Goal: Task Accomplishment & Management: Use online tool/utility

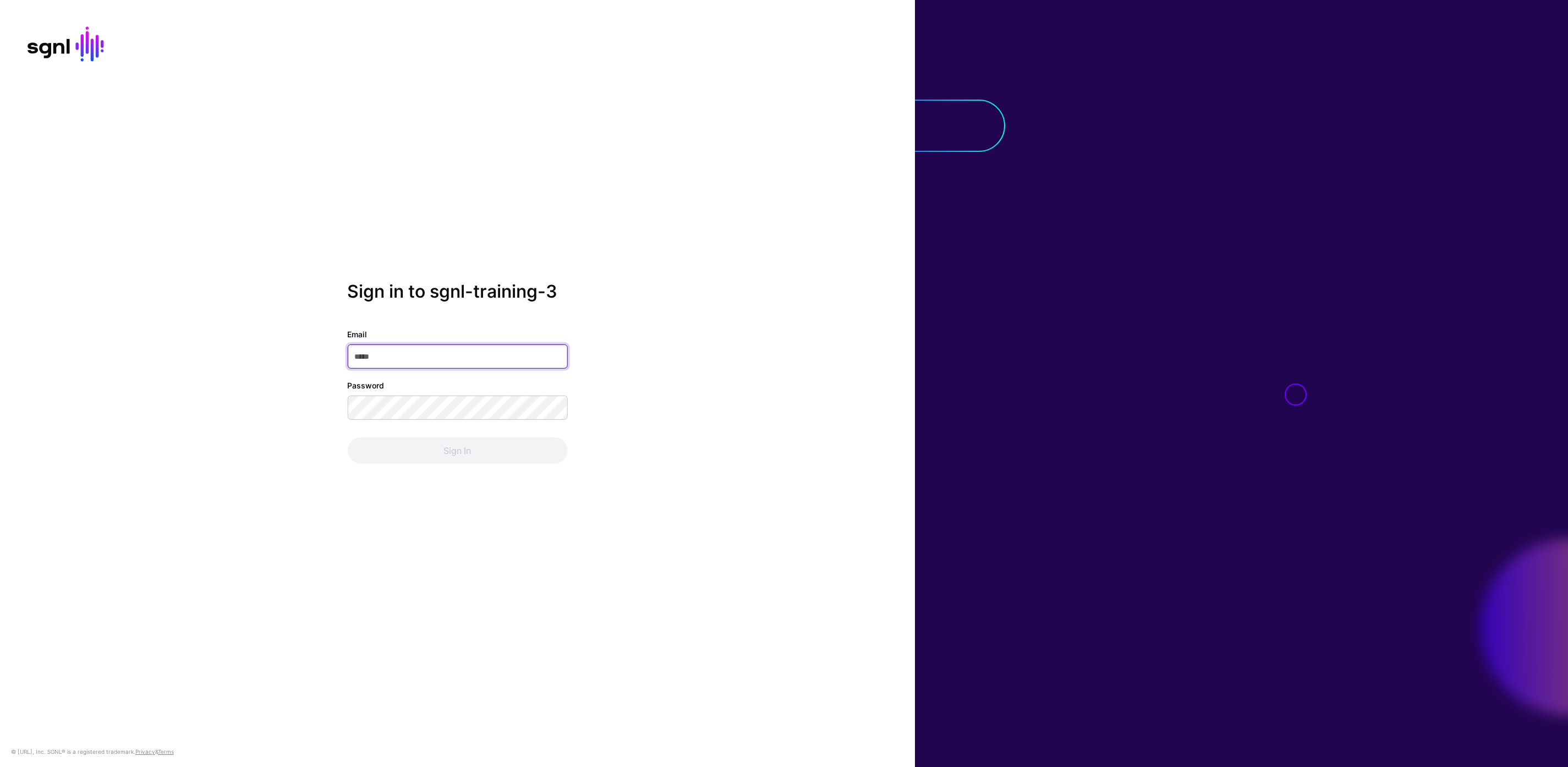
click at [416, 357] on input "Email" at bounding box center [457, 357] width 220 height 24
type input "**********"
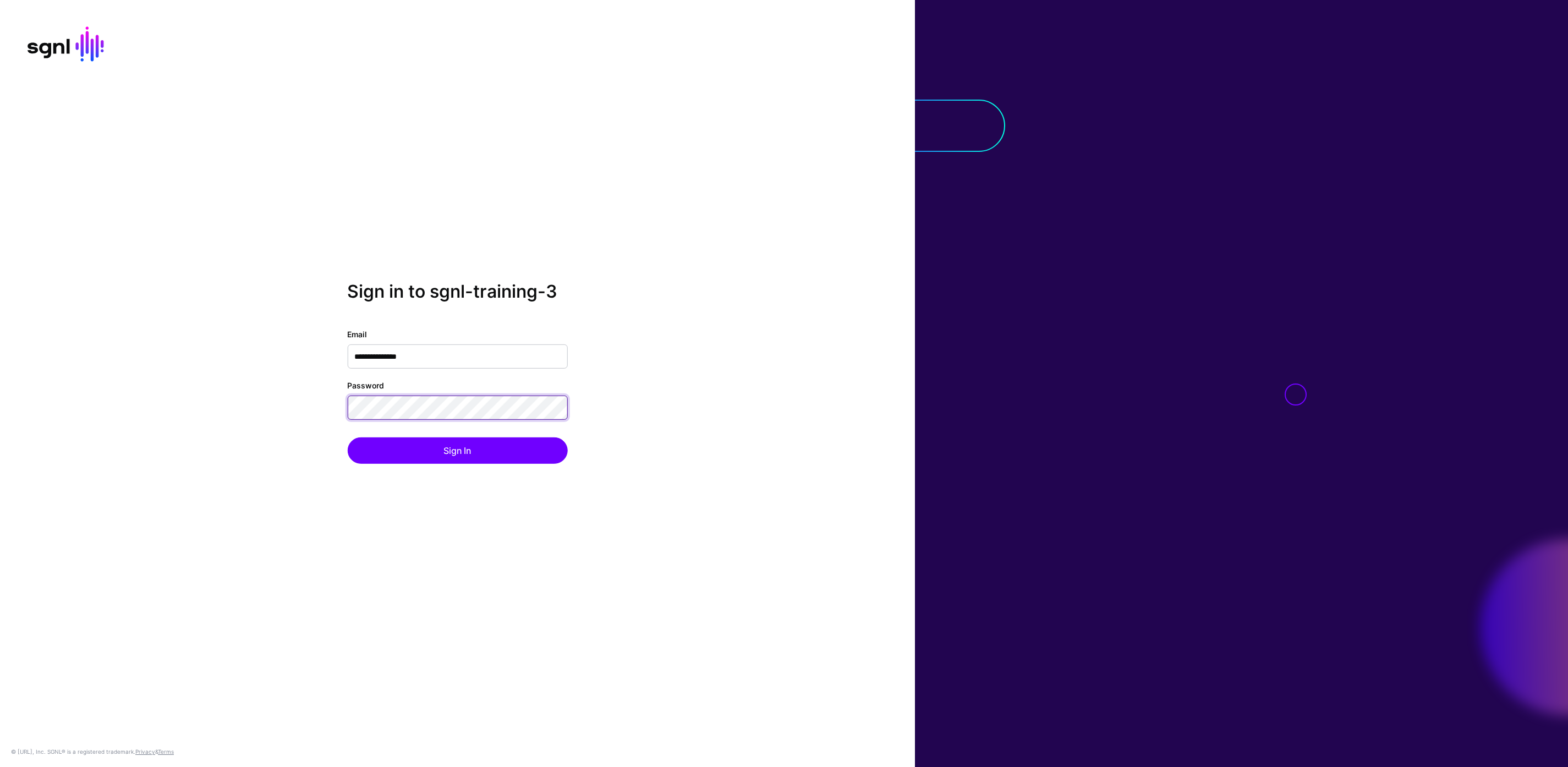
click at [347, 437] on button "Sign In" at bounding box center [457, 450] width 220 height 27
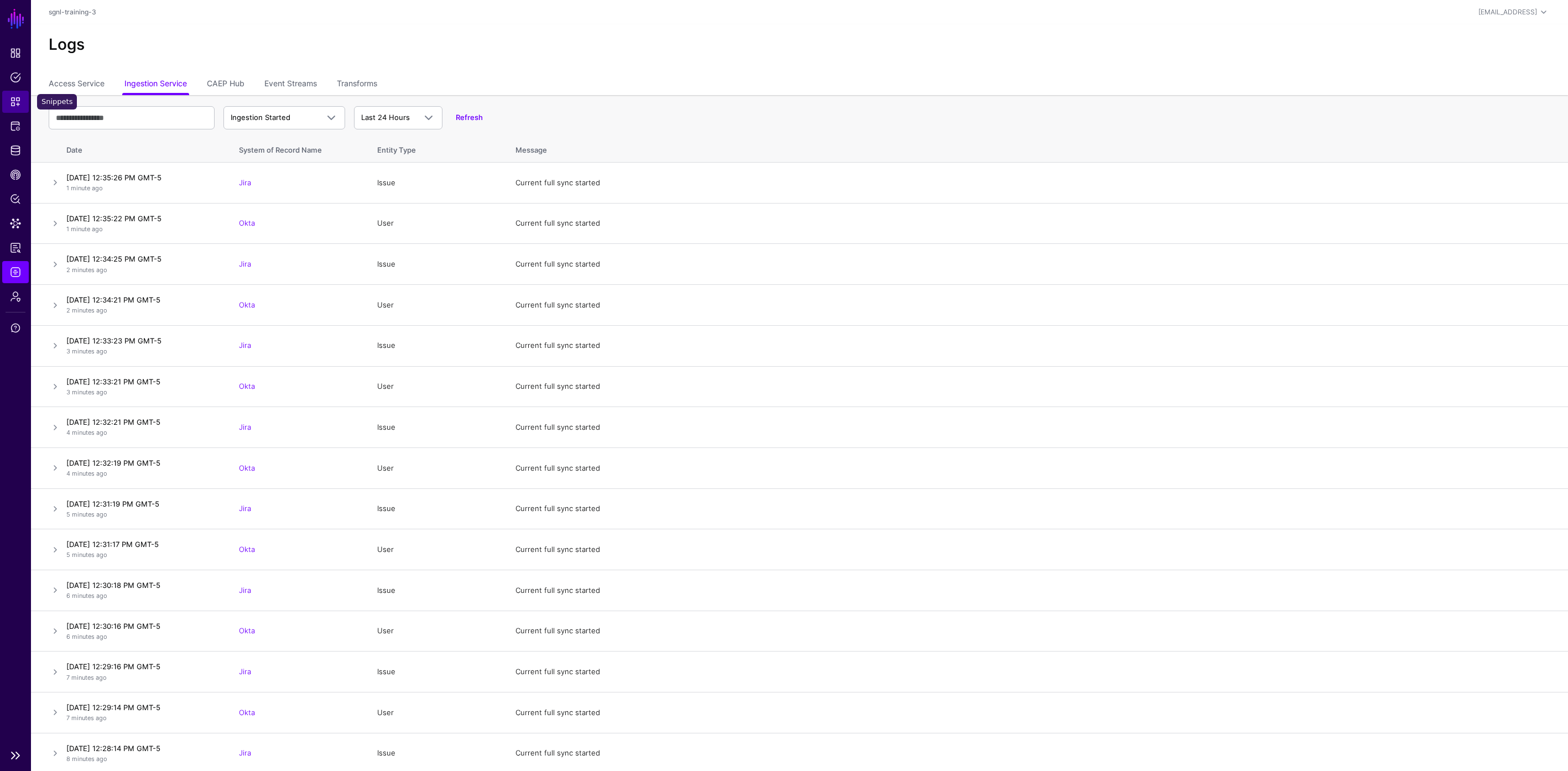
click at [17, 93] on link "Snippets" at bounding box center [15, 101] width 27 height 22
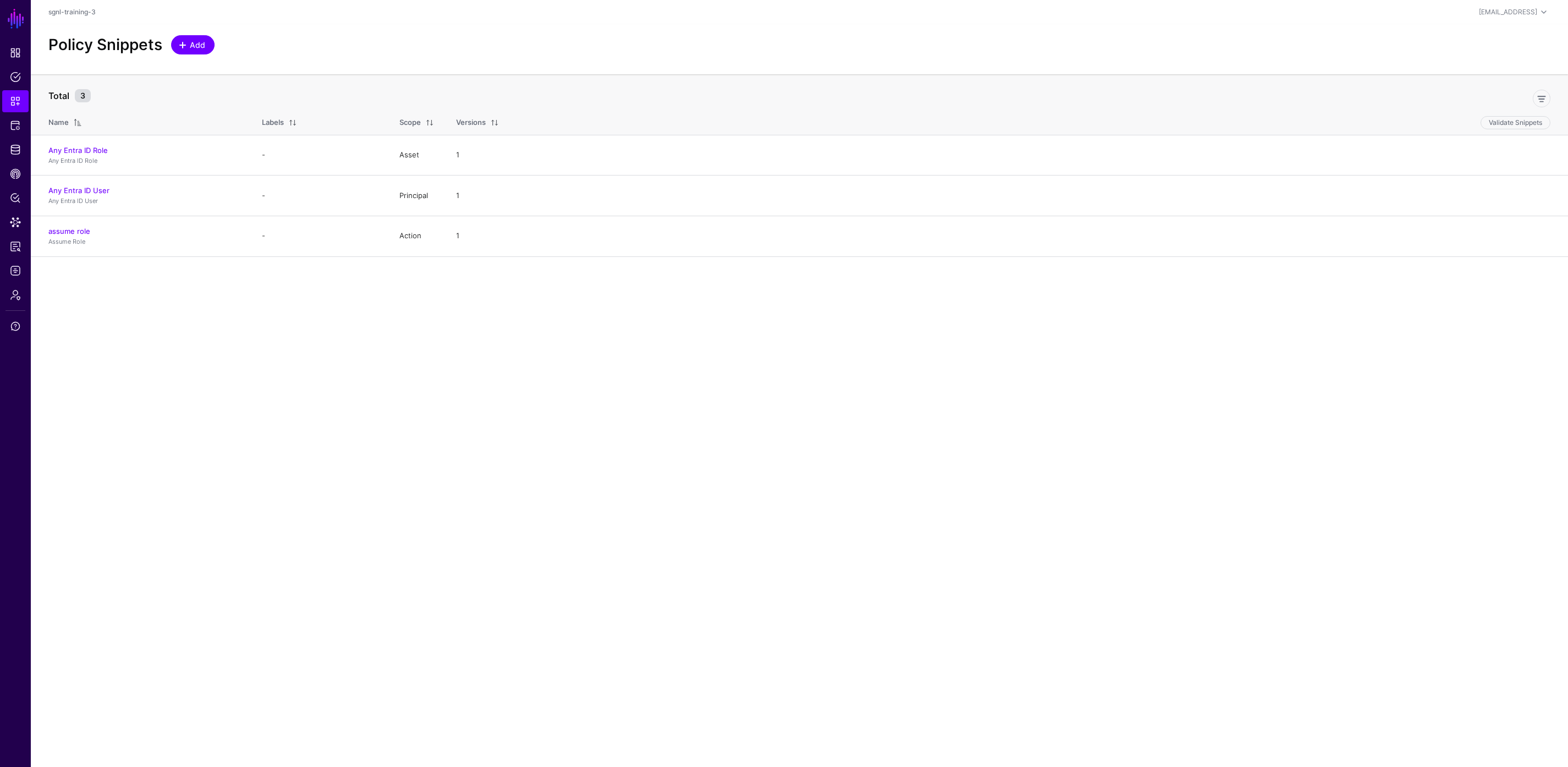
click at [187, 50] on span "Add" at bounding box center [193, 45] width 27 height 11
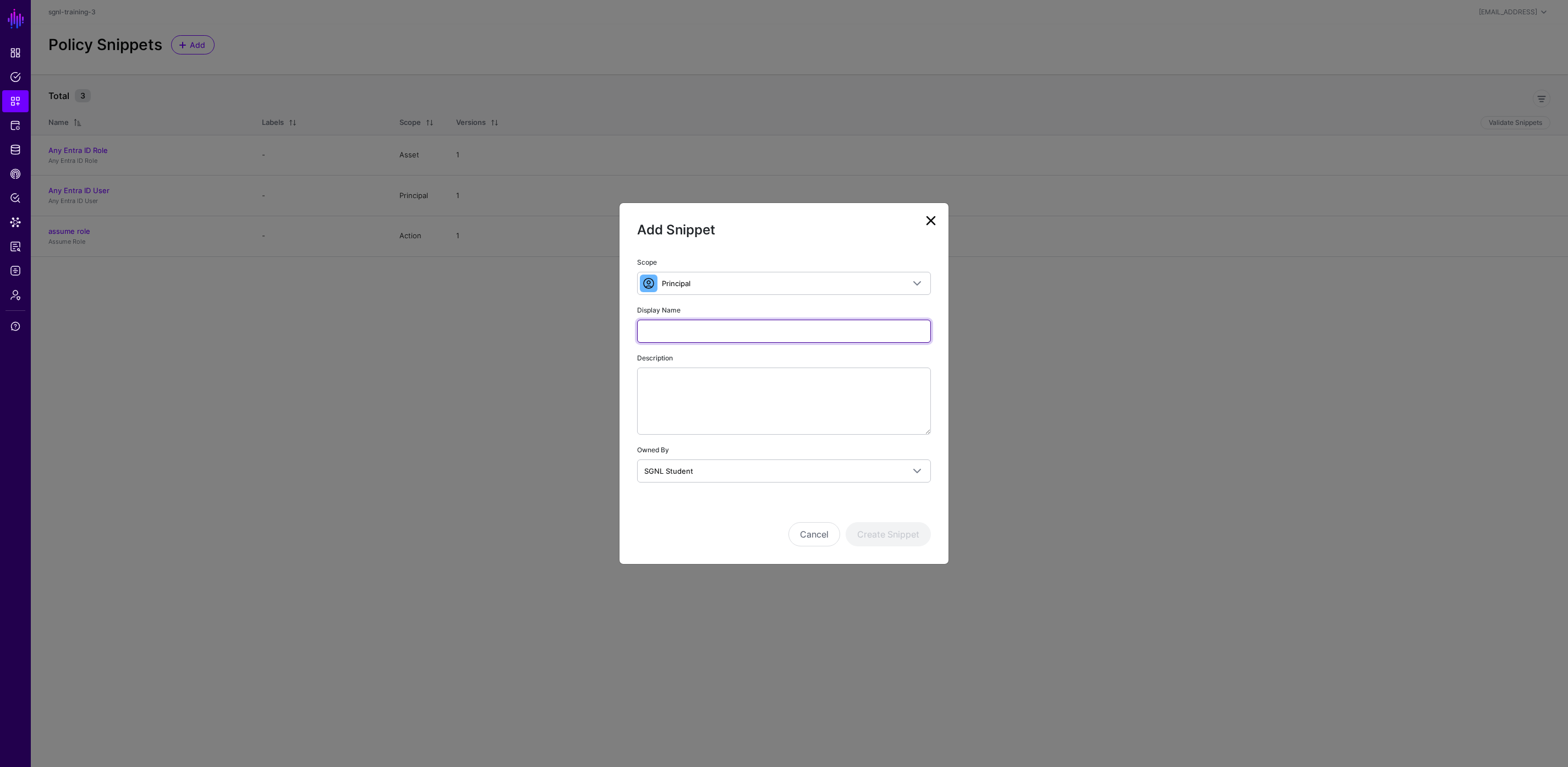
click at [776, 337] on input "Display Name" at bounding box center [784, 331] width 294 height 23
type input "**********"
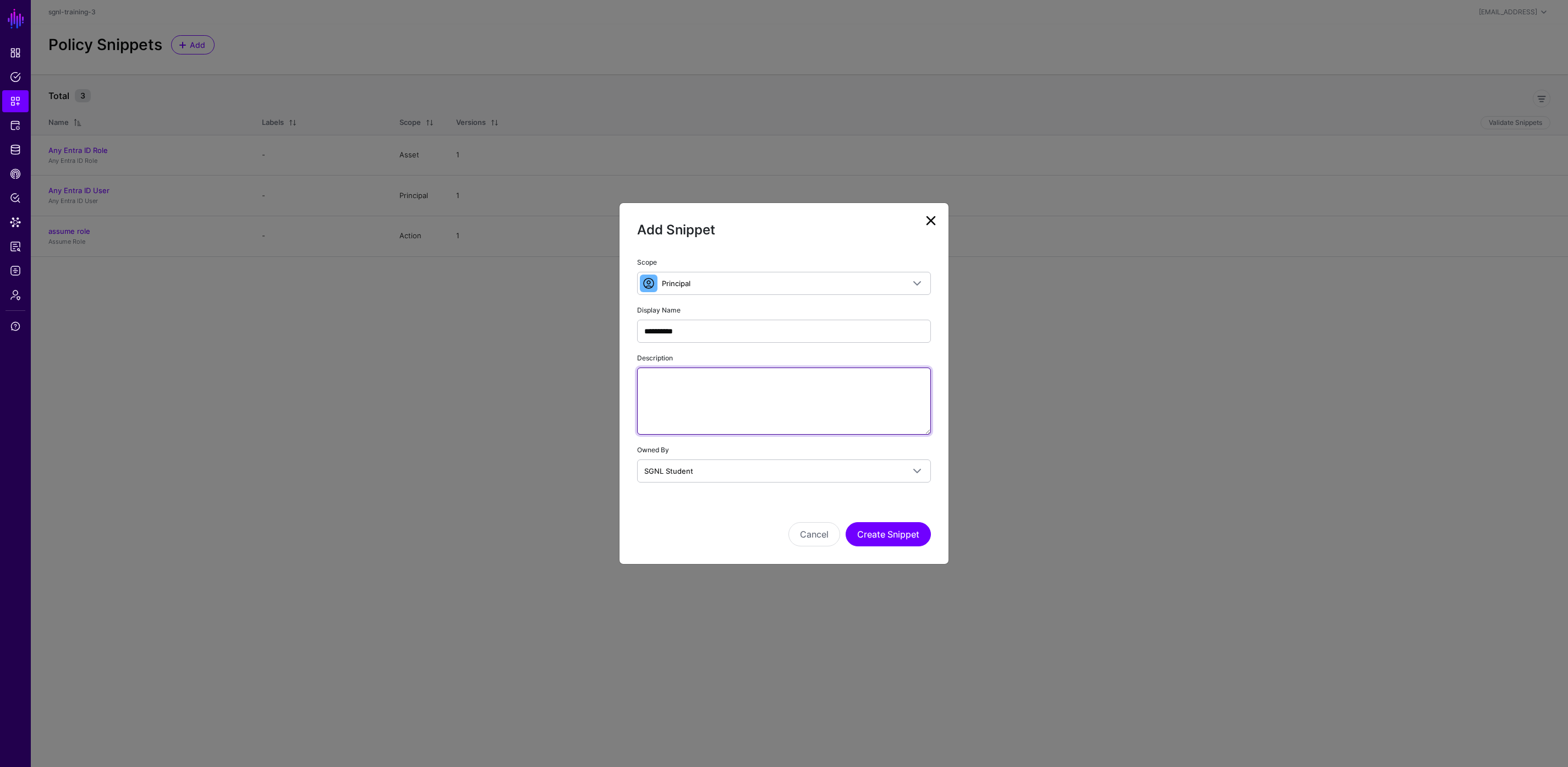
click at [715, 388] on textarea "Description" at bounding box center [784, 401] width 294 height 68
paste textarea "**********"
type textarea "**********"
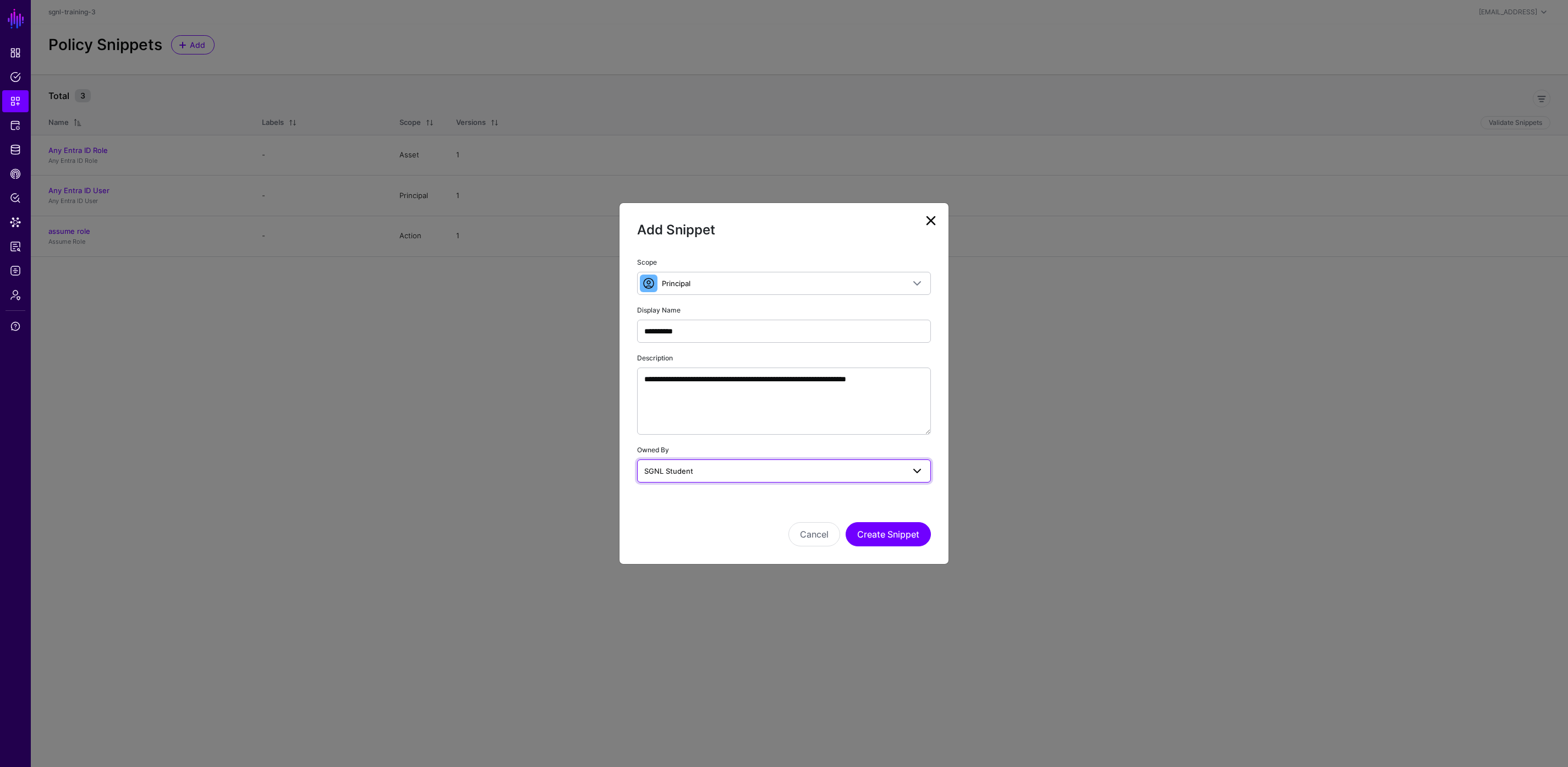
click at [751, 475] on span "SGNL Student" at bounding box center [774, 471] width 260 height 12
click at [755, 475] on span "SGNL Student" at bounding box center [774, 471] width 260 height 12
click at [895, 532] on button "Create Snippet" at bounding box center [888, 535] width 85 height 24
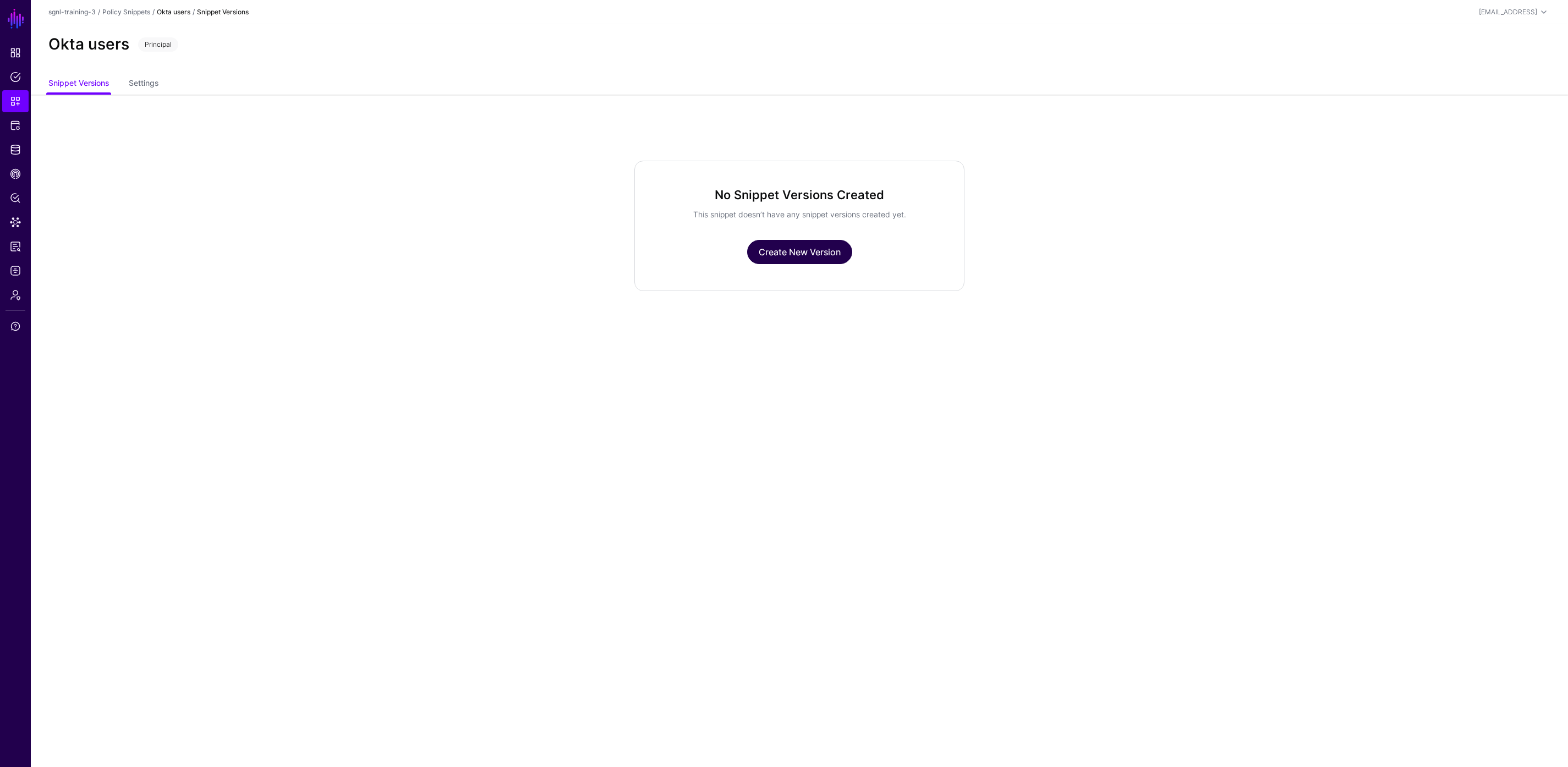
click at [770, 252] on link "Create New Version" at bounding box center [800, 252] width 105 height 24
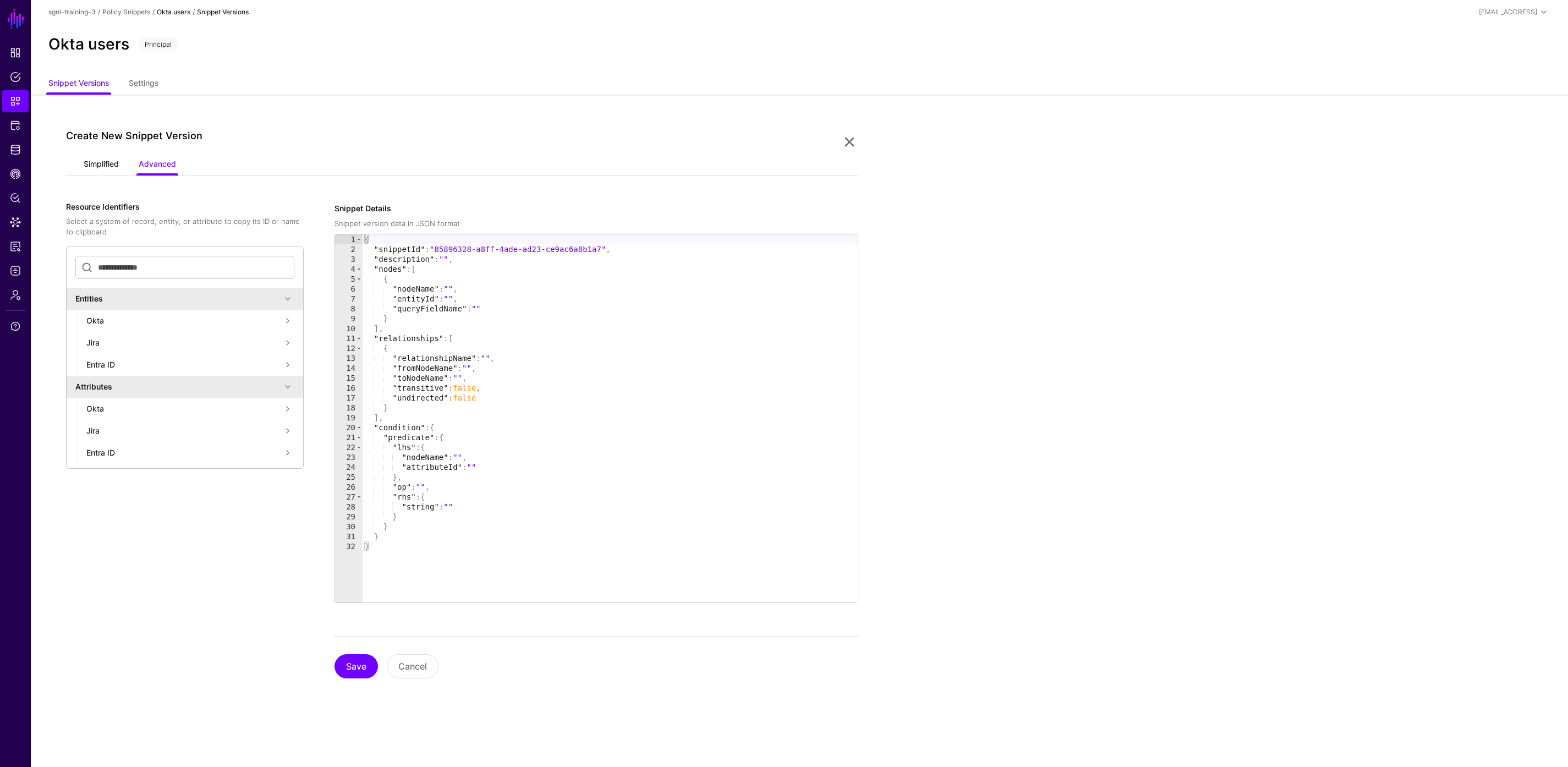
click at [99, 168] on link "Simplified" at bounding box center [101, 165] width 35 height 21
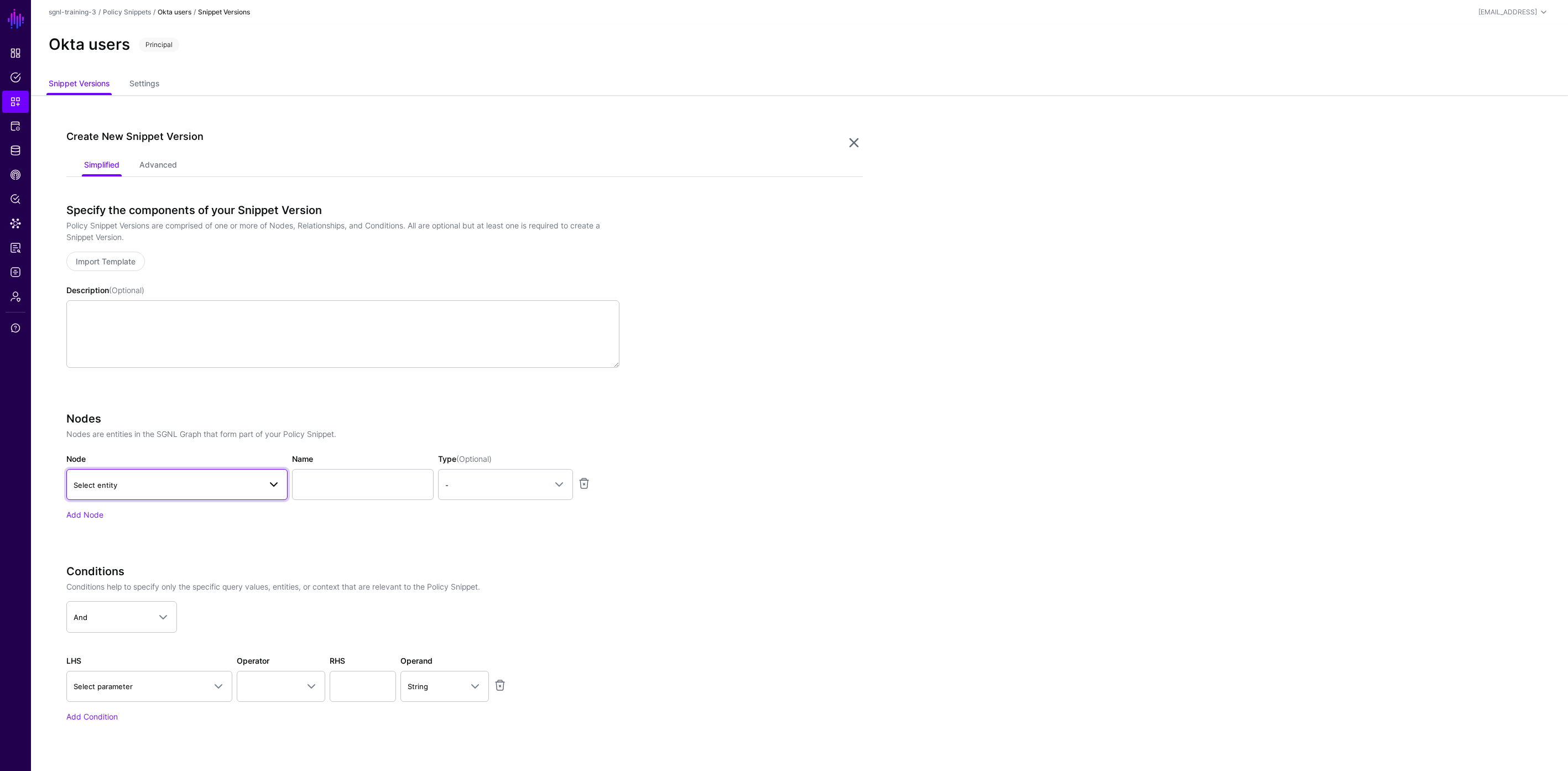
click at [180, 476] on link "Select entity" at bounding box center [177, 485] width 221 height 31
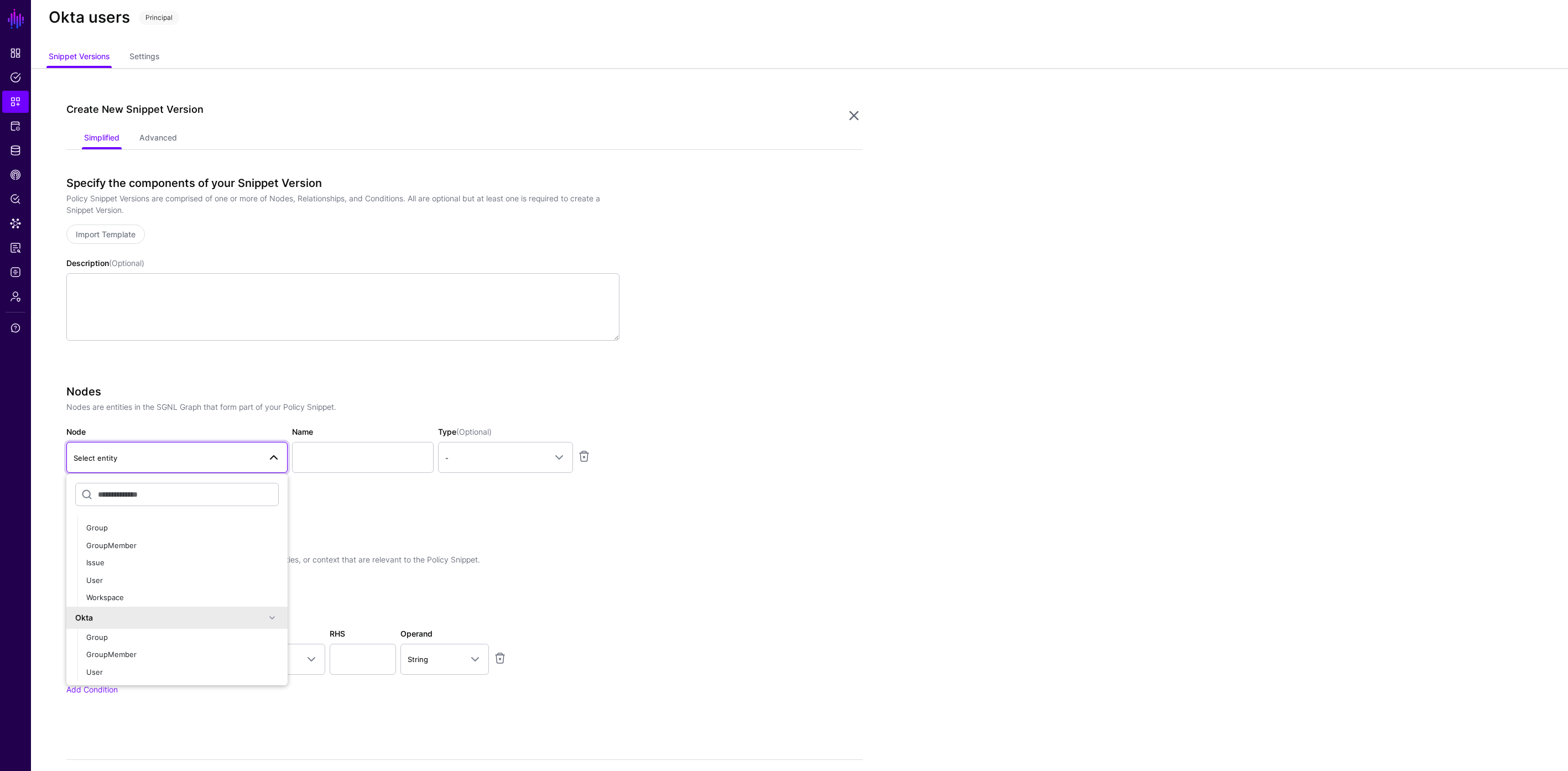
scroll to position [50, 0]
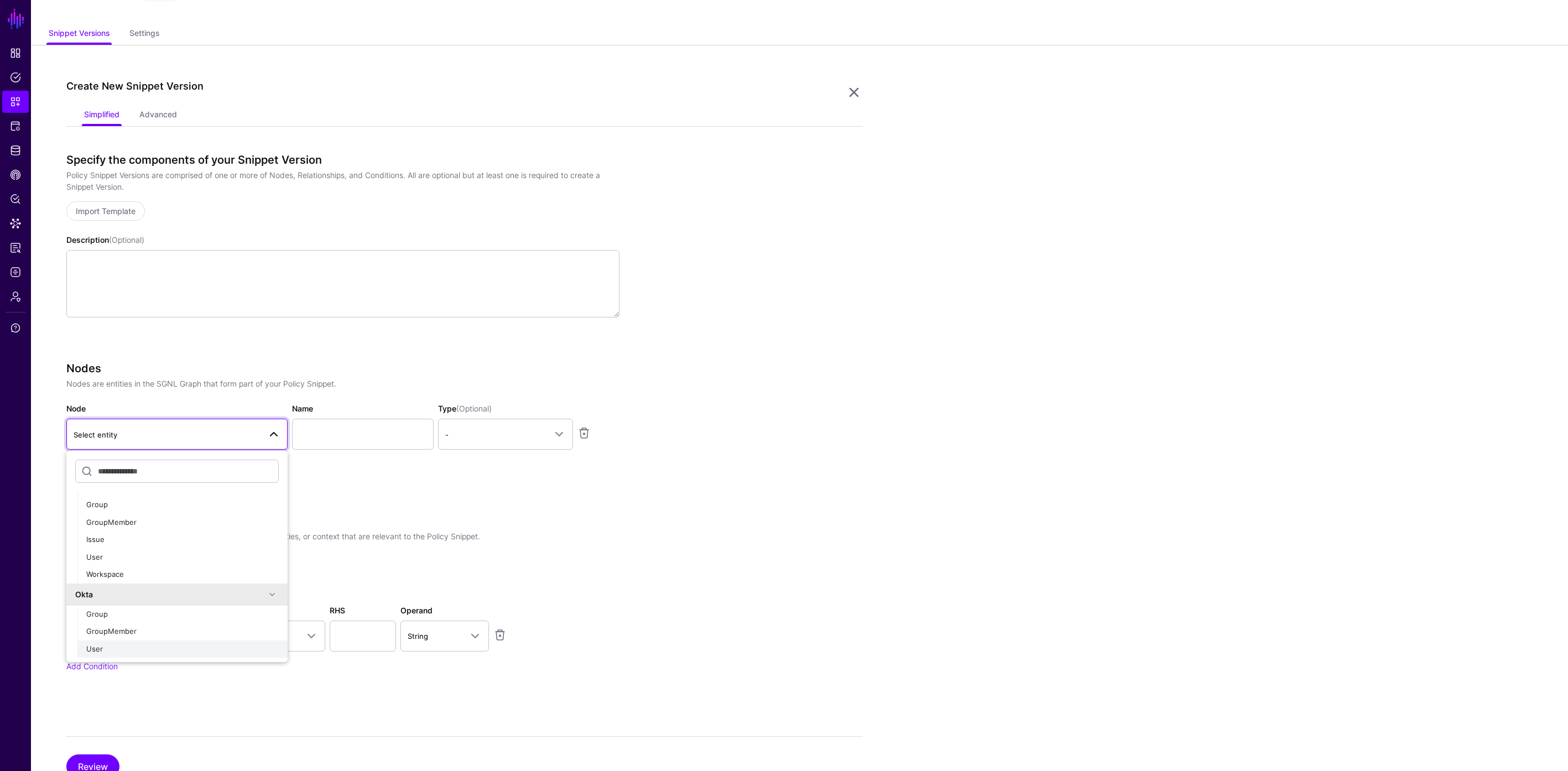
click at [119, 644] on div "User" at bounding box center [183, 650] width 192 height 11
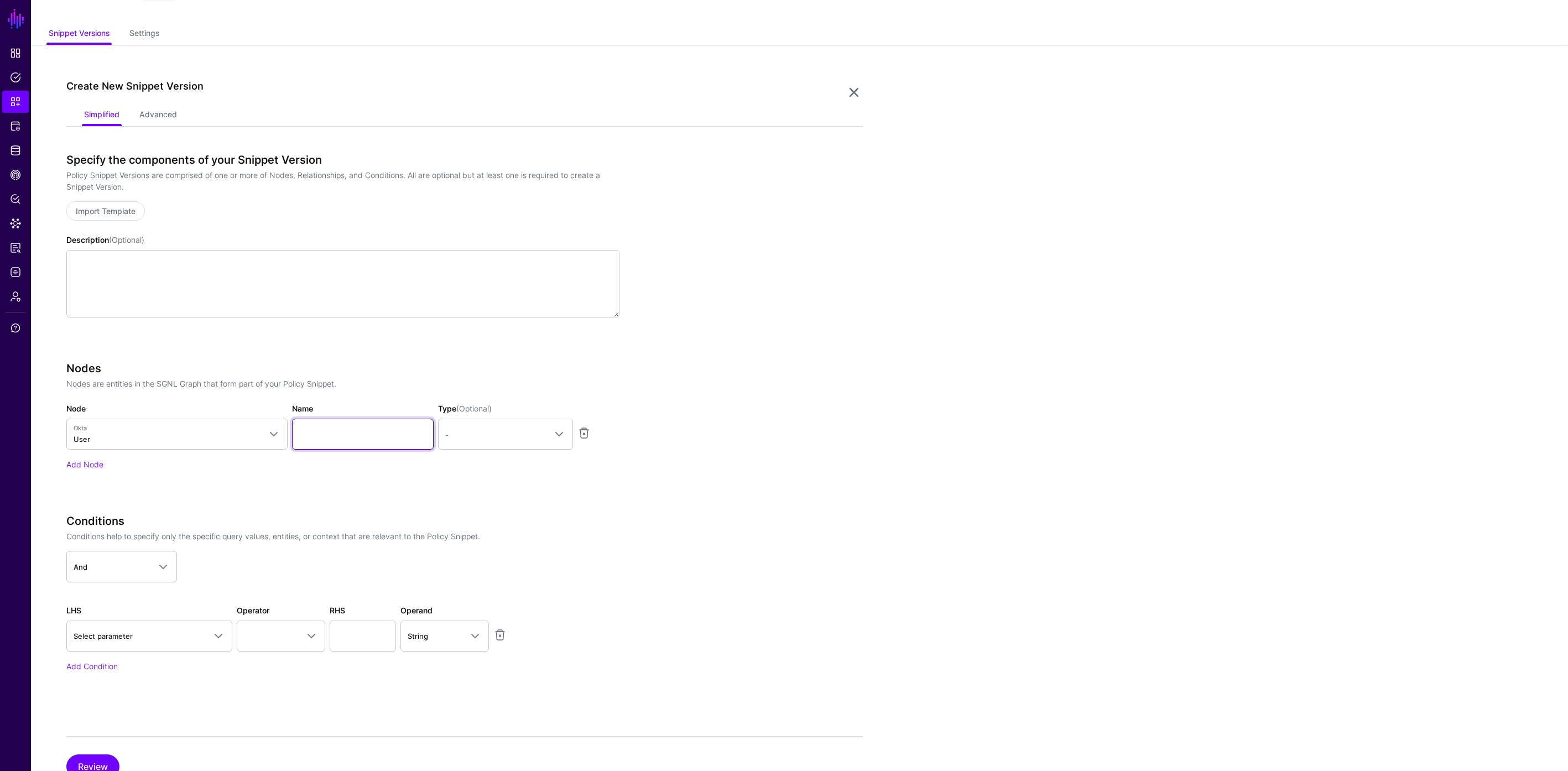
click at [359, 439] on input "Name" at bounding box center [362, 434] width 141 height 31
type input "********"
click at [498, 441] on link "-" at bounding box center [505, 434] width 135 height 31
click at [492, 478] on div "Principal" at bounding box center [505, 482] width 117 height 11
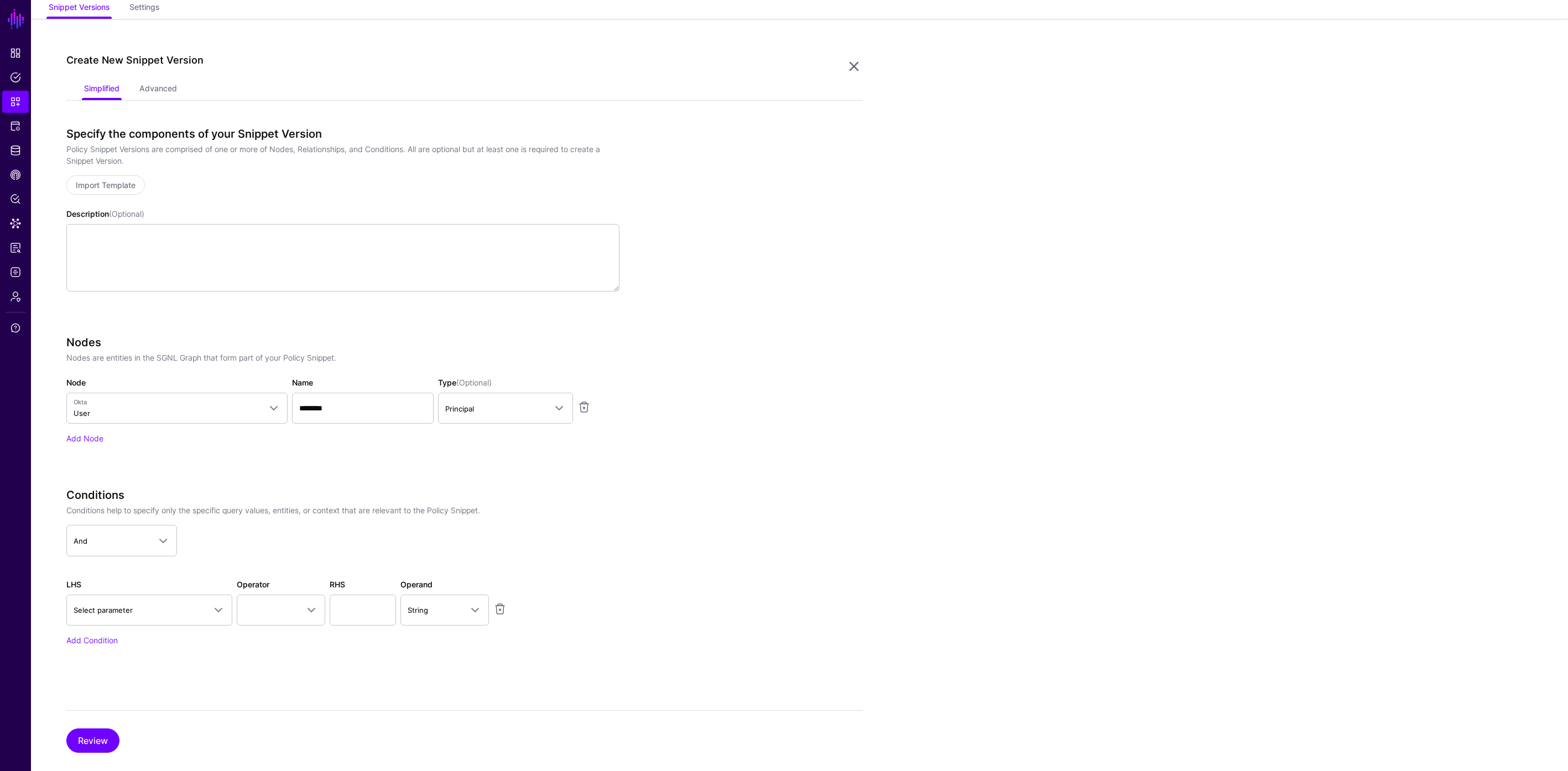
scroll to position [94, 0]
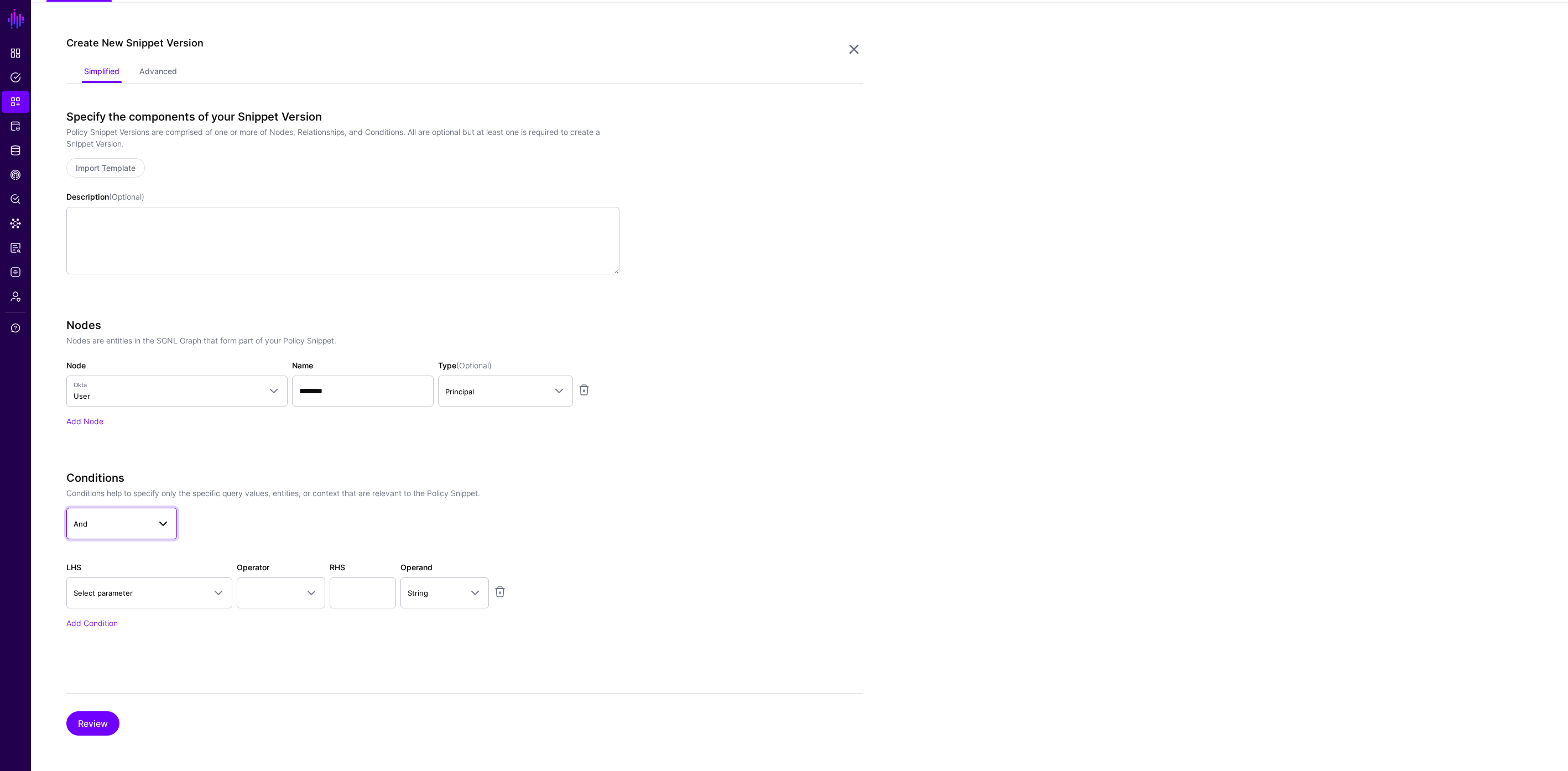
click at [123, 521] on span "And" at bounding box center [111, 524] width 76 height 12
click at [203, 593] on span "Select parameter" at bounding box center [139, 592] width 132 height 12
click at [159, 527] on span at bounding box center [163, 524] width 13 height 13
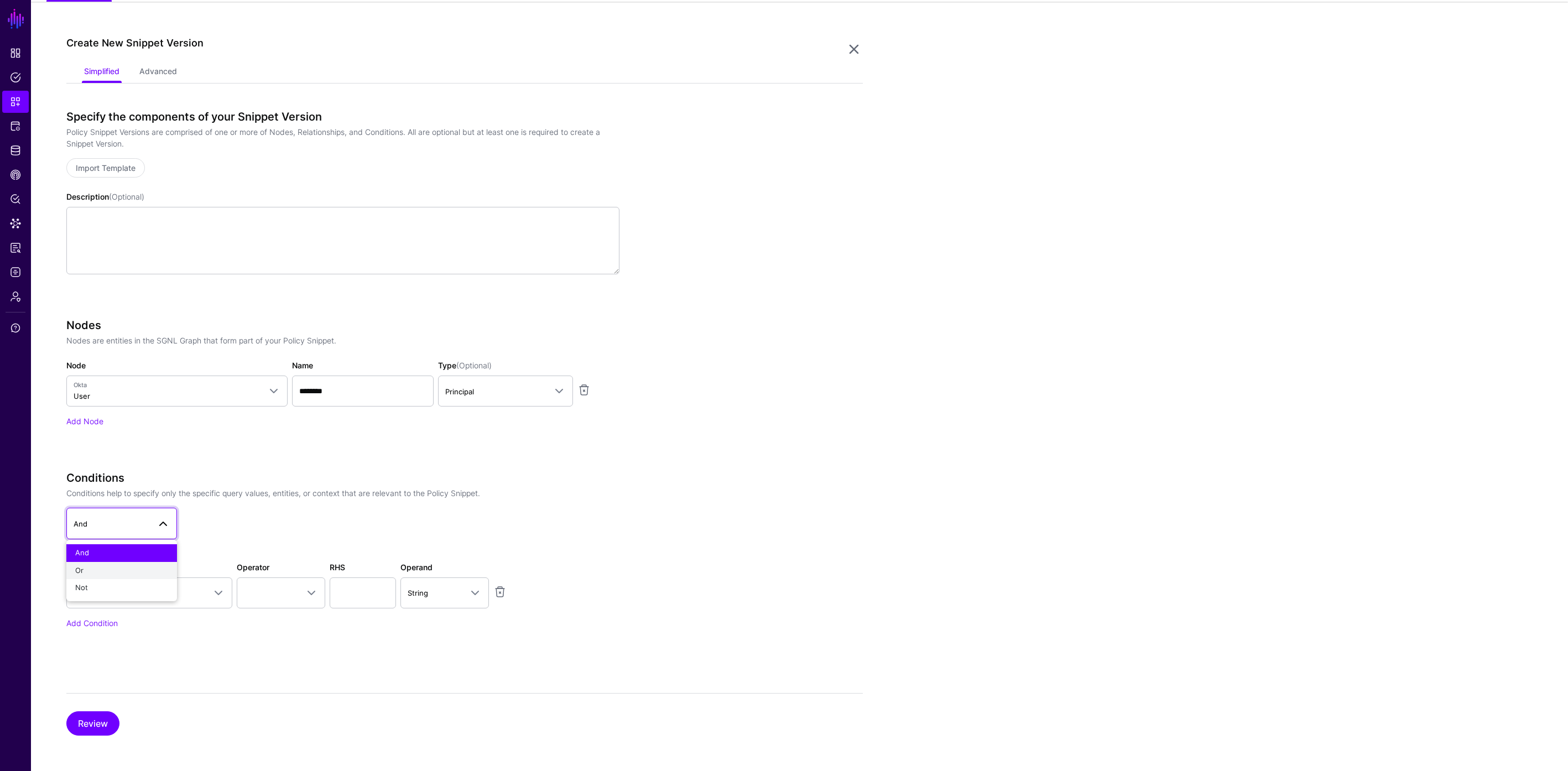
click at [144, 562] on button "Or" at bounding box center [121, 571] width 111 height 18
click at [153, 515] on link "Or" at bounding box center [121, 523] width 111 height 31
click at [141, 586] on div "Not" at bounding box center [121, 588] width 93 height 11
click at [155, 512] on link "Not" at bounding box center [121, 523] width 111 height 31
click at [140, 546] on button "And" at bounding box center [121, 554] width 111 height 18
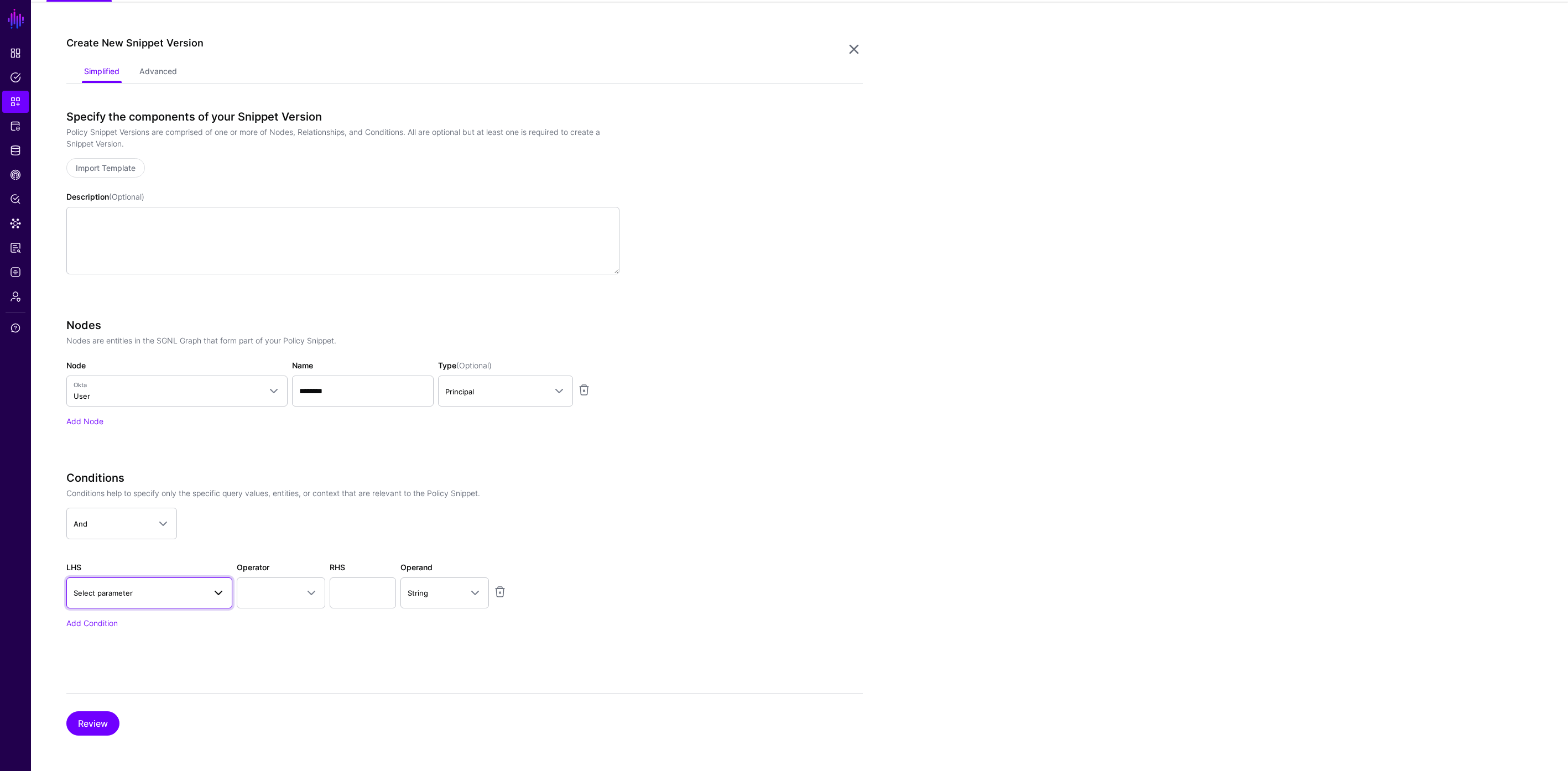
click at [200, 597] on span "Select parameter" at bounding box center [139, 592] width 132 height 12
click at [153, 559] on span "User > profile__email" at bounding box center [123, 563] width 73 height 9
click at [97, 724] on button "Review" at bounding box center [93, 723] width 53 height 24
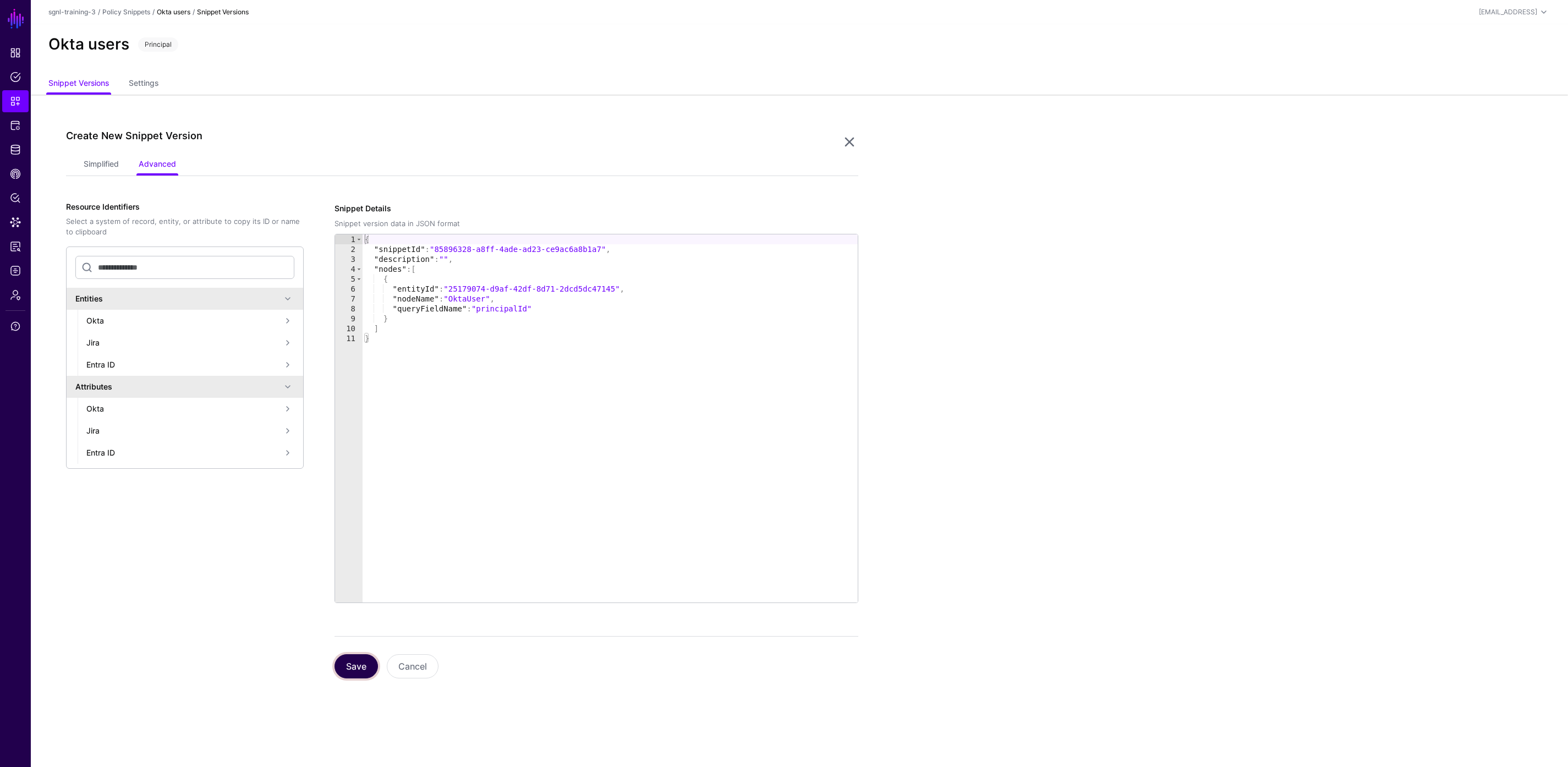
click at [355, 667] on button "Save" at bounding box center [356, 667] width 43 height 24
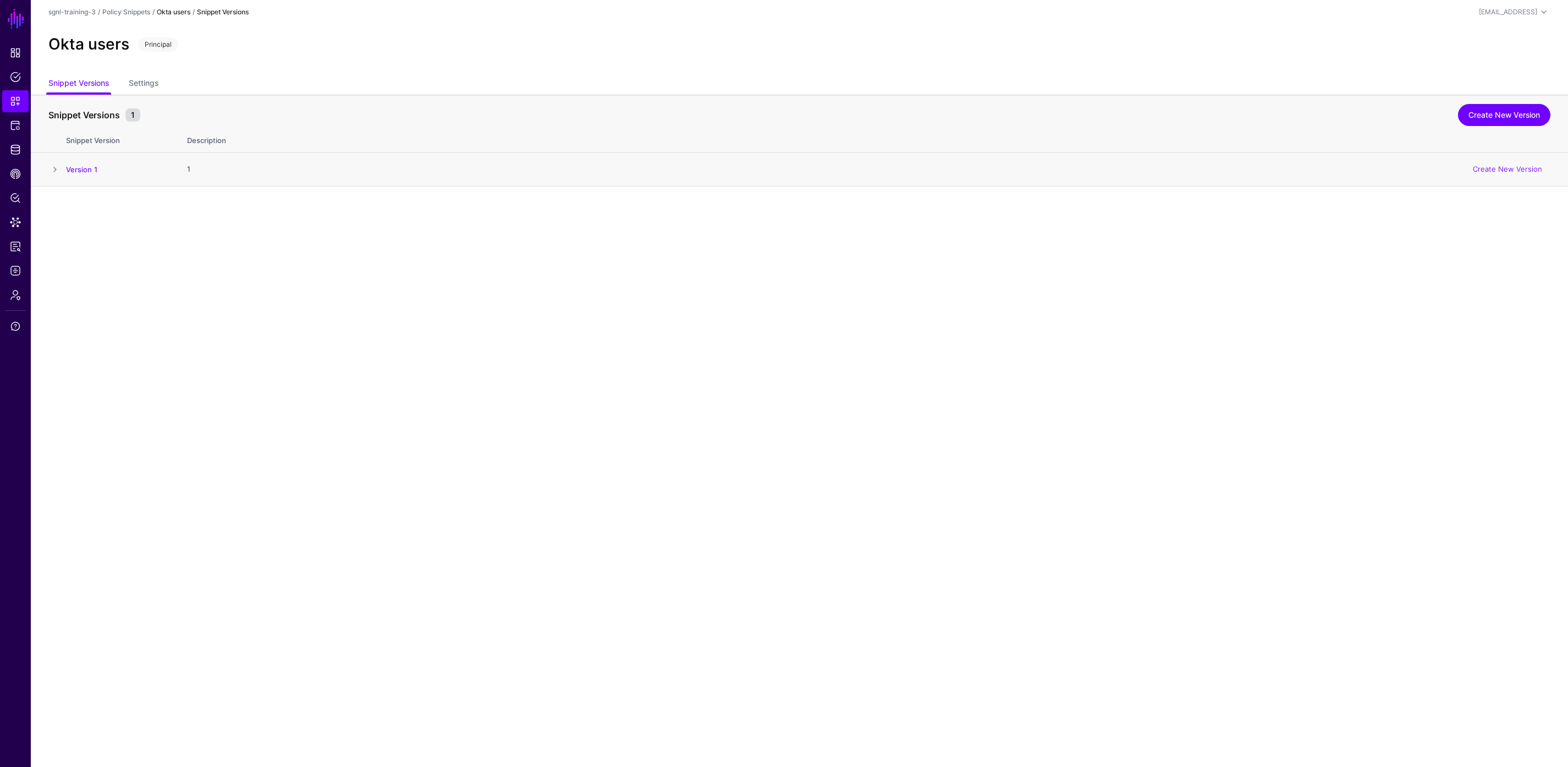
click at [55, 172] on span at bounding box center [55, 170] width 13 height 13
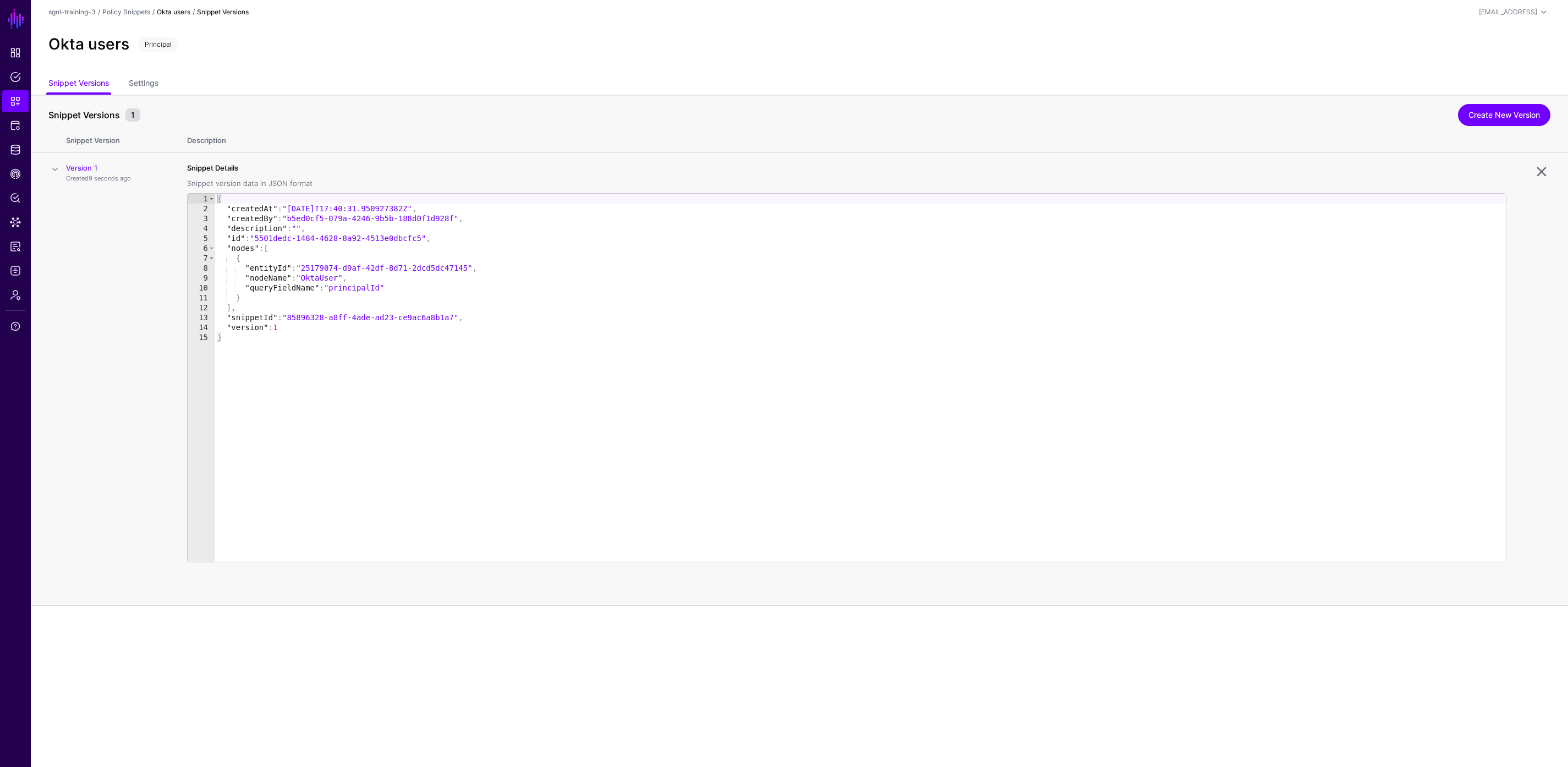
click at [55, 172] on span at bounding box center [55, 170] width 13 height 13
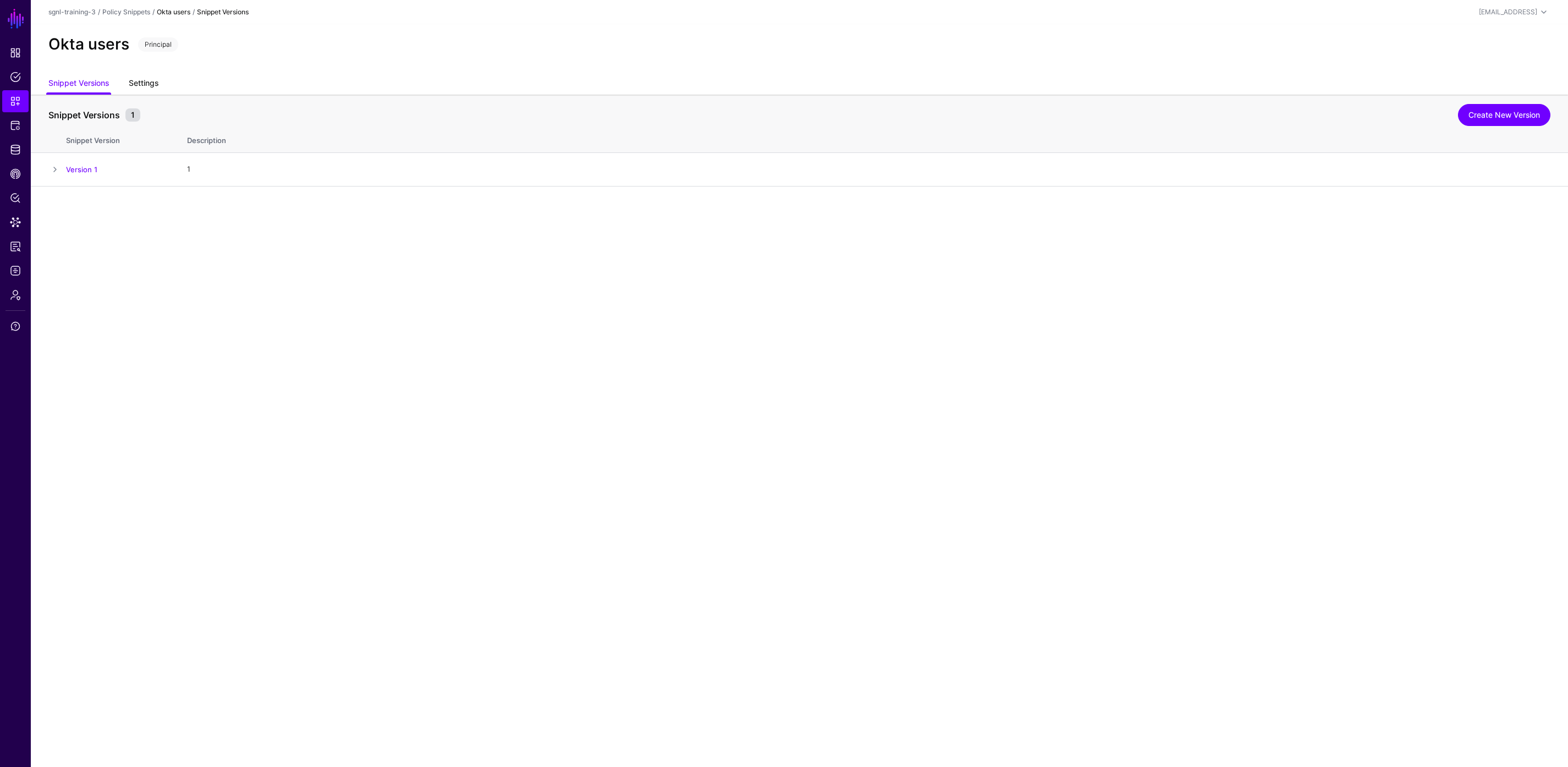
click at [157, 80] on link "Settings" at bounding box center [143, 84] width 30 height 21
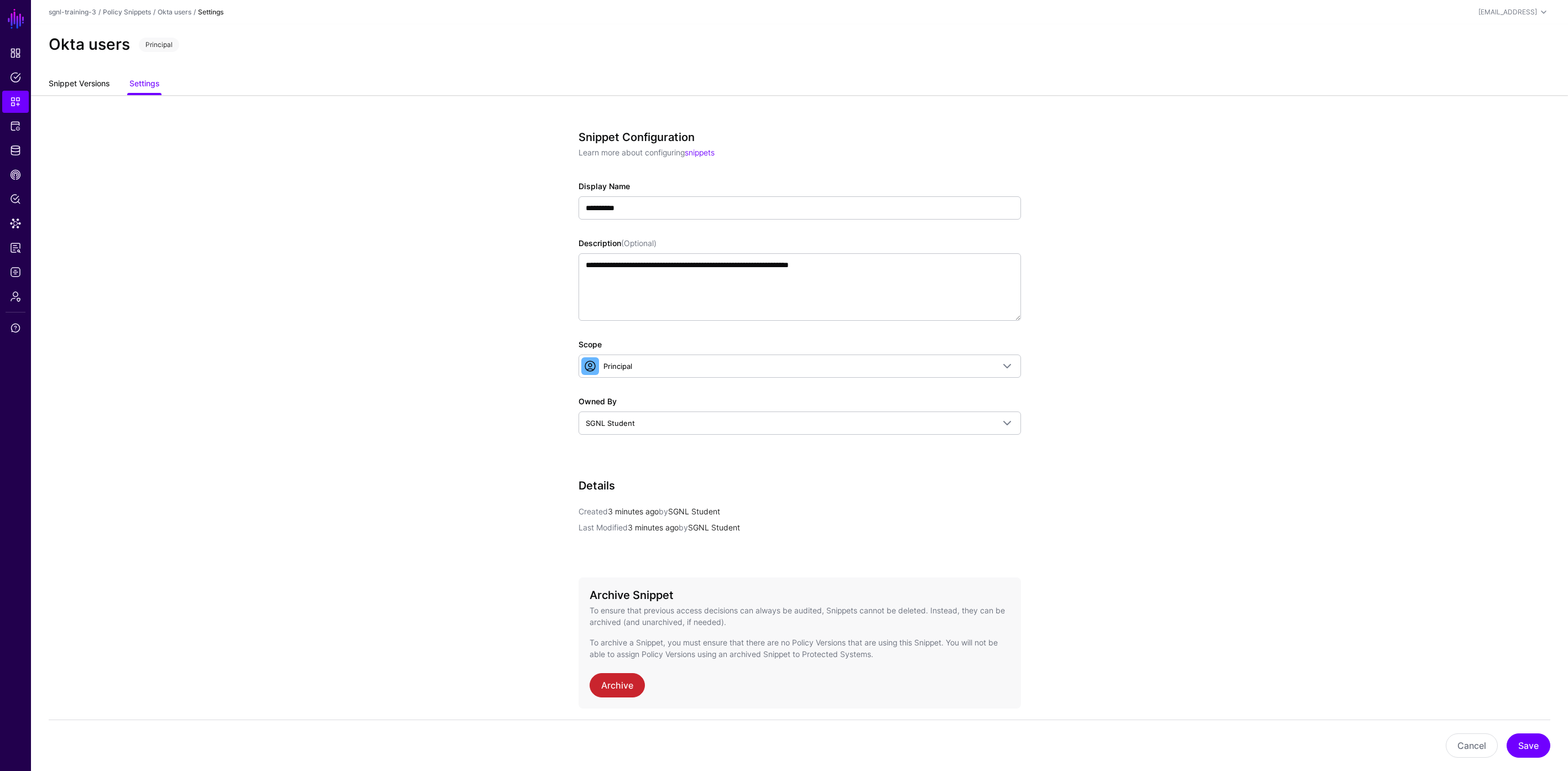
click at [82, 90] on link "Snippet Versions" at bounding box center [78, 85] width 61 height 21
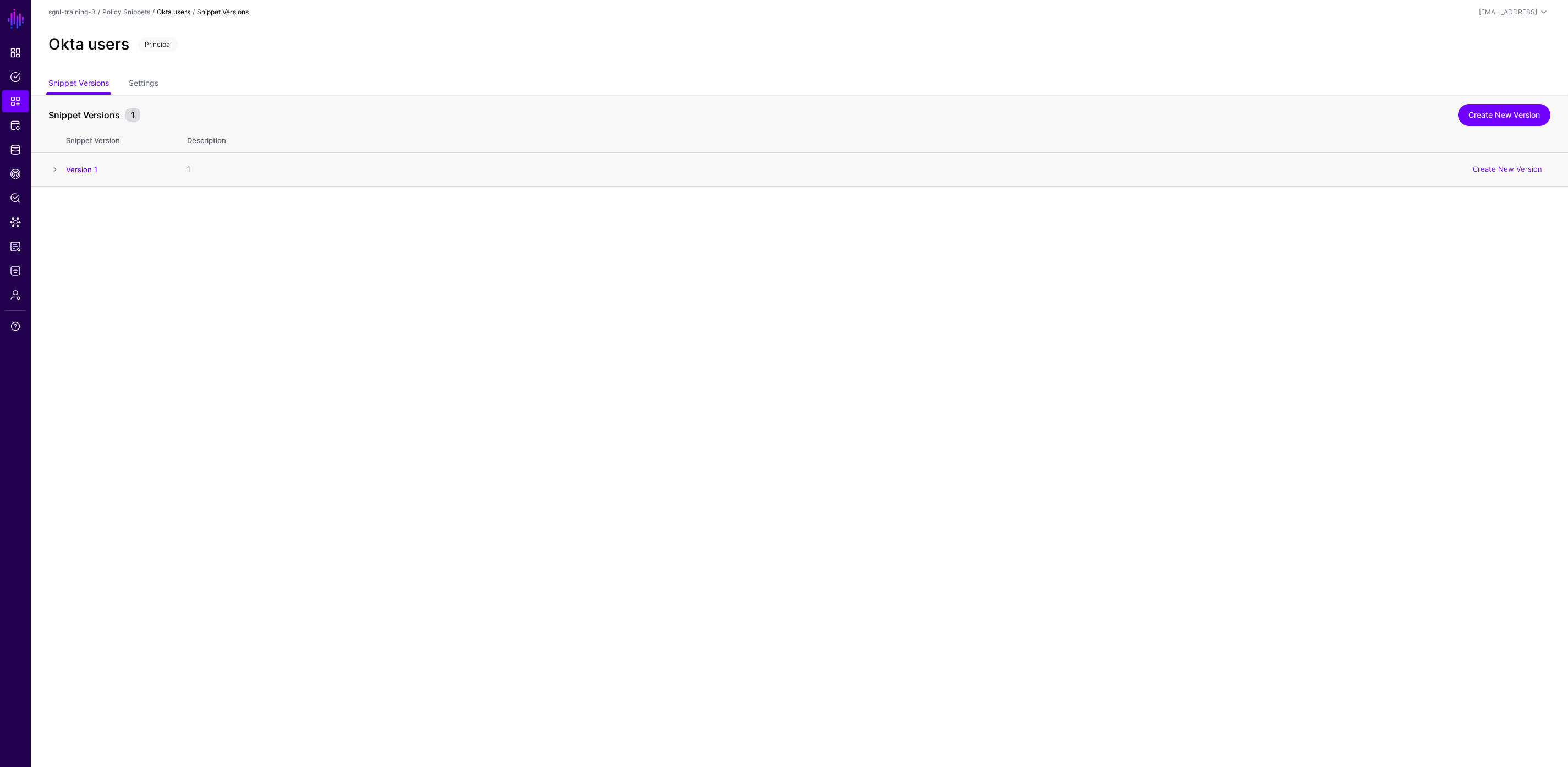
click at [59, 172] on span at bounding box center [55, 170] width 13 height 13
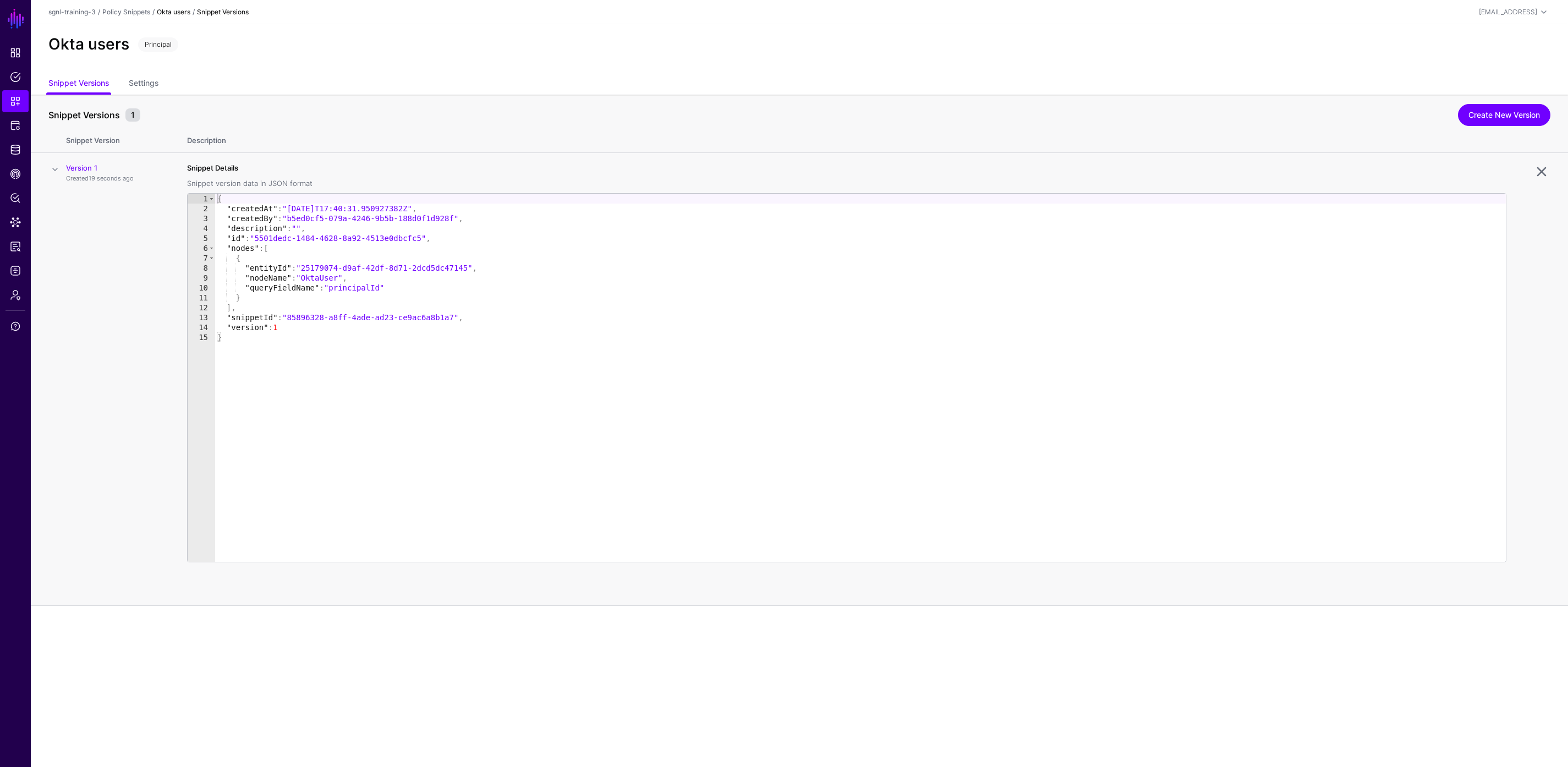
click at [59, 172] on span at bounding box center [55, 170] width 13 height 13
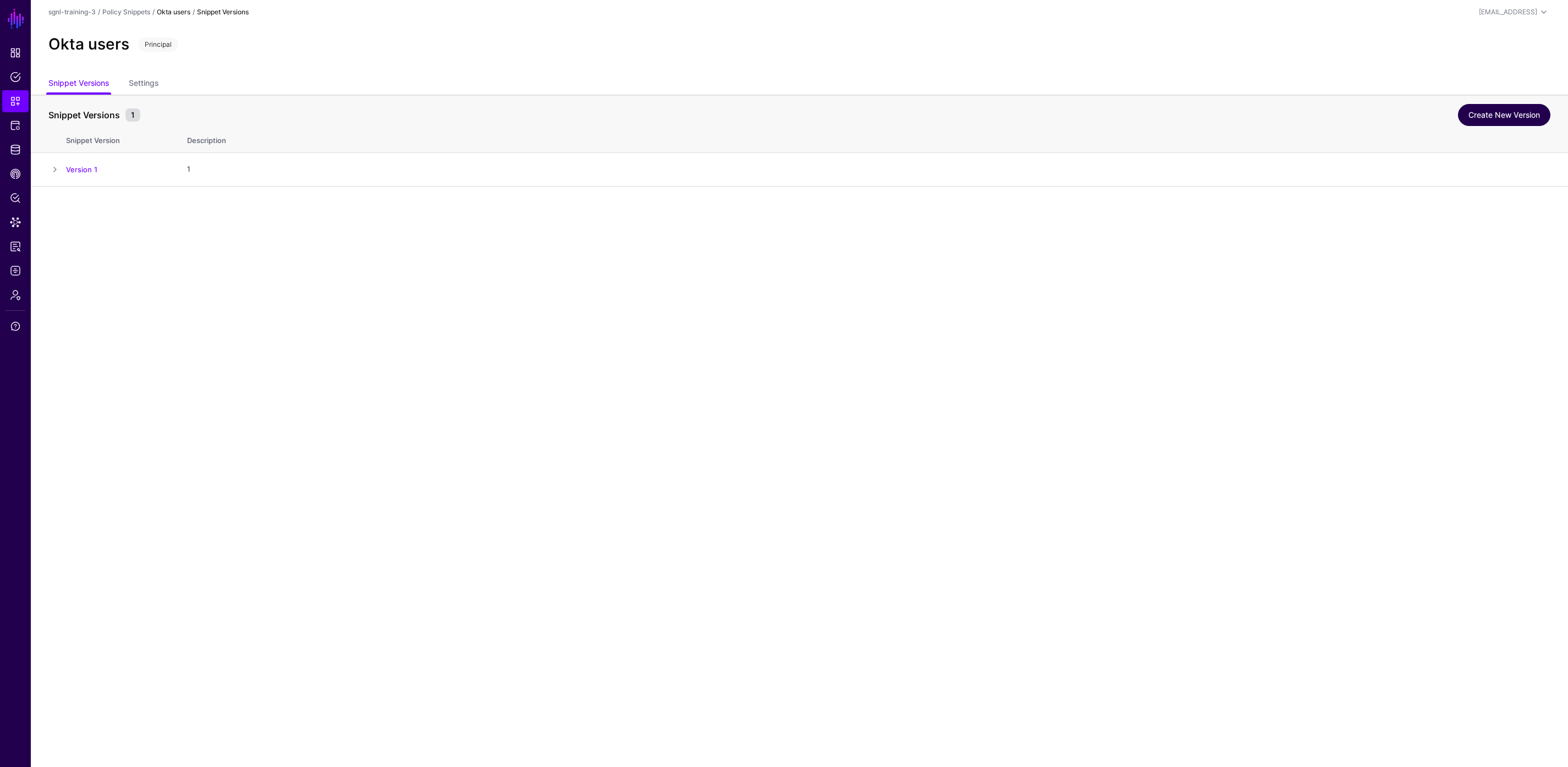
click at [1480, 111] on link "Create New Version" at bounding box center [1504, 114] width 92 height 22
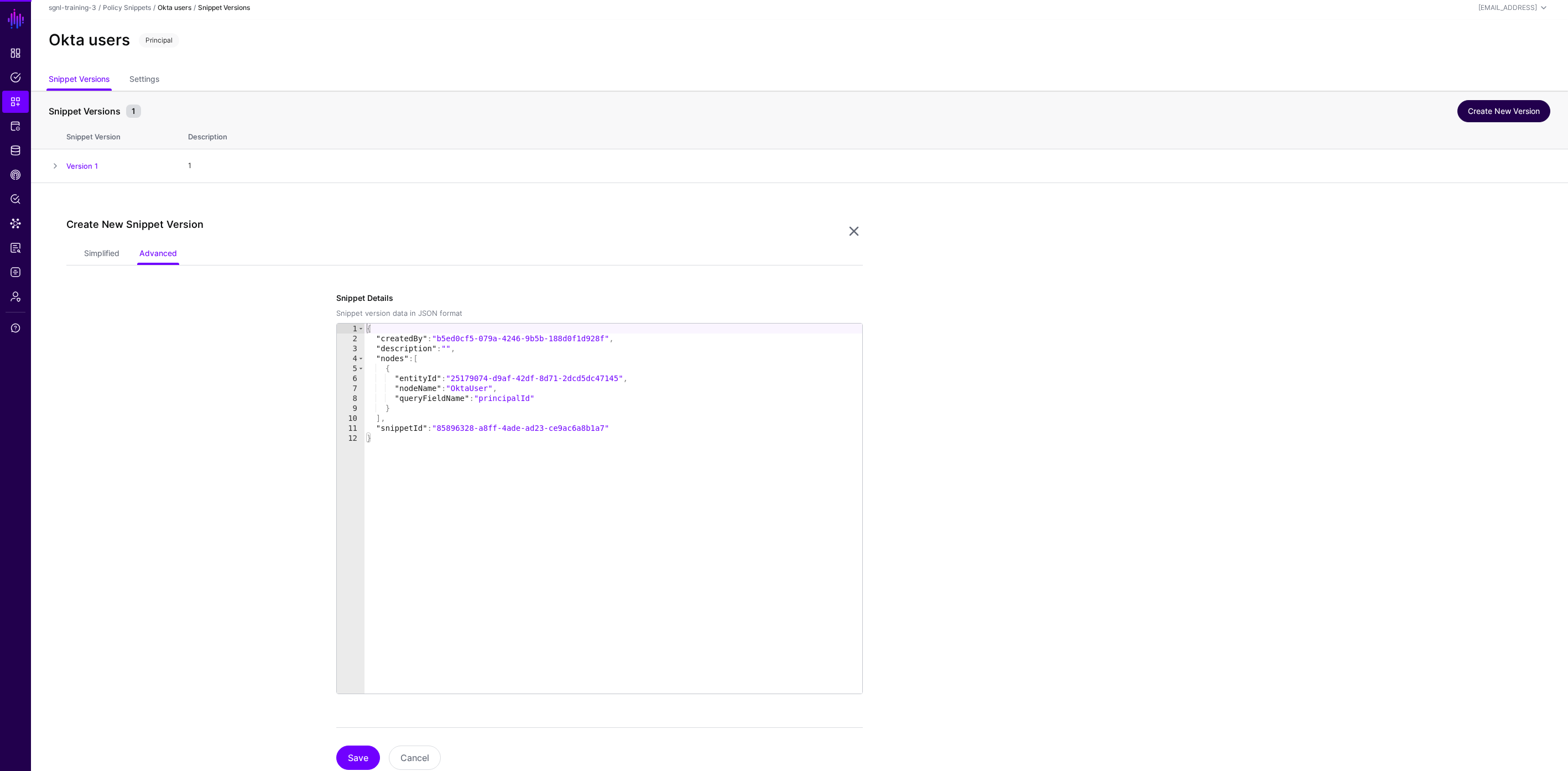
scroll to position [39, 0]
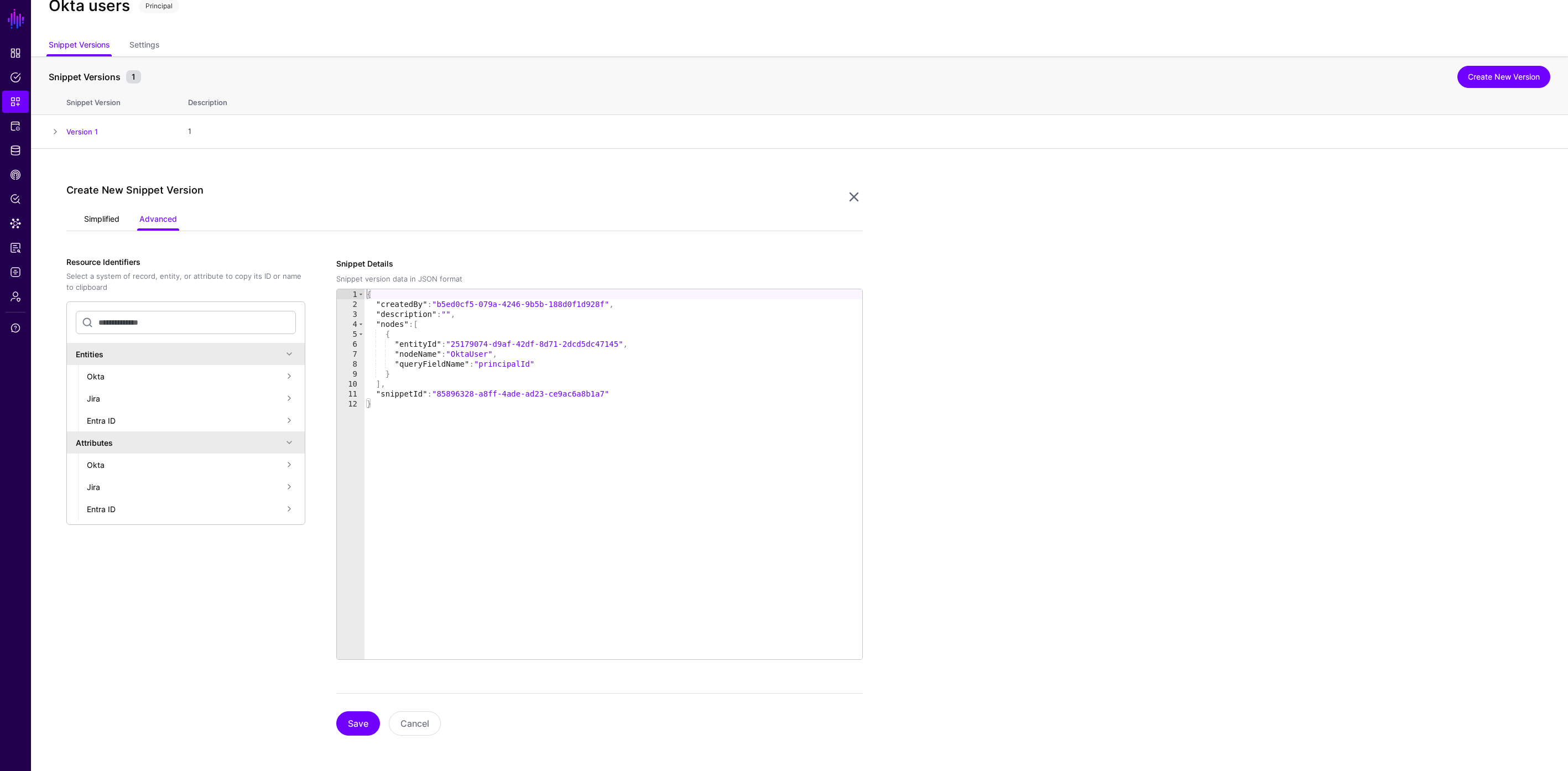
click at [103, 220] on link "Simplified" at bounding box center [102, 220] width 36 height 21
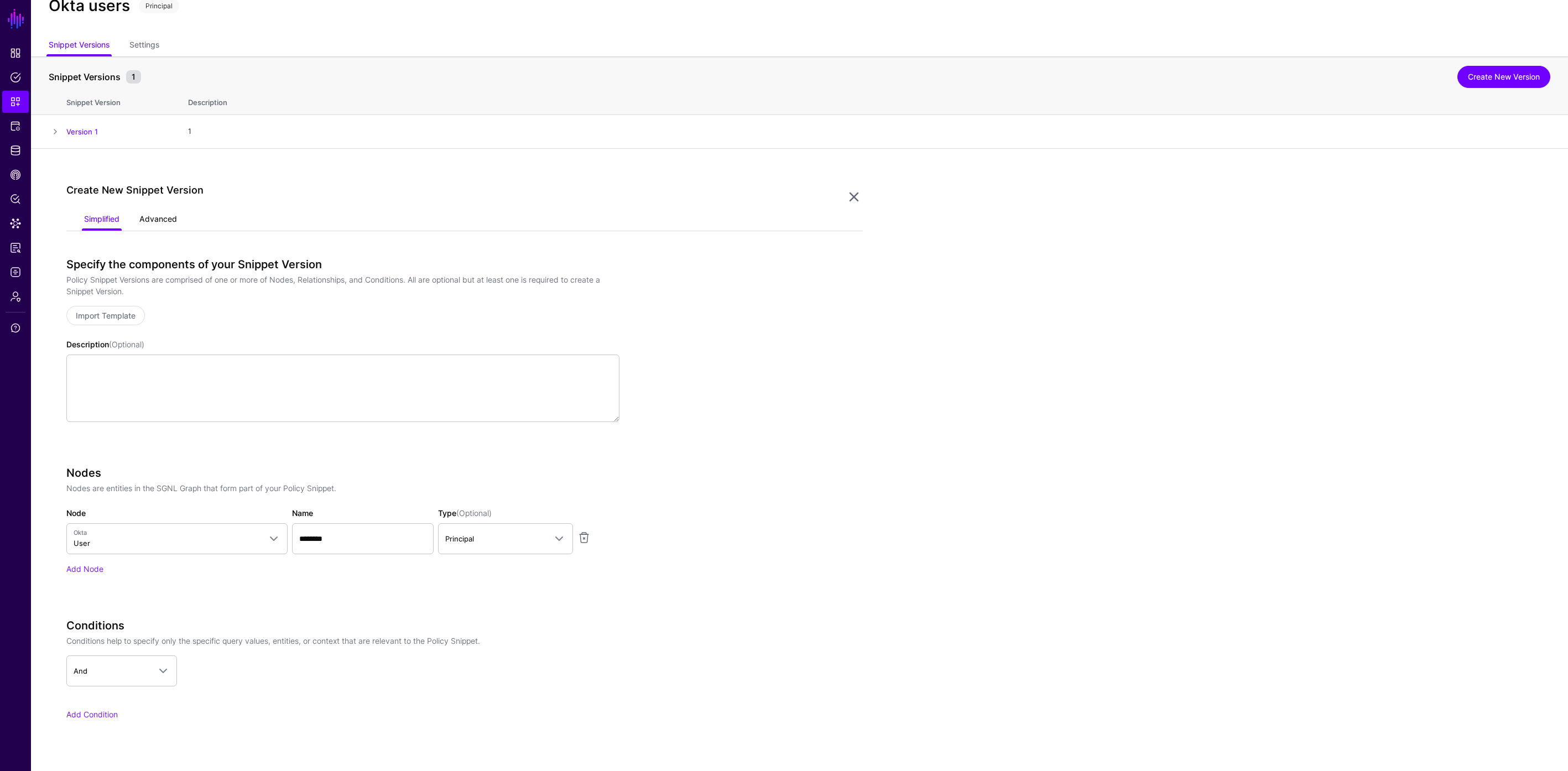
click at [153, 222] on link "Advanced" at bounding box center [158, 220] width 38 height 21
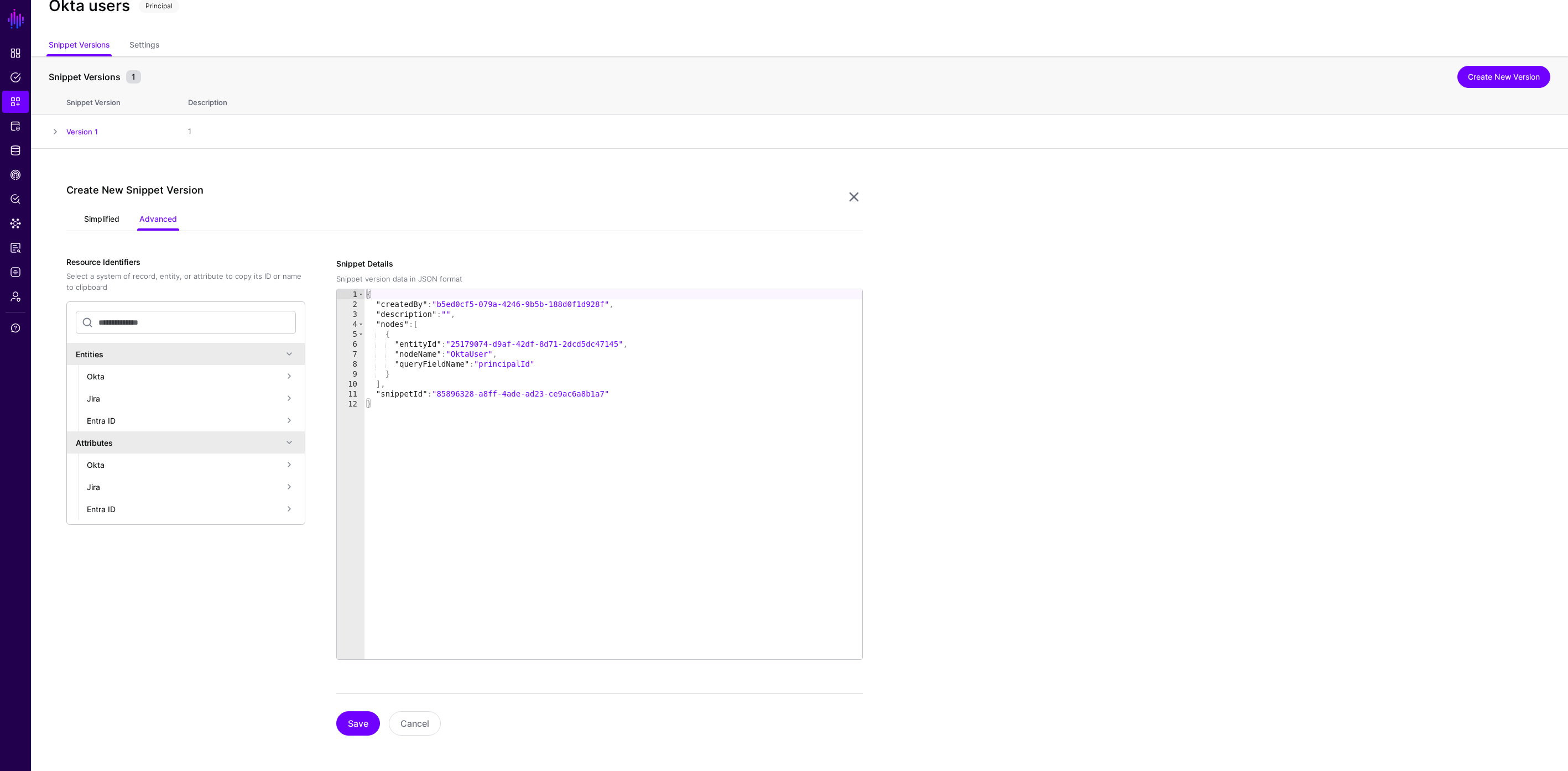
click at [107, 222] on link "Simplified" at bounding box center [102, 220] width 36 height 21
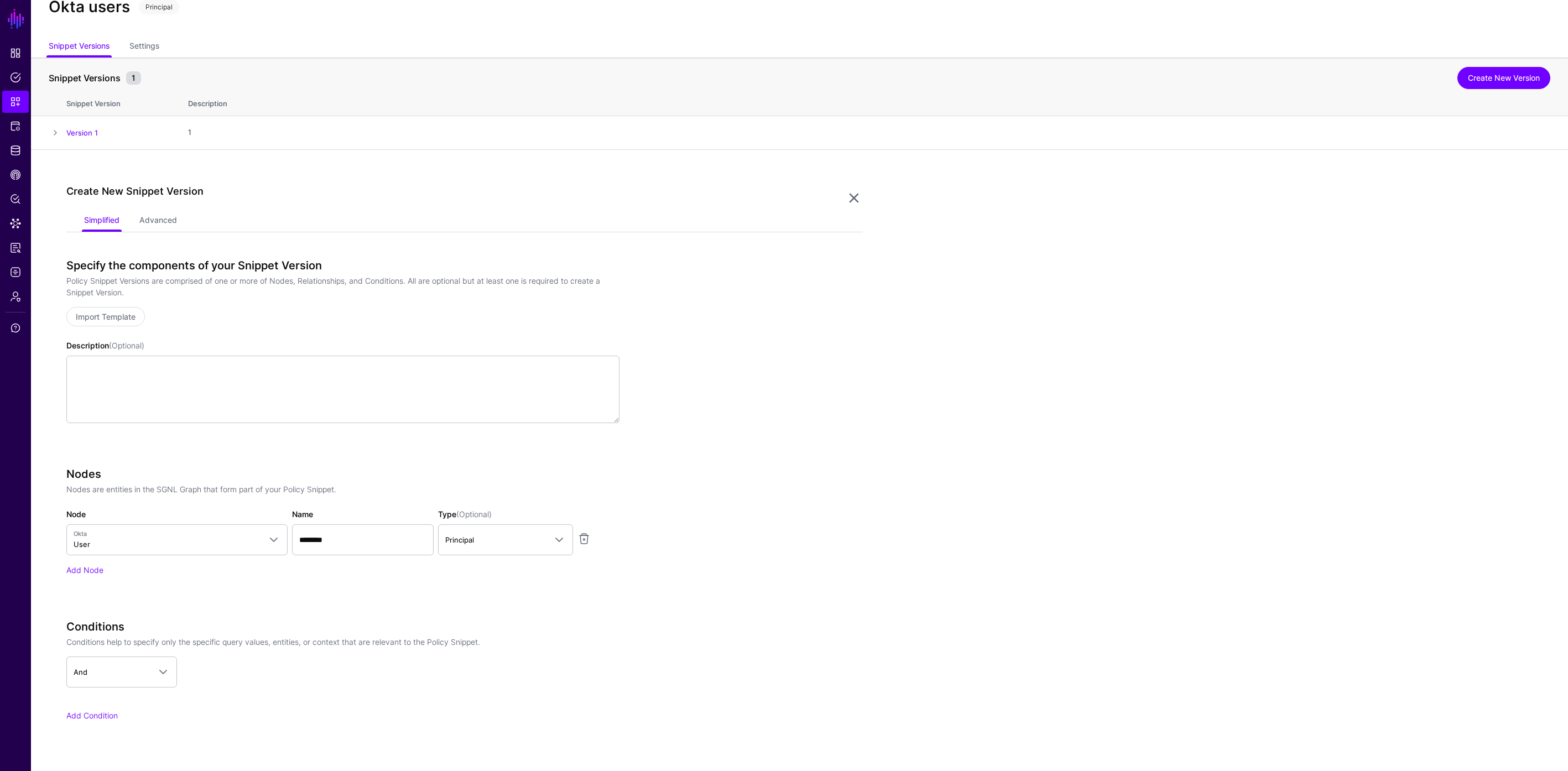
scroll to position [0, 0]
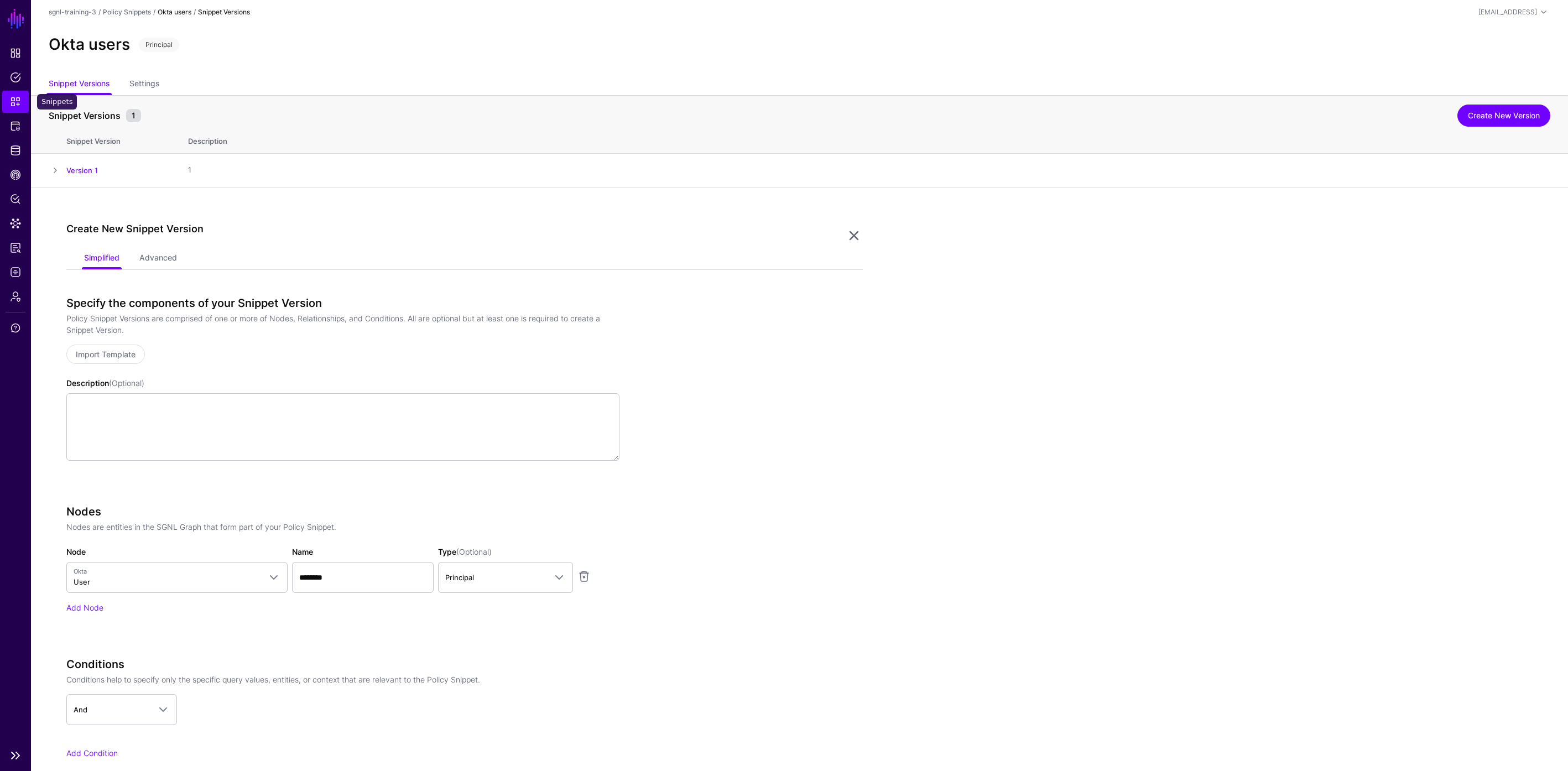
click at [15, 104] on span "Snippets" at bounding box center [15, 102] width 11 height 11
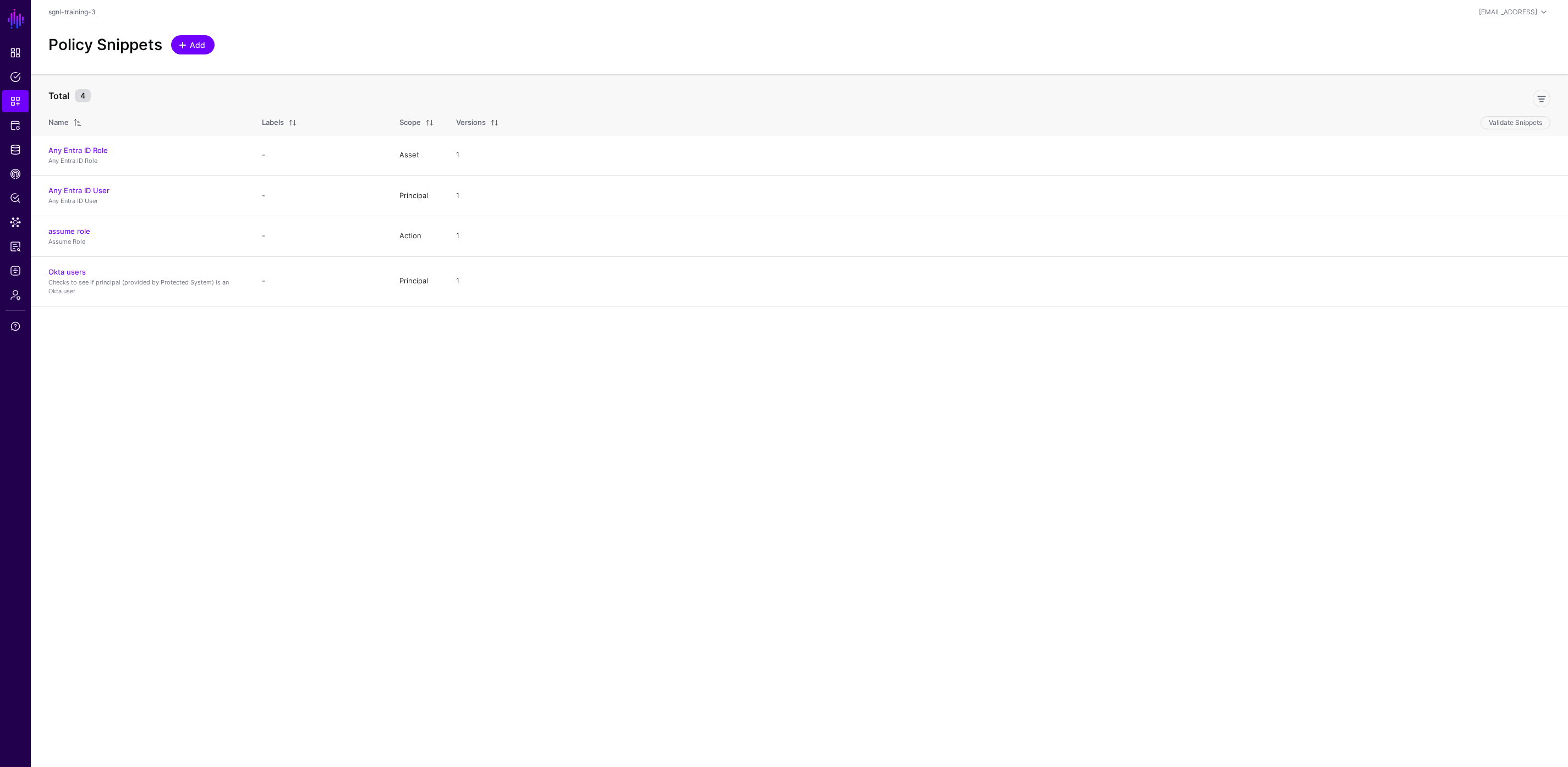
click at [194, 44] on span "Add" at bounding box center [198, 45] width 18 height 11
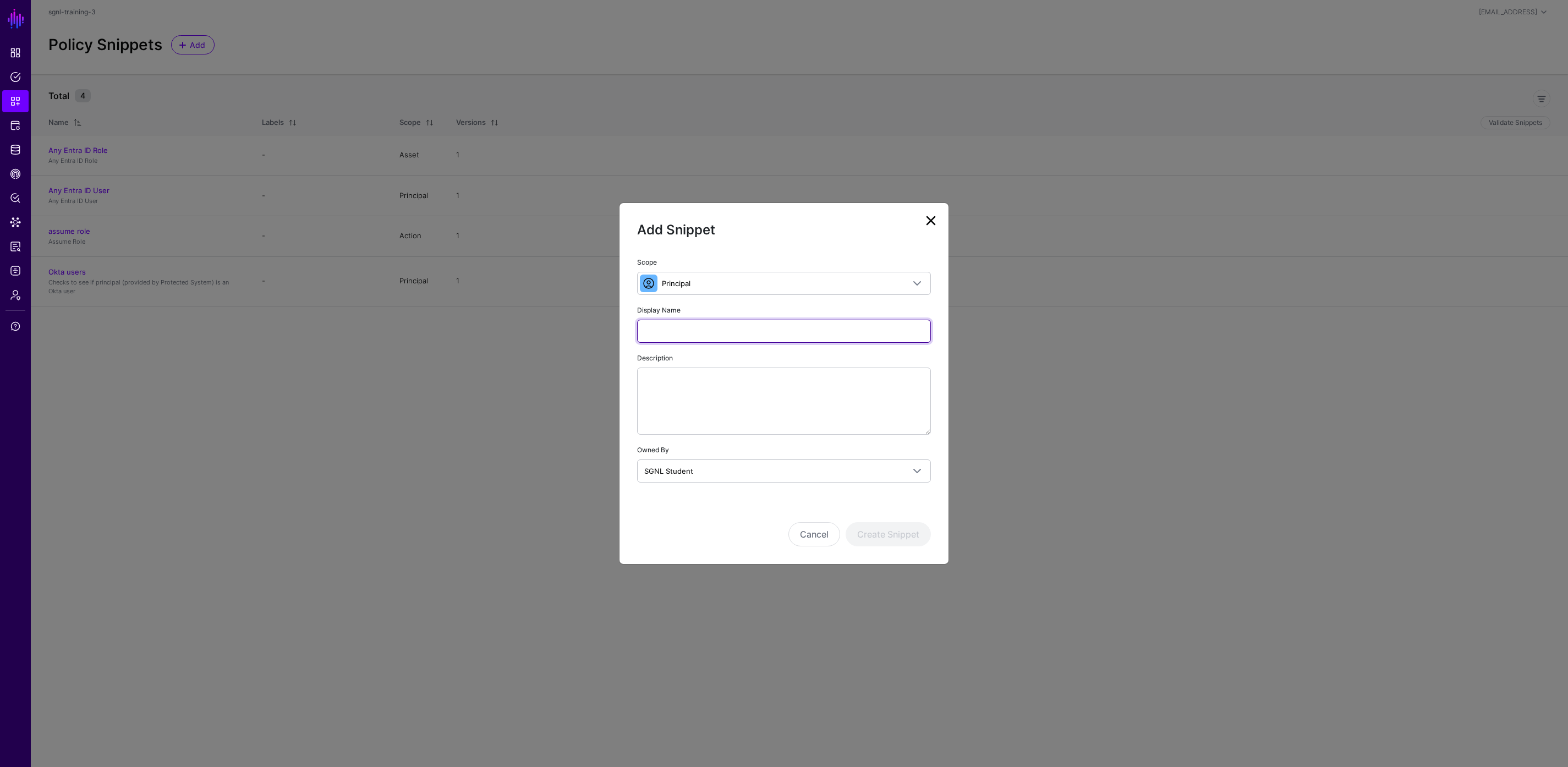
click at [697, 329] on input "Display Name" at bounding box center [784, 331] width 294 height 23
type input "**********"
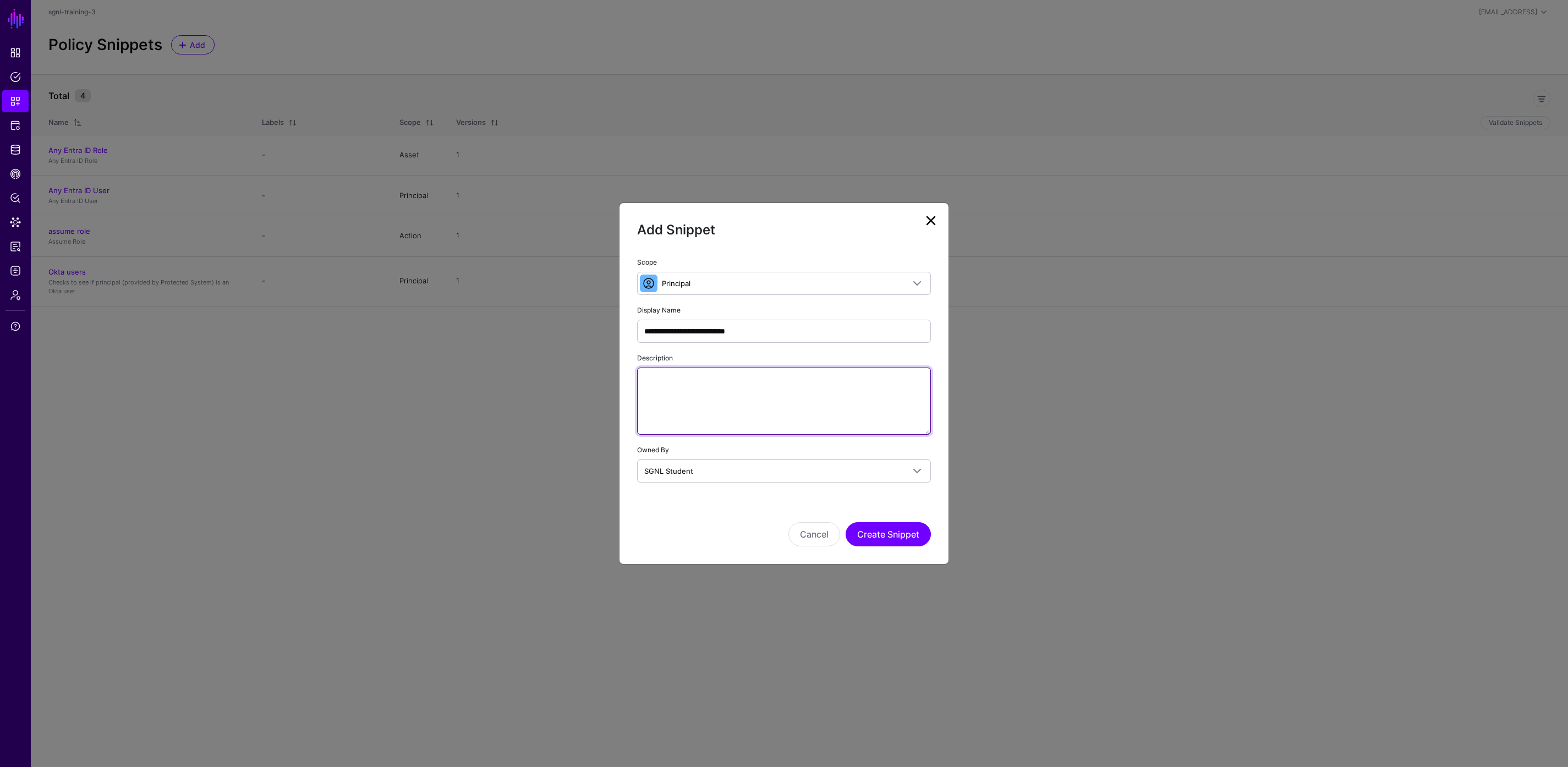
click at [751, 393] on textarea "Description" at bounding box center [784, 401] width 294 height 68
paste textarea "**********"
type textarea "**********"
click at [875, 532] on button "Create Snippet" at bounding box center [888, 535] width 85 height 24
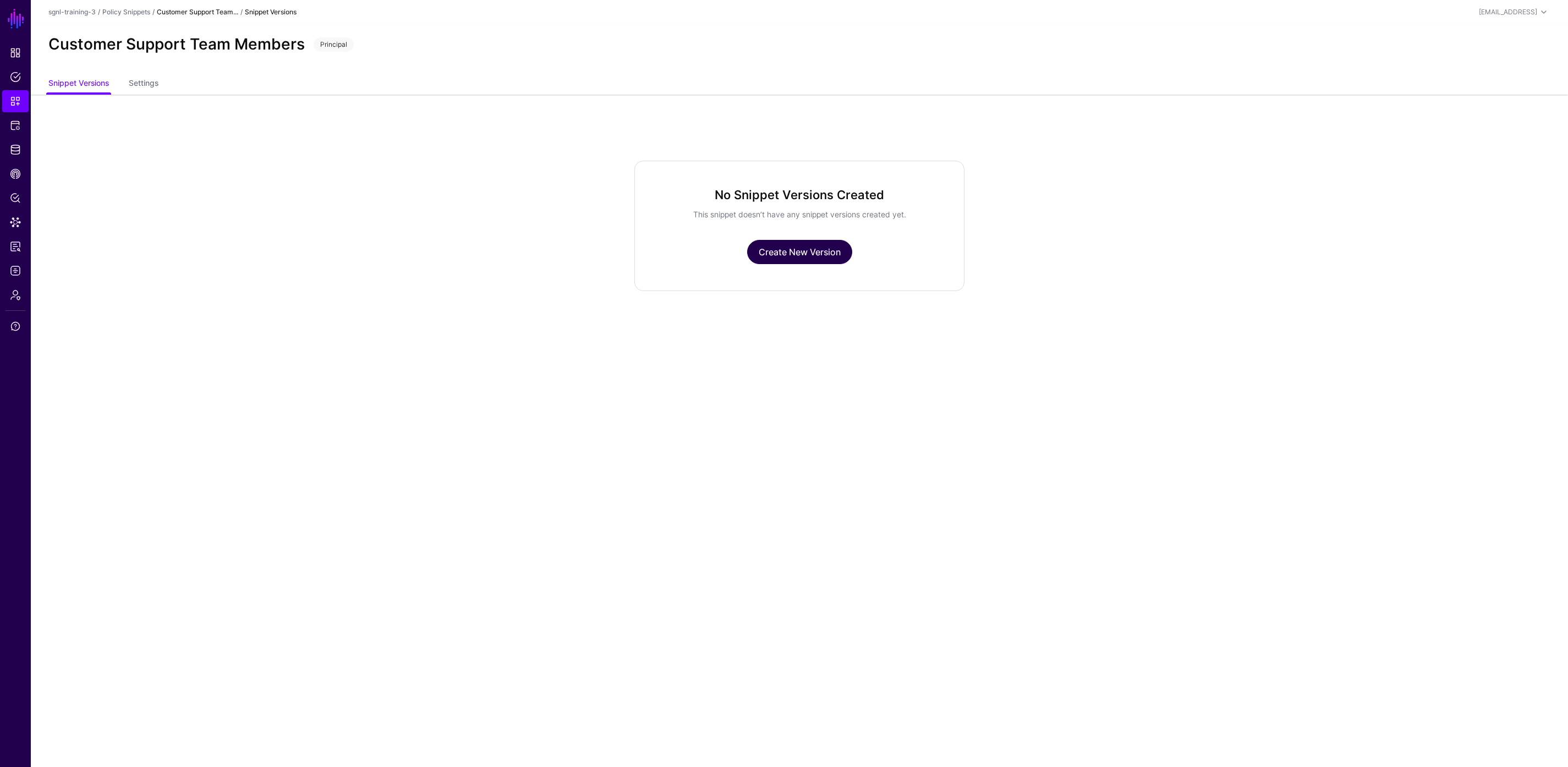
click at [790, 256] on link "Create New Version" at bounding box center [800, 252] width 105 height 24
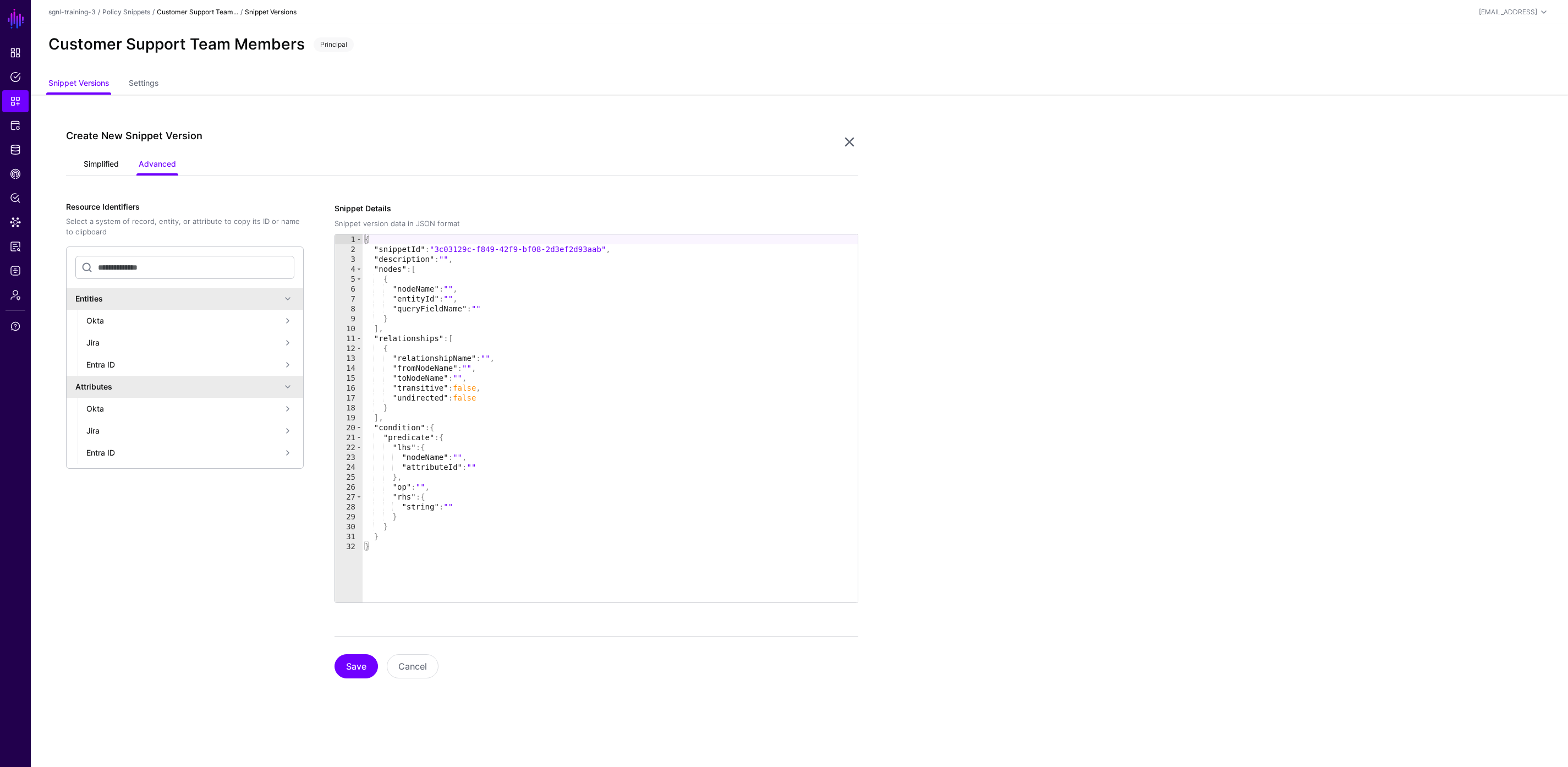
click at [101, 162] on link "Simplified" at bounding box center [101, 165] width 35 height 21
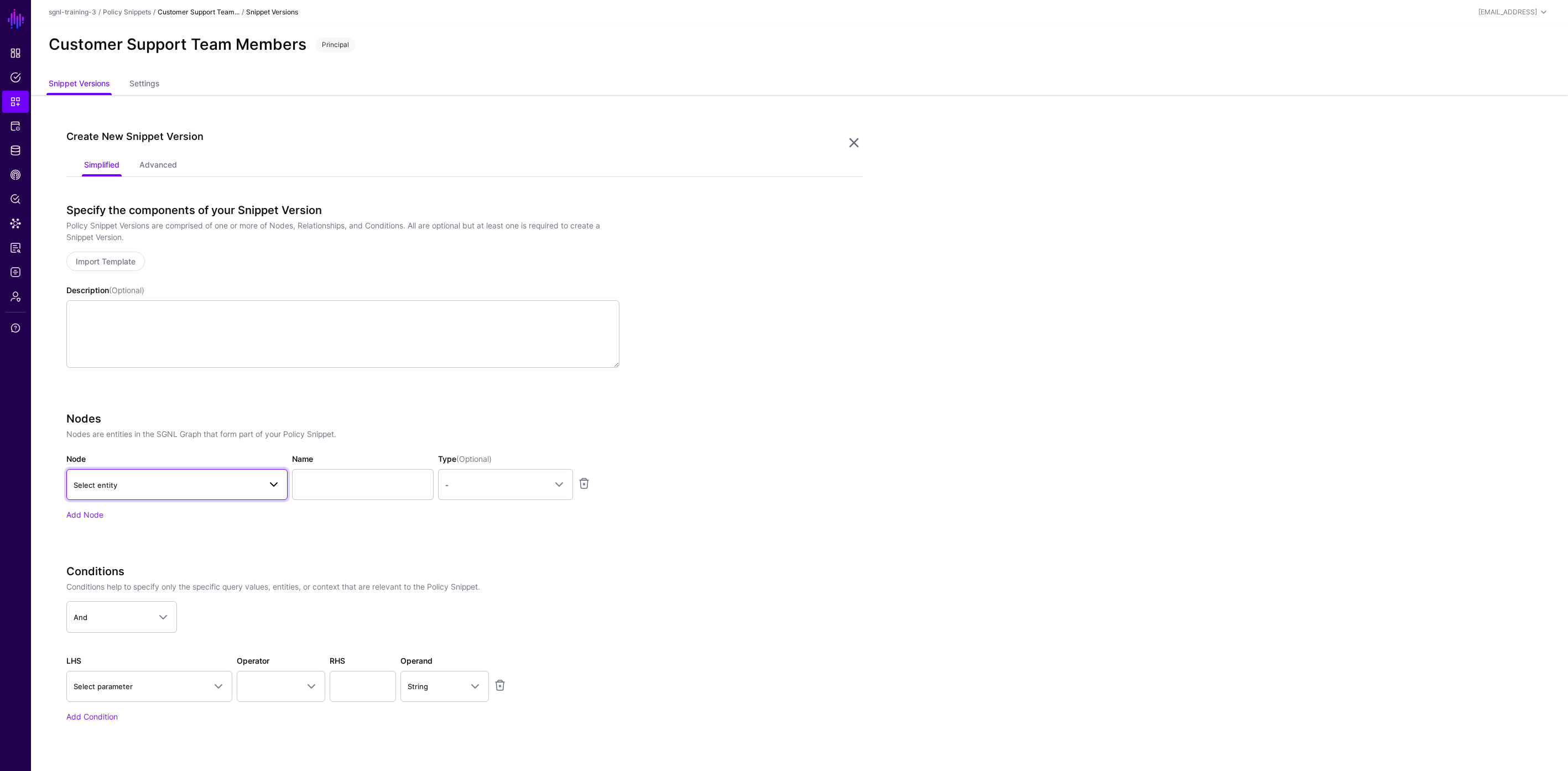
click at [216, 482] on span "Select entity" at bounding box center [166, 485] width 187 height 12
click at [111, 691] on button "User" at bounding box center [183, 700] width 210 height 18
click at [369, 481] on input "Name" at bounding box center [362, 485] width 141 height 31
type input "********"
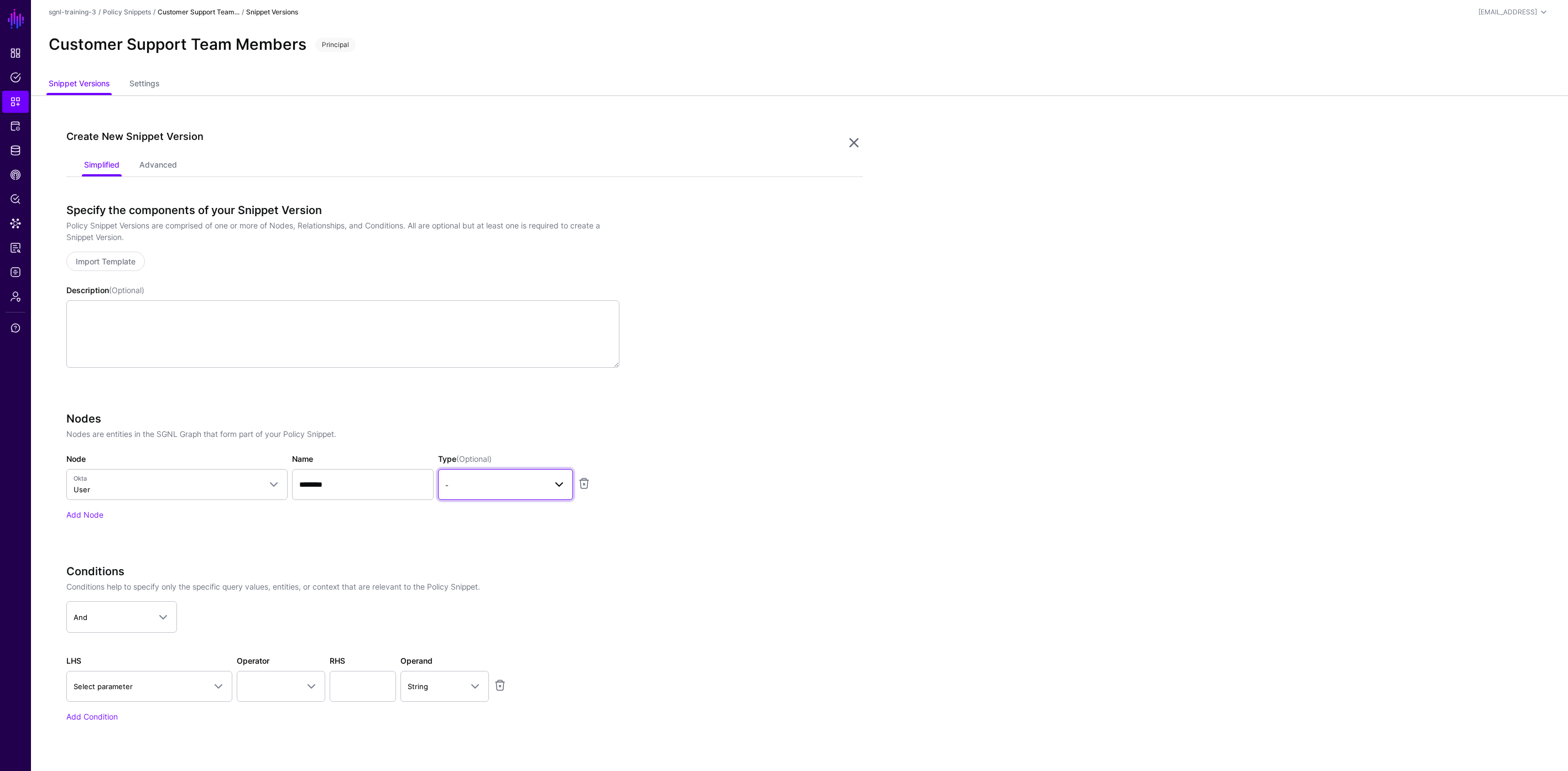
click at [488, 491] on span "-" at bounding box center [495, 485] width 101 height 12
click at [486, 525] on button "Principal" at bounding box center [505, 533] width 135 height 18
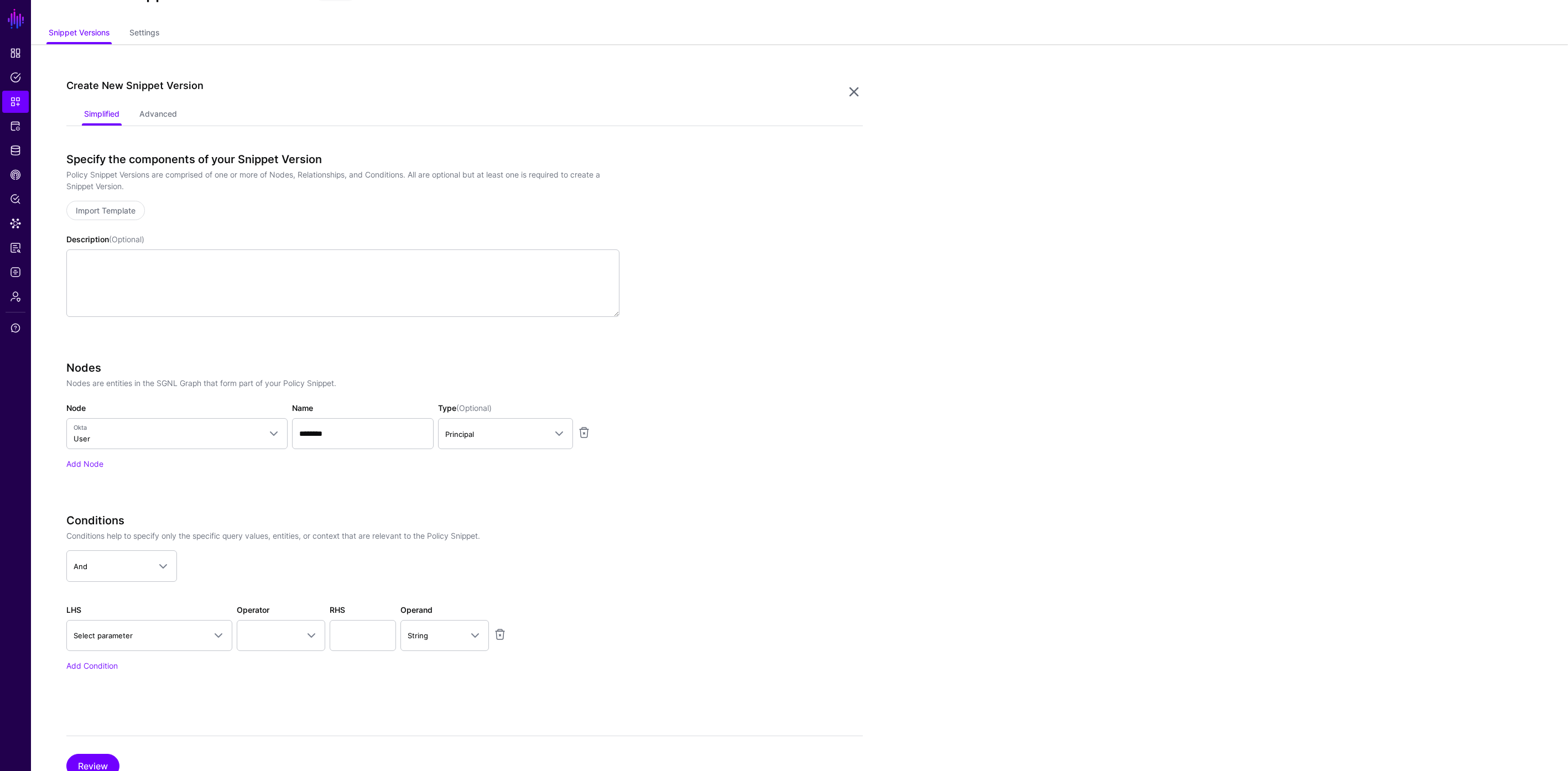
scroll to position [94, 0]
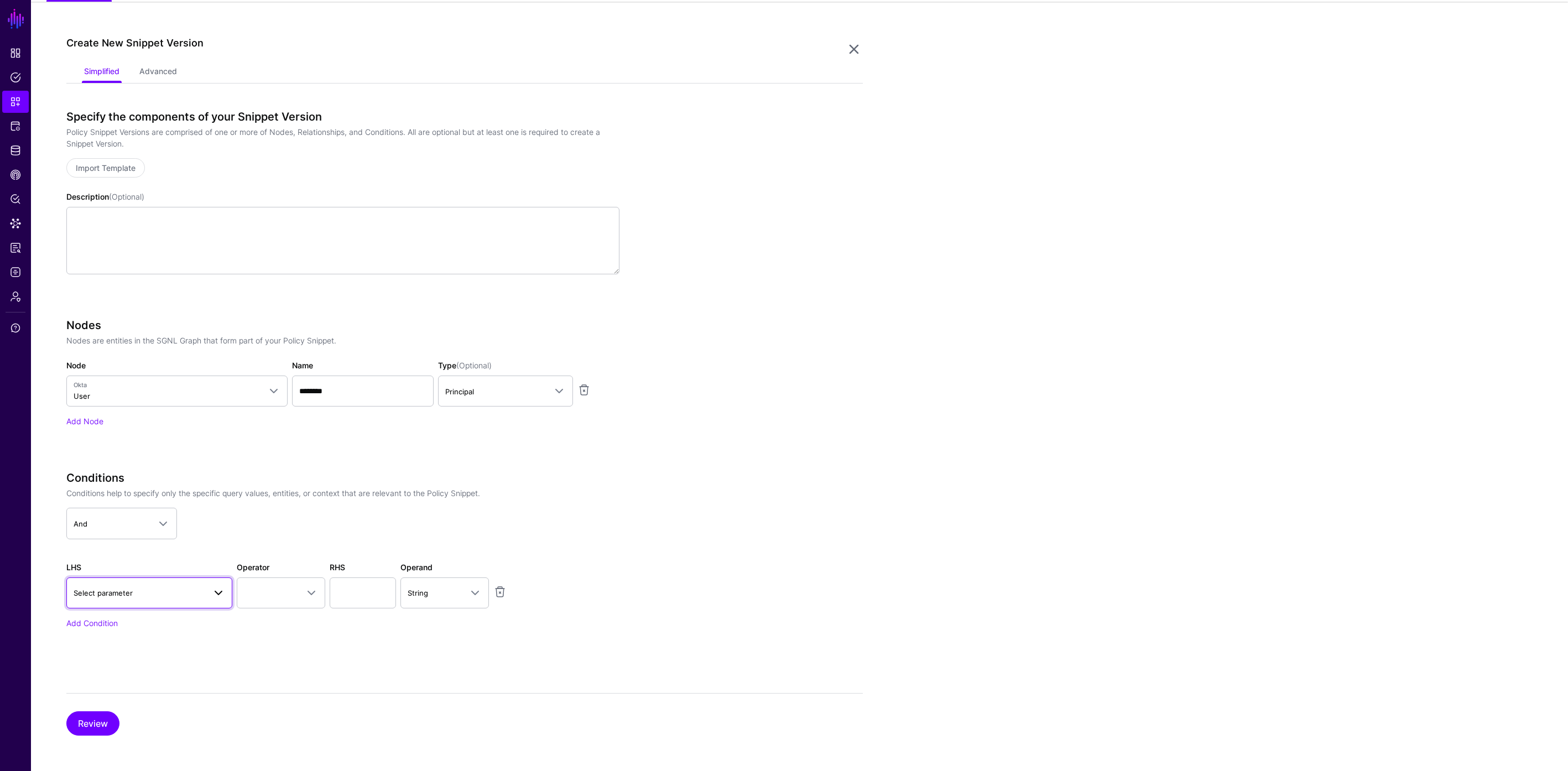
click at [188, 590] on span "Select parameter" at bounding box center [139, 592] width 132 height 12
click at [157, 464] on div "User > profile__title" at bounding box center [155, 459] width 137 height 11
click at [330, 592] on span at bounding box center [352, 593] width 74 height 13
click at [343, 418] on span "Contains" at bounding box center [332, 414] width 31 height 9
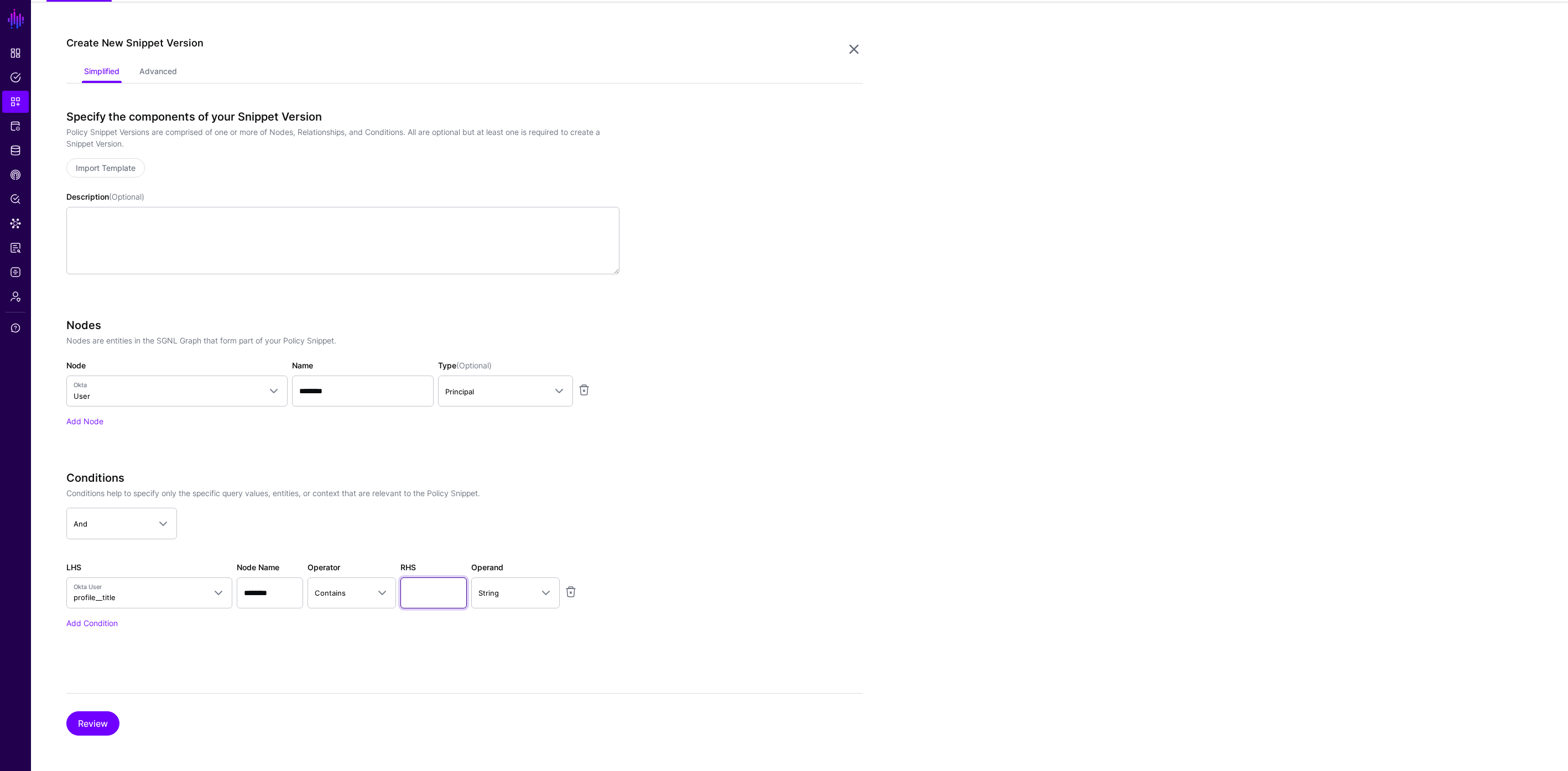
click at [420, 597] on input "text" at bounding box center [434, 593] width 66 height 31
type input "*******"
click at [61, 727] on div "Create New Snippet Version Simplified Advanced Specify the components of your S…" at bounding box center [799, 386] width 1537 height 769
click at [94, 722] on button "Review" at bounding box center [93, 723] width 53 height 24
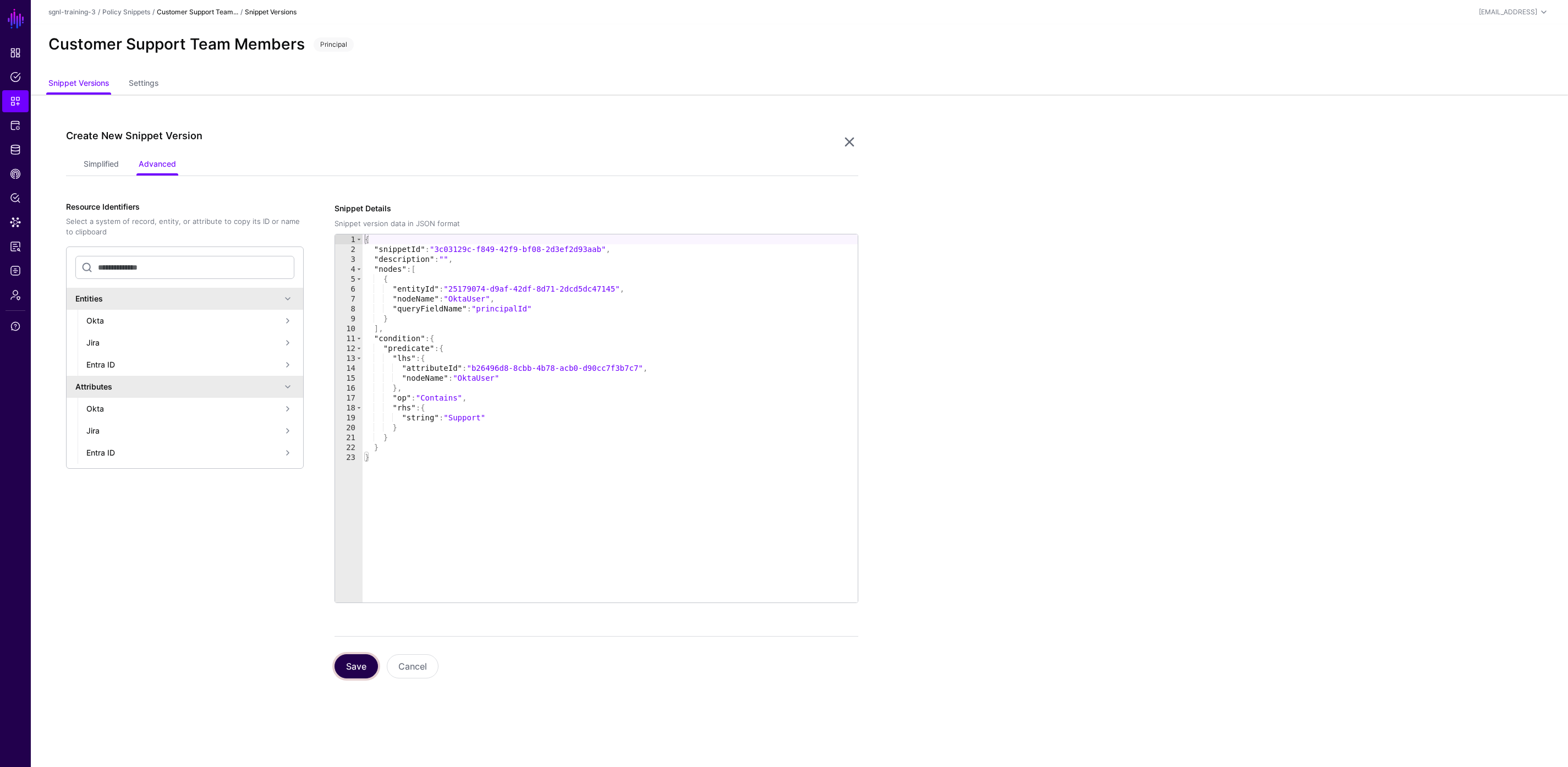
click at [353, 662] on button "Save" at bounding box center [356, 667] width 43 height 24
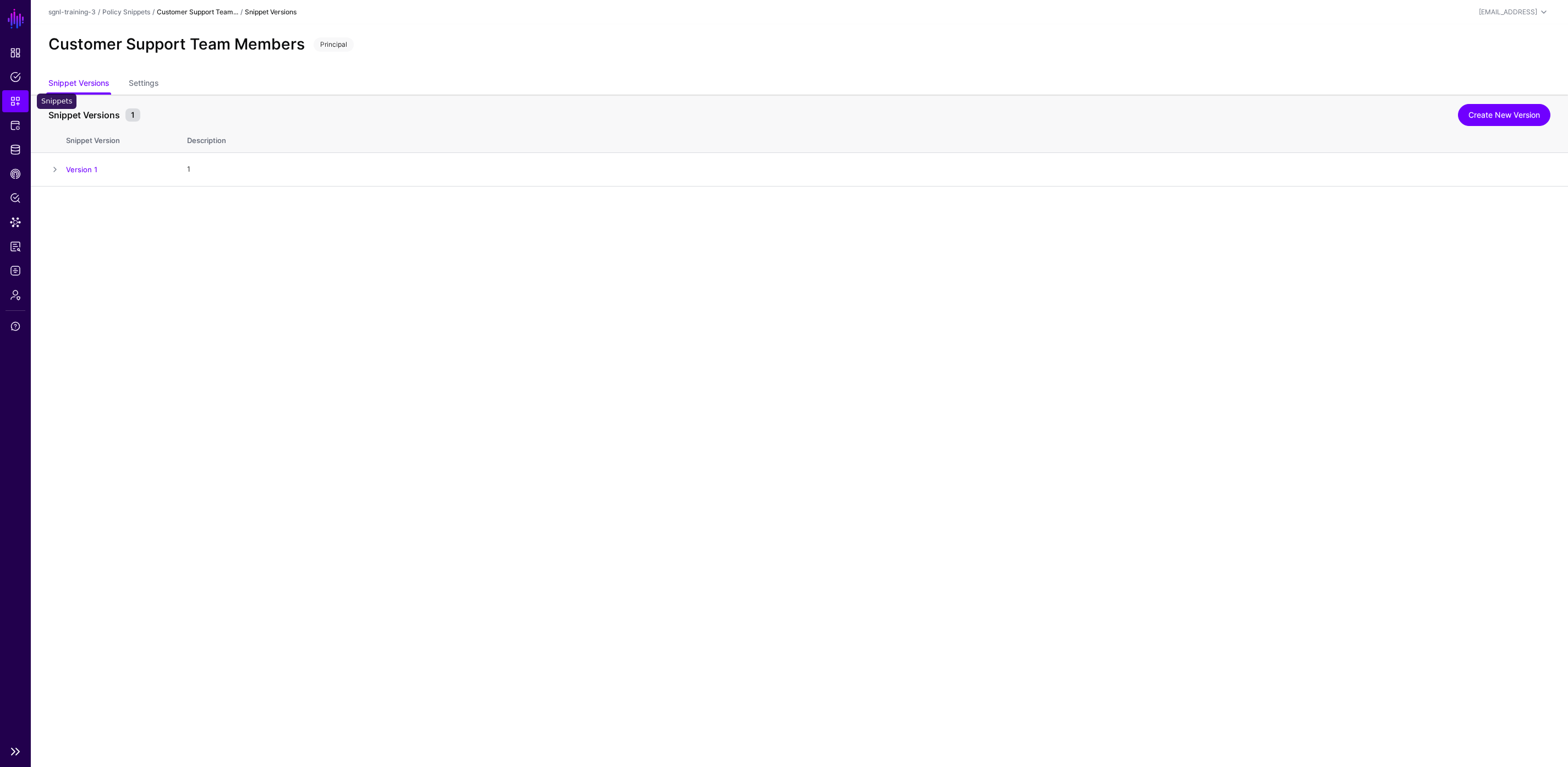
click at [14, 104] on span "Snippets" at bounding box center [15, 101] width 11 height 11
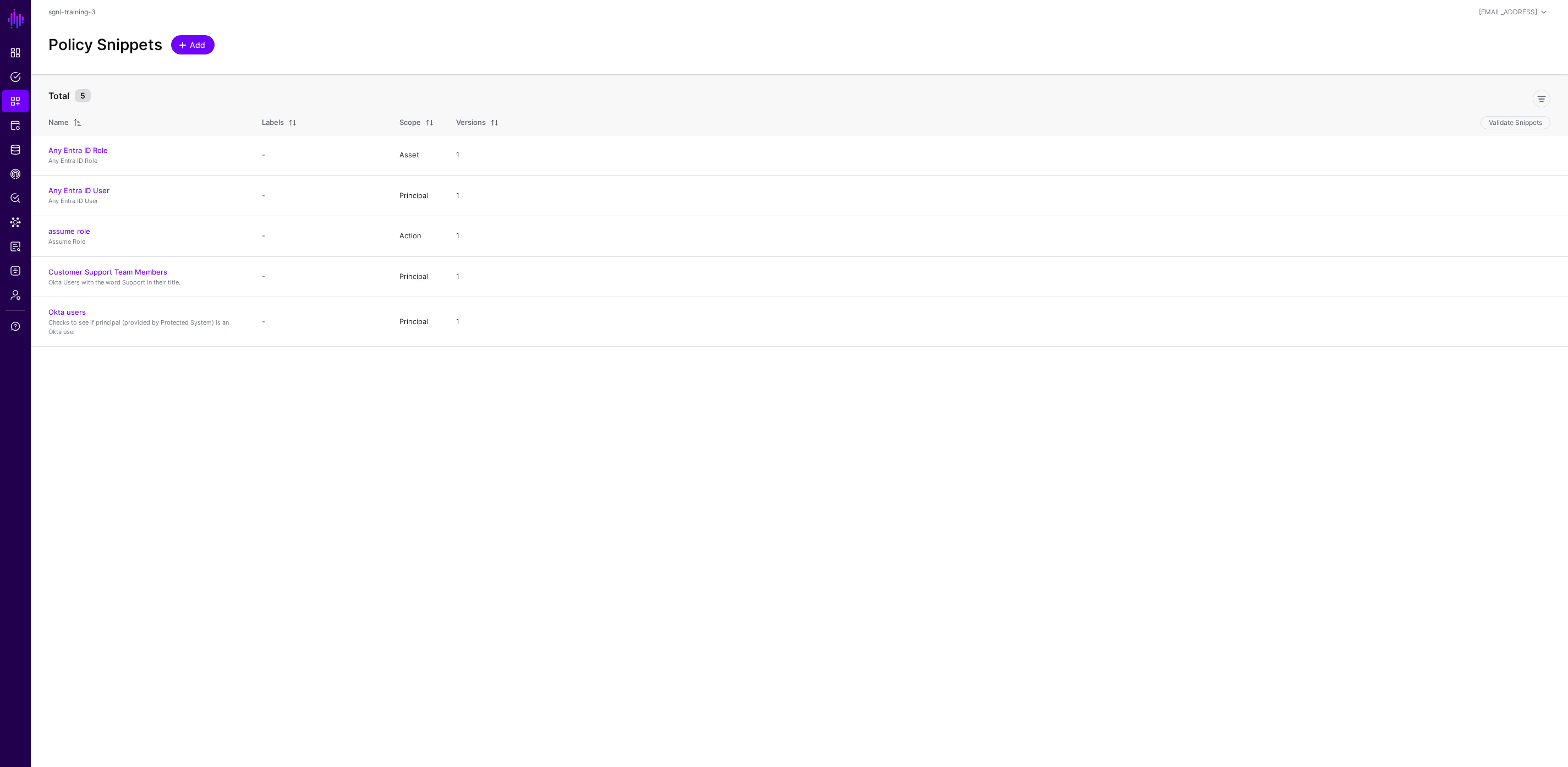
click at [184, 36] on link "Add" at bounding box center [193, 45] width 43 height 19
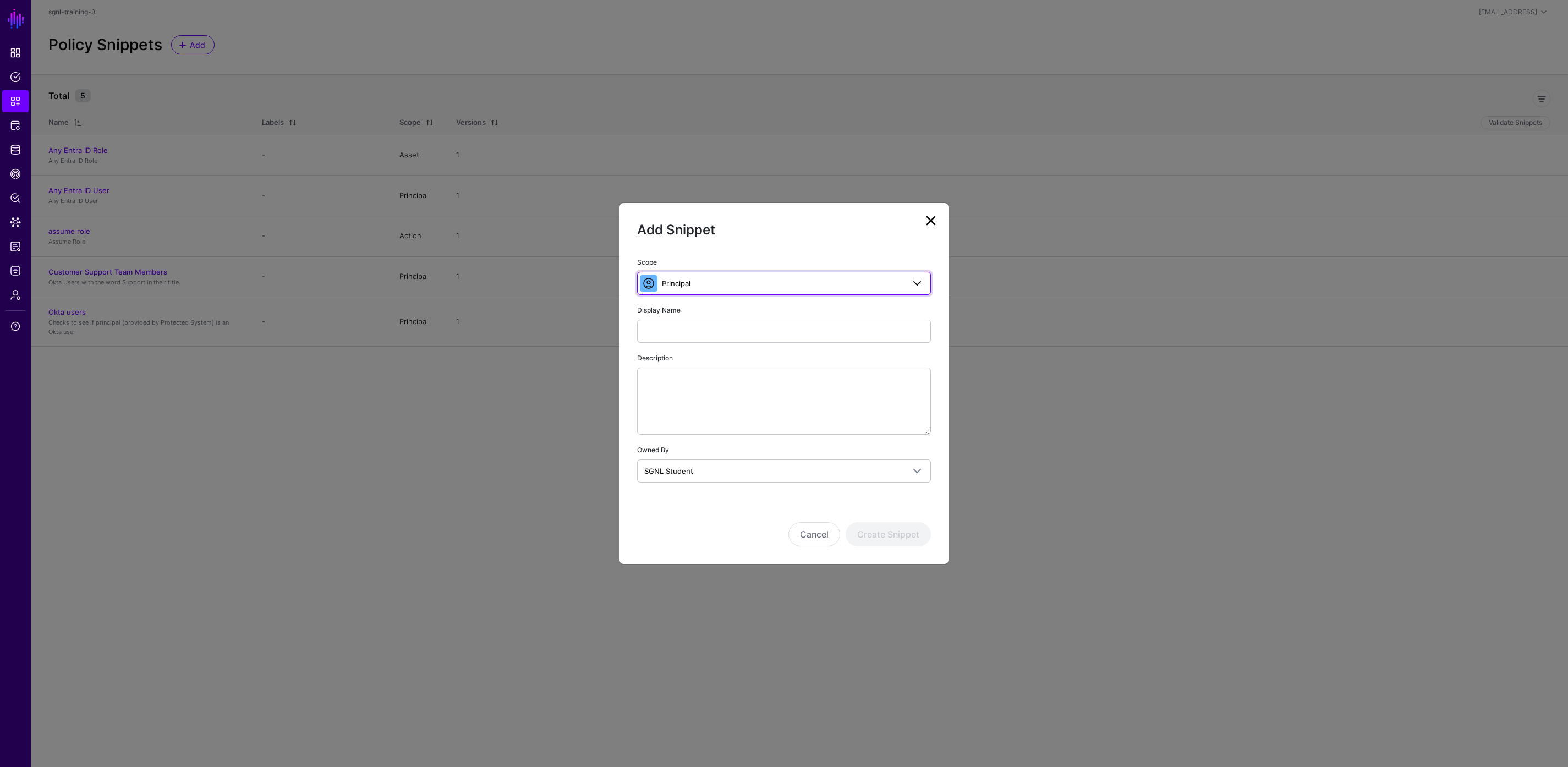
click at [723, 286] on span "Principal" at bounding box center [783, 283] width 242 height 12
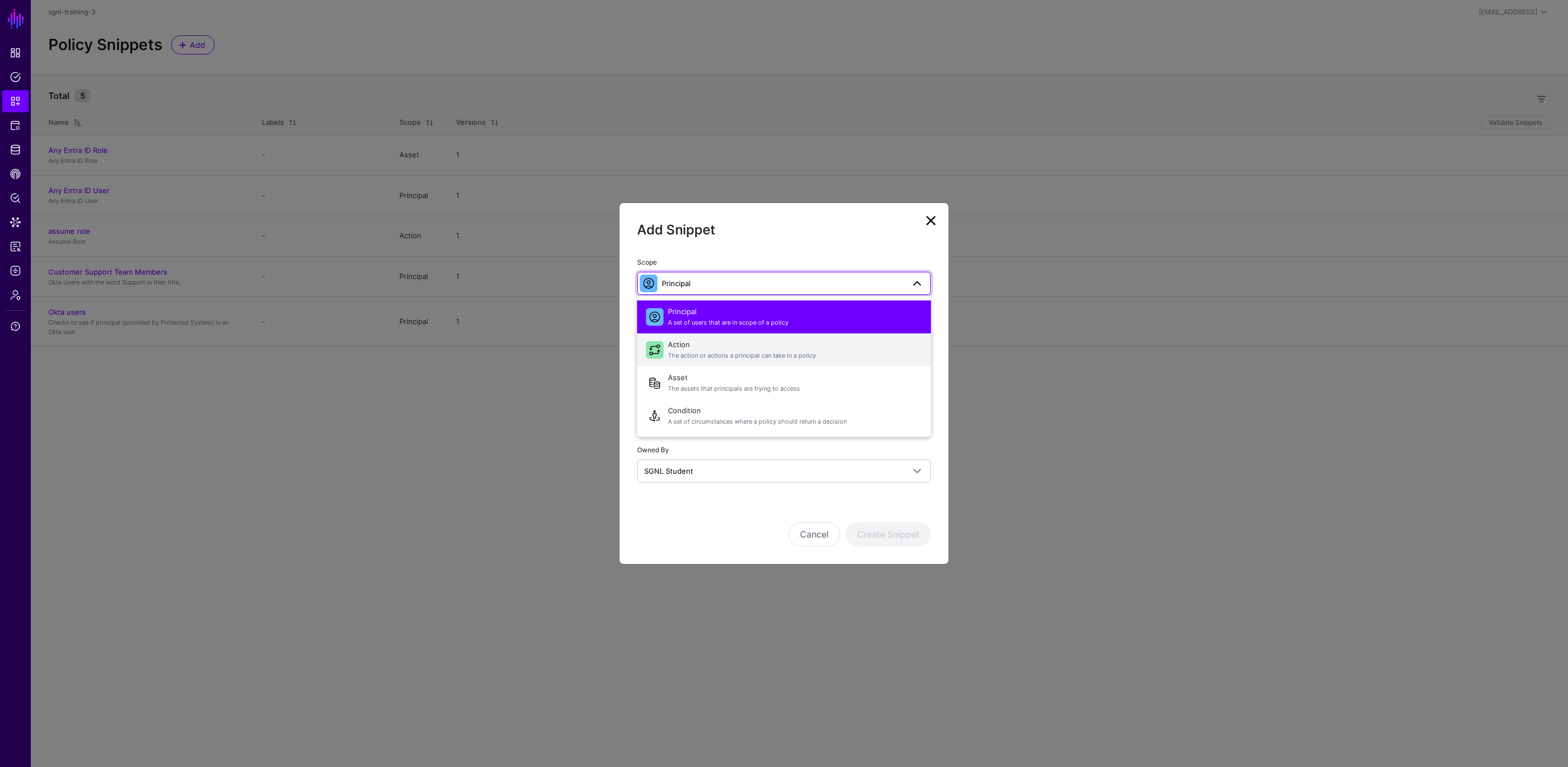
click at [708, 341] on span "Action The action or actions a principal can take in a policy" at bounding box center [795, 350] width 254 height 27
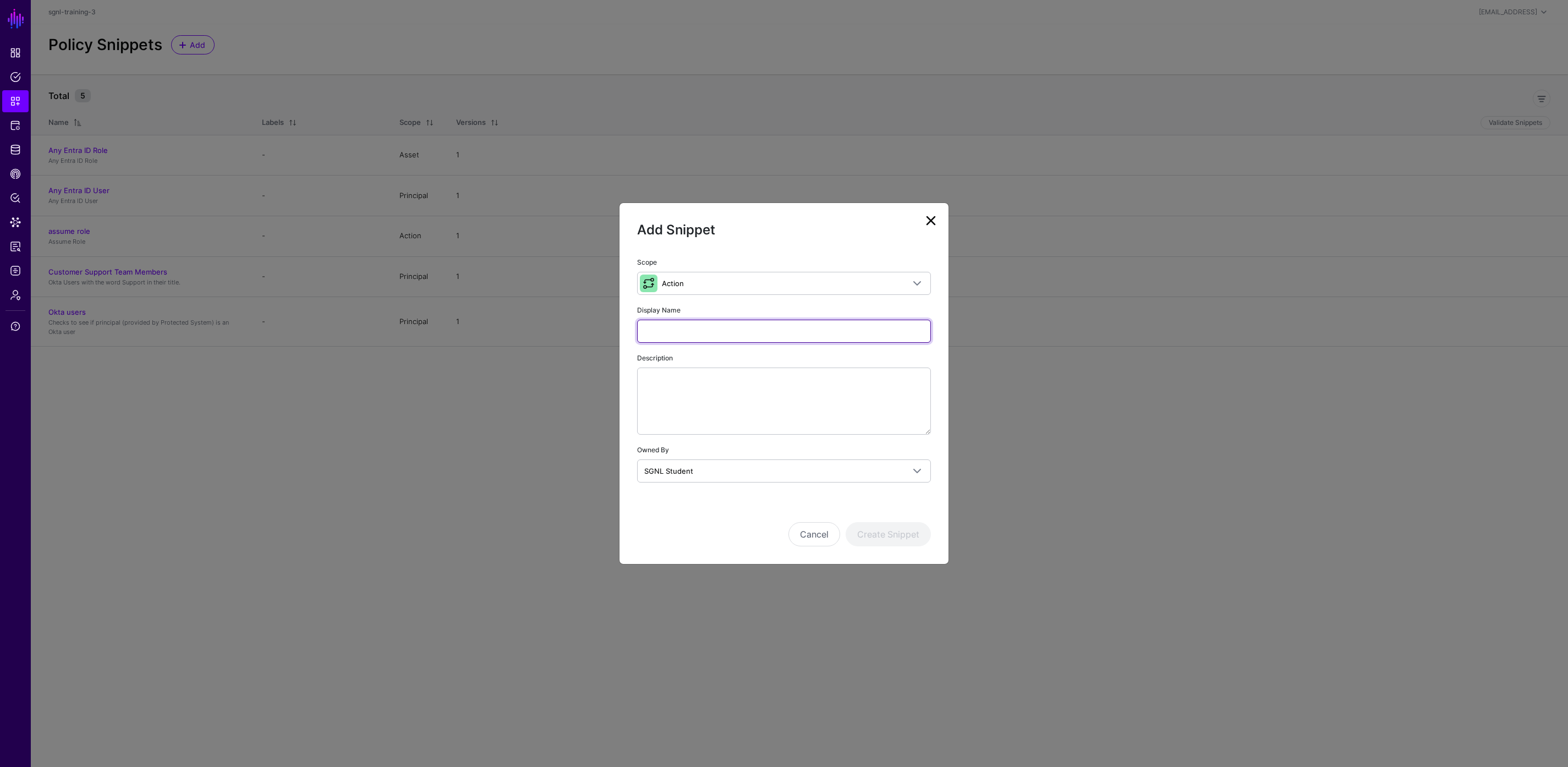
click at [696, 327] on input "Display Name" at bounding box center [784, 331] width 294 height 23
type input "******"
click at [902, 541] on button "Create Snippet" at bounding box center [888, 535] width 85 height 24
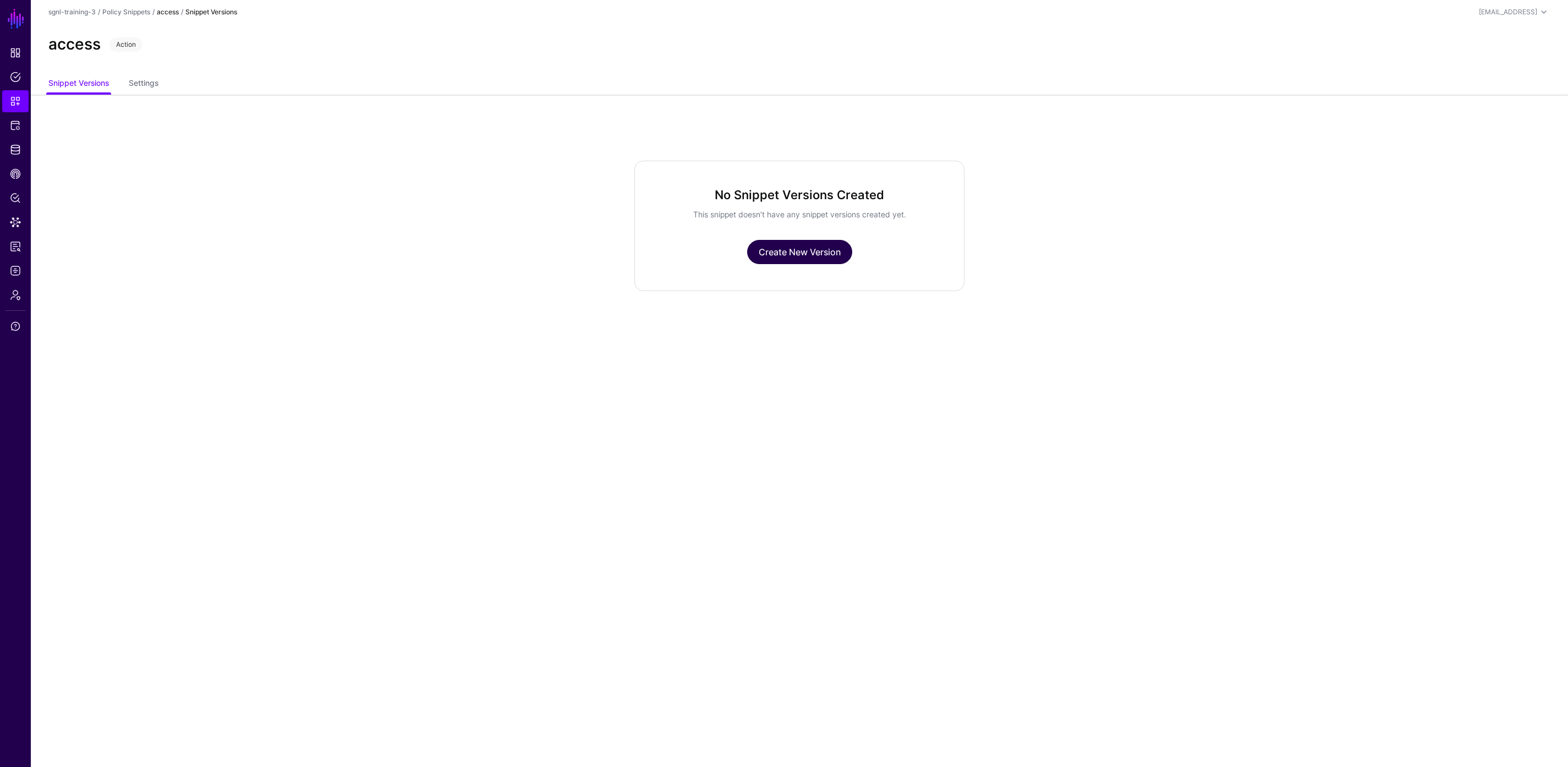
click at [790, 251] on link "Create New Version" at bounding box center [800, 252] width 105 height 24
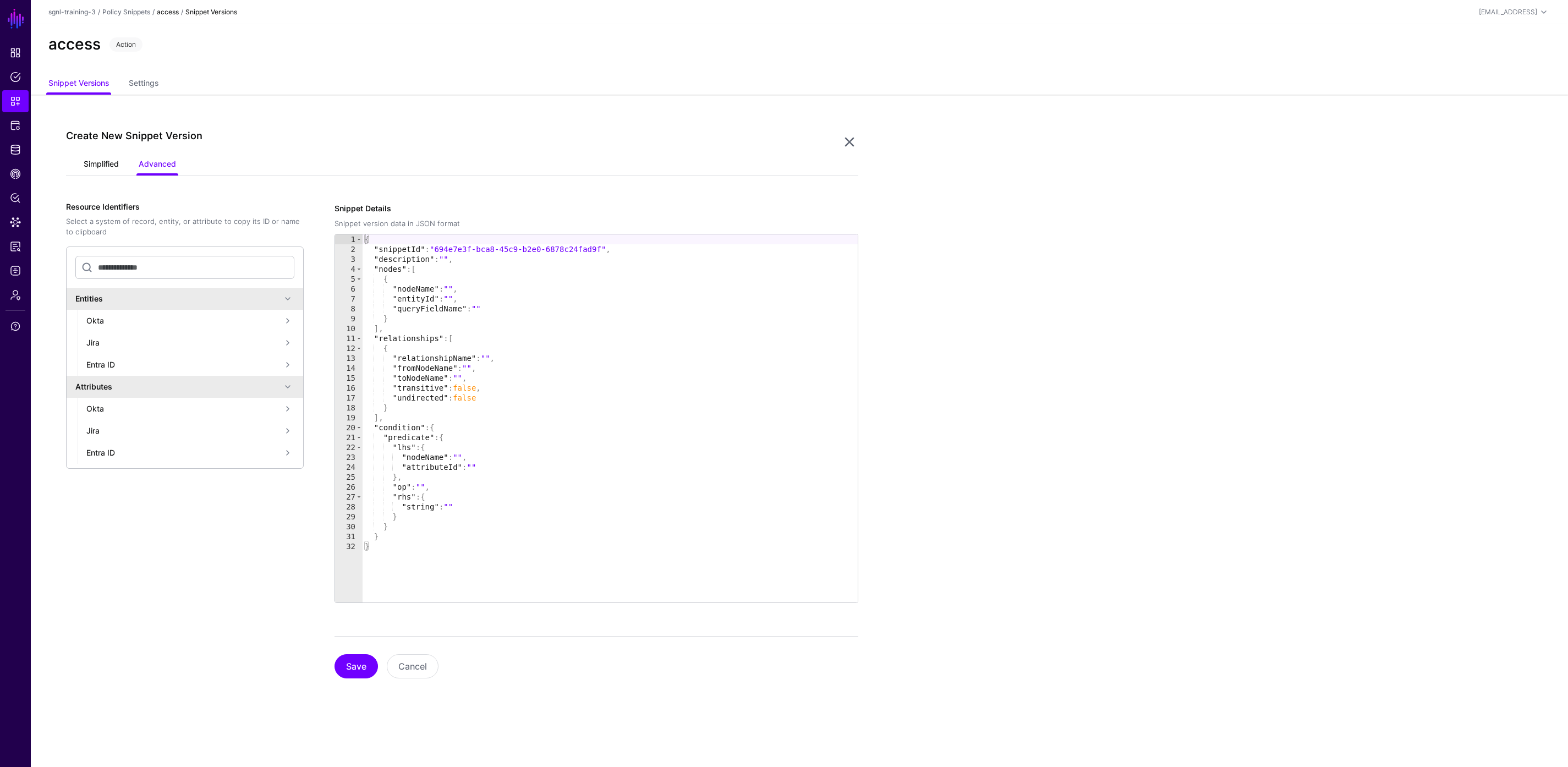
click at [97, 171] on link "Simplified" at bounding box center [101, 165] width 35 height 21
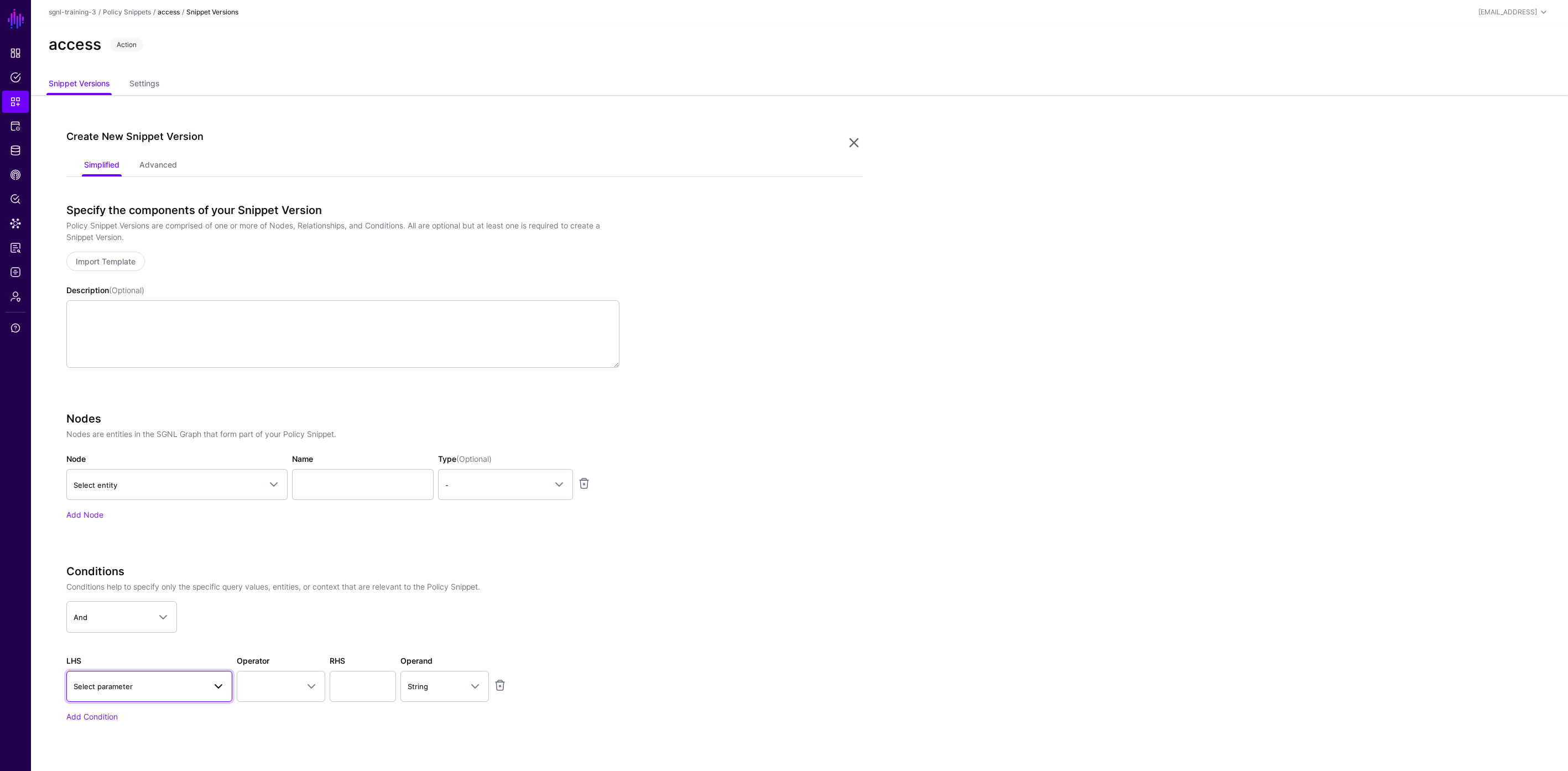
click at [208, 684] on span at bounding box center [215, 686] width 20 height 13
click at [156, 567] on div "Action" at bounding box center [155, 566] width 137 height 11
click at [282, 687] on span at bounding box center [281, 686] width 74 height 13
click at [275, 541] on div "Equal To" at bounding box center [305, 543] width 120 height 11
click at [364, 684] on input "text" at bounding box center [363, 686] width 66 height 31
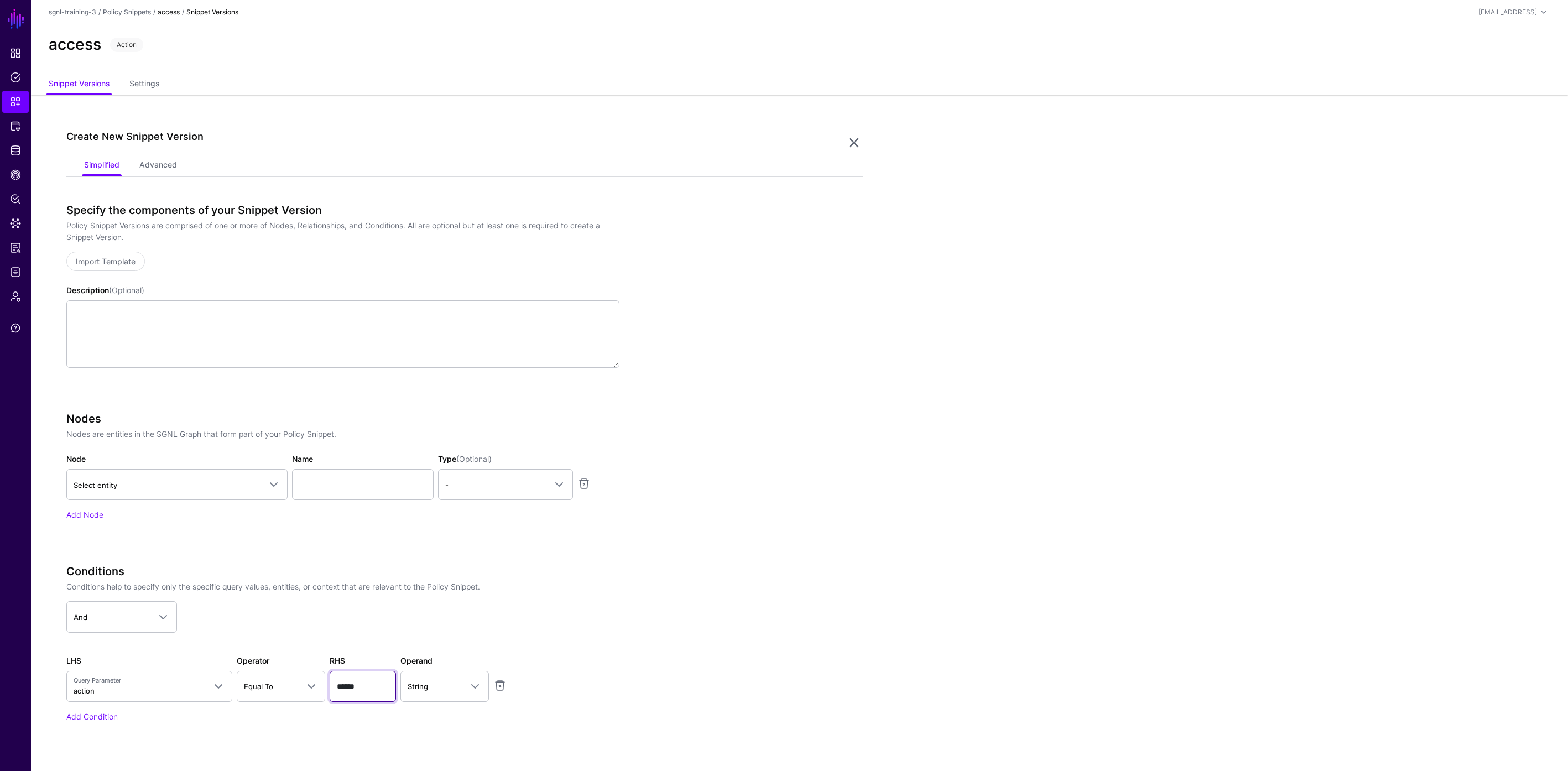
type input "******"
click at [577, 606] on app-dropdown "And And Or Not" at bounding box center [343, 617] width 553 height 31
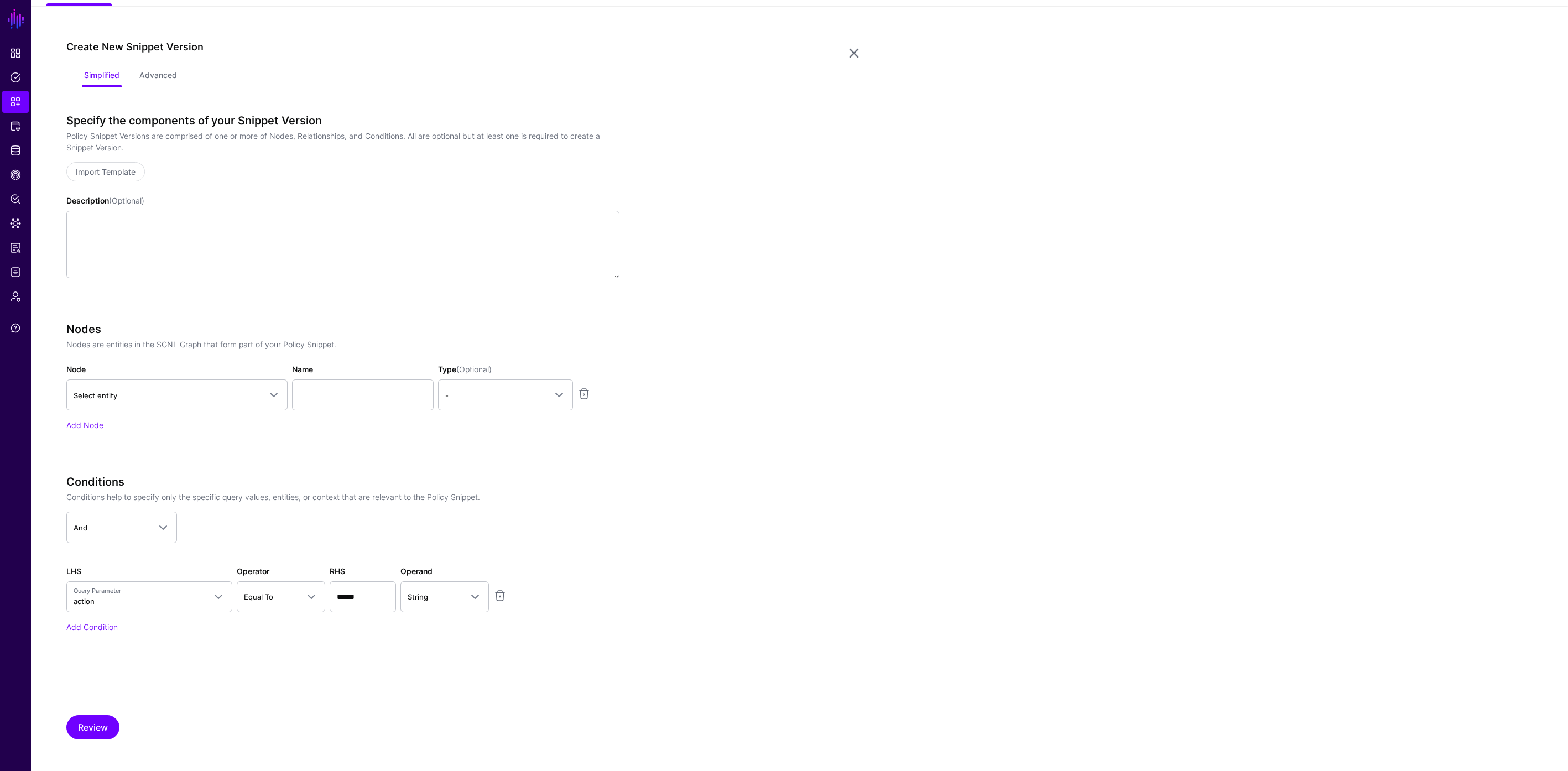
scroll to position [94, 0]
click at [103, 726] on button "Review" at bounding box center [93, 723] width 53 height 24
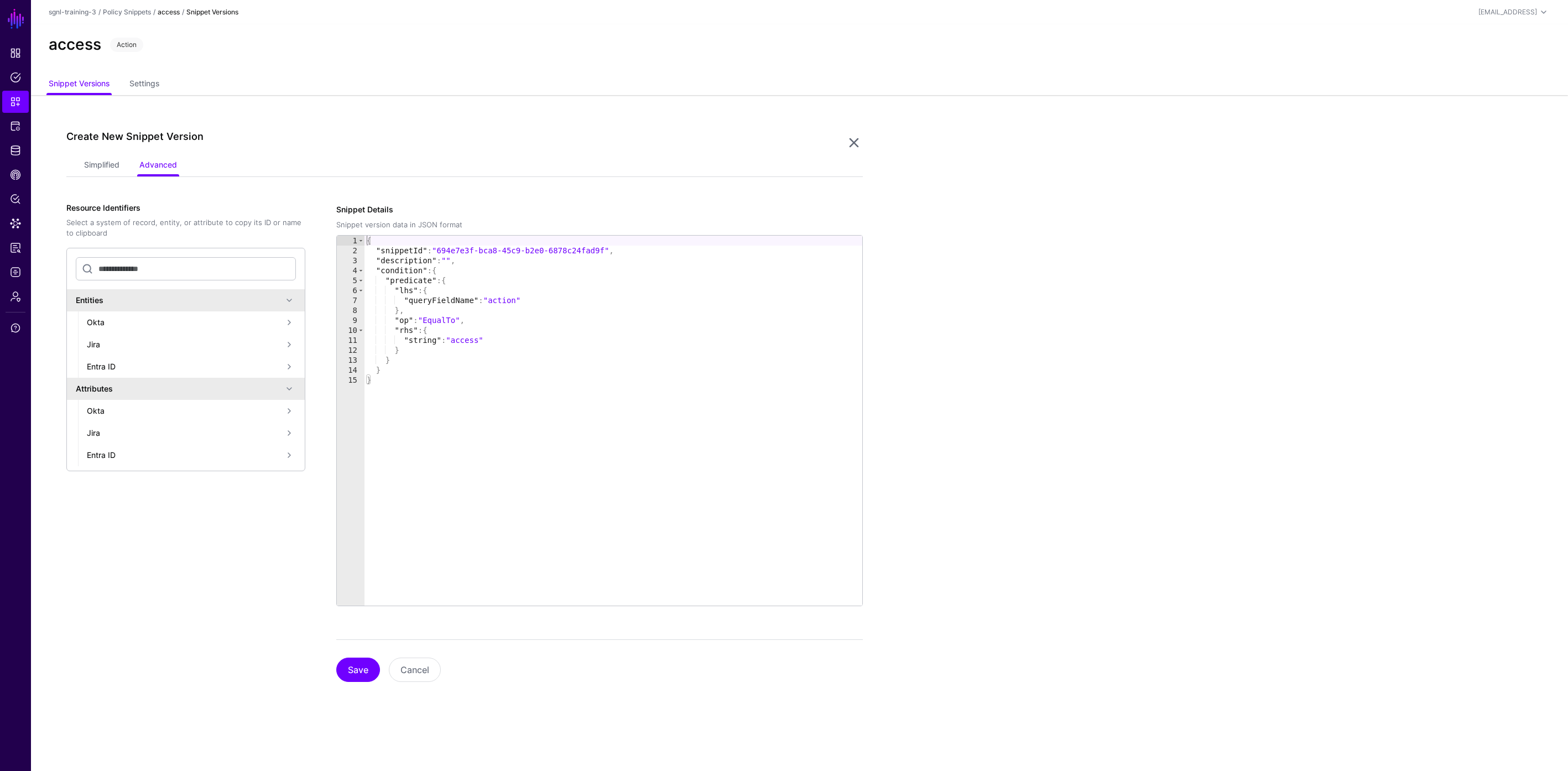
scroll to position [0, 0]
click at [353, 669] on button "Save" at bounding box center [358, 670] width 44 height 24
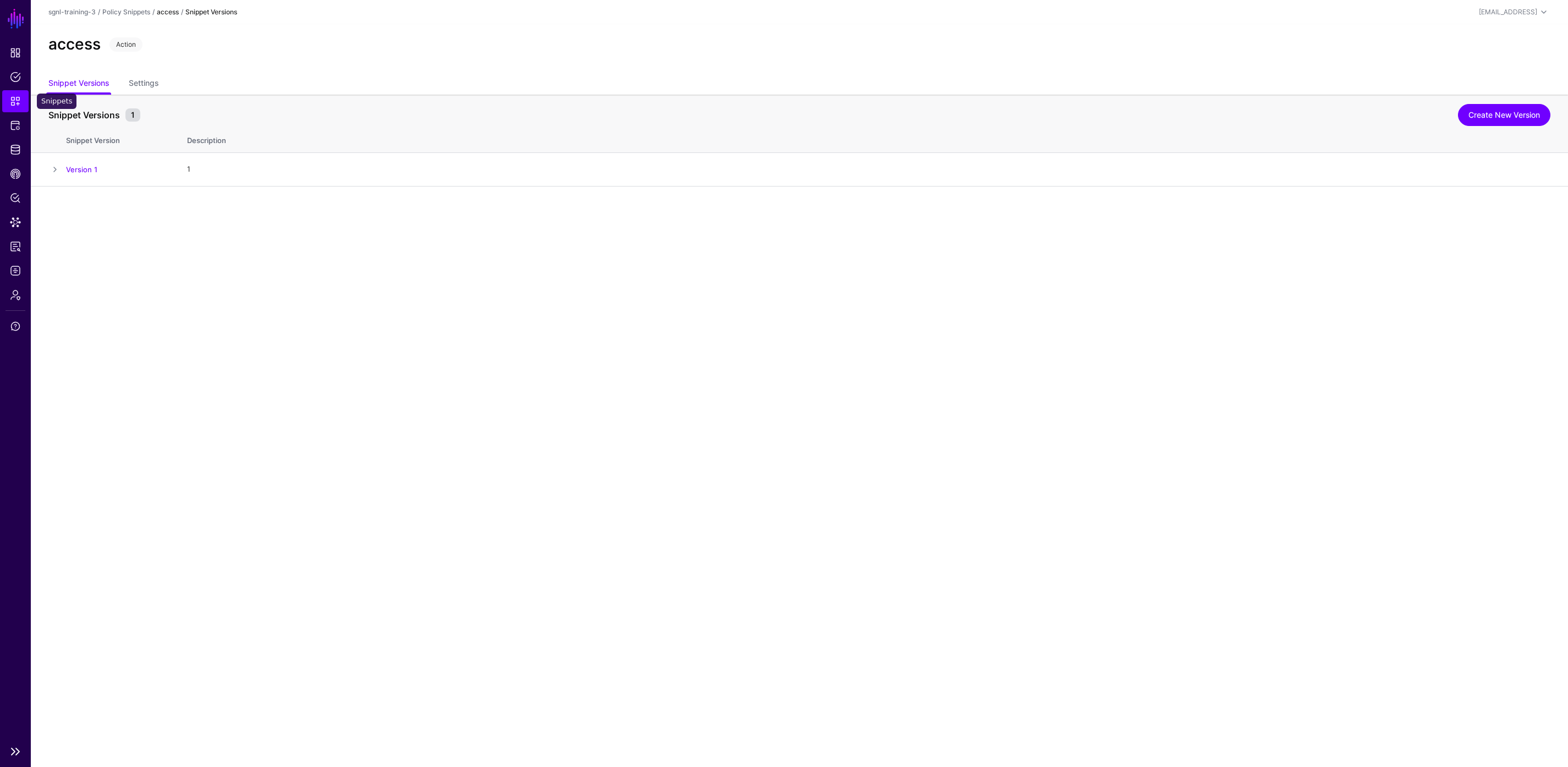
click at [14, 102] on span "Snippets" at bounding box center [15, 101] width 11 height 11
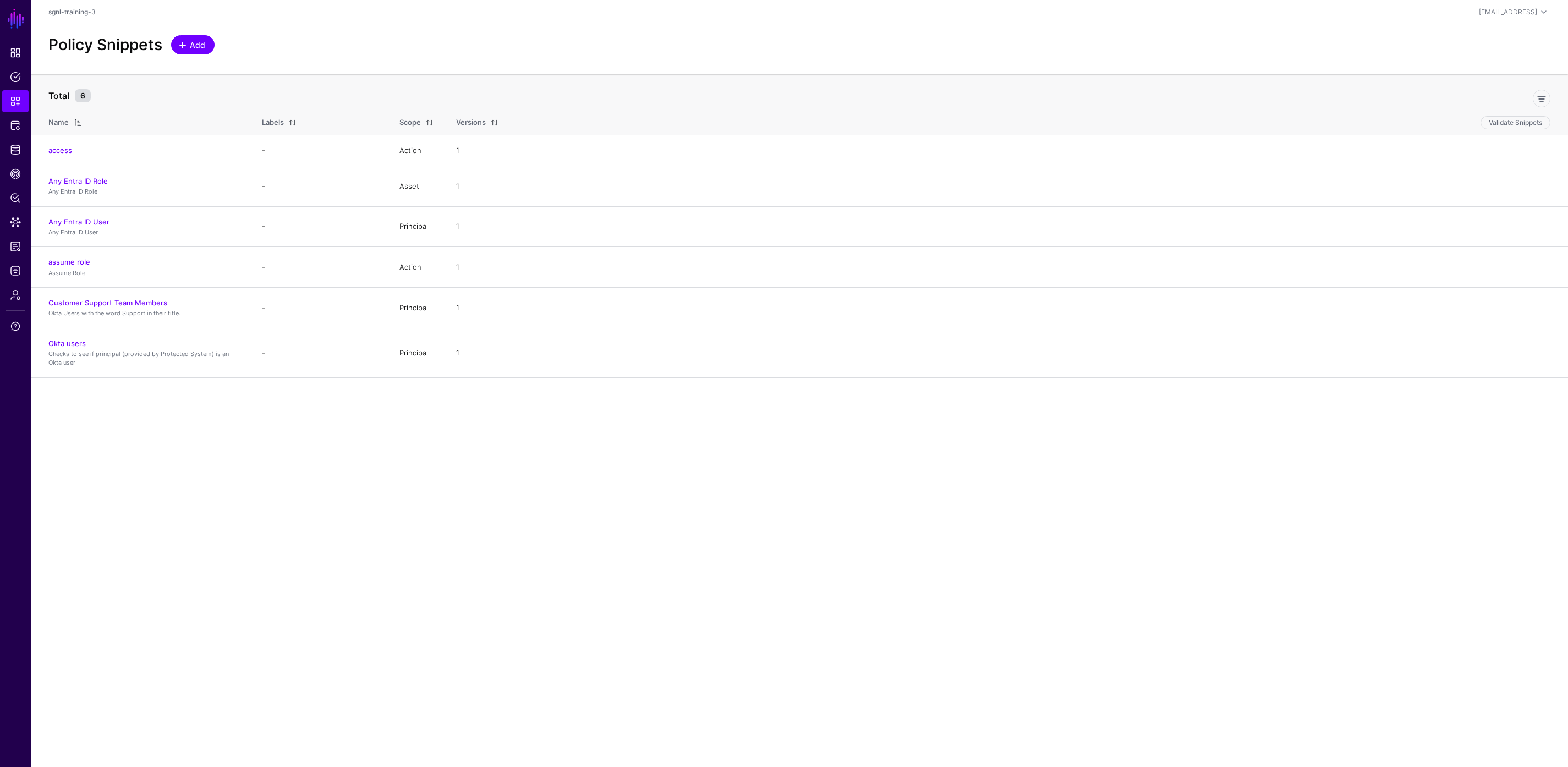
click at [194, 50] on span "Add" at bounding box center [198, 45] width 18 height 11
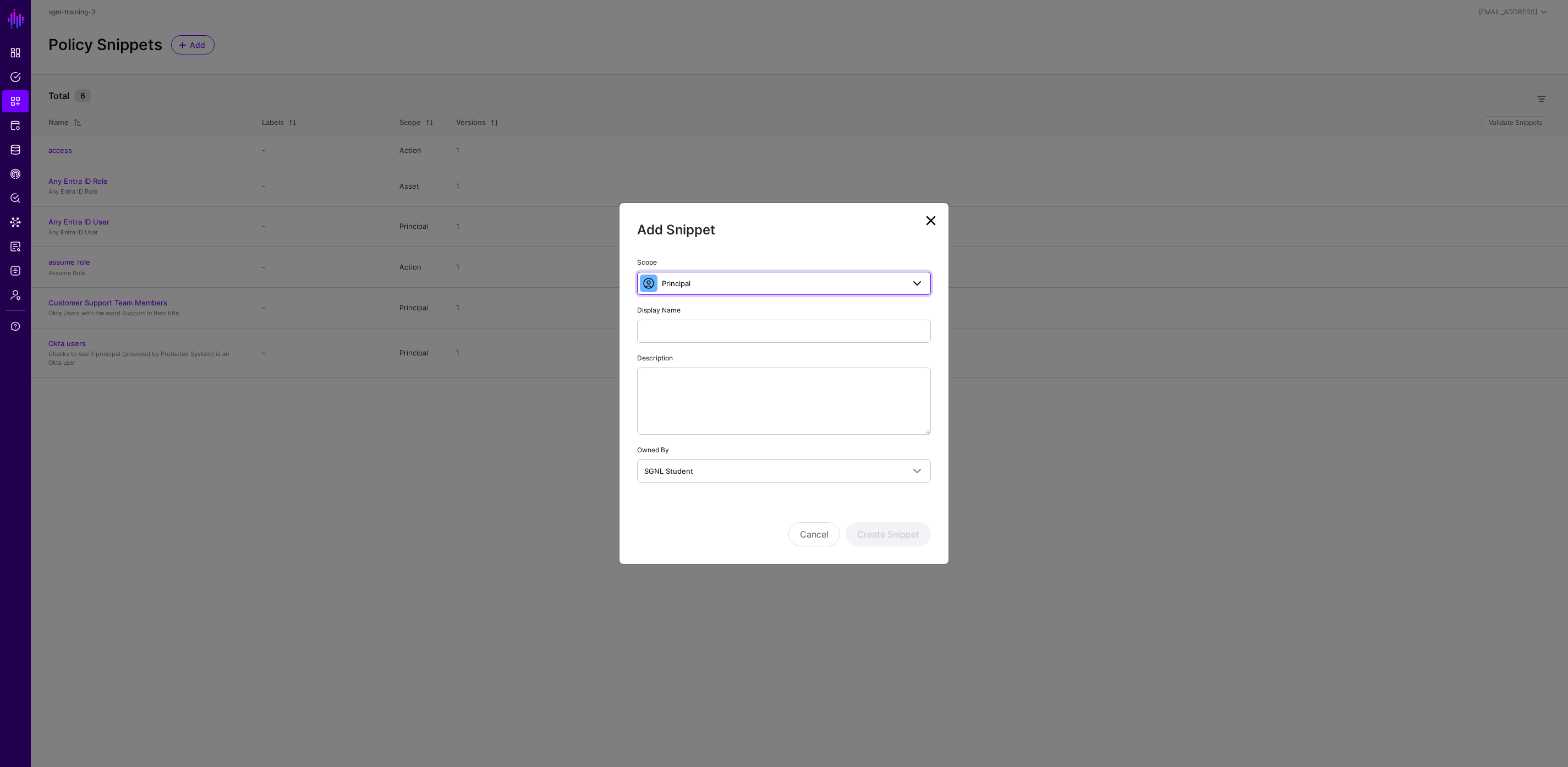
click at [788, 287] on span "Principal" at bounding box center [783, 283] width 242 height 12
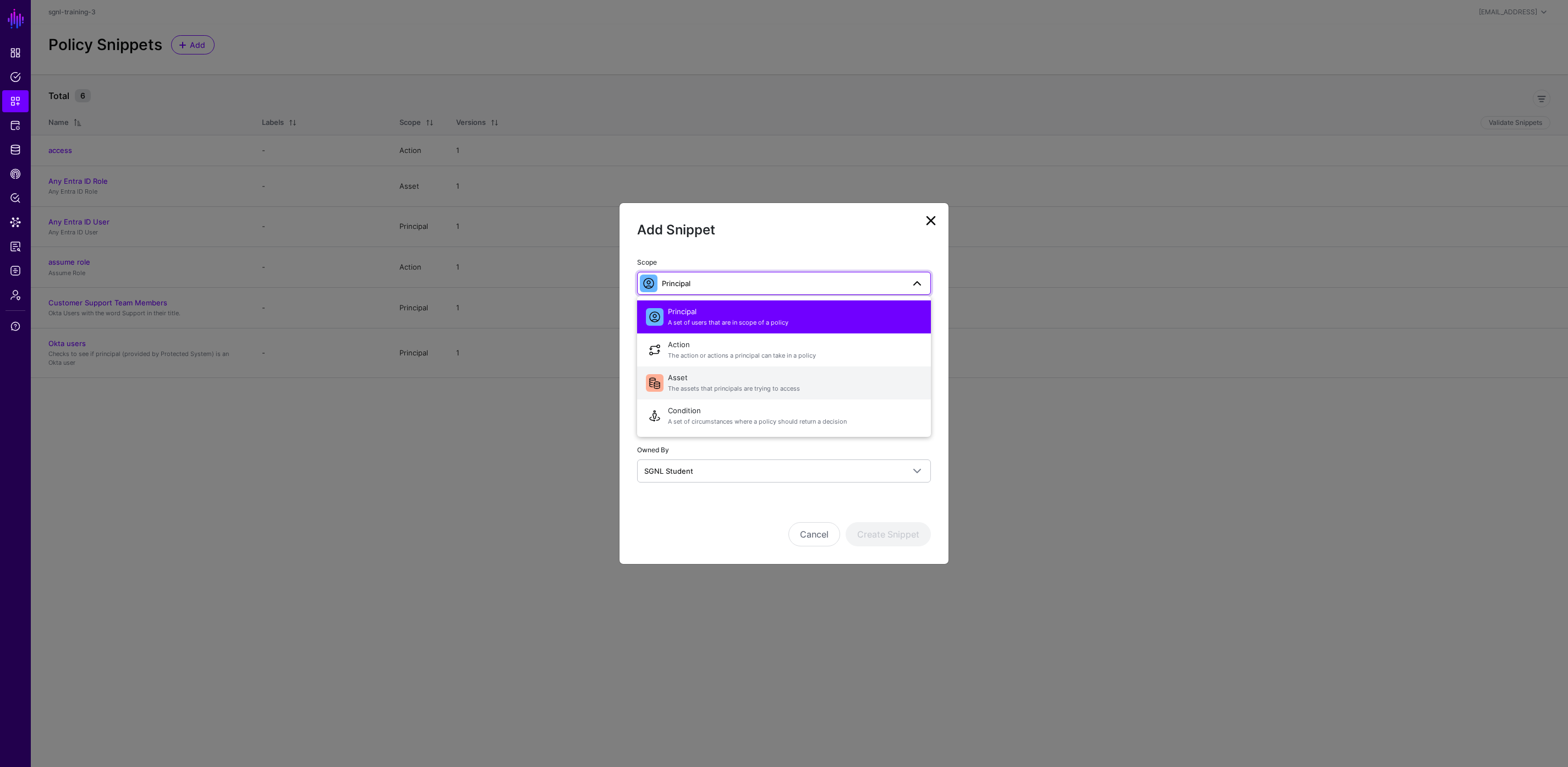
click at [723, 372] on span "Asset The assets that principals are trying to access" at bounding box center [795, 383] width 254 height 27
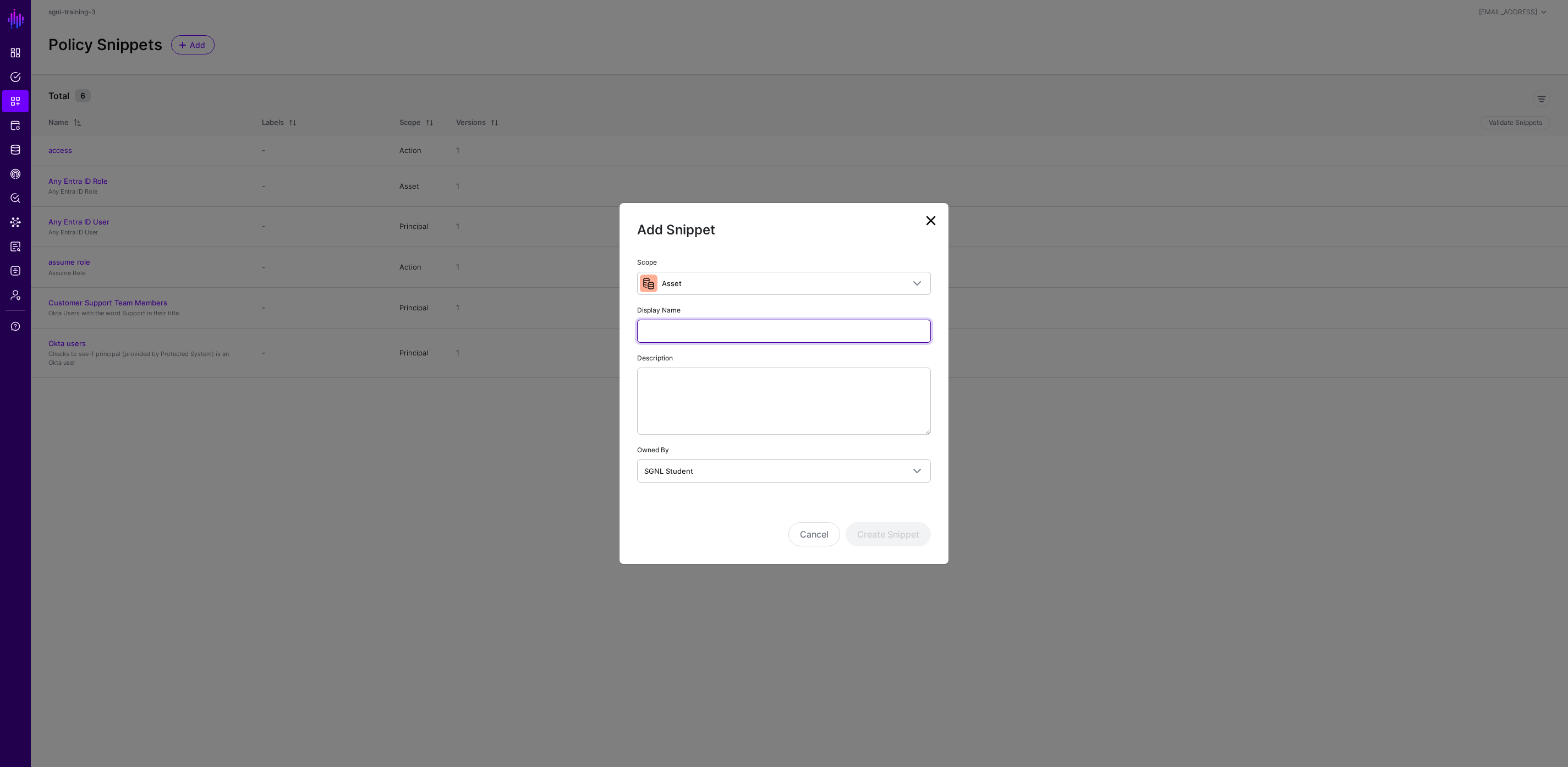
click at [723, 330] on input "Display Name" at bounding box center [784, 331] width 294 height 23
type input "**********"
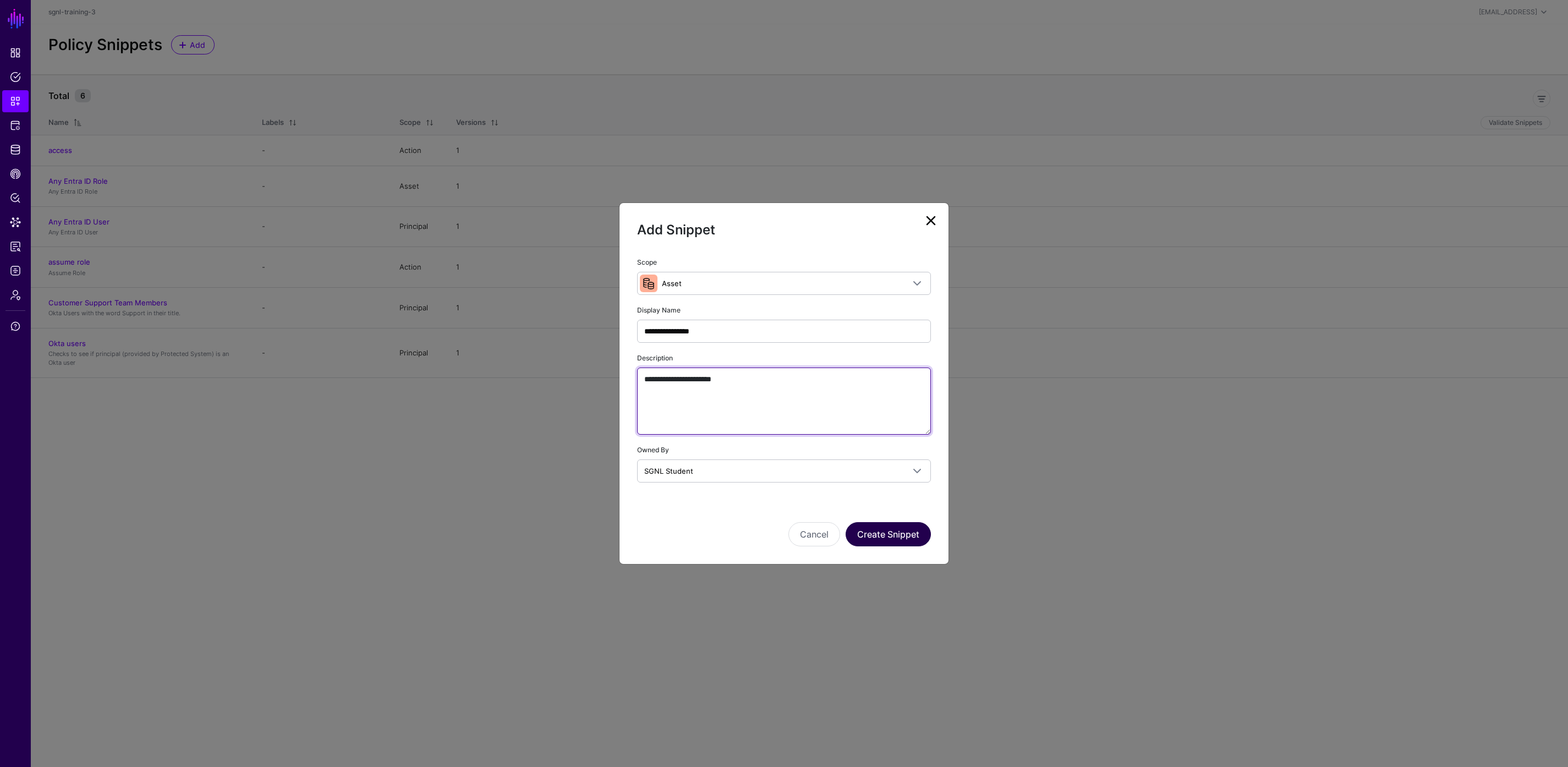
type textarea "**********"
click at [886, 533] on button "Create Snippet" at bounding box center [888, 535] width 85 height 24
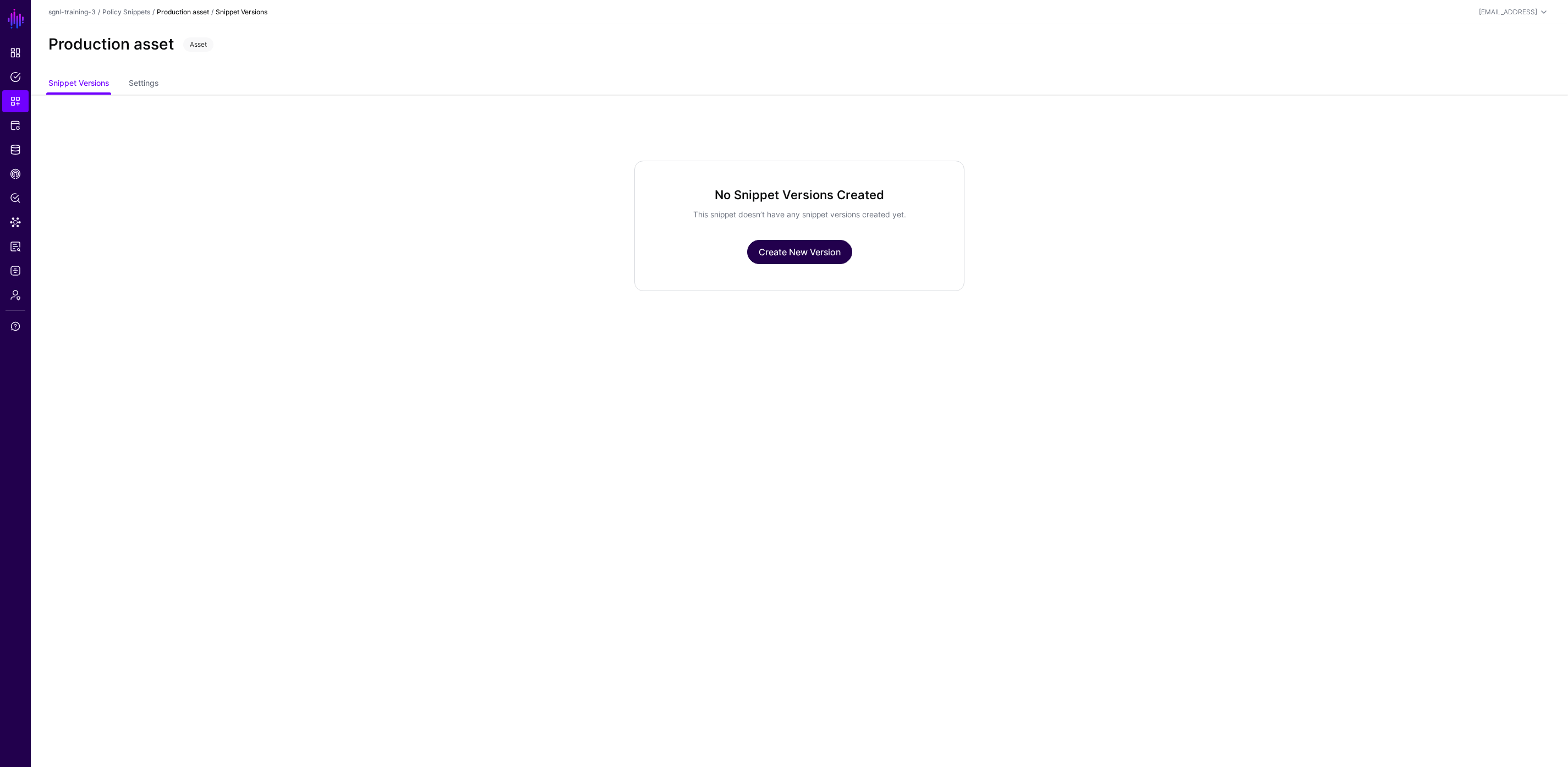
click at [807, 247] on link "Create New Version" at bounding box center [800, 252] width 105 height 24
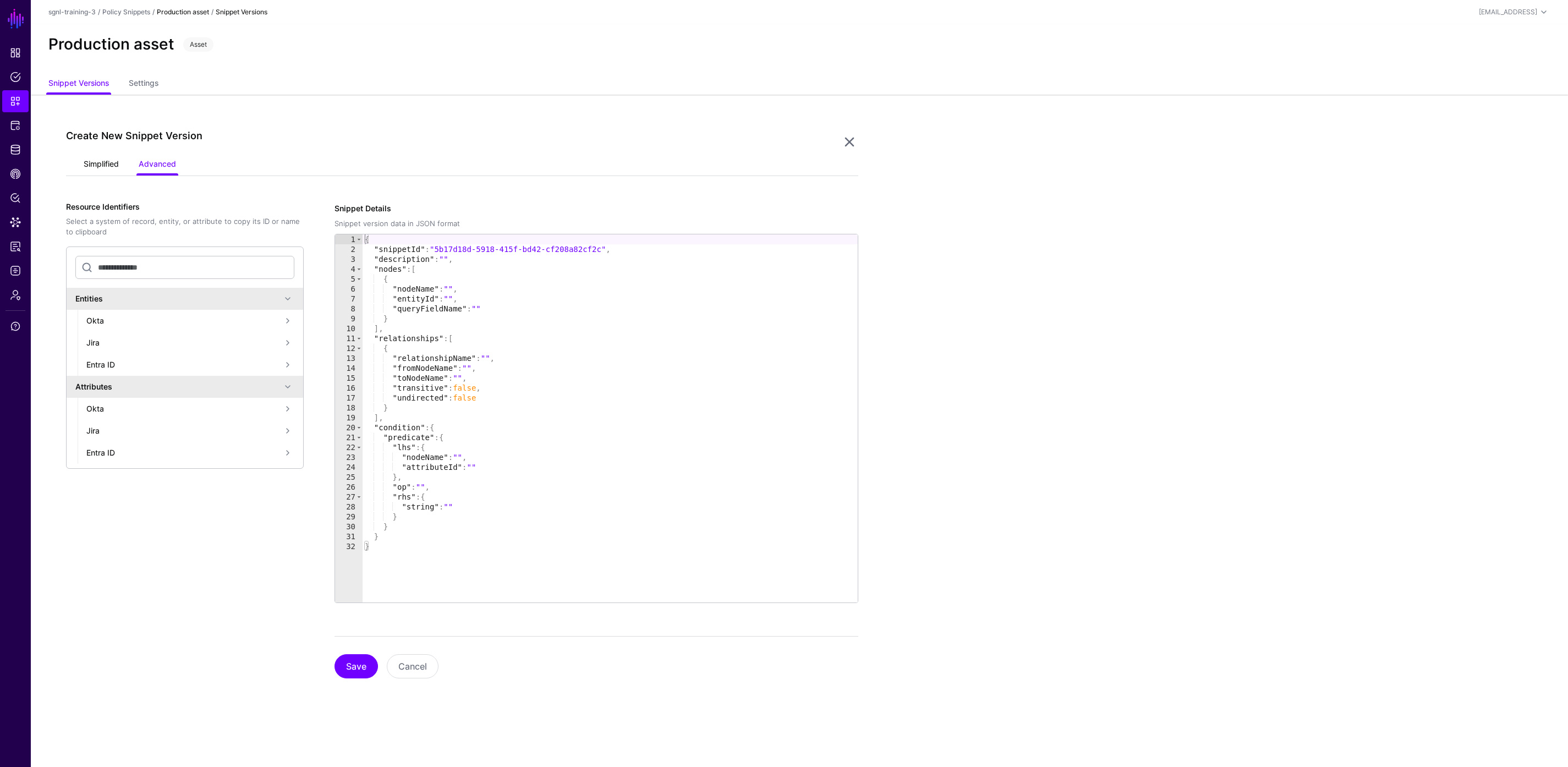
click at [108, 165] on link "Simplified" at bounding box center [101, 165] width 35 height 21
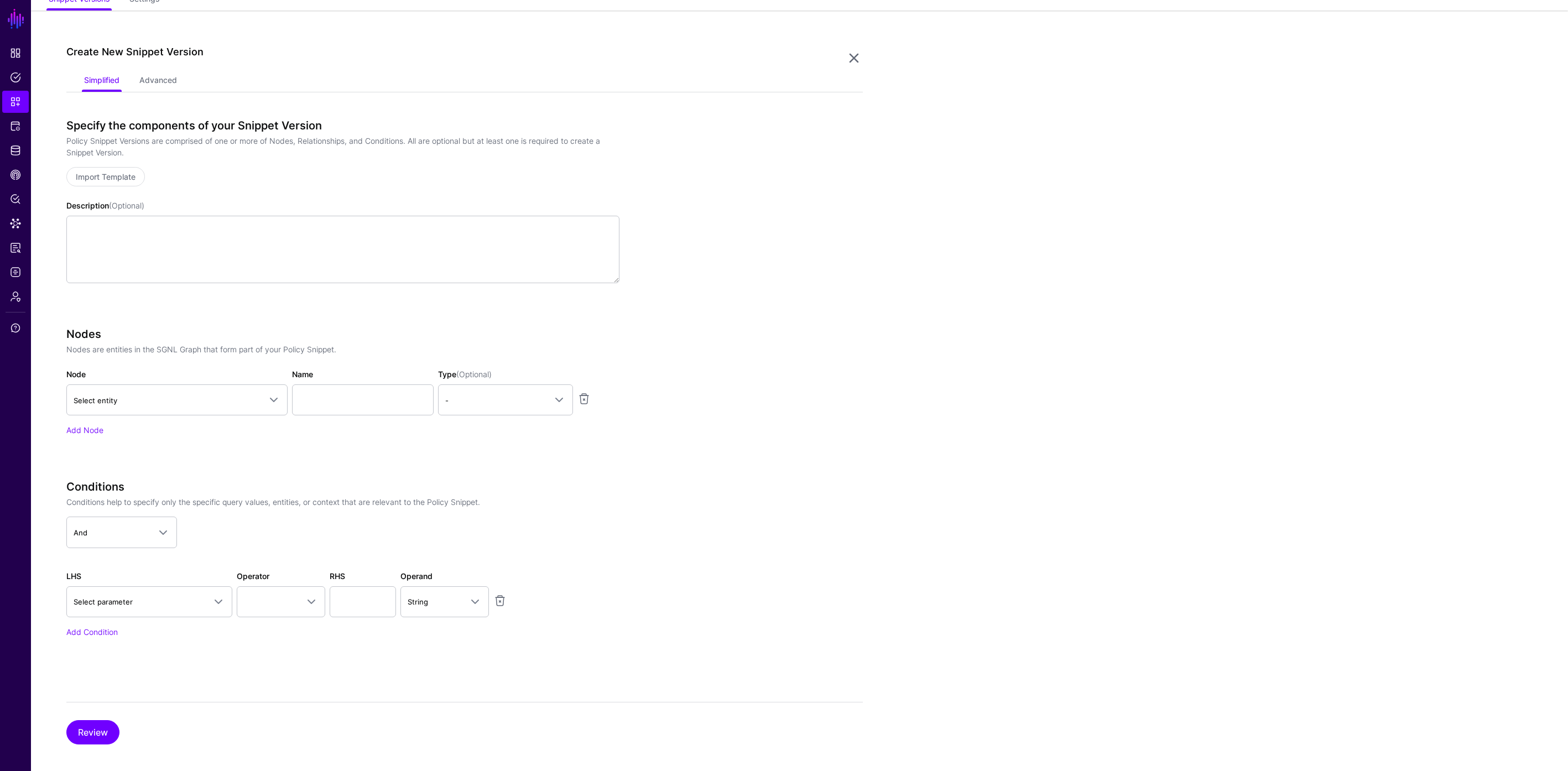
scroll to position [94, 0]
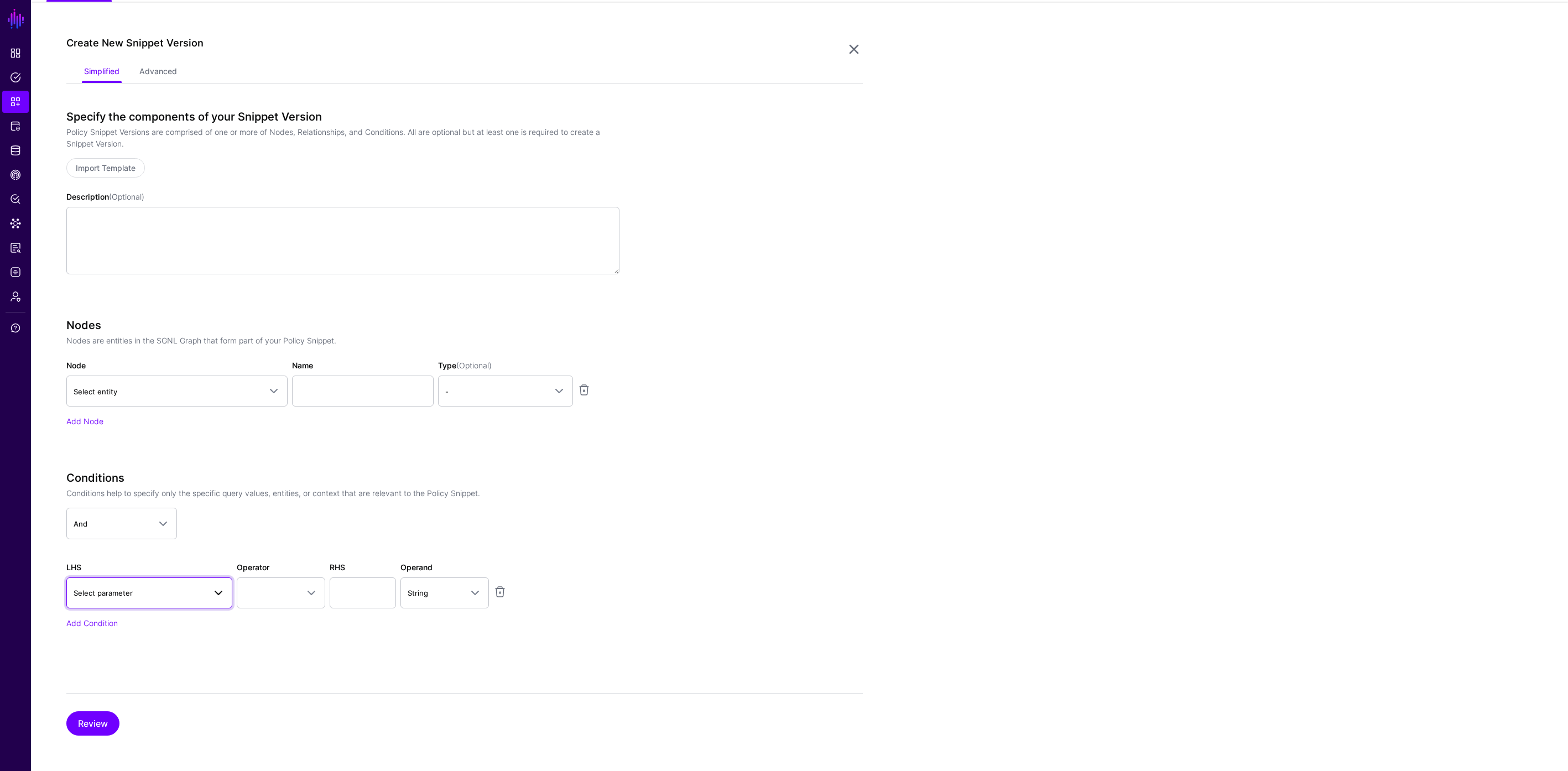
click at [173, 596] on span "Select parameter" at bounding box center [139, 592] width 132 height 12
click at [116, 457] on div "Asset" at bounding box center [155, 454] width 137 height 11
click at [271, 592] on span at bounding box center [281, 593] width 74 height 13
click at [285, 541] on div "Starts With" at bounding box center [305, 546] width 120 height 11
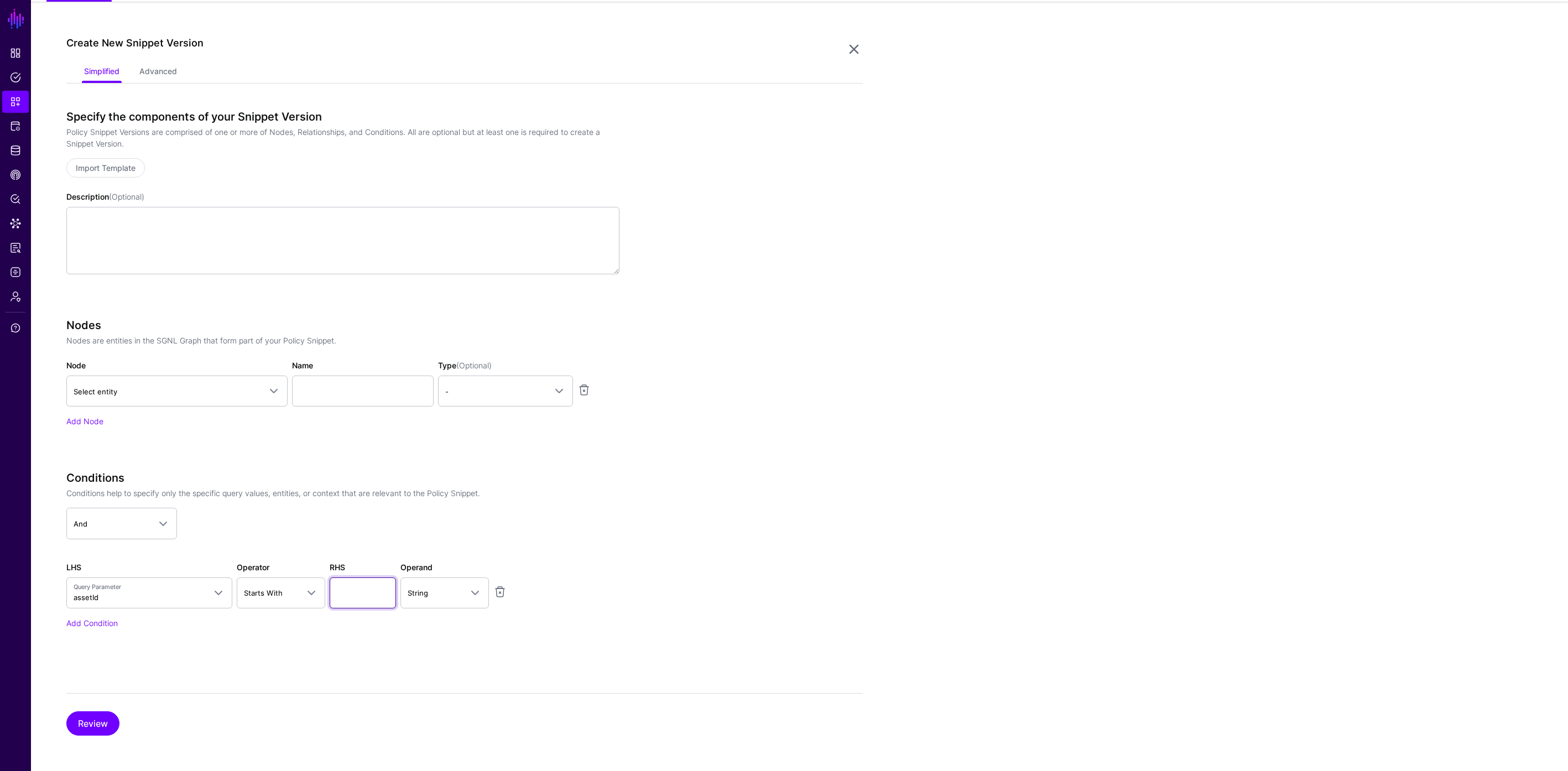
click at [355, 596] on input "text" at bounding box center [363, 593] width 66 height 31
type input "**********"
click at [107, 721] on button "Review" at bounding box center [93, 723] width 53 height 24
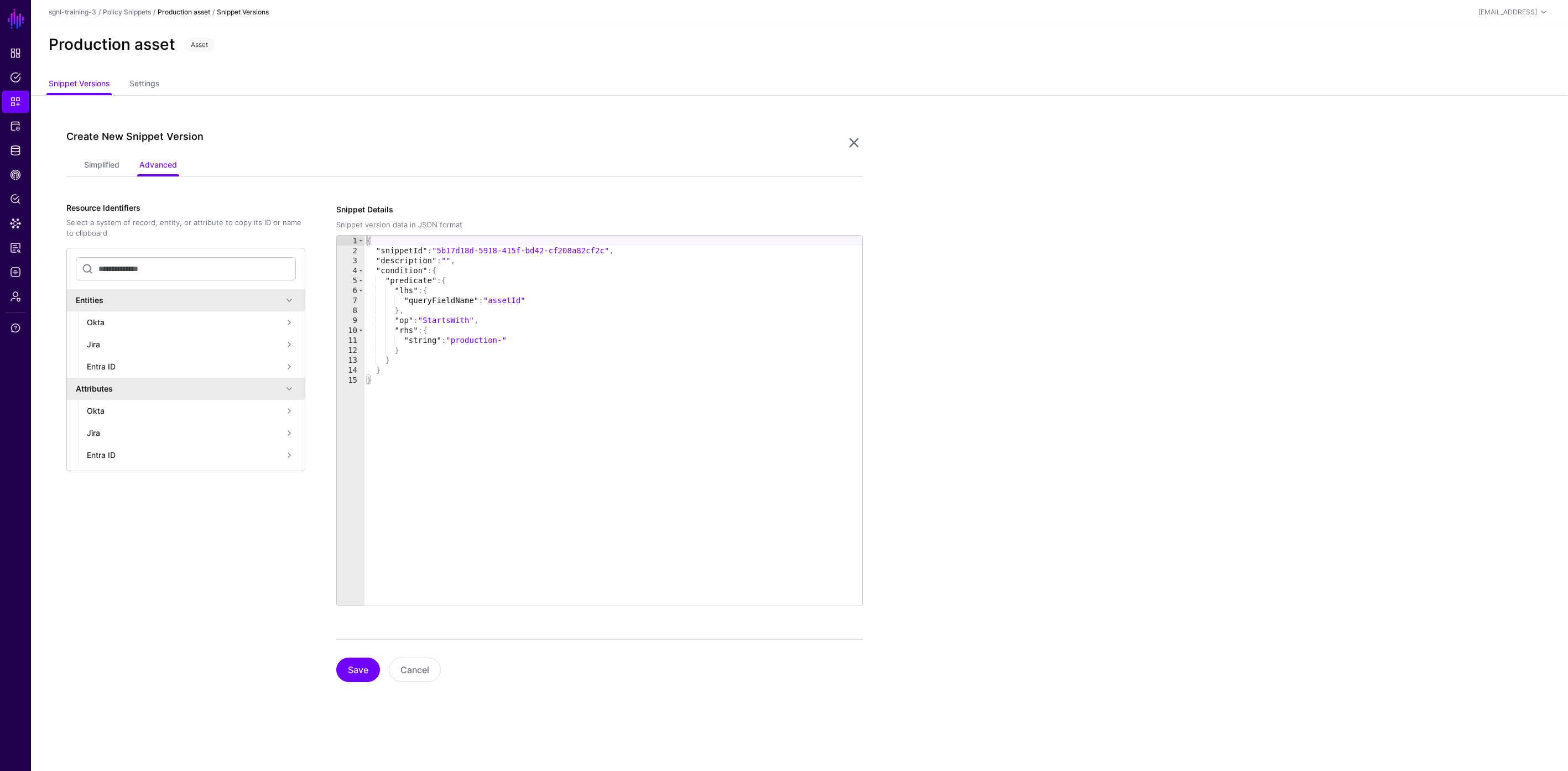
scroll to position [0, 0]
click at [363, 675] on button "Save" at bounding box center [358, 670] width 44 height 24
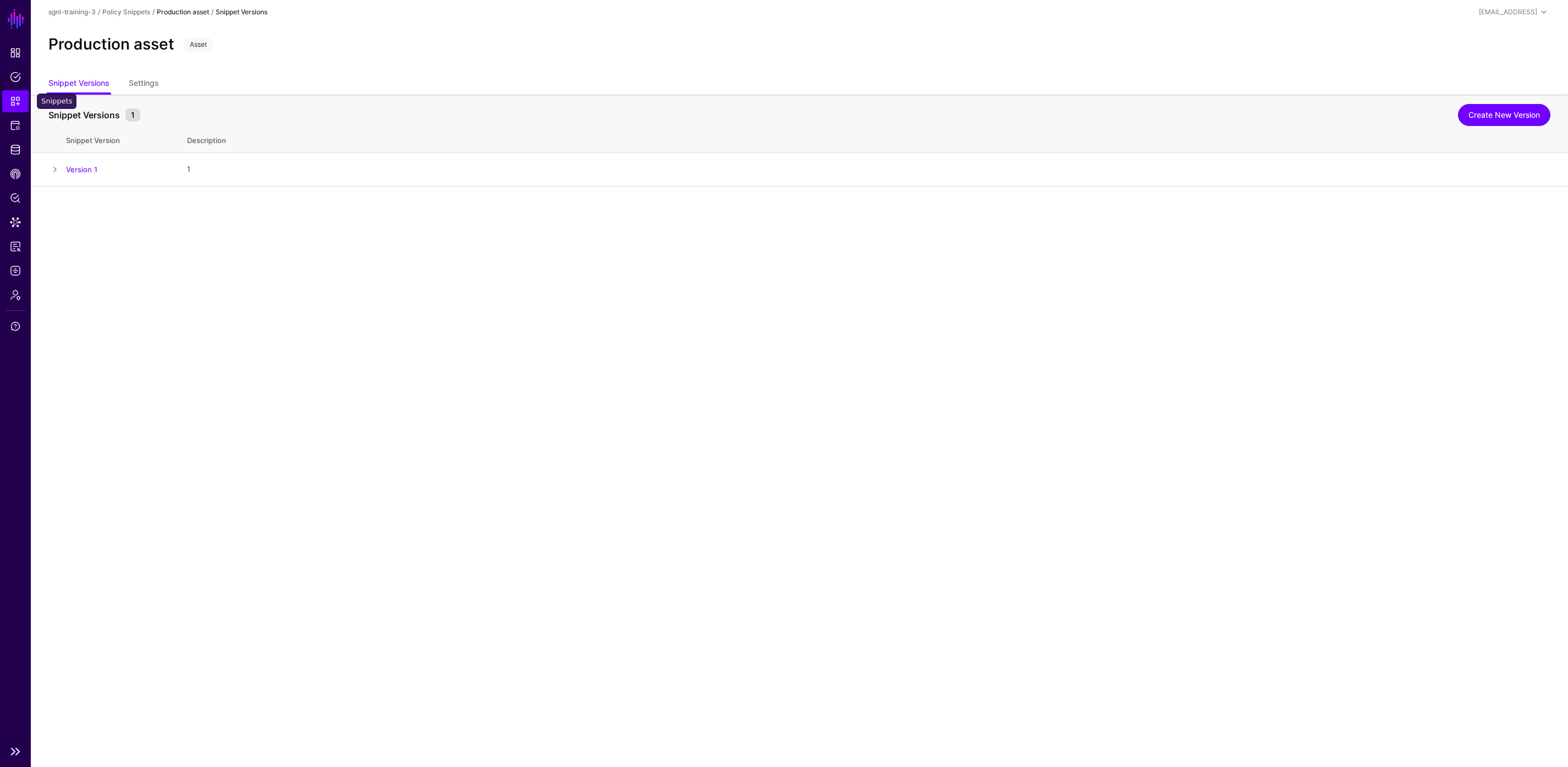
click at [17, 105] on span "Snippets" at bounding box center [15, 101] width 11 height 11
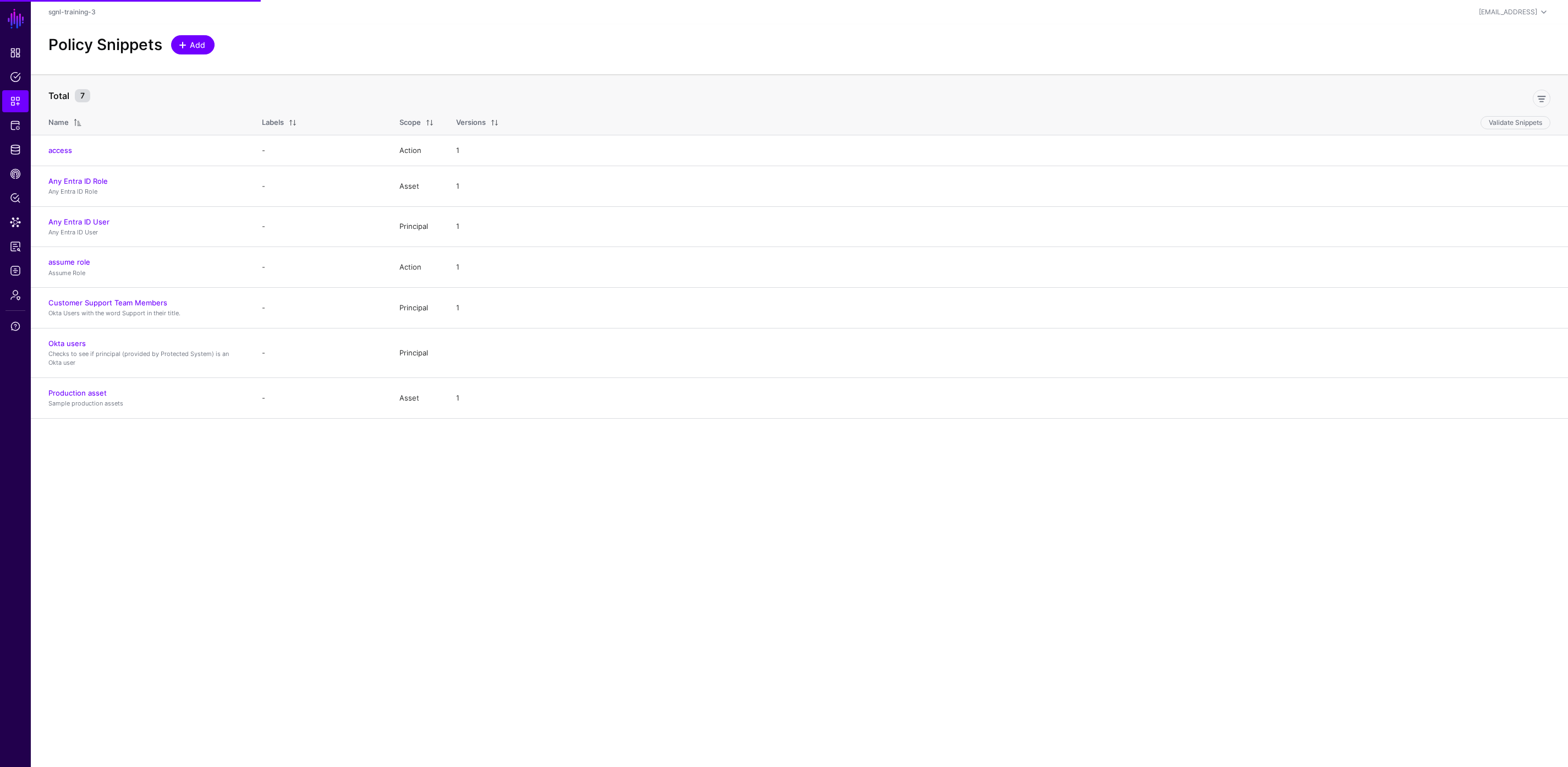
click at [197, 47] on span "Add" at bounding box center [198, 45] width 18 height 11
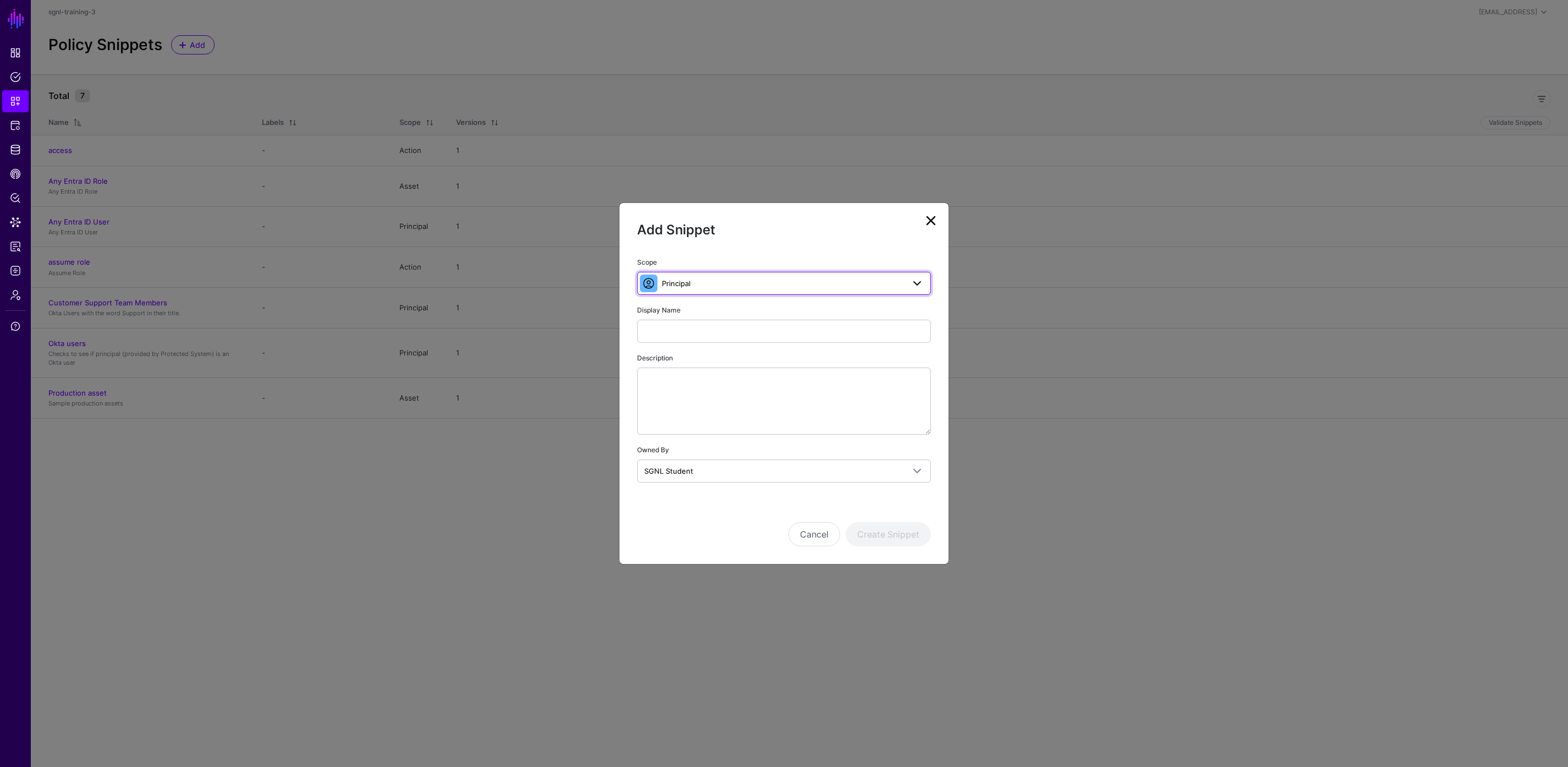
click at [828, 293] on link "Principal" at bounding box center [784, 283] width 294 height 23
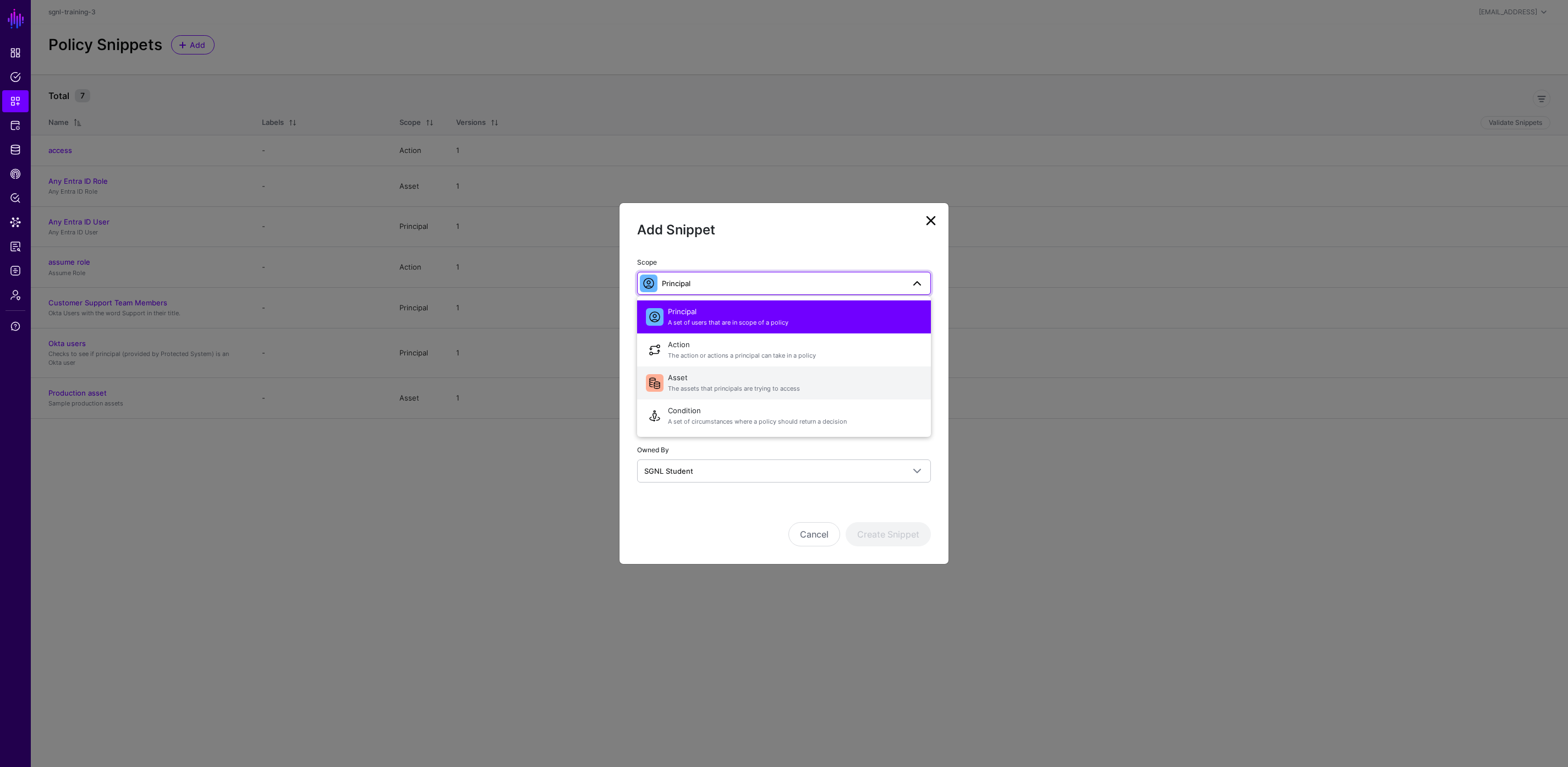
click at [720, 378] on span "Asset The assets that principals are trying to access" at bounding box center [795, 383] width 254 height 27
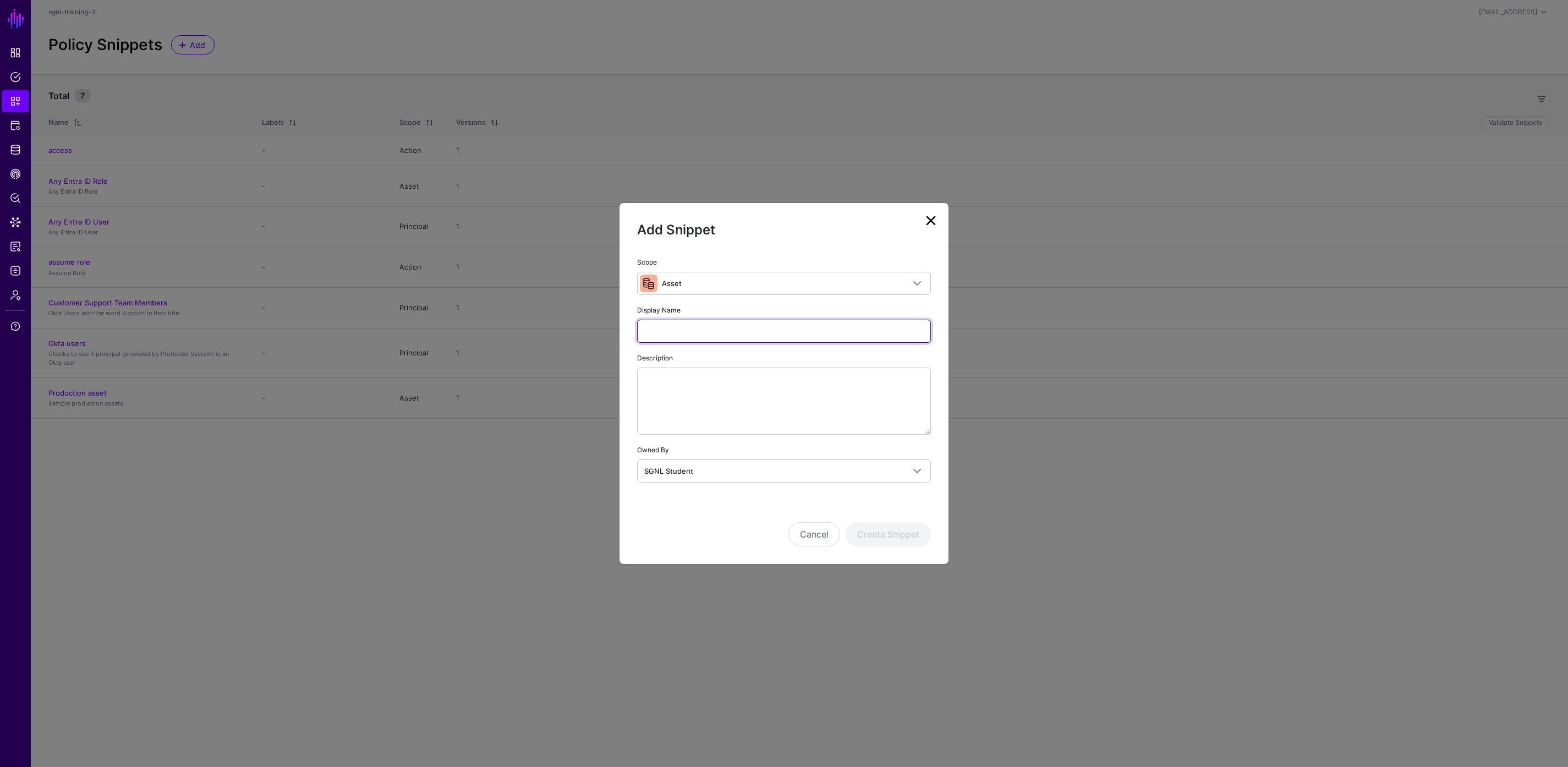
click at [692, 332] on input "Display Name" at bounding box center [784, 331] width 294 height 23
type input "******"
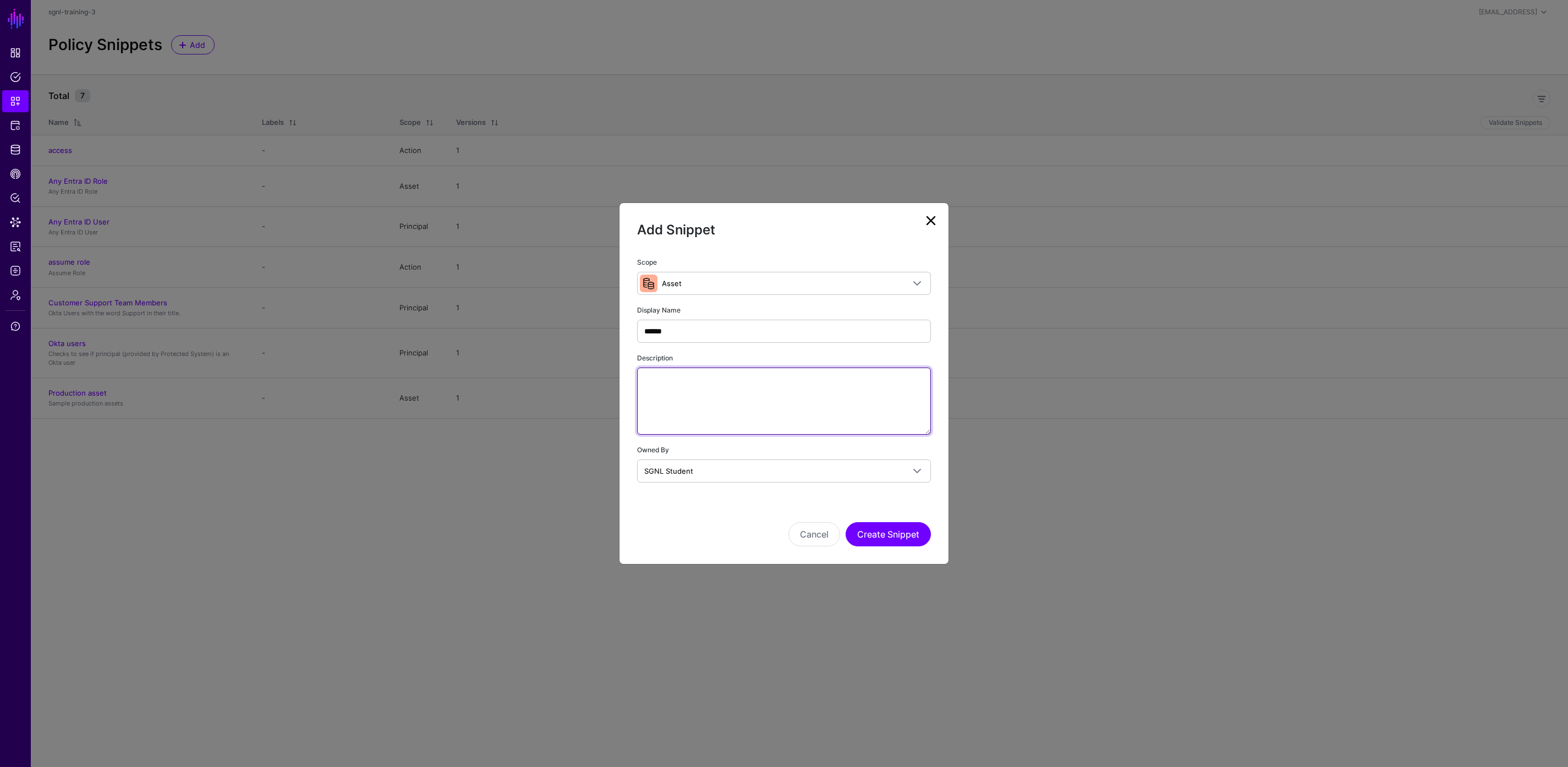
click at [720, 396] on textarea "Description" at bounding box center [784, 401] width 294 height 68
paste textarea "**********"
type textarea "**********"
click at [881, 537] on button "Create Snippet" at bounding box center [888, 535] width 85 height 24
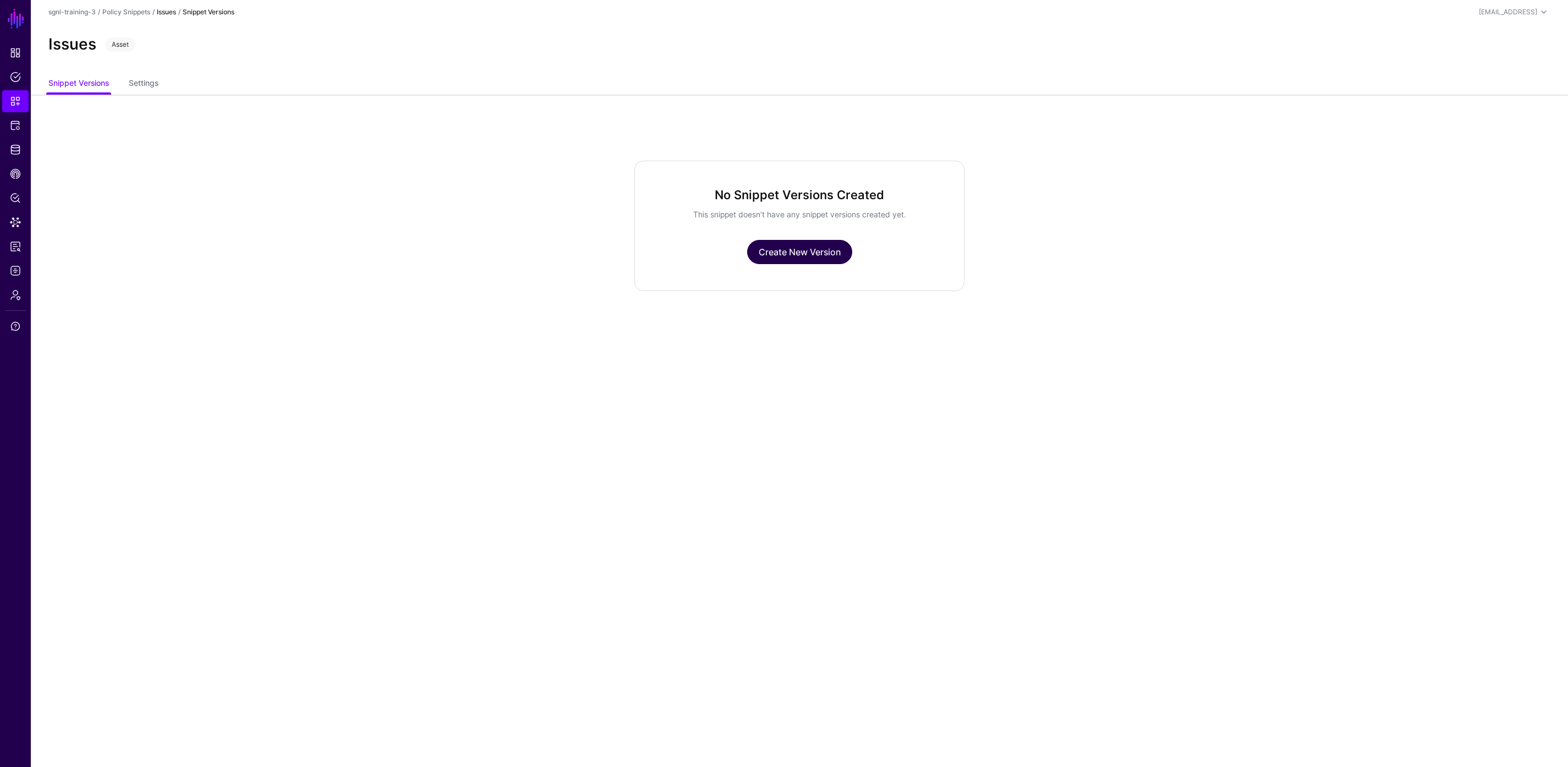
click at [805, 255] on link "Create New Version" at bounding box center [800, 252] width 105 height 24
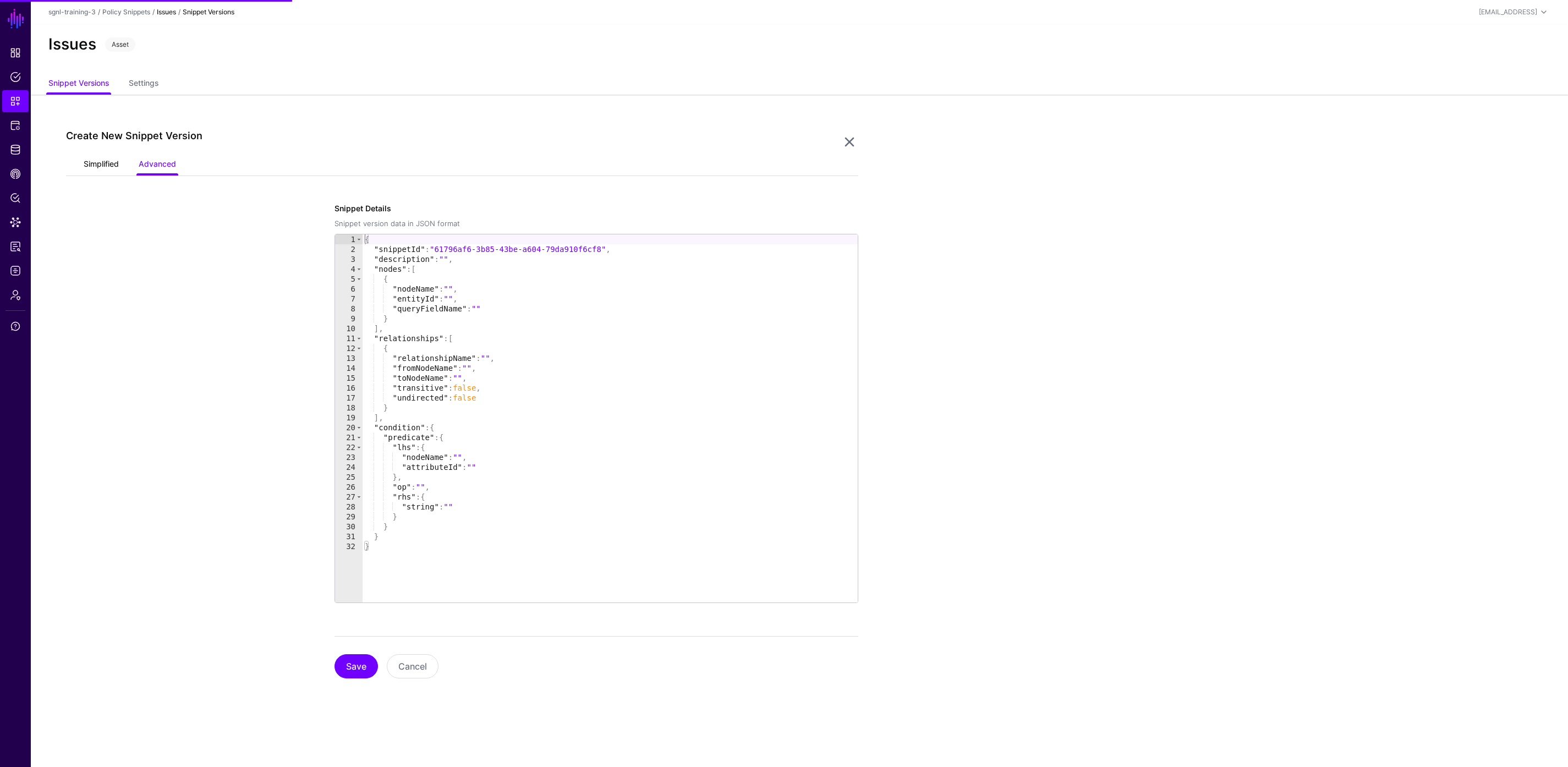
click at [92, 166] on link "Simplified" at bounding box center [101, 165] width 35 height 21
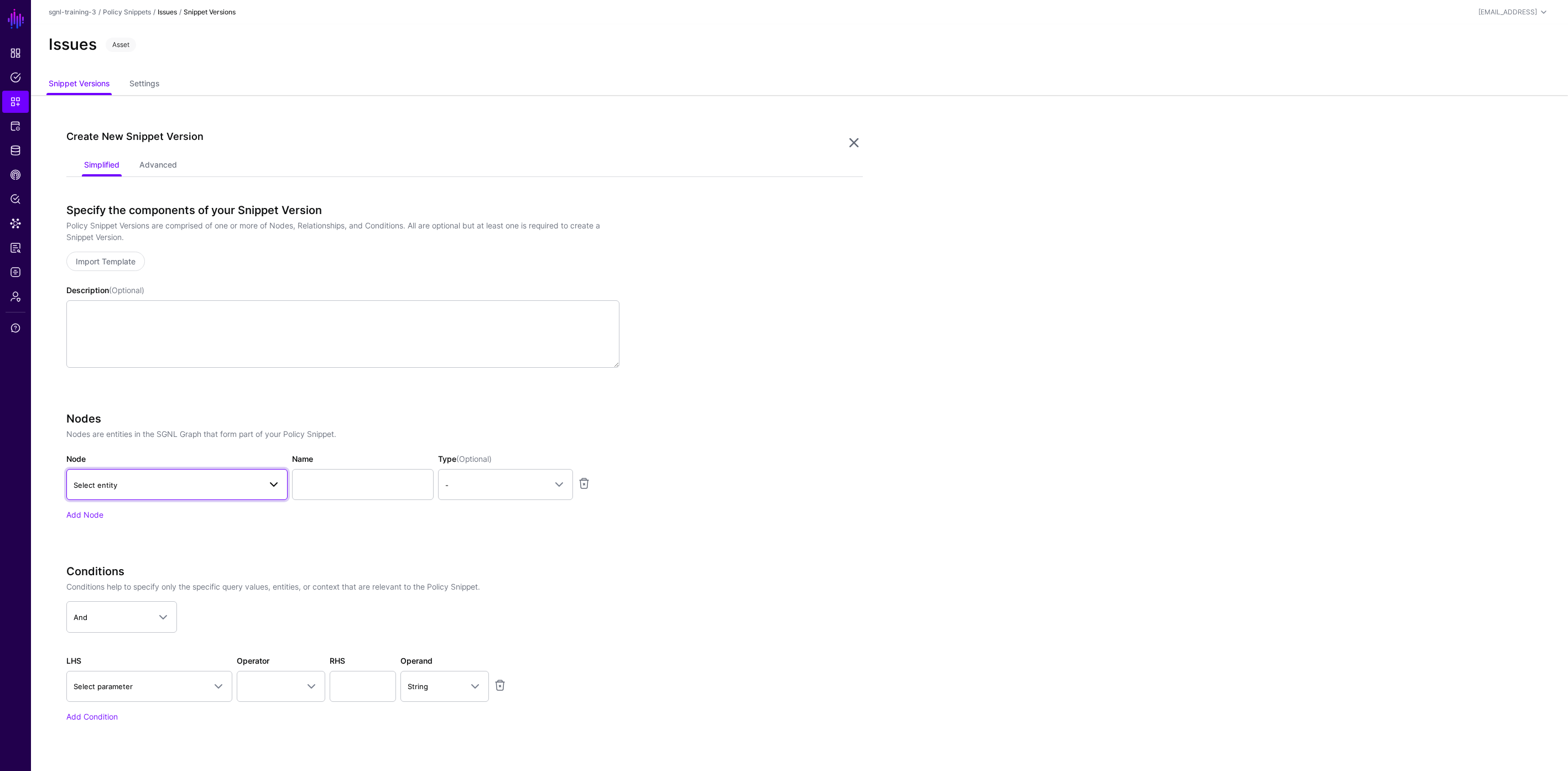
click at [242, 496] on link "Select entity" at bounding box center [177, 485] width 221 height 31
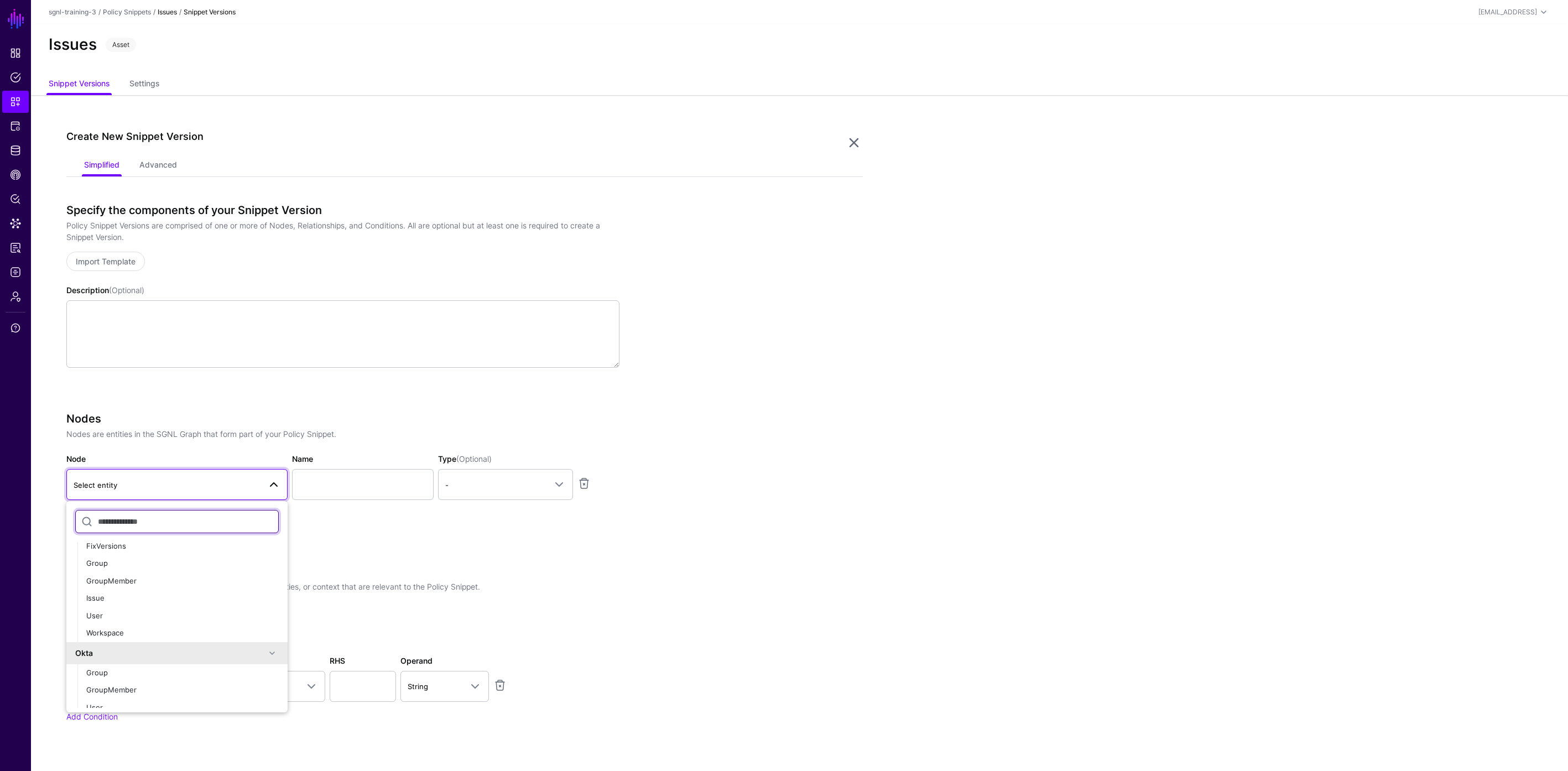
scroll to position [175, 0]
click at [127, 596] on div "Issue" at bounding box center [183, 596] width 192 height 11
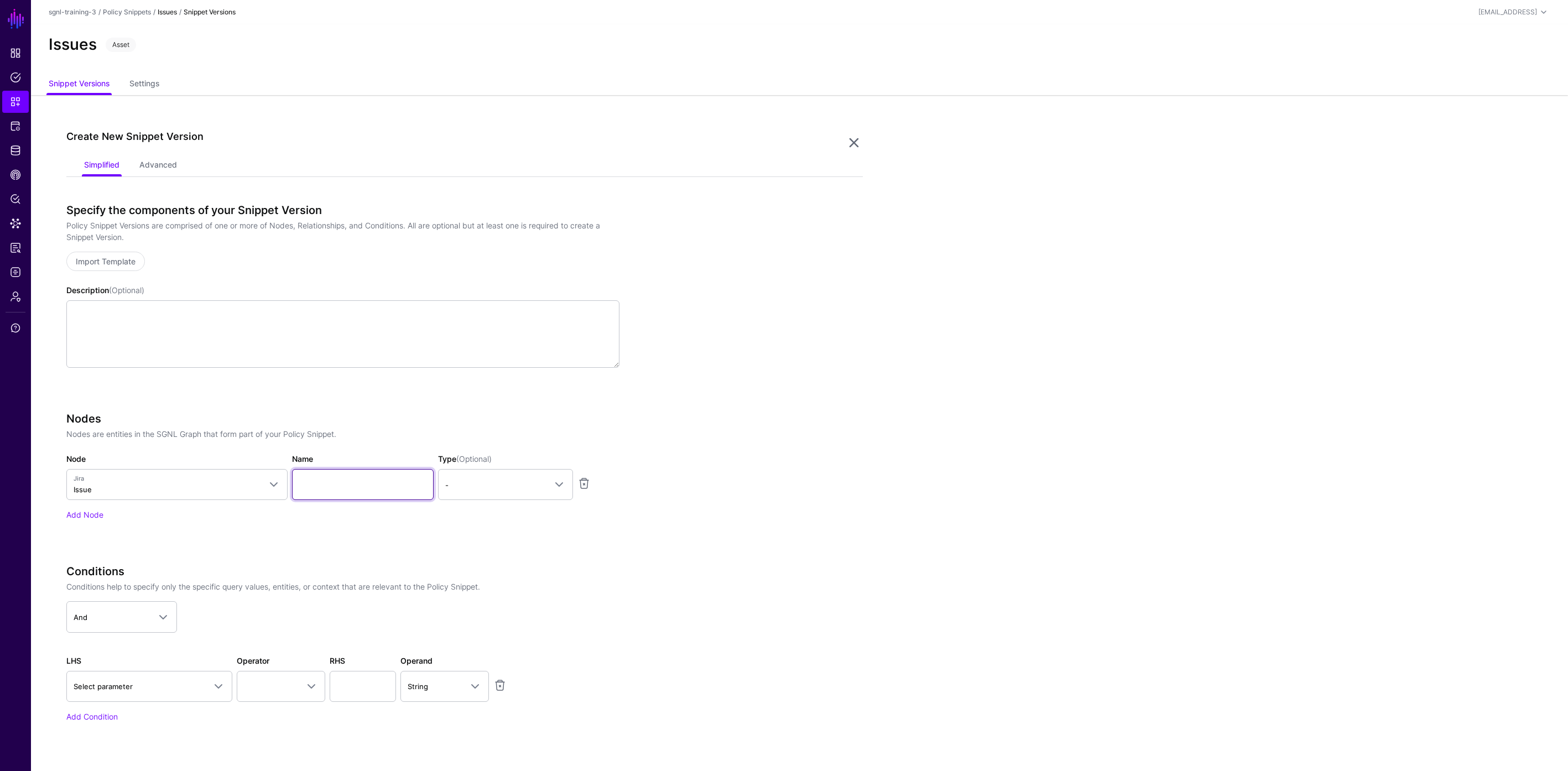
click at [355, 487] on input "Name" at bounding box center [362, 485] width 141 height 31
type input "*********"
click at [469, 481] on span "-" at bounding box center [495, 485] width 101 height 12
click at [471, 547] on div "Asset" at bounding box center [505, 550] width 117 height 11
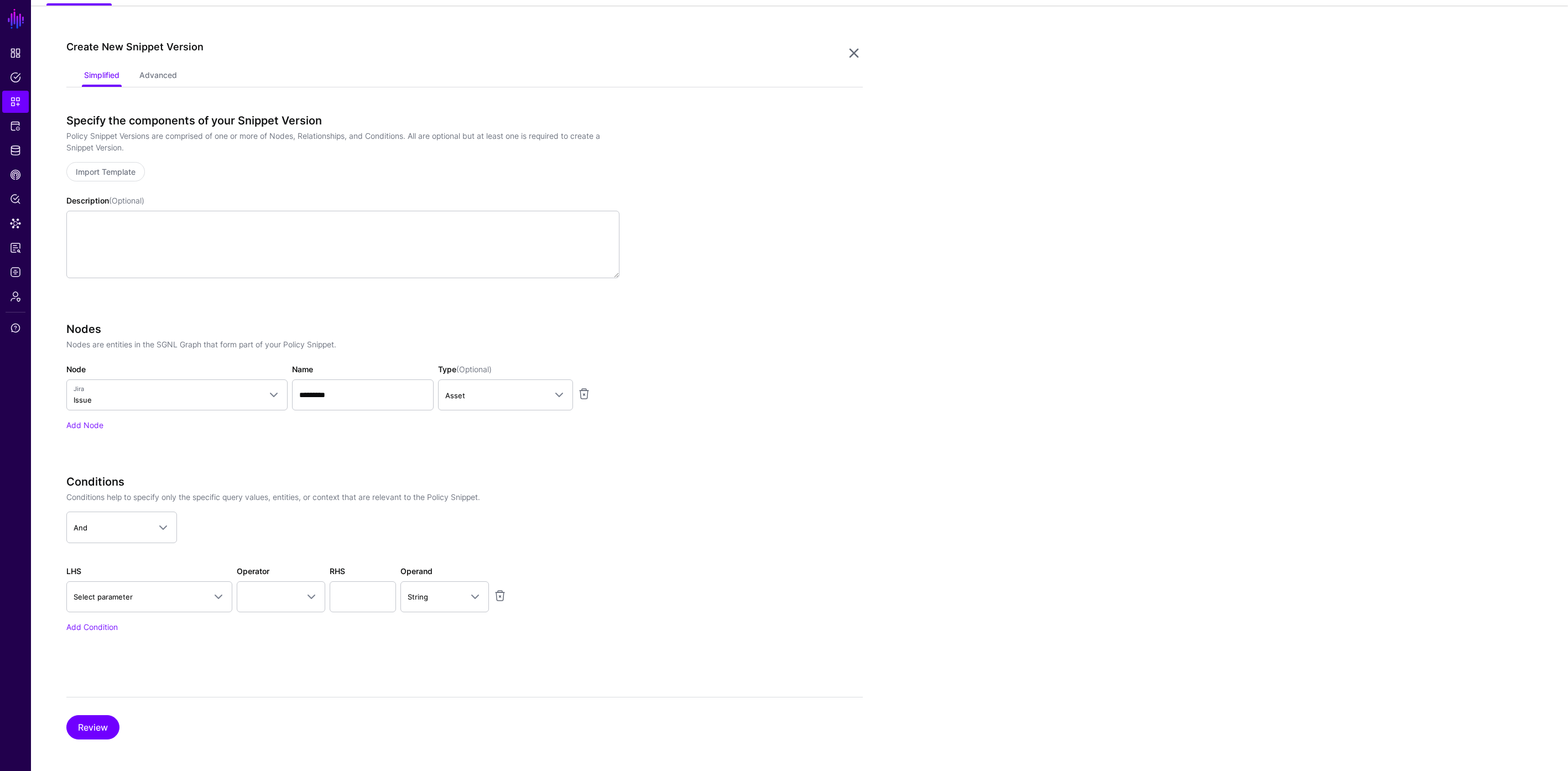
scroll to position [94, 0]
click at [103, 723] on button "Review" at bounding box center [93, 723] width 53 height 24
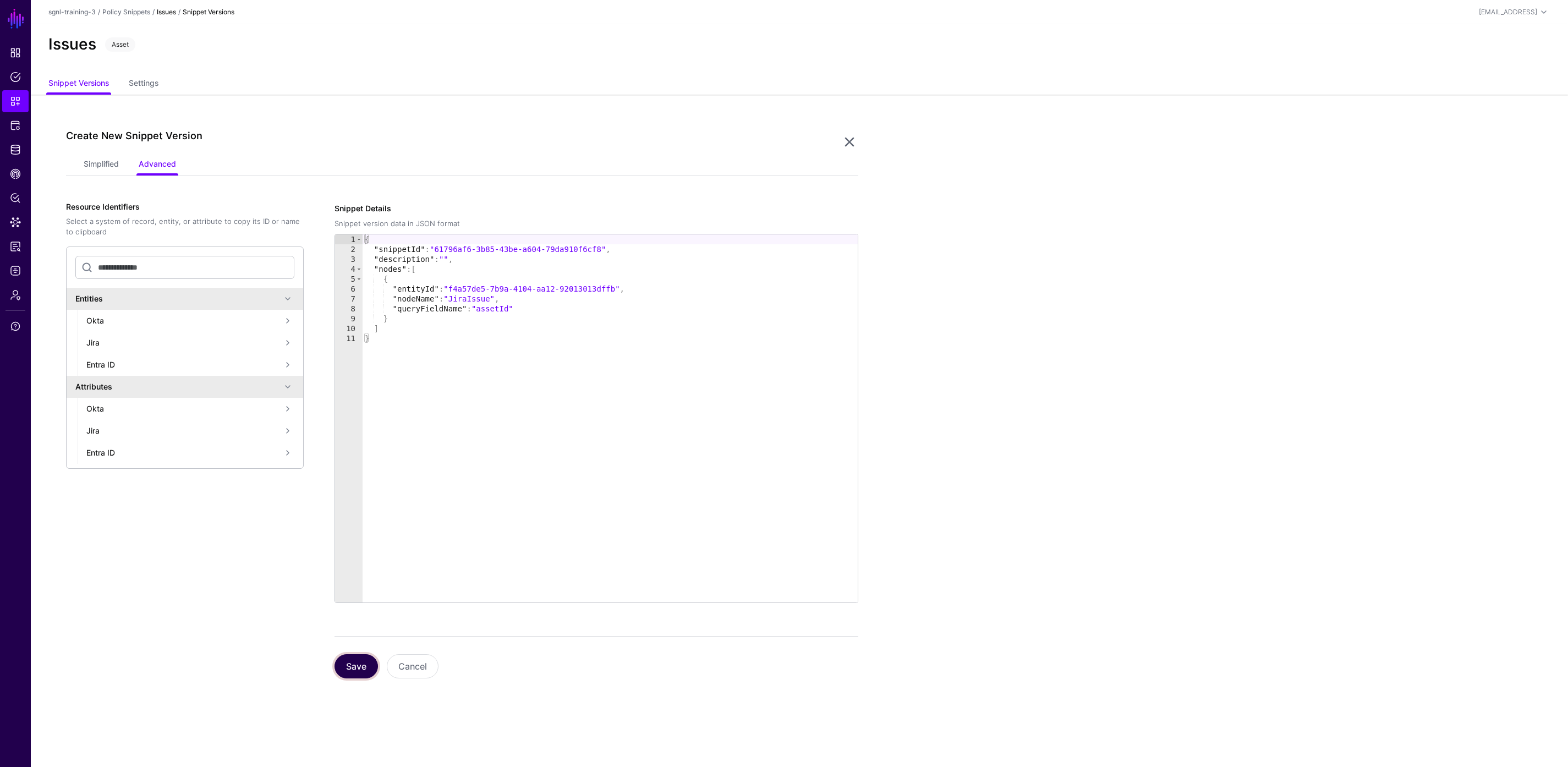
click at [354, 671] on button "Save" at bounding box center [356, 667] width 43 height 24
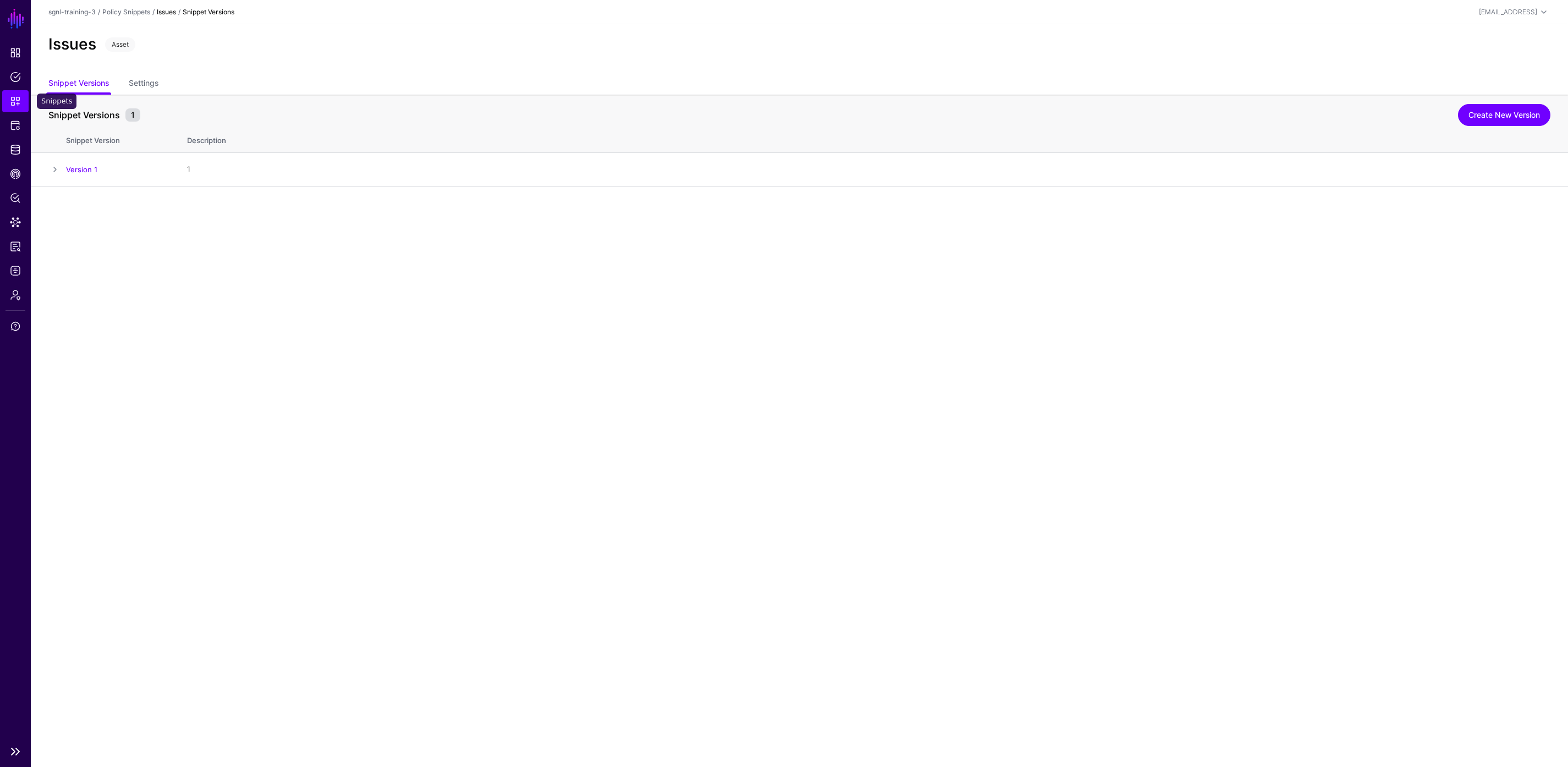
click at [14, 100] on span "Snippets" at bounding box center [15, 101] width 11 height 11
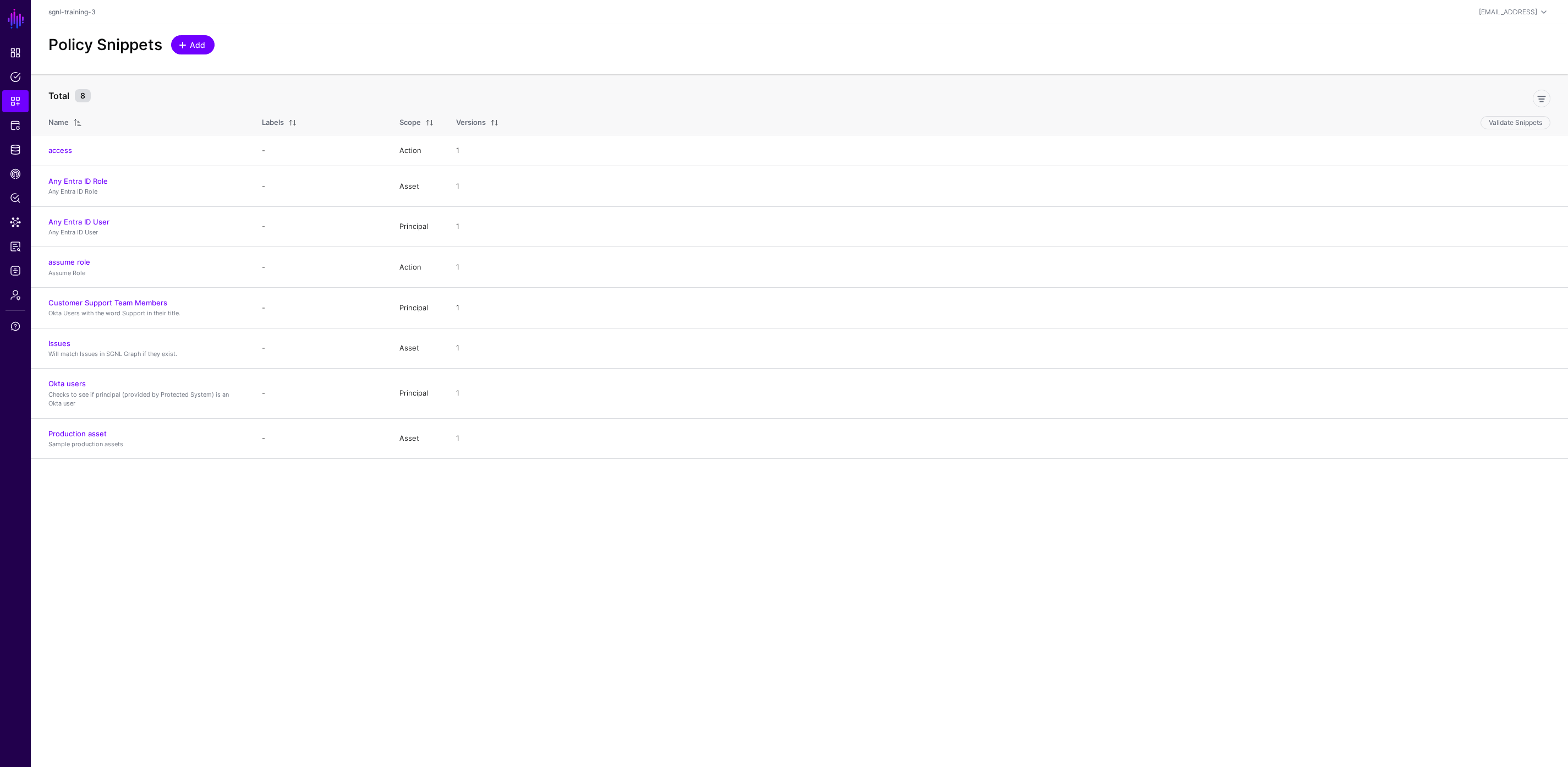
click at [197, 43] on span "Add" at bounding box center [198, 45] width 18 height 11
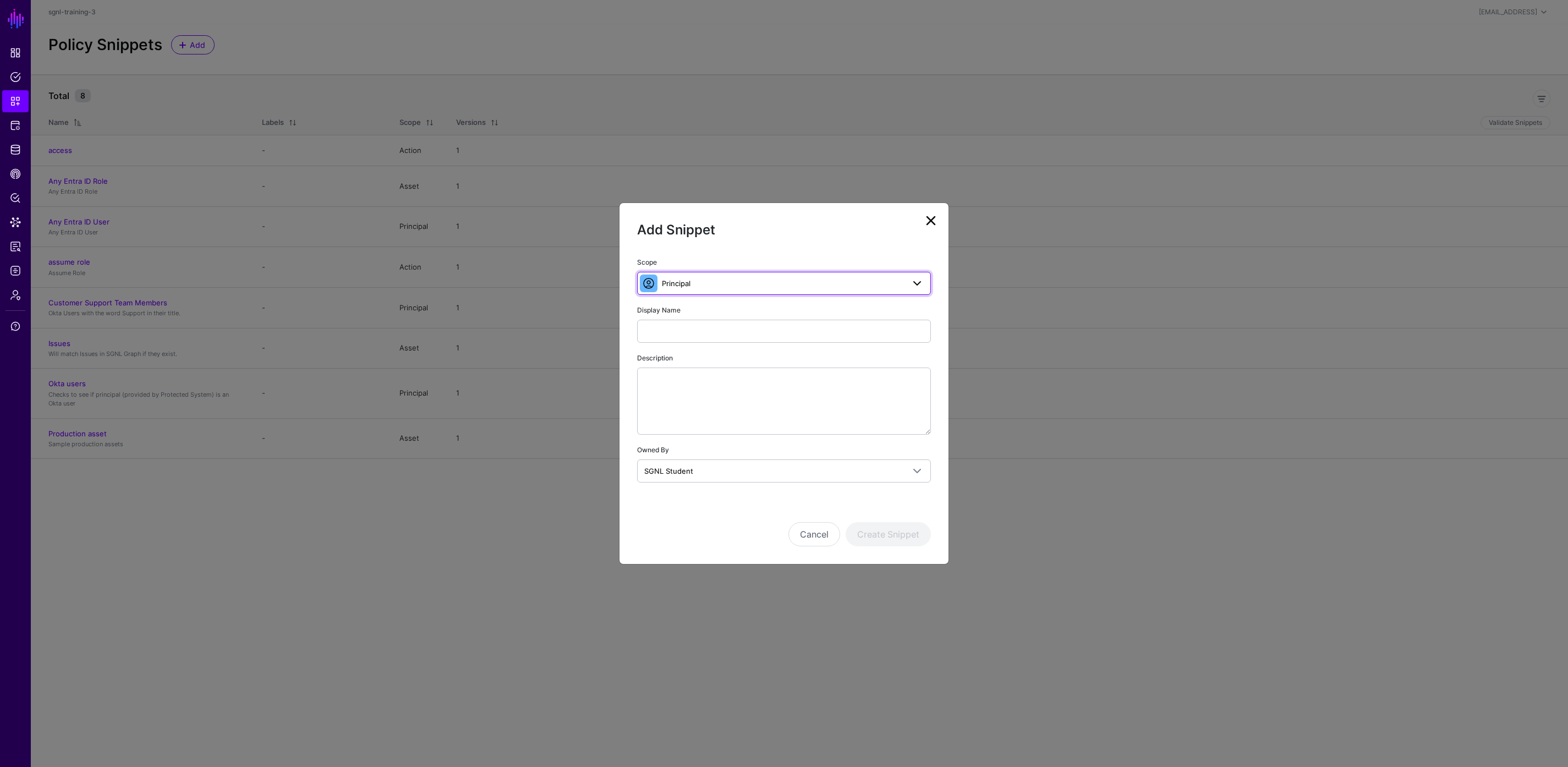
click at [738, 289] on link "Principal" at bounding box center [784, 283] width 294 height 23
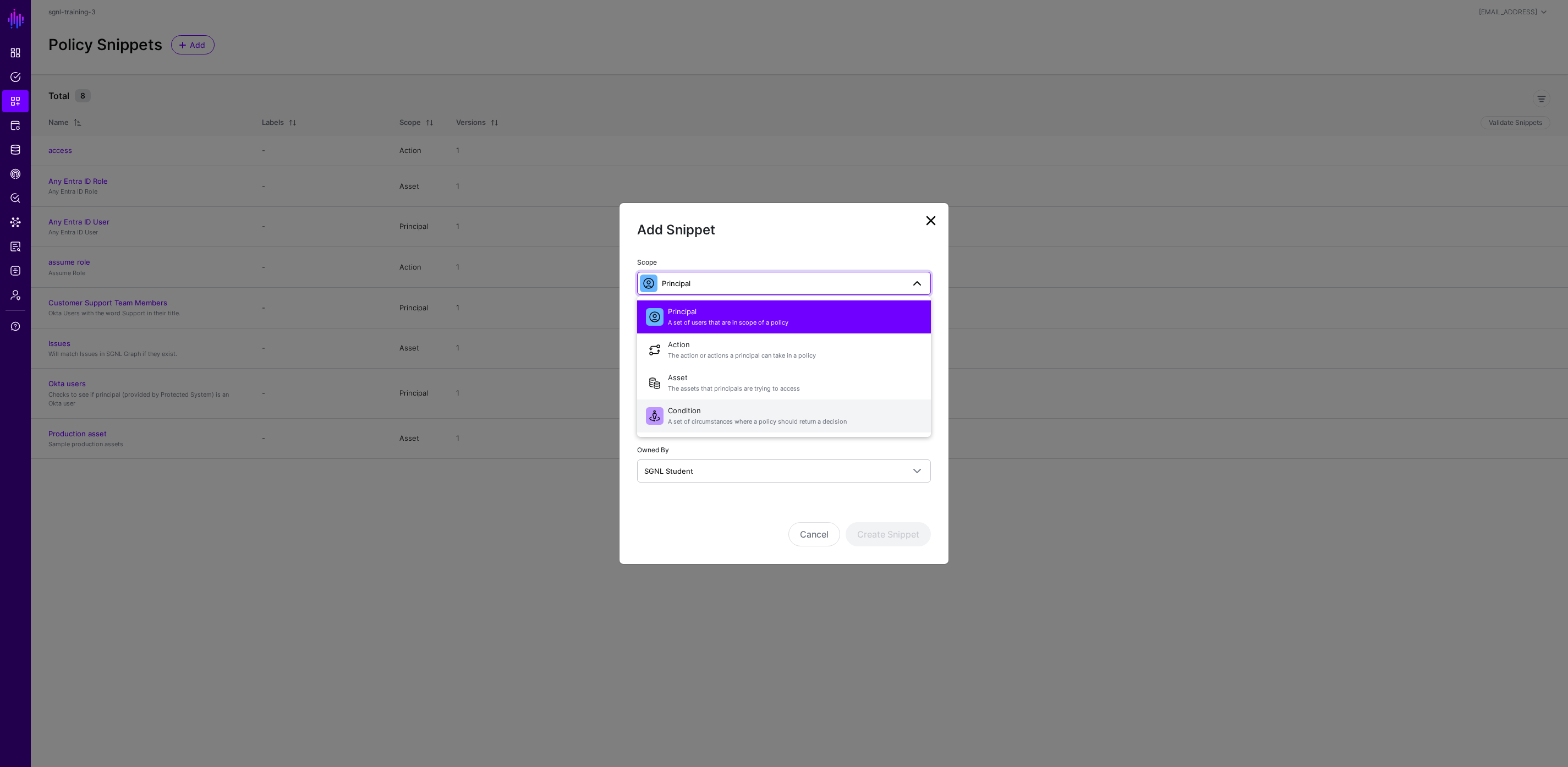
click at [724, 408] on span "Condition A set of circumstances where a policy should return a decision" at bounding box center [795, 416] width 254 height 27
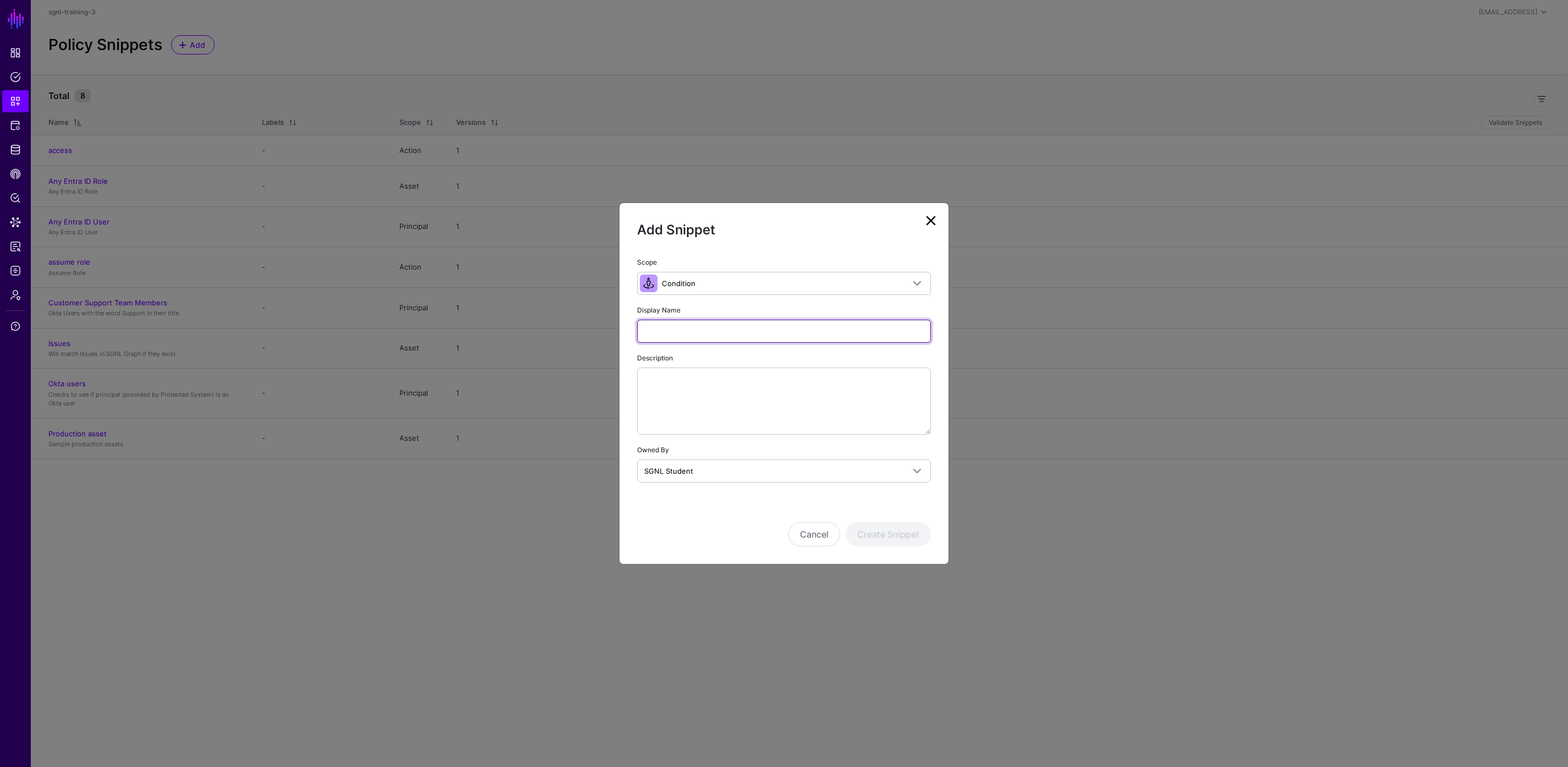
click at [702, 330] on input "Display Name" at bounding box center [784, 331] width 294 height 23
type input "**********"
click at [871, 533] on button "Create Snippet" at bounding box center [888, 535] width 85 height 24
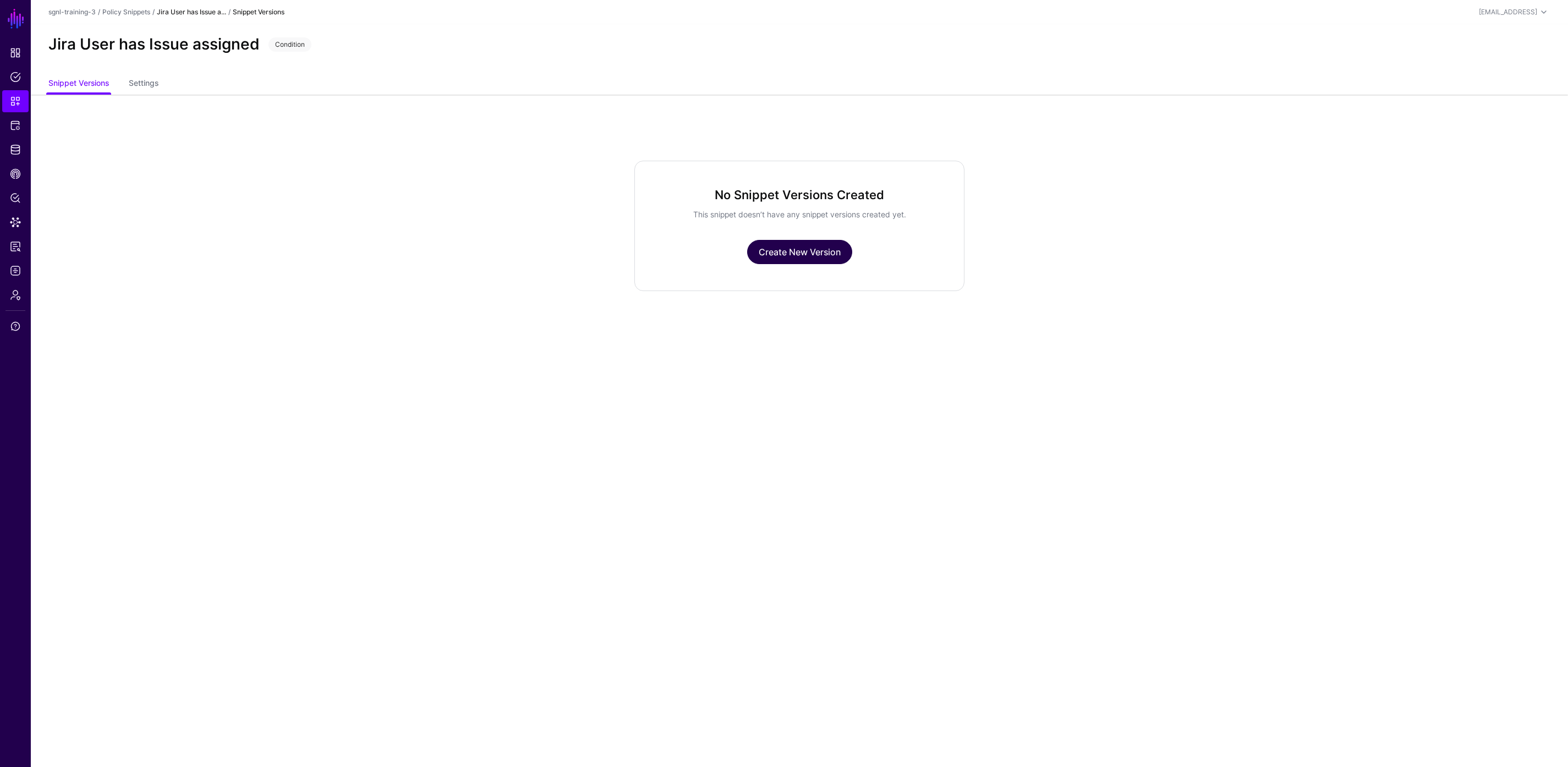
click at [778, 248] on link "Create New Version" at bounding box center [800, 252] width 105 height 24
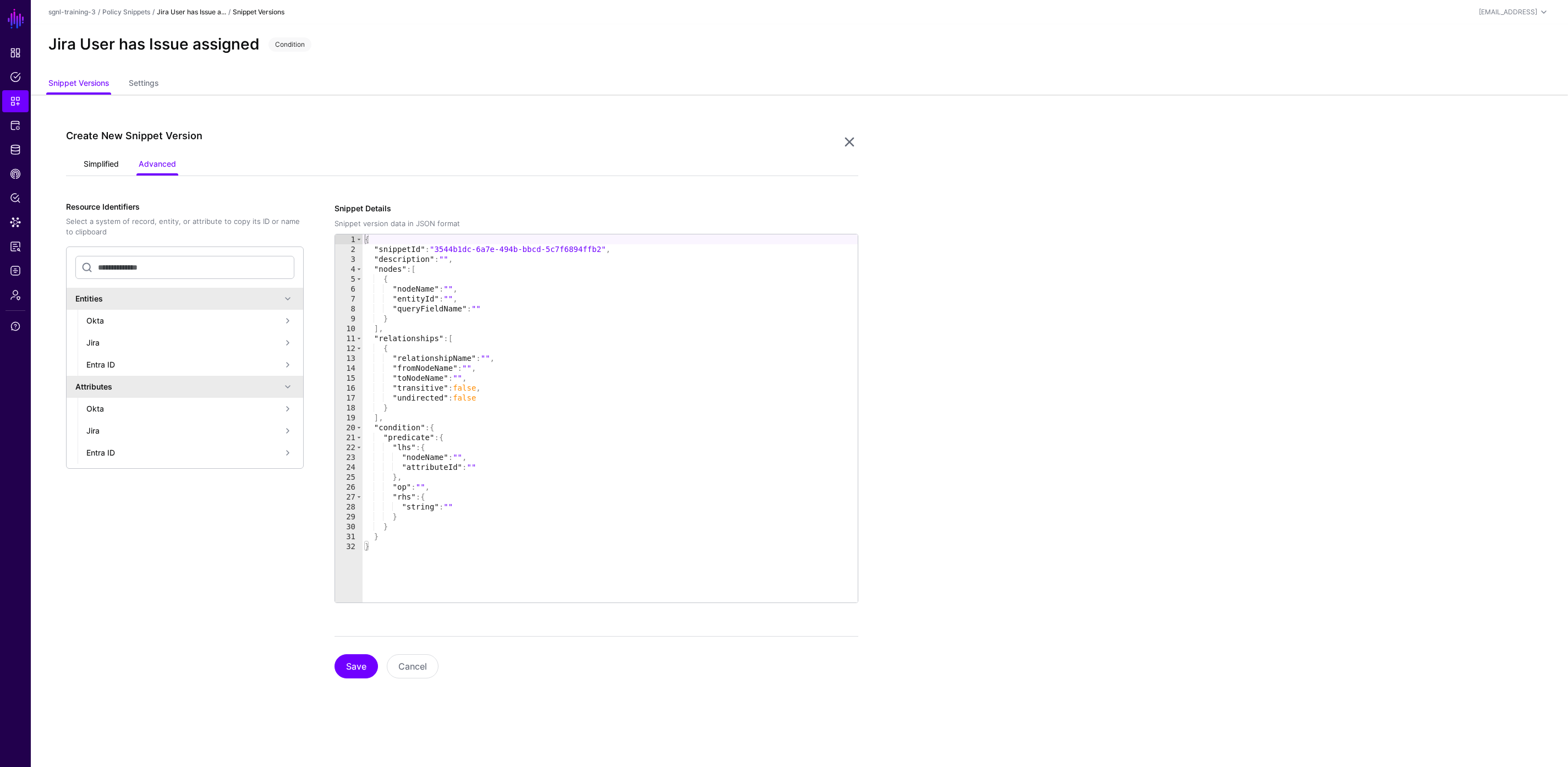
click at [103, 168] on link "Simplified" at bounding box center [101, 165] width 35 height 21
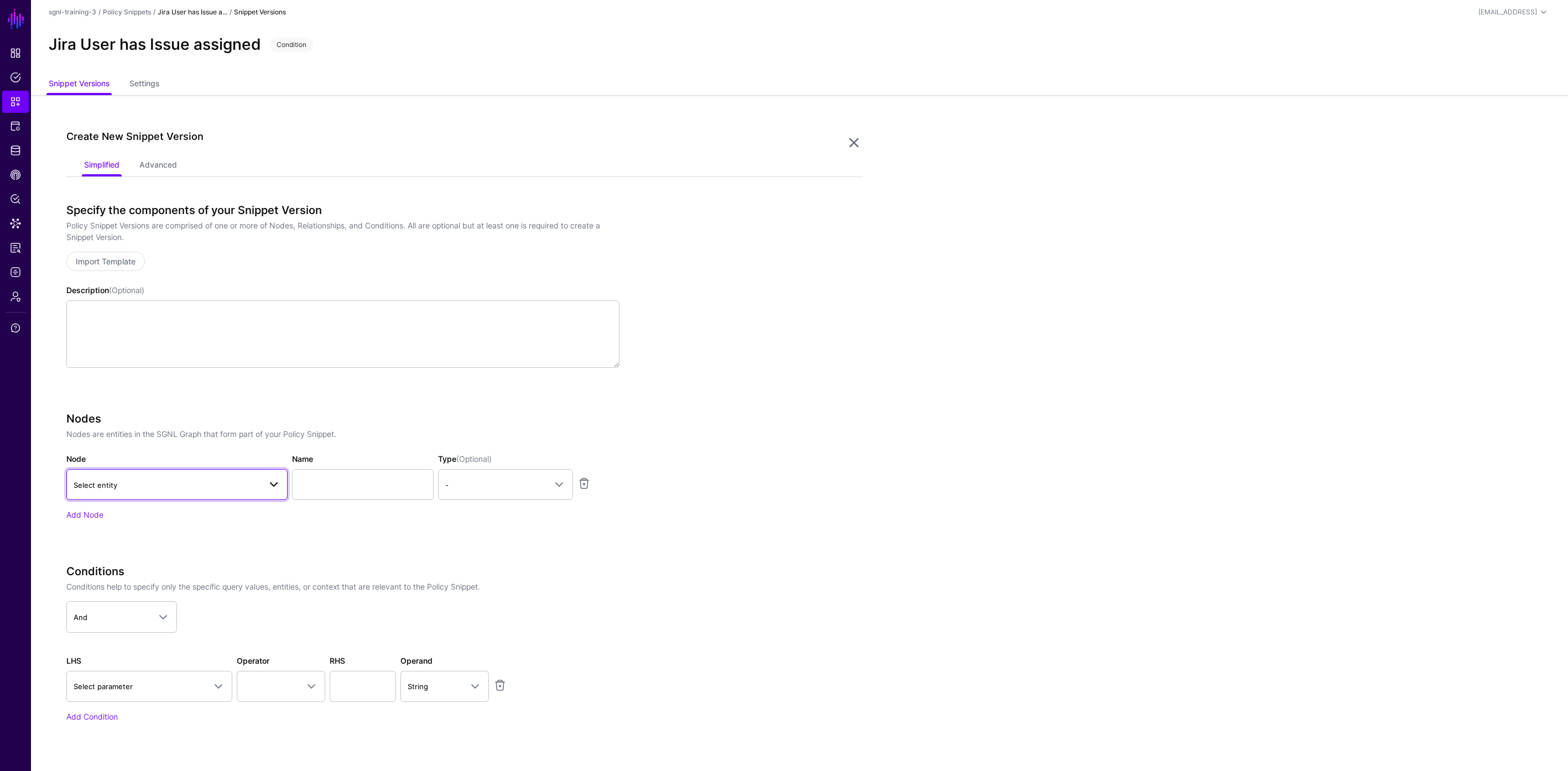
click at [207, 483] on span "Select entity" at bounding box center [166, 485] width 187 height 12
click at [170, 603] on div "User" at bounding box center [183, 609] width 192 height 11
click at [372, 494] on input "Name" at bounding box center [362, 485] width 141 height 31
type input "********"
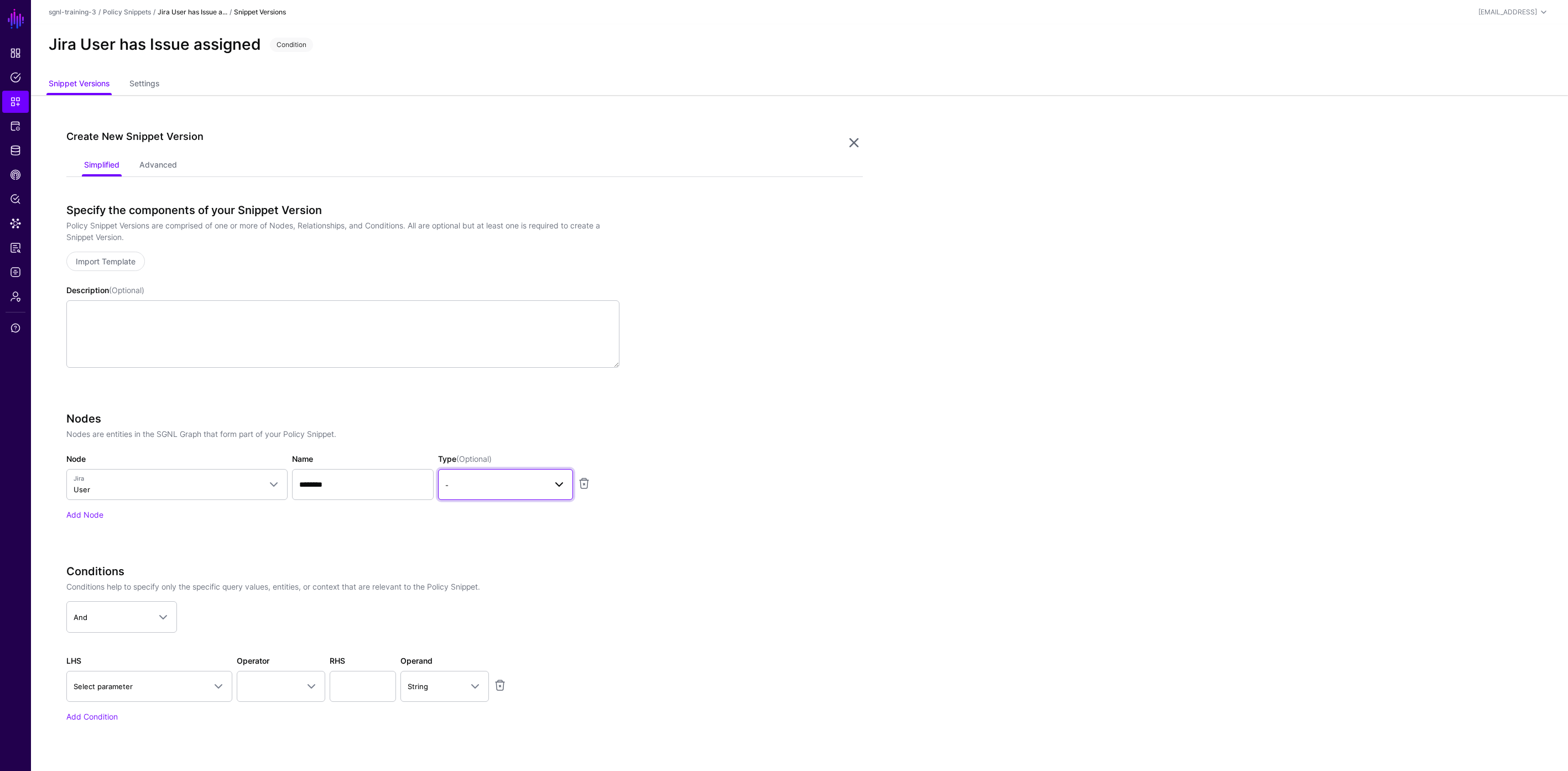
click at [543, 489] on span "-" at bounding box center [495, 485] width 101 height 12
click at [500, 530] on div "Principal" at bounding box center [505, 533] width 117 height 11
click at [95, 514] on link "Add Node" at bounding box center [85, 515] width 37 height 10
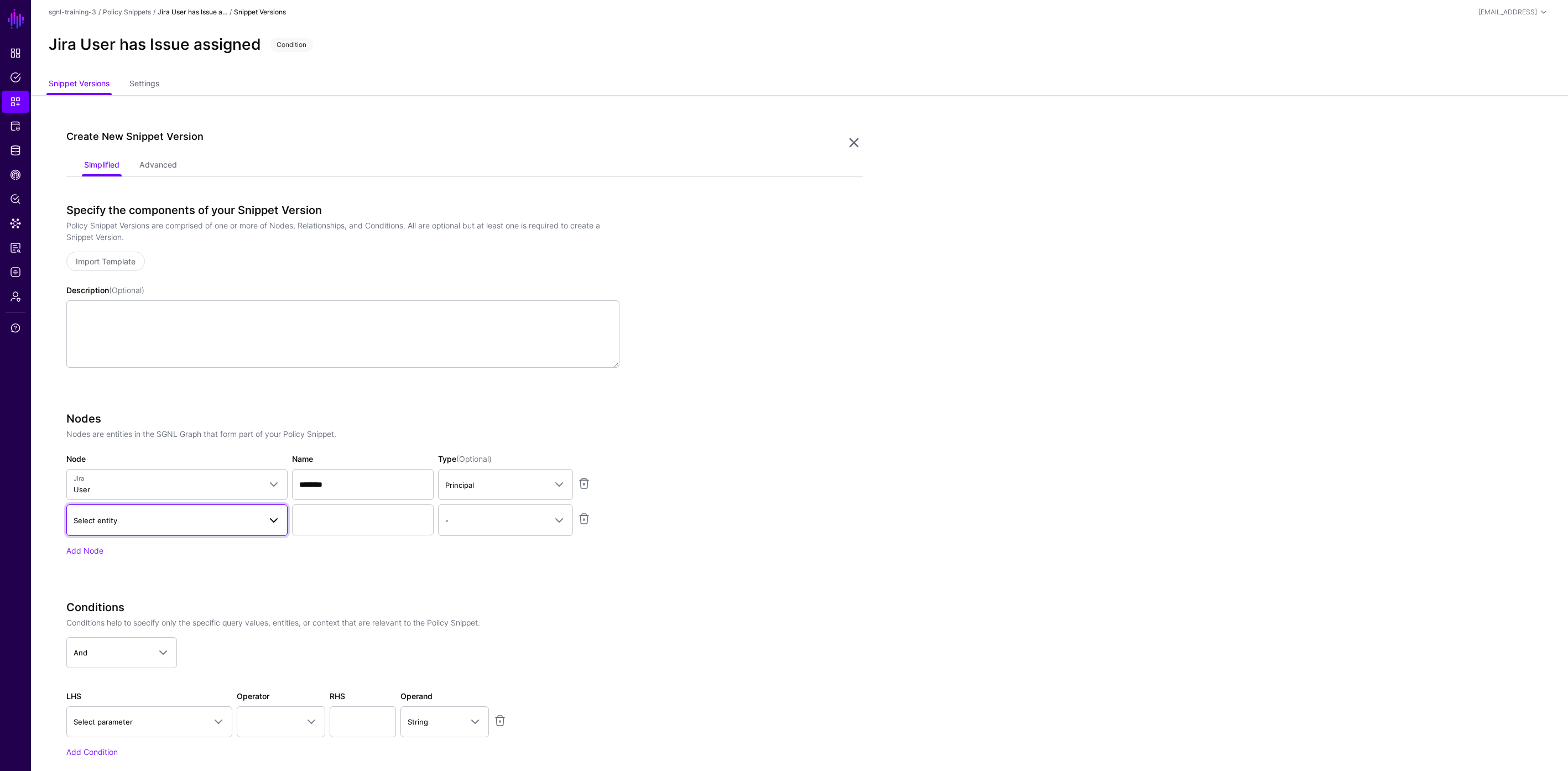
click at [132, 525] on span "Select entity" at bounding box center [166, 520] width 187 height 12
click at [119, 617] on button "Issue" at bounding box center [183, 626] width 210 height 18
click at [356, 521] on input "Name" at bounding box center [362, 520] width 141 height 31
type input "*********"
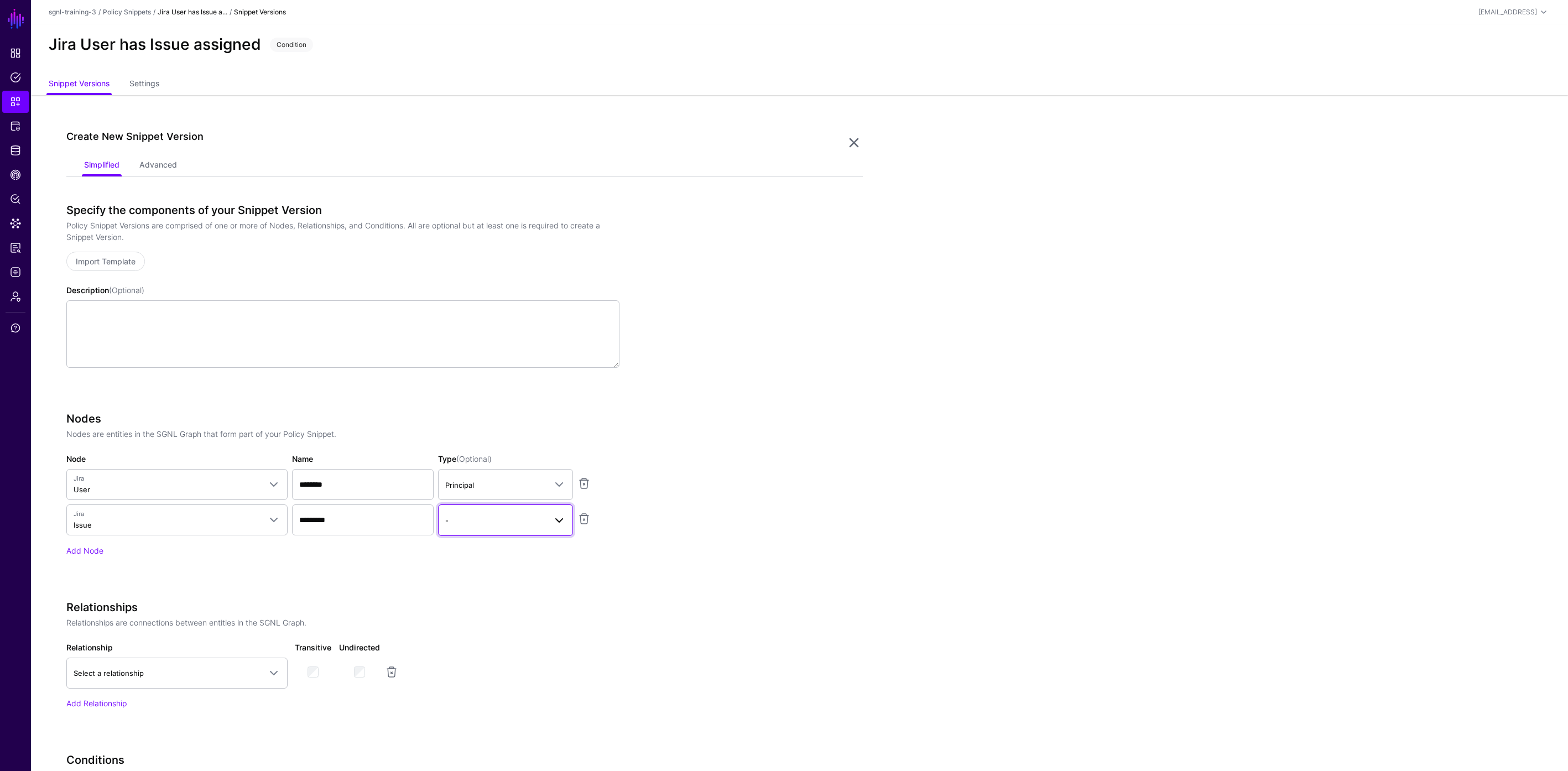
click at [460, 519] on span "-" at bounding box center [495, 520] width 101 height 12
click at [462, 580] on span "Asset" at bounding box center [456, 584] width 20 height 9
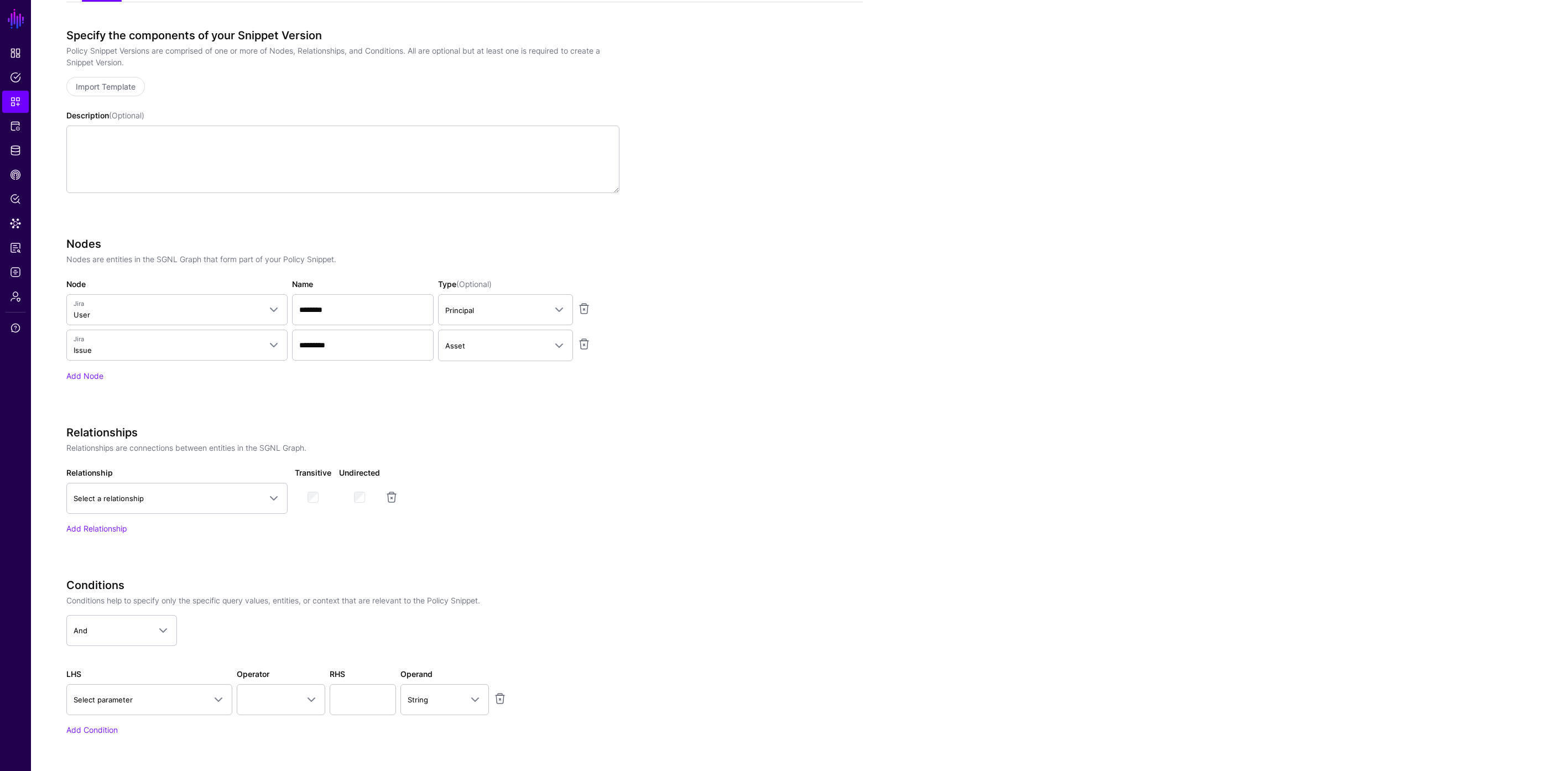
scroll to position [230, 0]
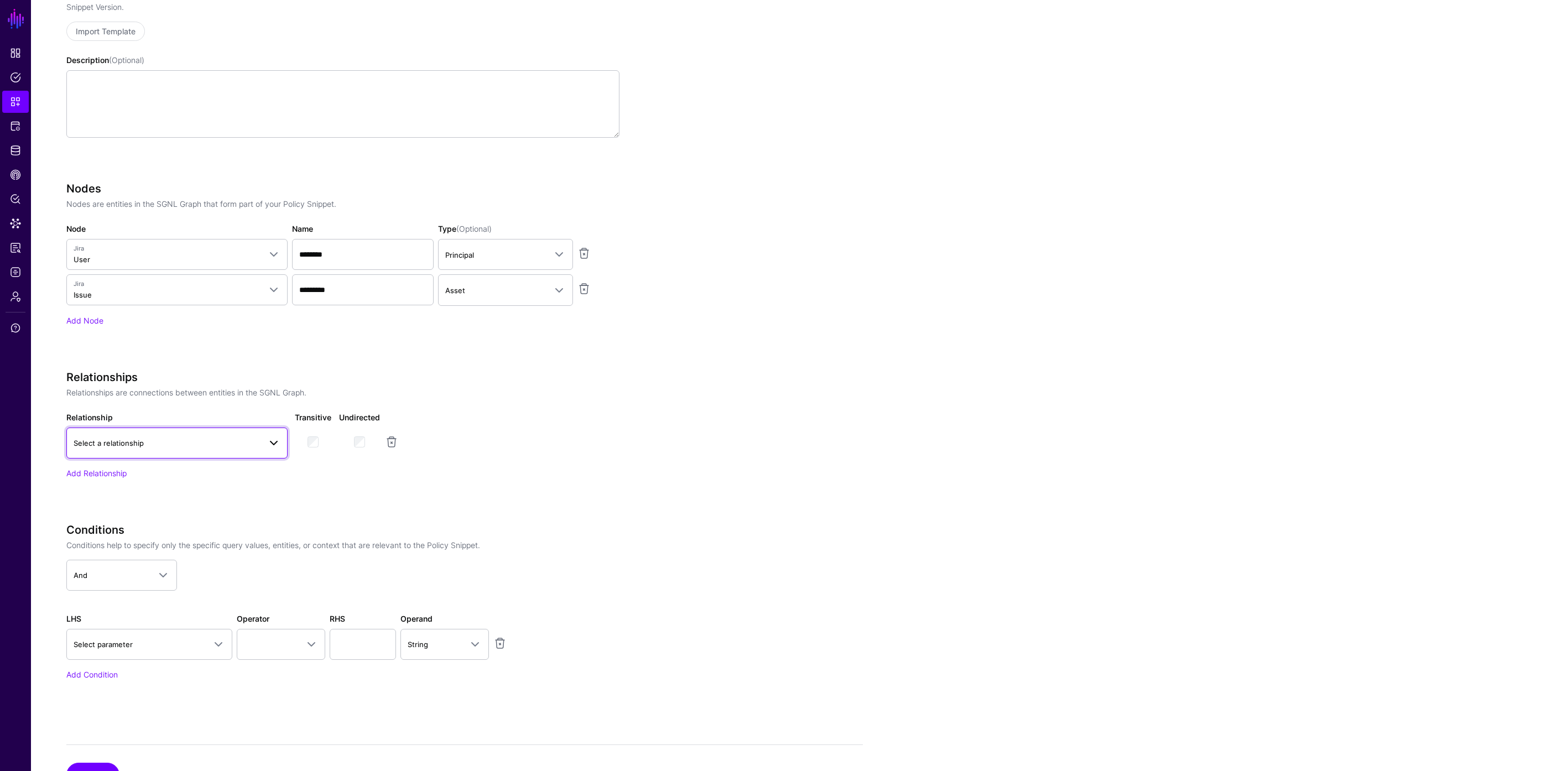
click at [210, 441] on span "Select a relationship" at bounding box center [166, 443] width 187 height 12
click at [146, 539] on div "Issue Assignee" at bounding box center [177, 545] width 204 height 11
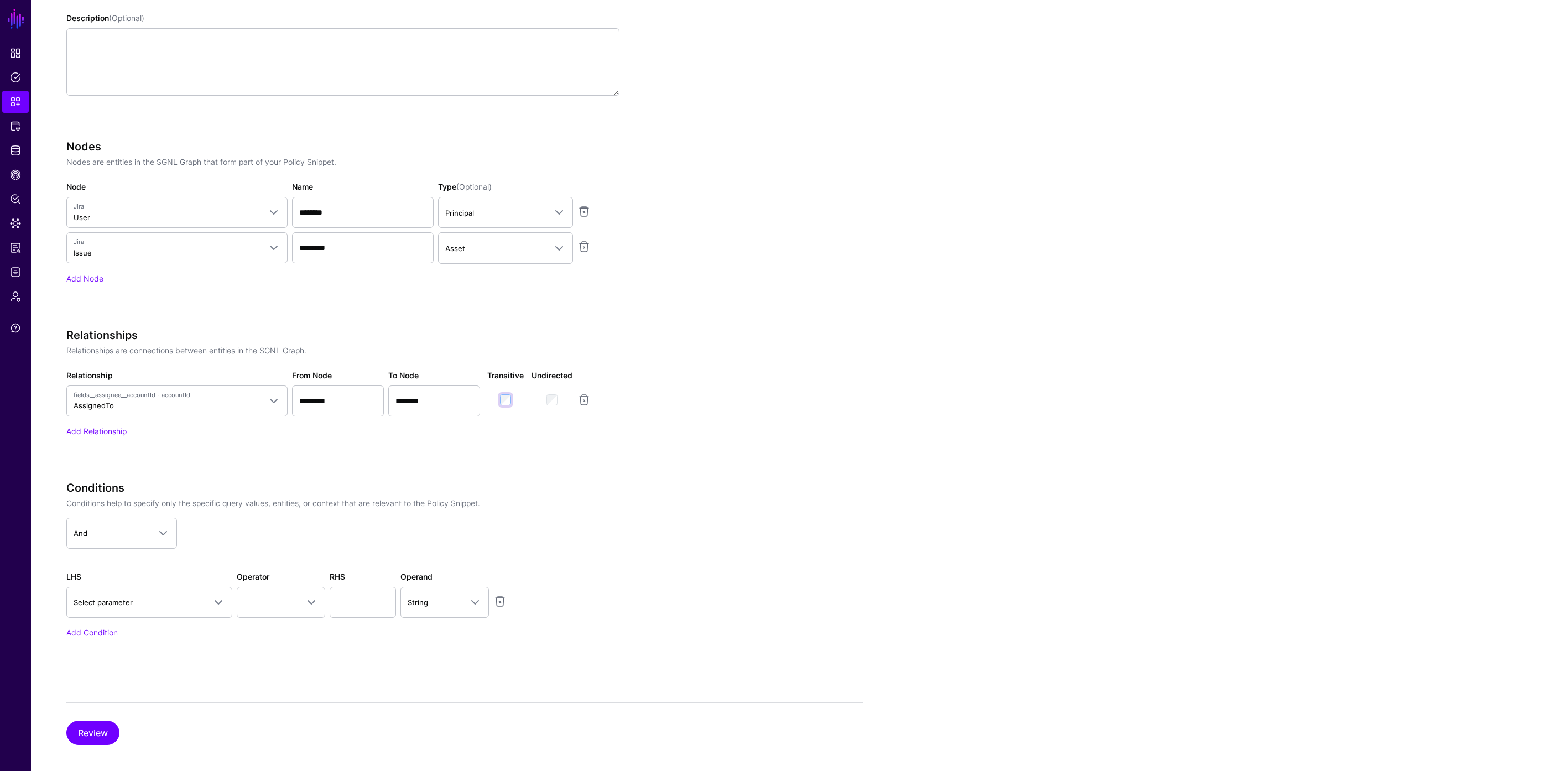
scroll to position [281, 0]
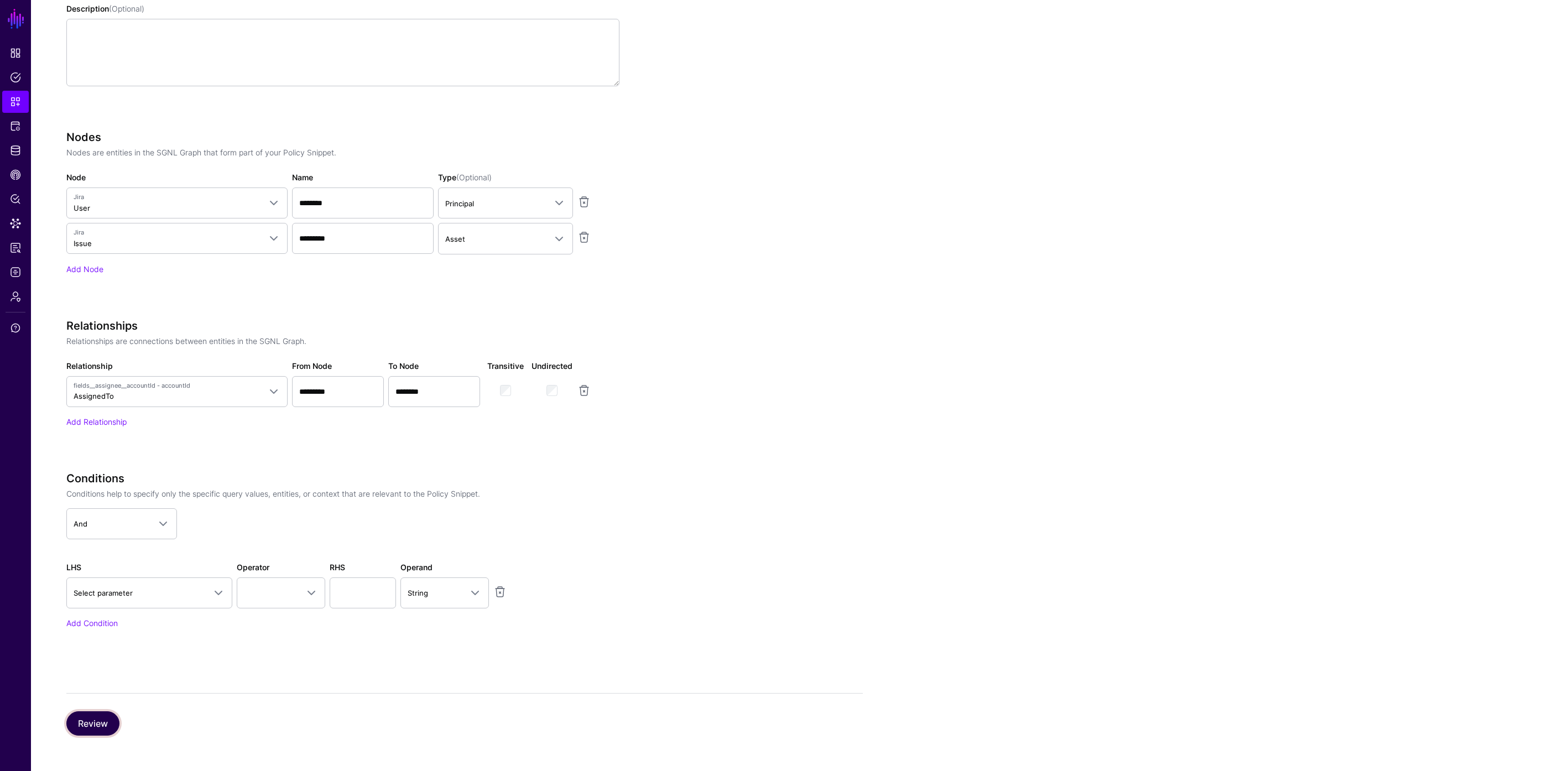
click at [100, 720] on button "Review" at bounding box center [93, 723] width 53 height 24
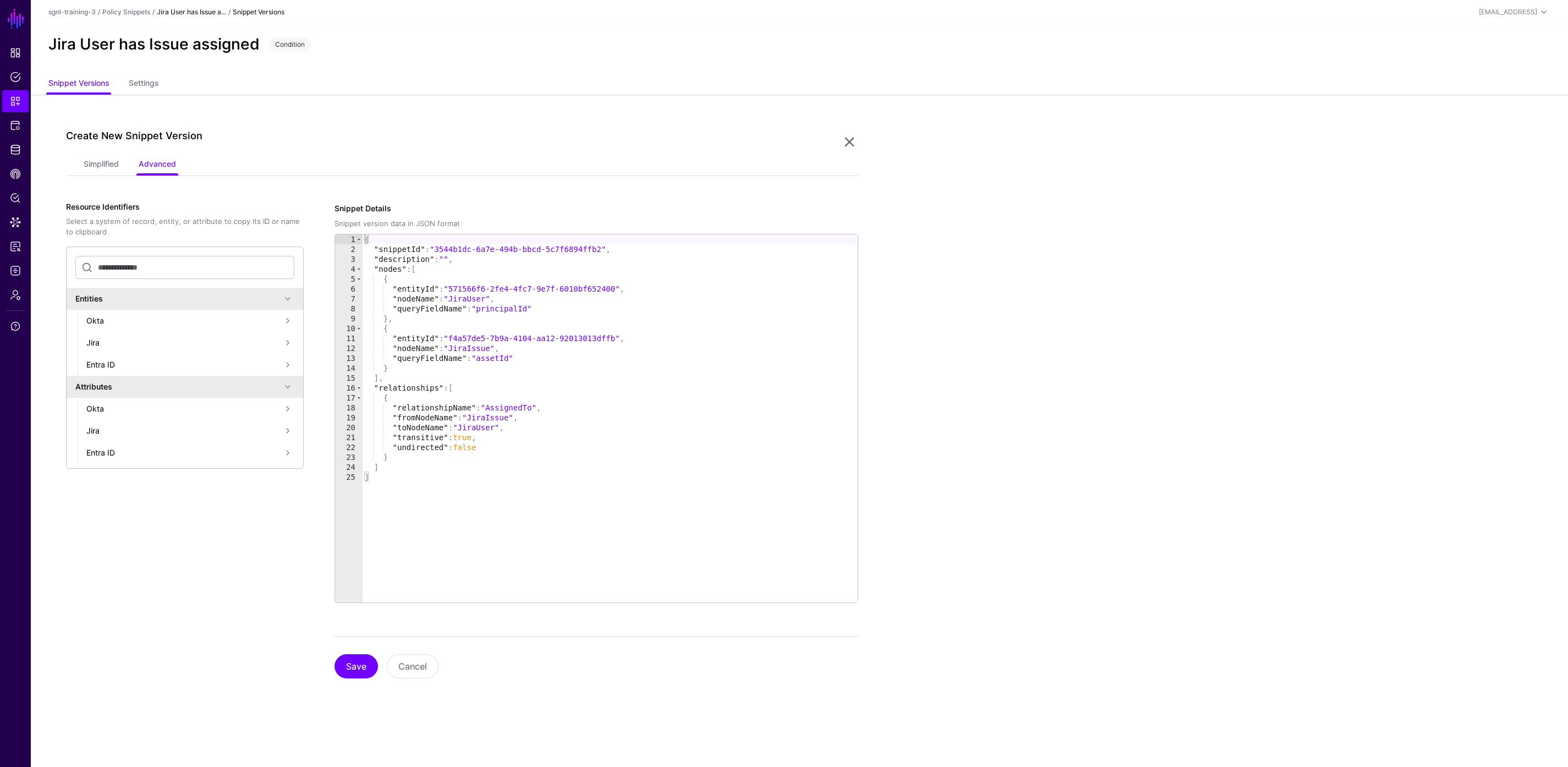
click at [326, 661] on div "Resource Identifiers Select a system of record, entity, or attribute to copy it…" at bounding box center [198, 441] width 264 height 476
click at [338, 664] on button "Save" at bounding box center [356, 667] width 43 height 24
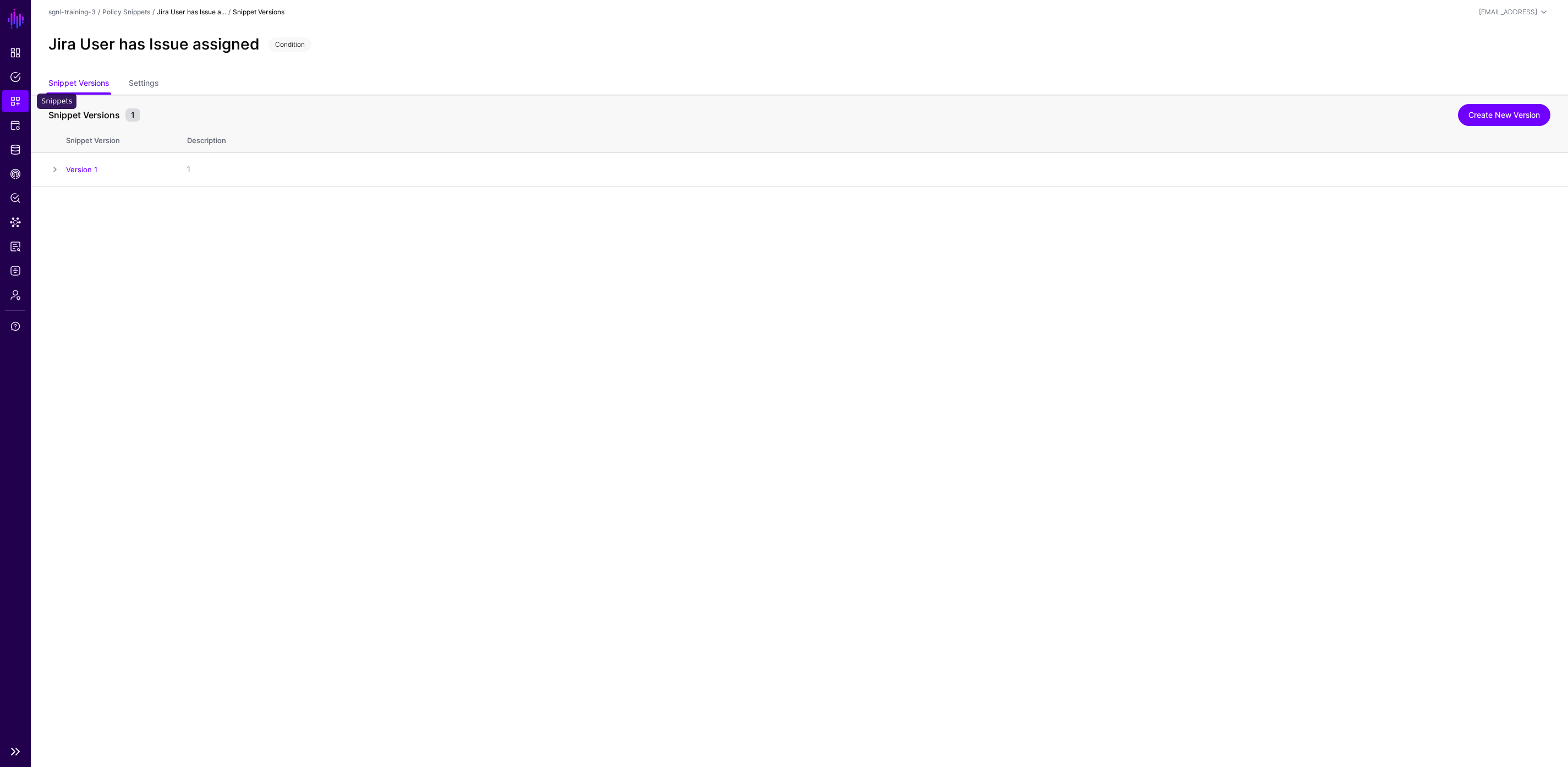
click at [17, 105] on span "Snippets" at bounding box center [15, 101] width 11 height 11
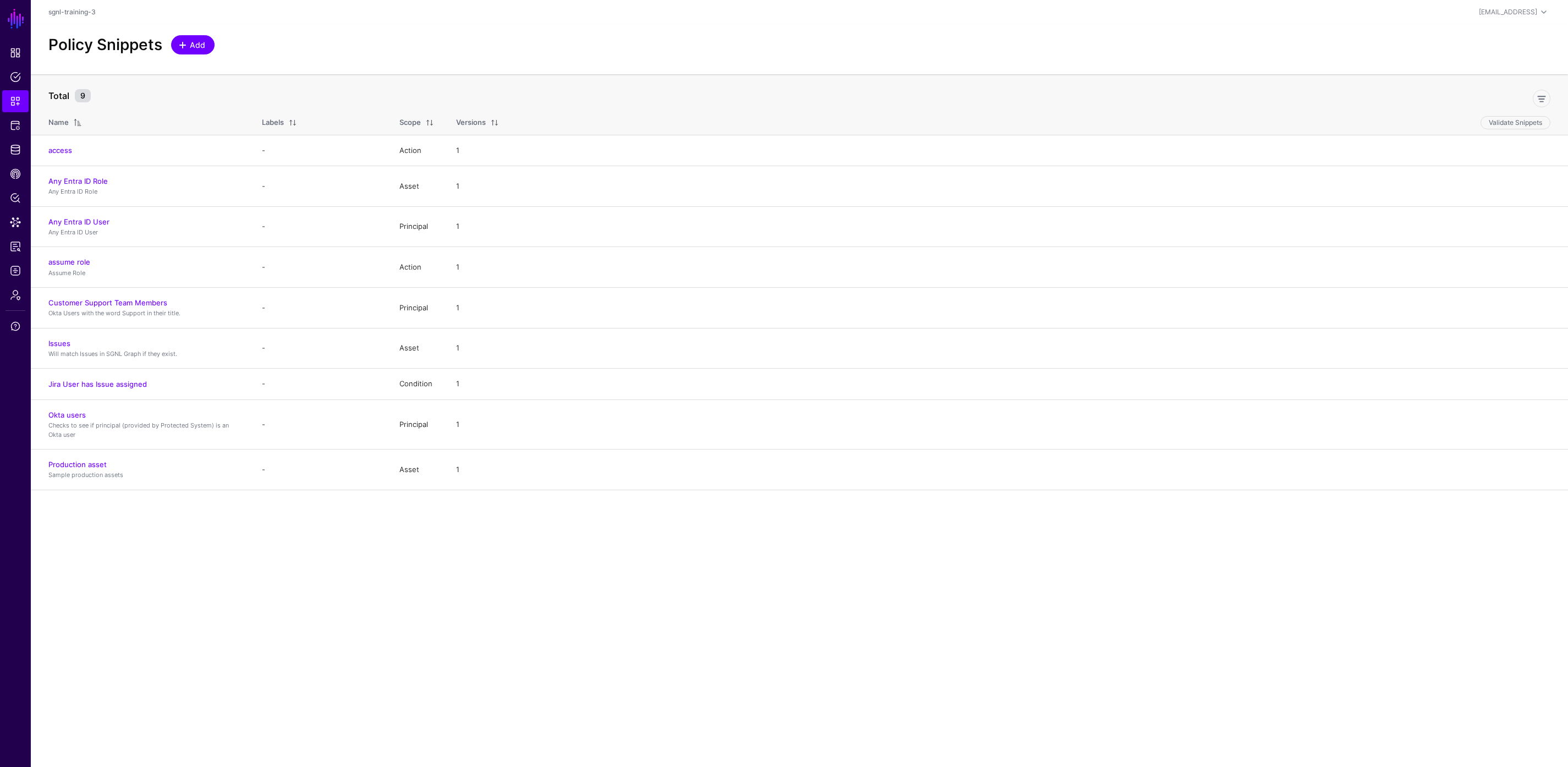
click at [192, 47] on span "Add" at bounding box center [198, 45] width 18 height 11
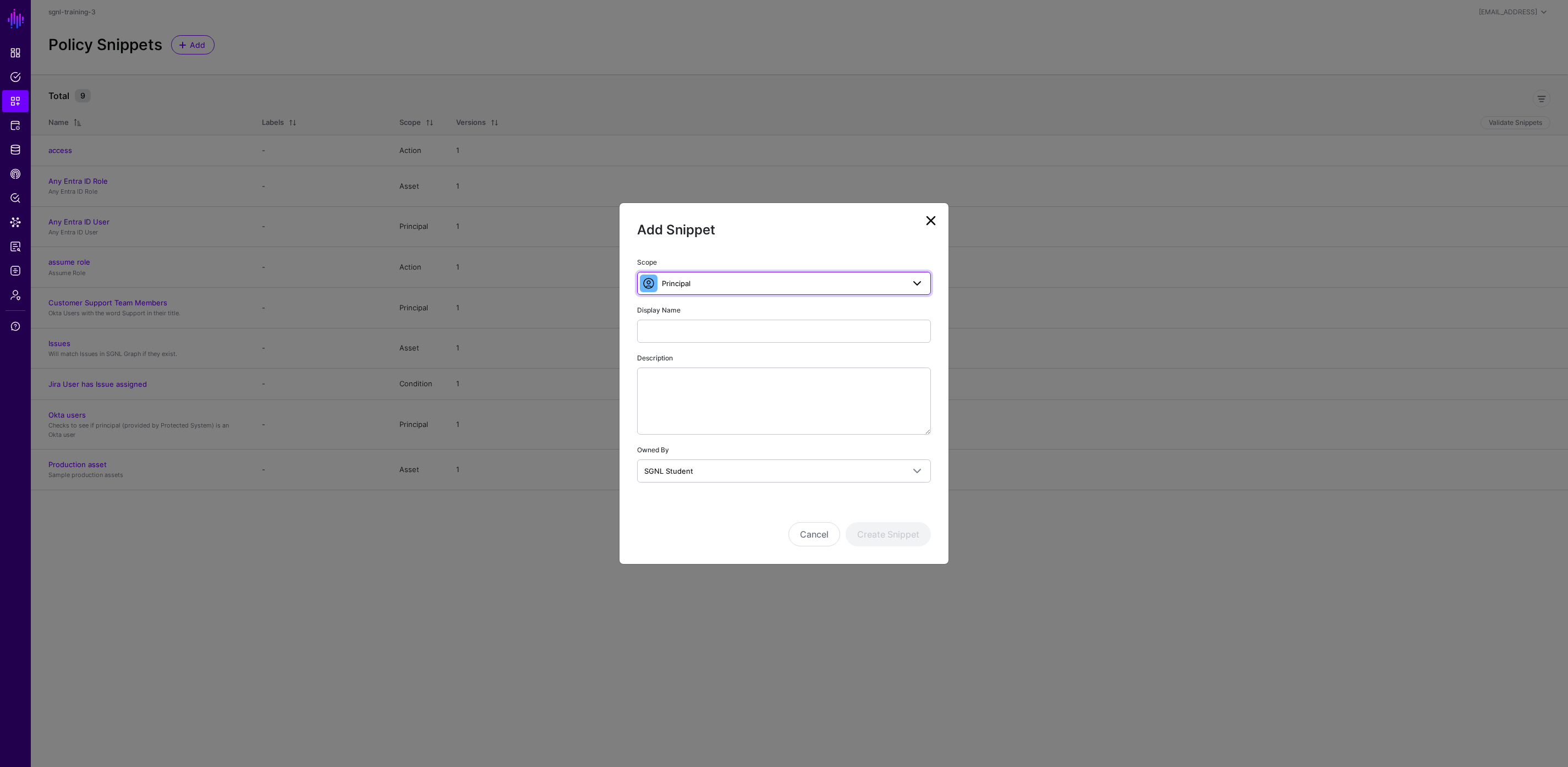
click at [744, 285] on span "Principal" at bounding box center [783, 283] width 242 height 12
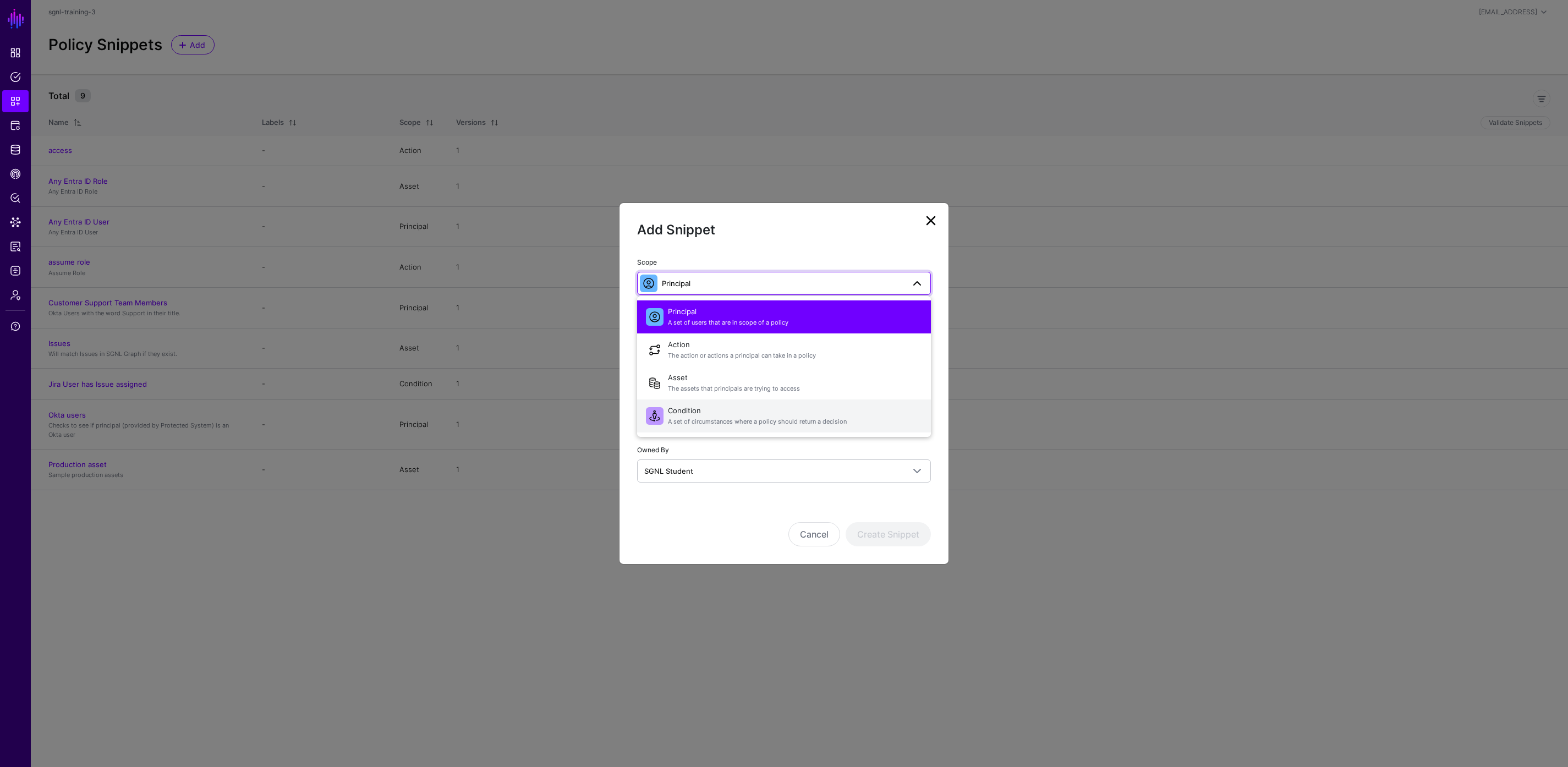
click at [749, 425] on span "A set of circumstances where a policy should return a decision" at bounding box center [795, 422] width 254 height 10
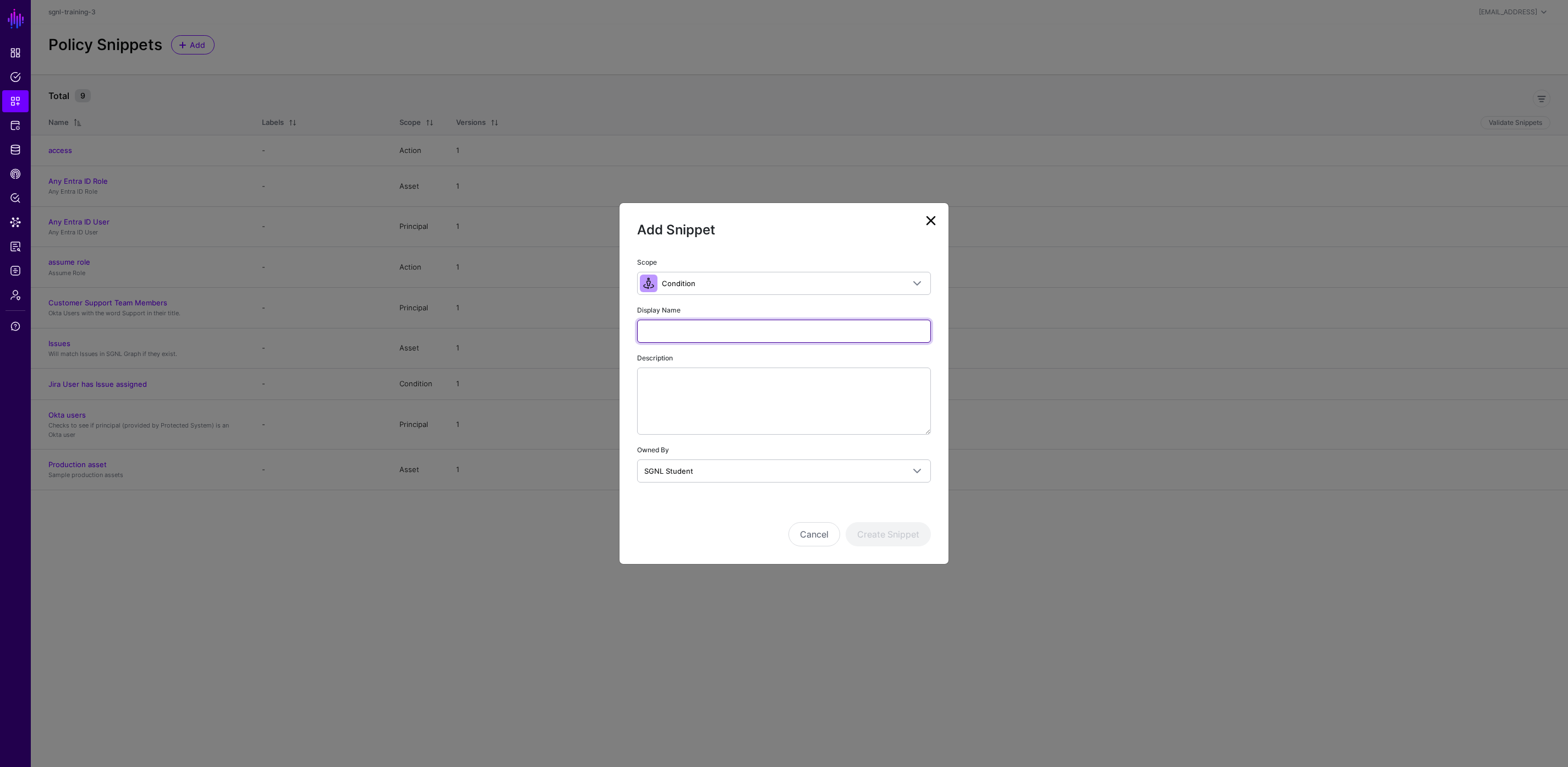
click at [783, 332] on input "Display Name" at bounding box center [784, 331] width 294 height 23
paste input "**********"
type input "**********"
click at [893, 537] on button "Create Snippet" at bounding box center [888, 535] width 85 height 24
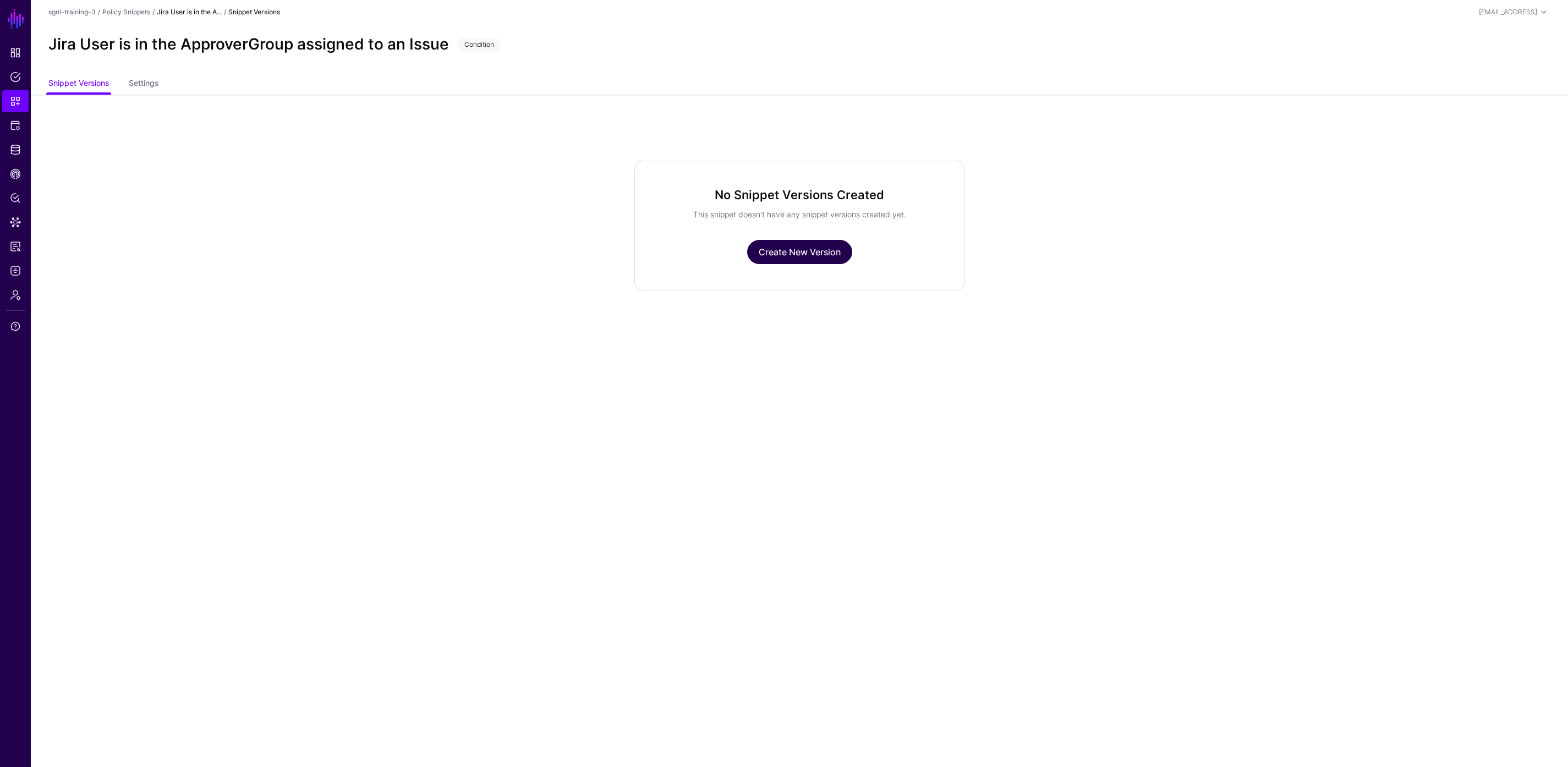
click at [807, 256] on link "Create New Version" at bounding box center [800, 252] width 105 height 24
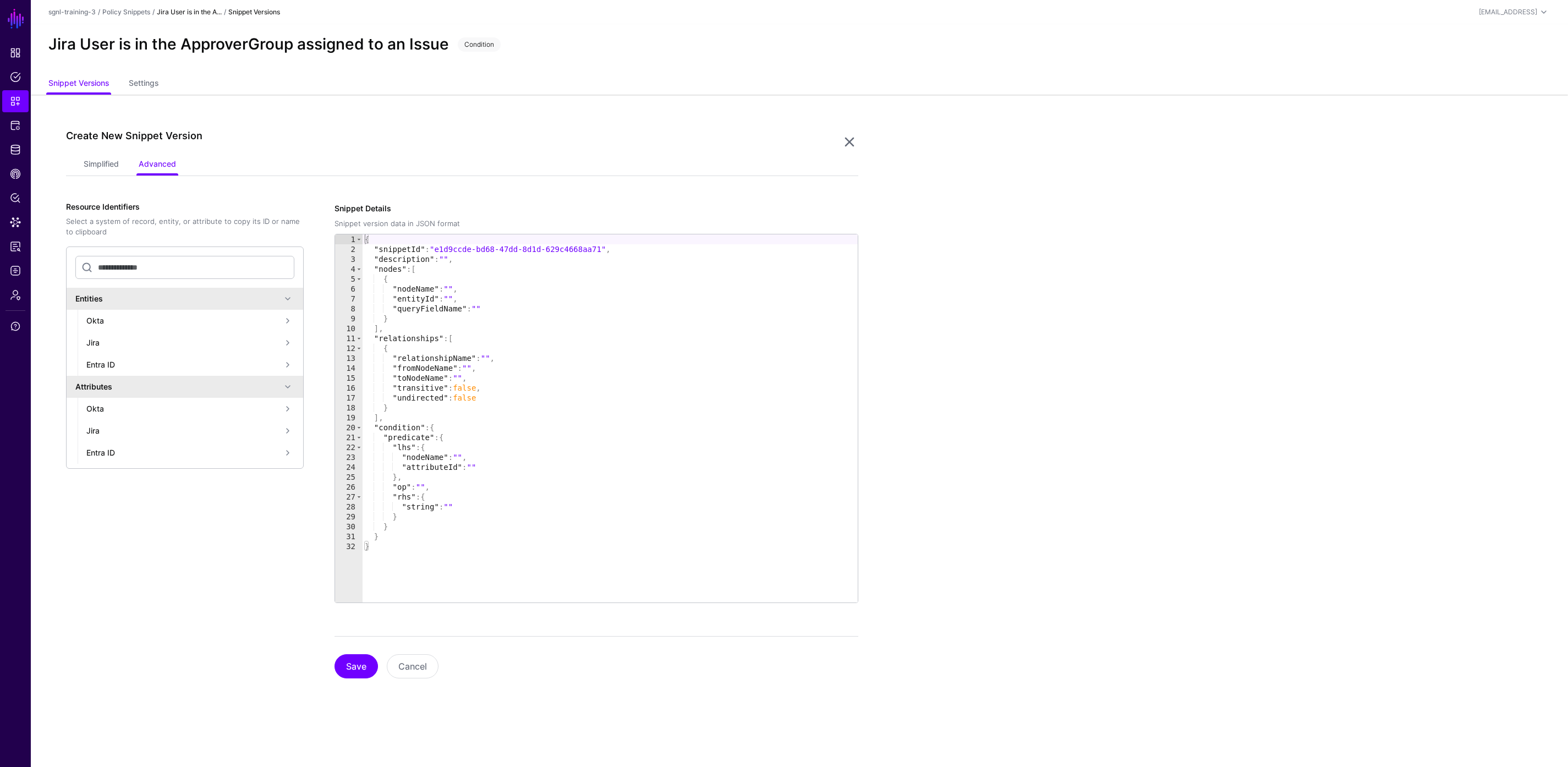
click at [117, 176] on app-snippets-item-versions-form "Simplified Advanced Specify the components of your Snippet Version Policy Snipp…" at bounding box center [462, 416] width 792 height 524
click at [109, 170] on link "Simplified" at bounding box center [101, 165] width 35 height 21
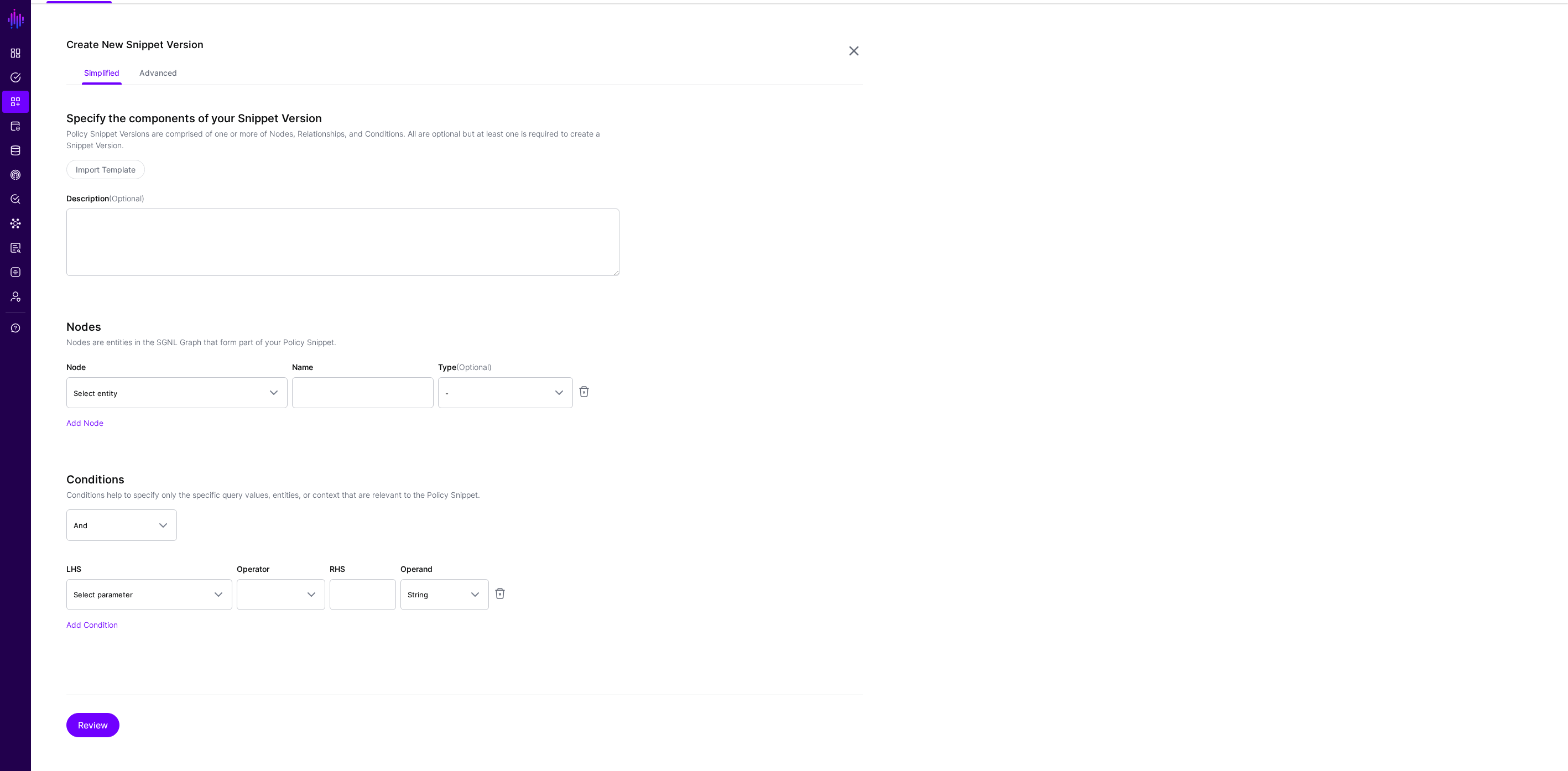
scroll to position [94, 0]
click at [207, 392] on span "Select entity" at bounding box center [166, 391] width 187 height 12
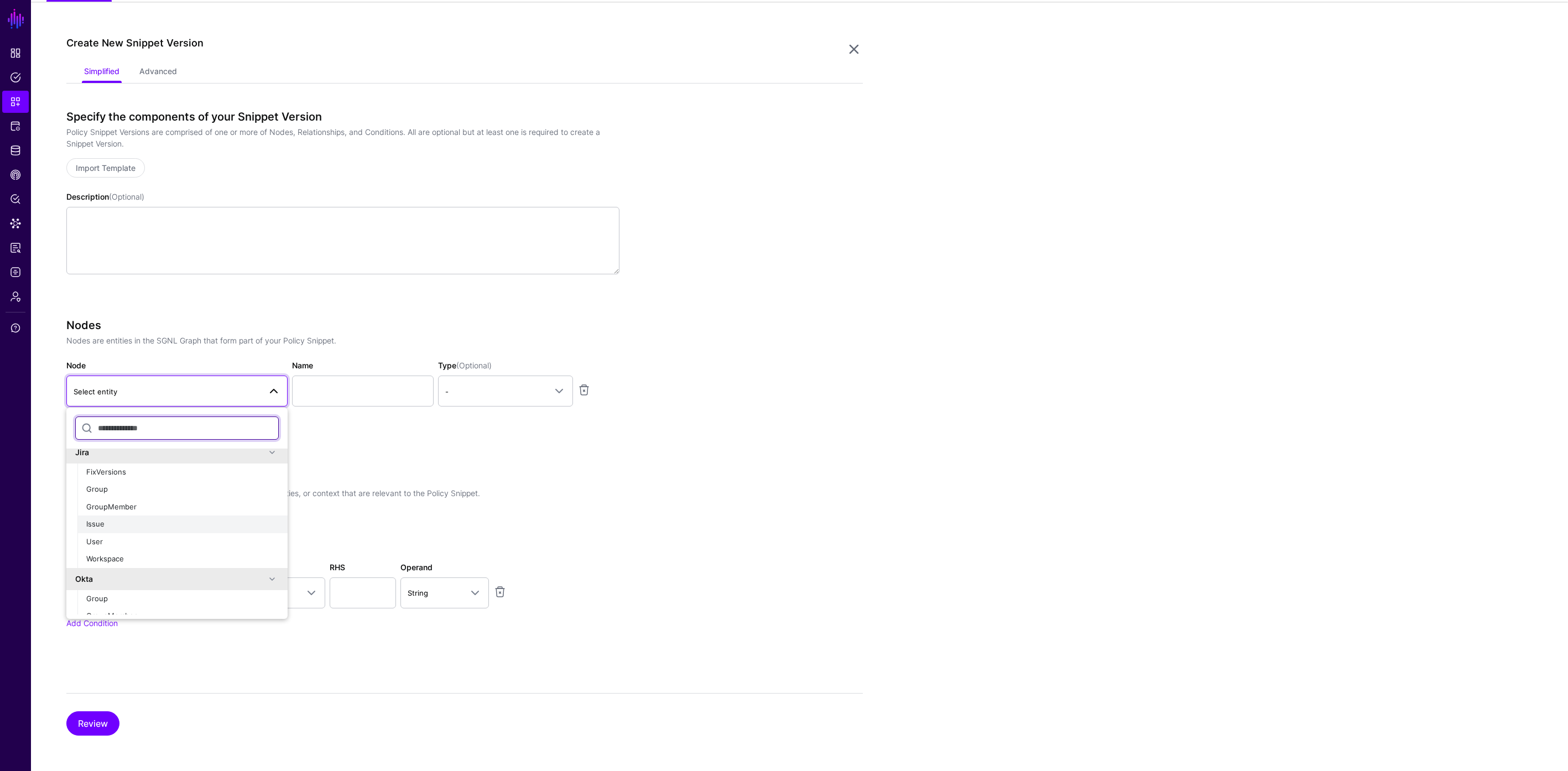
scroll to position [162, 0]
click at [146, 528] on div "User" at bounding box center [183, 532] width 192 height 11
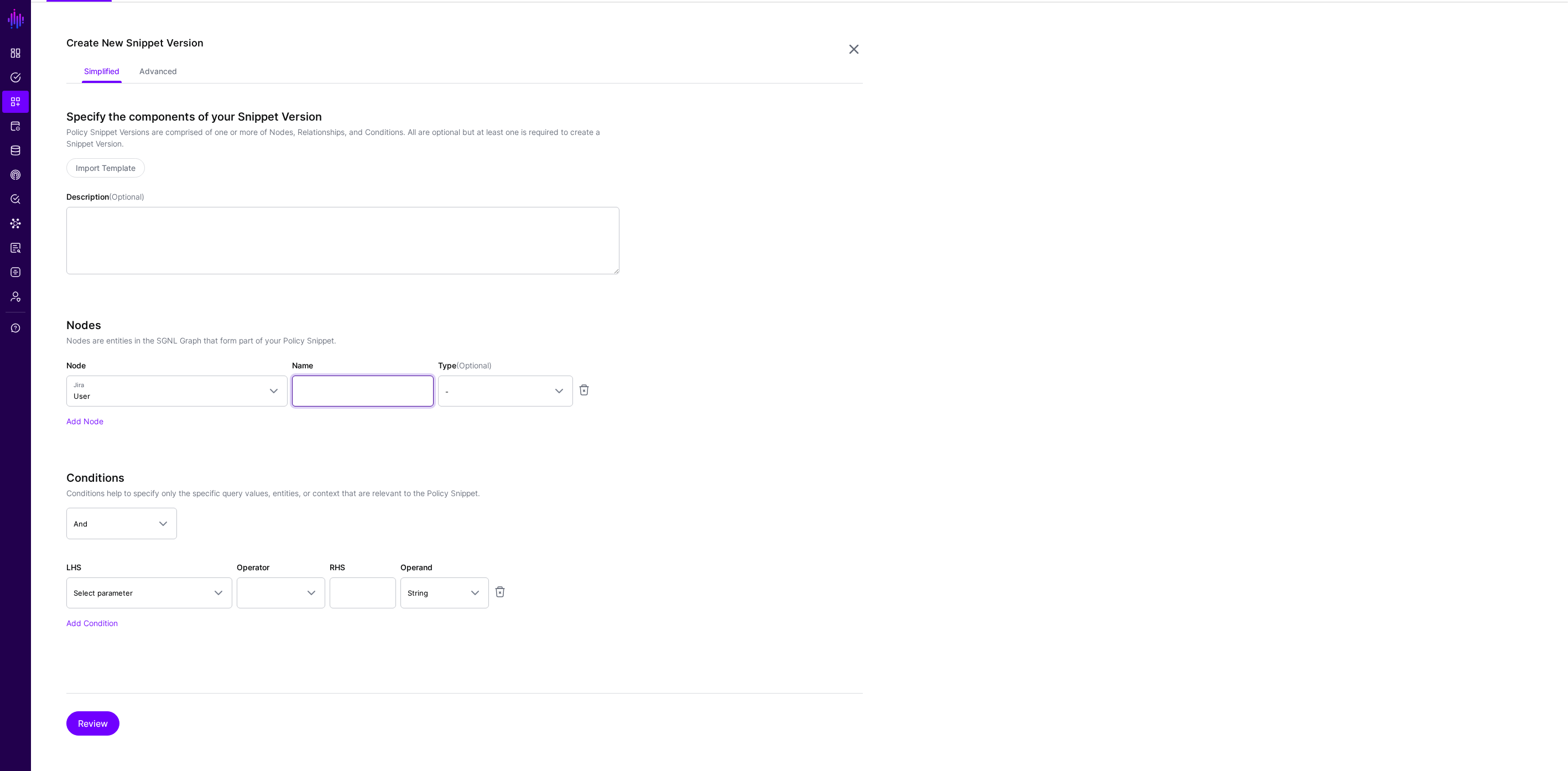
click at [366, 378] on input "Name" at bounding box center [362, 391] width 141 height 31
type input "********"
click at [485, 392] on span "-" at bounding box center [495, 391] width 101 height 12
click at [528, 443] on div "Principal" at bounding box center [505, 439] width 117 height 11
click at [90, 417] on link "Add Node" at bounding box center [85, 422] width 37 height 10
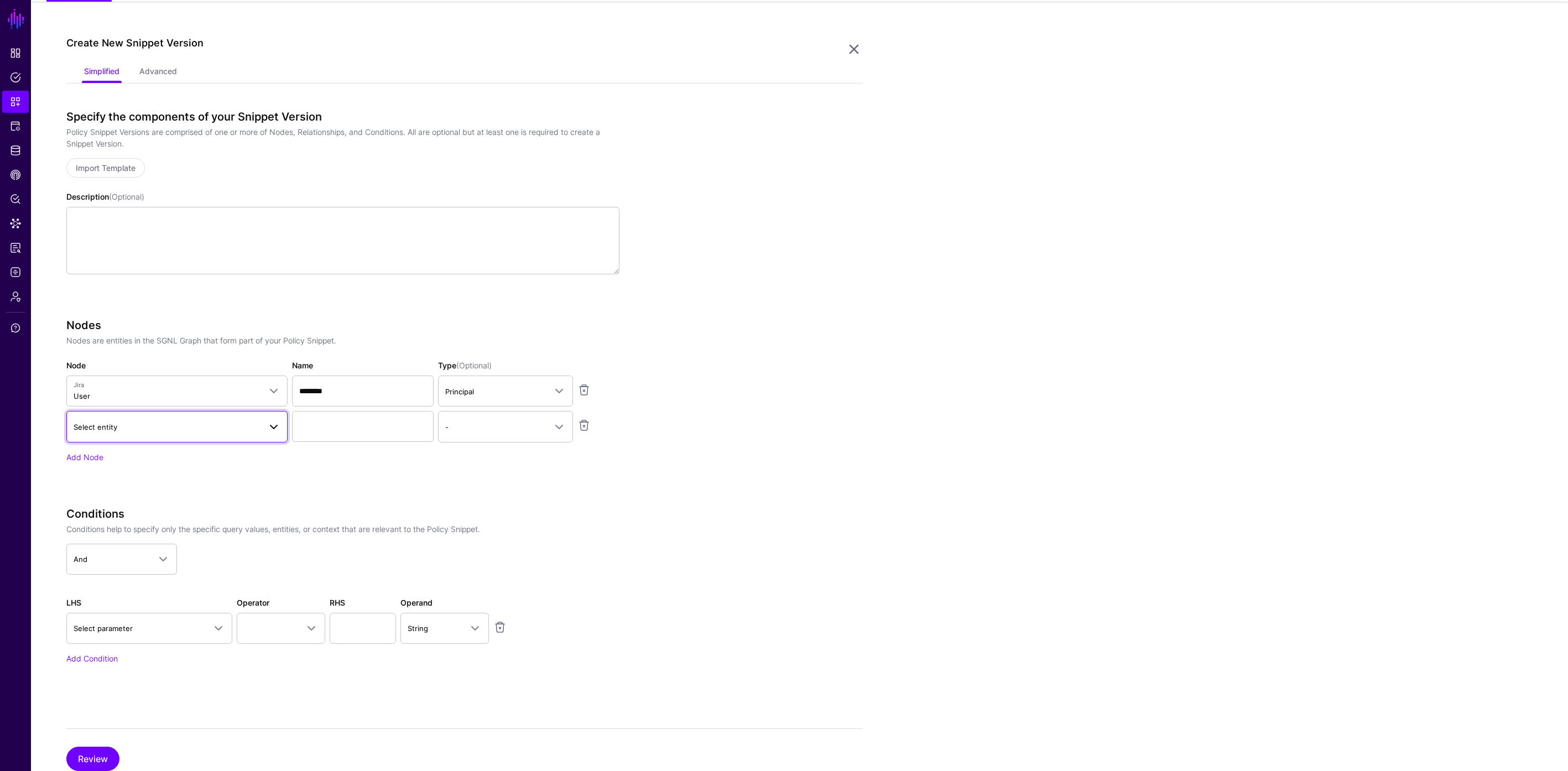
click at [183, 435] on link "Select entity" at bounding box center [177, 427] width 221 height 31
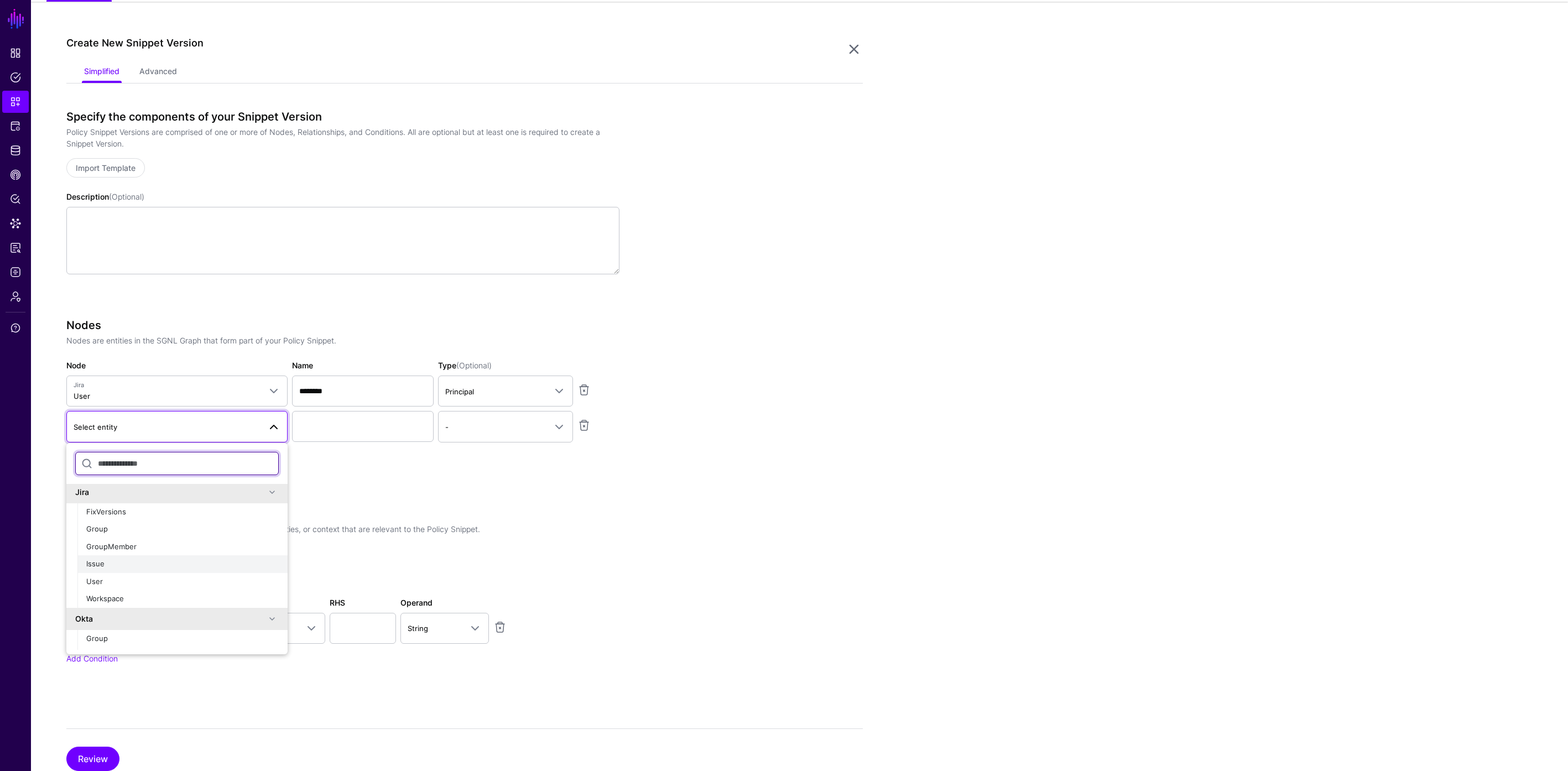
scroll to position [151, 0]
click at [132, 530] on div "Group" at bounding box center [183, 526] width 192 height 11
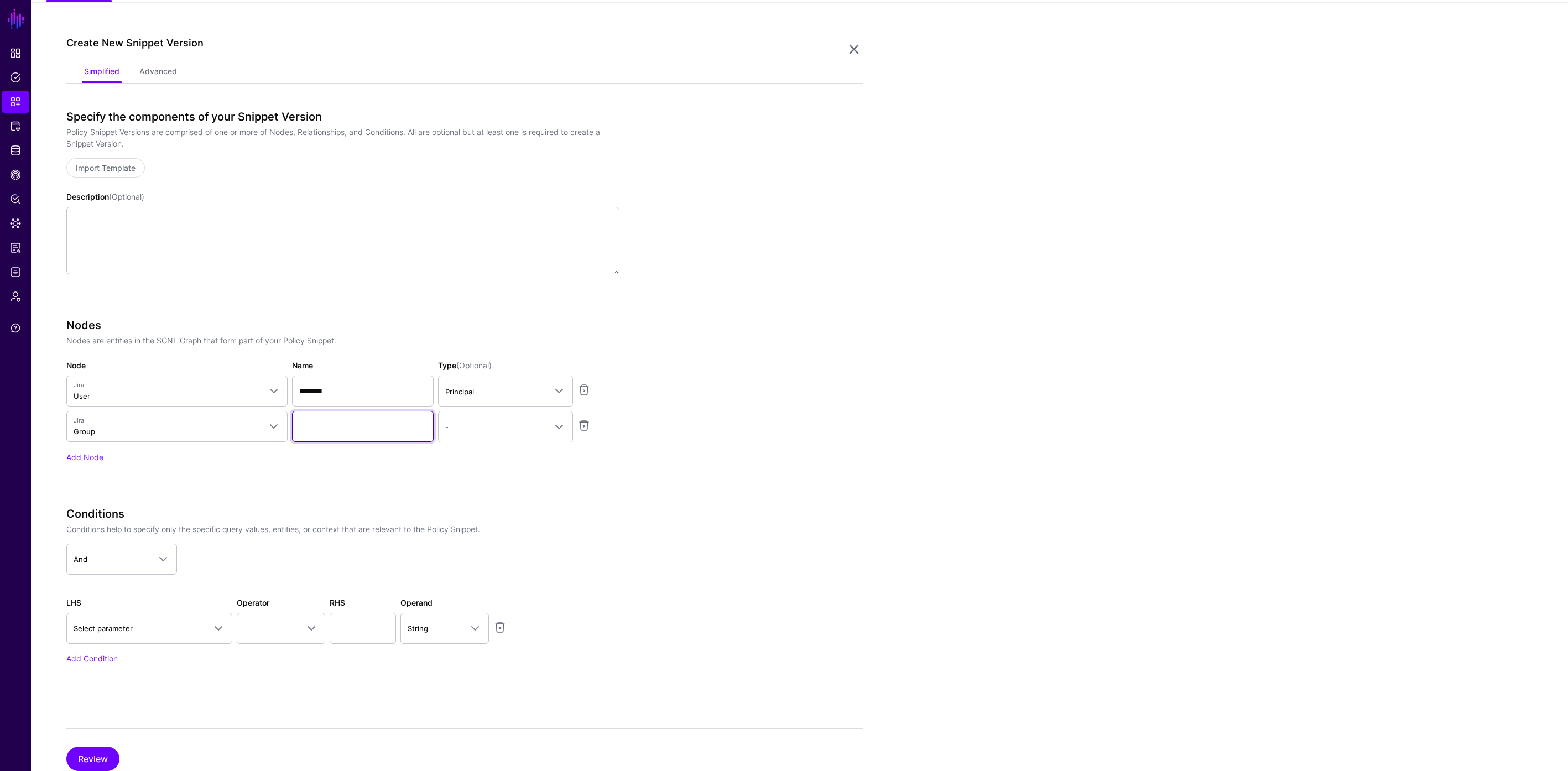
click at [349, 423] on input "Name" at bounding box center [362, 427] width 141 height 31
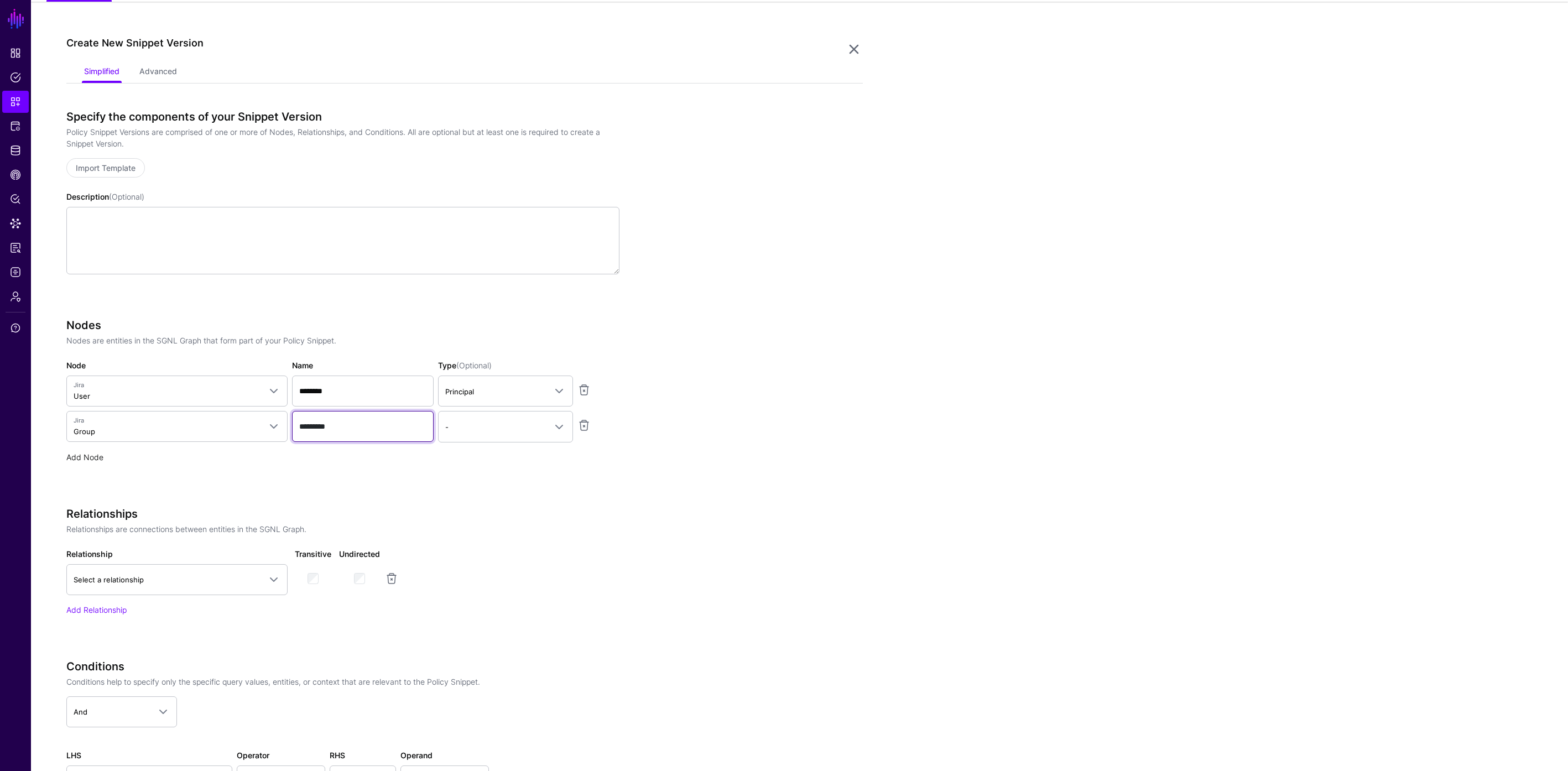
type input "*********"
click at [85, 457] on link "Add Node" at bounding box center [85, 457] width 37 height 10
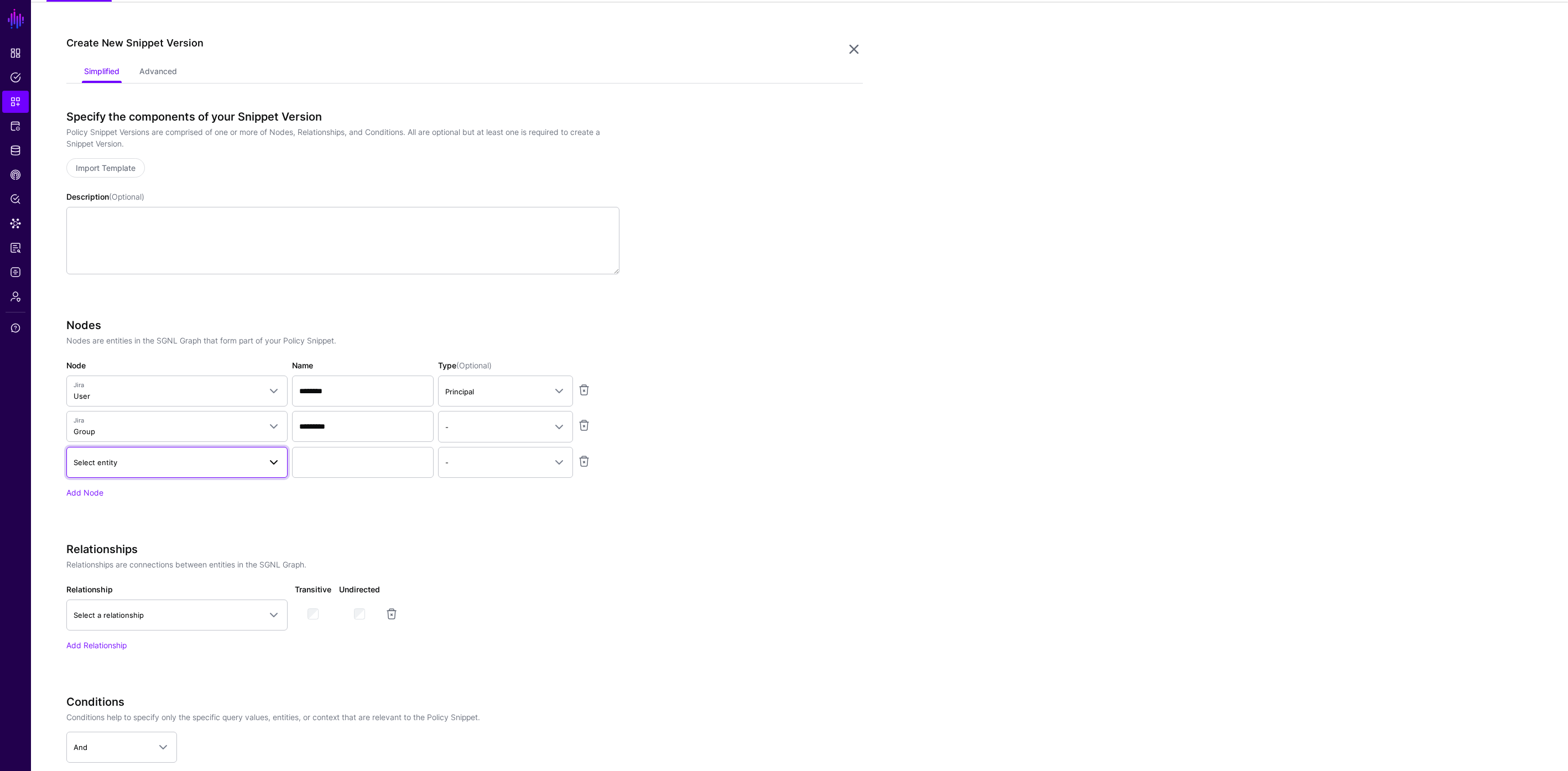
click at [121, 461] on span "Select entity" at bounding box center [166, 462] width 187 height 12
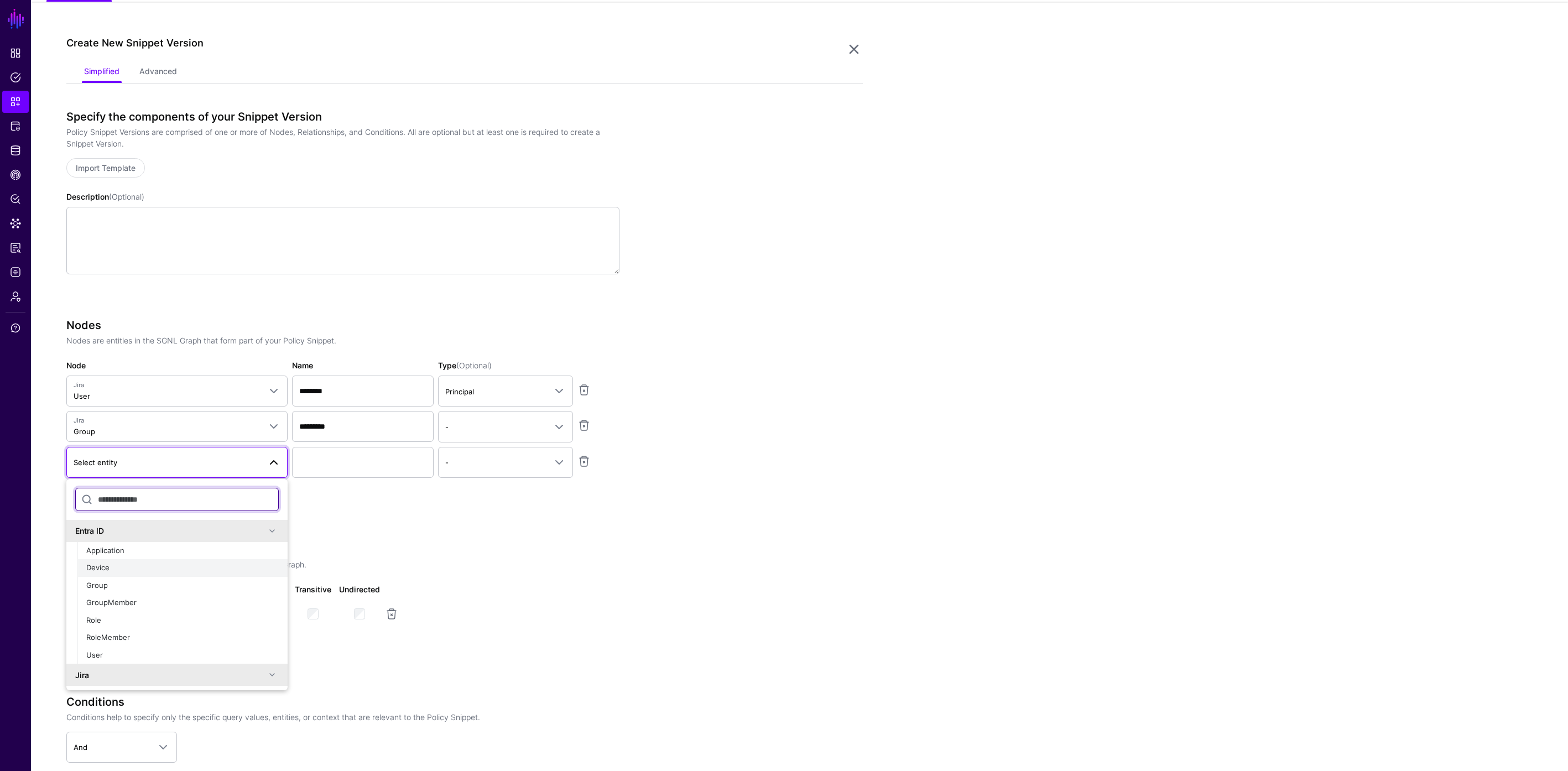
scroll to position [179, 0]
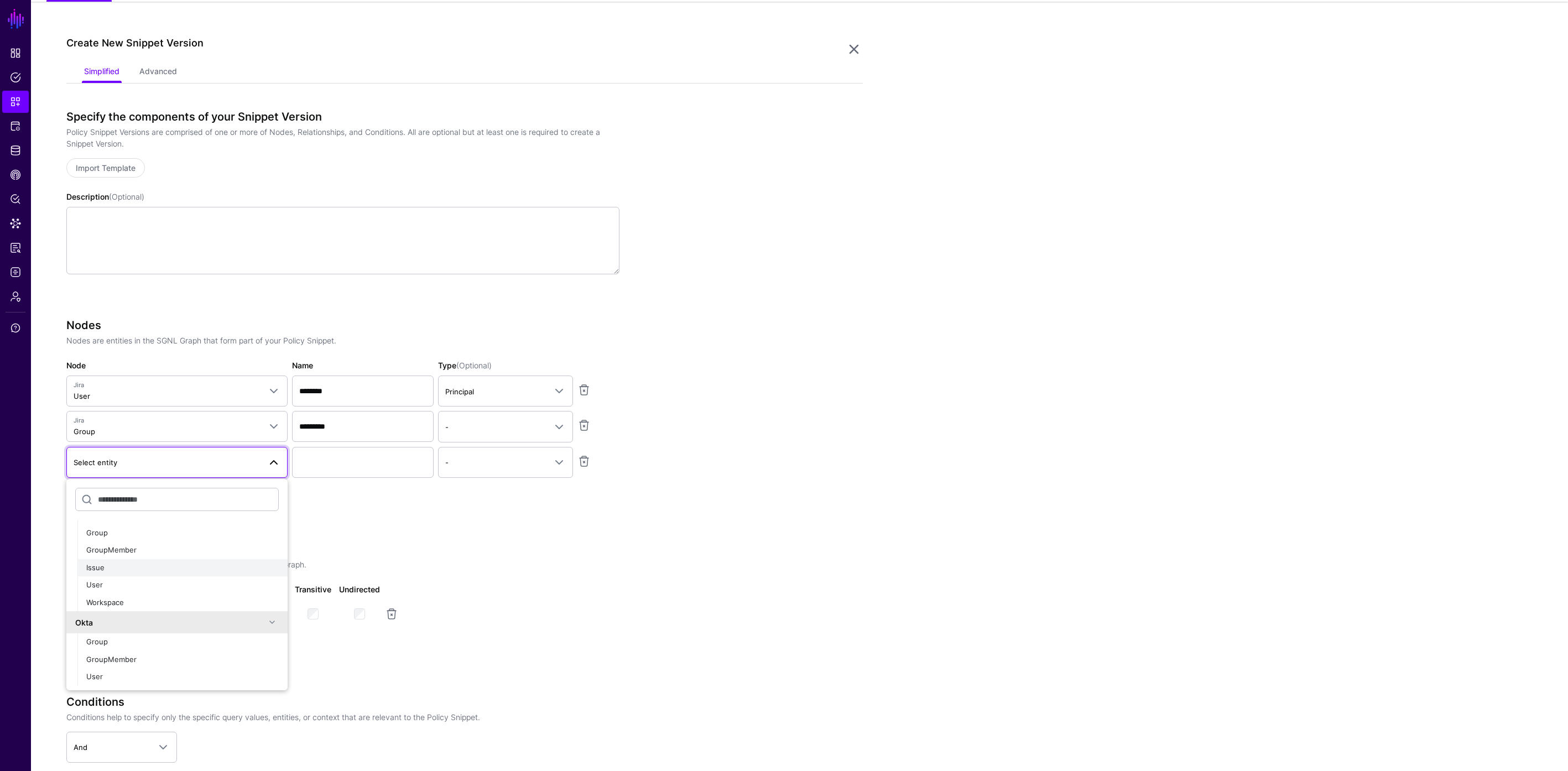
click at [122, 571] on div "Issue" at bounding box center [183, 568] width 192 height 11
click at [338, 480] on div "Nodes Nodes are entities in the SGNL Graph that form part of your Policy Snippe…" at bounding box center [343, 408] width 553 height 180
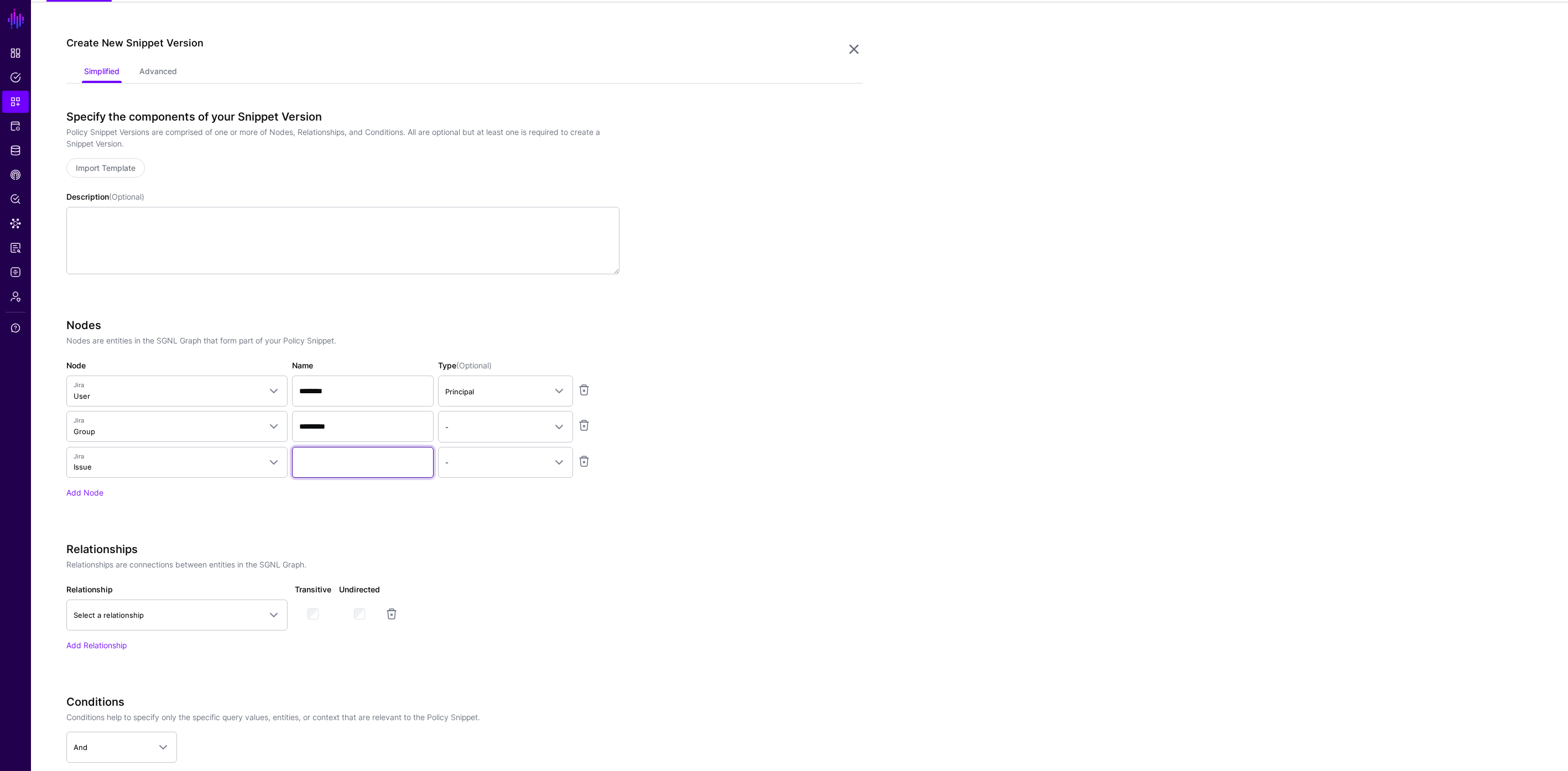
click at [340, 471] on input "Name" at bounding box center [362, 462] width 141 height 31
type input "*********"
click at [481, 464] on span "-" at bounding box center [495, 462] width 101 height 12
click at [477, 527] on div "Asset" at bounding box center [505, 528] width 117 height 11
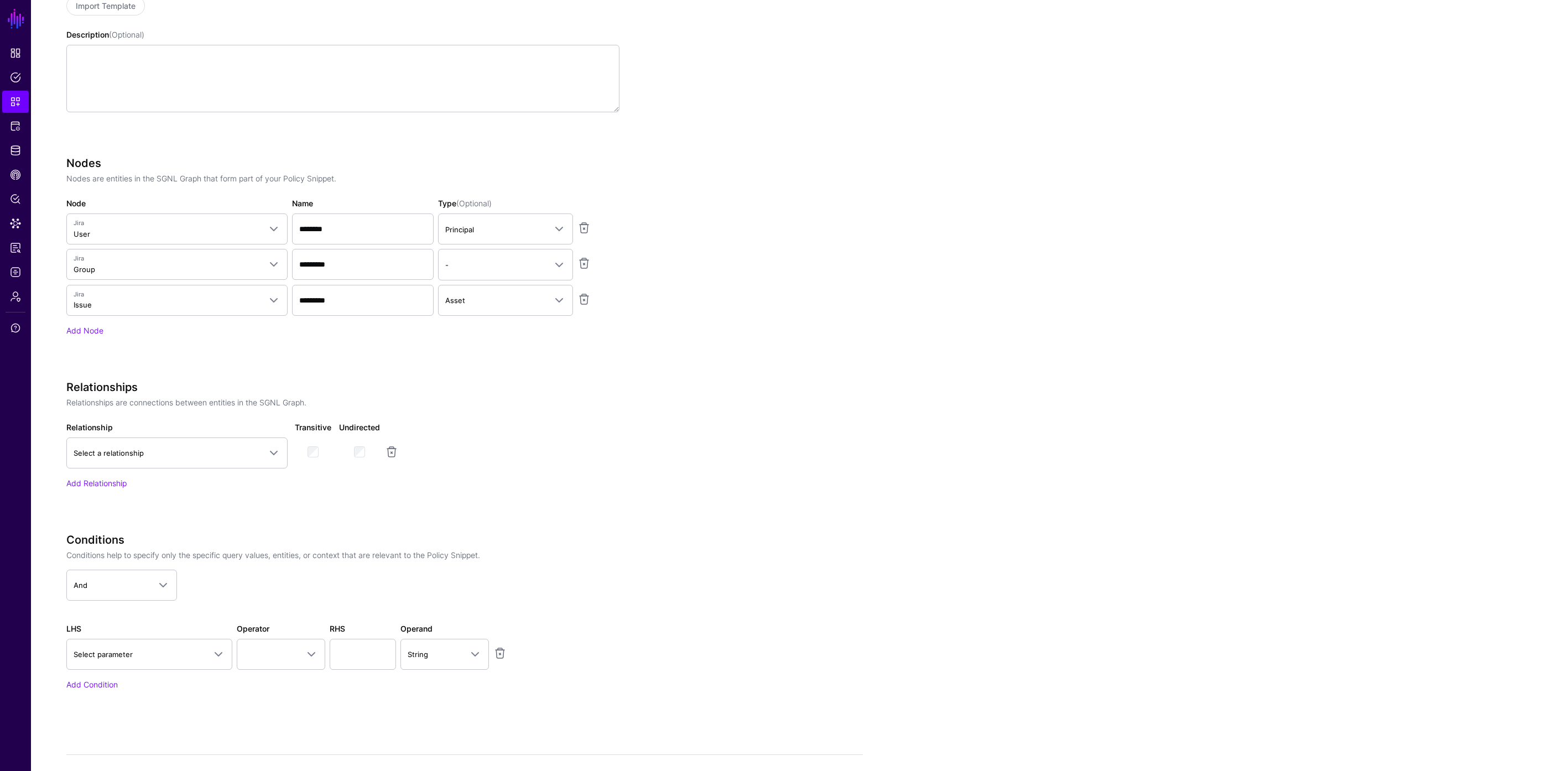
scroll to position [259, 0]
click at [238, 454] on span "Select a relationship" at bounding box center [166, 450] width 187 height 12
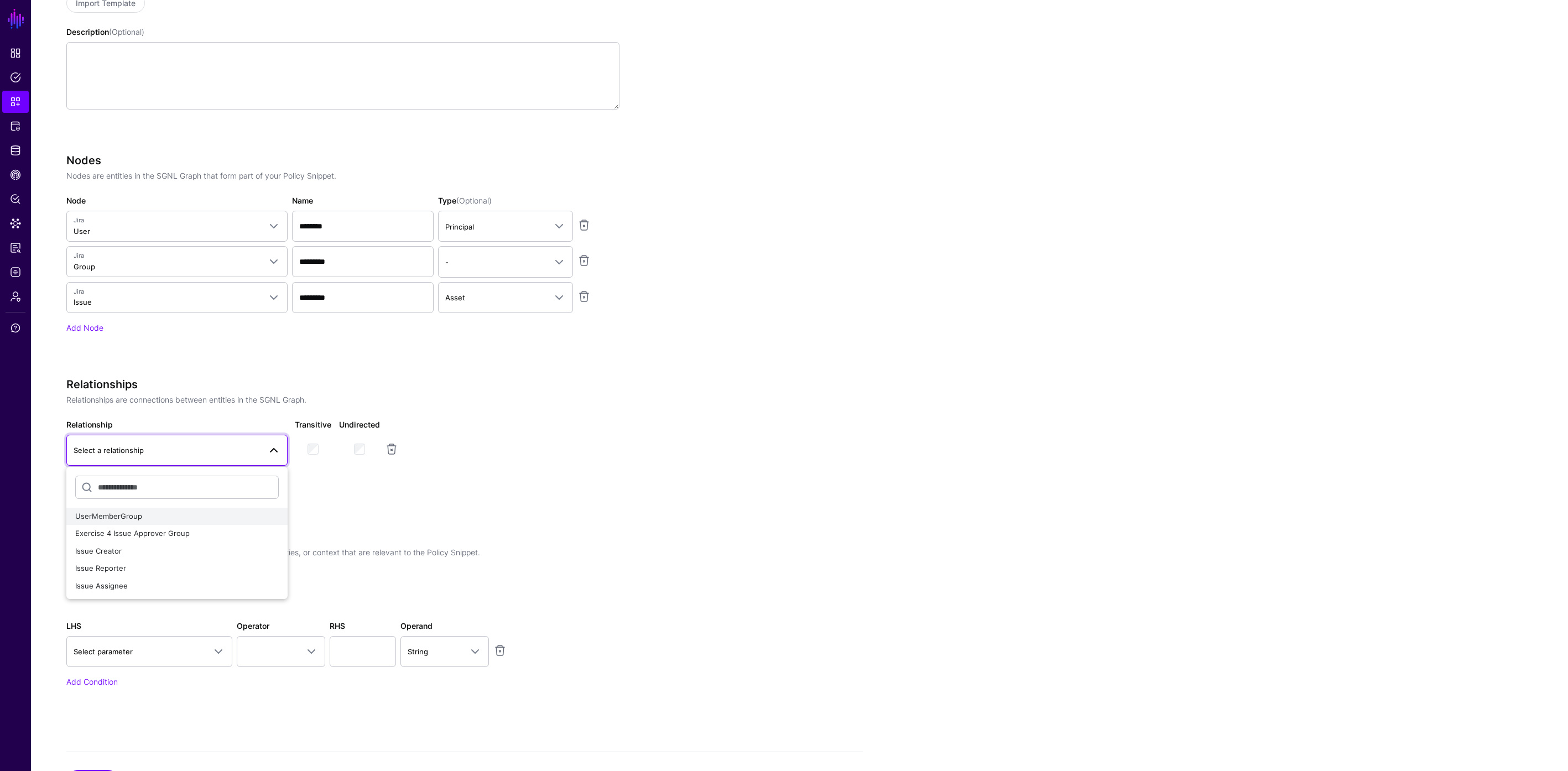
click at [171, 516] on div "UserMemberGroup" at bounding box center [177, 517] width 204 height 11
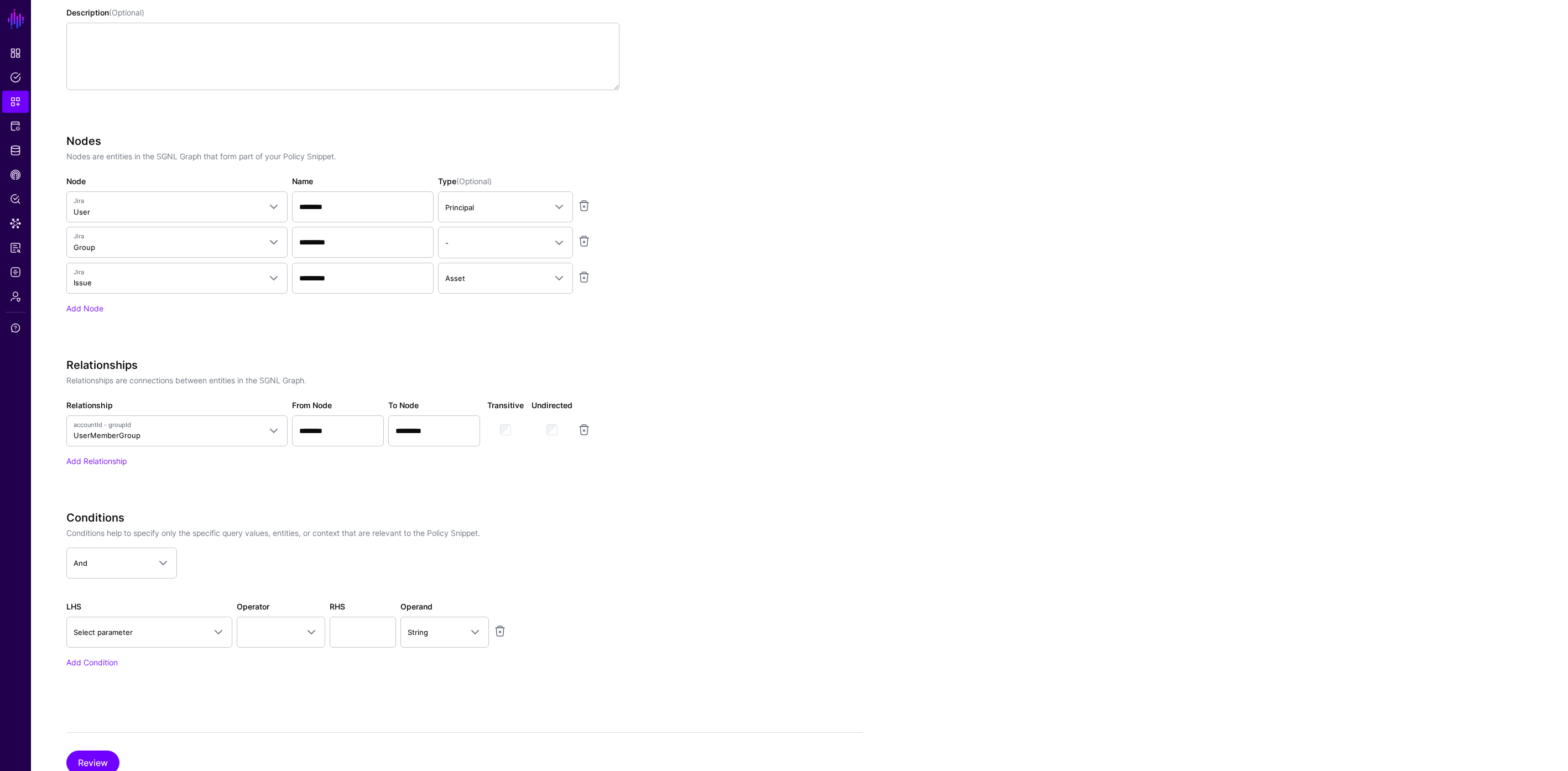
scroll to position [285, 0]
click at [115, 457] on link "Add Relationship" at bounding box center [96, 454] width 61 height 10
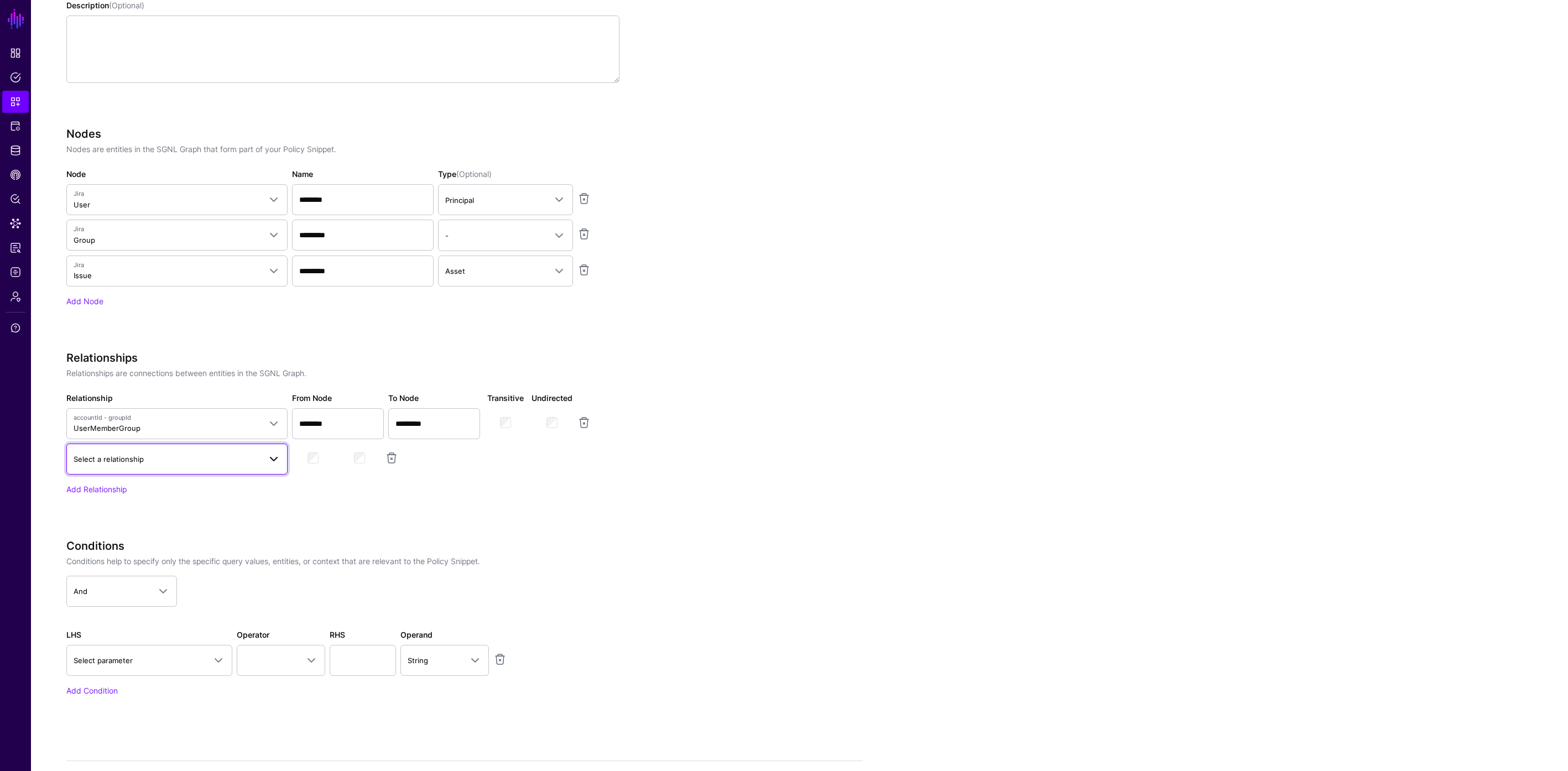
click at [149, 463] on span "Select a relationship" at bounding box center [166, 459] width 187 height 12
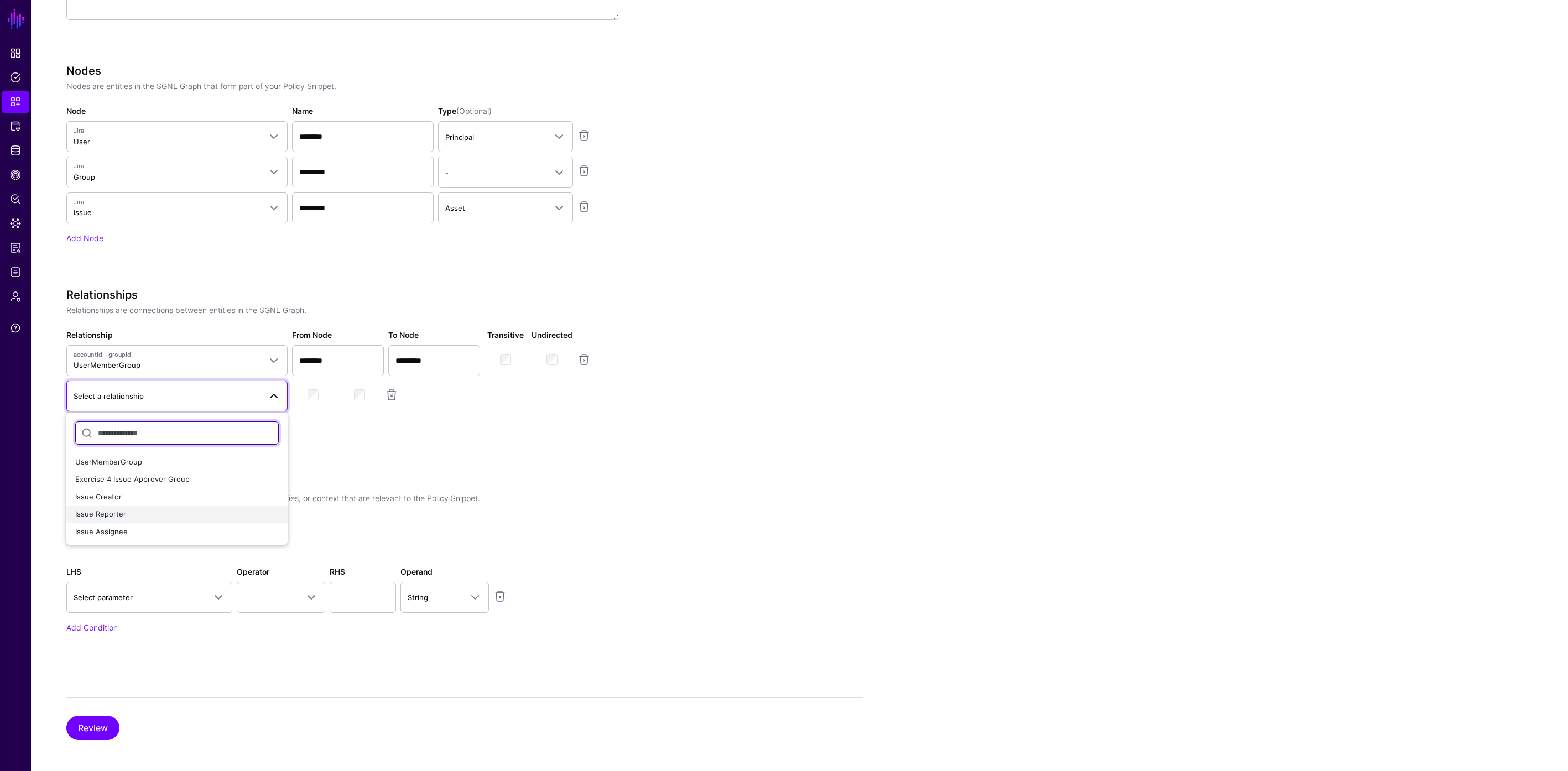
scroll to position [346, 0]
click at [174, 482] on span "Exercise 4 Issue Approver Group" at bounding box center [132, 481] width 115 height 9
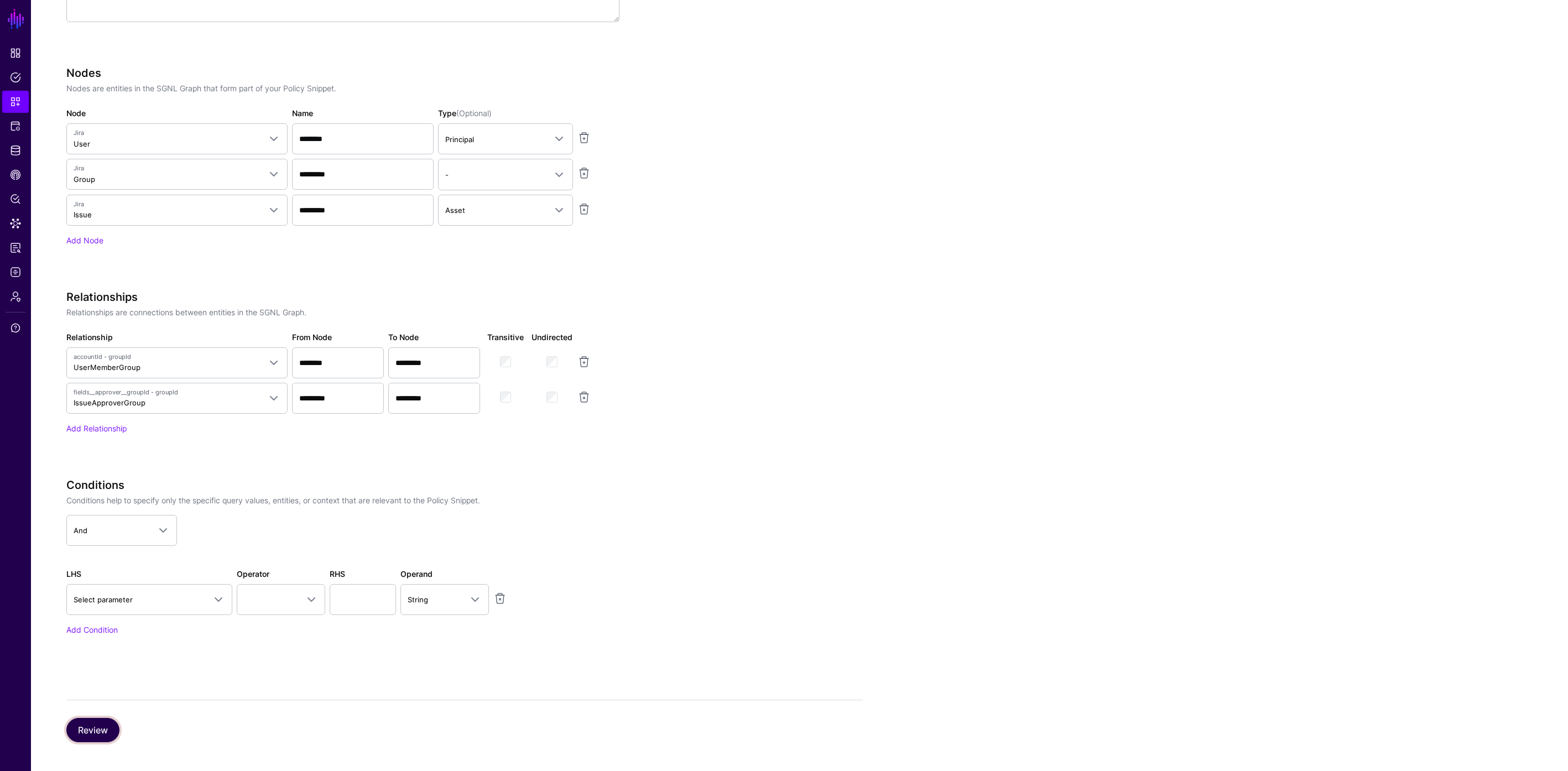
click at [83, 729] on button "Review" at bounding box center [93, 731] width 53 height 24
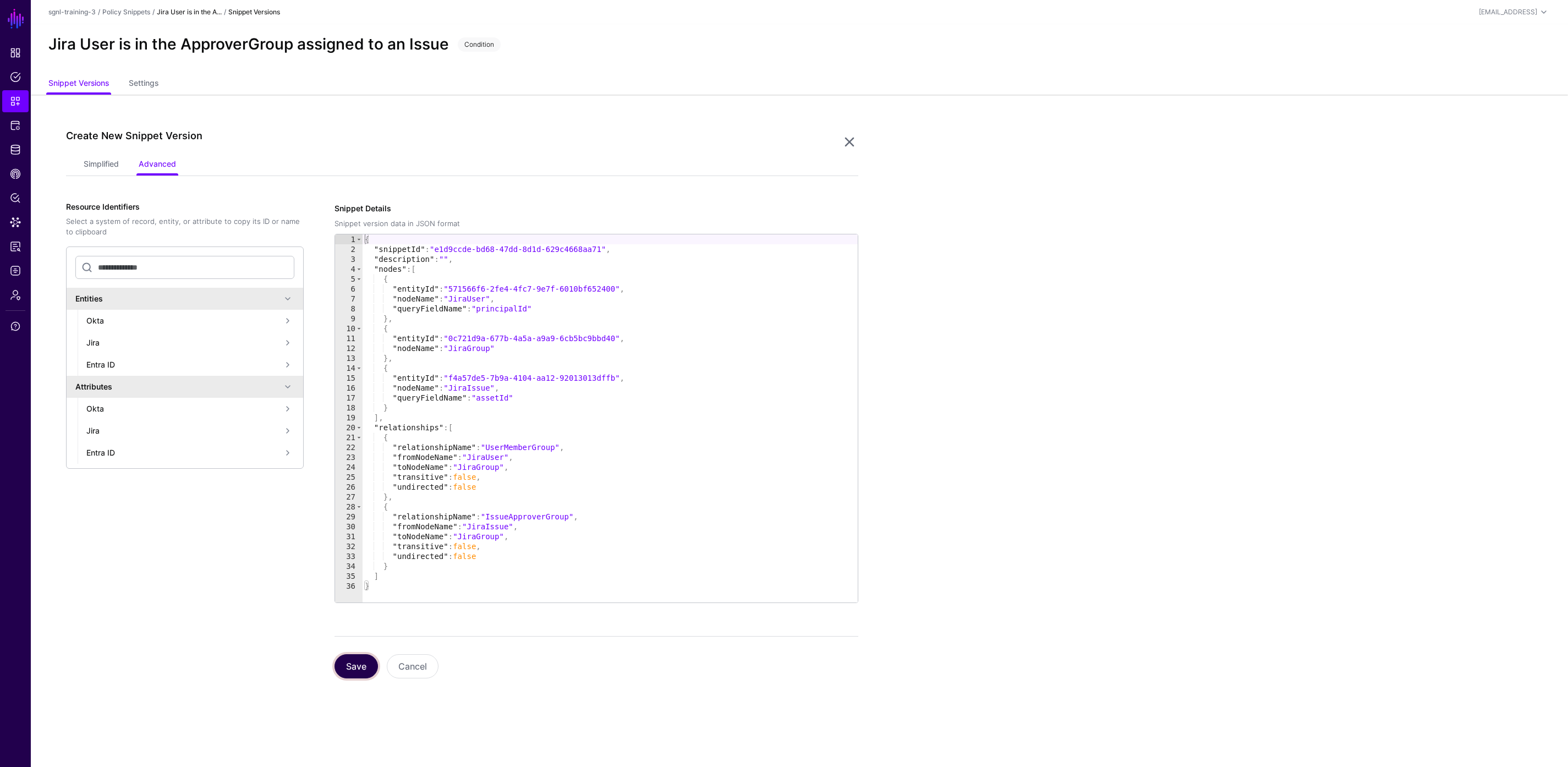
click at [351, 670] on button "Save" at bounding box center [356, 667] width 43 height 24
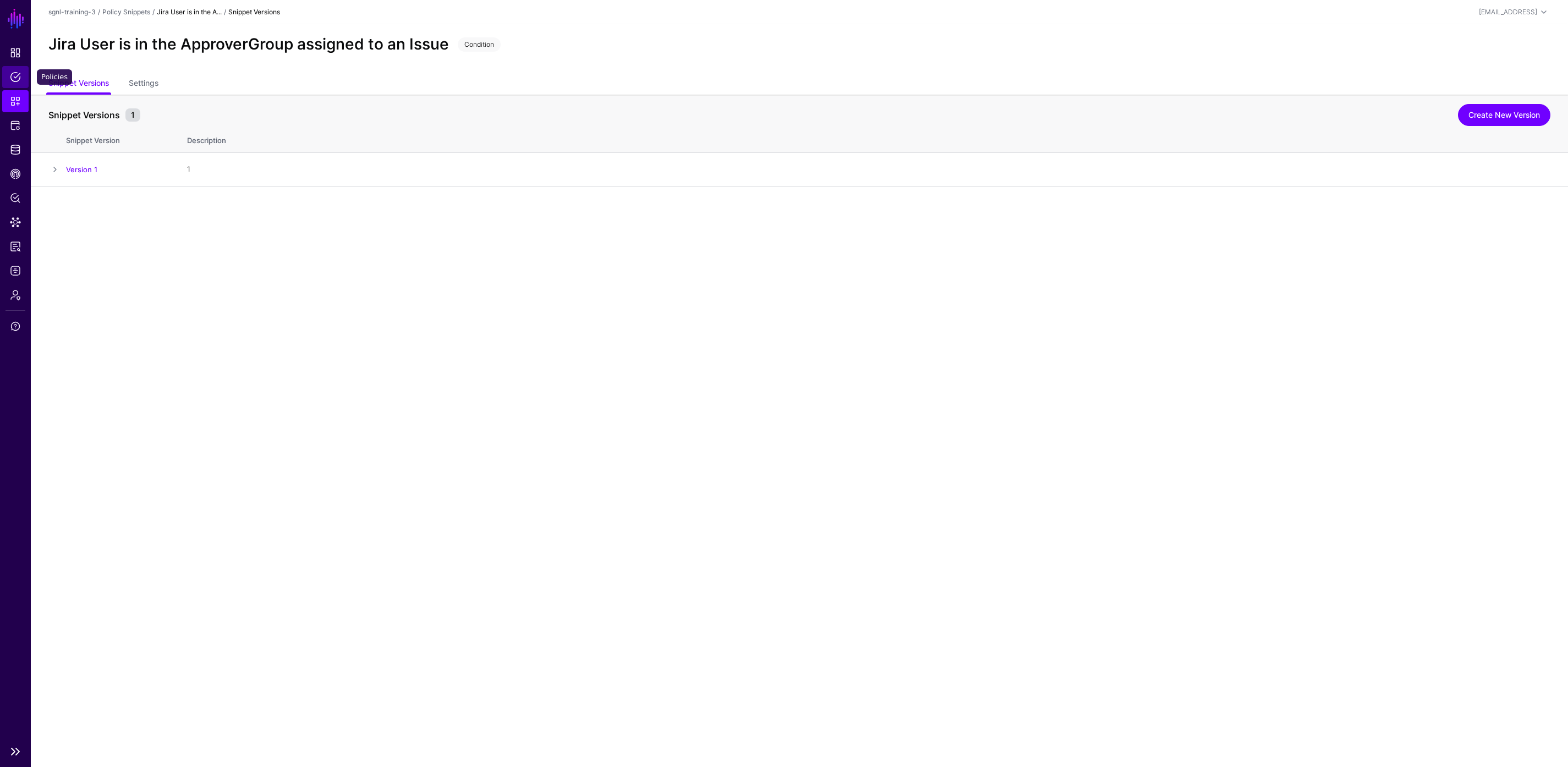
click at [11, 82] on span "Policies" at bounding box center [15, 77] width 11 height 11
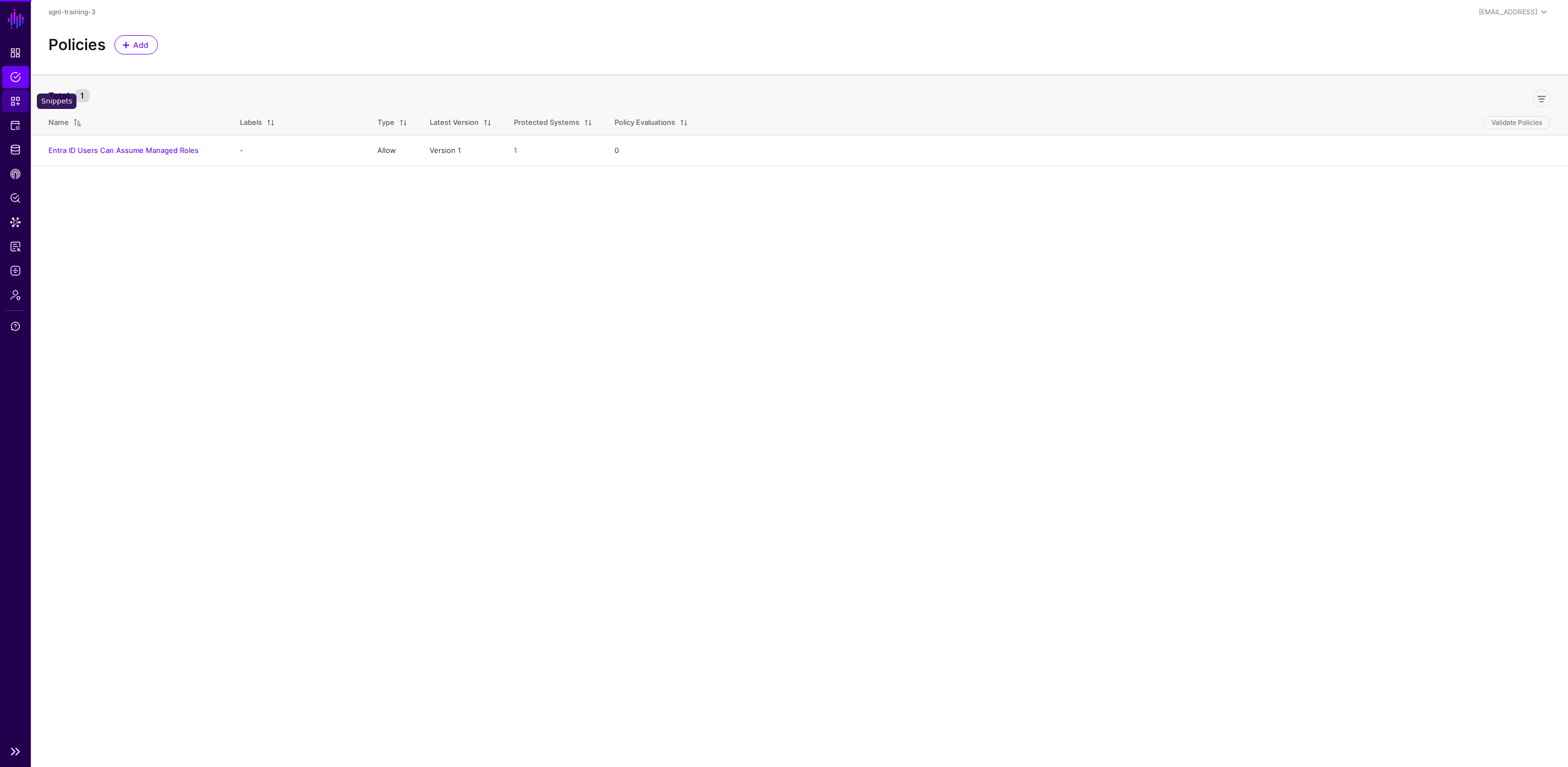
click at [16, 108] on link "Snippets" at bounding box center [15, 100] width 27 height 22
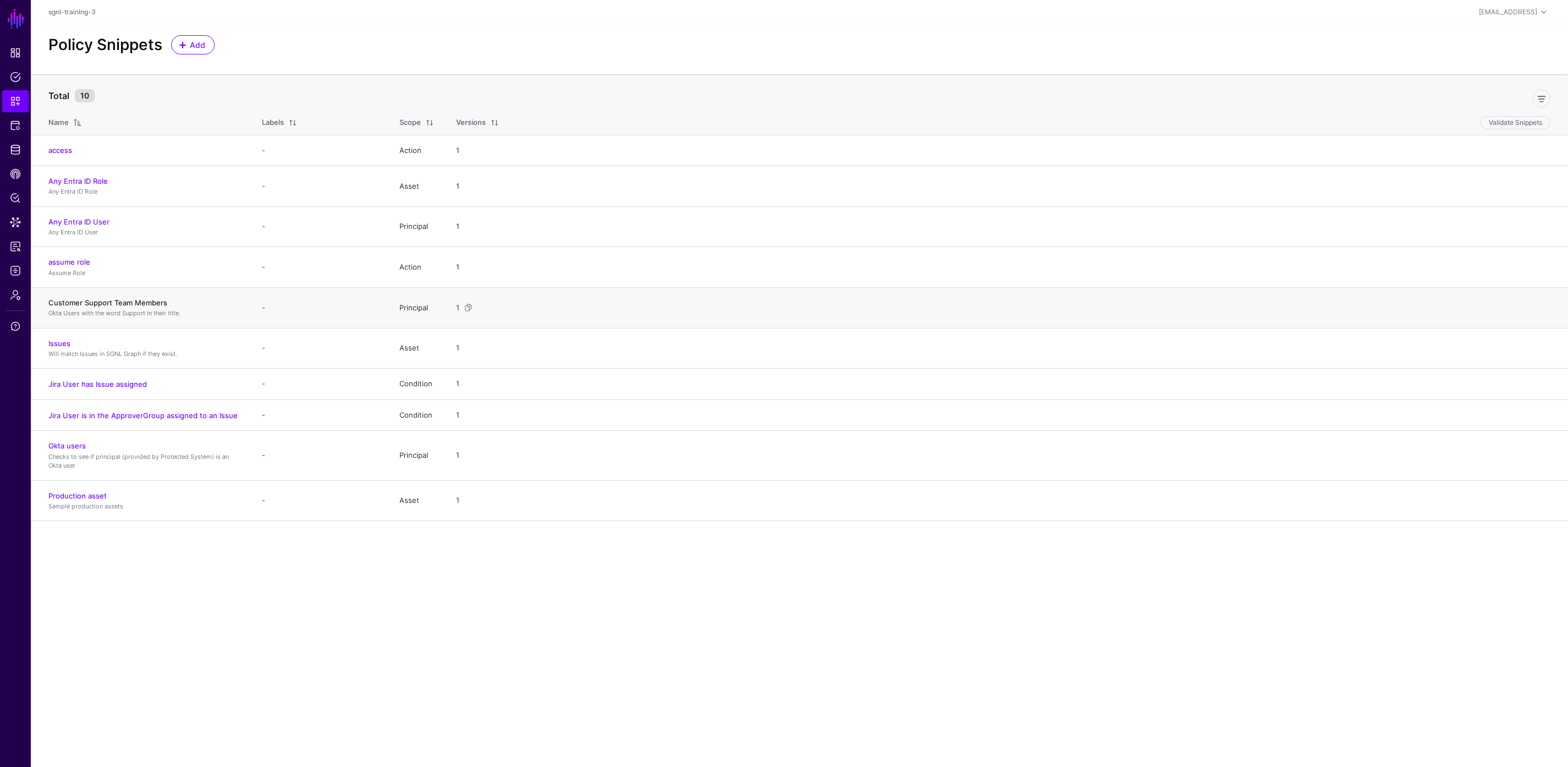
click at [86, 304] on link "Customer Support Team Members" at bounding box center [108, 302] width 119 height 9
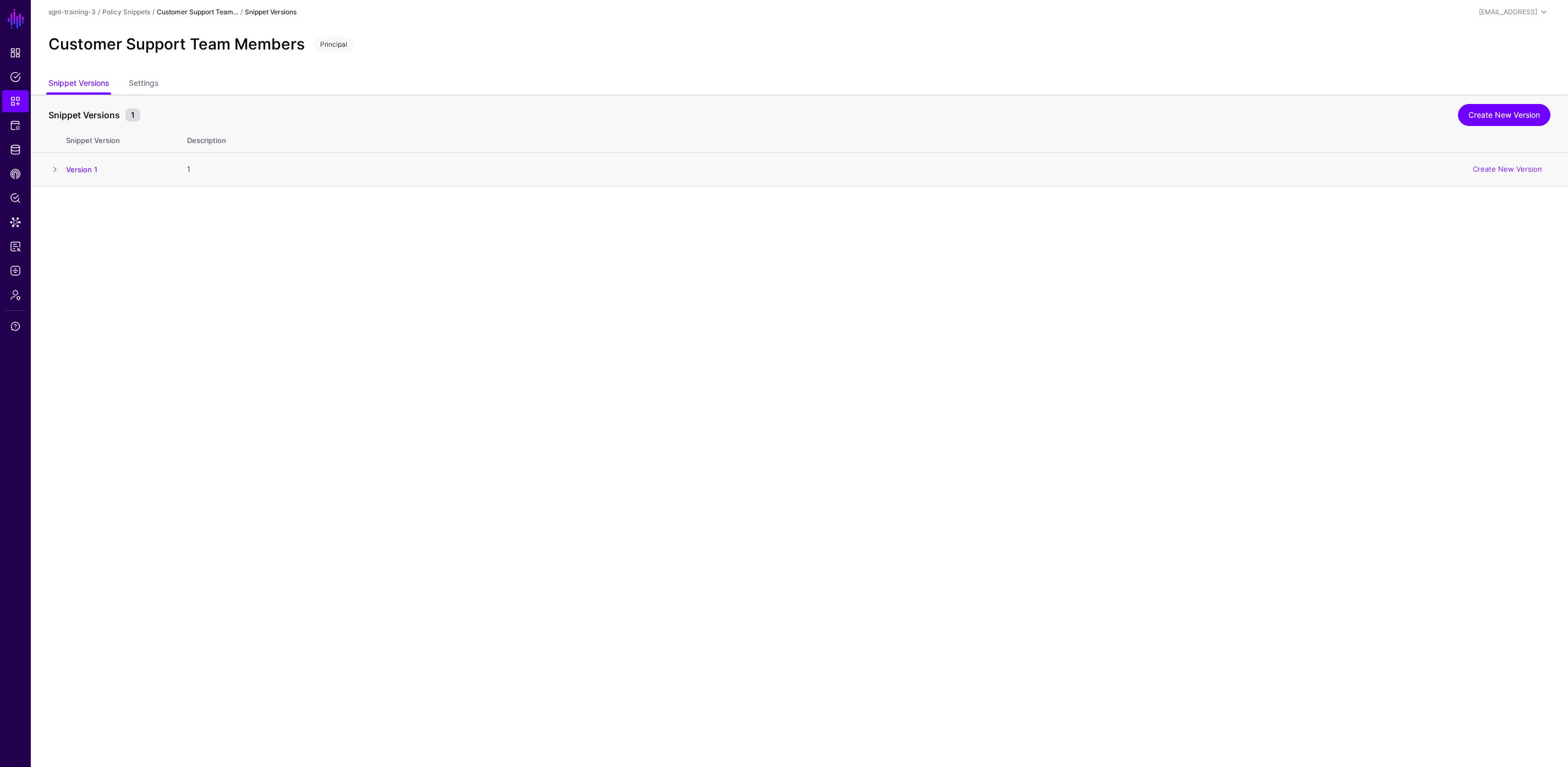
click at [52, 172] on span at bounding box center [55, 170] width 13 height 13
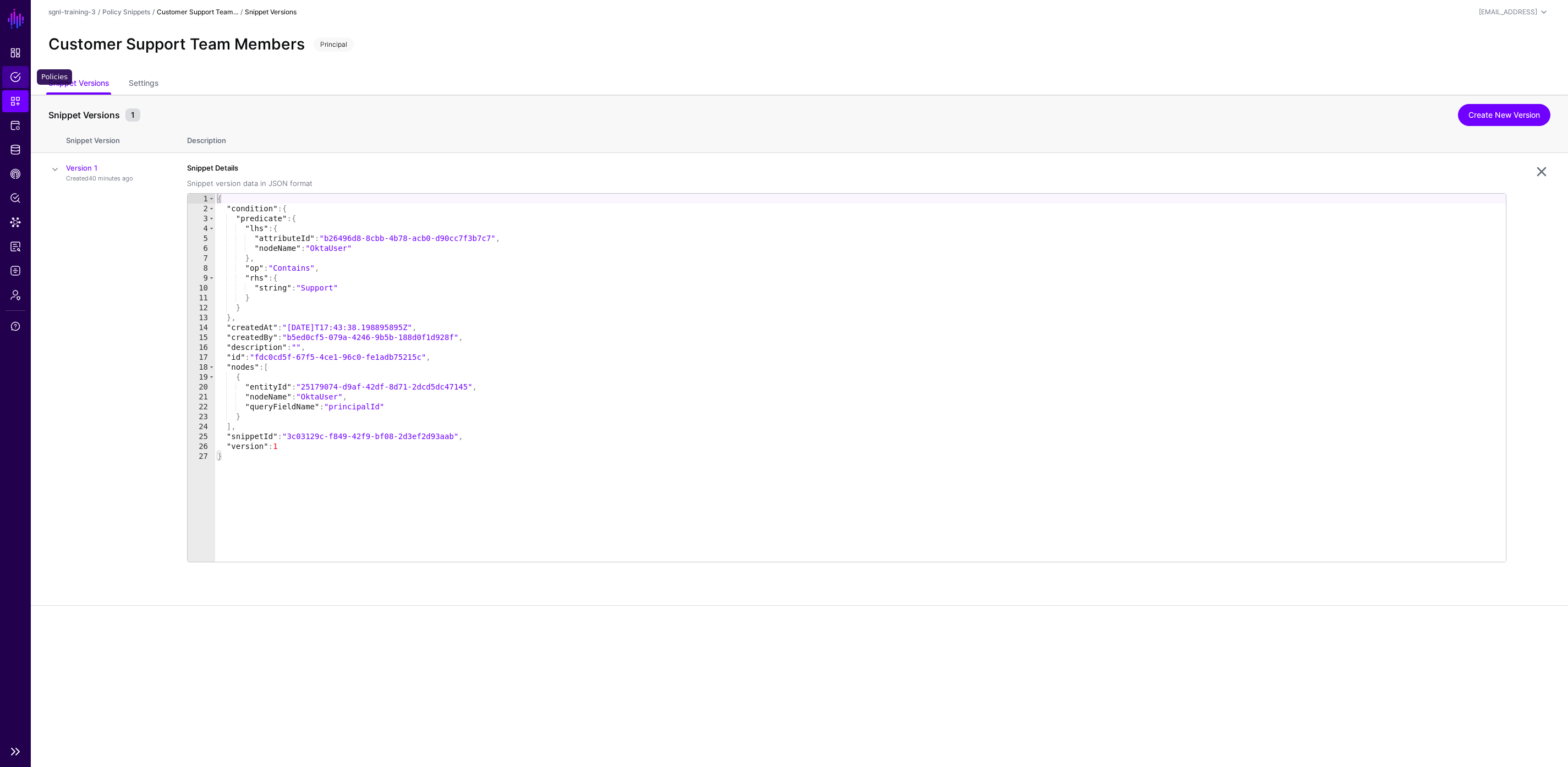
click at [15, 79] on span "Policies" at bounding box center [15, 77] width 11 height 11
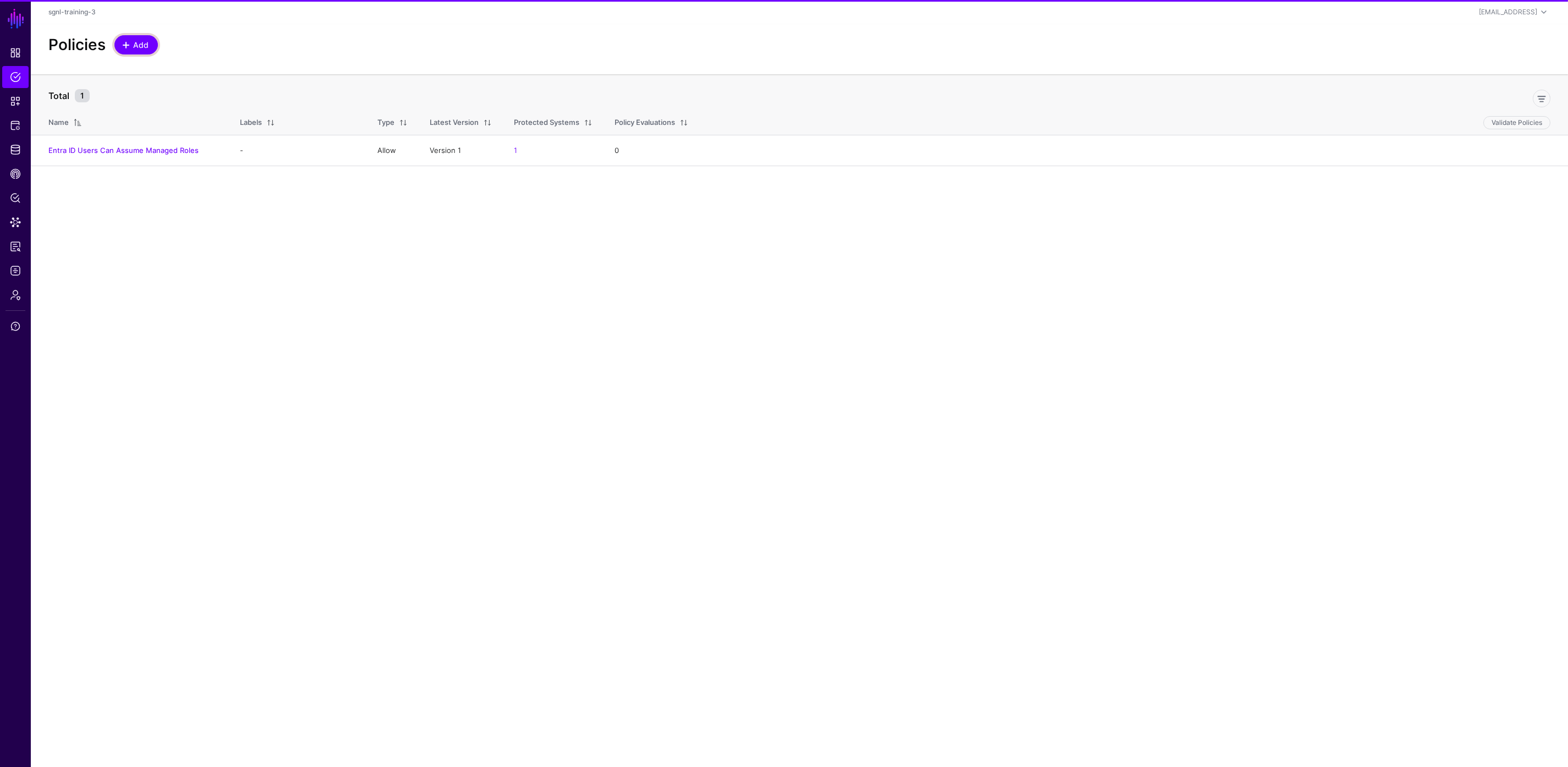
click at [139, 48] on span "Add" at bounding box center [141, 45] width 18 height 11
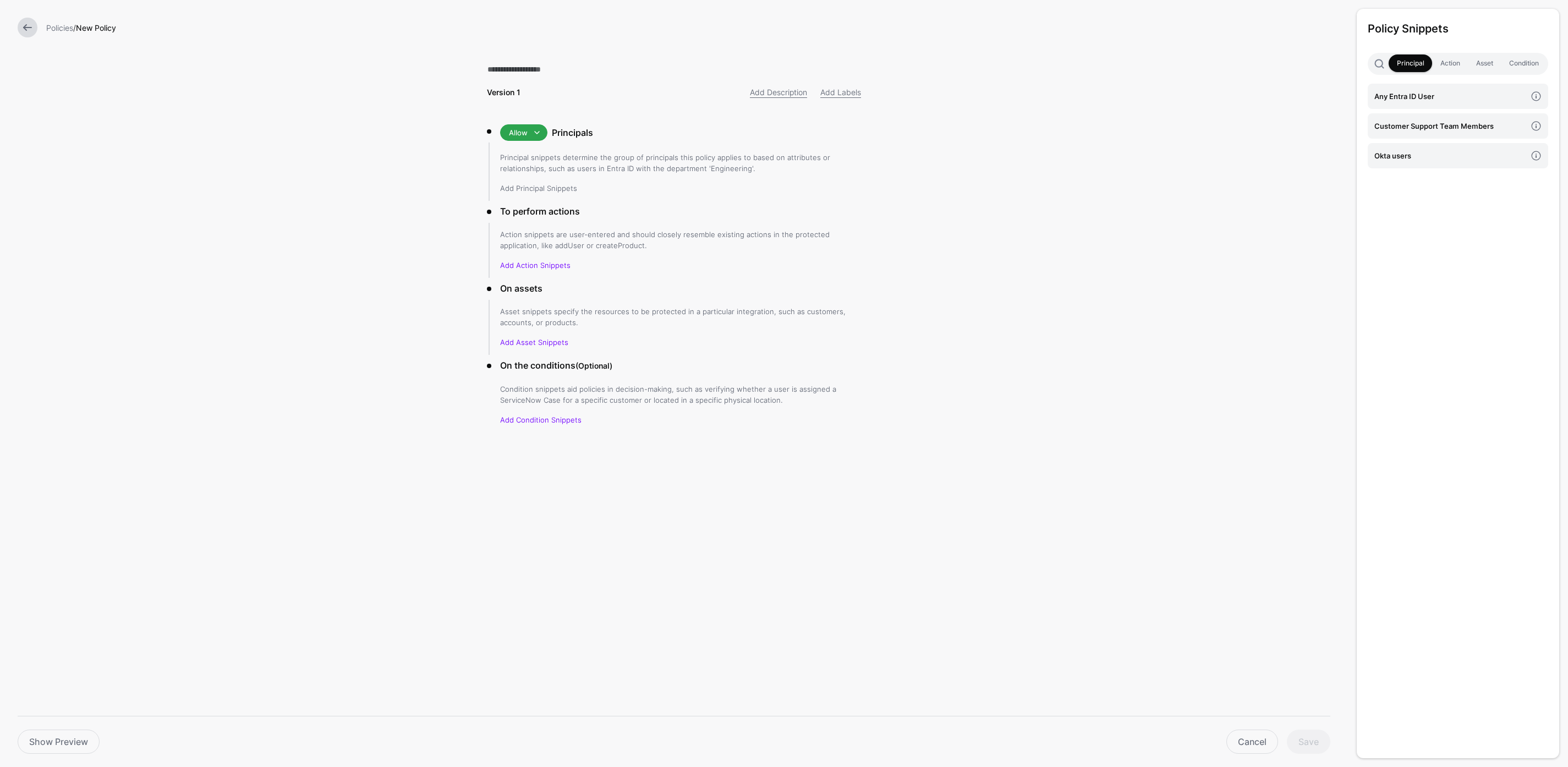
click at [564, 187] on link "Add Principal Snippets" at bounding box center [538, 188] width 77 height 9
click at [1467, 94] on h4 "Any Entra ID User" at bounding box center [1450, 96] width 152 height 12
click at [1522, 132] on h4 "Customer Support Team Members" at bounding box center [1450, 125] width 152 height 12
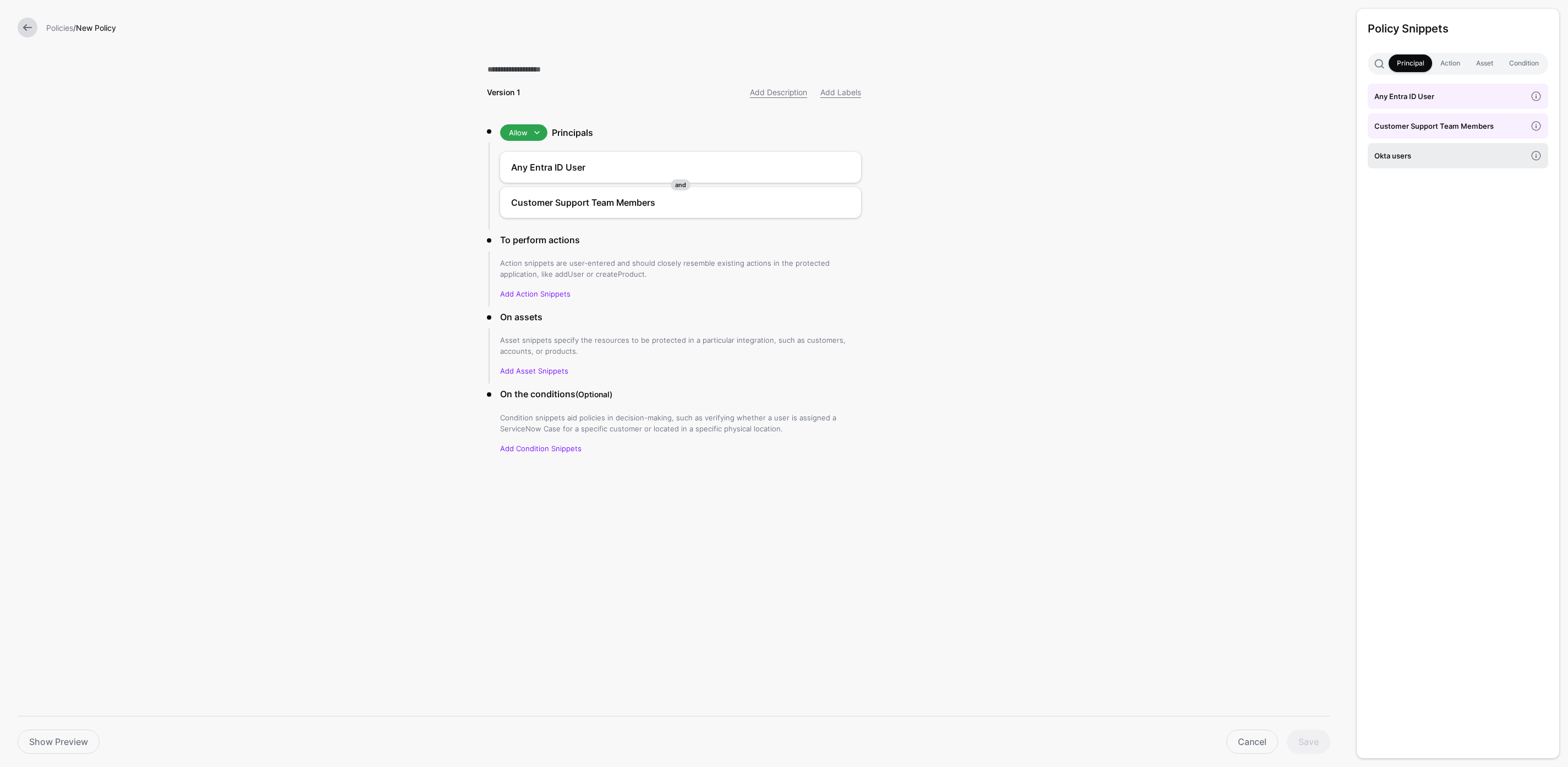
click at [1480, 154] on h4 "Okta users" at bounding box center [1450, 155] width 152 height 12
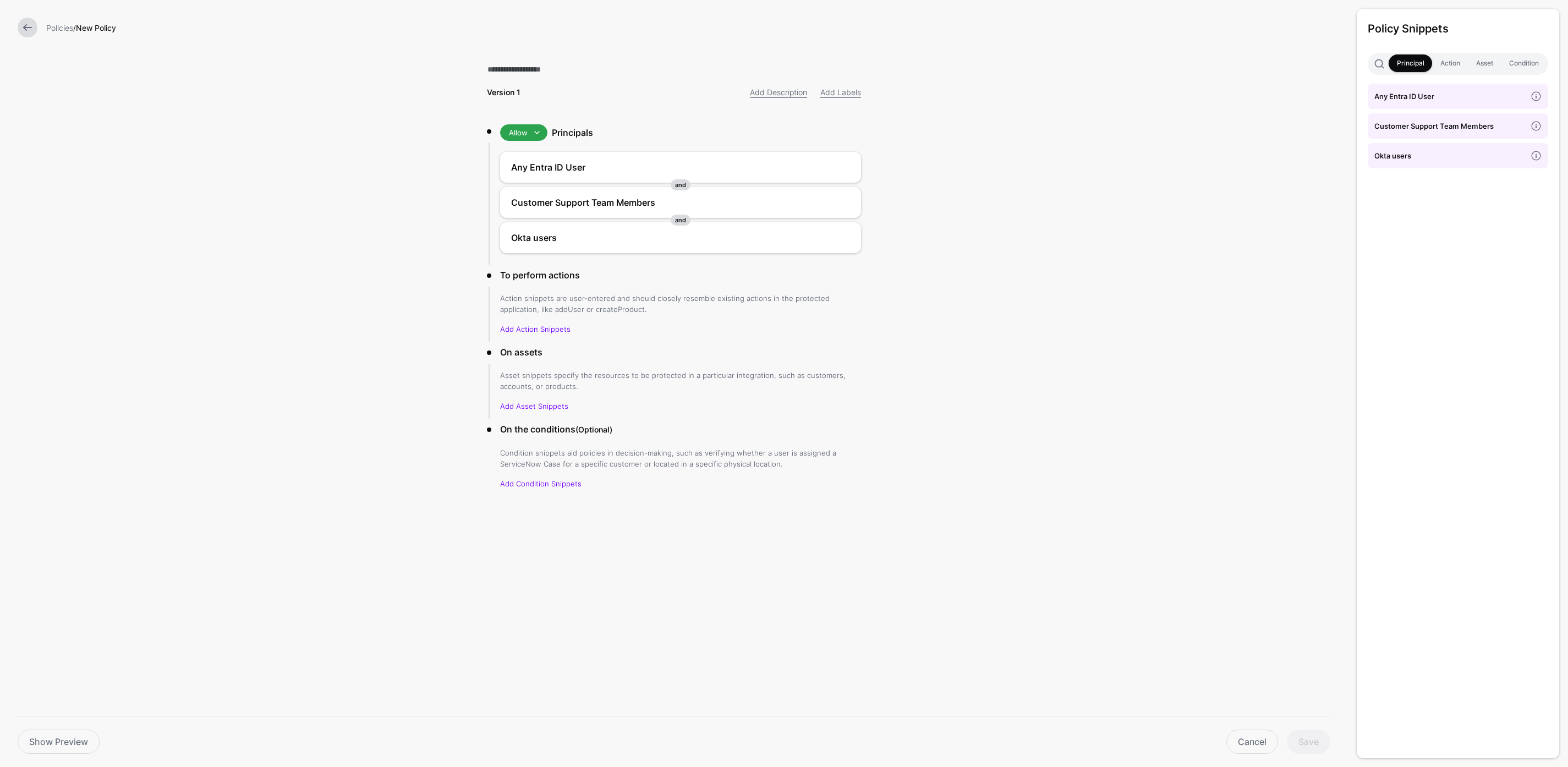
click at [1472, 84] on link "Any Entra ID User" at bounding box center [1458, 96] width 181 height 25
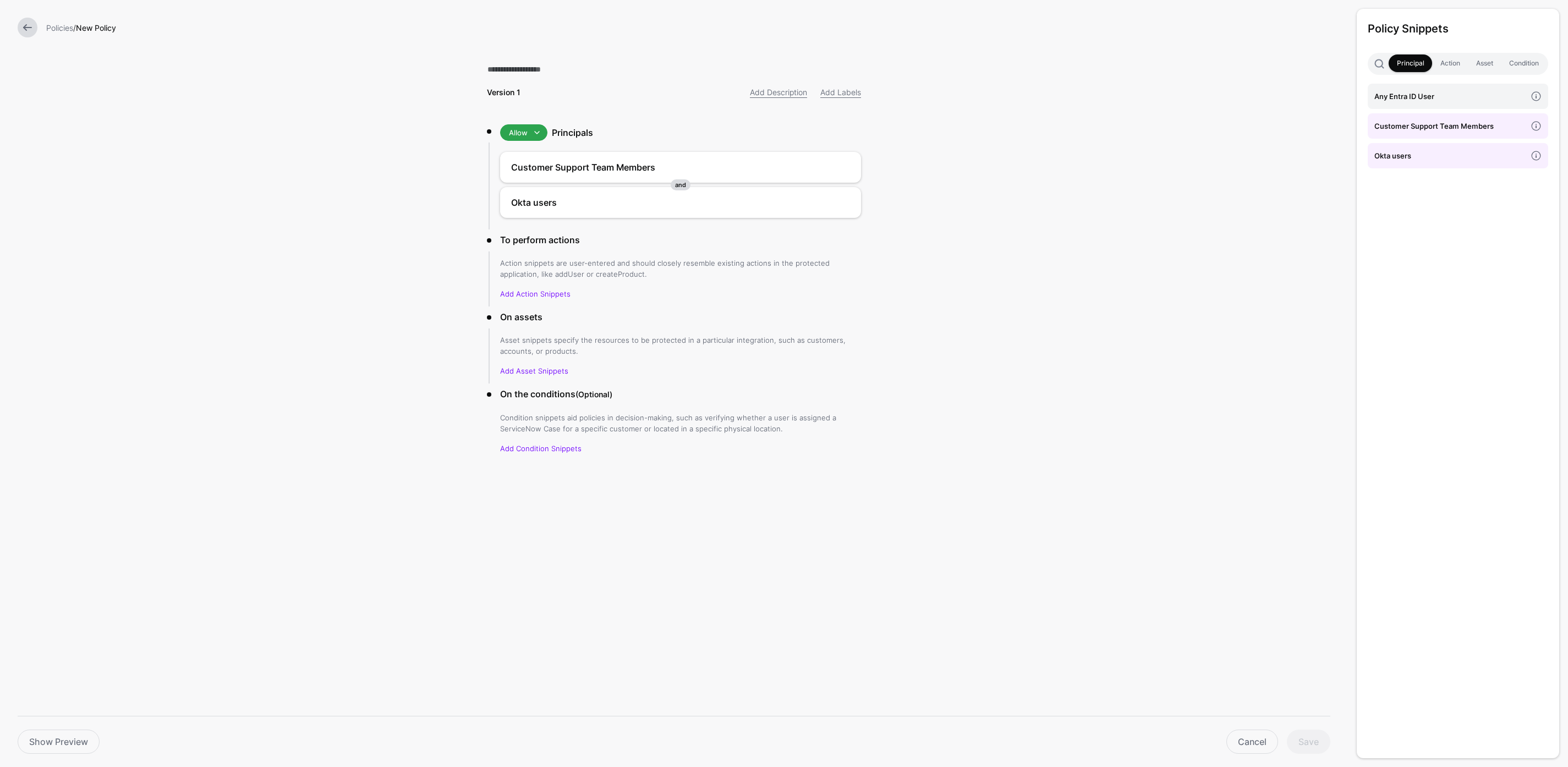
click at [1443, 127] on h4 "Customer Support Team Members" at bounding box center [1450, 125] width 152 height 12
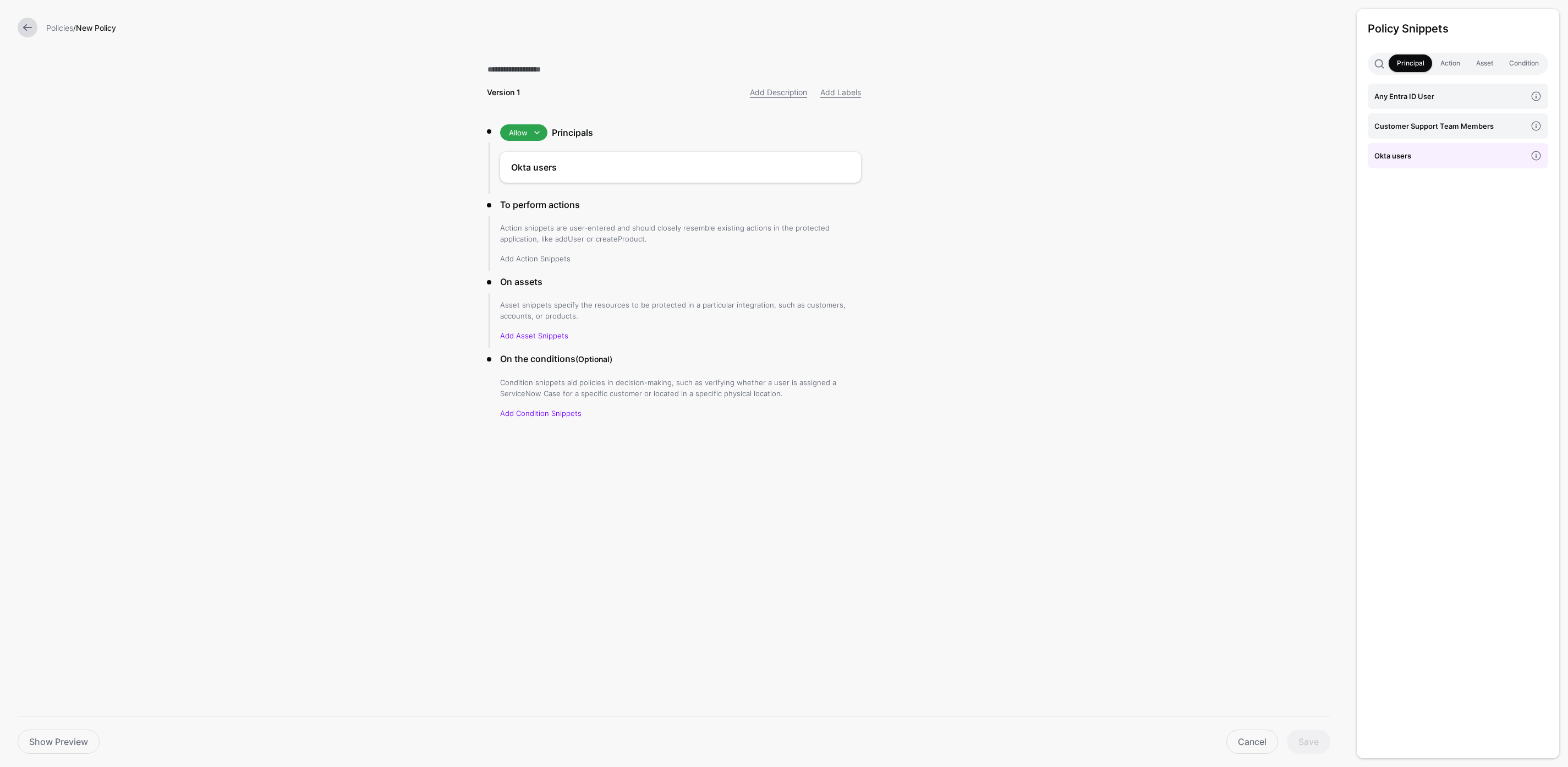
click at [520, 256] on link "Add Action Snippets" at bounding box center [535, 258] width 71 height 9
click at [1423, 98] on h4 "access" at bounding box center [1450, 96] width 152 height 12
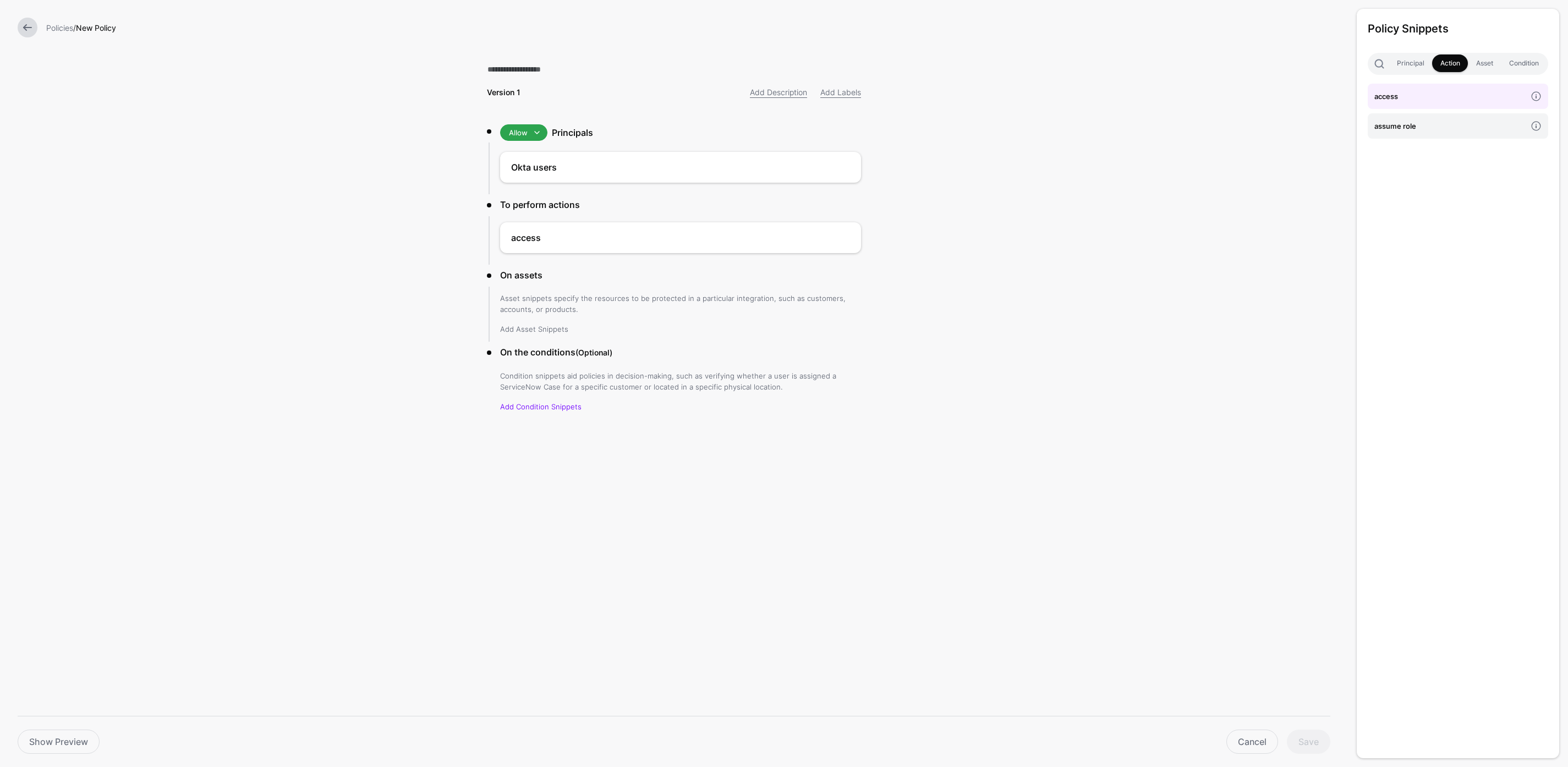
click at [534, 331] on link "Add Asset Snippets" at bounding box center [534, 329] width 68 height 9
click at [1423, 160] on h4 "Production asset" at bounding box center [1450, 155] width 152 height 12
click at [756, 453] on div "Version 1 Add Description Add Labels Allow Allow Deny Principals Okta users To …" at bounding box center [673, 253] width 409 height 507
click at [667, 346] on h3 "On the conditions (Optional)" at bounding box center [680, 346] width 361 height 14
click at [1173, 144] on form "Policies / New Policy Version 1 Add Description Add Labels Allow Allow Deny Pri…" at bounding box center [673, 253] width 1348 height 507
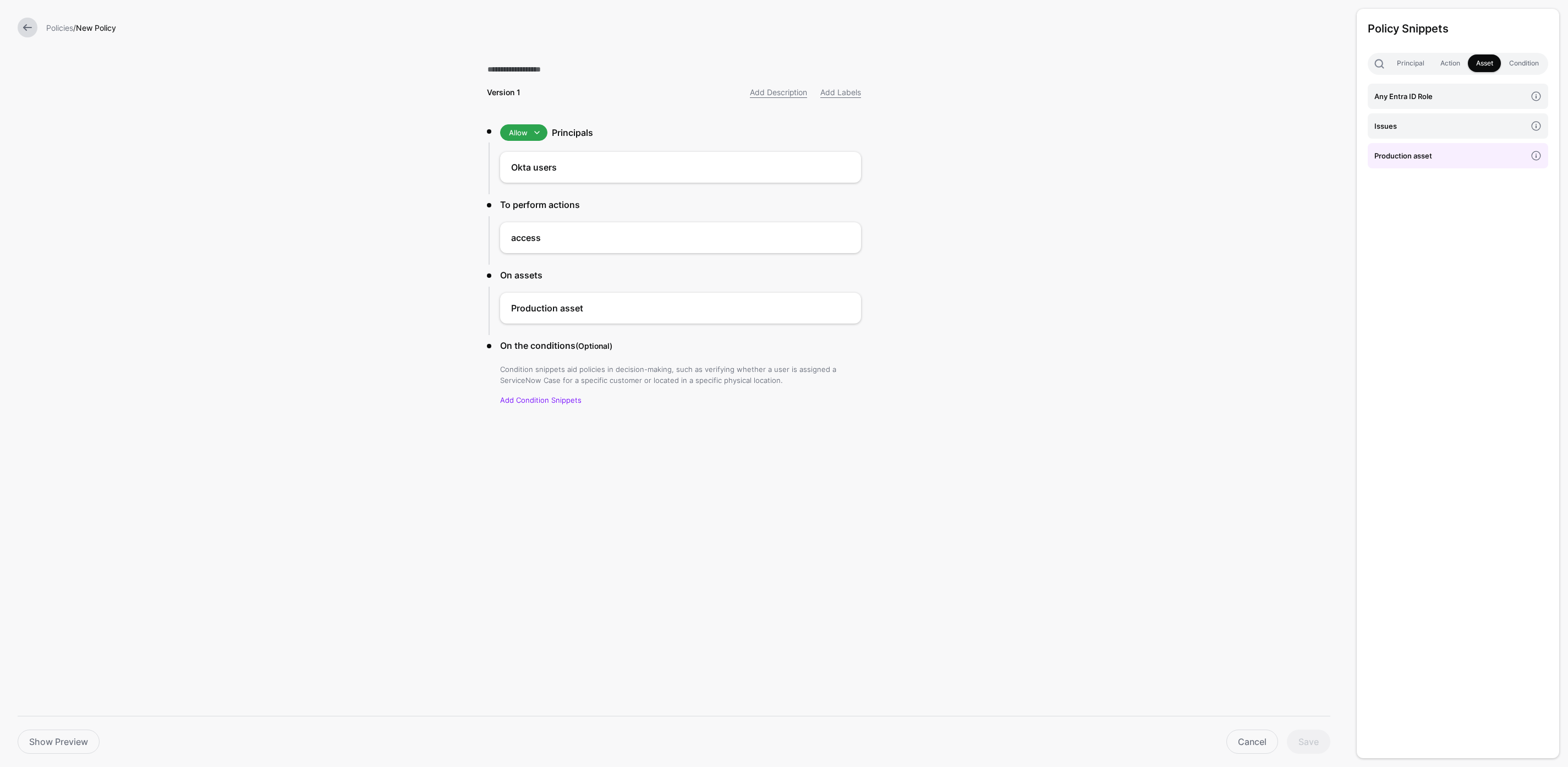
click at [648, 437] on div "Version 1 Add Description Add Labels Allow Allow Deny Principals Okta users To …" at bounding box center [673, 253] width 409 height 507
click at [556, 74] on input "text" at bounding box center [674, 69] width 375 height 23
type input "**********"
click at [1311, 742] on button "Save" at bounding box center [1308, 742] width 43 height 24
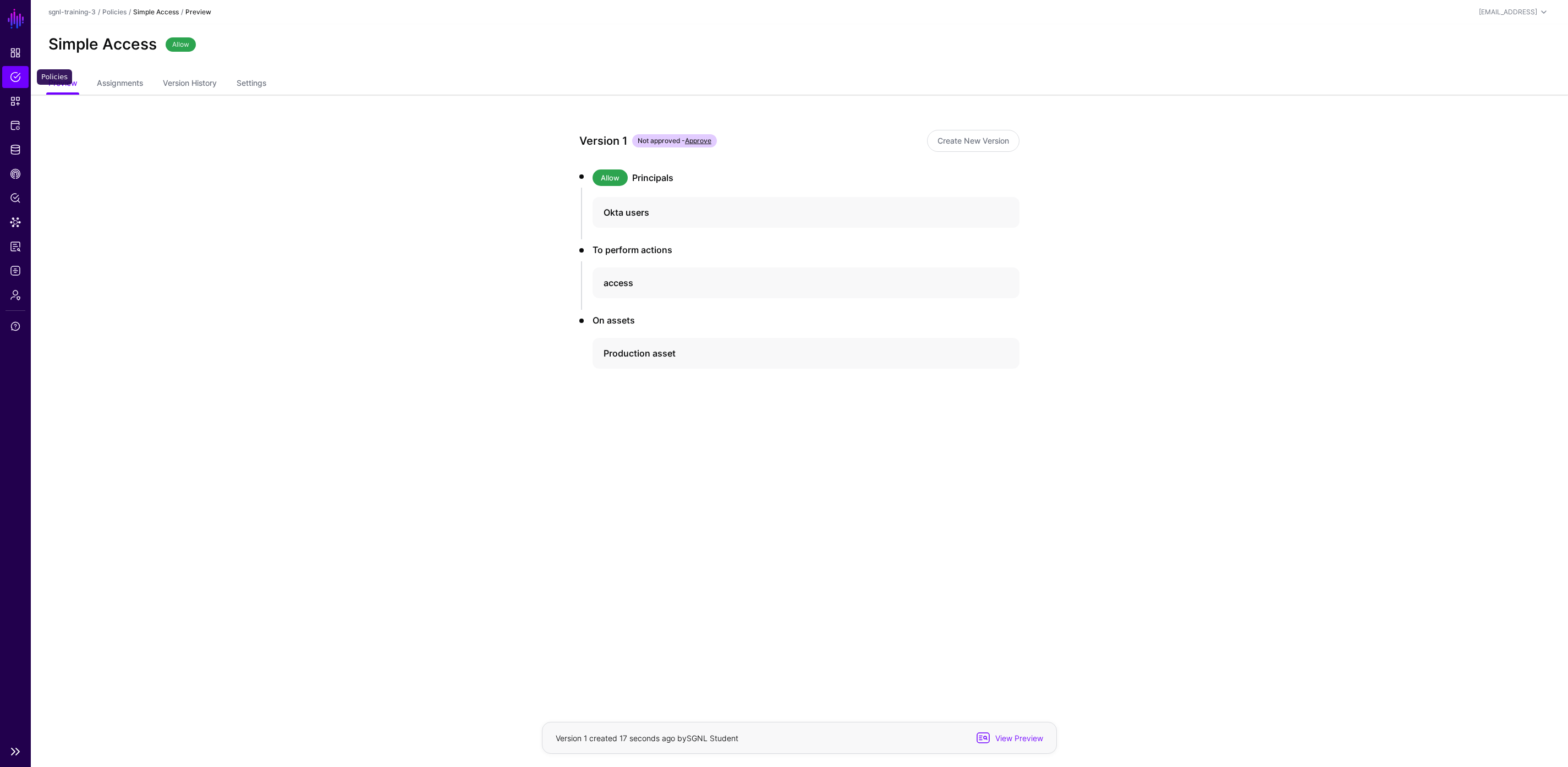
click at [13, 80] on span "Policies" at bounding box center [15, 77] width 11 height 11
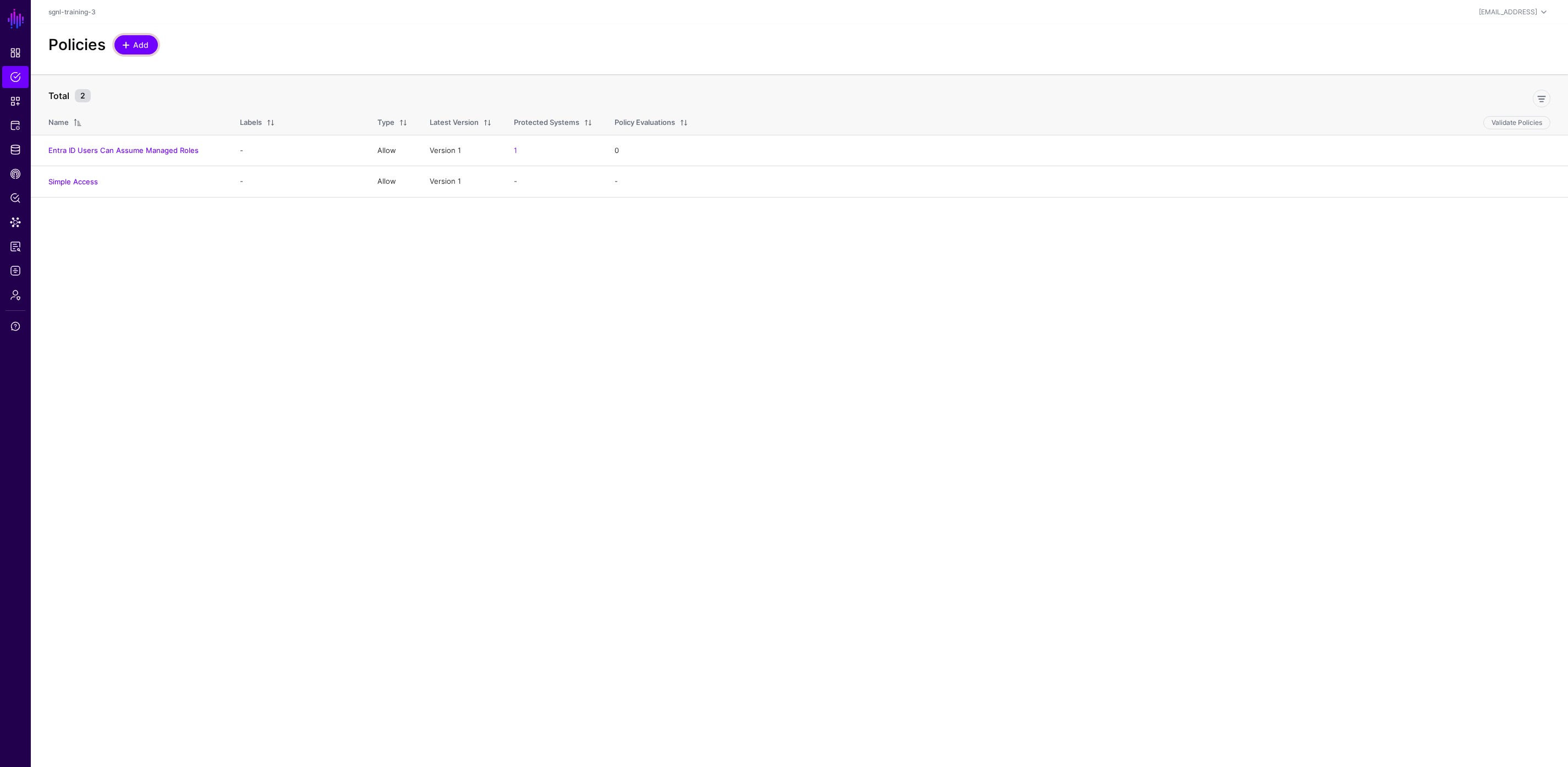
click at [149, 47] on span "Add" at bounding box center [141, 45] width 18 height 11
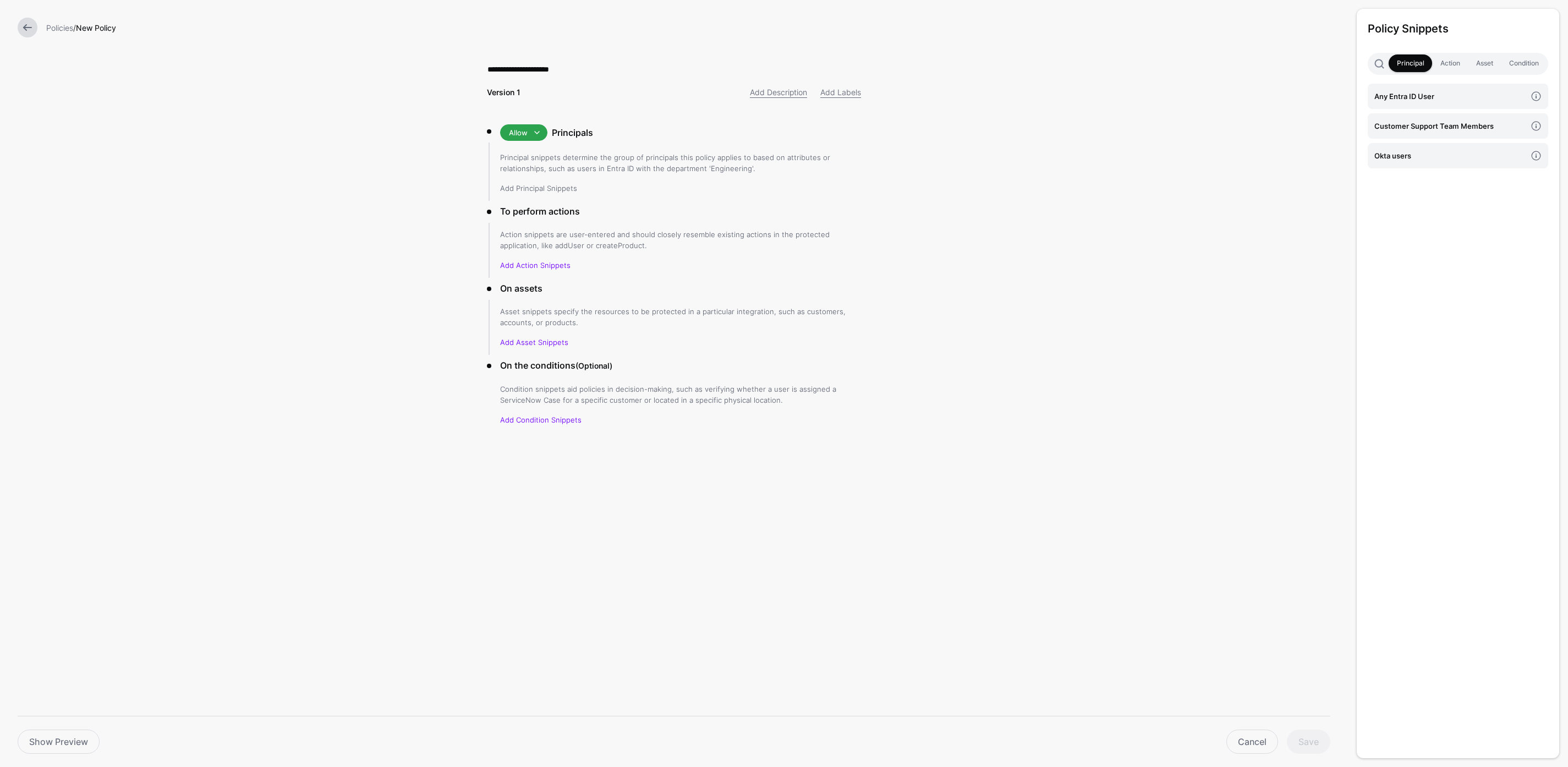
type input "**********"
click at [543, 191] on link "Add Principal Snippets" at bounding box center [538, 188] width 77 height 9
click at [552, 189] on link "Add Principal Snippets" at bounding box center [538, 188] width 77 height 9
click at [1424, 155] on h4 "Okta users" at bounding box center [1450, 155] width 152 height 12
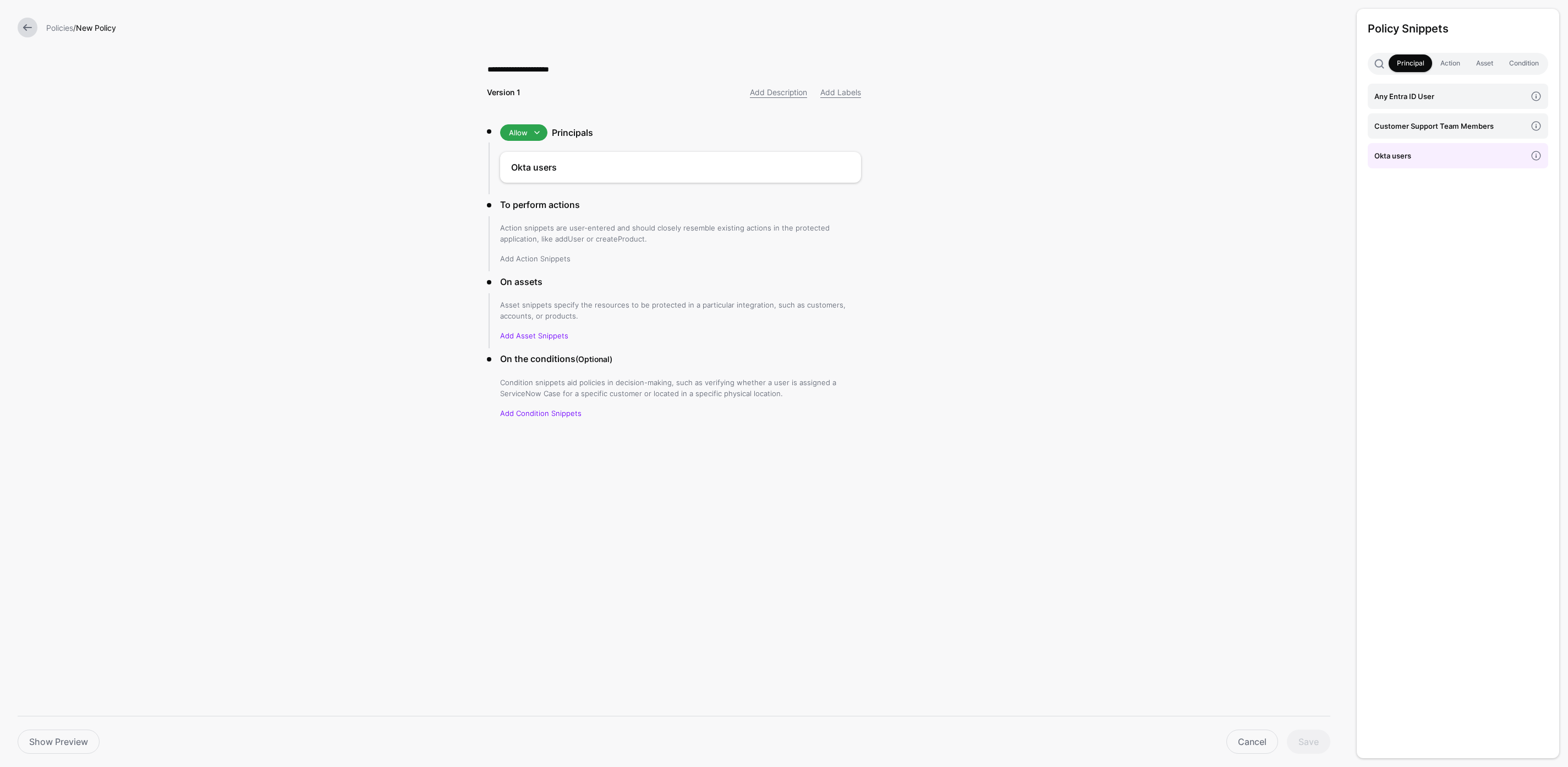
click at [534, 260] on link "Add Action Snippets" at bounding box center [535, 258] width 71 height 9
click at [1404, 104] on link "access" at bounding box center [1458, 96] width 181 height 25
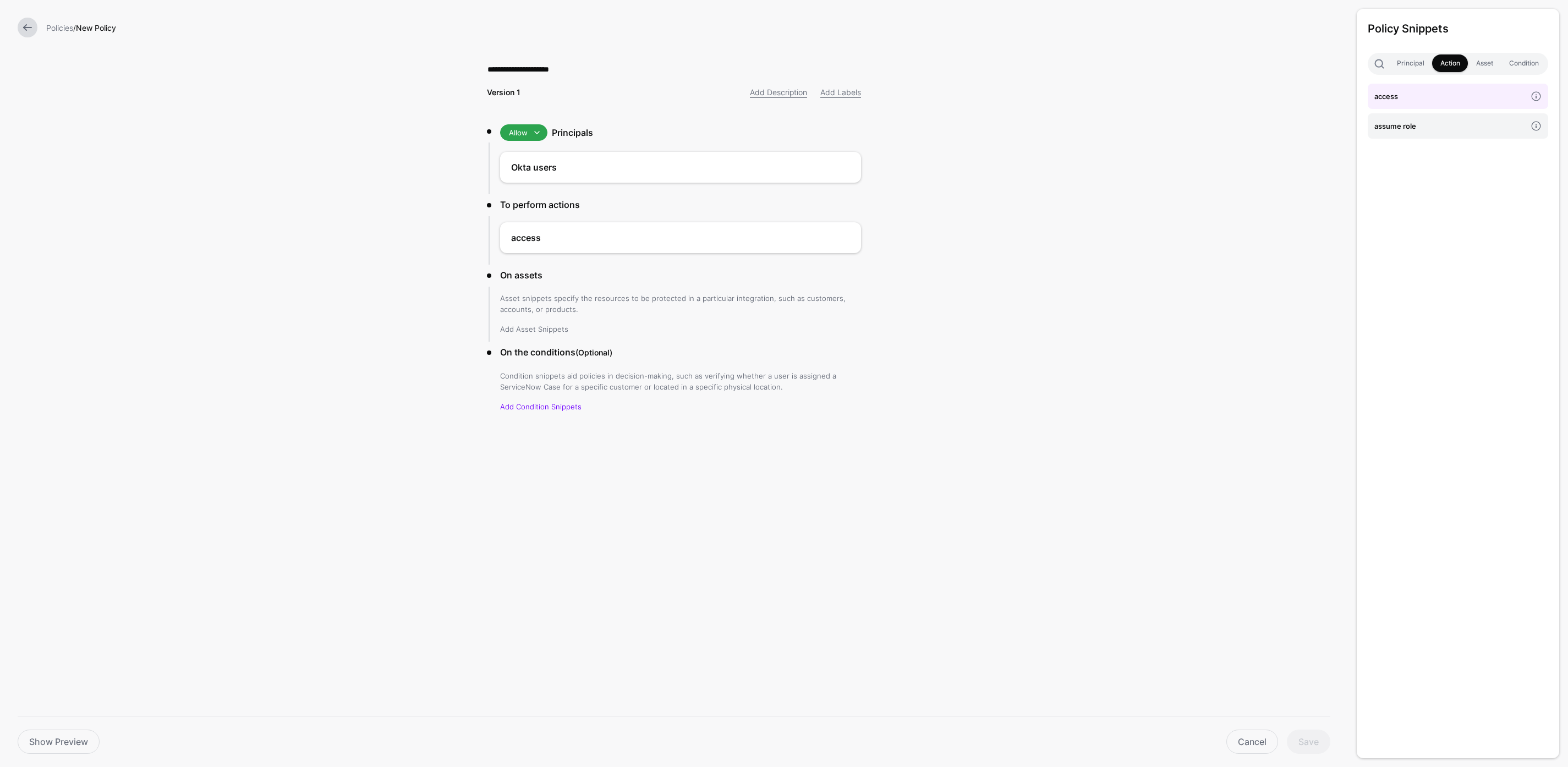
click at [547, 327] on link "Add Asset Snippets" at bounding box center [534, 329] width 68 height 9
click at [1393, 129] on h4 "Issues" at bounding box center [1450, 125] width 152 height 12
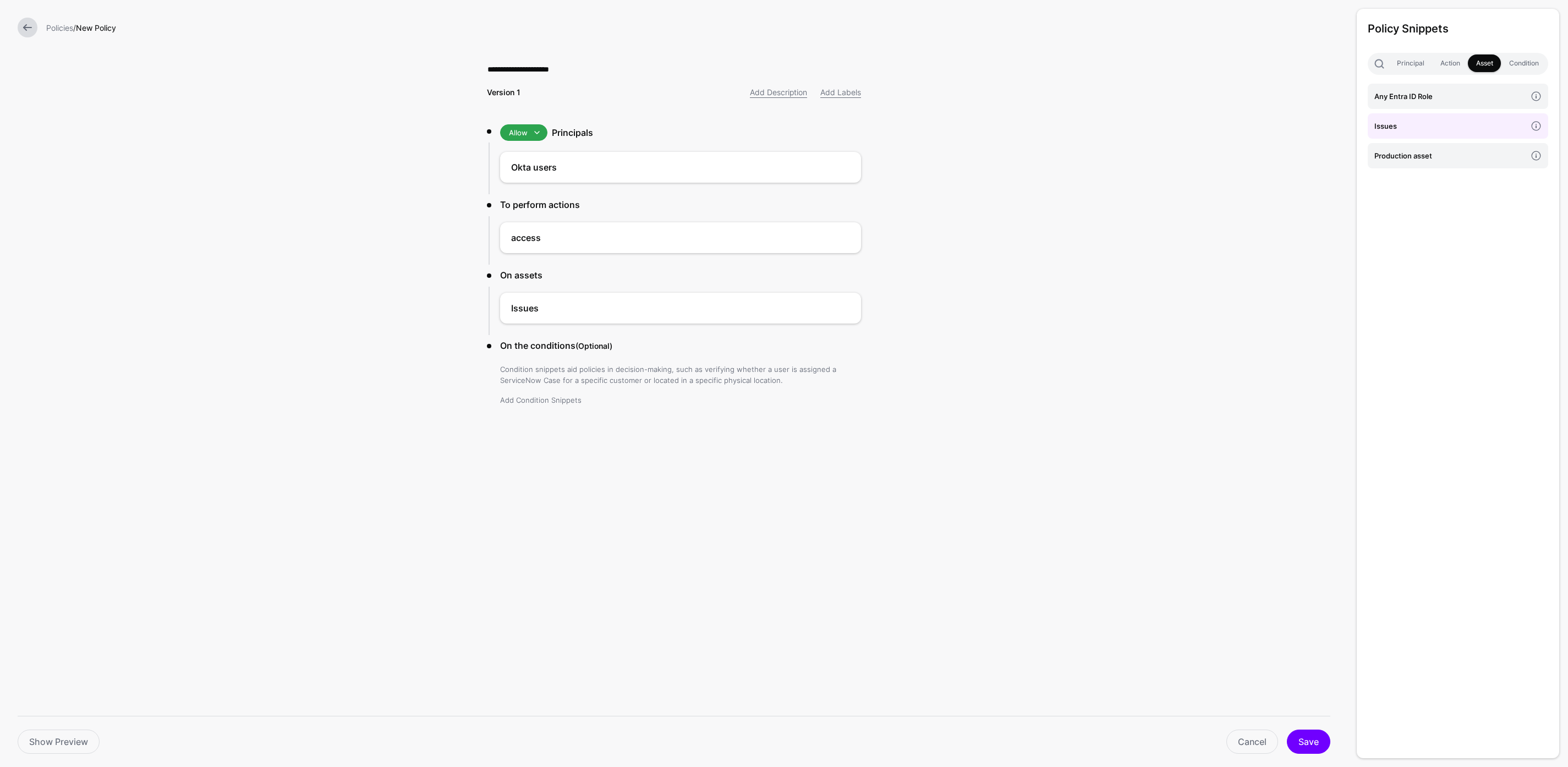
click at [544, 402] on link "Add Condition Snippets" at bounding box center [540, 400] width 81 height 9
click at [1455, 94] on h4 "Jira User has Issue assigned" at bounding box center [1450, 96] width 152 height 12
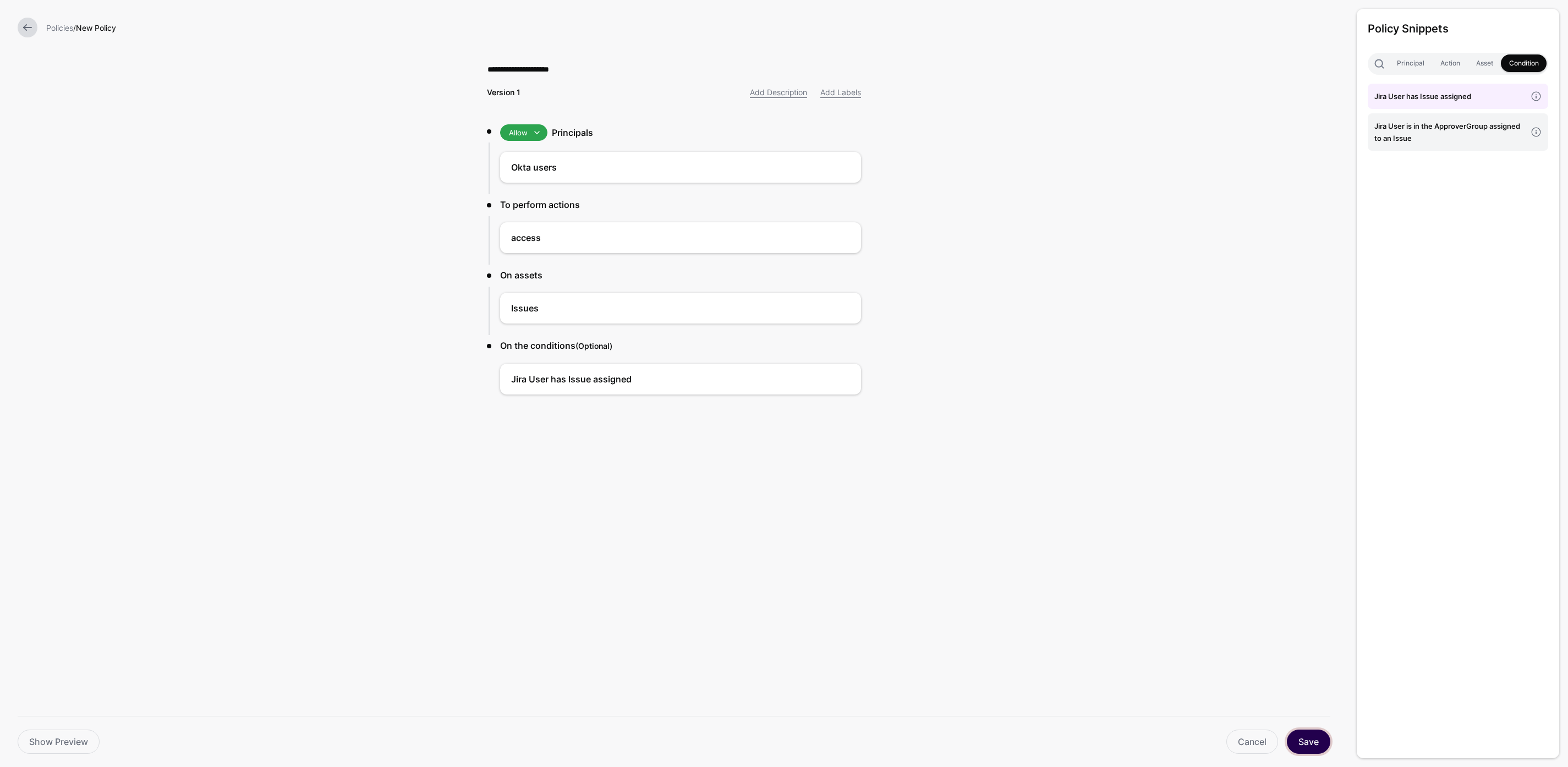
click at [1304, 744] on button "Save" at bounding box center [1308, 742] width 43 height 24
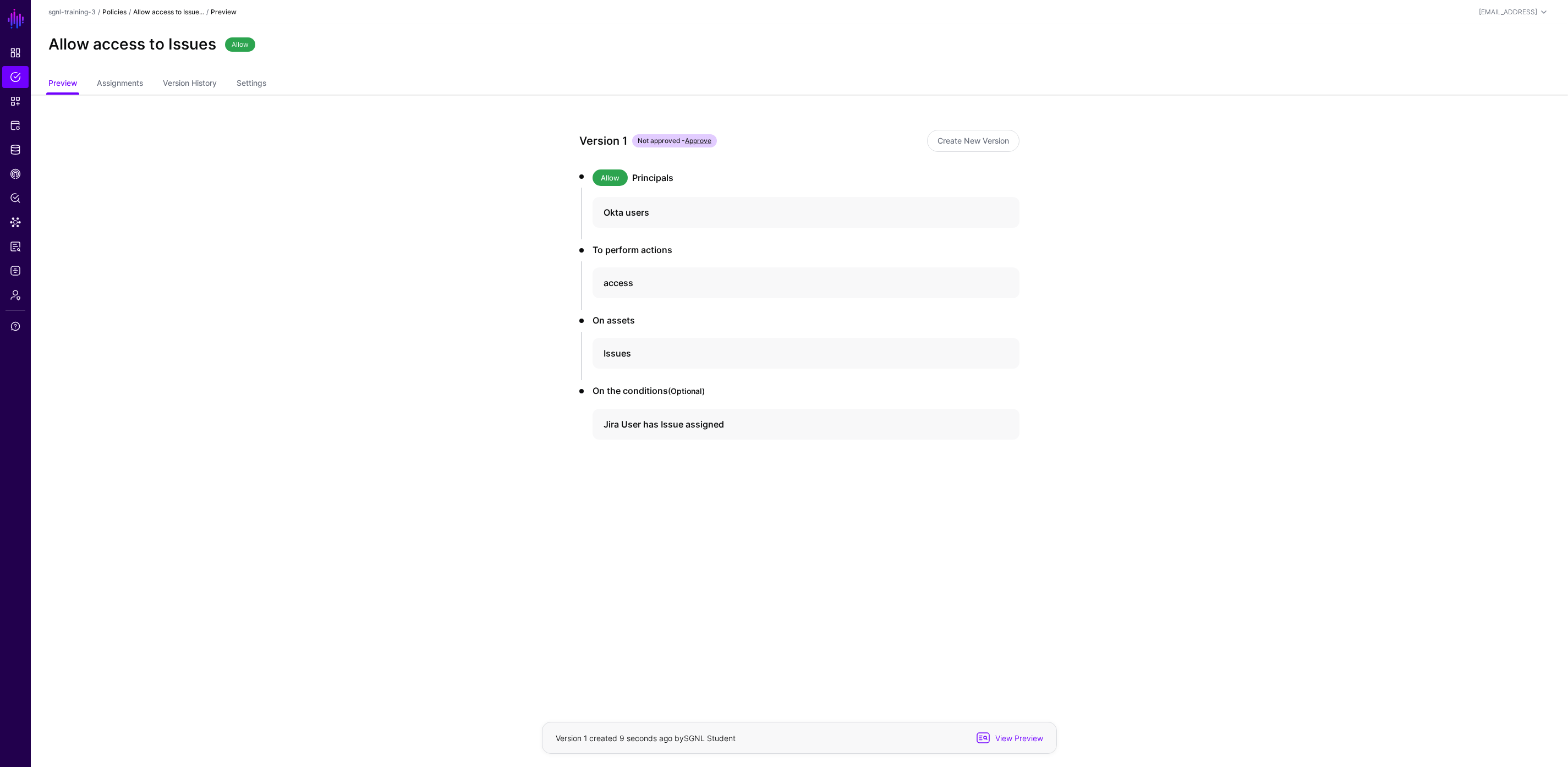
click at [115, 11] on link "Policies" at bounding box center [114, 12] width 24 height 8
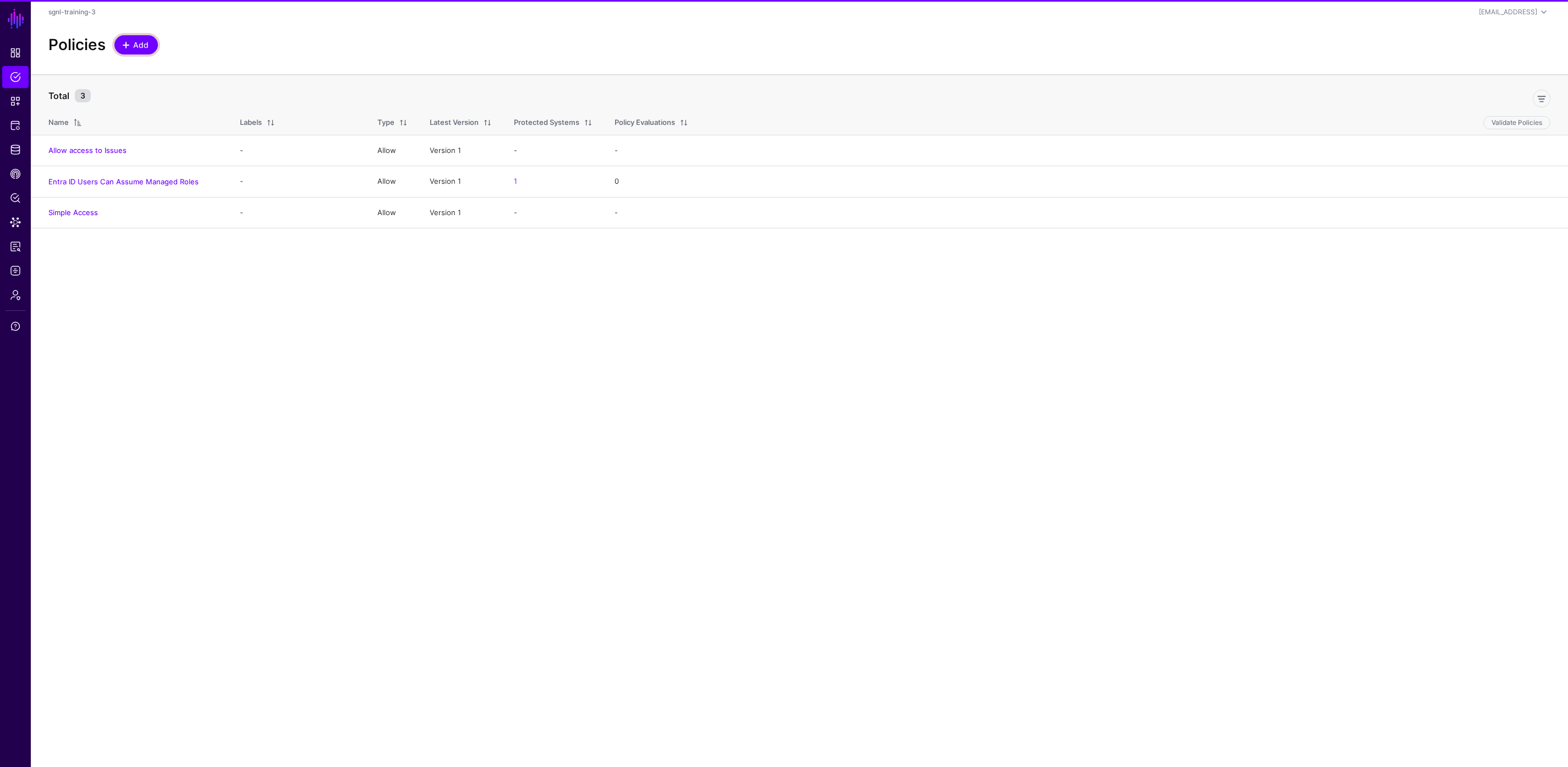
click at [133, 43] on span "Add" at bounding box center [141, 45] width 18 height 11
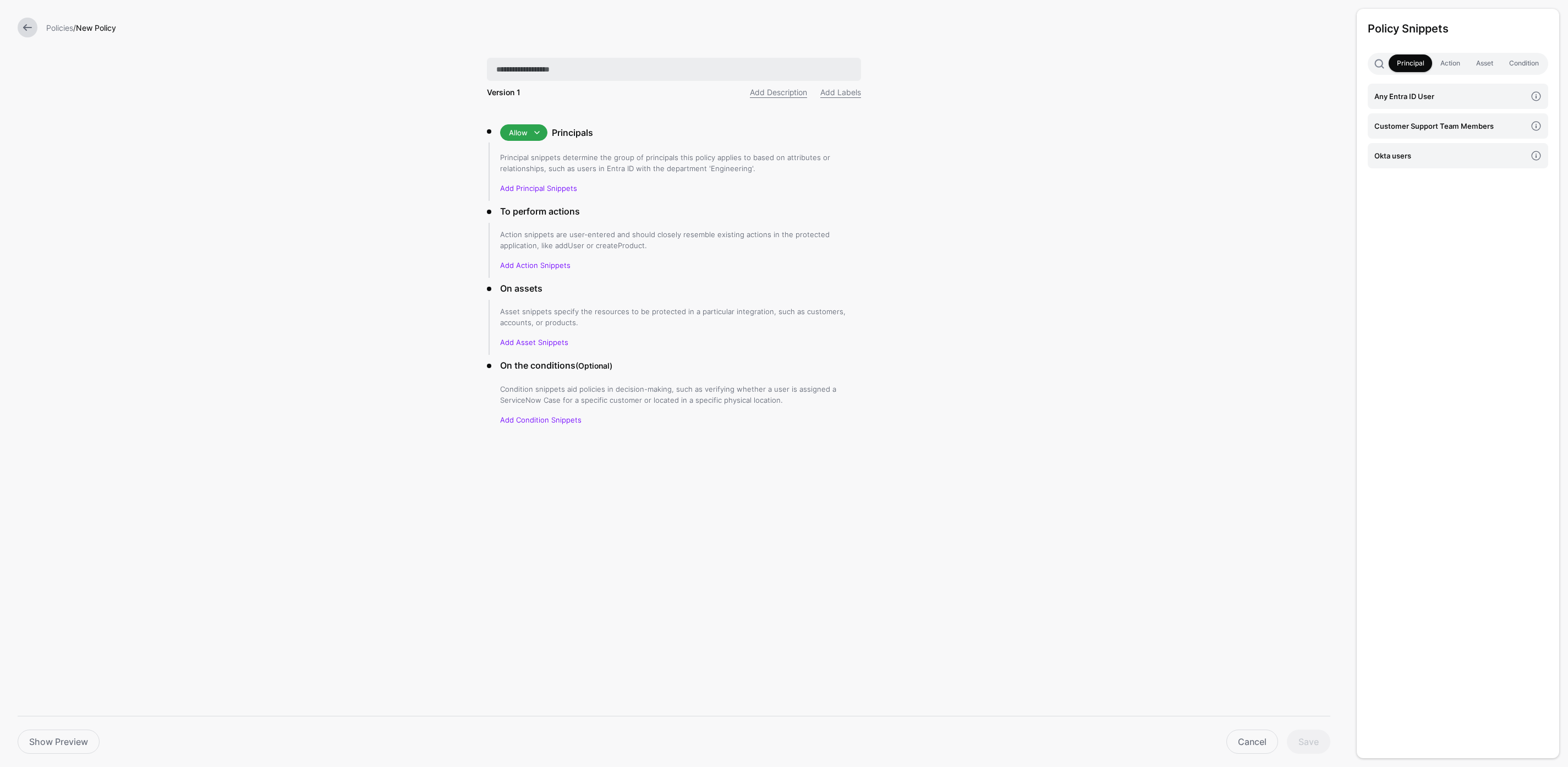
click at [576, 72] on input "text" at bounding box center [674, 69] width 375 height 23
type input "**********"
click at [556, 191] on link "Add Principal Snippets" at bounding box center [538, 188] width 77 height 9
click at [1394, 136] on link "Customer Support Team Members" at bounding box center [1458, 125] width 181 height 25
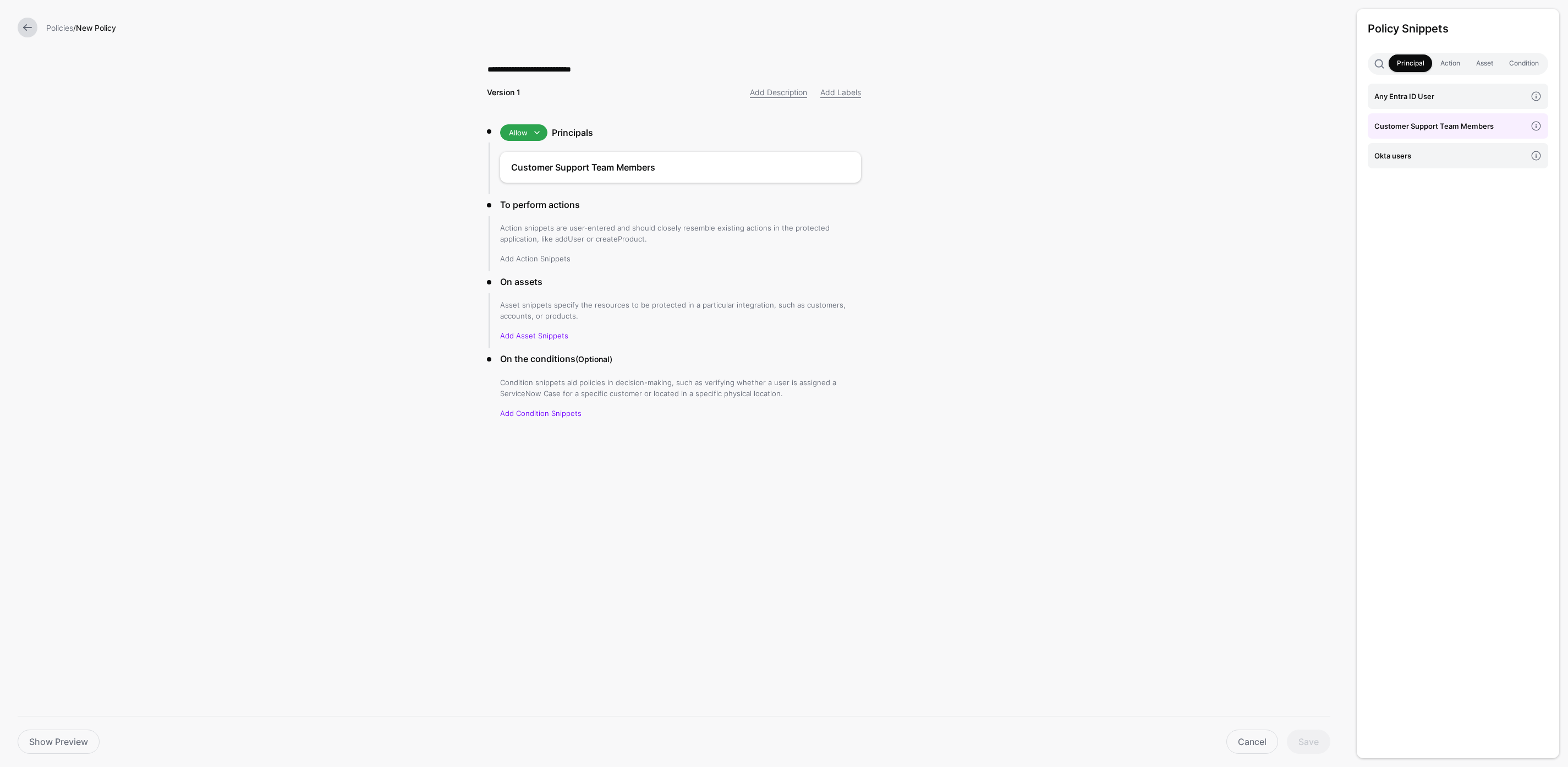
click at [551, 258] on link "Add Action Snippets" at bounding box center [535, 258] width 71 height 9
click at [1449, 93] on h4 "access" at bounding box center [1450, 96] width 152 height 12
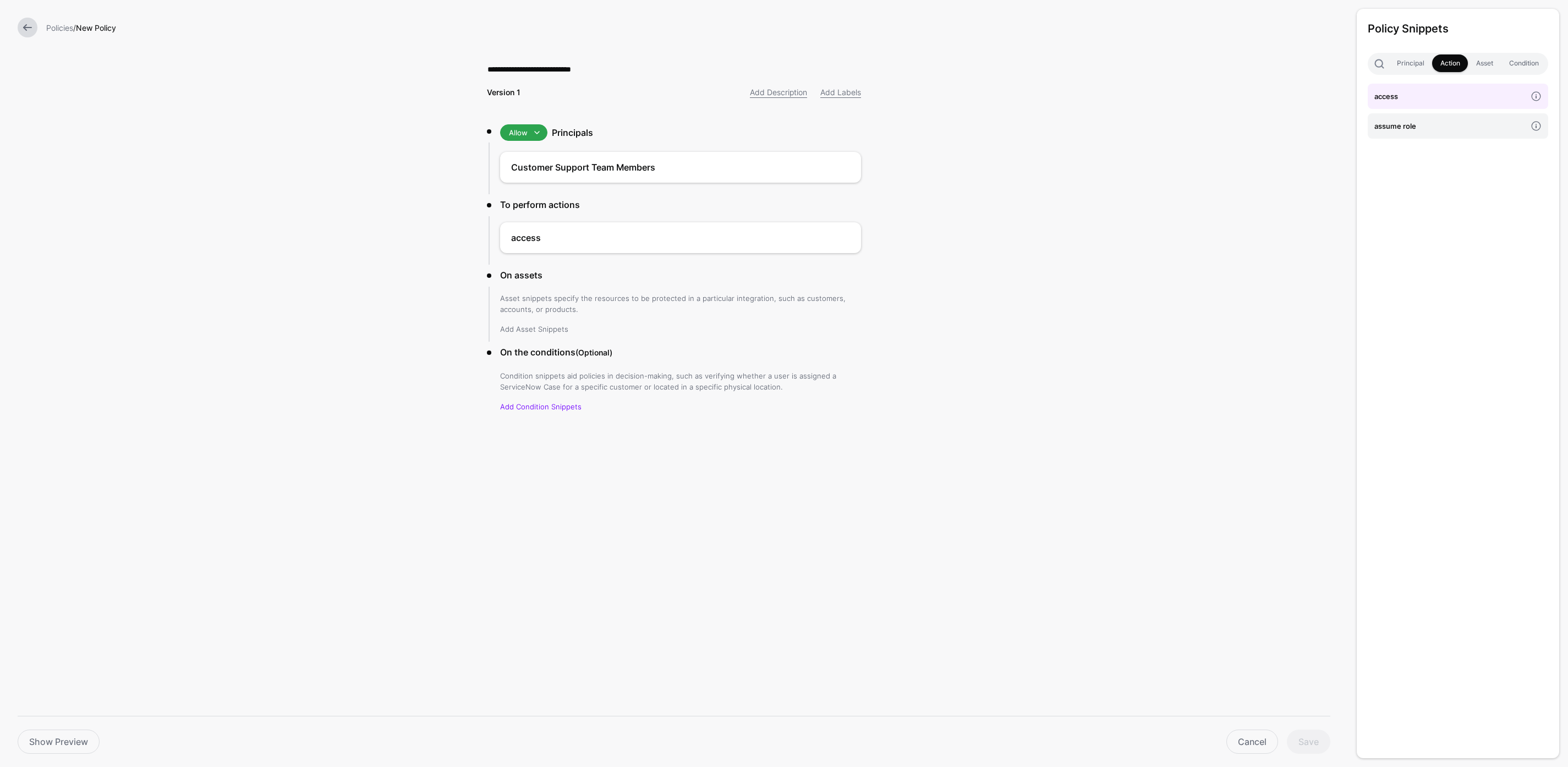
click at [538, 326] on link "Add Asset Snippets" at bounding box center [534, 329] width 68 height 9
click at [1401, 125] on h4 "Issues" at bounding box center [1450, 125] width 152 height 12
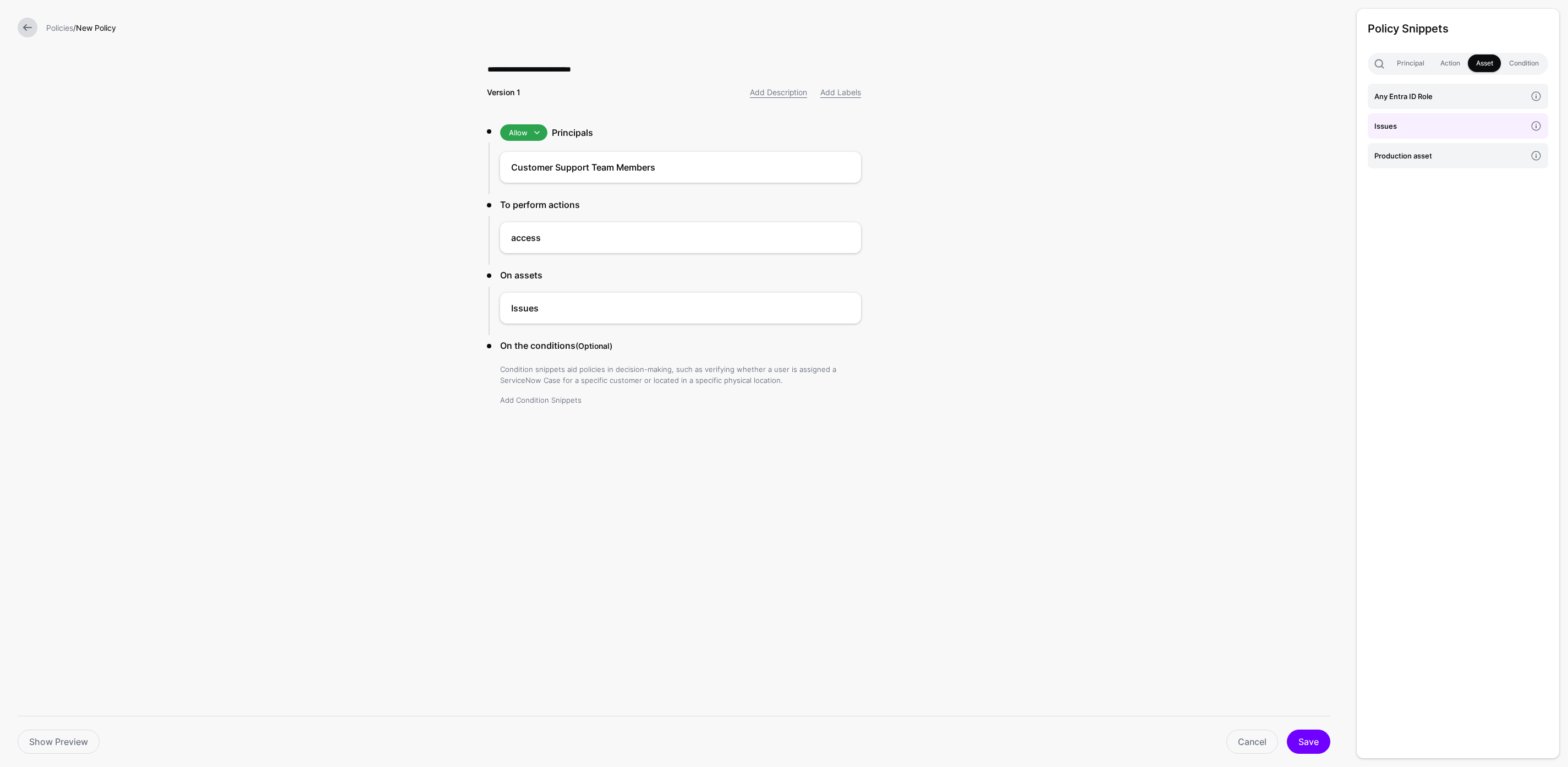
click at [551, 402] on link "Add Condition Snippets" at bounding box center [540, 400] width 81 height 9
click at [1438, 131] on h4 "Jira User is in the ApproverGroup assigned to an Issue" at bounding box center [1450, 132] width 152 height 24
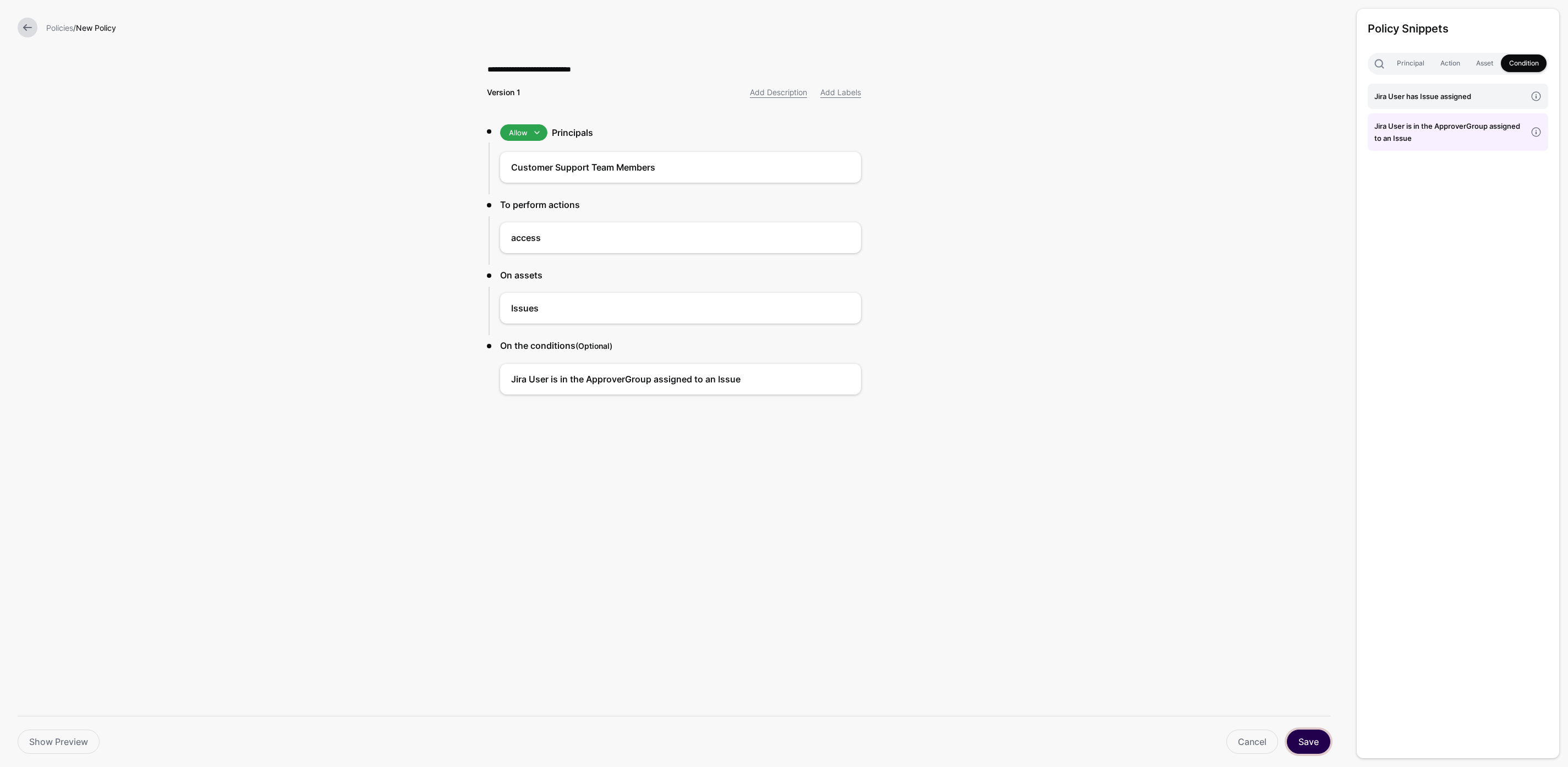
click at [1311, 741] on button "Save" at bounding box center [1308, 742] width 43 height 24
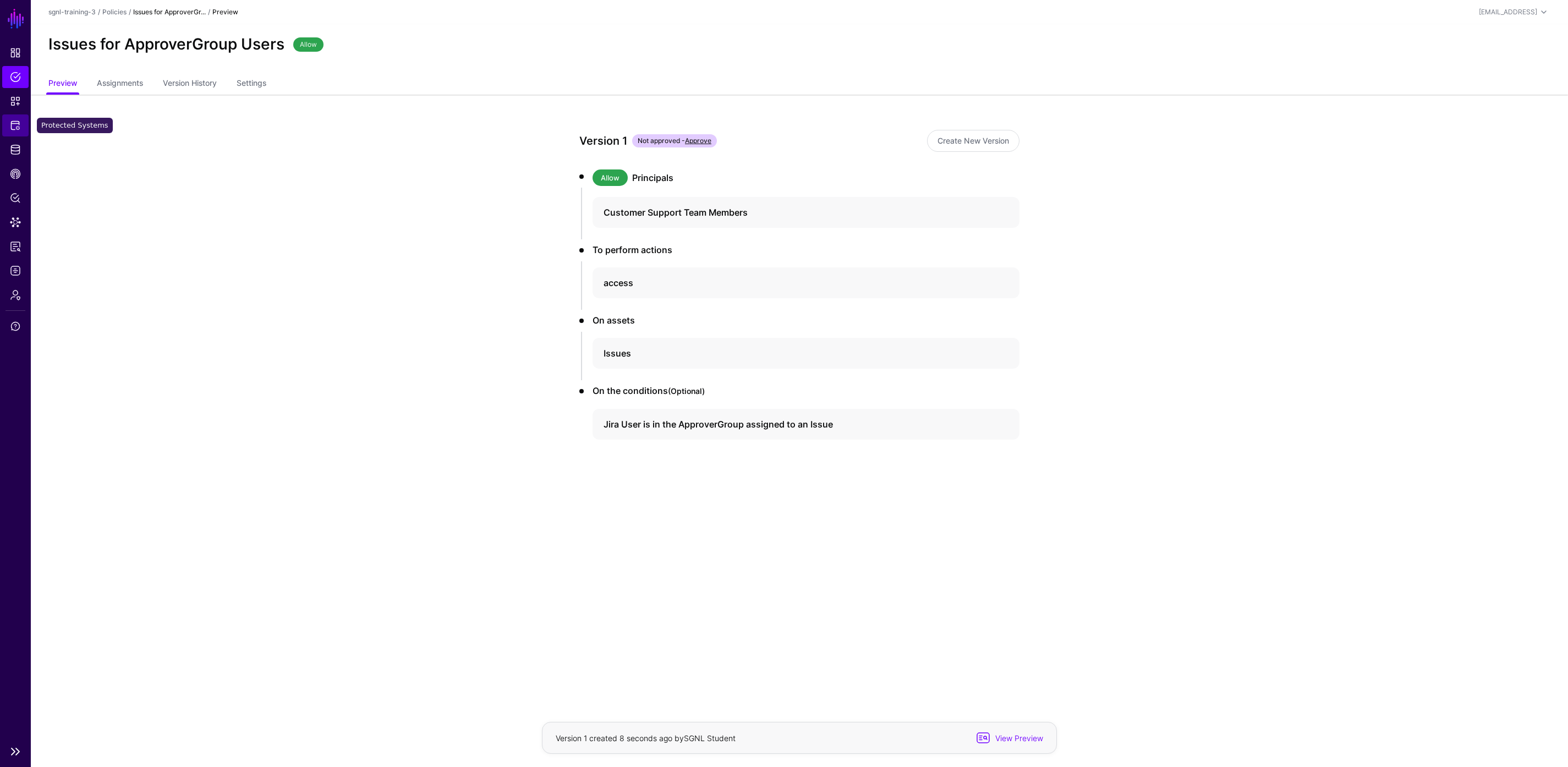
click at [18, 128] on span "Protected Systems" at bounding box center [15, 125] width 11 height 11
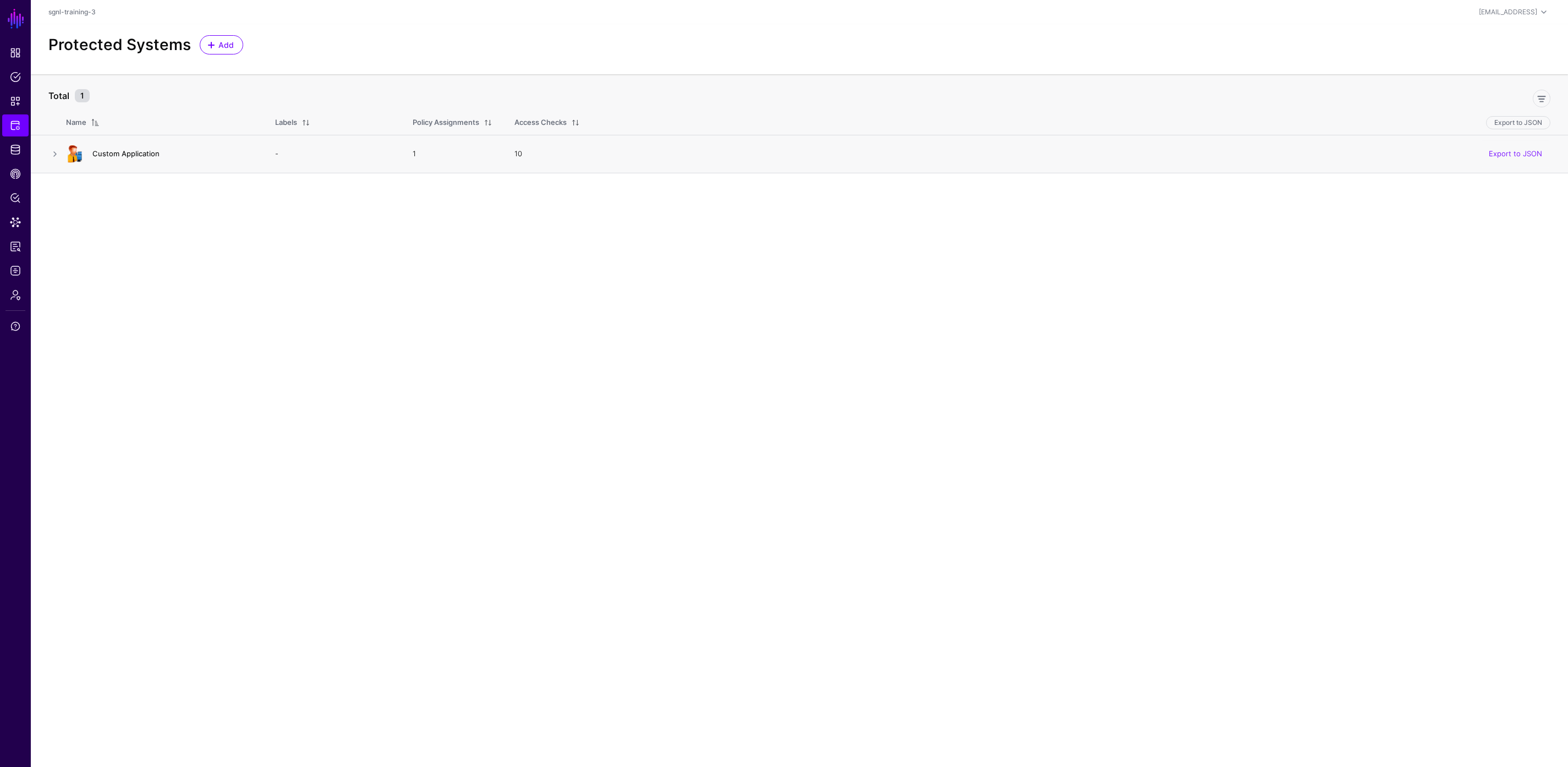
click at [117, 151] on link "Custom Application" at bounding box center [126, 154] width 68 height 9
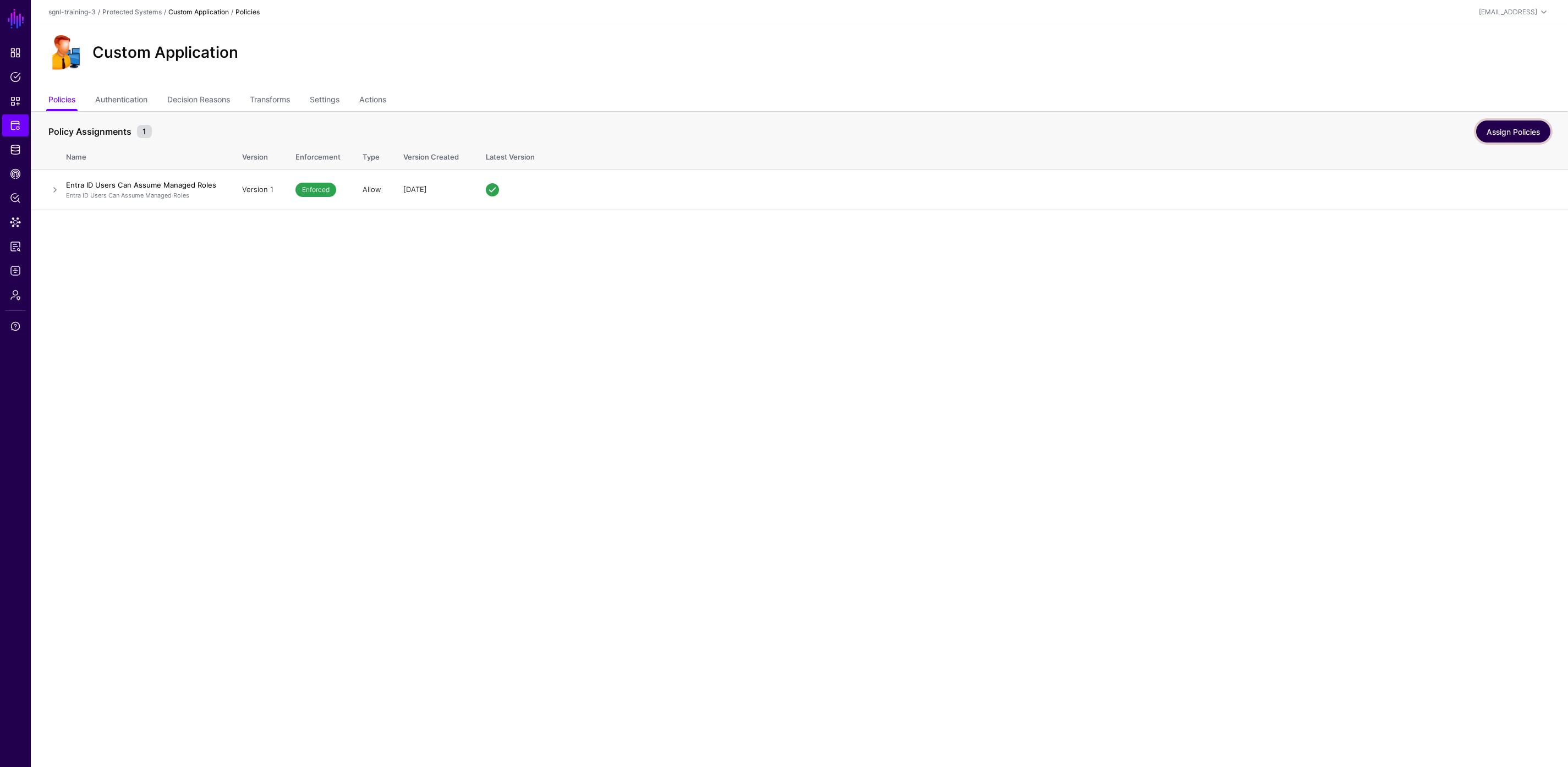
click at [1523, 133] on link "Assign Policies" at bounding box center [1513, 131] width 74 height 22
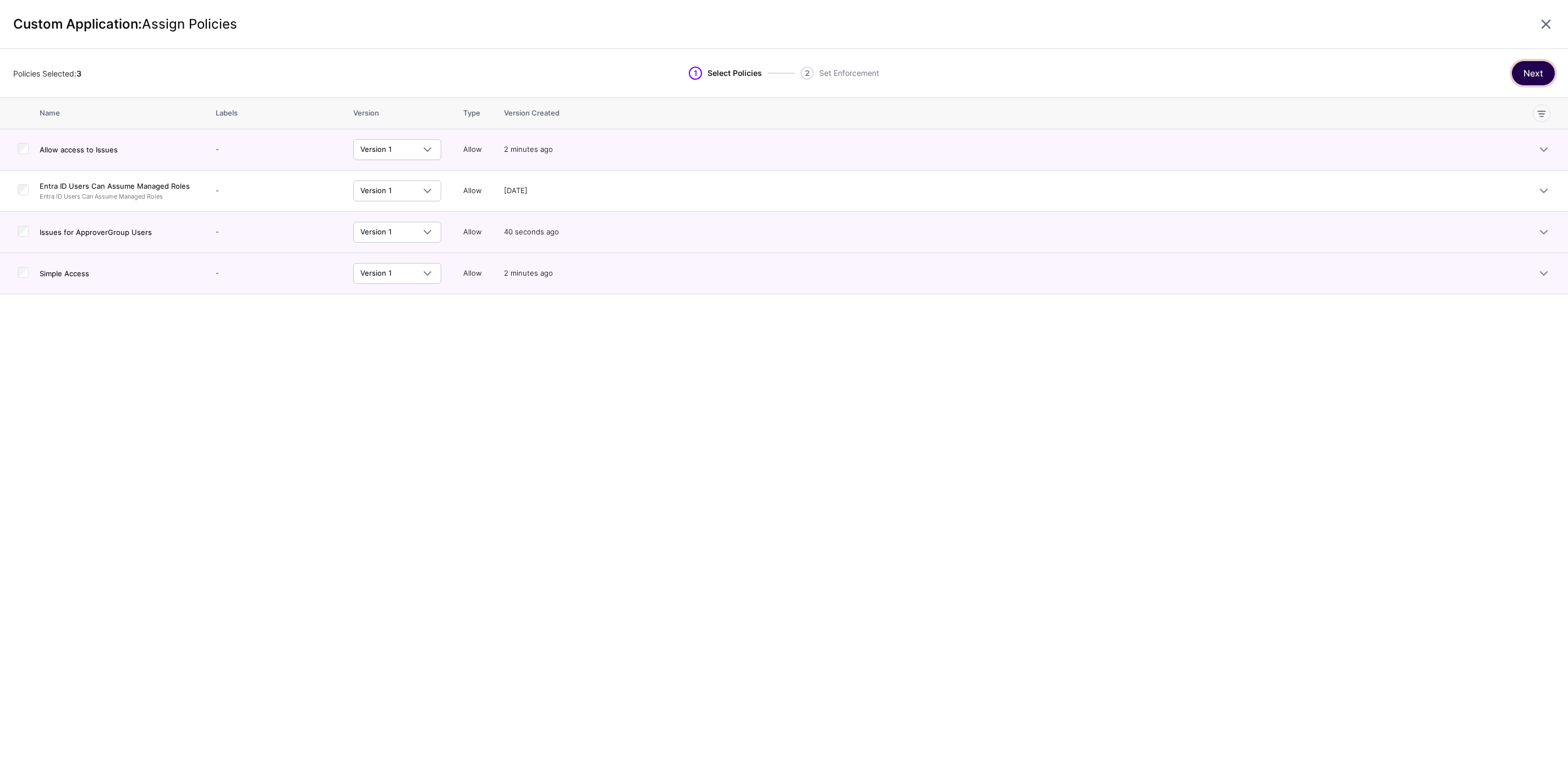
click at [1531, 76] on button "Next" at bounding box center [1533, 73] width 43 height 24
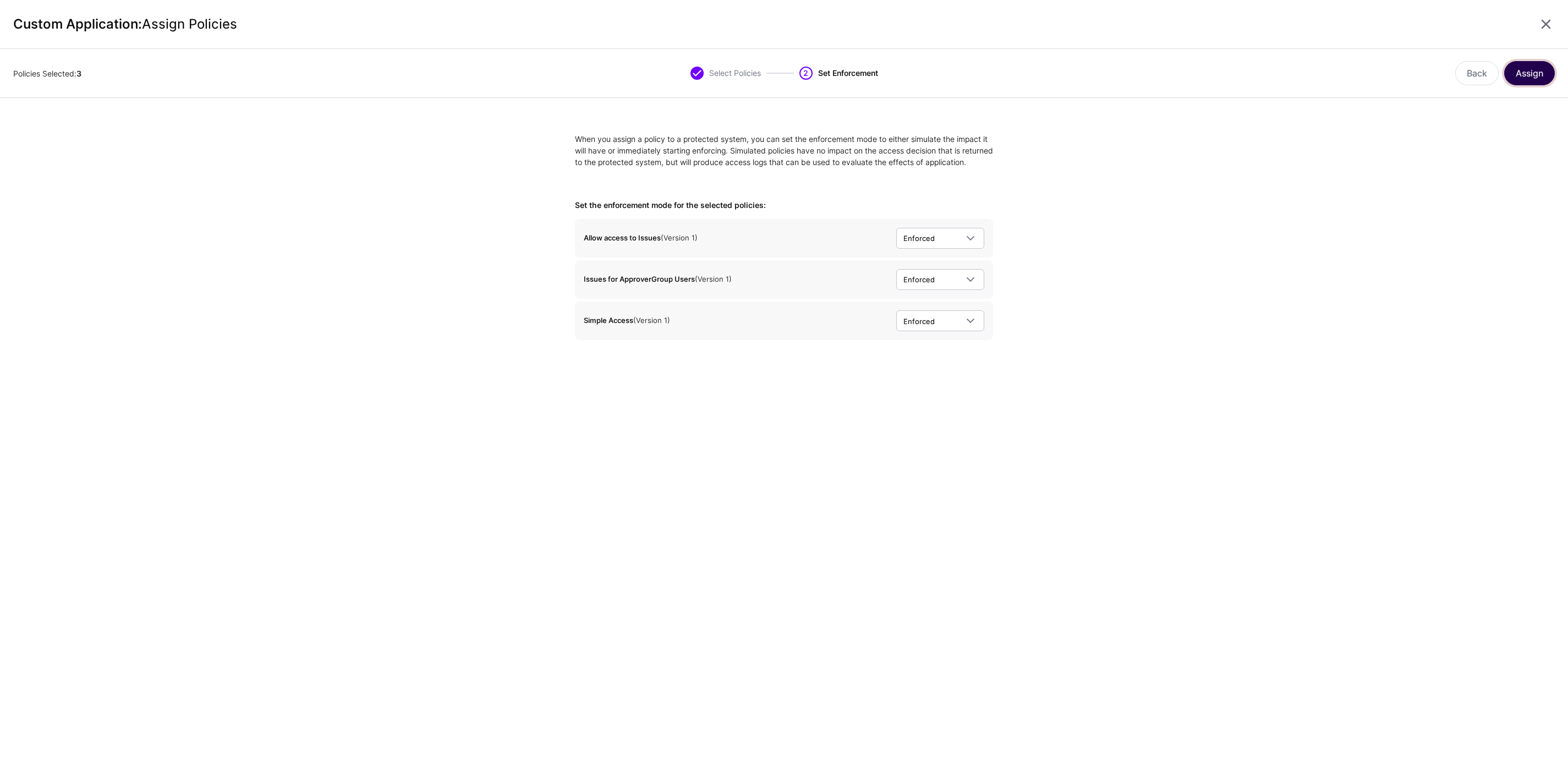
click at [1537, 67] on button "Assign" at bounding box center [1529, 73] width 51 height 24
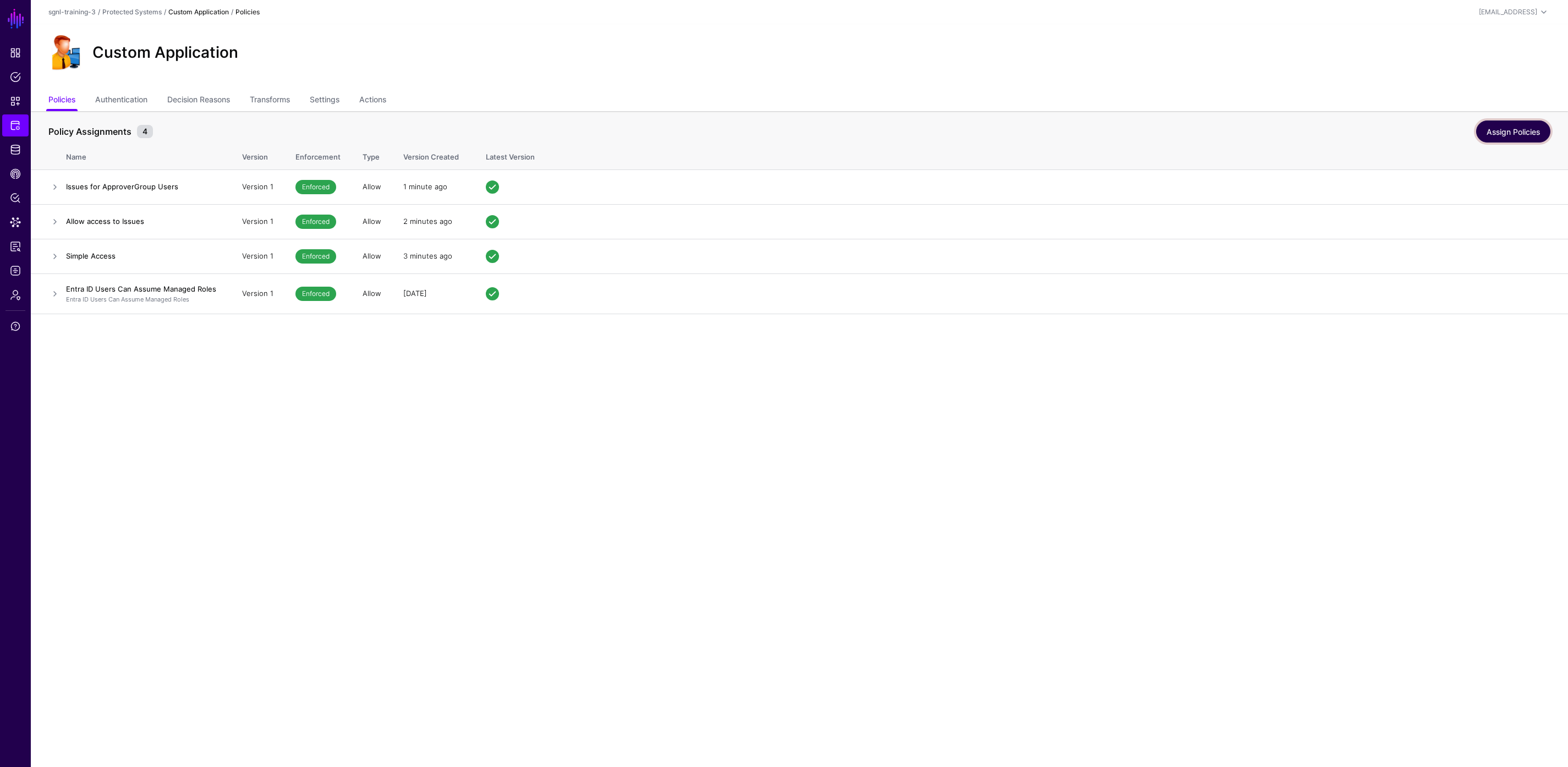
click at [1521, 132] on link "Assign Policies" at bounding box center [1513, 131] width 74 height 22
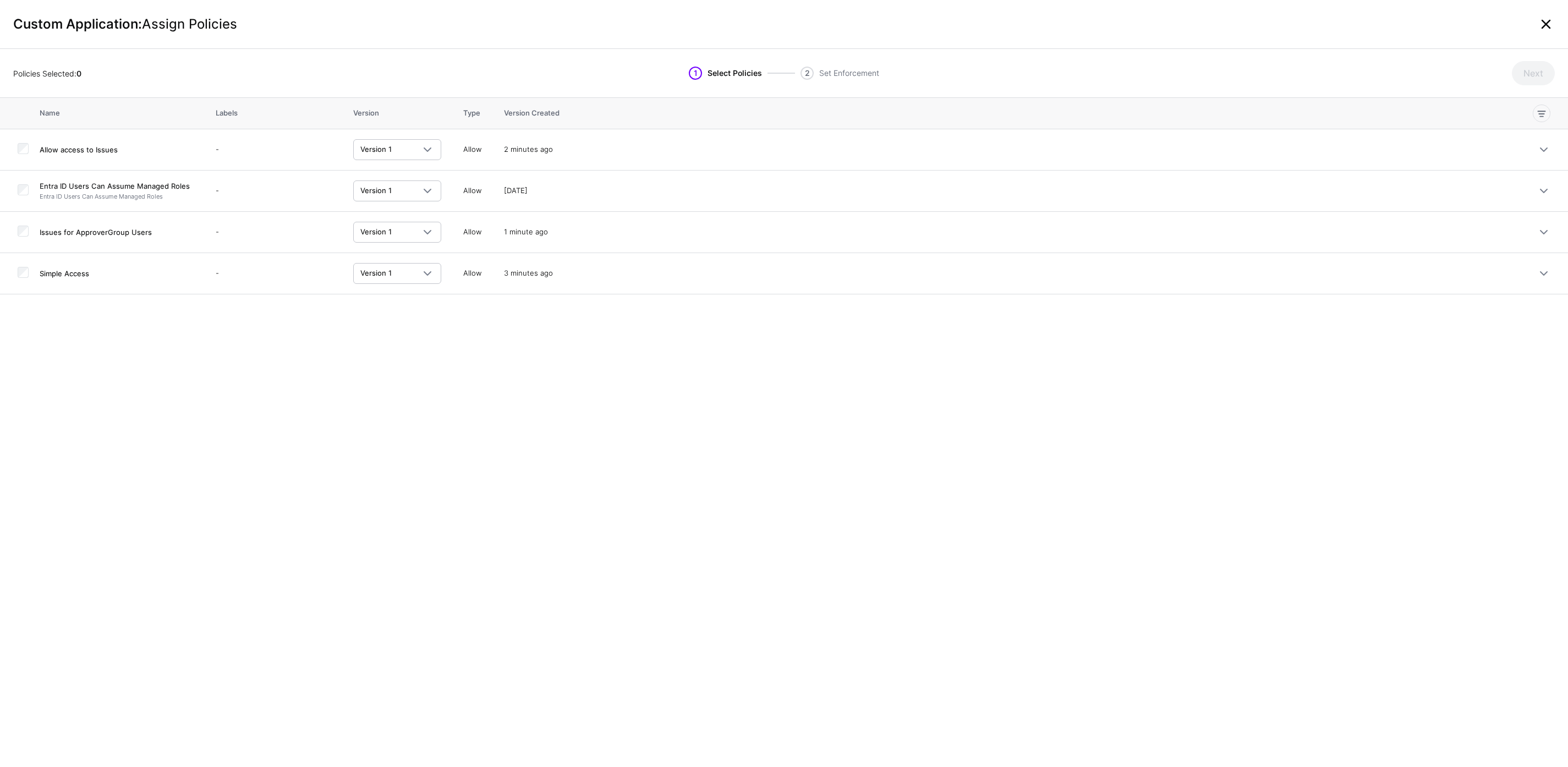
click at [1545, 23] on link at bounding box center [1546, 24] width 18 height 18
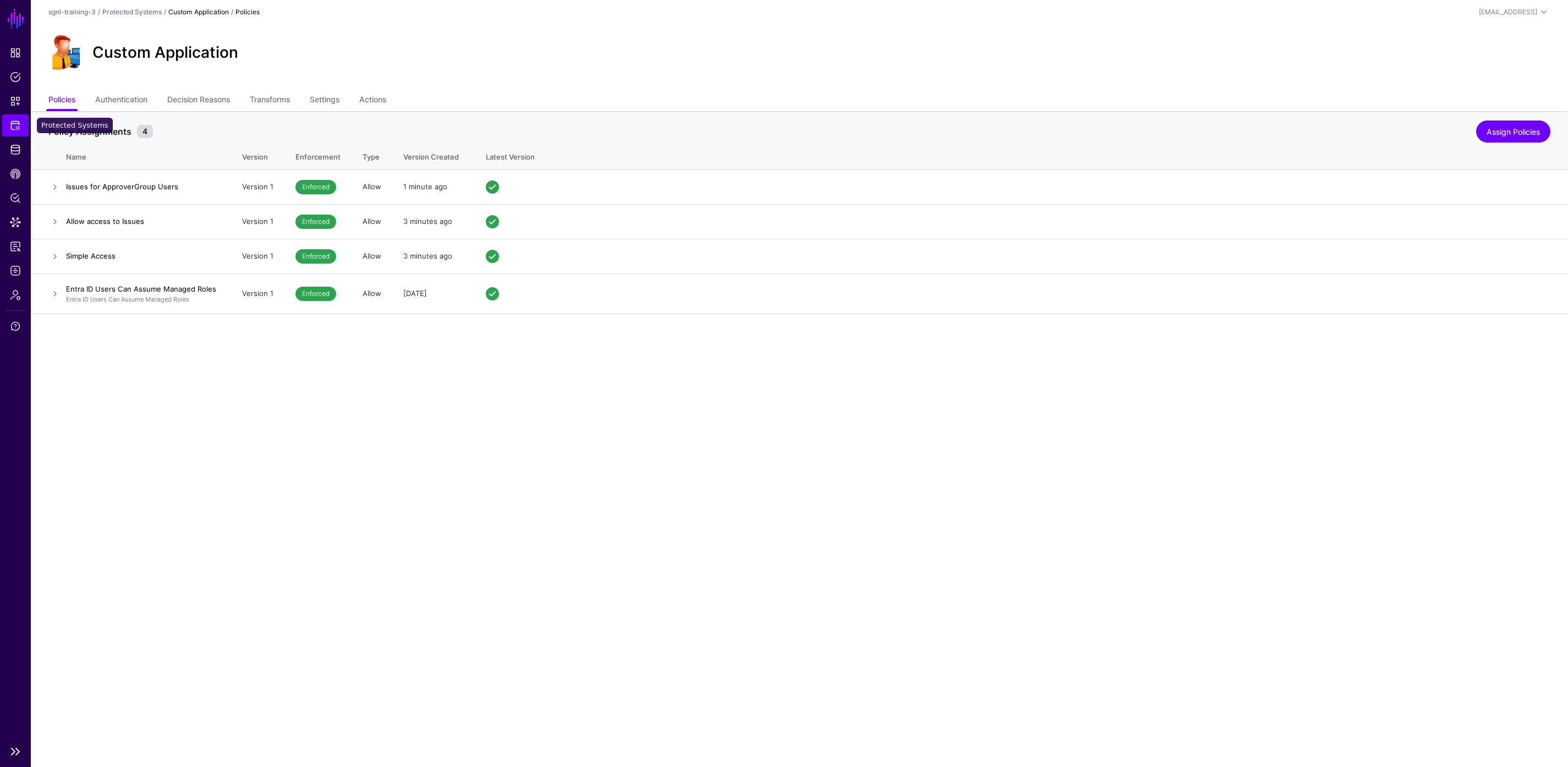
click at [14, 122] on span "Protected Systems" at bounding box center [15, 125] width 11 height 11
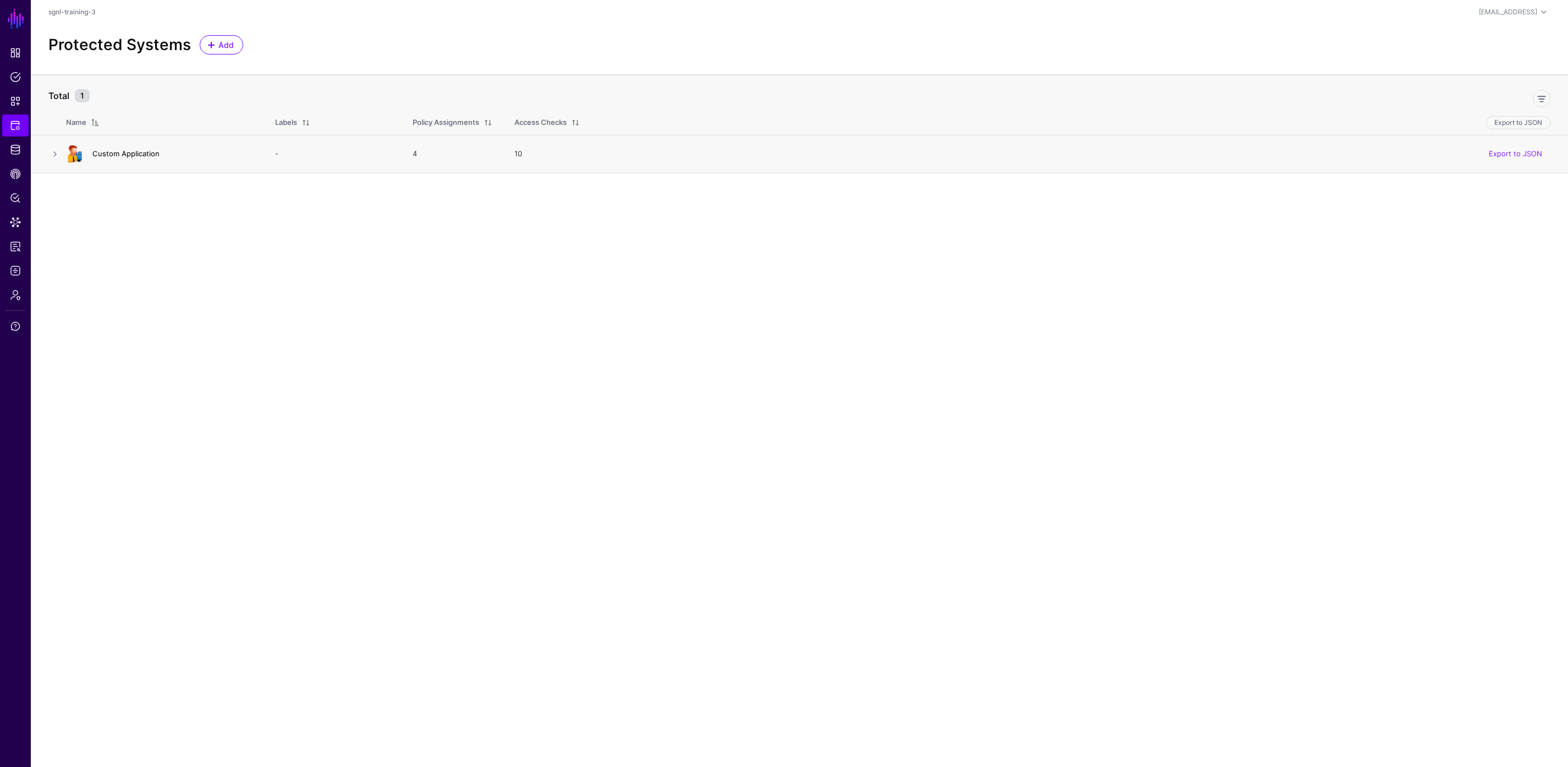
click at [141, 156] on link "Custom Application" at bounding box center [126, 154] width 68 height 9
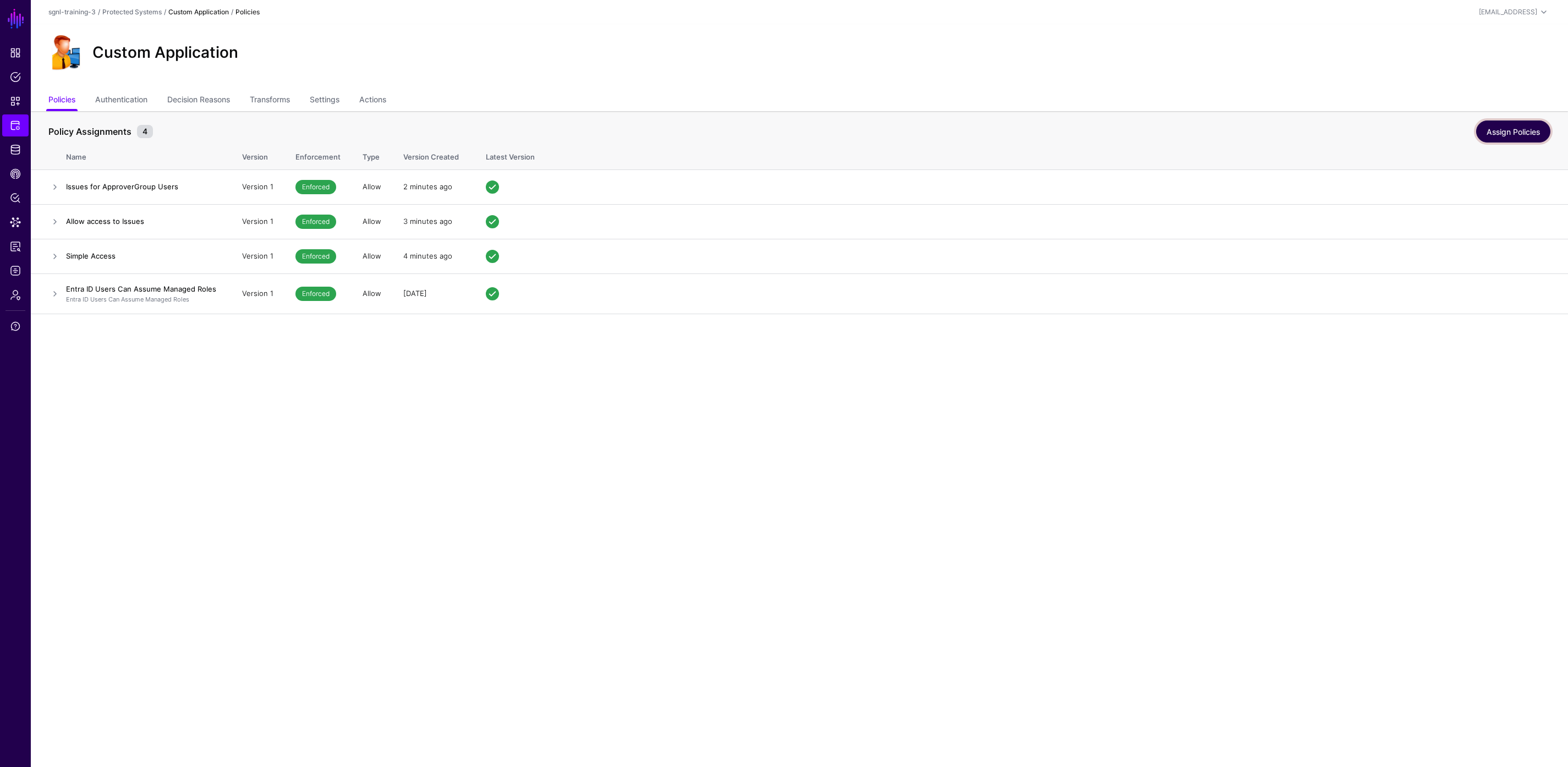
click at [1501, 132] on link "Assign Policies" at bounding box center [1513, 131] width 74 height 22
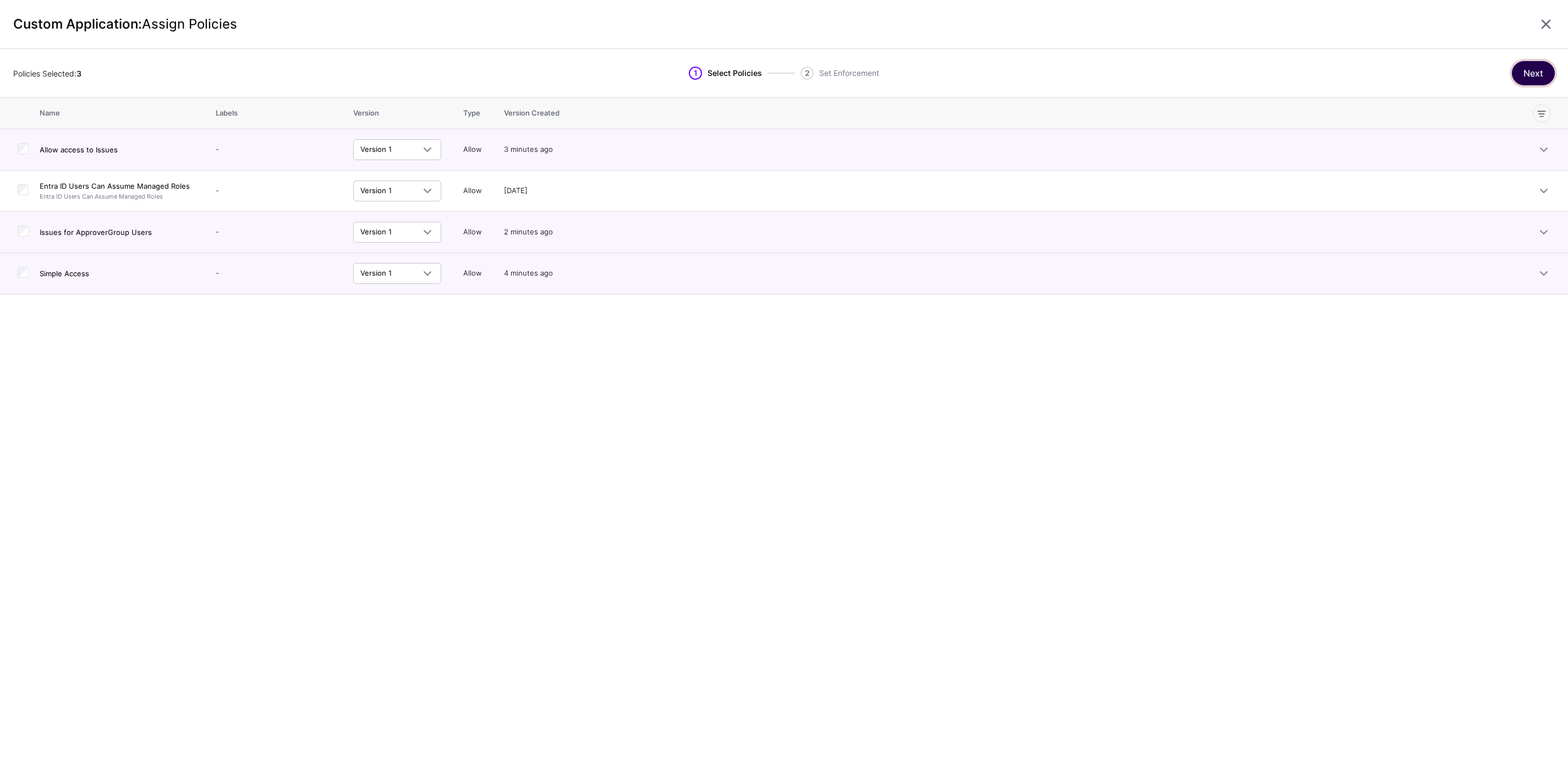
click at [1537, 72] on button "Next" at bounding box center [1533, 73] width 43 height 24
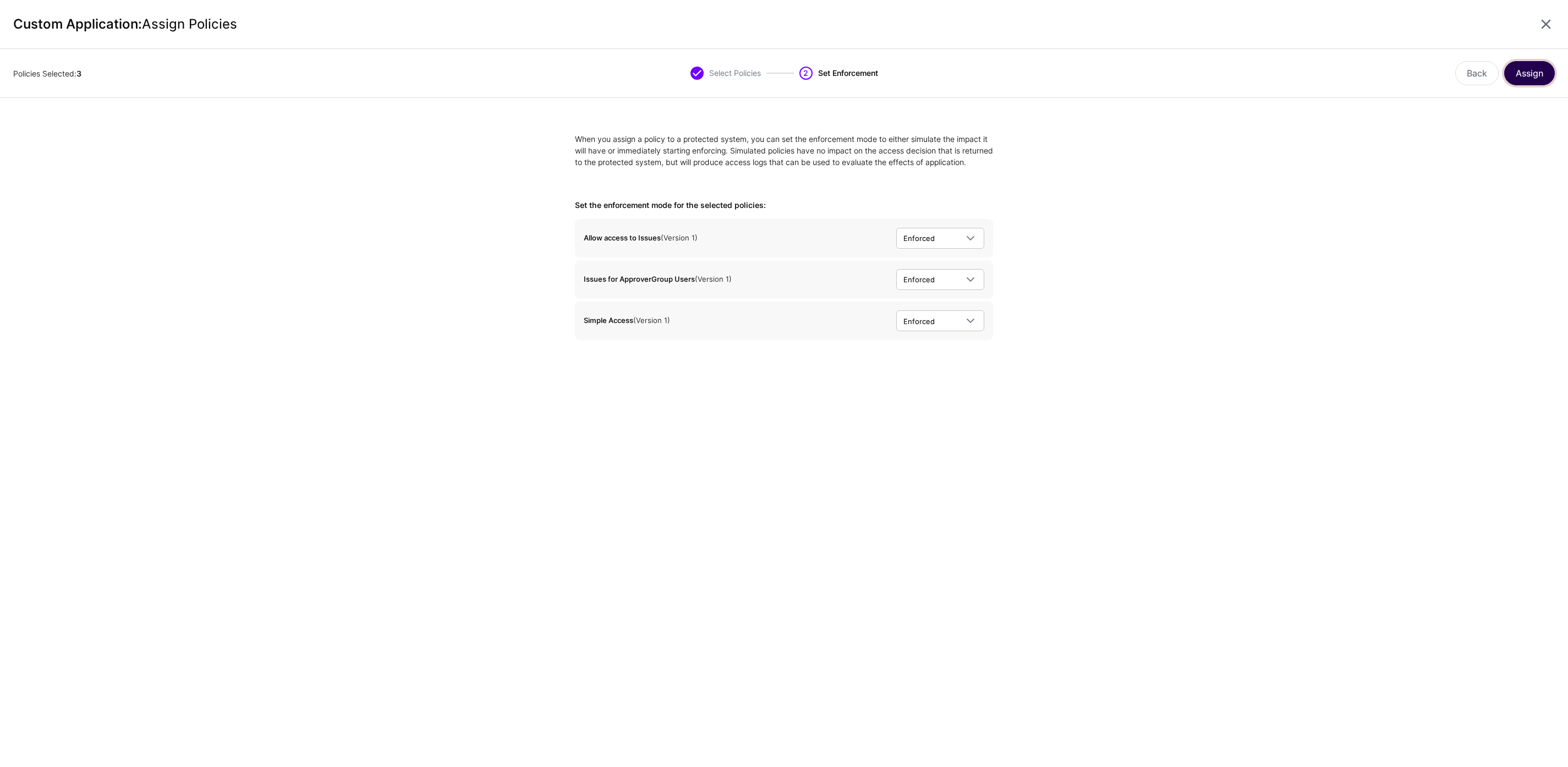
click at [1526, 76] on button "Assign" at bounding box center [1529, 73] width 51 height 24
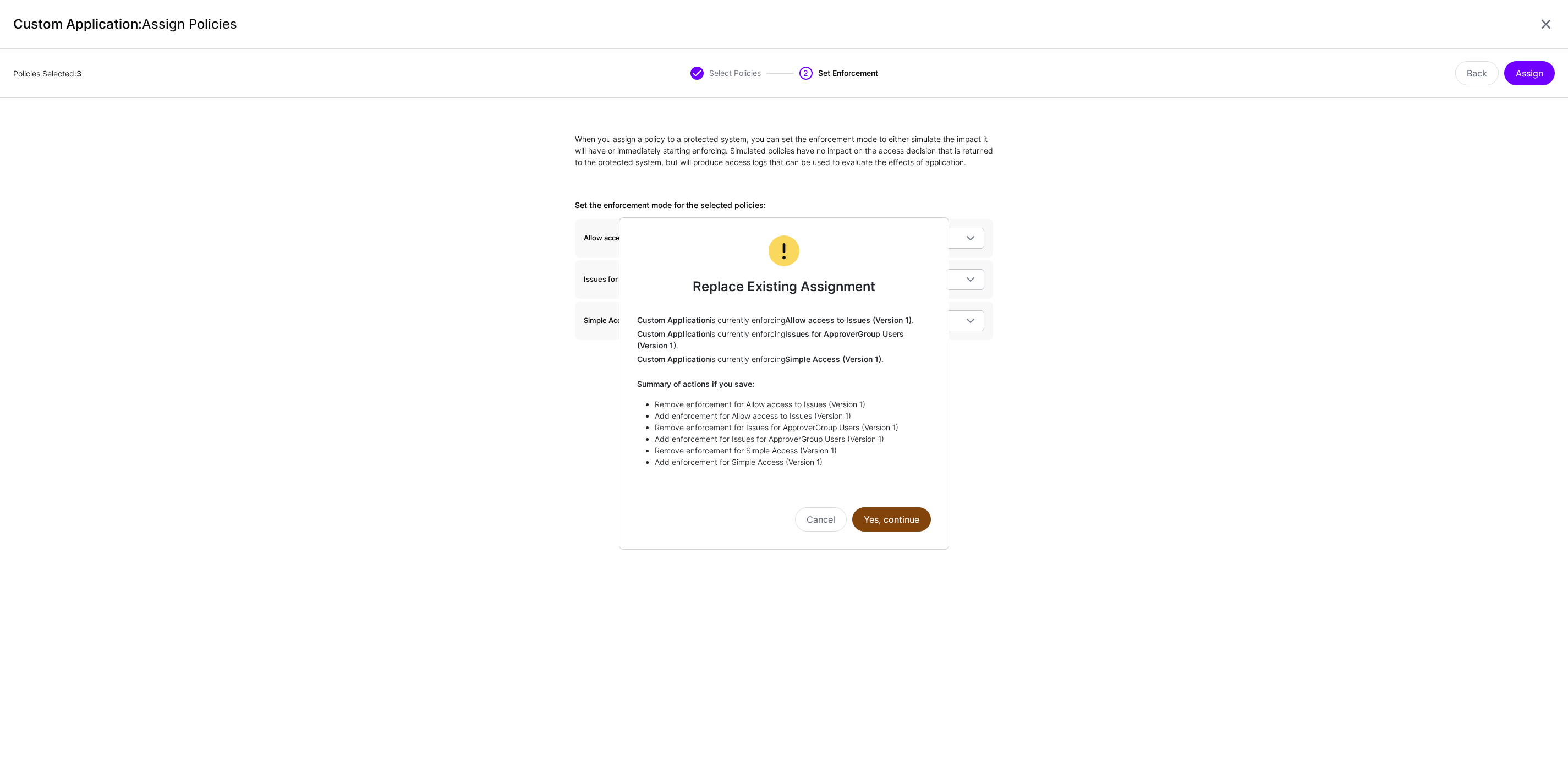
click at [907, 522] on button "Yes, continue" at bounding box center [891, 519] width 79 height 24
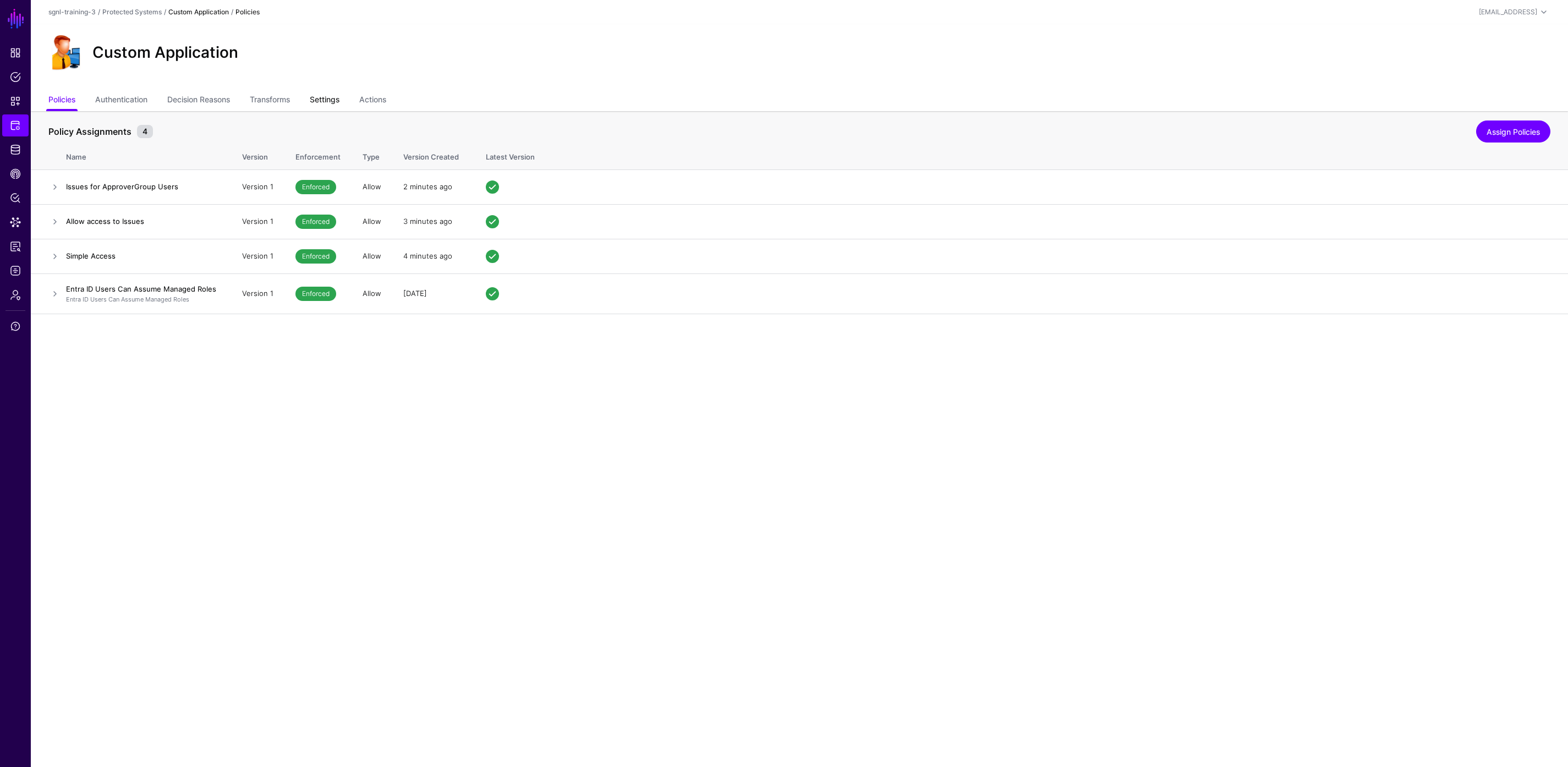
click at [330, 100] on link "Settings" at bounding box center [324, 100] width 30 height 21
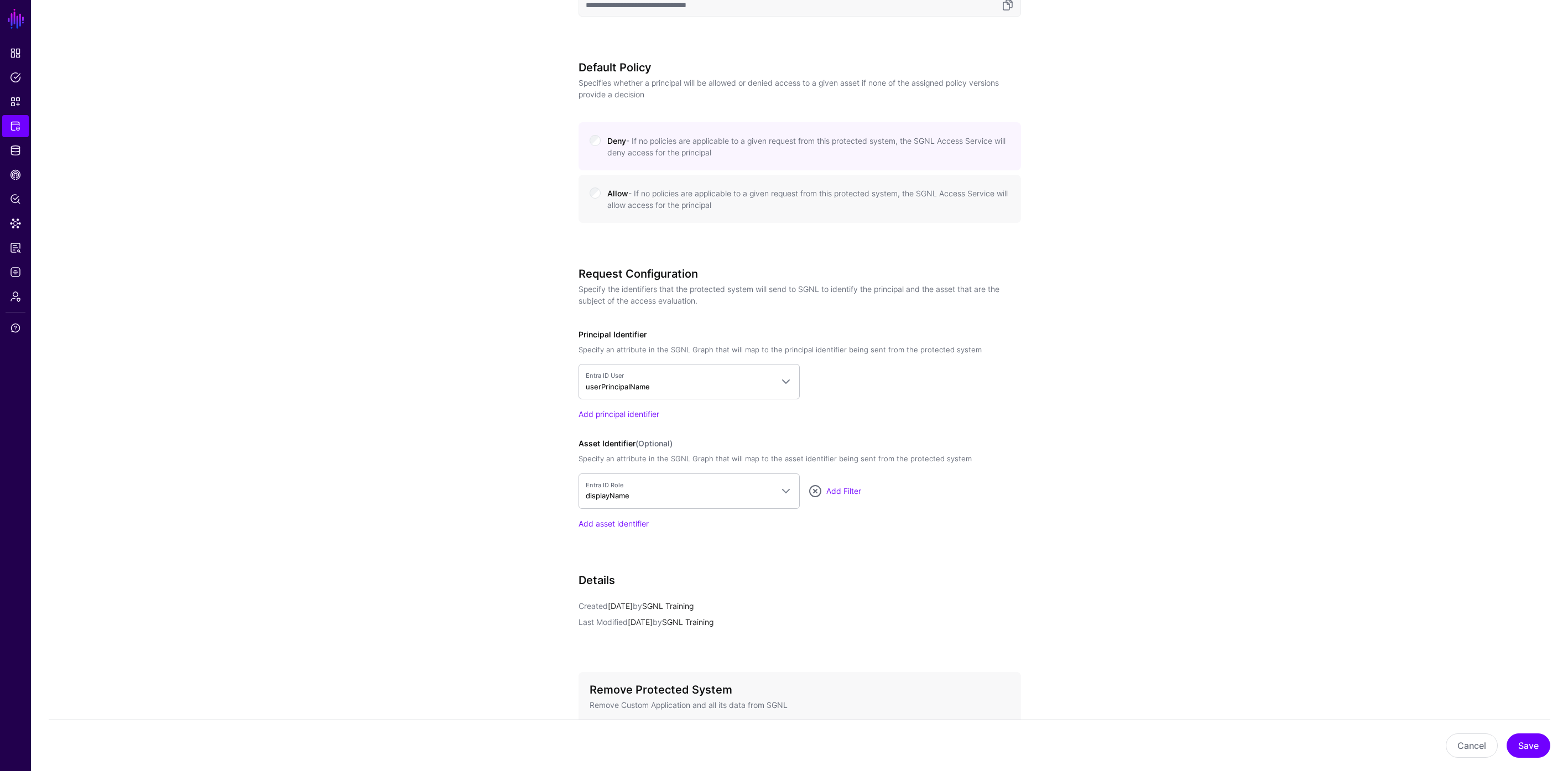
scroll to position [537, 0]
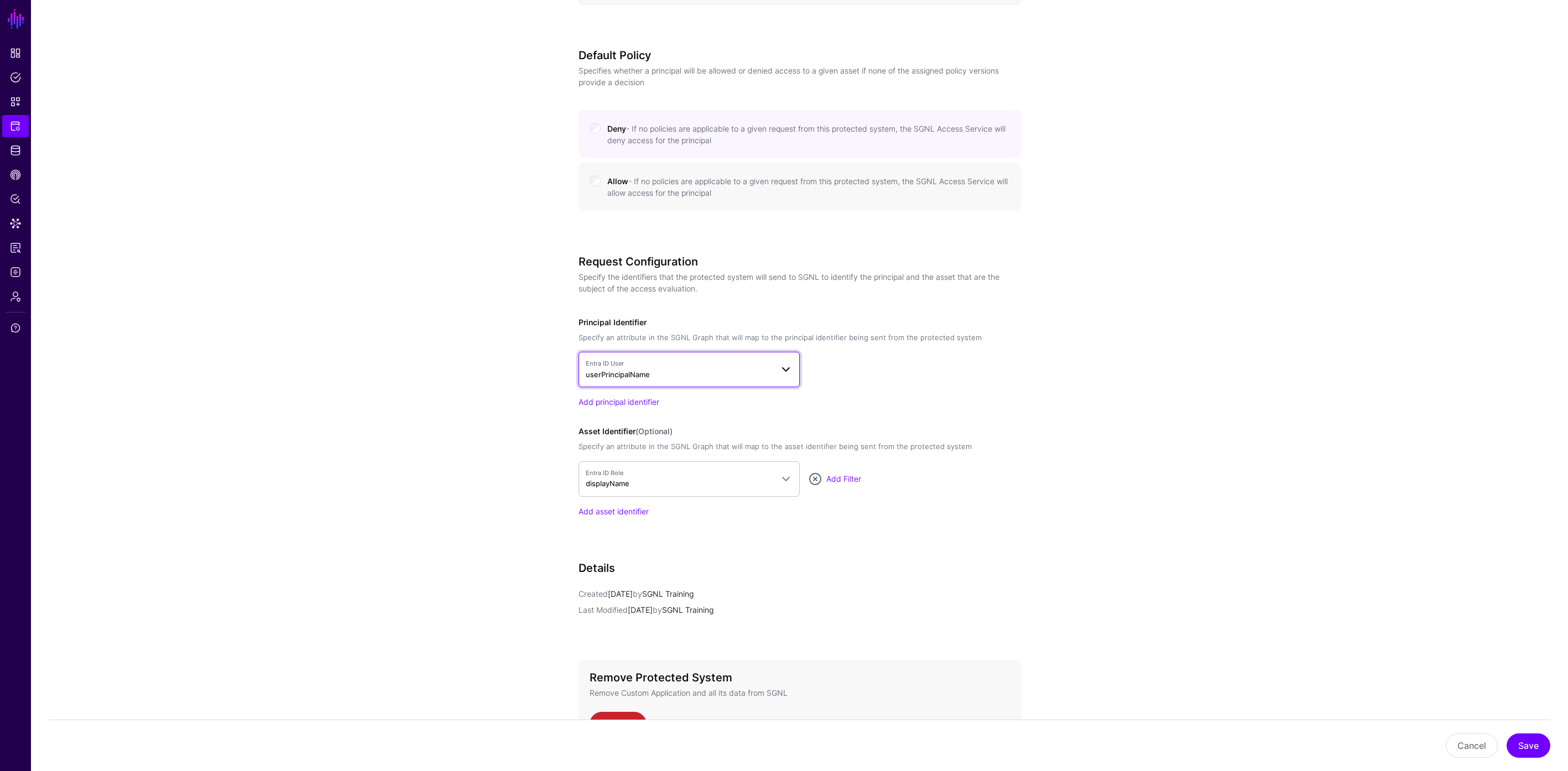
click at [700, 373] on span "Entra ID User userPrincipalName" at bounding box center [679, 369] width 187 height 21
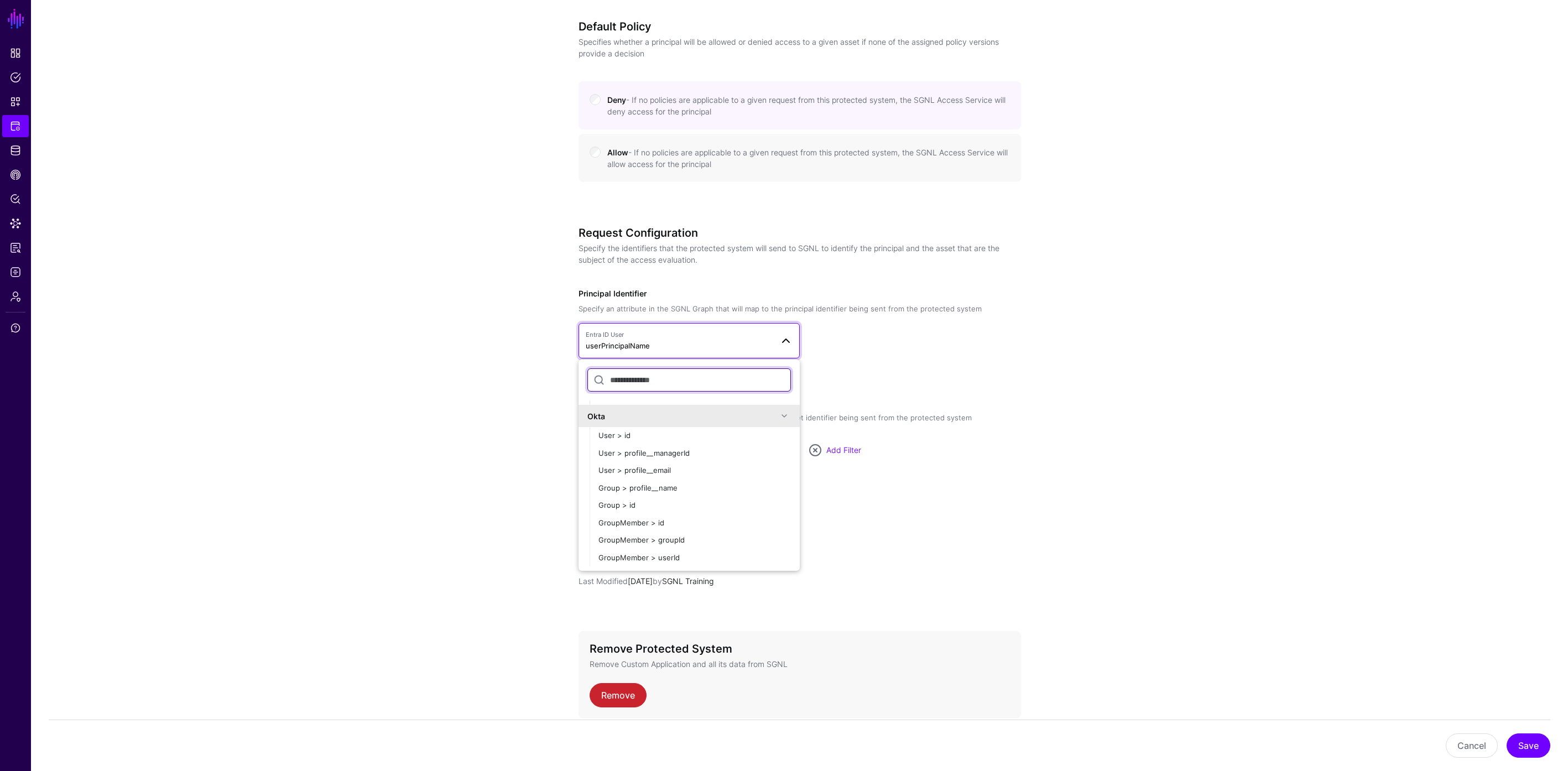
scroll to position [567, 0]
click at [660, 462] on button "User > profile__email" at bounding box center [695, 470] width 210 height 18
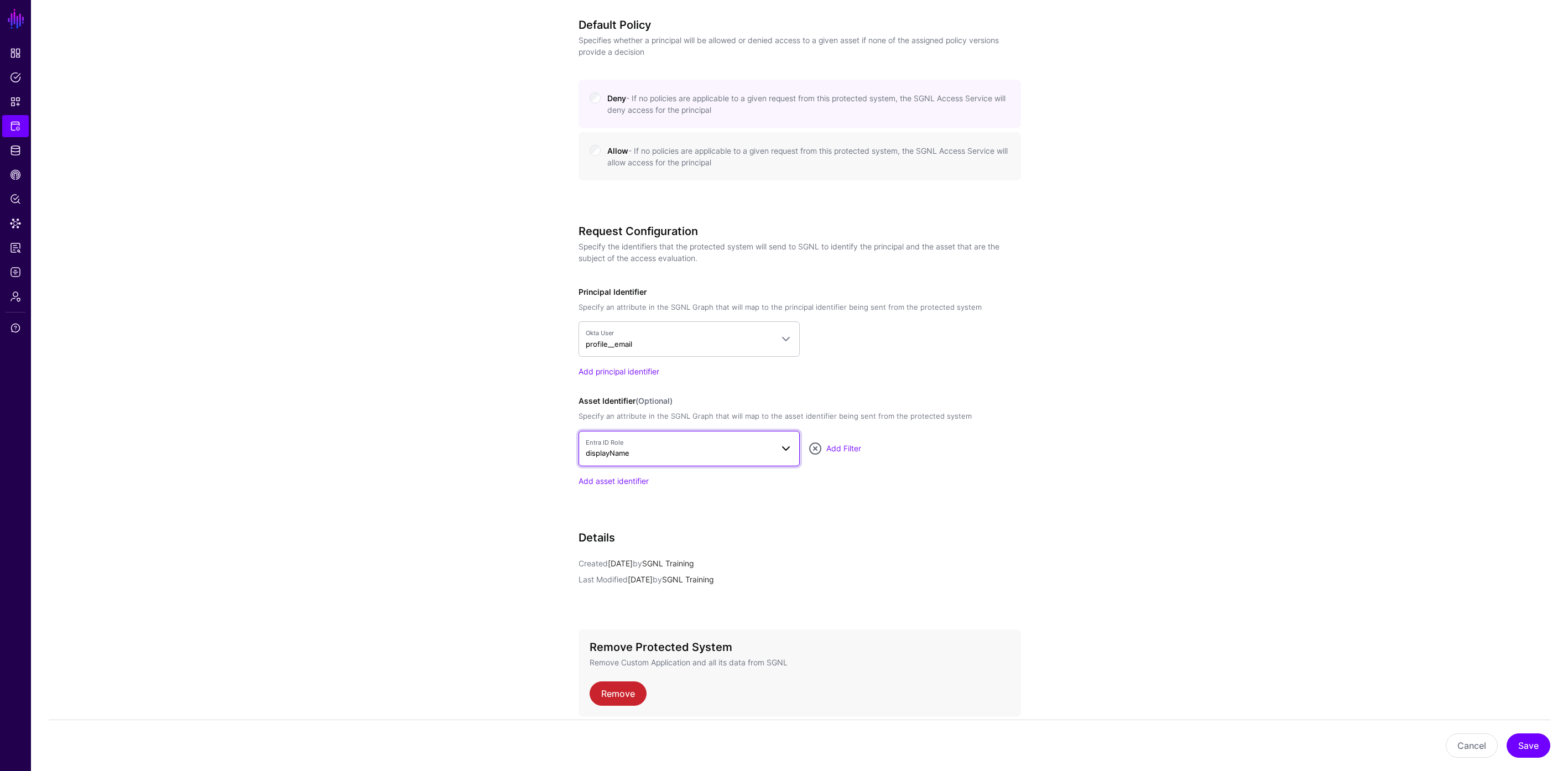
click at [669, 457] on span "Entra ID Role displayName" at bounding box center [679, 449] width 187 height 21
click at [628, 654] on span "Issue > key" at bounding box center [618, 658] width 40 height 9
click at [1536, 743] on button "Save" at bounding box center [1528, 746] width 44 height 24
click at [16, 203] on span "Policy Lens" at bounding box center [15, 200] width 11 height 11
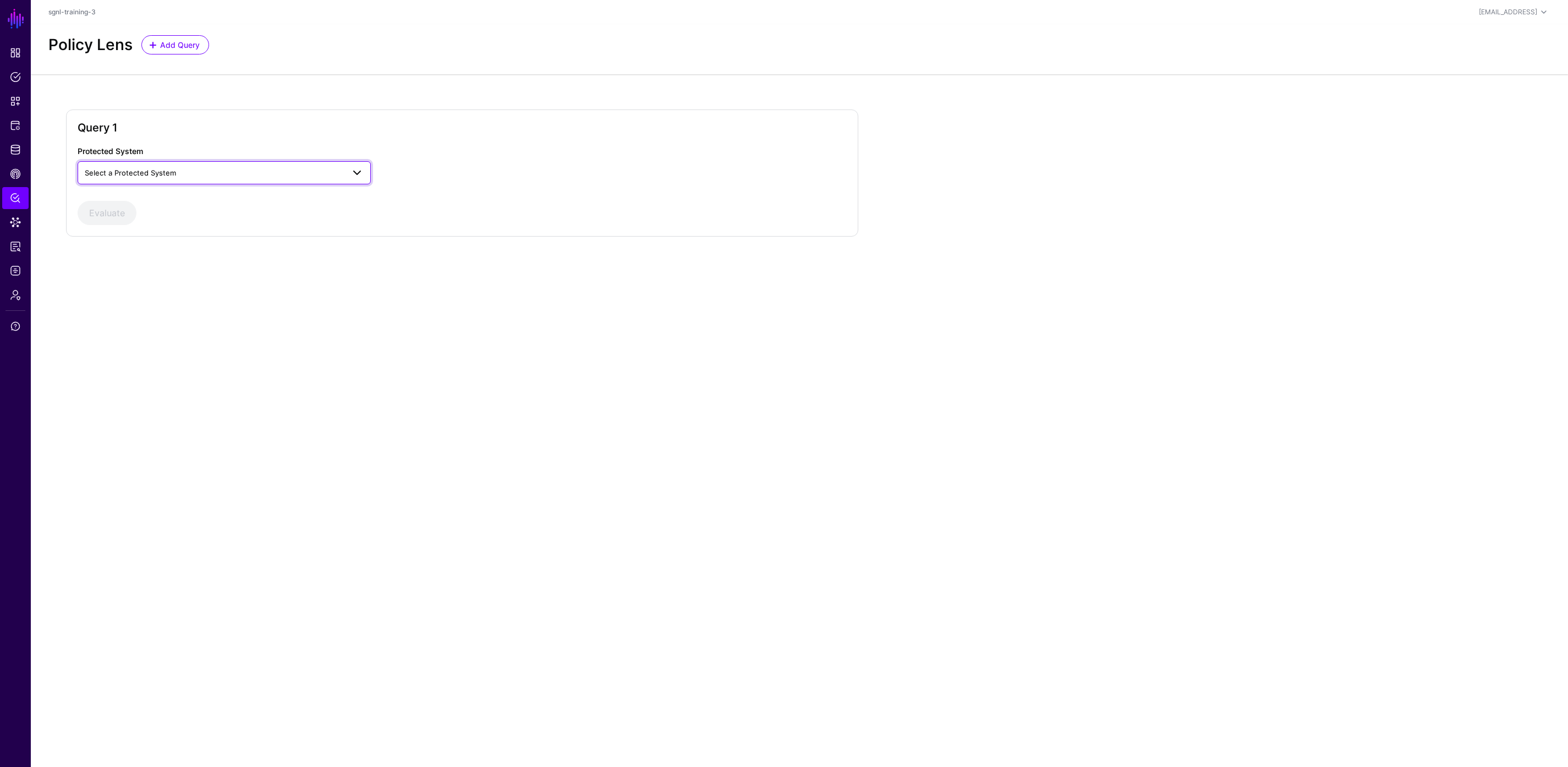
click at [309, 174] on span "Select a Protected System" at bounding box center [214, 172] width 259 height 12
click at [297, 196] on div "Custom Application" at bounding box center [223, 199] width 276 height 11
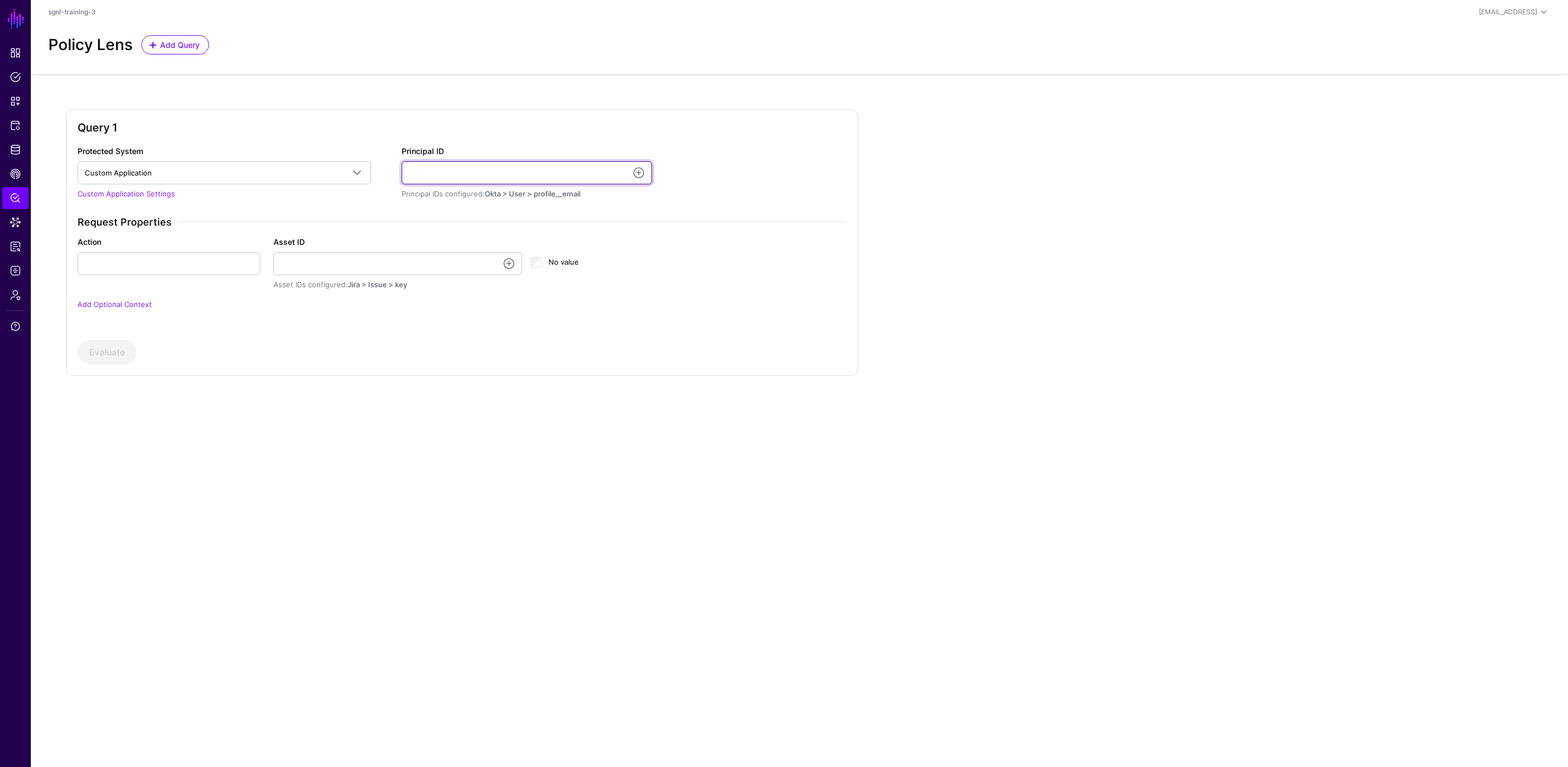
click at [472, 178] on input "Principal ID" at bounding box center [527, 173] width 251 height 23
type input "**********"
click at [170, 261] on input "Action" at bounding box center [169, 264] width 182 height 23
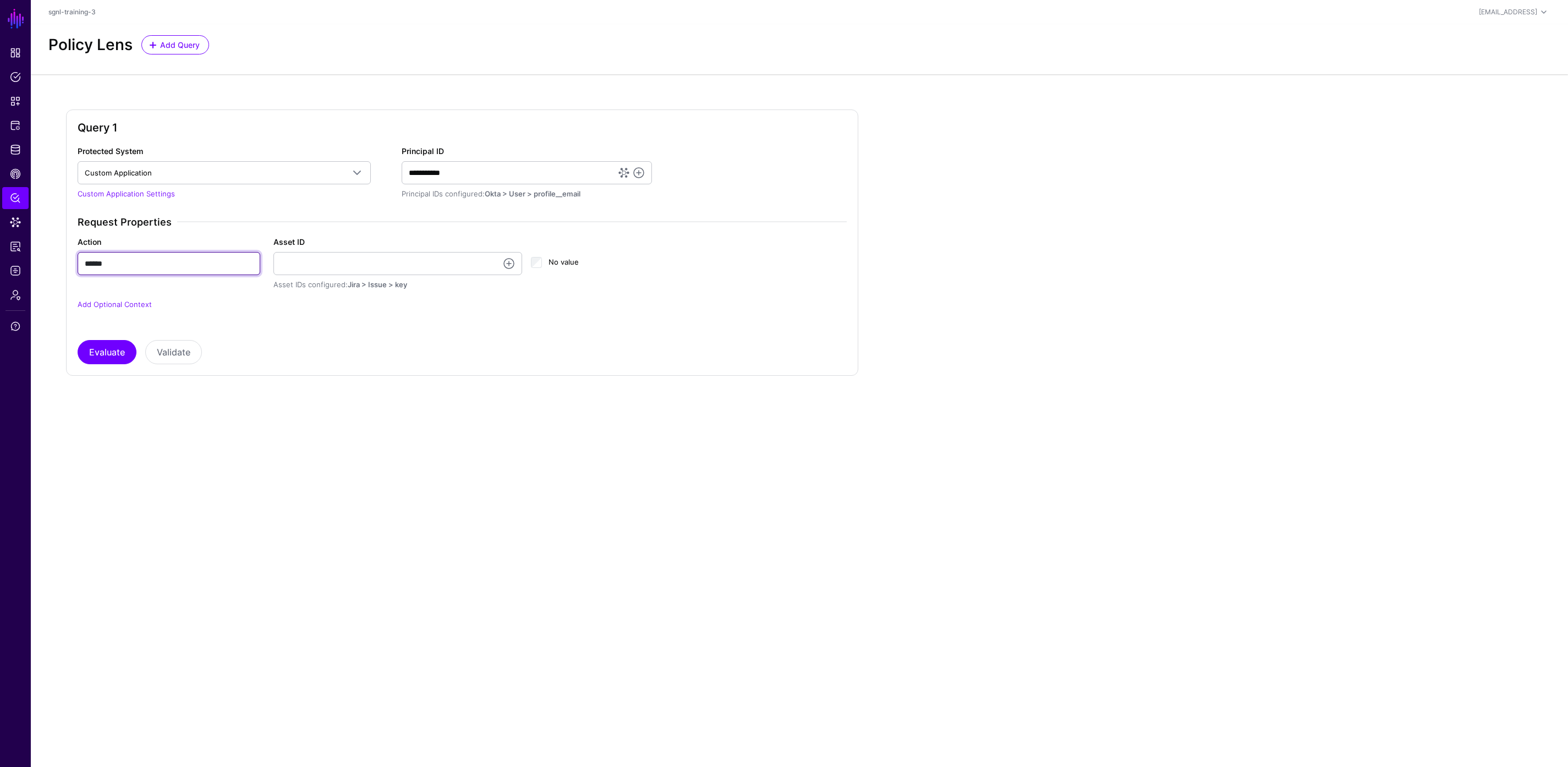
type input "******"
click at [301, 262] on input "Asset ID" at bounding box center [398, 264] width 249 height 23
click at [387, 257] on input "Asset ID" at bounding box center [398, 264] width 249 height 23
type input "**********"
click at [155, 318] on div "**********" at bounding box center [462, 270] width 778 height 108
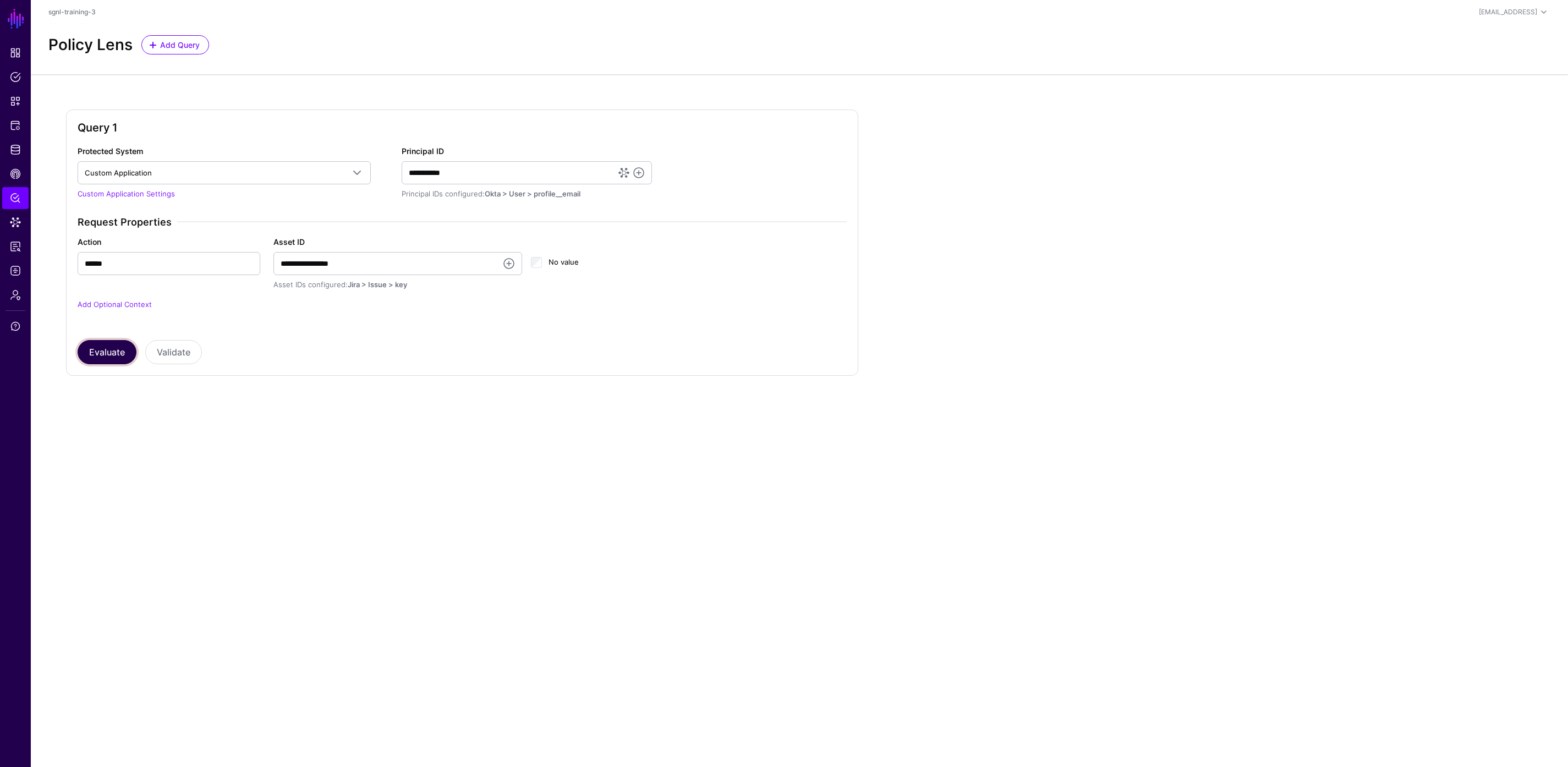
click at [104, 354] on button "Evaluate" at bounding box center [107, 352] width 59 height 24
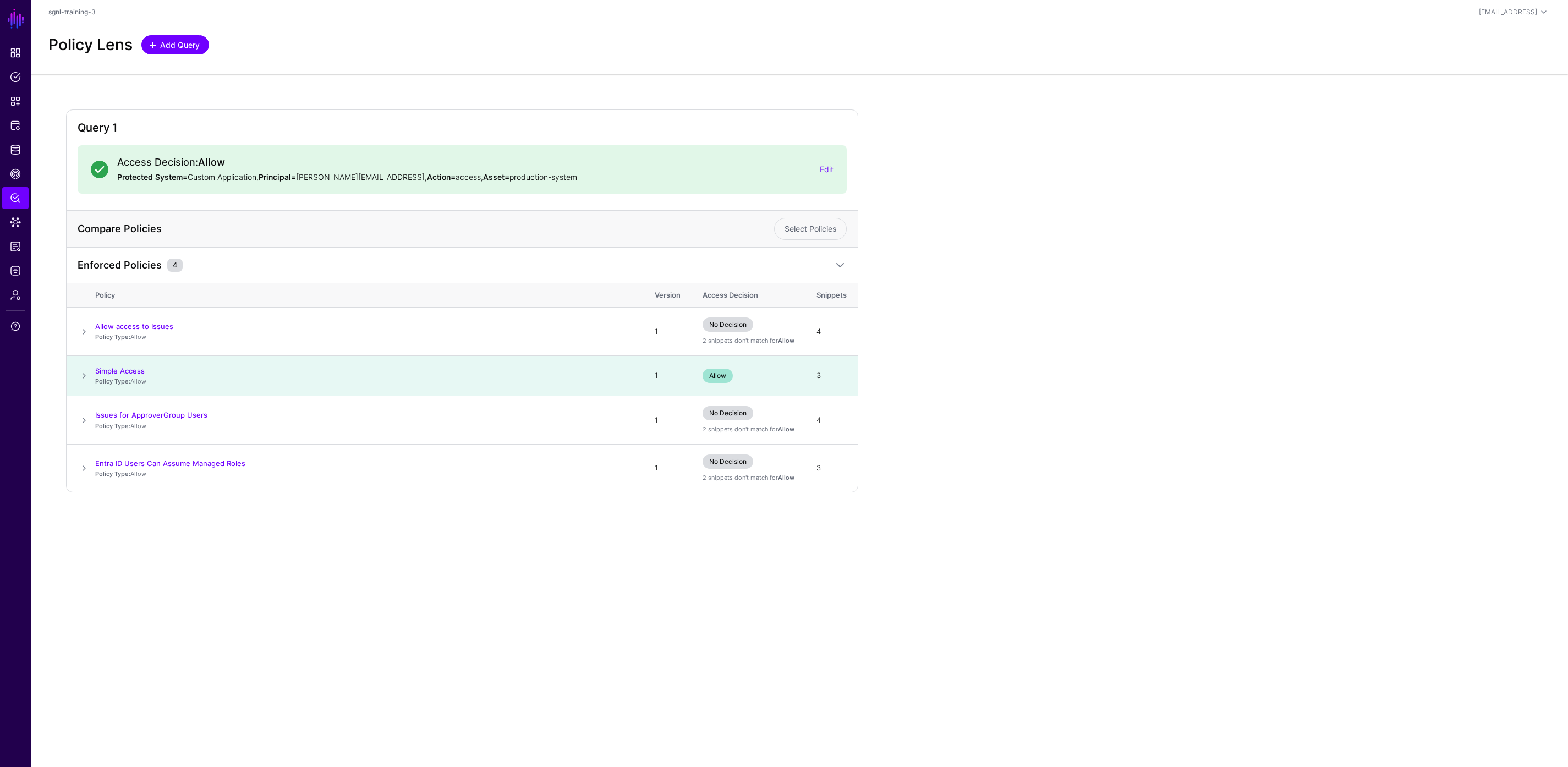
click at [169, 51] on link "Add Query" at bounding box center [175, 45] width 68 height 19
click at [299, 576] on span "Select a Protected System" at bounding box center [214, 574] width 259 height 12
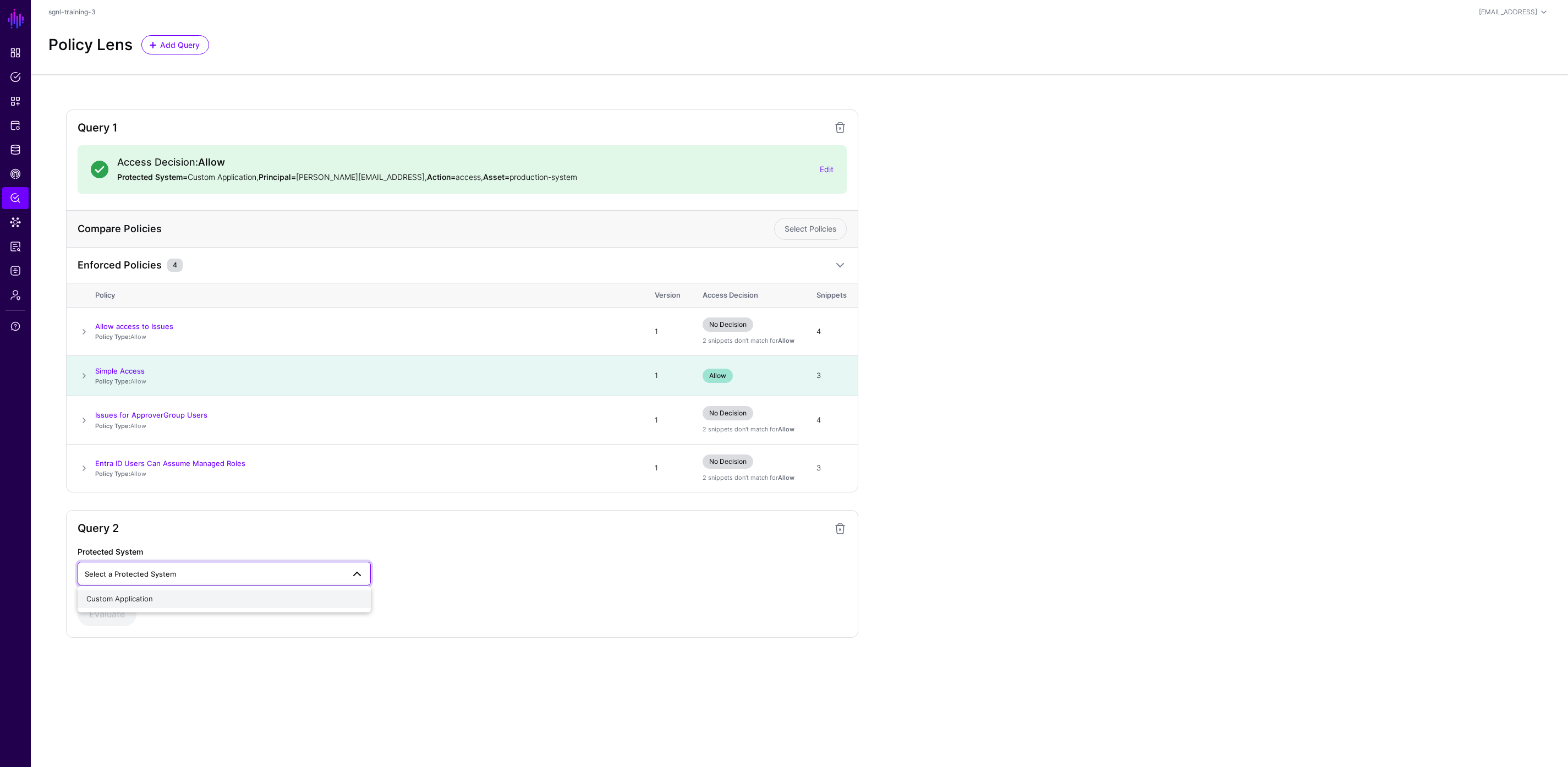
click at [235, 598] on div "Custom Application" at bounding box center [223, 600] width 276 height 11
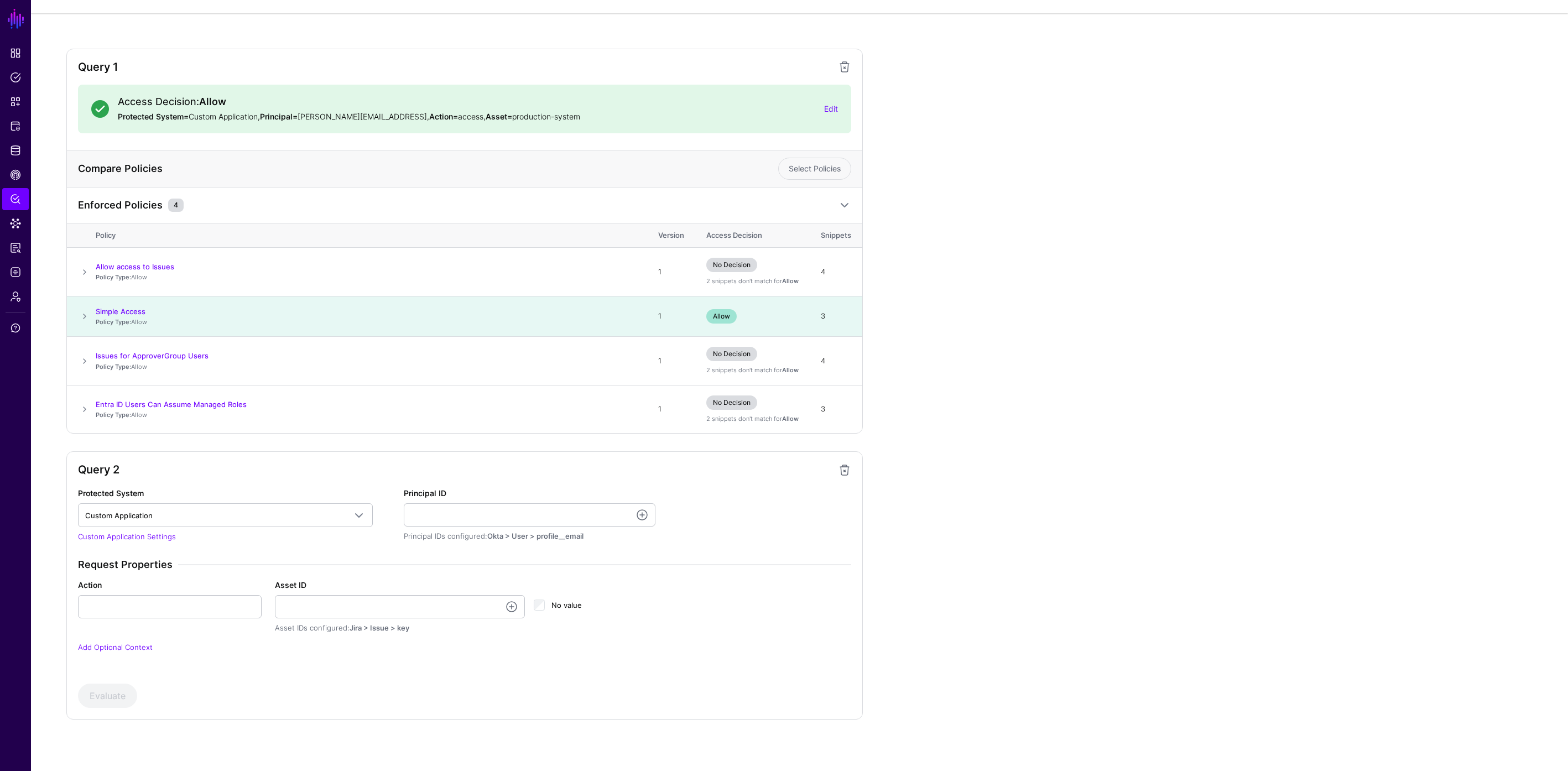
scroll to position [63, 0]
click at [432, 512] on input "Principal ID" at bounding box center [530, 513] width 252 height 23
type input "**********"
click at [191, 607] on input "Action" at bounding box center [170, 605] width 183 height 23
type input "******"
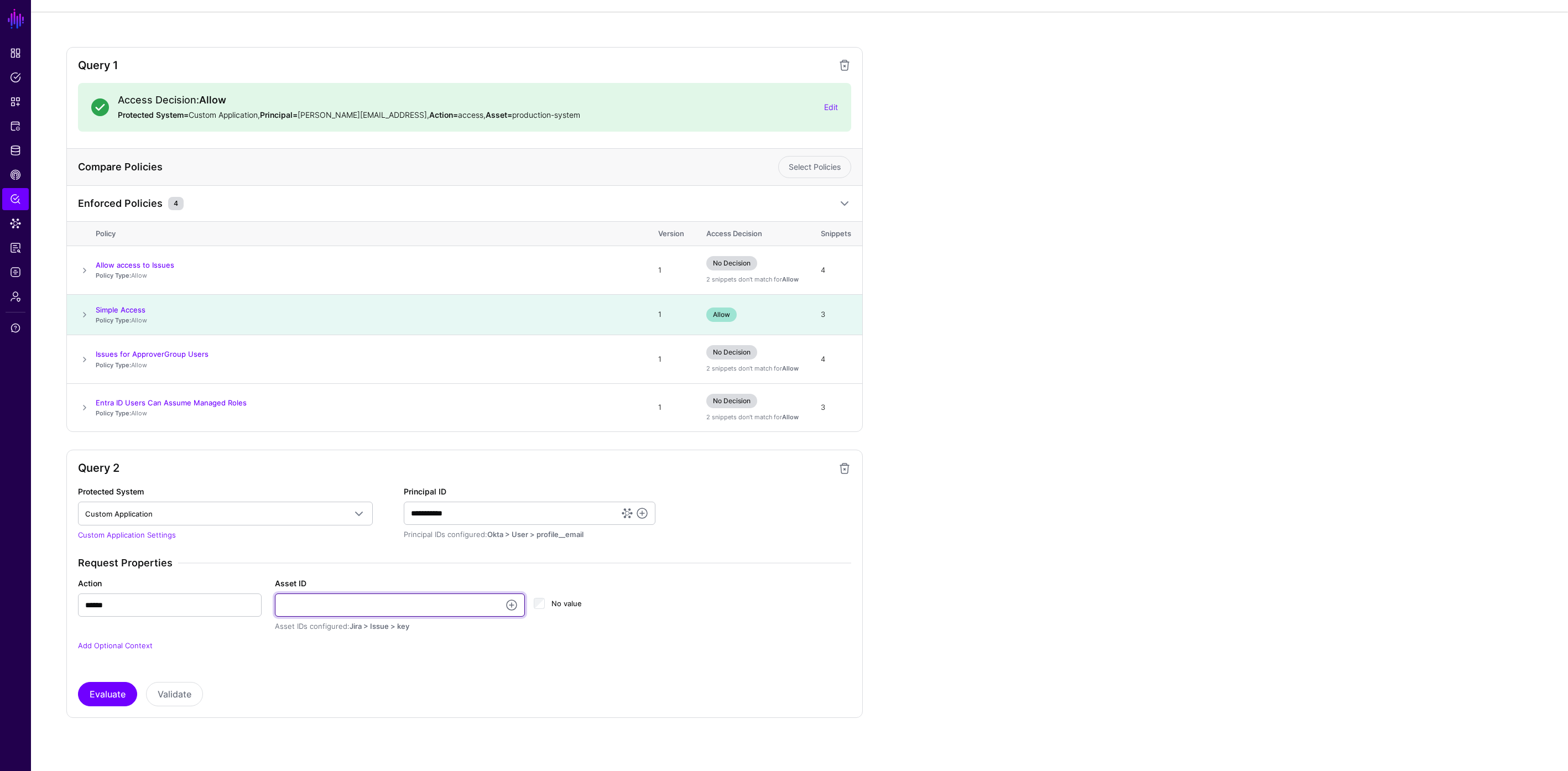
click at [318, 603] on input "Asset ID" at bounding box center [400, 605] width 250 height 23
type input "******"
click at [660, 645] on p "Add Optional Context" at bounding box center [465, 647] width 773 height 11
click at [116, 696] on button "Evaluate" at bounding box center [107, 694] width 59 height 24
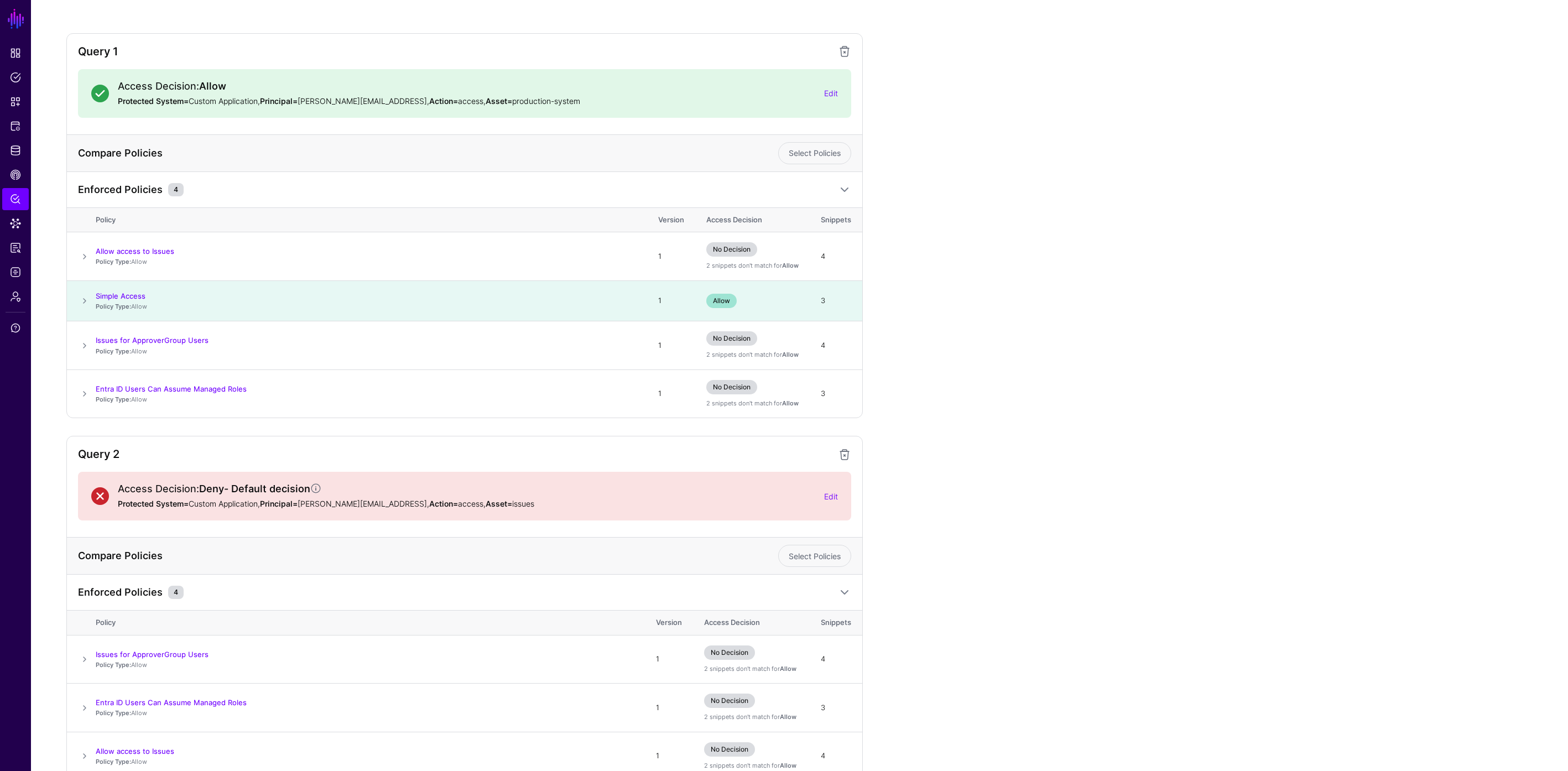
scroll to position [0, 0]
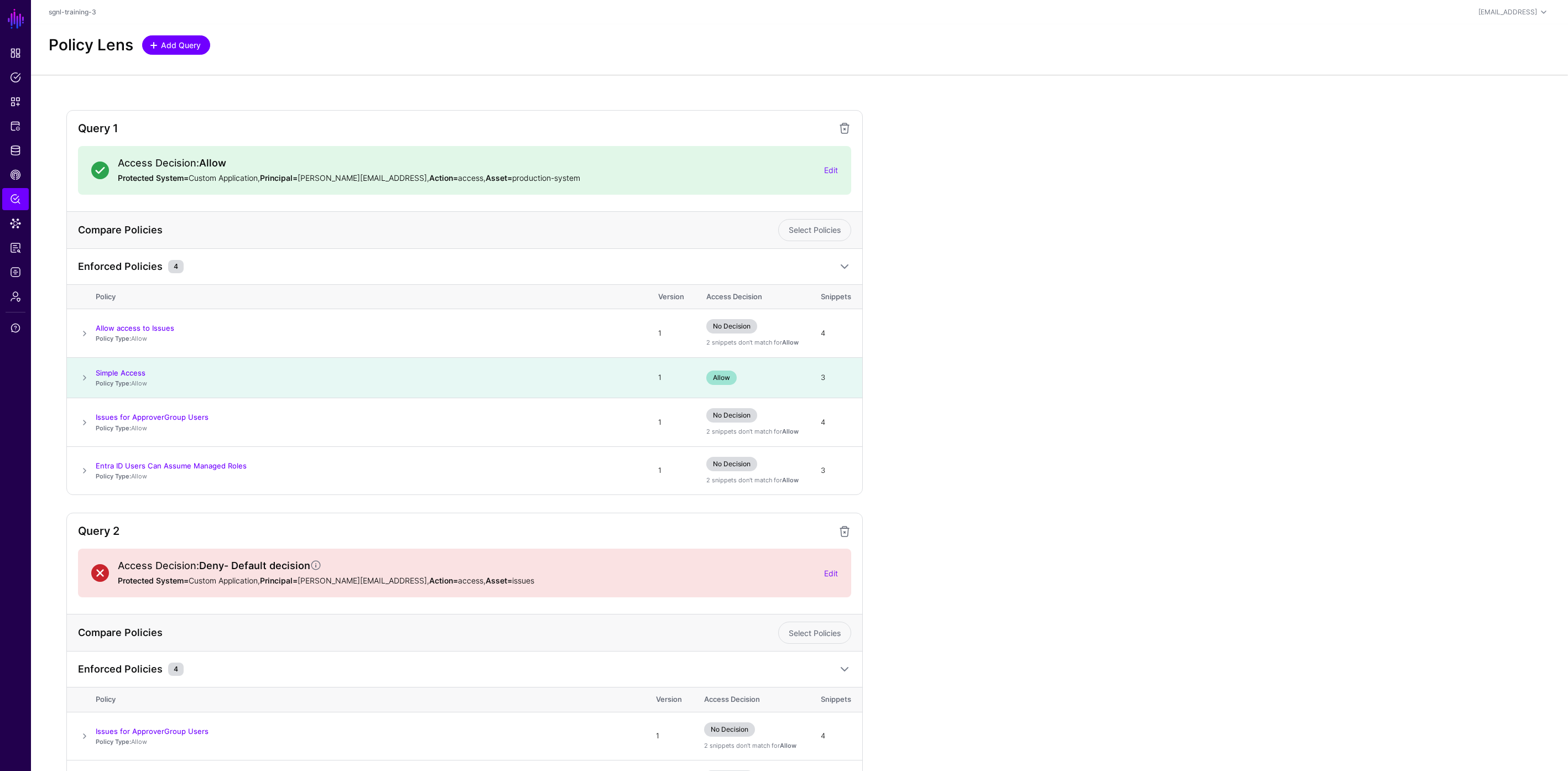
click at [177, 44] on span "Add Query" at bounding box center [181, 45] width 43 height 11
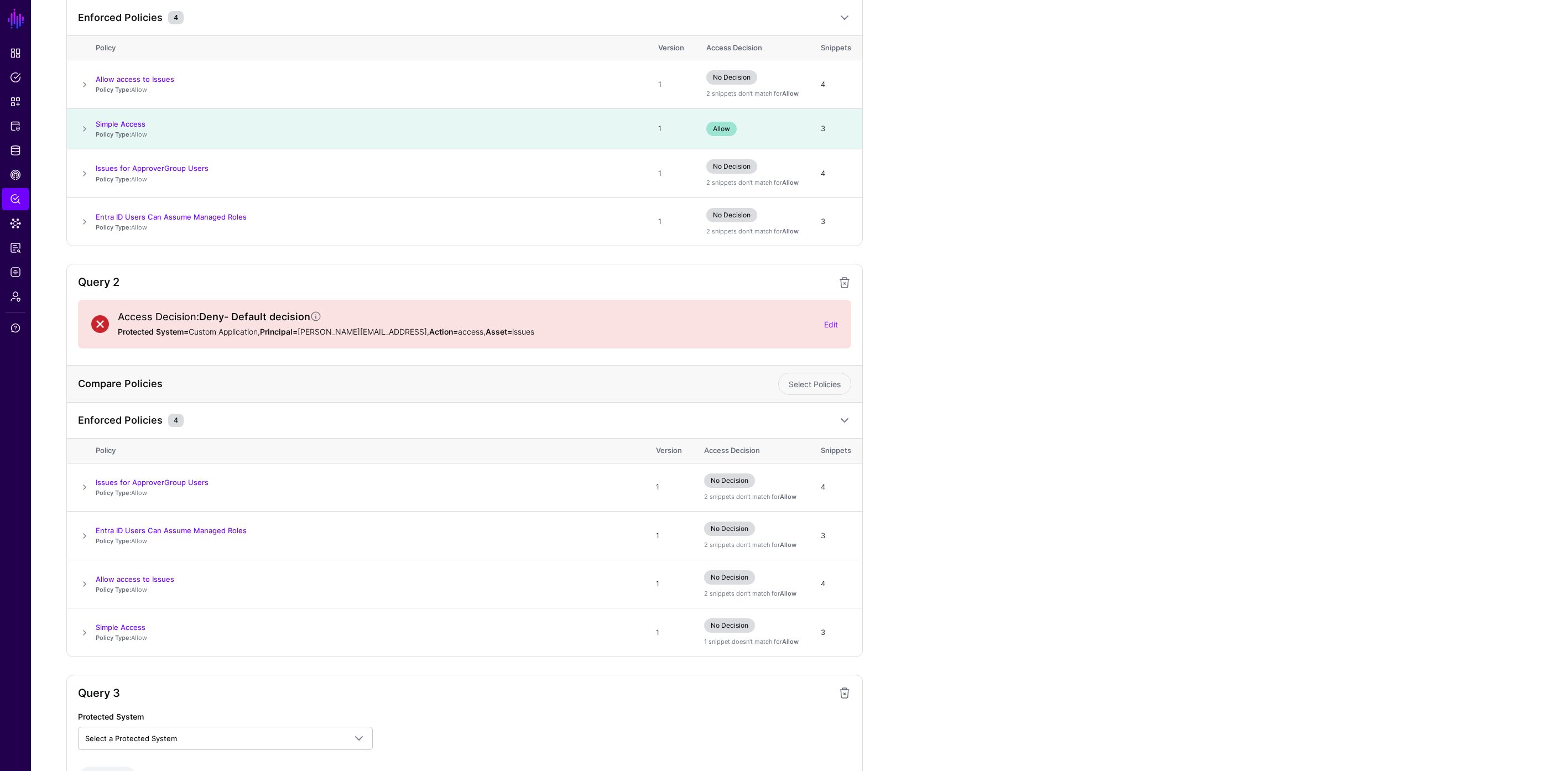
scroll to position [334, 0]
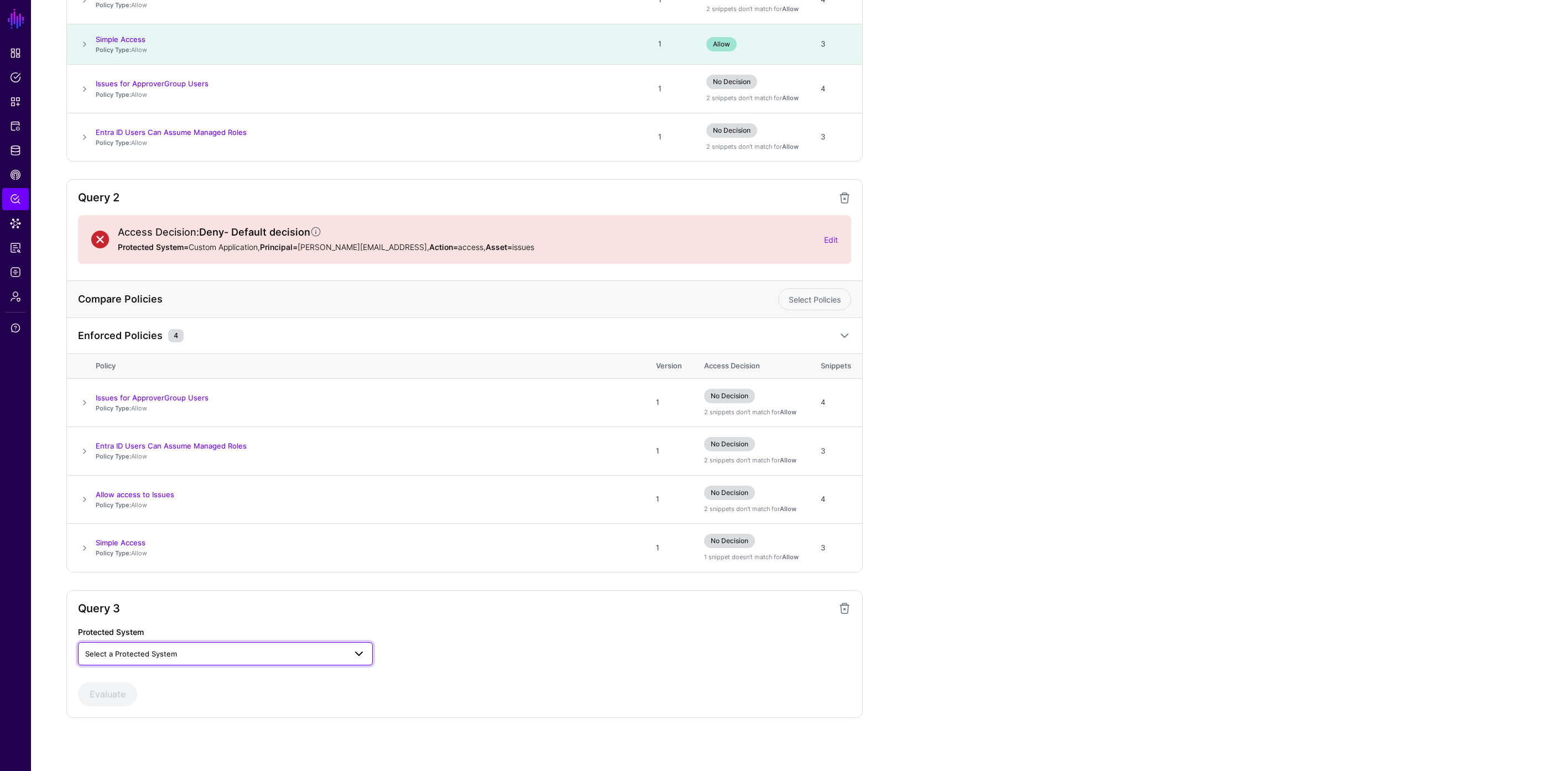
click at [252, 660] on span "Select a Protected System" at bounding box center [225, 654] width 280 height 13
click at [236, 682] on div "Custom Application" at bounding box center [225, 680] width 277 height 11
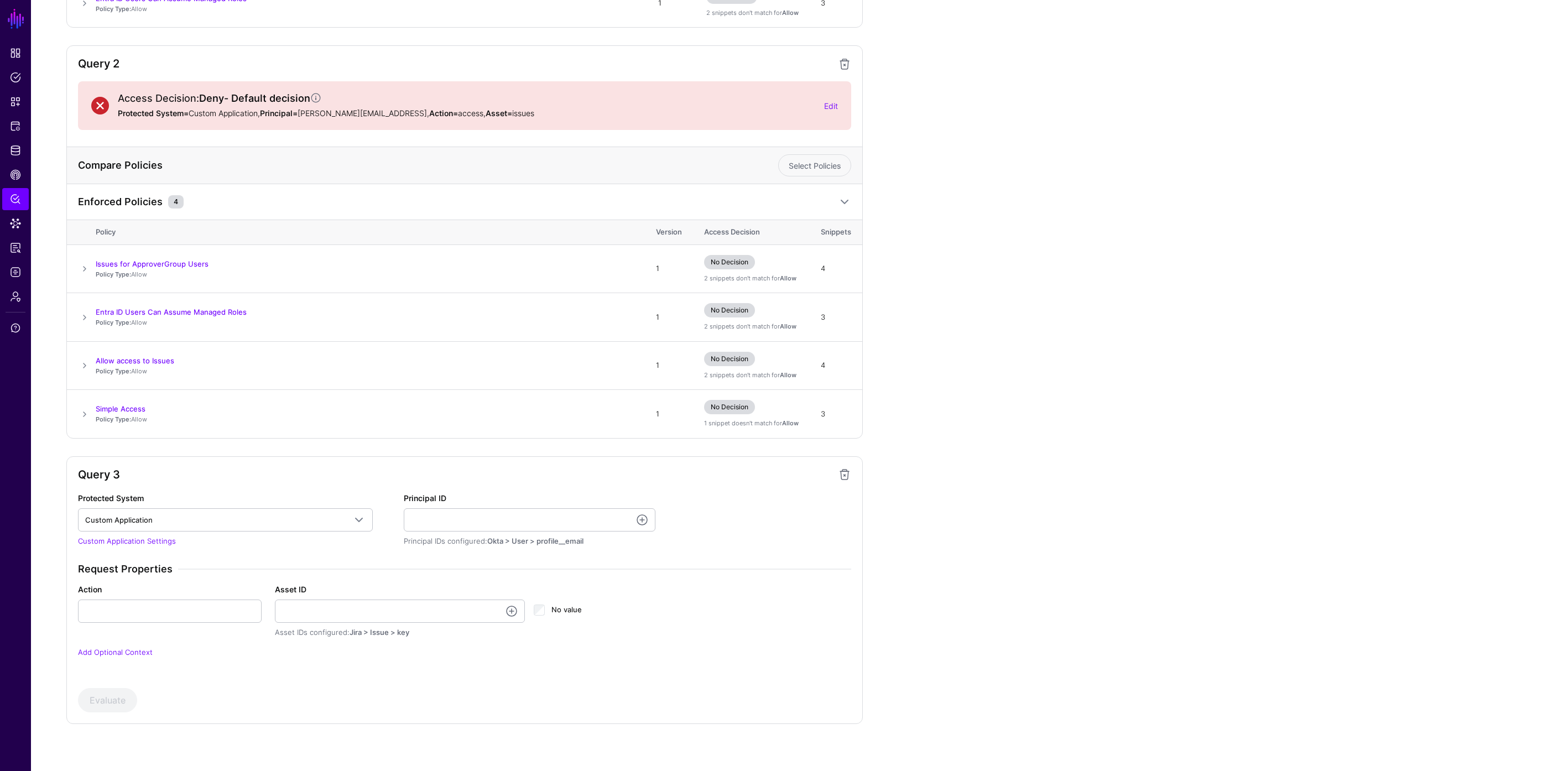
scroll to position [474, 0]
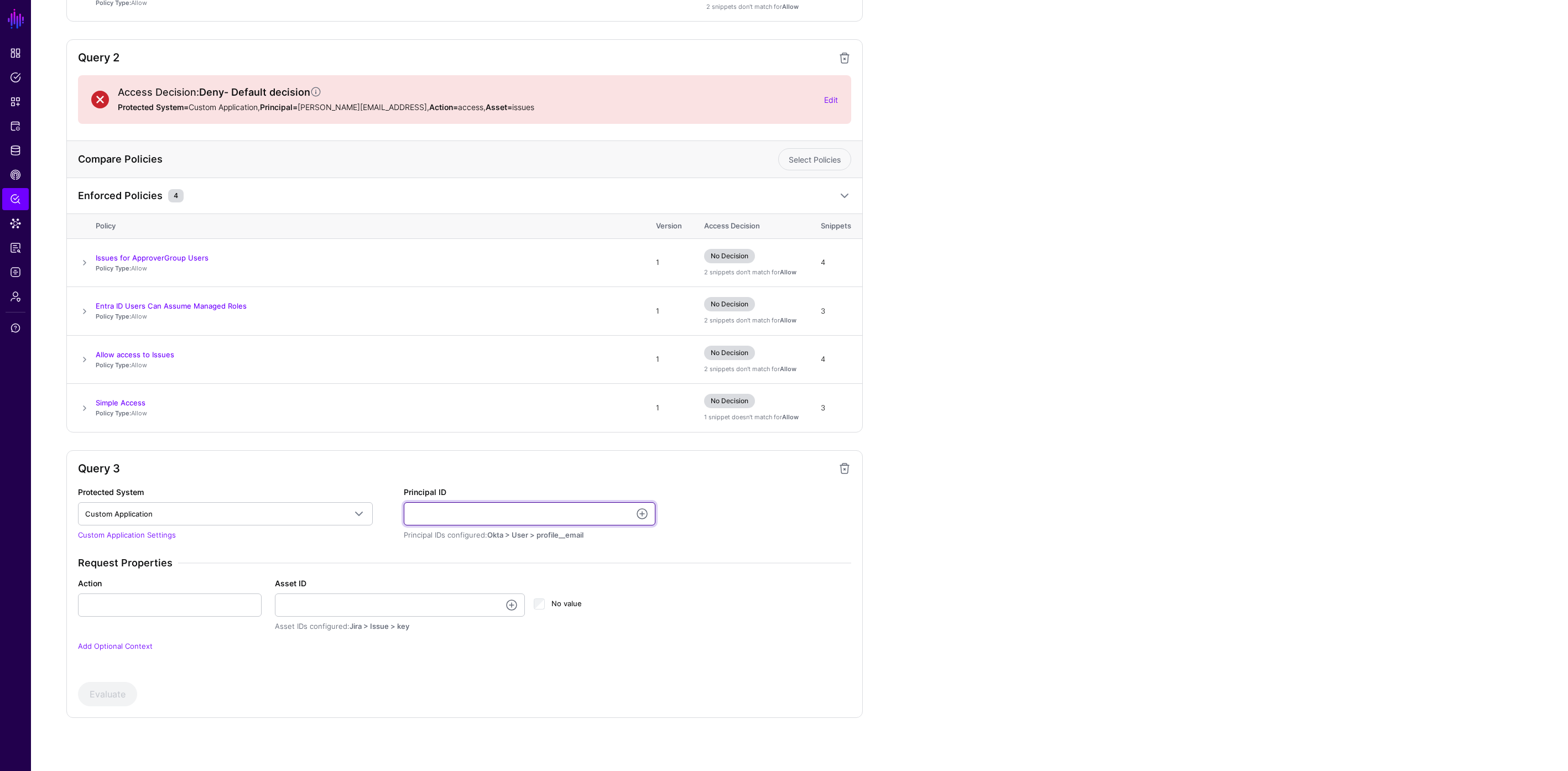
click at [438, 510] on input "Principal ID" at bounding box center [530, 514] width 252 height 23
paste input "**********"
type input "**********"
click at [181, 609] on input "Action" at bounding box center [170, 605] width 183 height 23
type input "******"
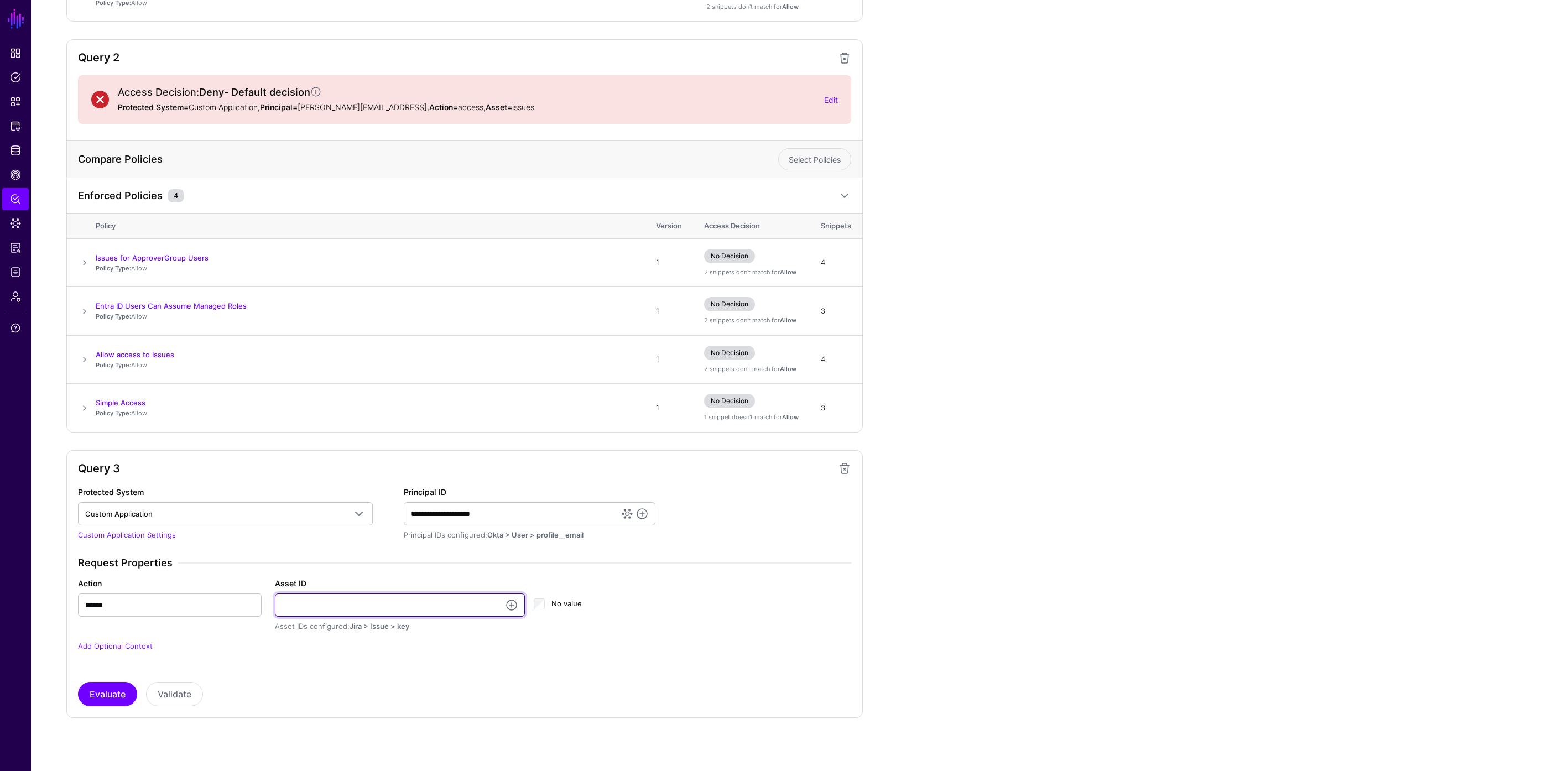
click at [305, 603] on input "Asset ID" at bounding box center [400, 605] width 250 height 23
type input "**********"
click at [97, 694] on button "Evaluate" at bounding box center [107, 694] width 59 height 24
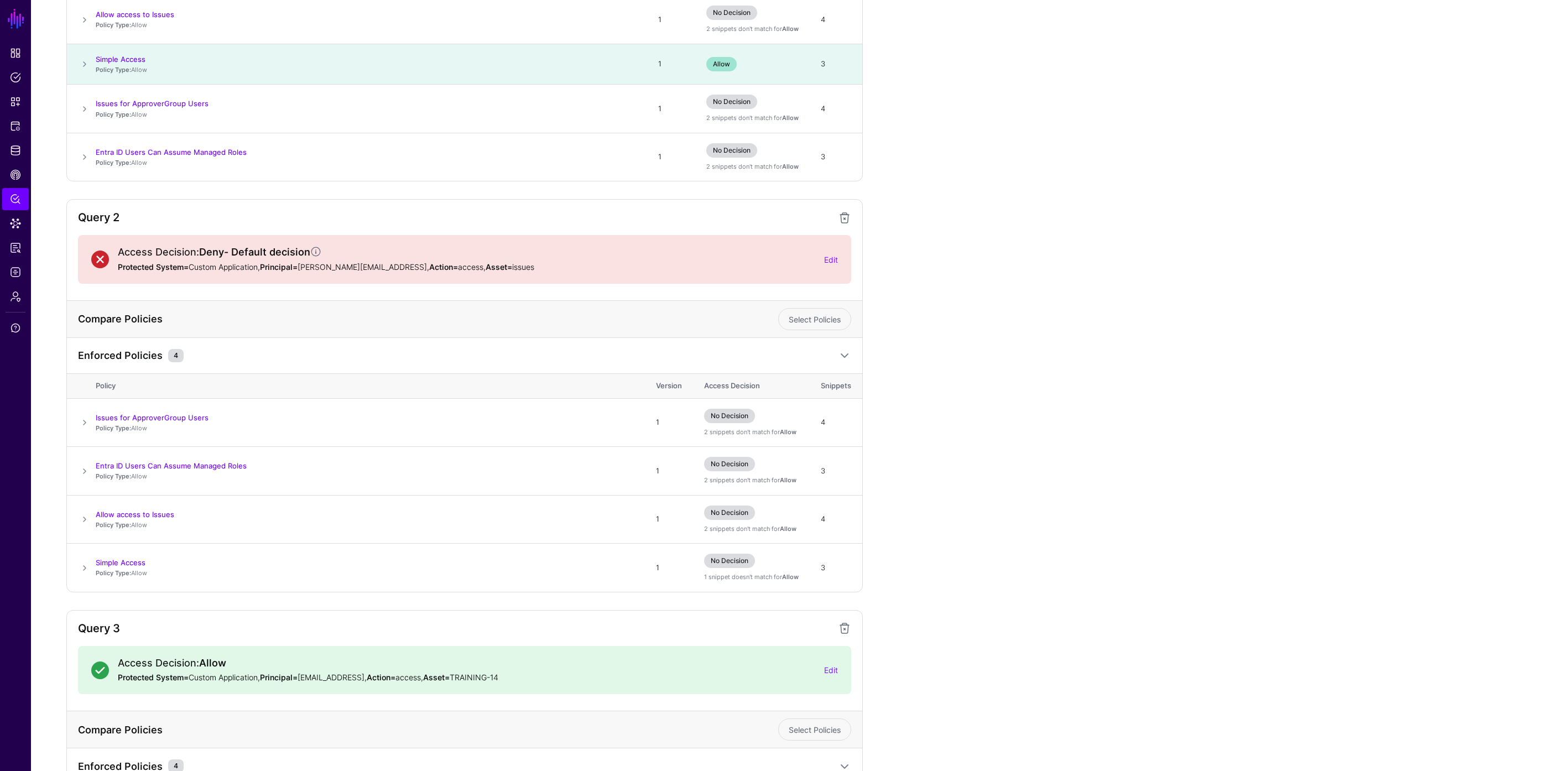
scroll to position [0, 0]
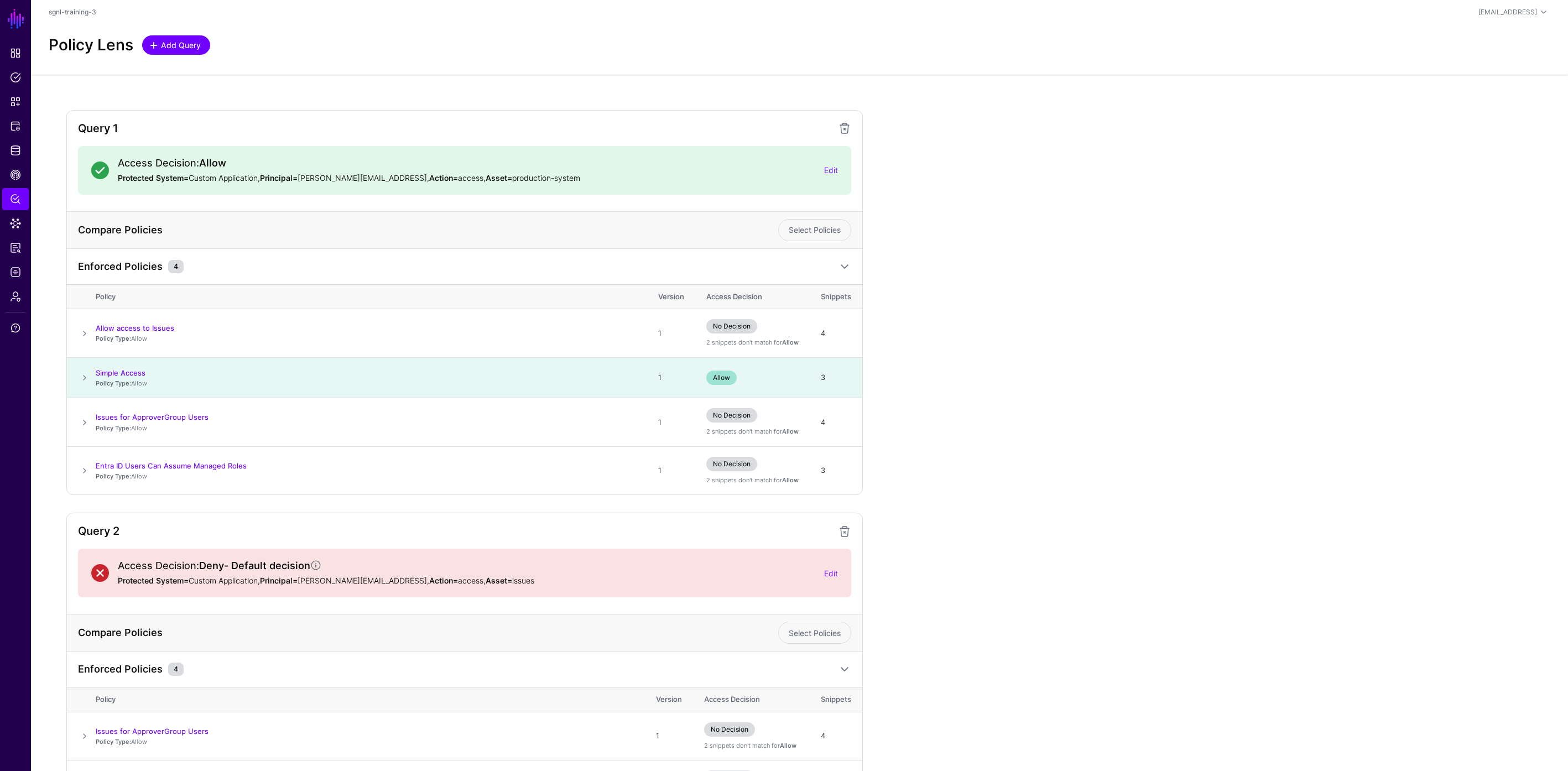
click at [192, 37] on link "Add Query" at bounding box center [176, 45] width 68 height 19
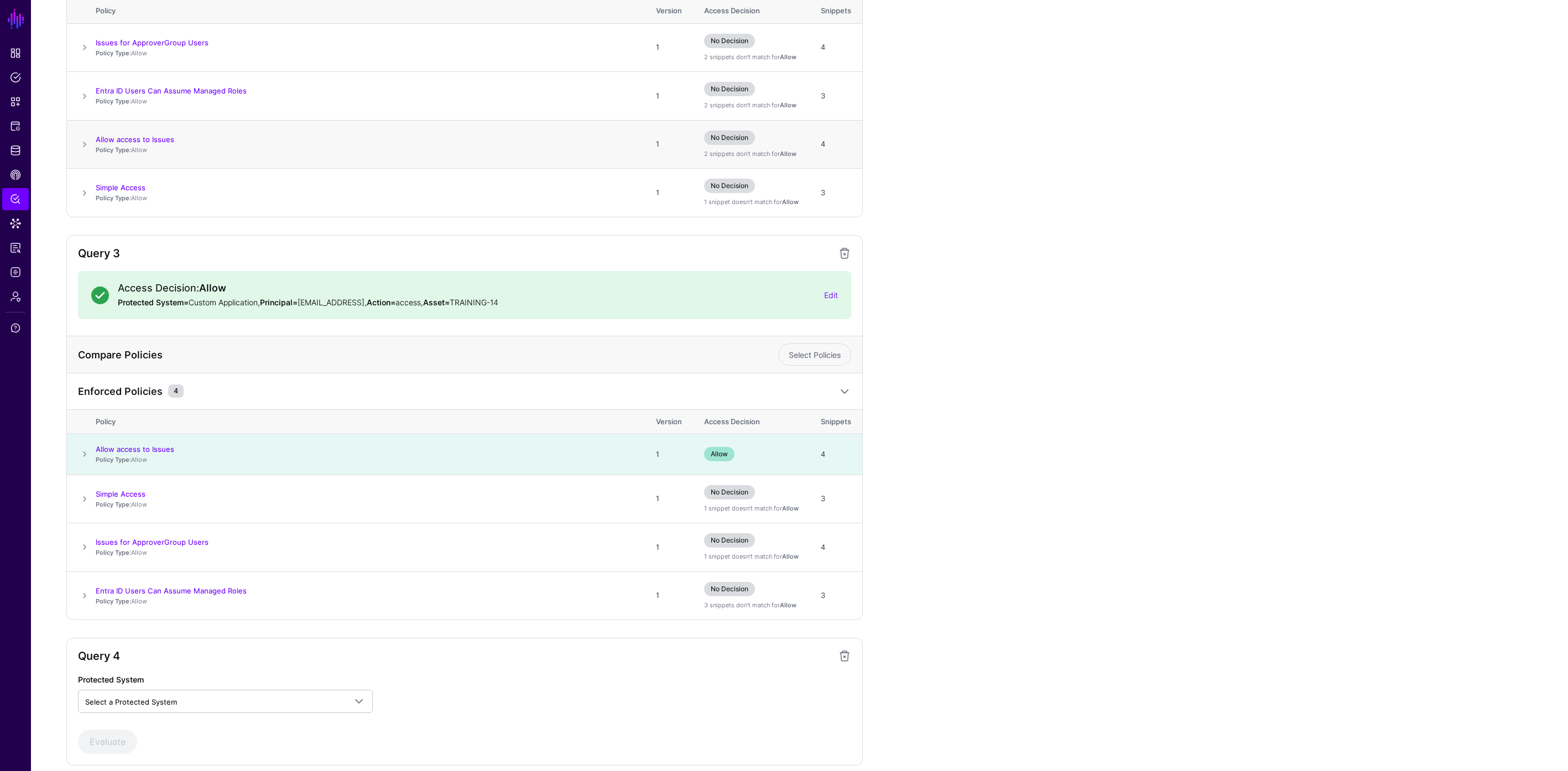
scroll to position [736, 0]
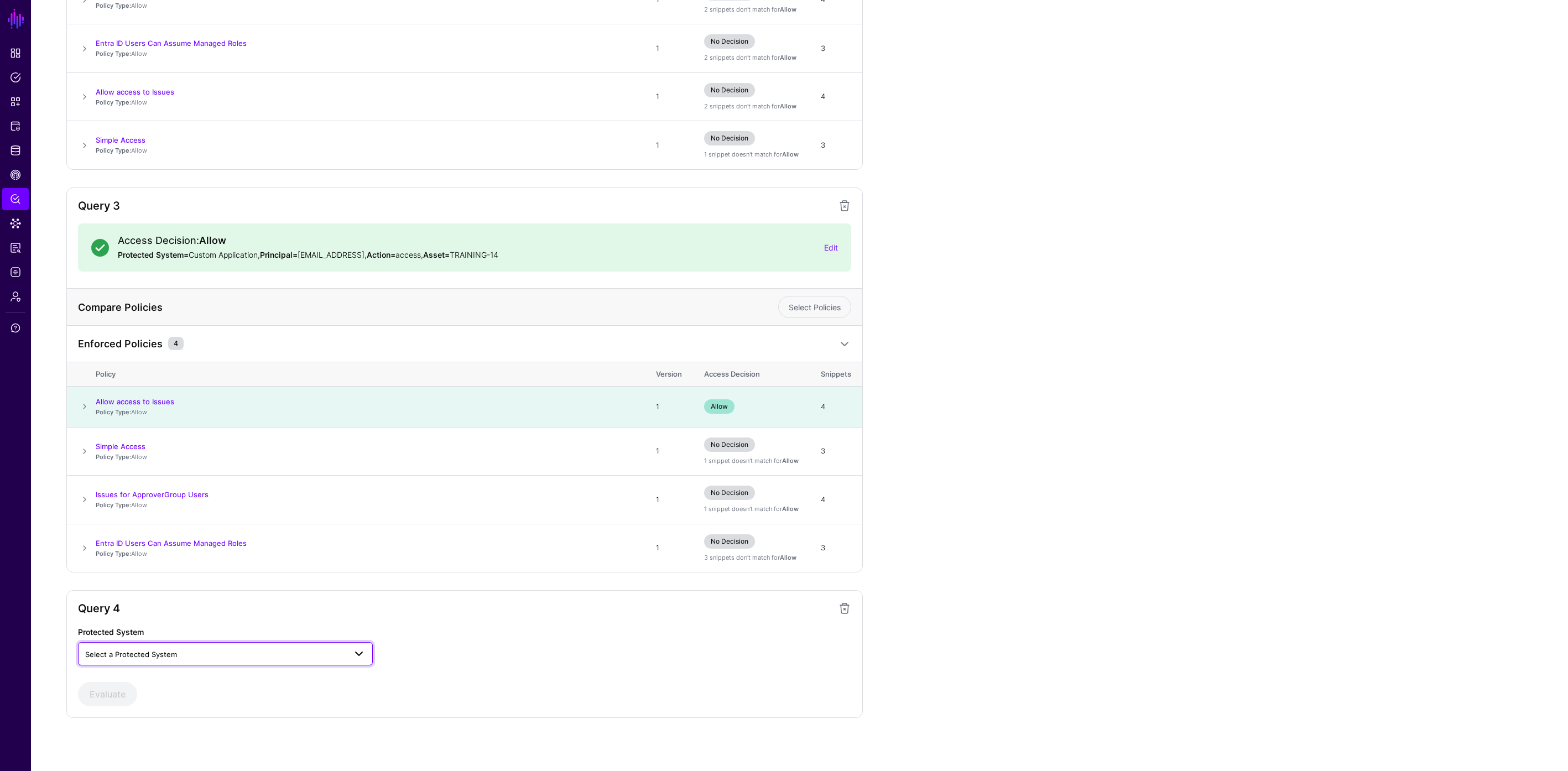
click at [227, 659] on span "Select a Protected System" at bounding box center [215, 654] width 260 height 12
click at [217, 679] on div "Custom Application" at bounding box center [225, 680] width 277 height 11
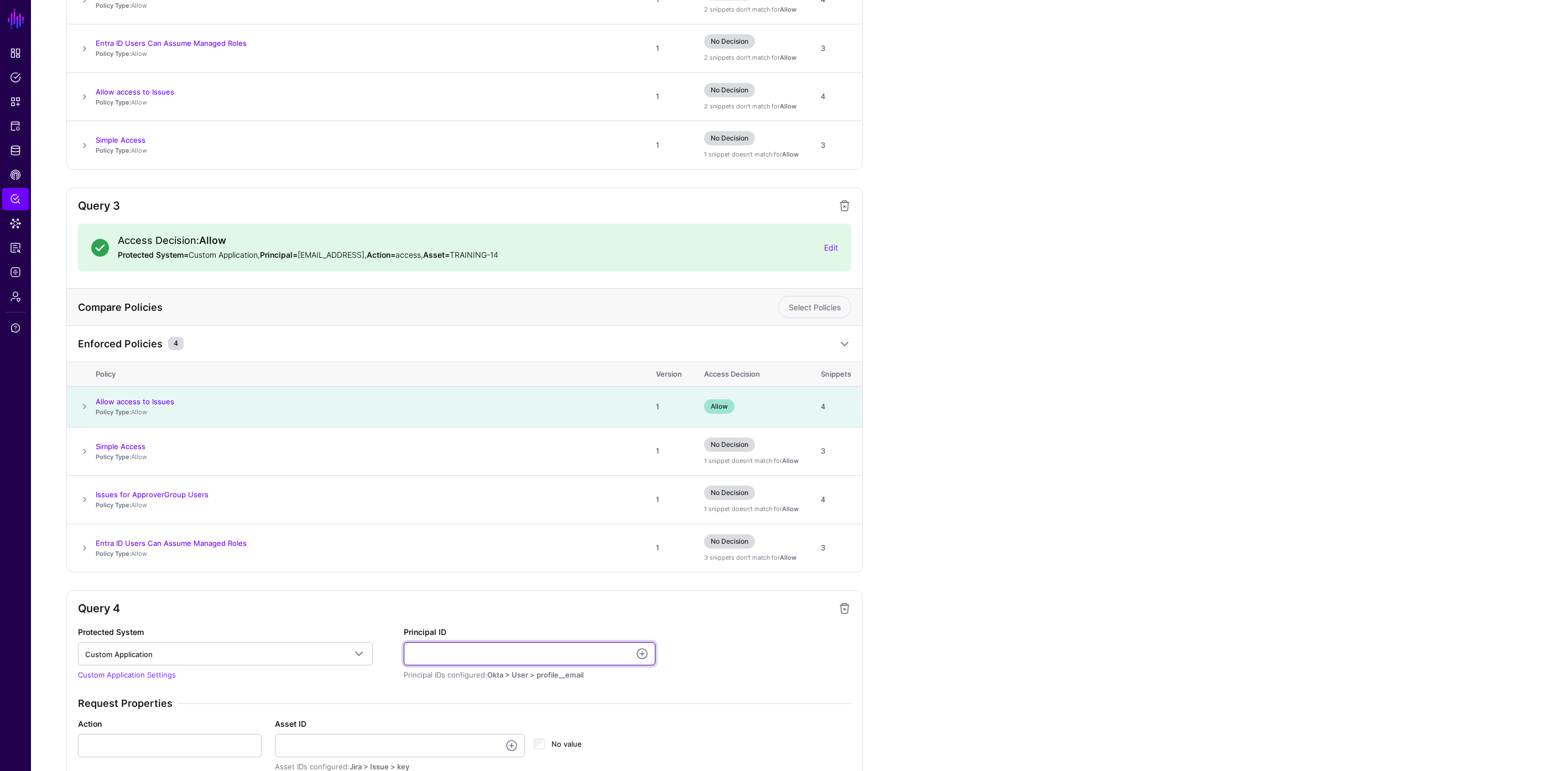
click at [519, 664] on input "Principal ID" at bounding box center [530, 654] width 252 height 23
type input "**********"
click at [157, 745] on input "Action" at bounding box center [170, 746] width 183 height 23
type input "******"
click at [324, 741] on input "Asset ID" at bounding box center [400, 746] width 250 height 23
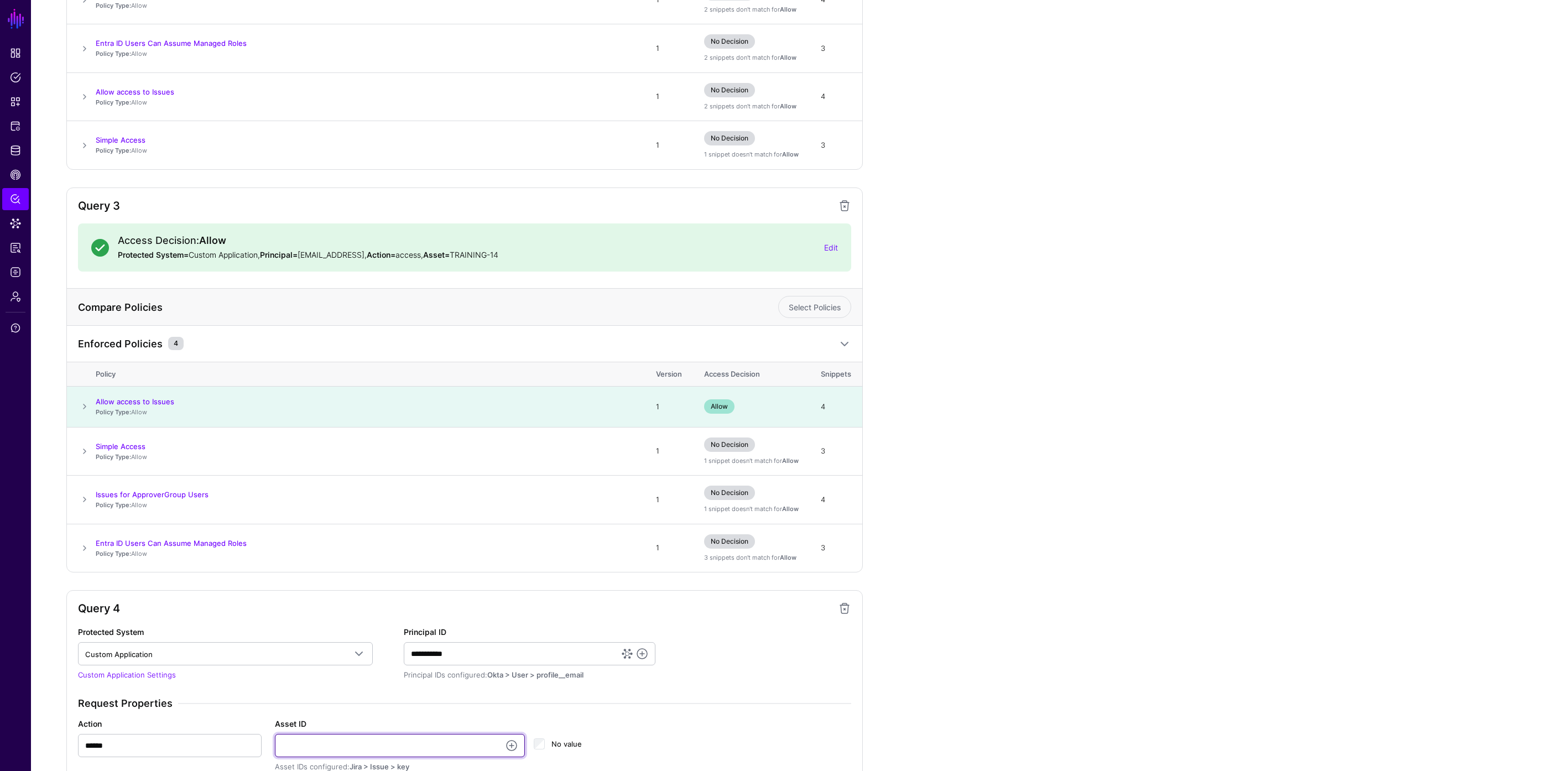
type input "**********"
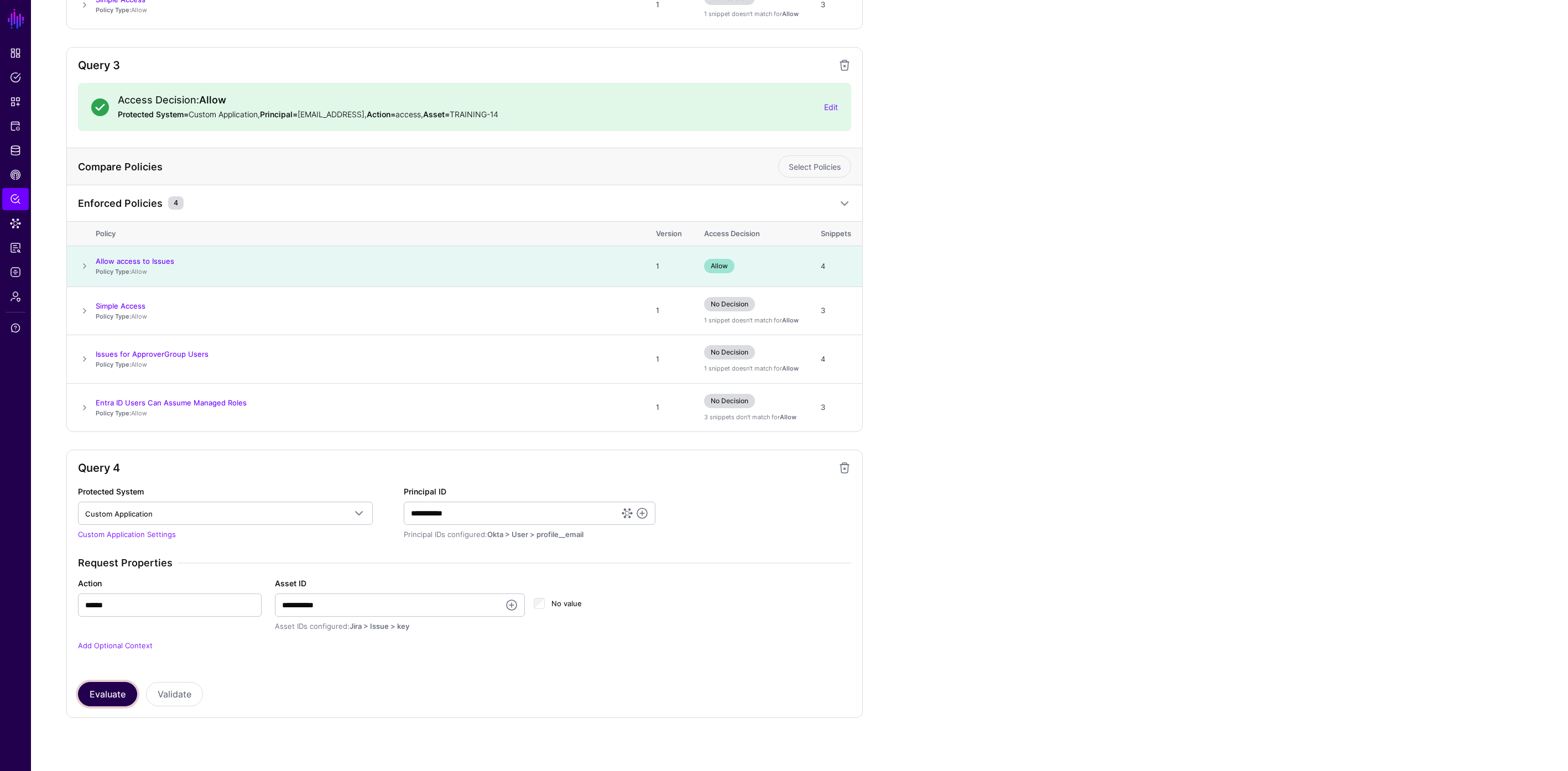
click at [94, 695] on button "Evaluate" at bounding box center [107, 694] width 59 height 24
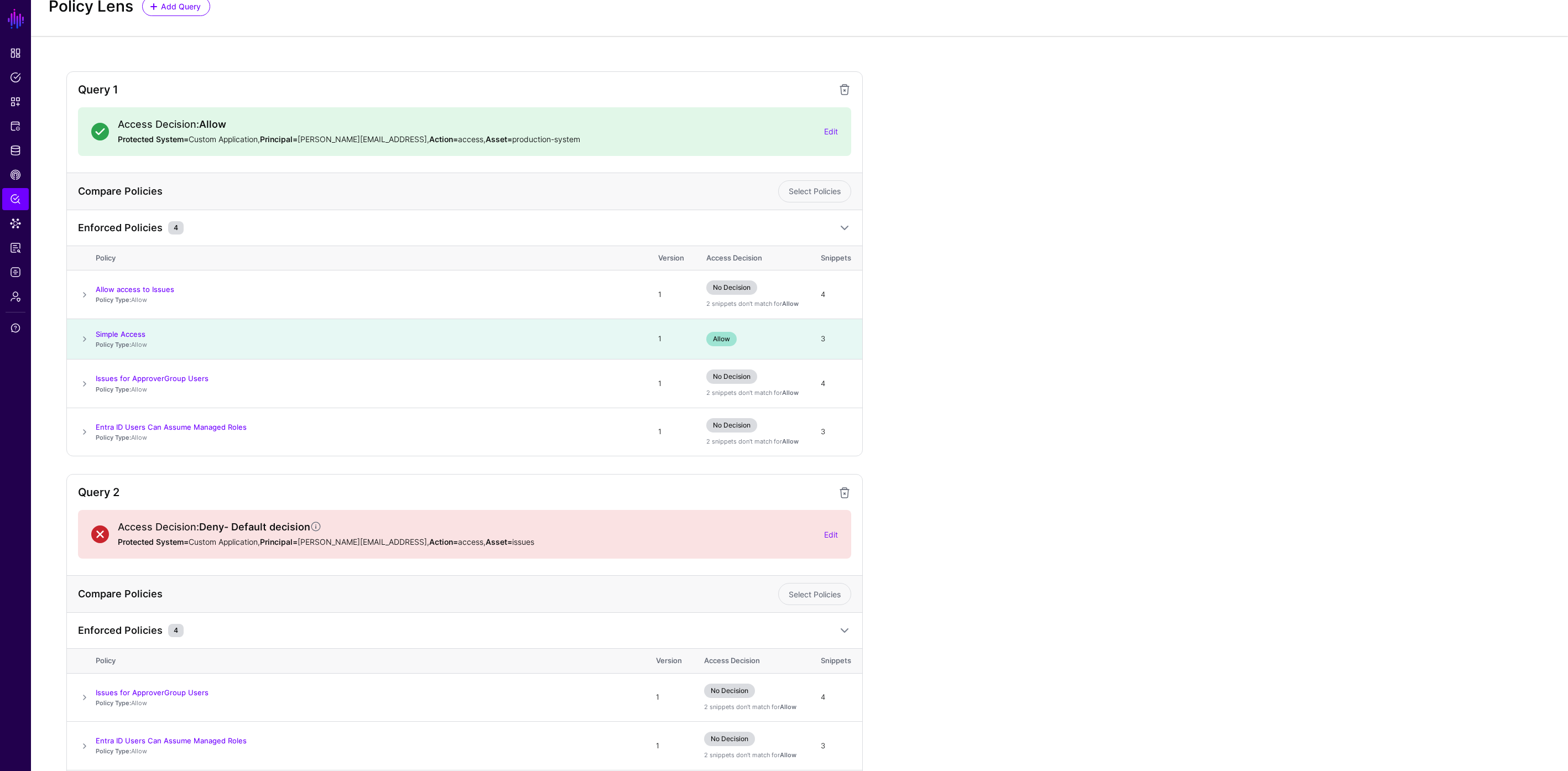
scroll to position [0, 0]
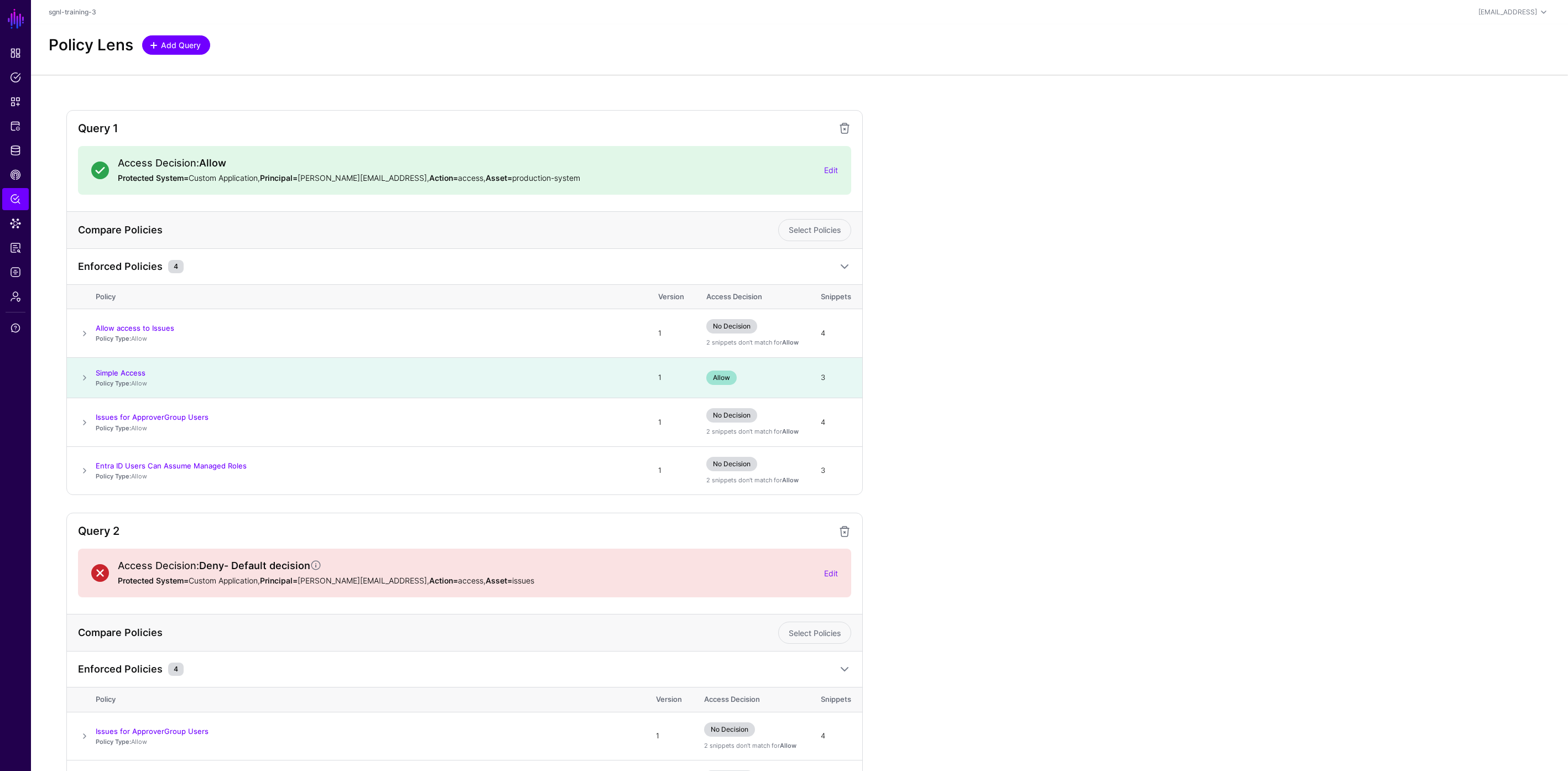
click at [188, 38] on link "Add Query" at bounding box center [176, 45] width 68 height 19
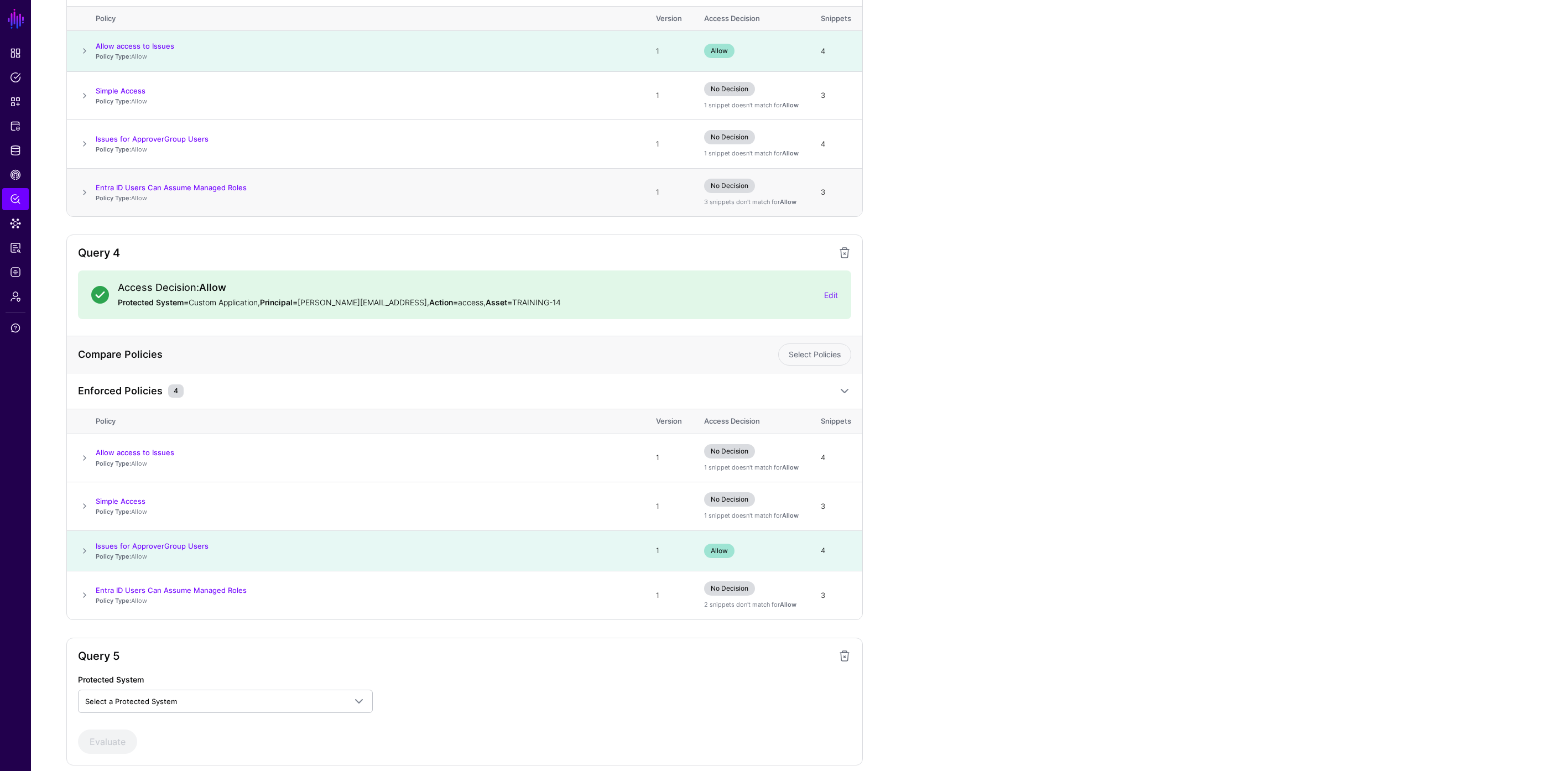
scroll to position [1140, 0]
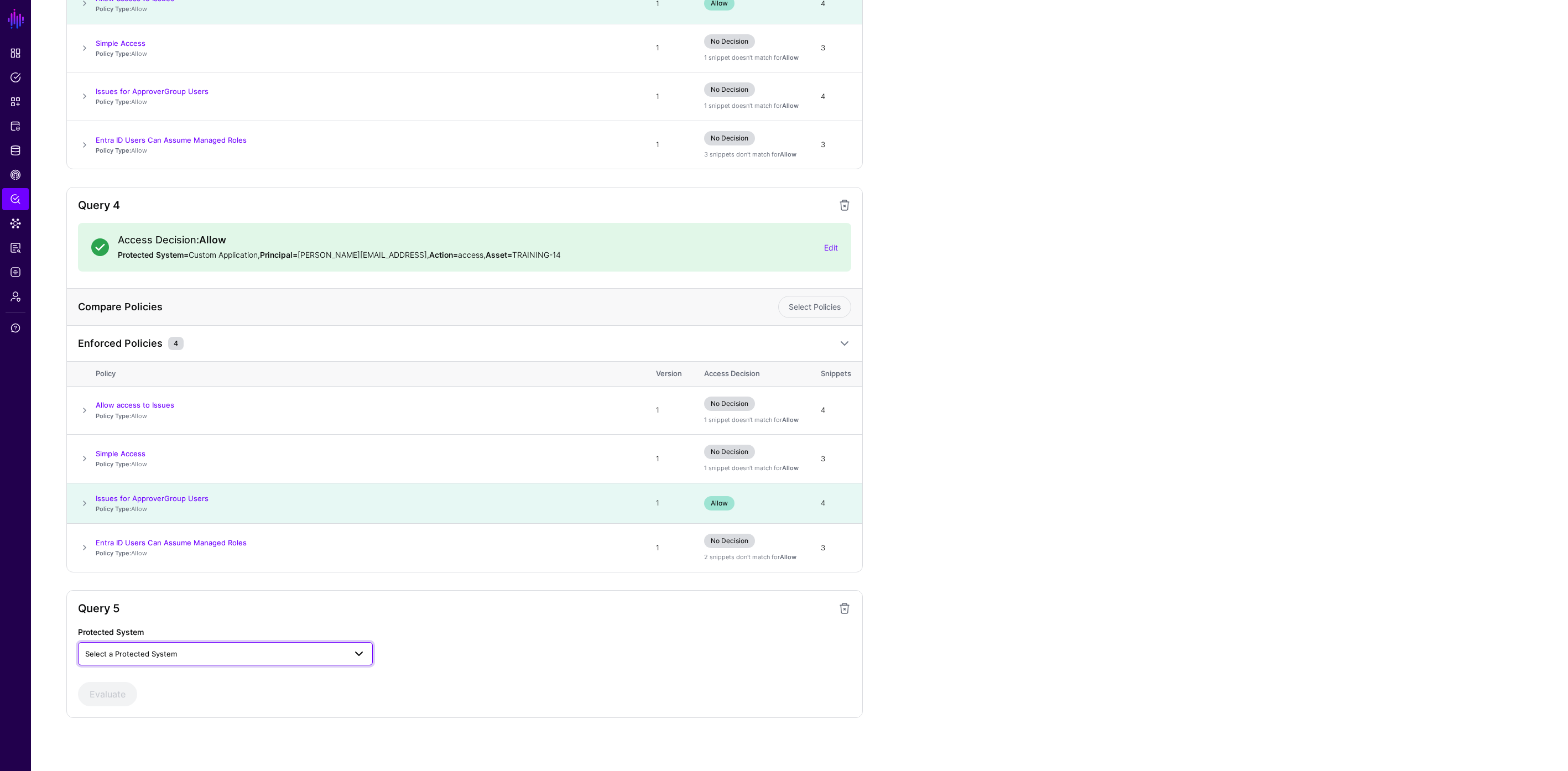
click at [182, 654] on span "Select a Protected System" at bounding box center [215, 654] width 260 height 12
click at [169, 676] on div "Custom Application" at bounding box center [225, 680] width 277 height 11
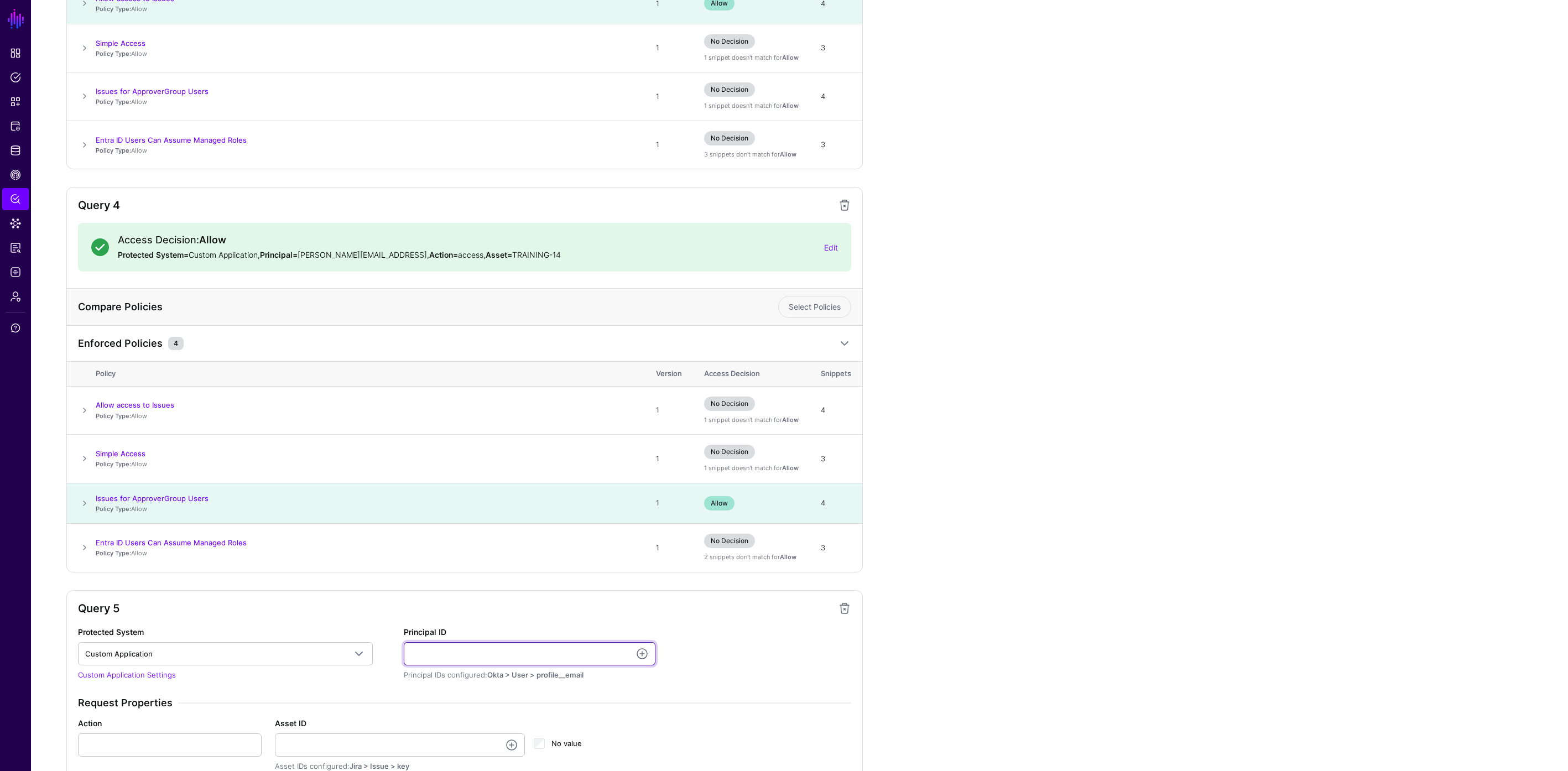
click at [435, 655] on input "Principal ID" at bounding box center [530, 654] width 252 height 23
type input "**********"
click at [171, 740] on input "Action" at bounding box center [170, 745] width 183 height 23
type input "******"
click at [301, 750] on input "Asset ID" at bounding box center [400, 745] width 250 height 23
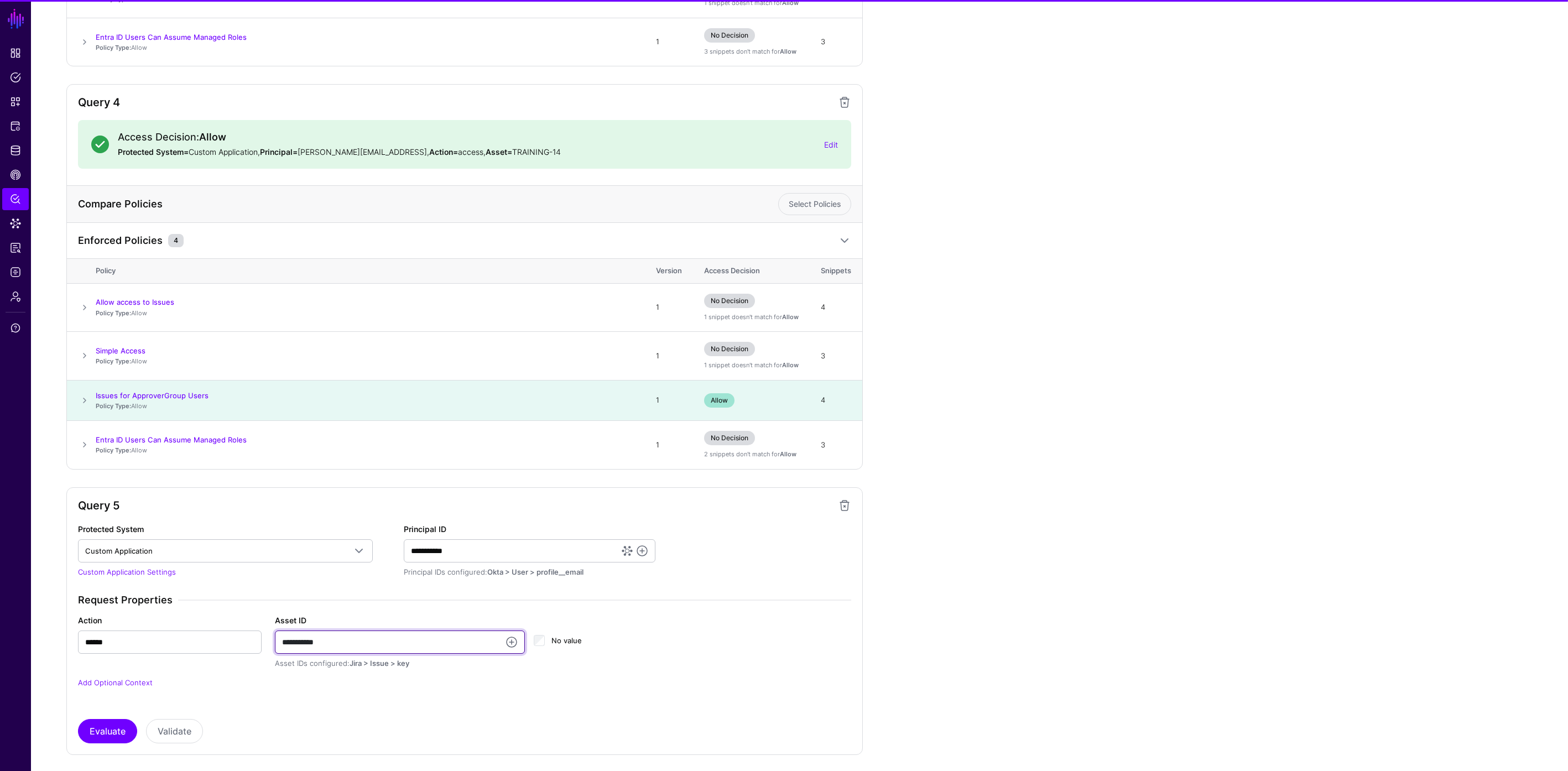
scroll to position [1280, 0]
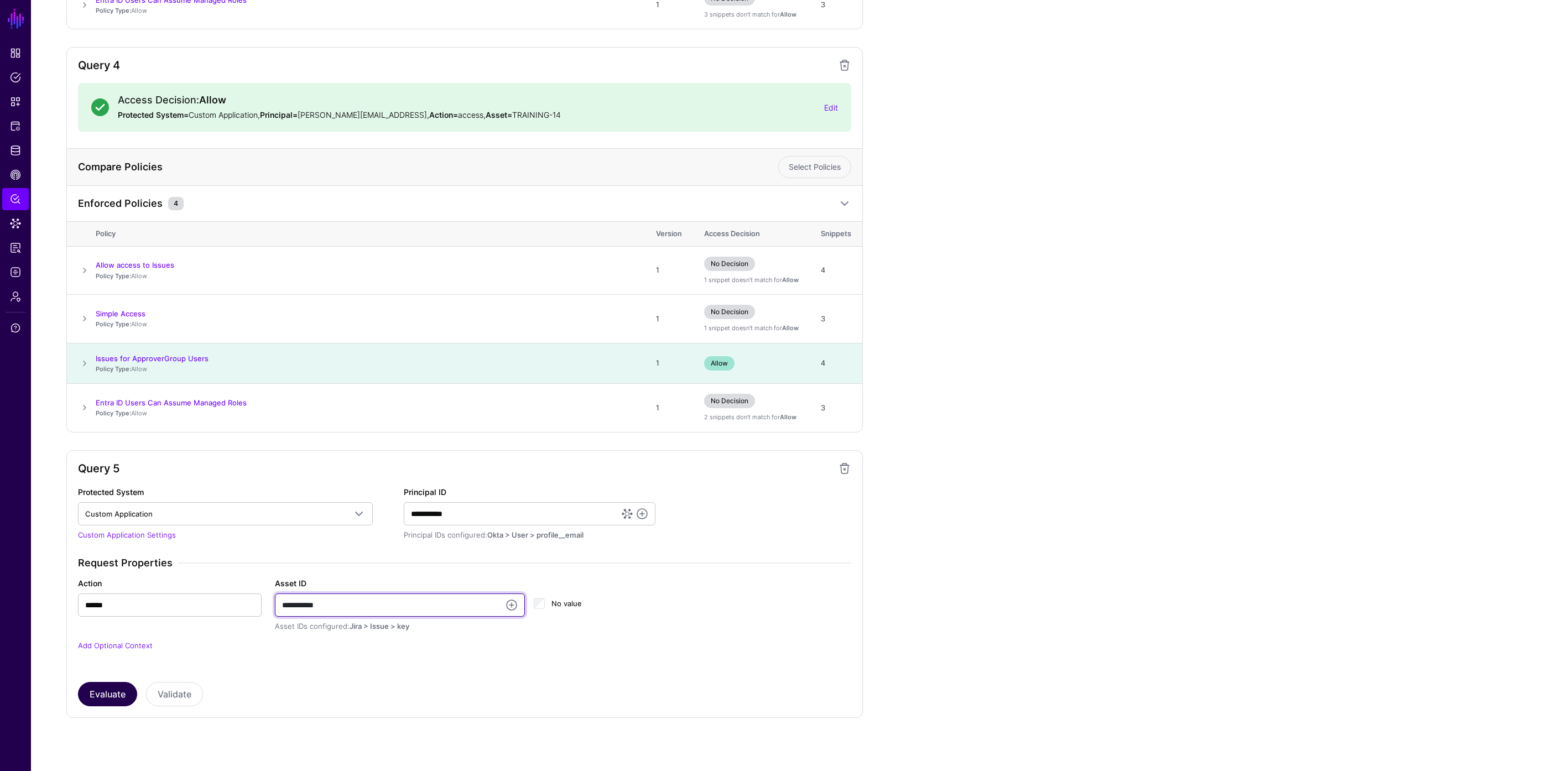
type input "**********"
click at [110, 698] on button "Evaluate" at bounding box center [107, 694] width 59 height 24
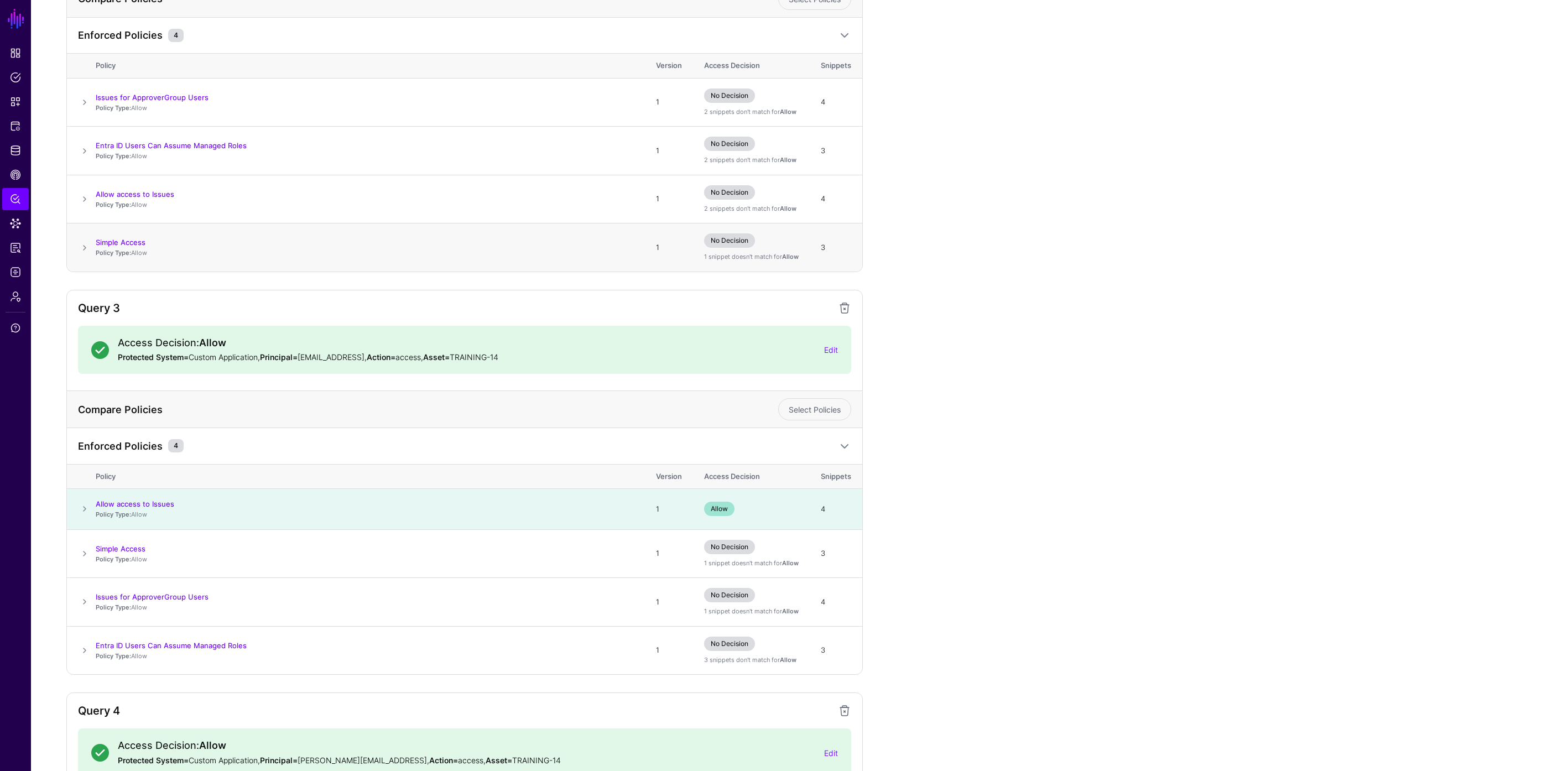
scroll to position [0, 0]
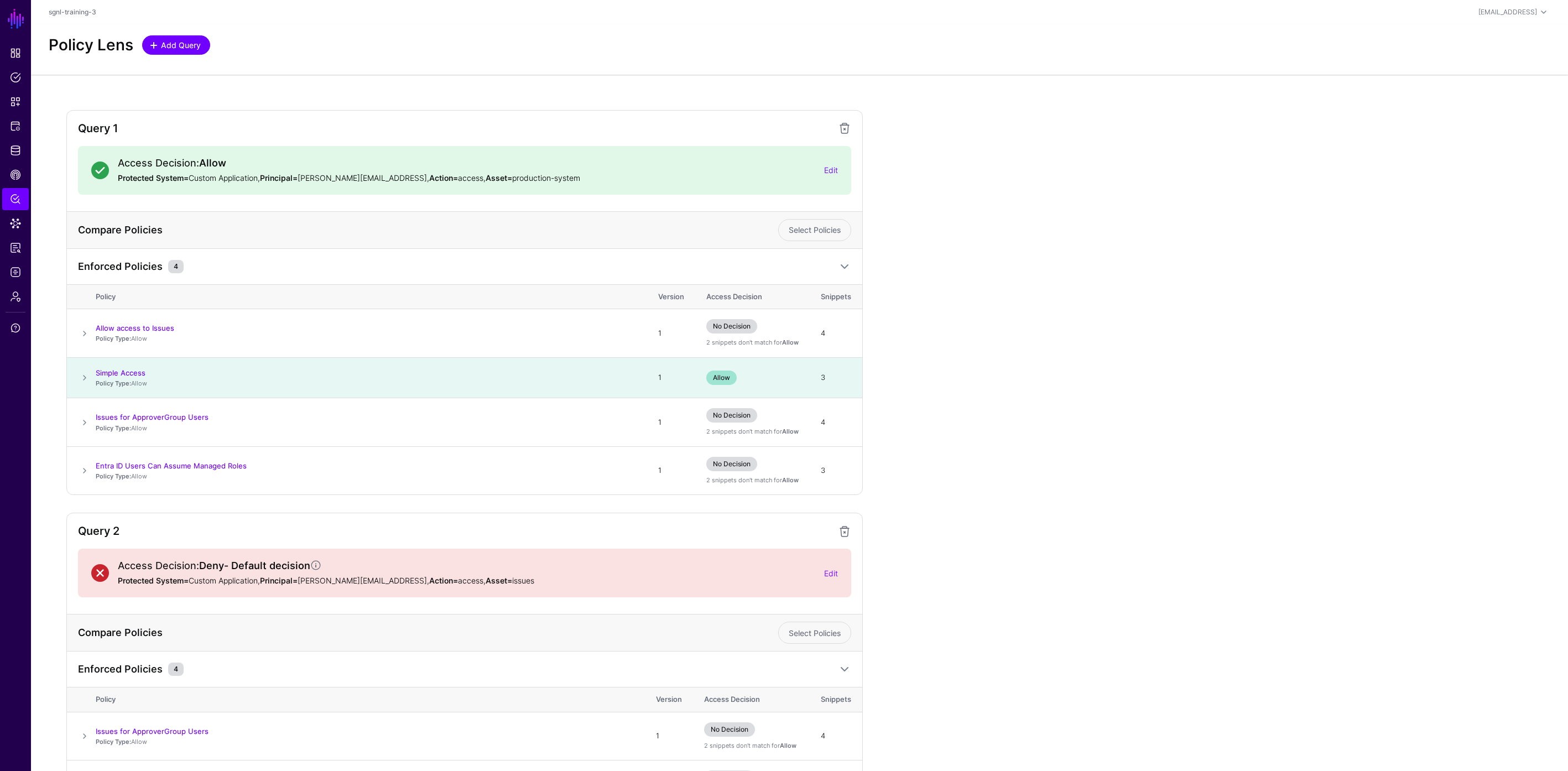
click at [184, 42] on span "Add Query" at bounding box center [181, 45] width 43 height 11
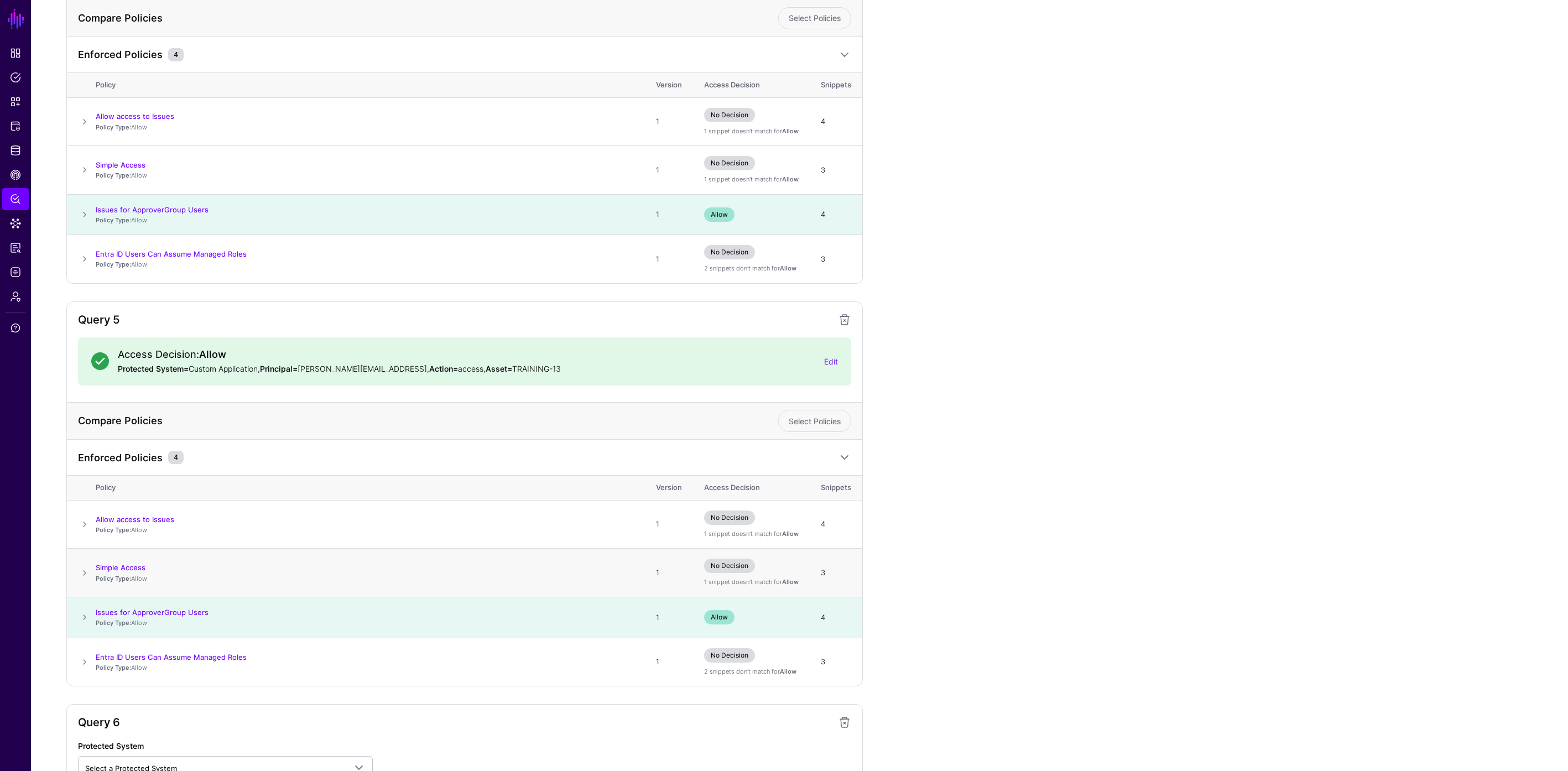
scroll to position [1543, 0]
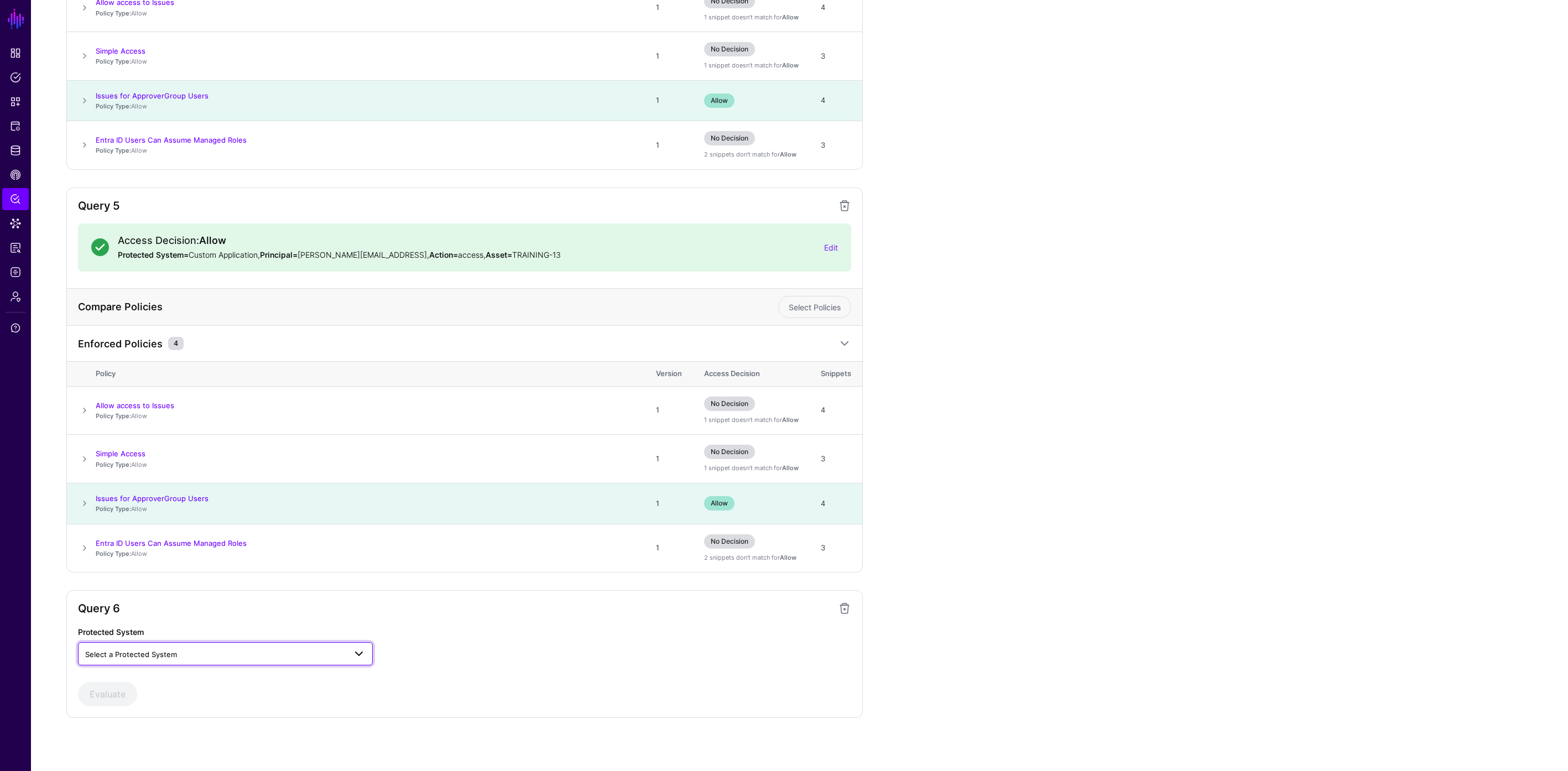
click at [227, 652] on span "Select a Protected System" at bounding box center [215, 654] width 260 height 12
click at [212, 671] on button "Custom Application" at bounding box center [225, 680] width 295 height 18
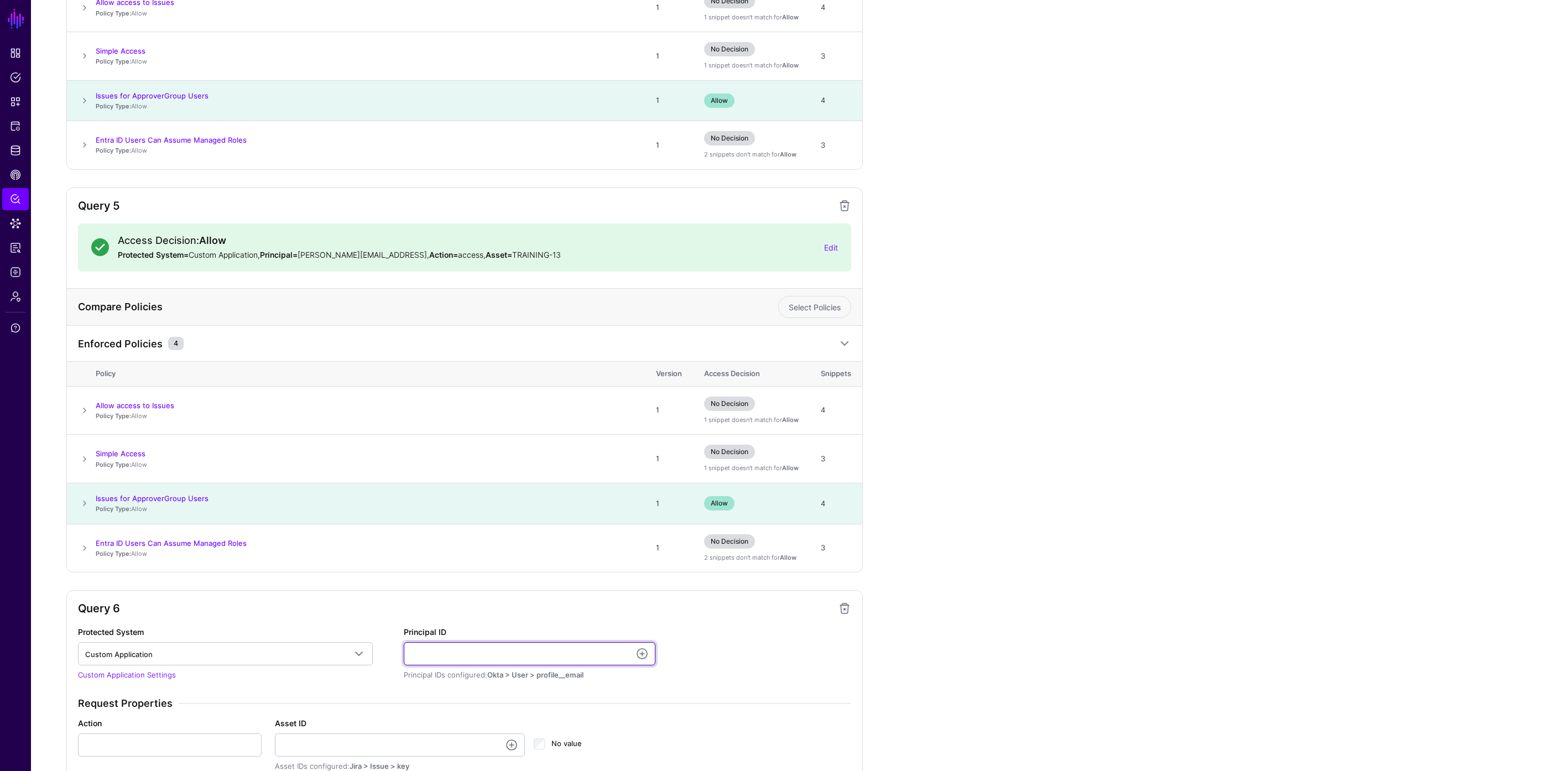
click at [422, 651] on input "Principal ID" at bounding box center [530, 654] width 252 height 23
type input "**********"
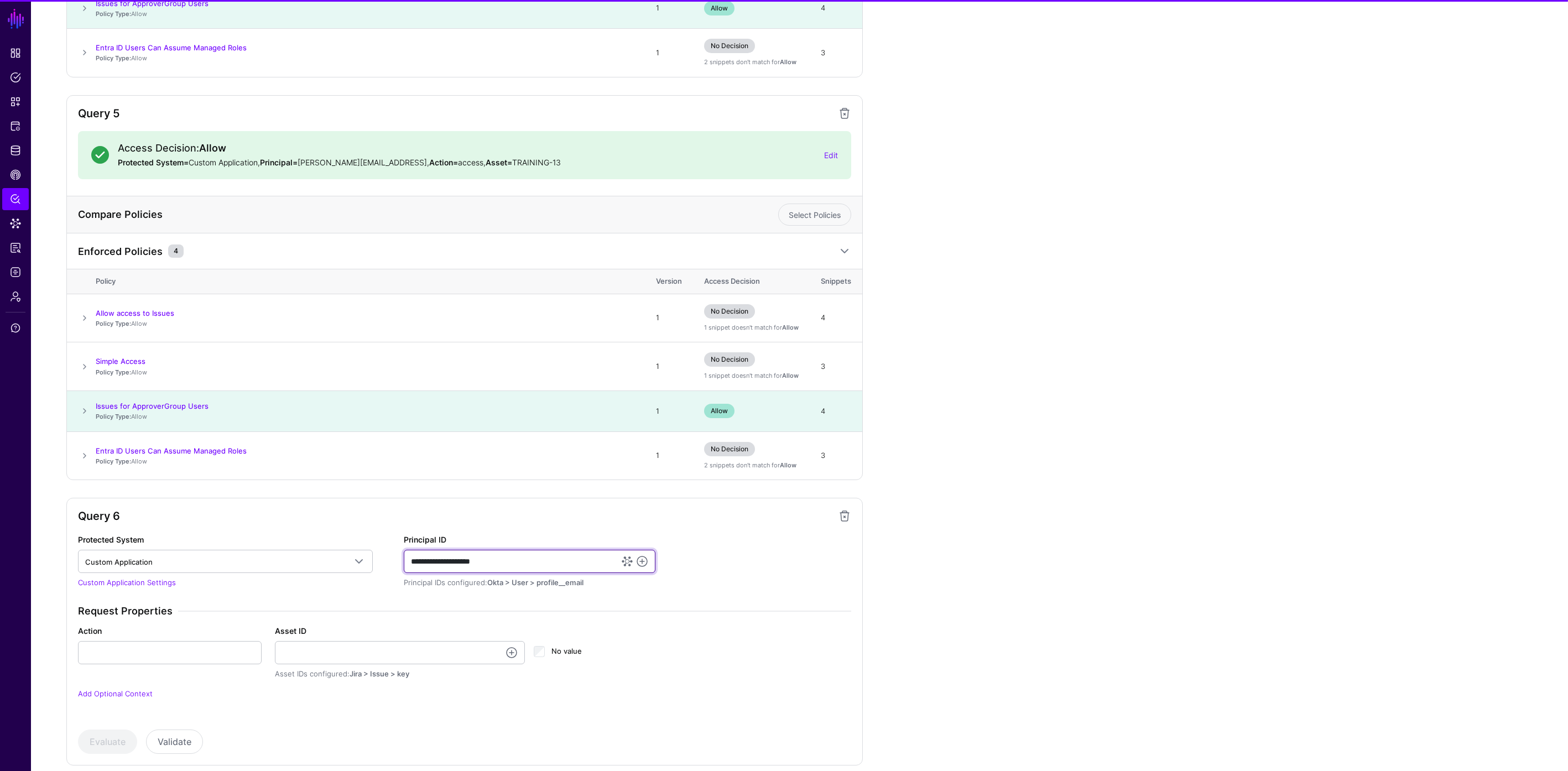
scroll to position [1683, 0]
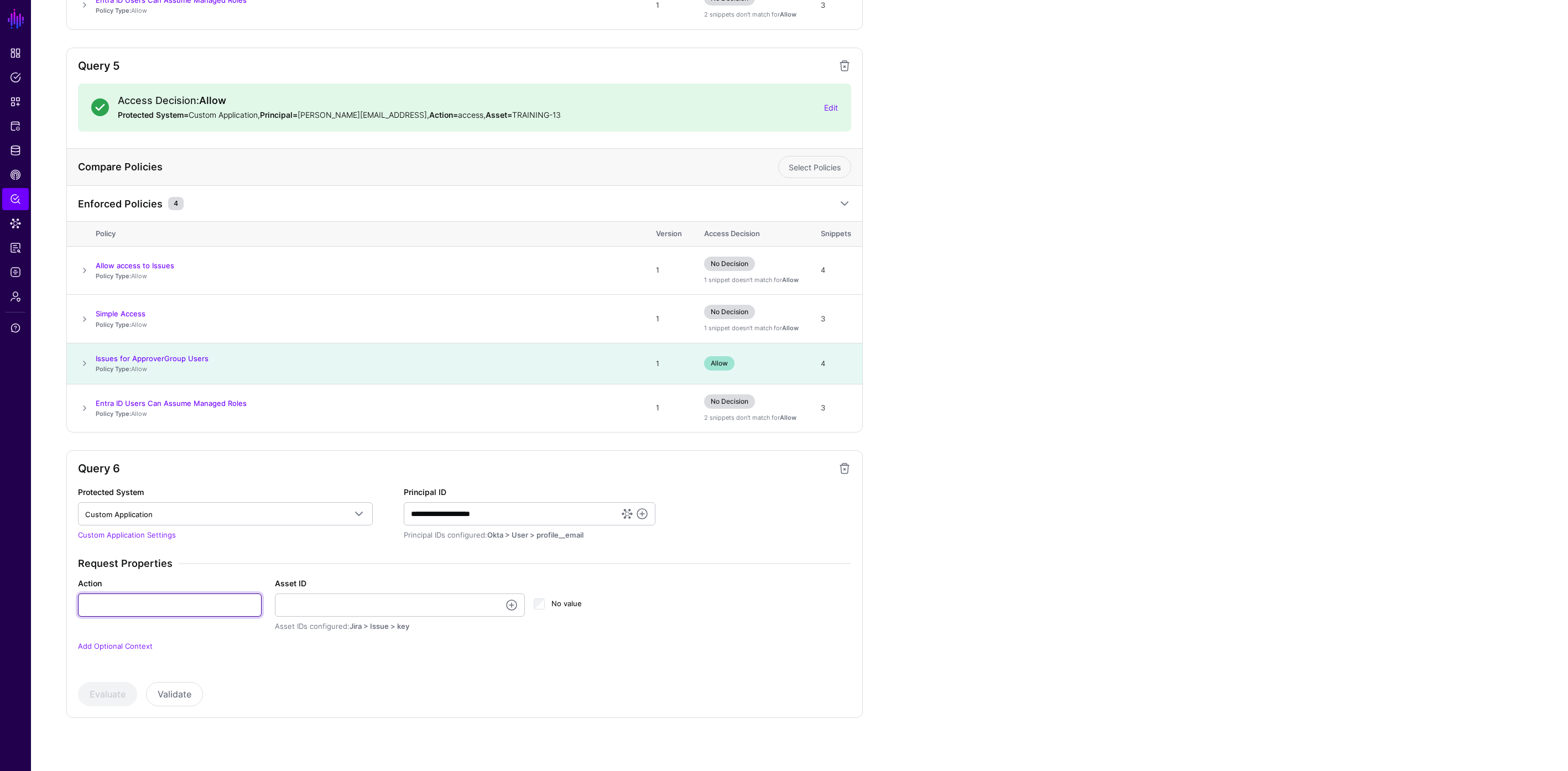
click at [145, 608] on input "Action" at bounding box center [170, 605] width 183 height 23
type input "******"
click at [338, 605] on input "Asset ID" at bounding box center [400, 605] width 250 height 23
type input "**********"
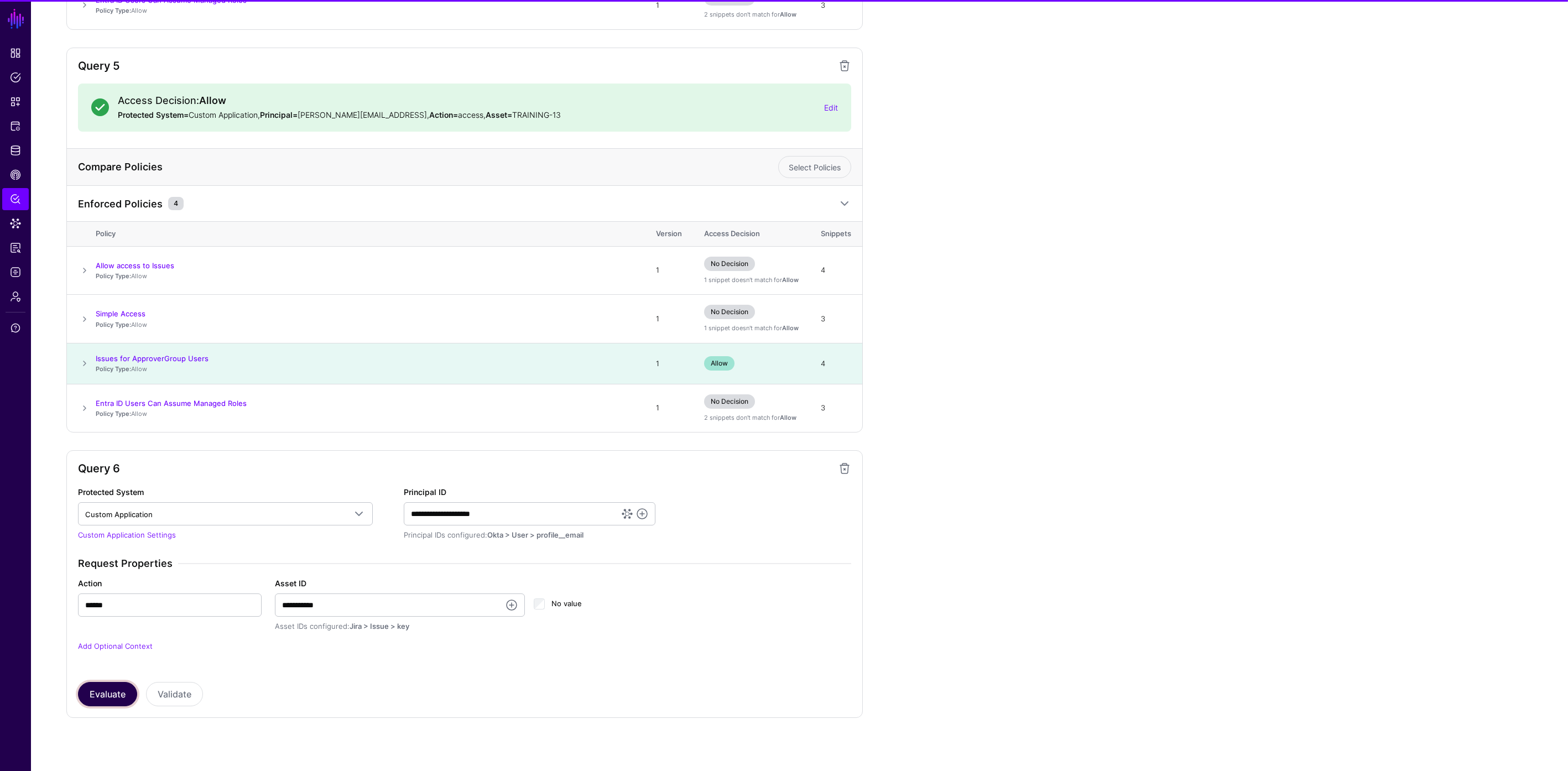
click at [99, 697] on button "Evaluate" at bounding box center [107, 694] width 59 height 24
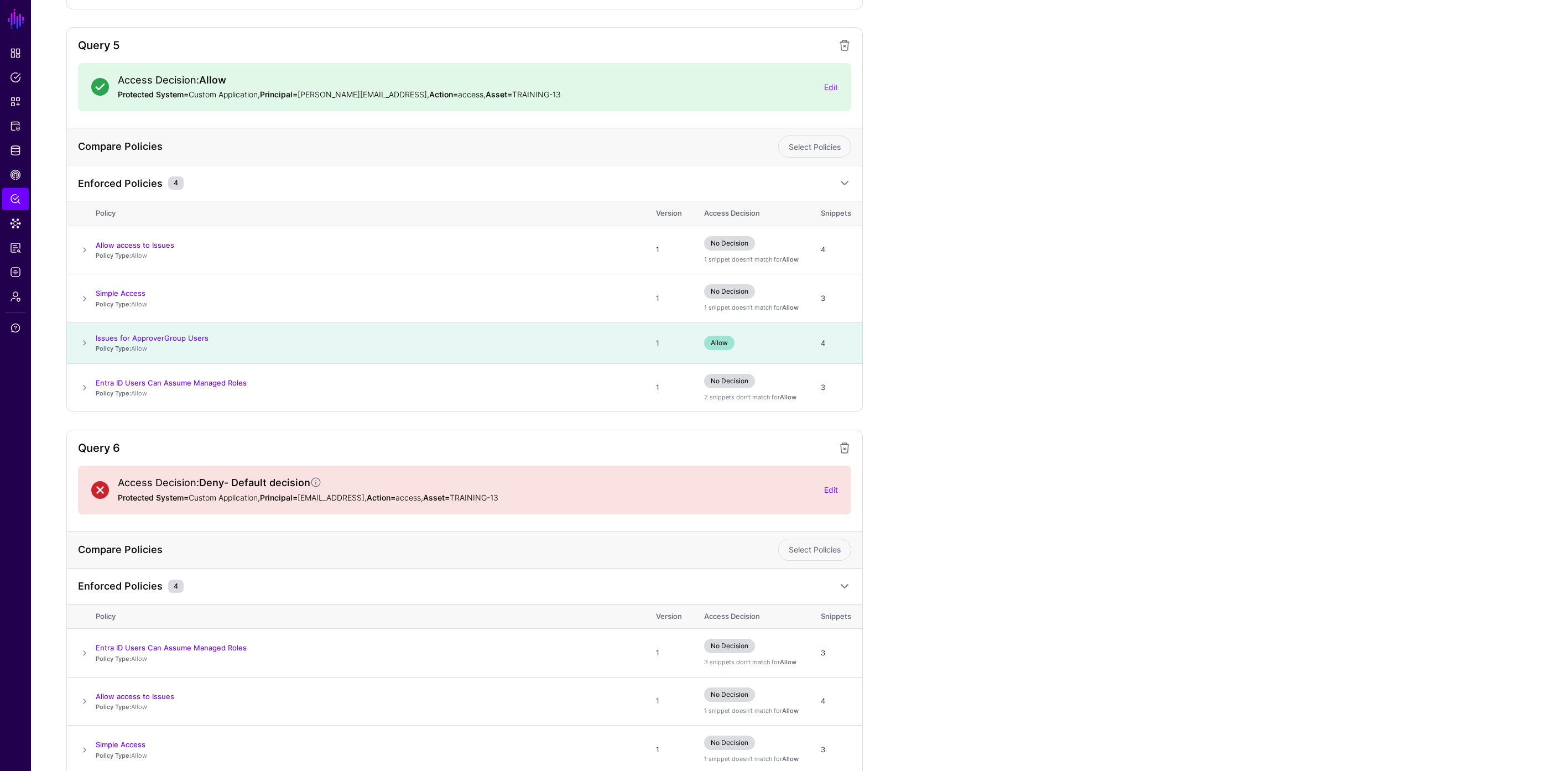
scroll to position [1808, 0]
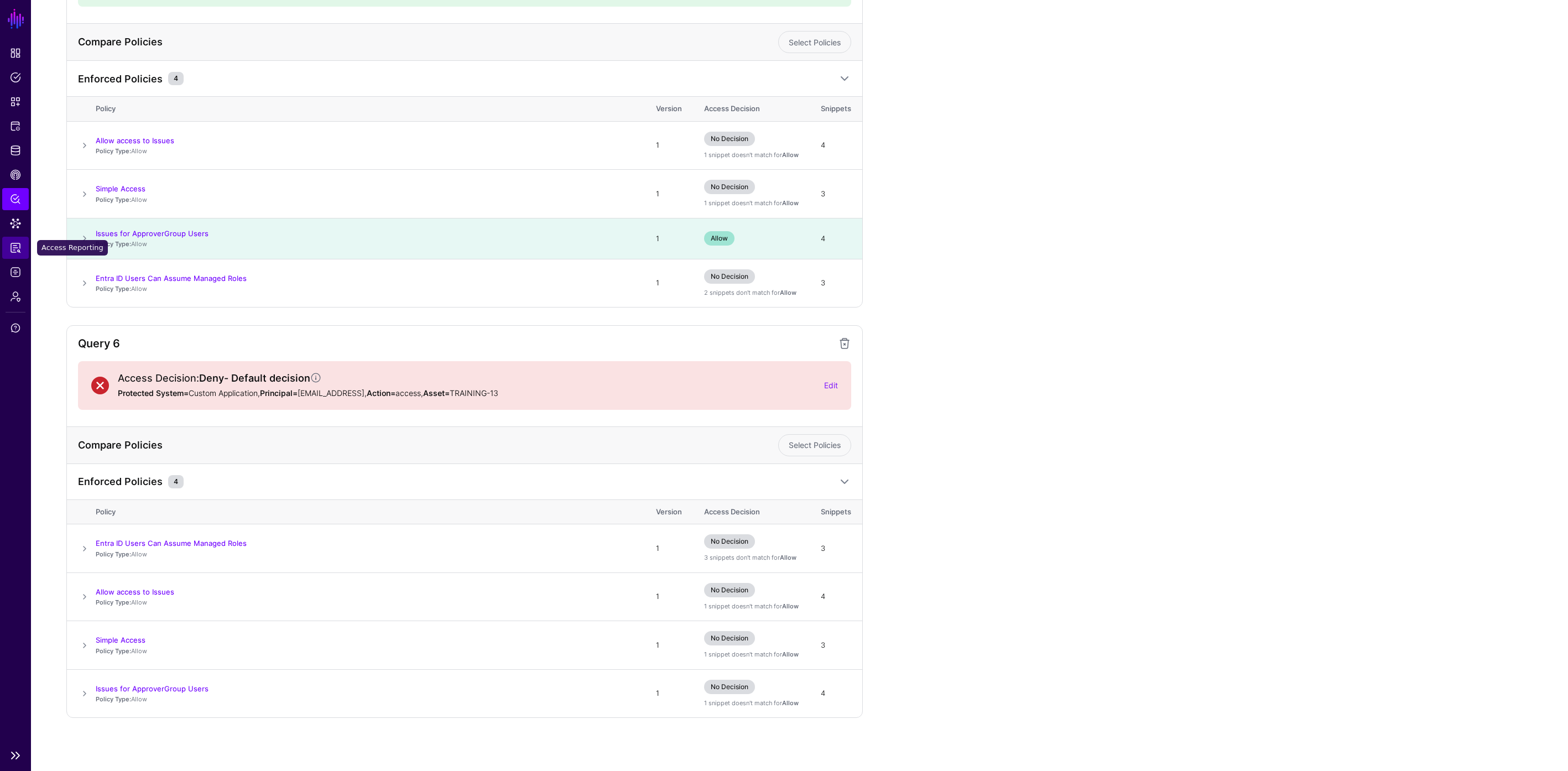
click at [15, 252] on span "Access Reporting" at bounding box center [15, 248] width 11 height 11
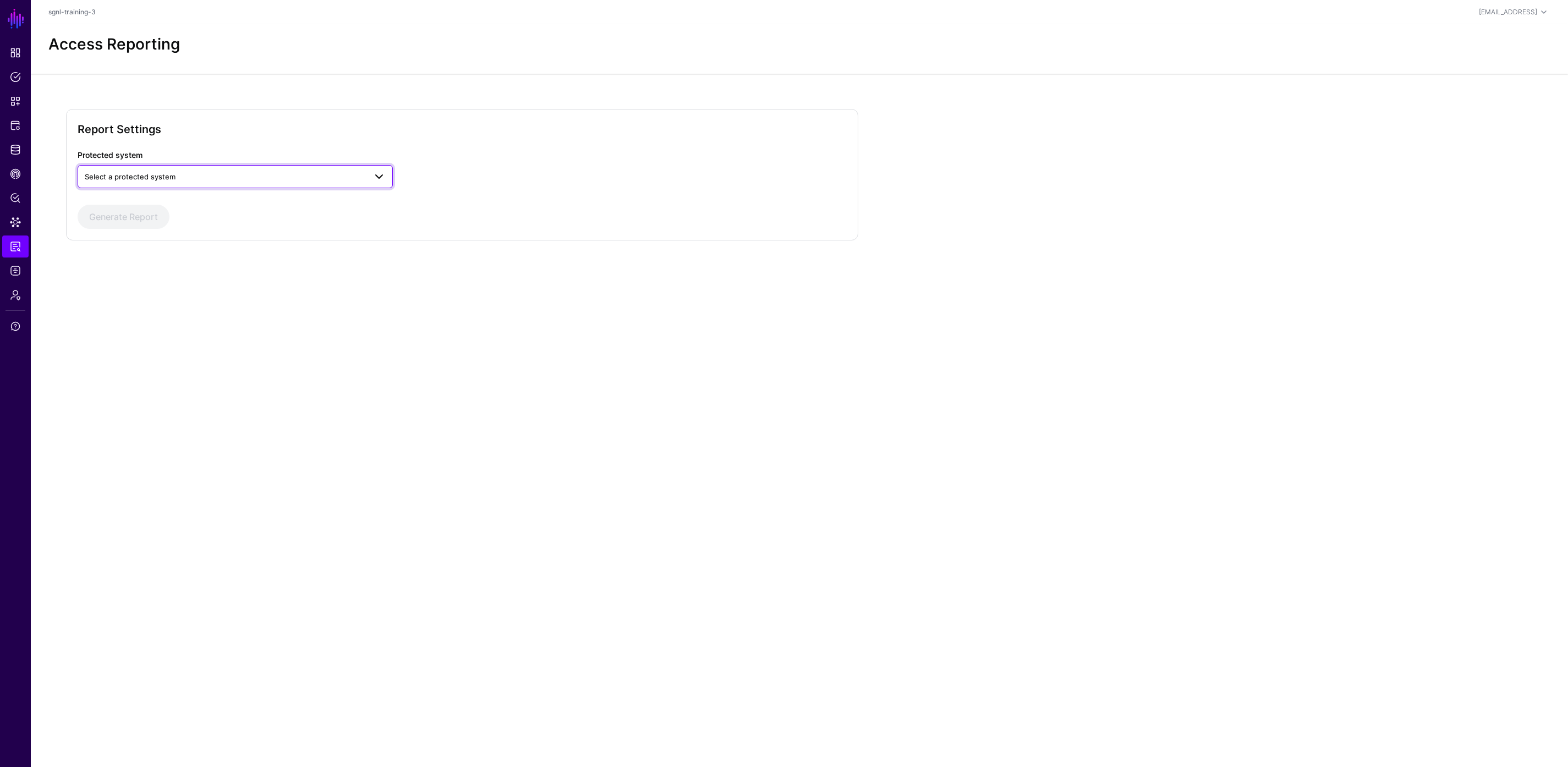
click at [272, 175] on span "Select a protected system" at bounding box center [225, 176] width 281 height 12
click at [251, 208] on button "Custom Application" at bounding box center [235, 203] width 315 height 18
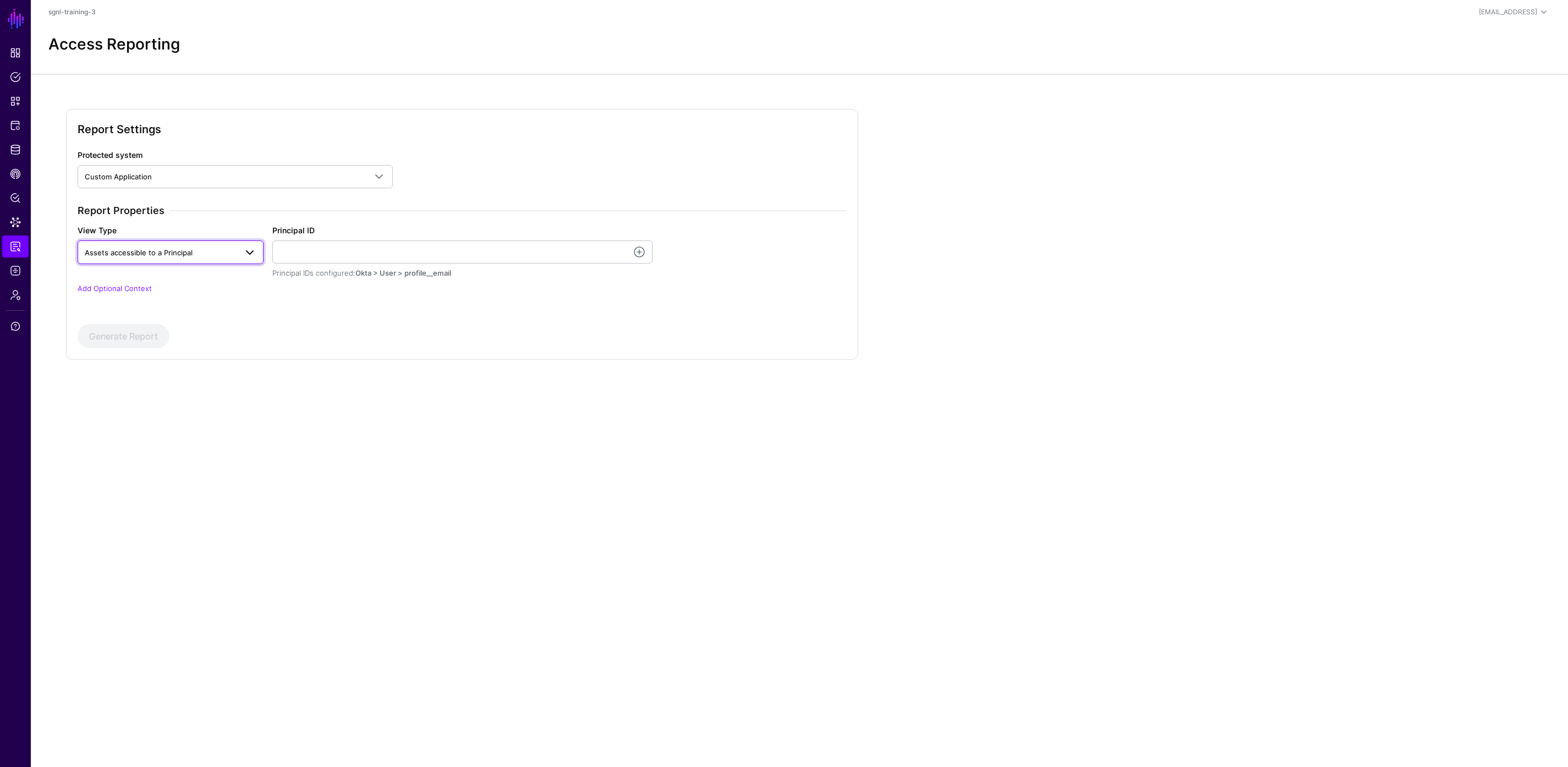
click at [223, 257] on span "Assets accessible to a Principal" at bounding box center [160, 252] width 152 height 12
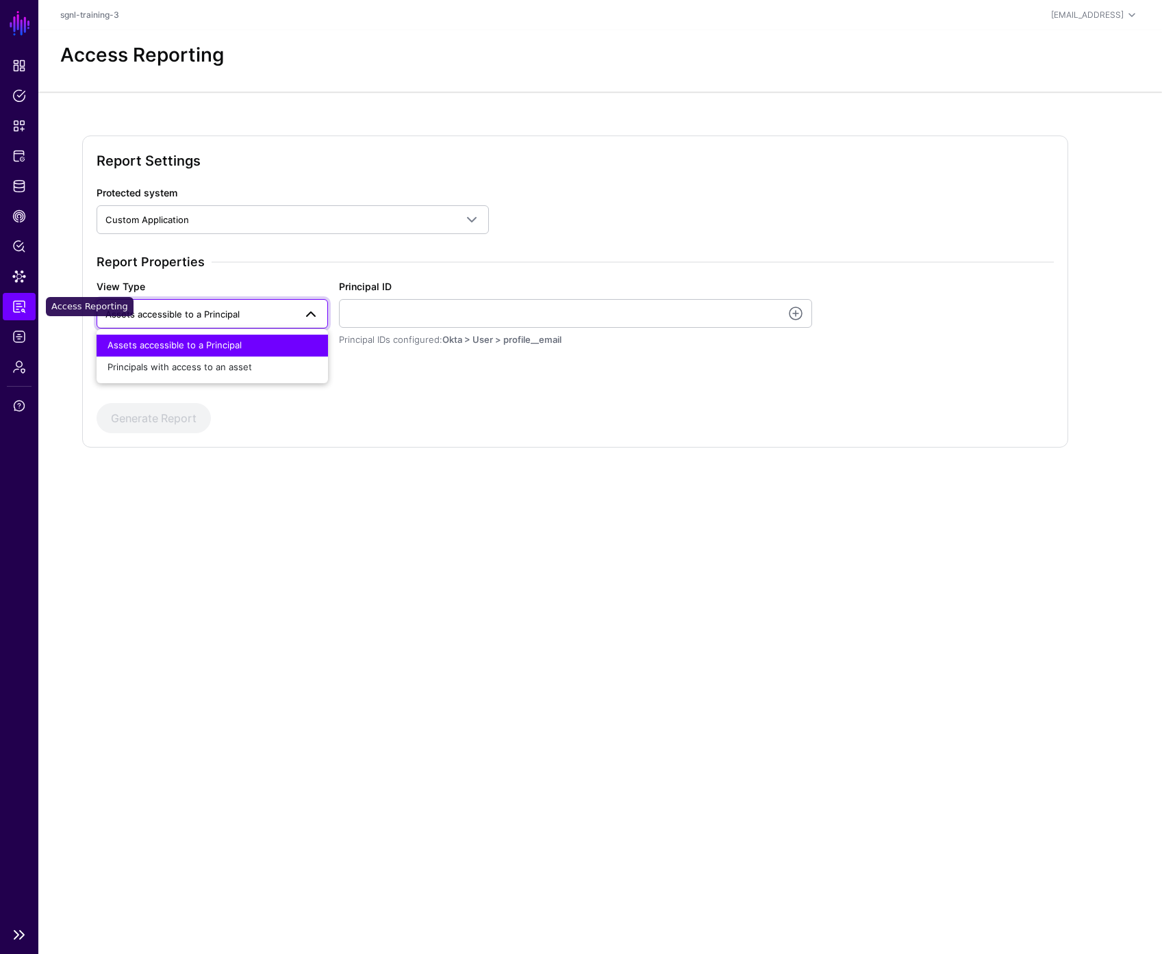
click at [18, 305] on span "Access Reporting" at bounding box center [19, 307] width 14 height 14
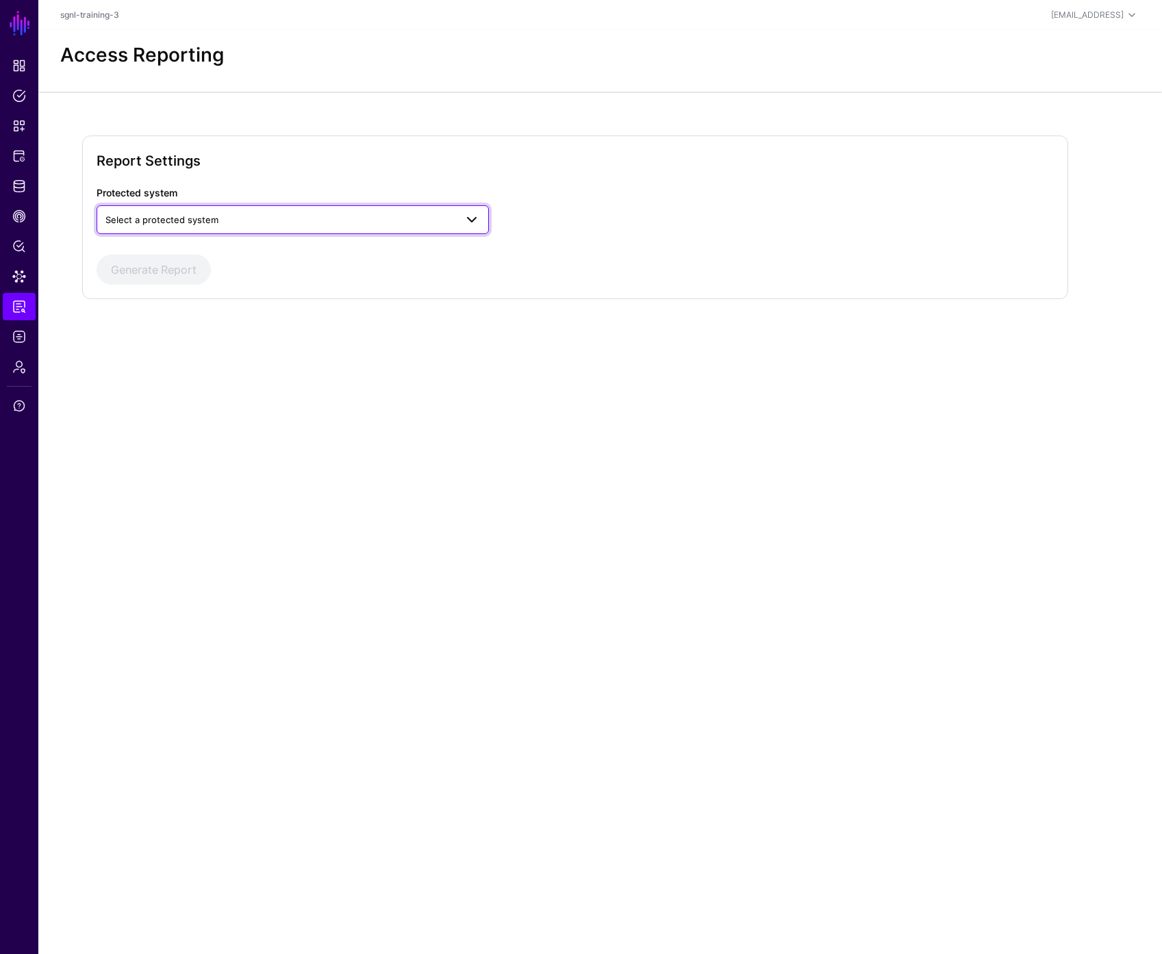
click at [444, 225] on span "Select a protected system" at bounding box center [280, 219] width 350 height 15
click at [443, 245] on div "Custom Application" at bounding box center [292, 252] width 370 height 14
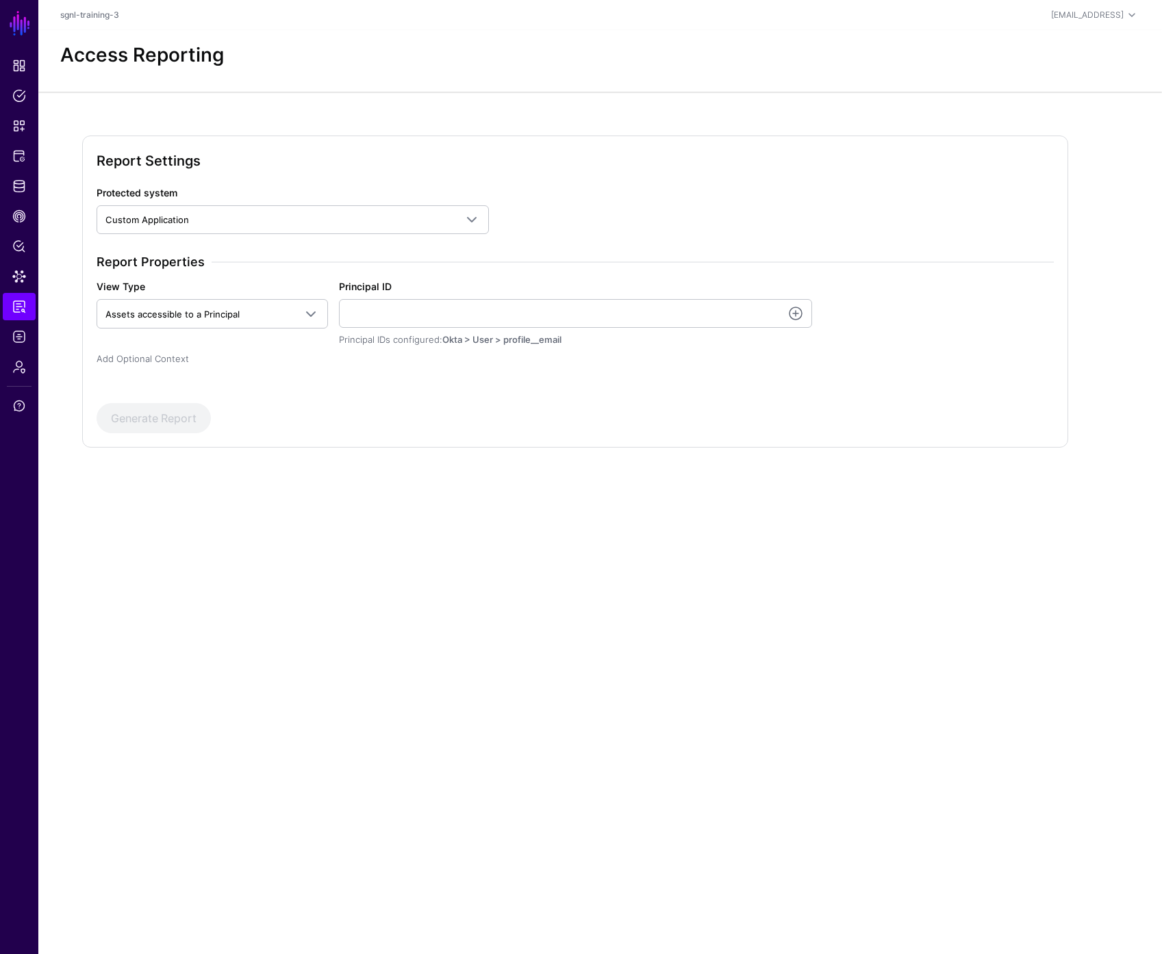
click at [175, 358] on link "Add Optional Context" at bounding box center [143, 358] width 92 height 11
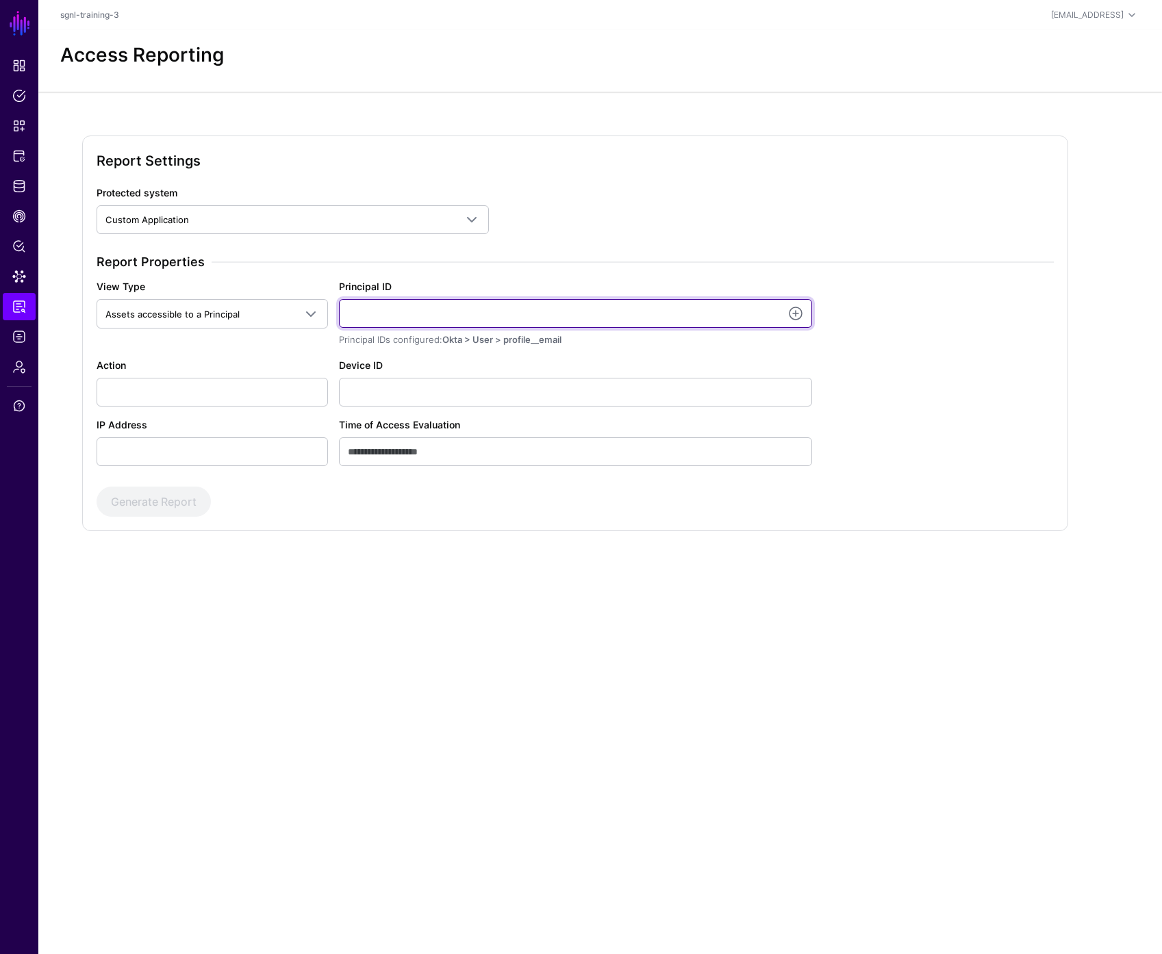
click at [403, 307] on input "Principal ID" at bounding box center [575, 313] width 473 height 29
type input "**********"
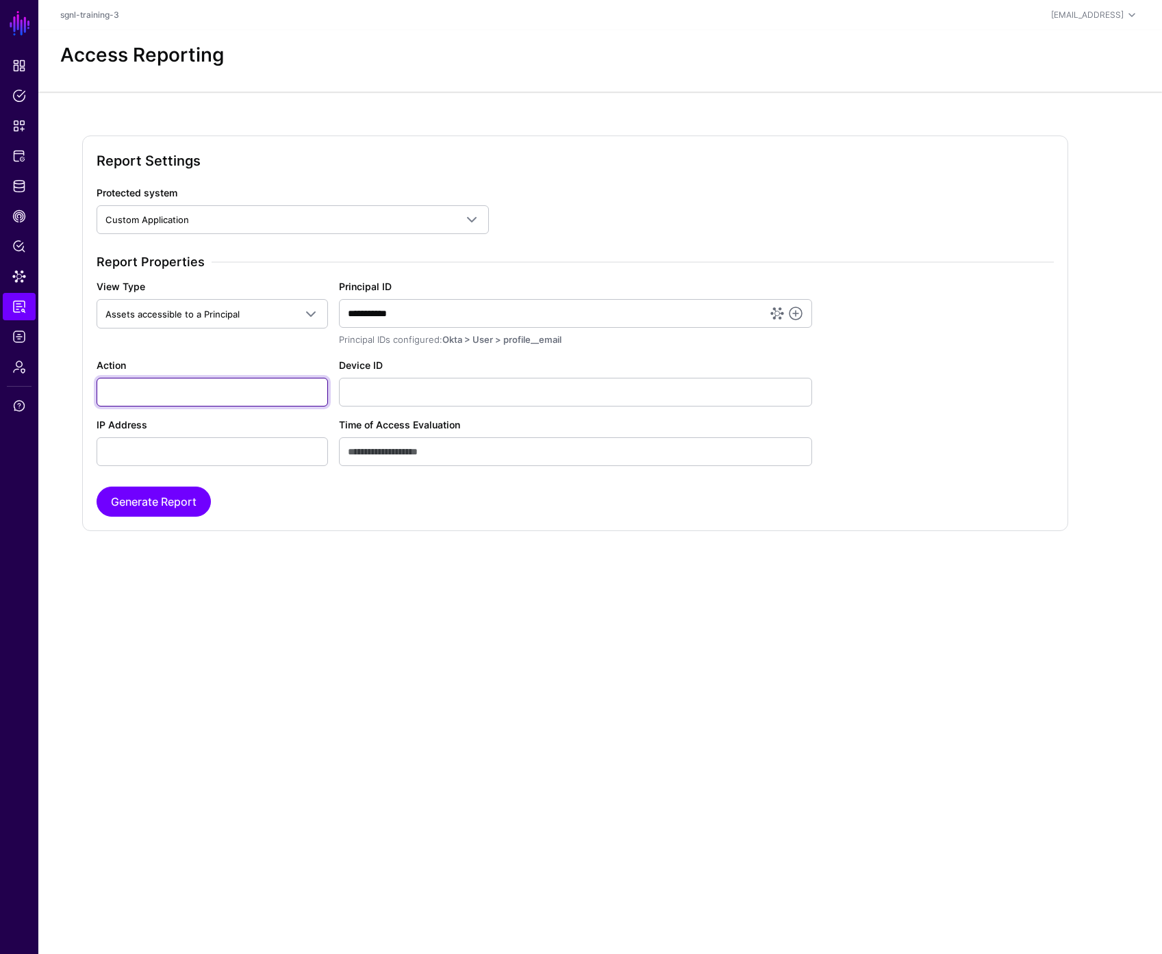
click at [206, 396] on input "Action" at bounding box center [212, 392] width 231 height 29
type input "******"
click at [175, 503] on button "Generate Report" at bounding box center [154, 502] width 114 height 30
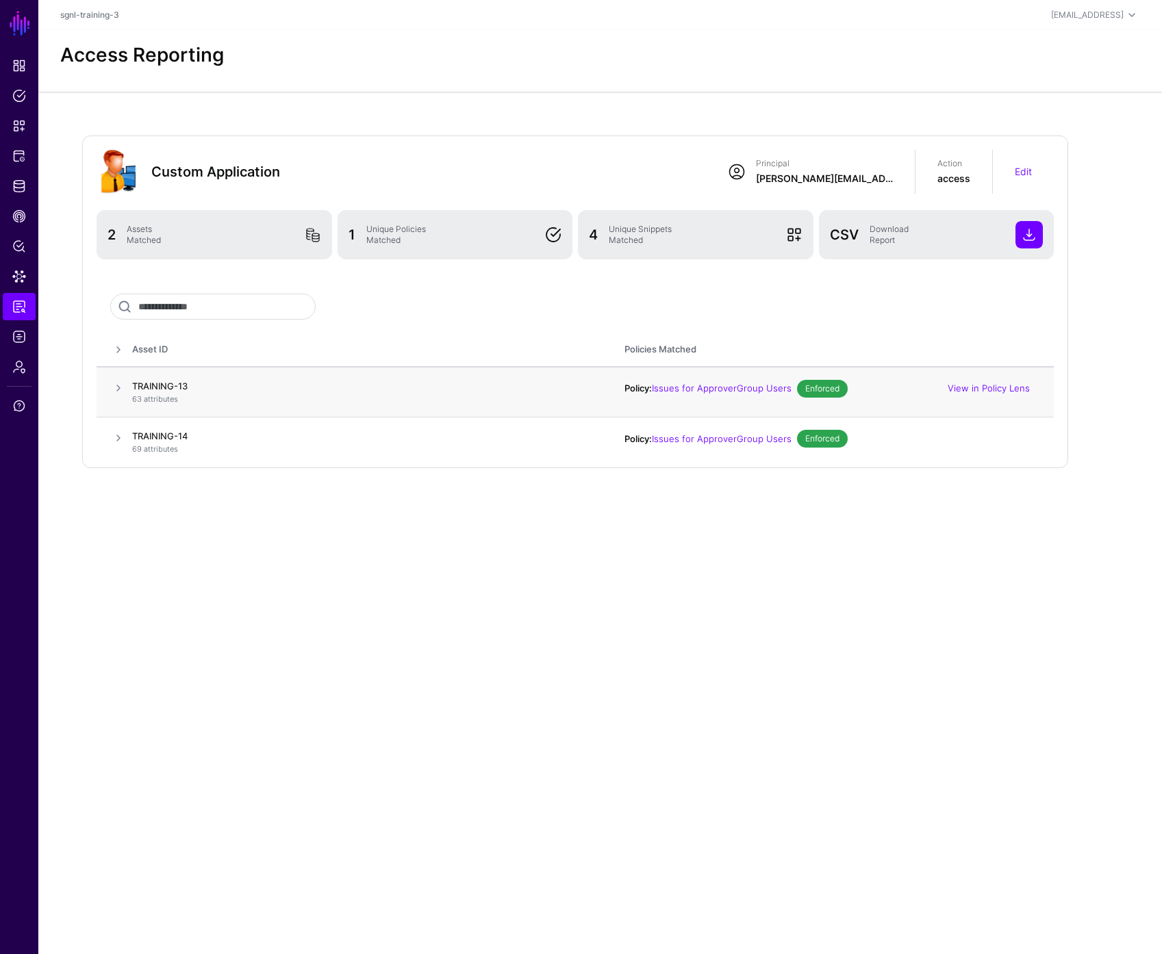
click at [116, 389] on span at bounding box center [118, 388] width 16 height 16
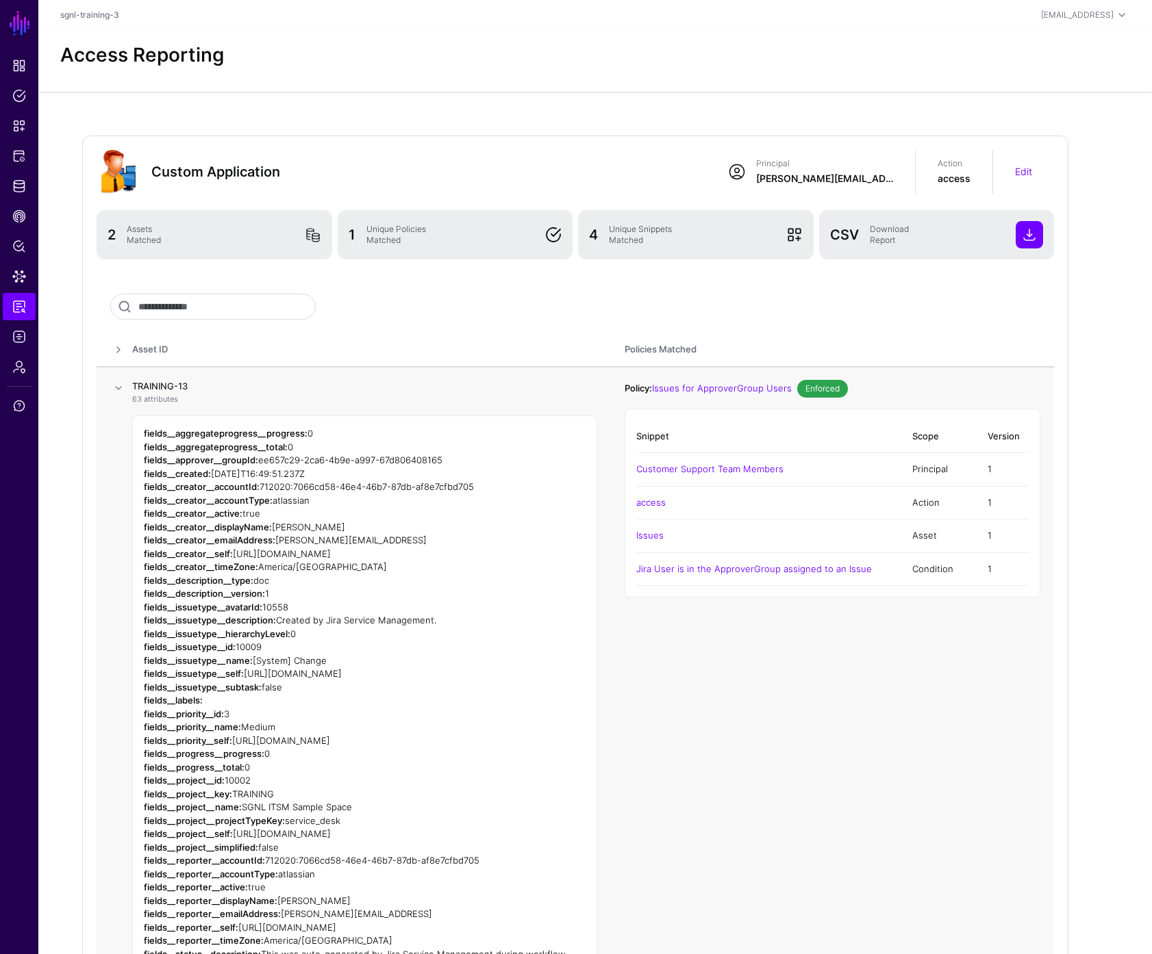
click at [116, 389] on span at bounding box center [118, 388] width 16 height 16
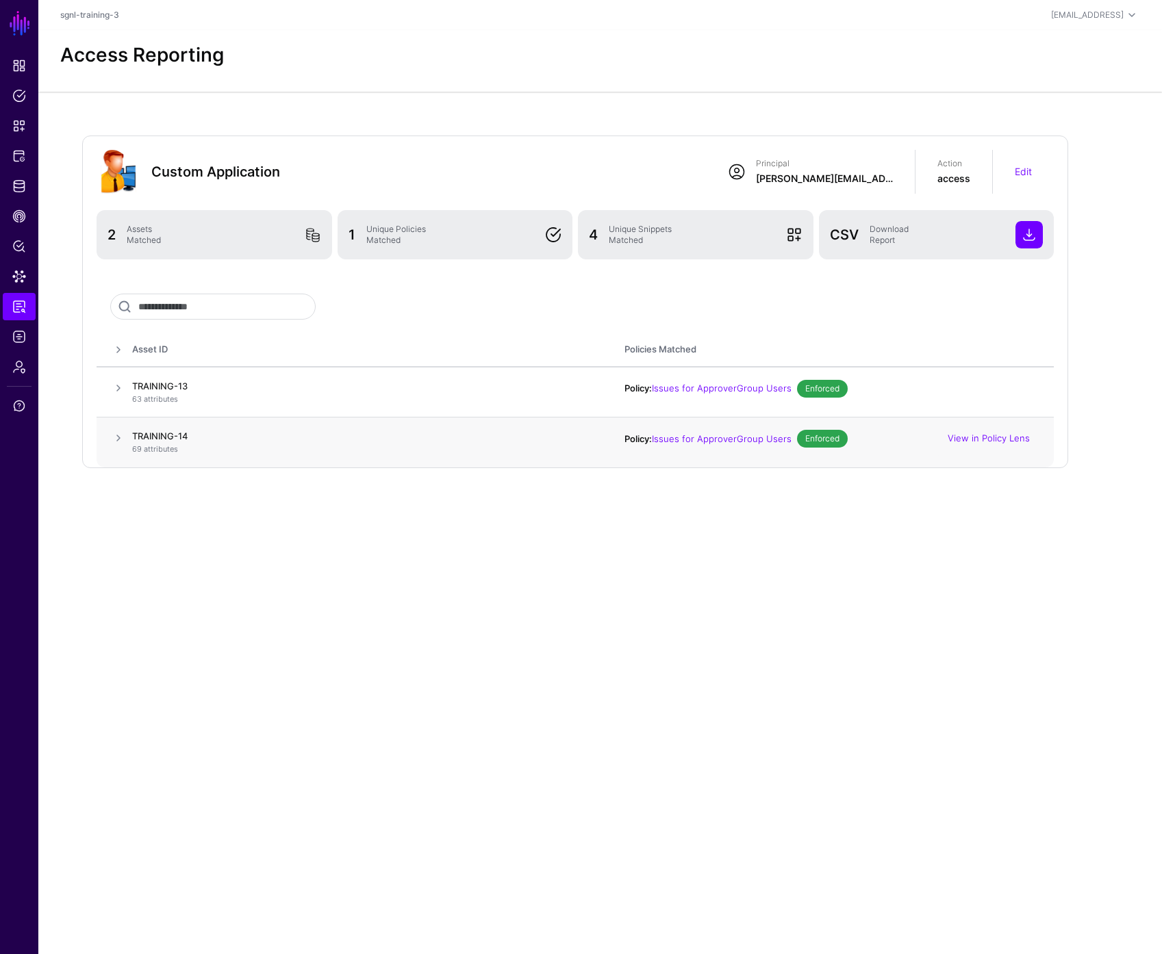
click at [120, 445] on span at bounding box center [118, 438] width 16 height 16
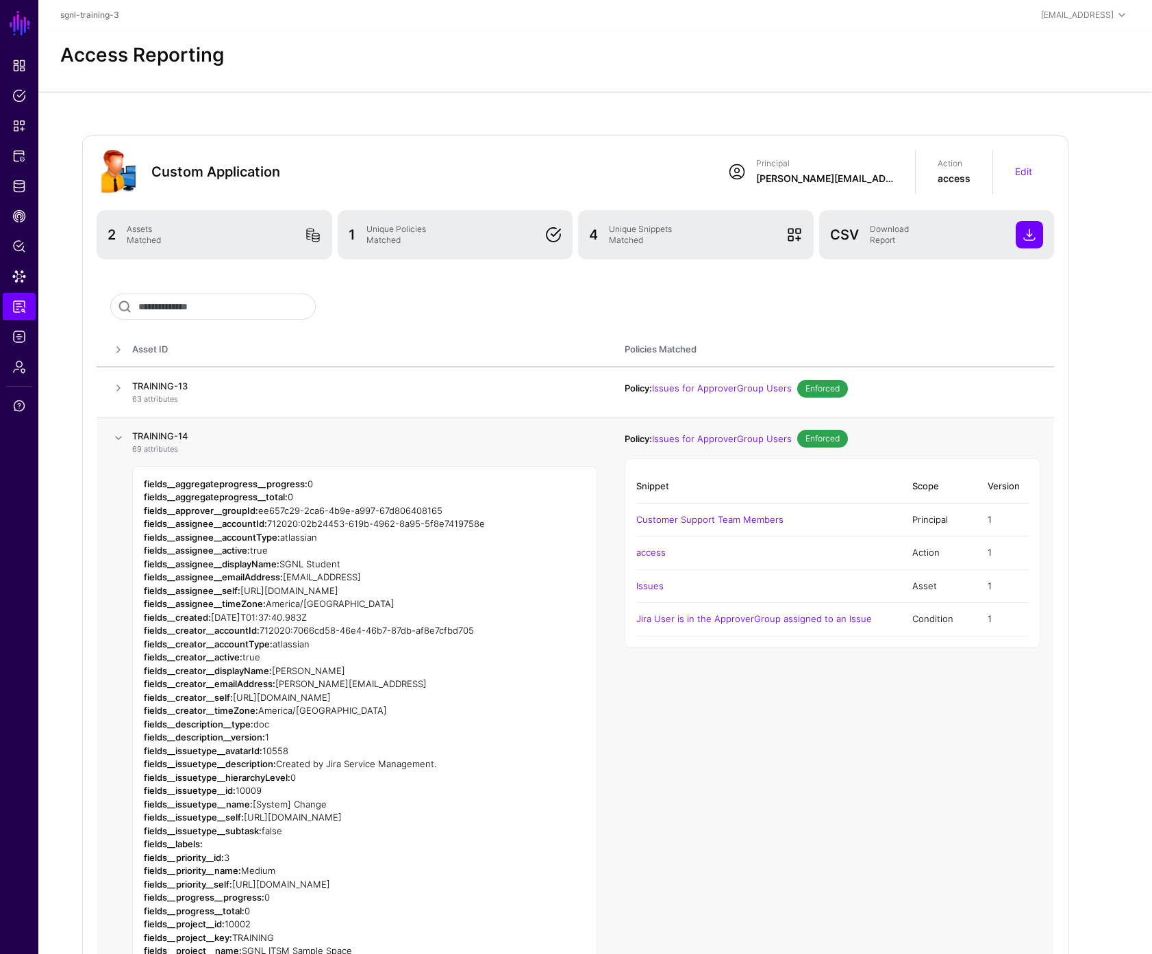
click at [120, 445] on span at bounding box center [118, 438] width 16 height 16
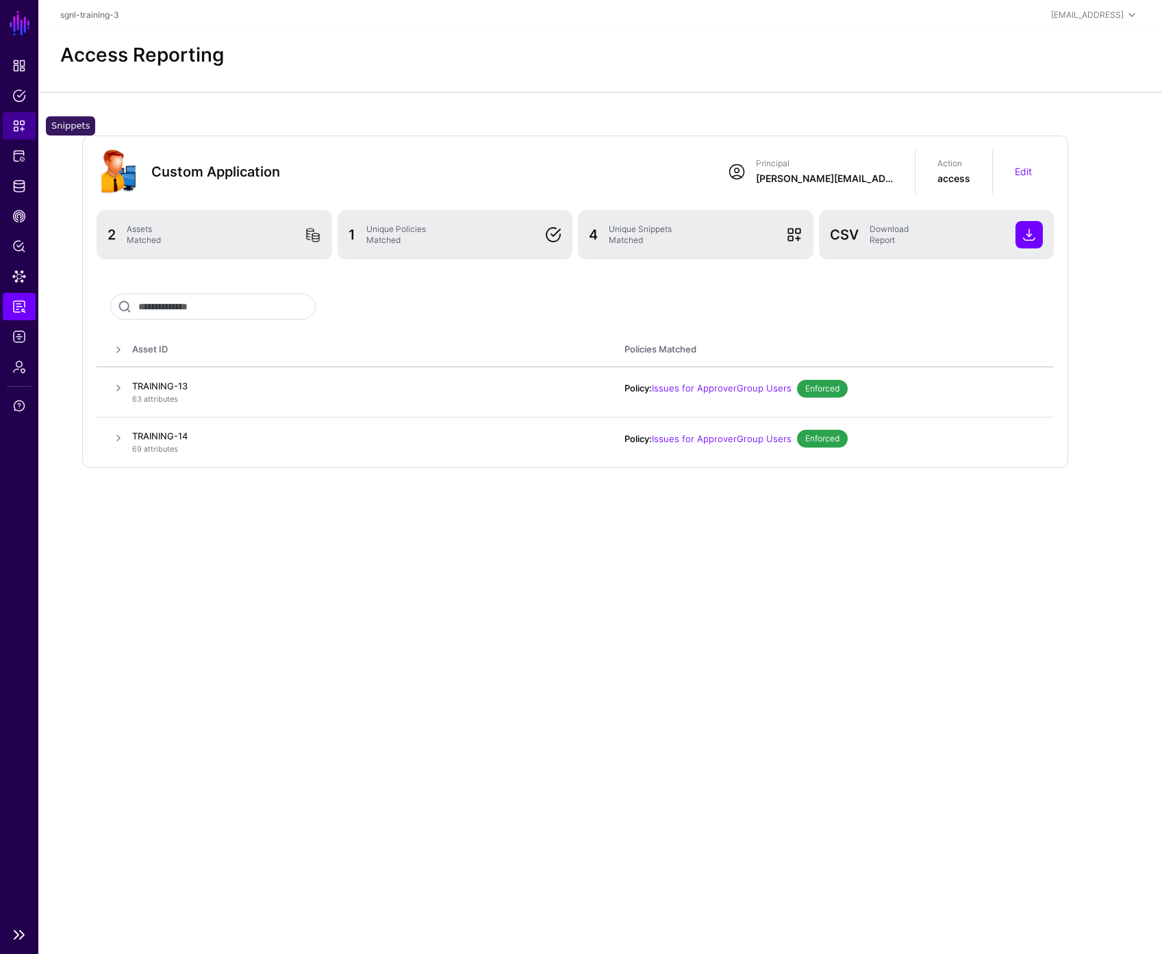
click at [24, 124] on span "Snippets" at bounding box center [19, 126] width 14 height 14
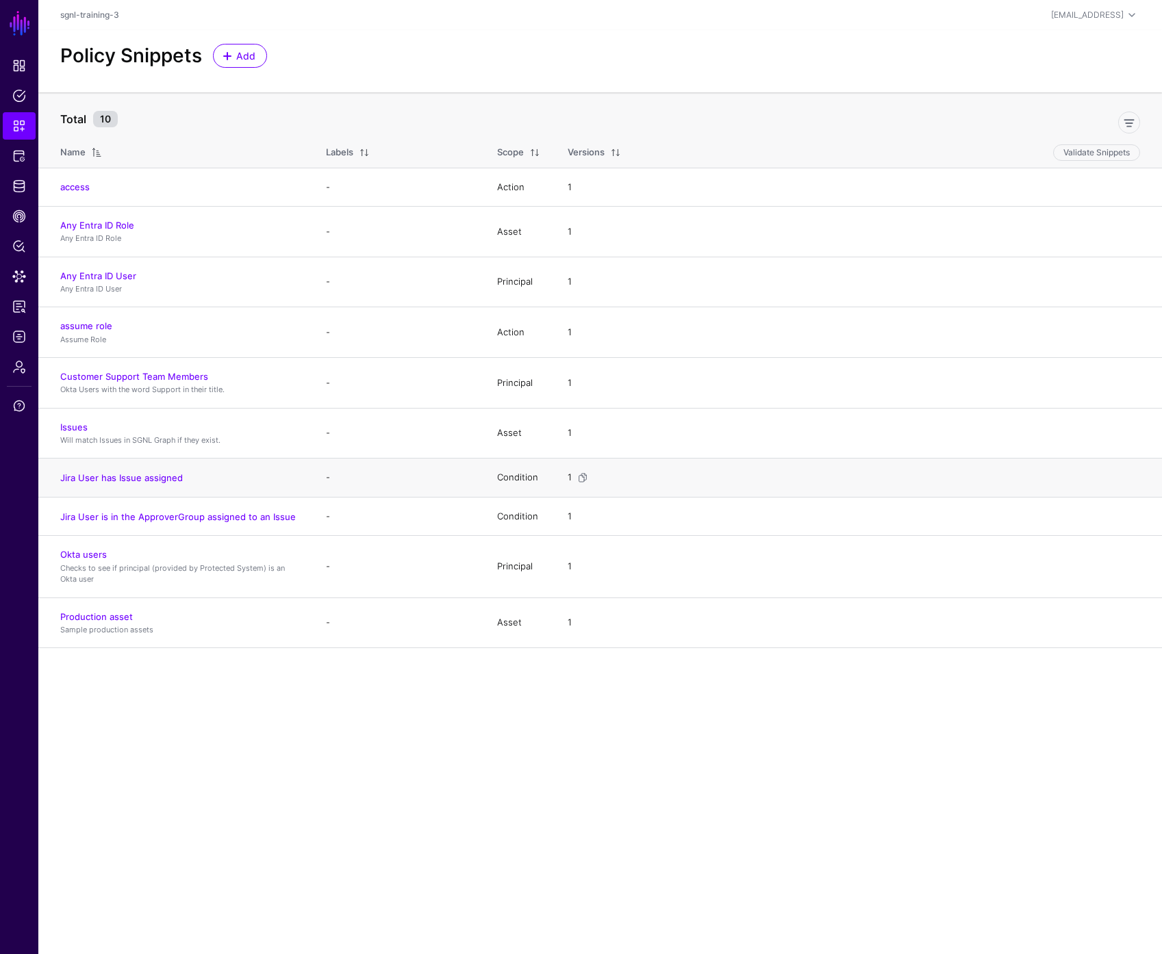
click at [142, 472] on h4 "Jira User has Issue assigned" at bounding box center [179, 478] width 238 height 12
click at [143, 478] on link "Jira User has Issue assigned" at bounding box center [121, 477] width 123 height 11
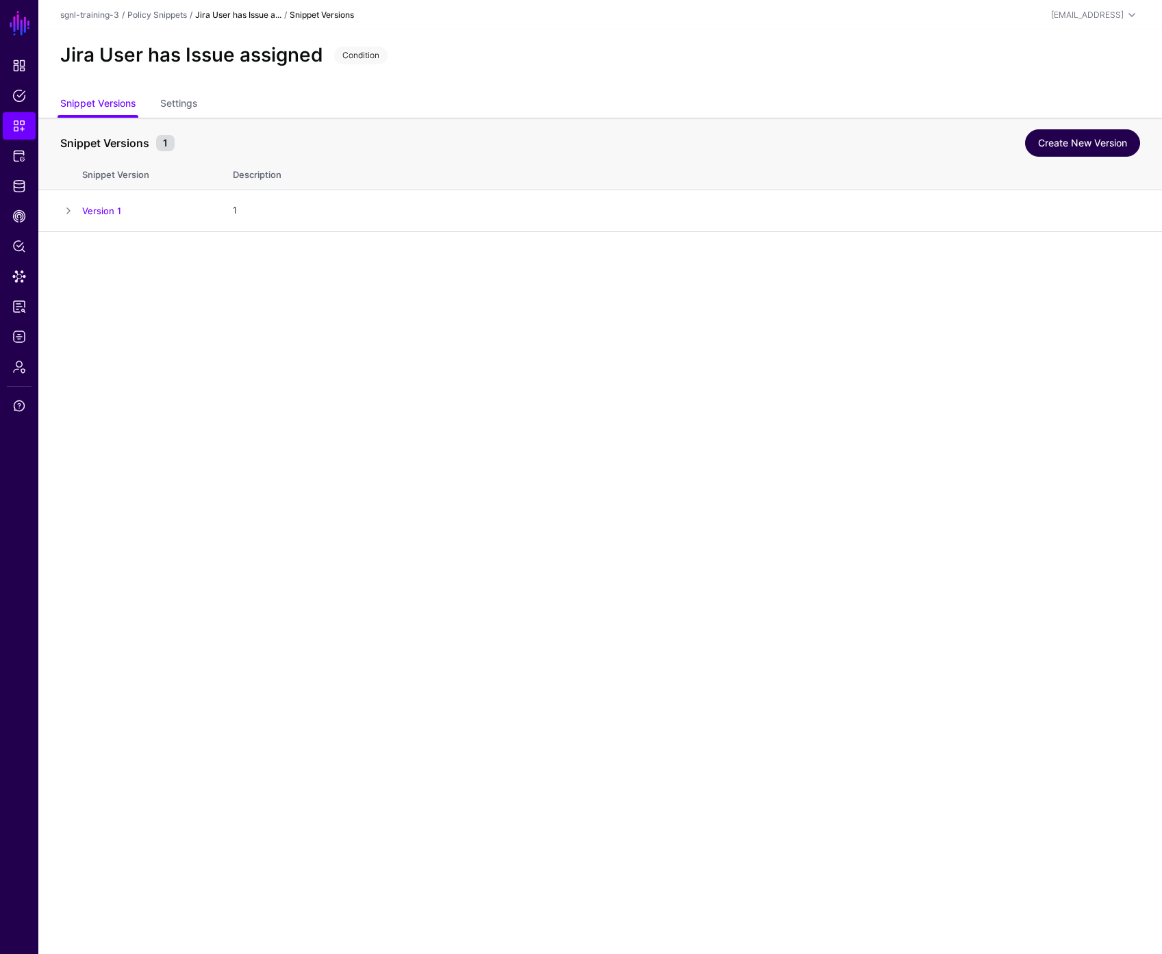
click at [1061, 143] on link "Create New Version" at bounding box center [1082, 142] width 115 height 27
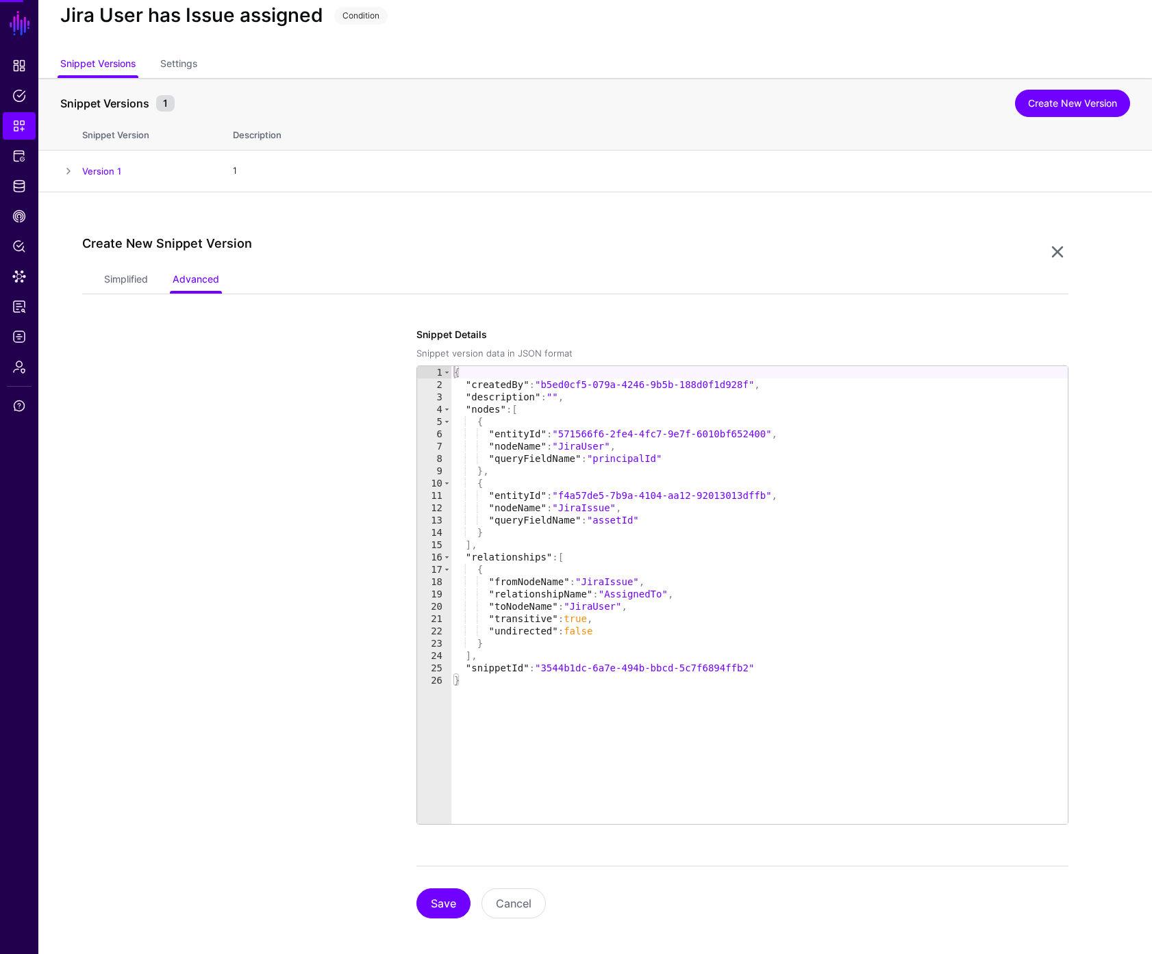
scroll to position [48, 0]
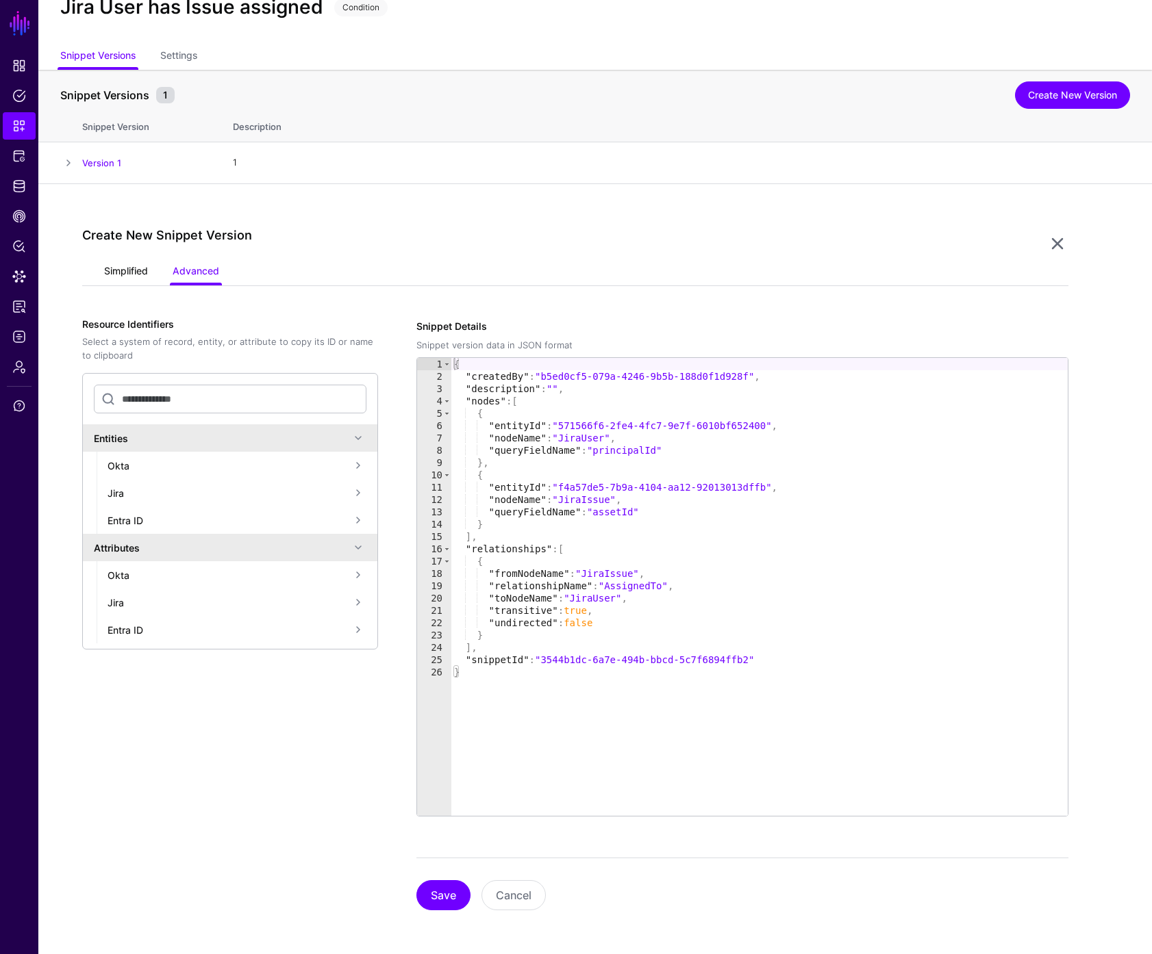
click at [123, 267] on link "Simplified" at bounding box center [126, 272] width 44 height 26
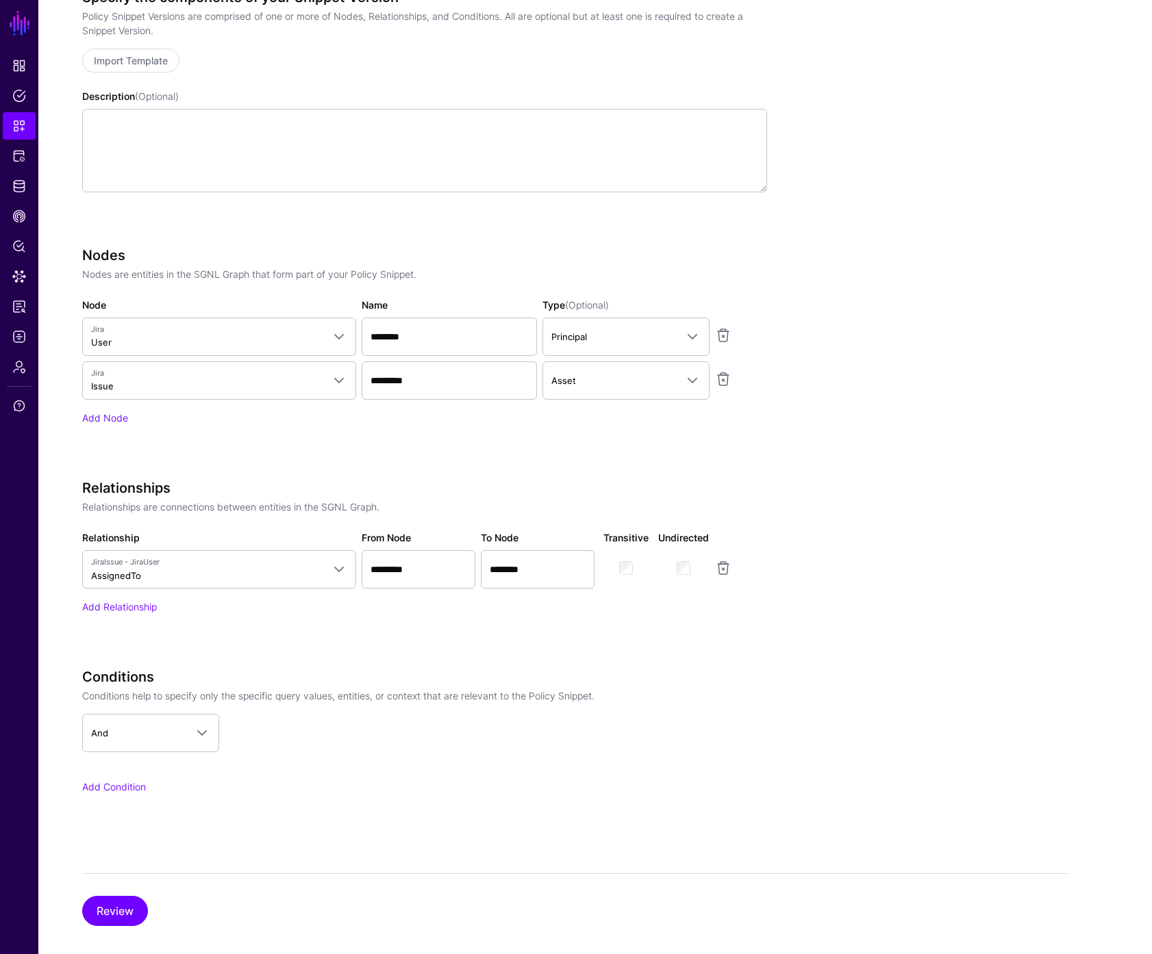
scroll to position [394, 0]
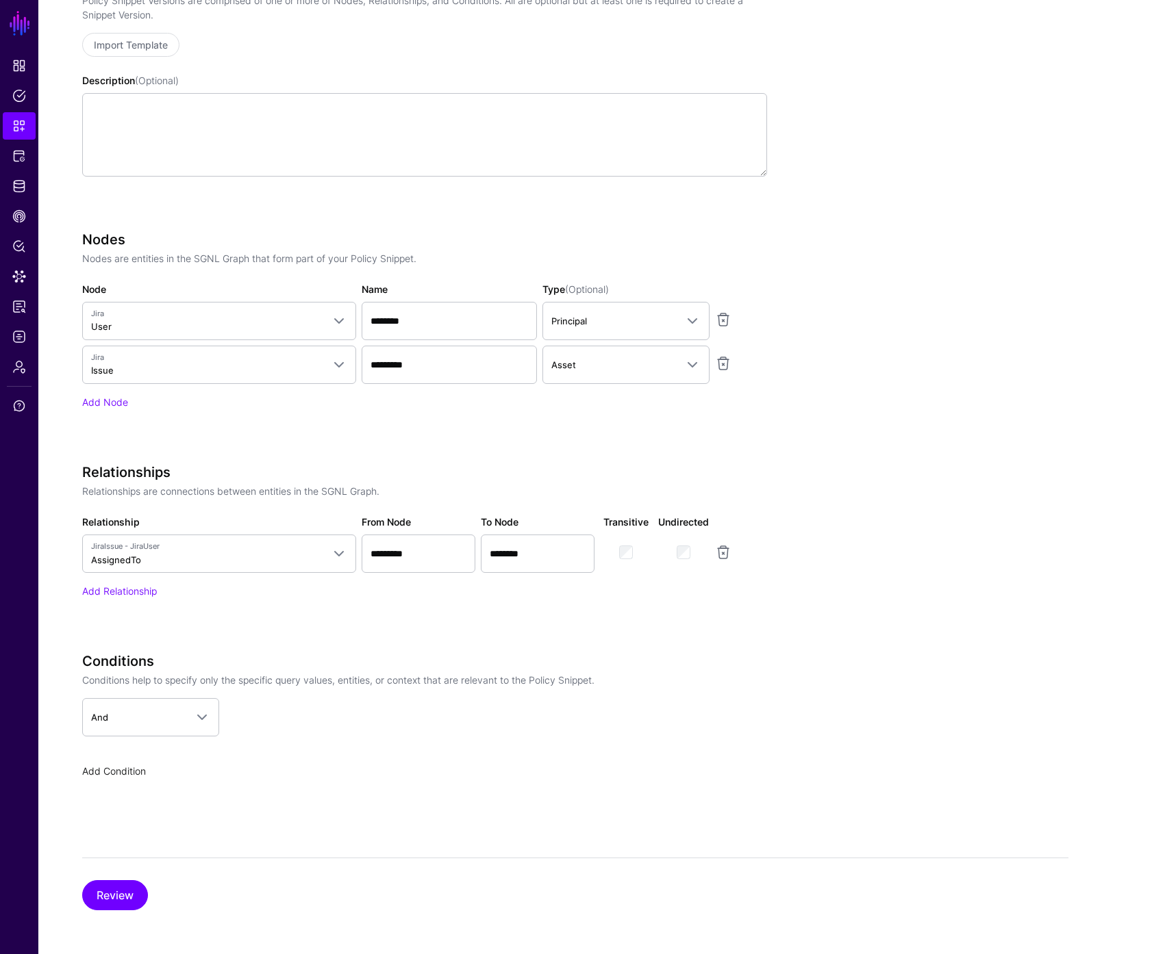
click at [128, 772] on link "Add Condition" at bounding box center [114, 771] width 64 height 12
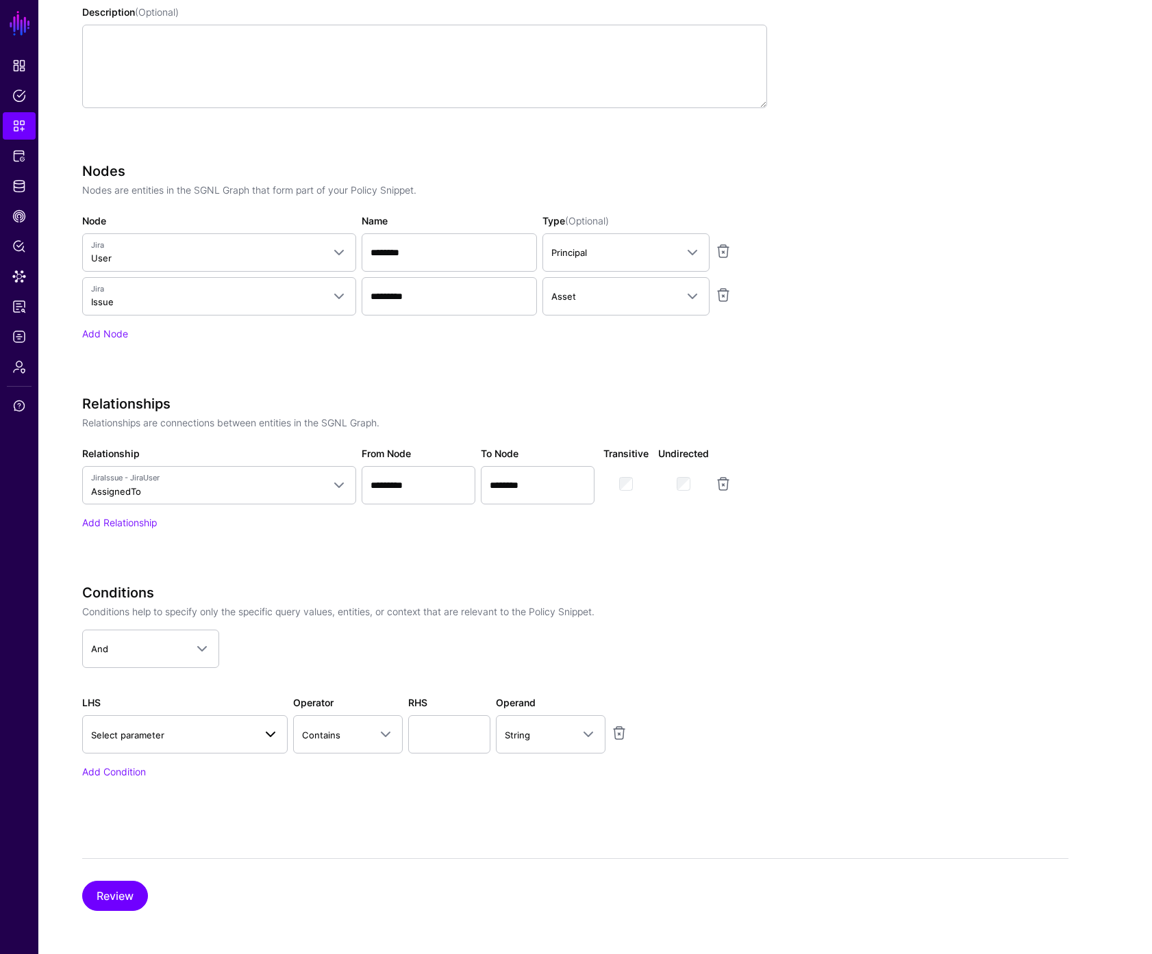
scroll to position [463, 0]
click at [191, 736] on span "Select parameter" at bounding box center [172, 734] width 163 height 15
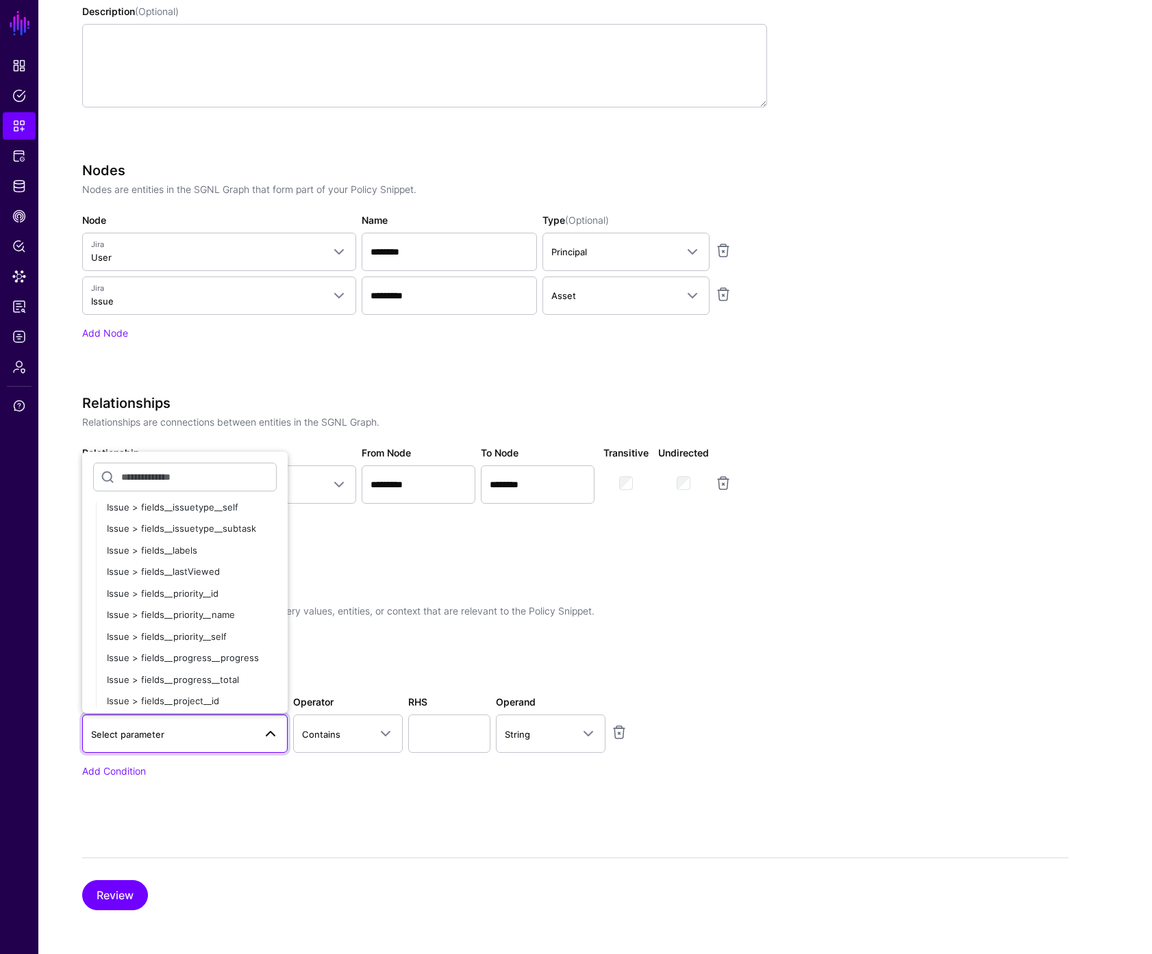
scroll to position [1002, 0]
click at [223, 615] on span "Issue > fields__priority__name" at bounding box center [171, 612] width 128 height 11
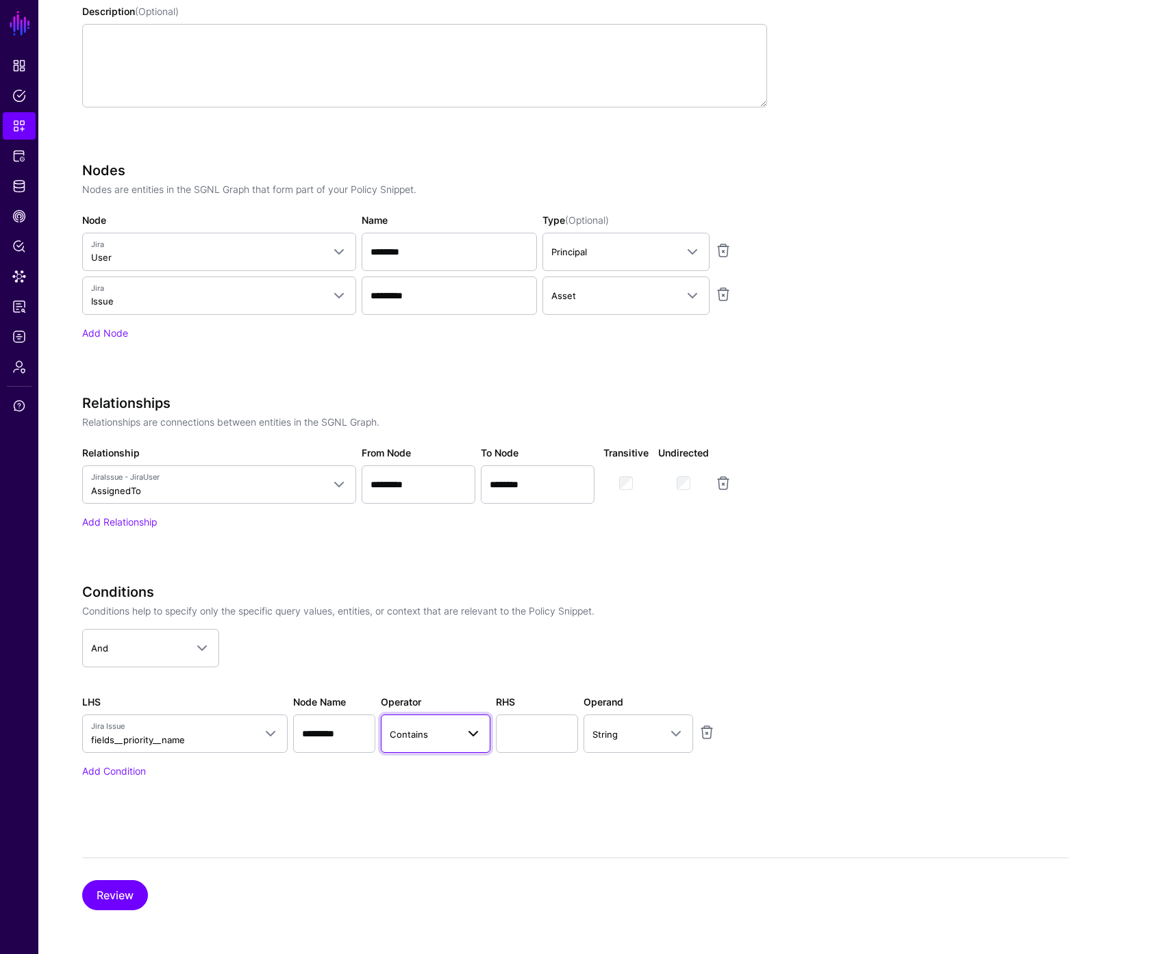
click at [421, 736] on span "Contains" at bounding box center [409, 734] width 38 height 11
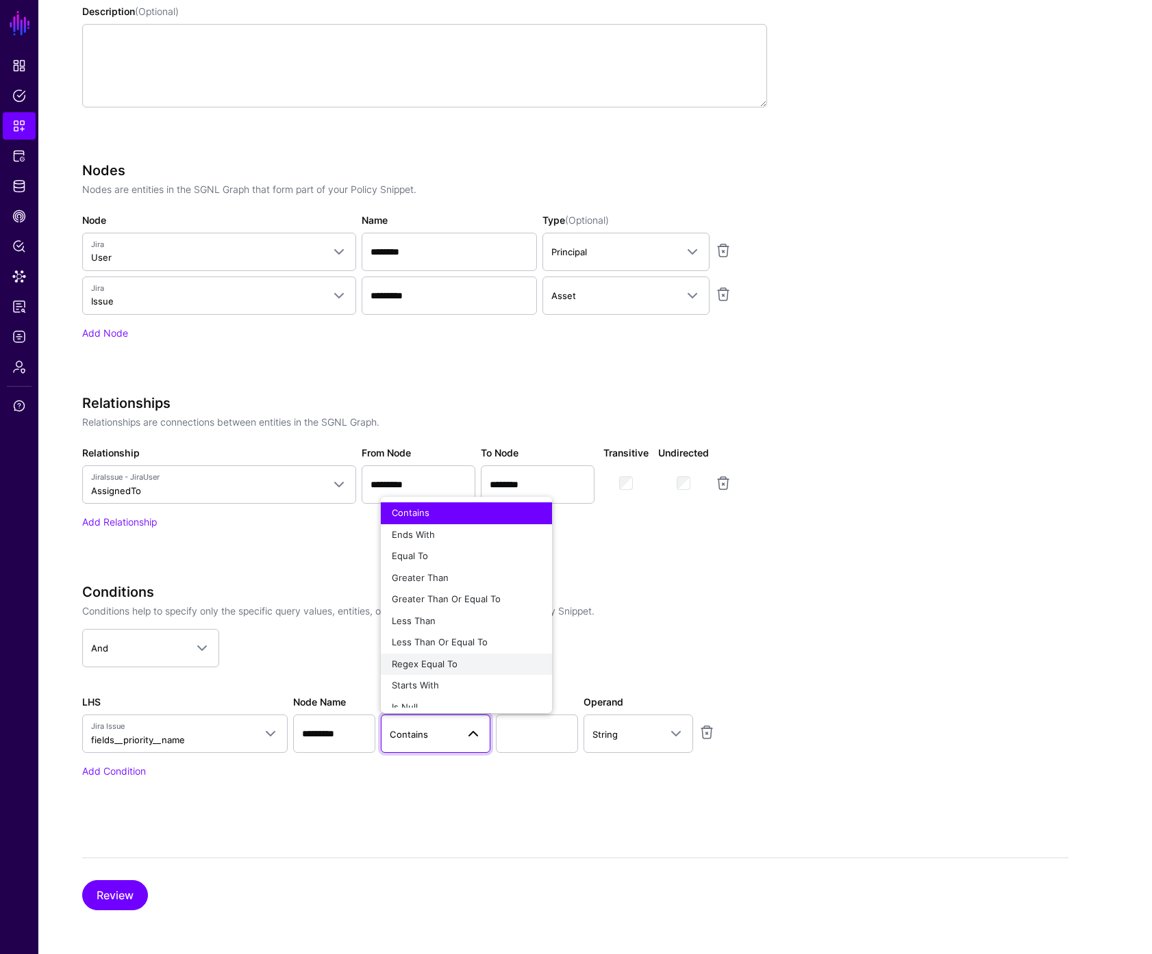
scroll to position [3, 0]
click at [448, 681] on div "Starts With" at bounding box center [466, 683] width 149 height 14
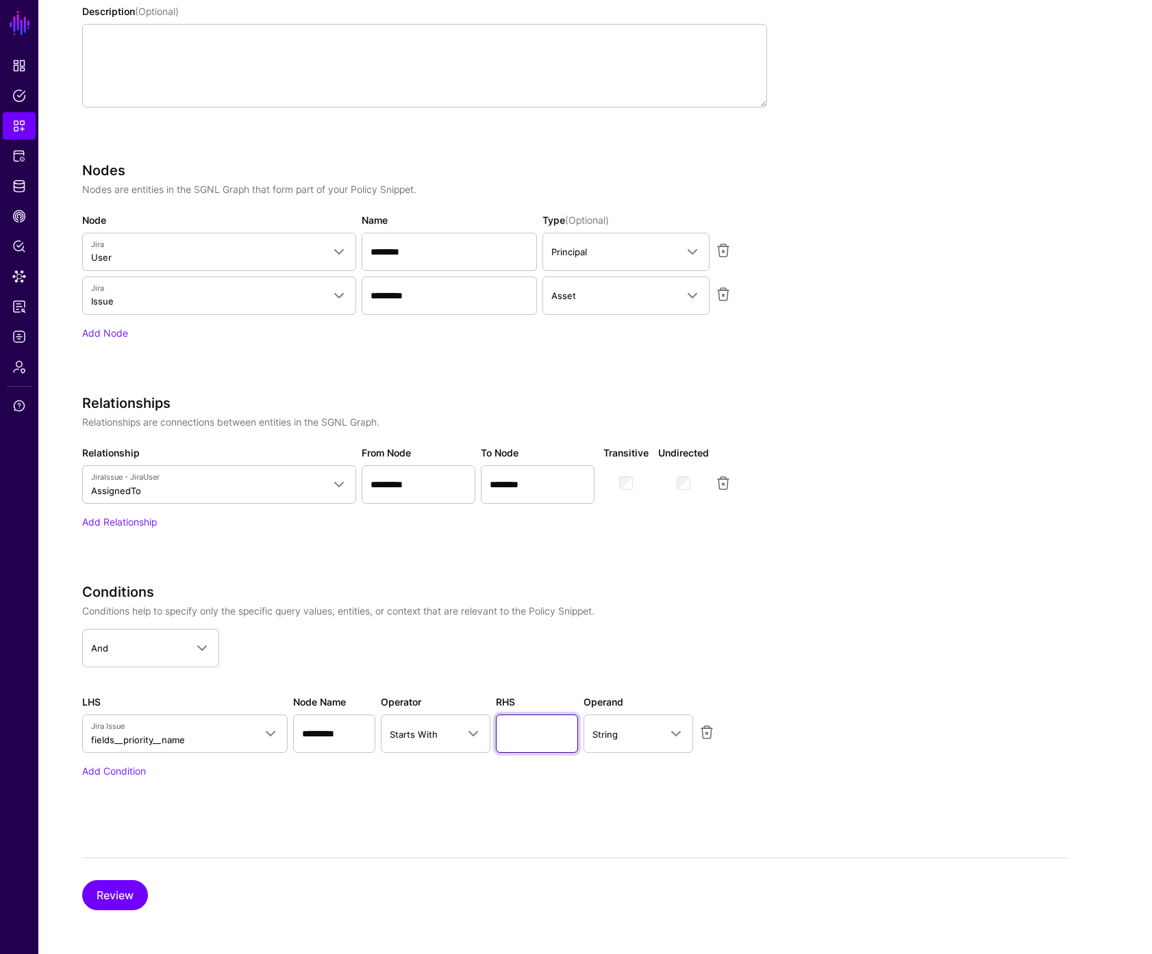
click at [524, 728] on input "text" at bounding box center [537, 734] width 82 height 38
type input "****"
click at [127, 904] on button "Review" at bounding box center [115, 895] width 66 height 30
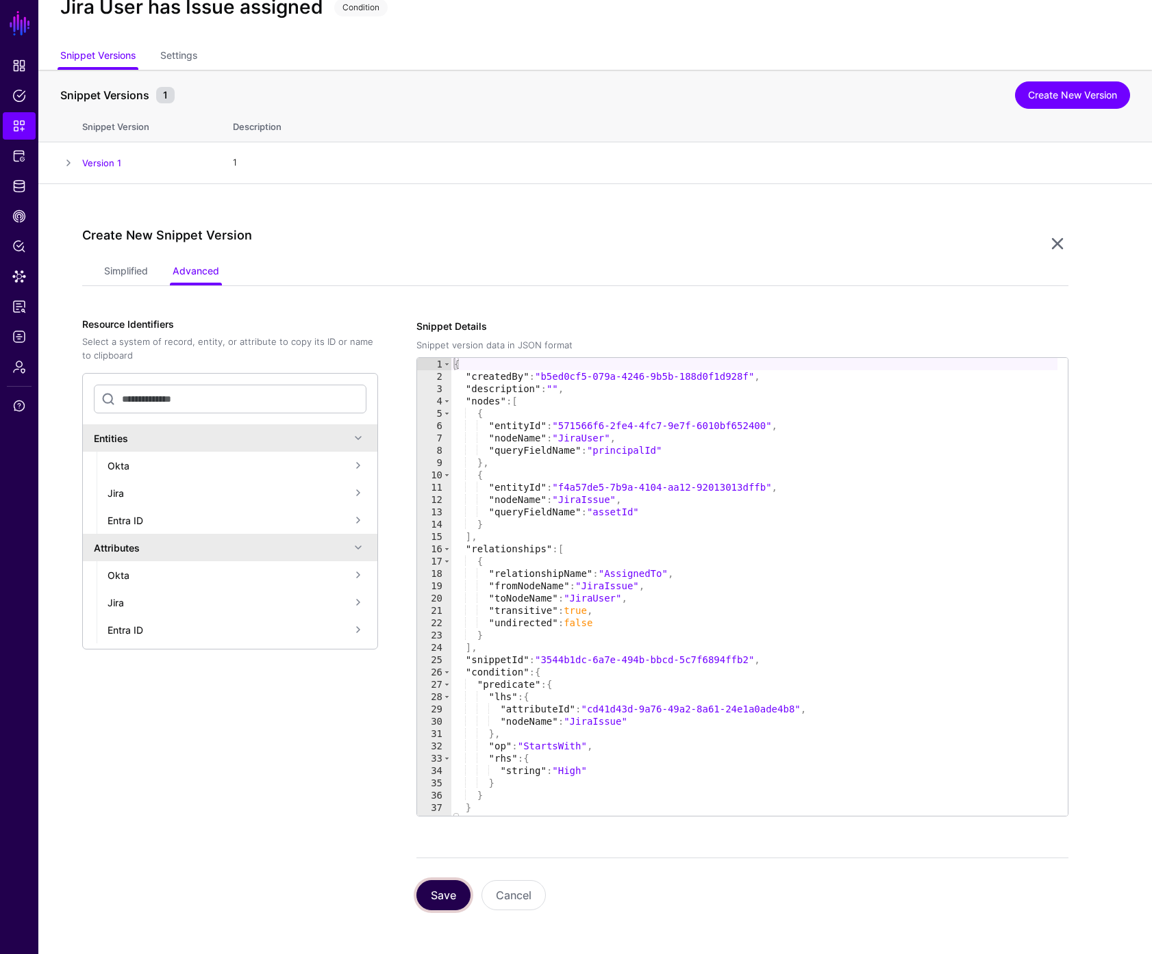
click at [440, 900] on button "Save" at bounding box center [443, 895] width 54 height 30
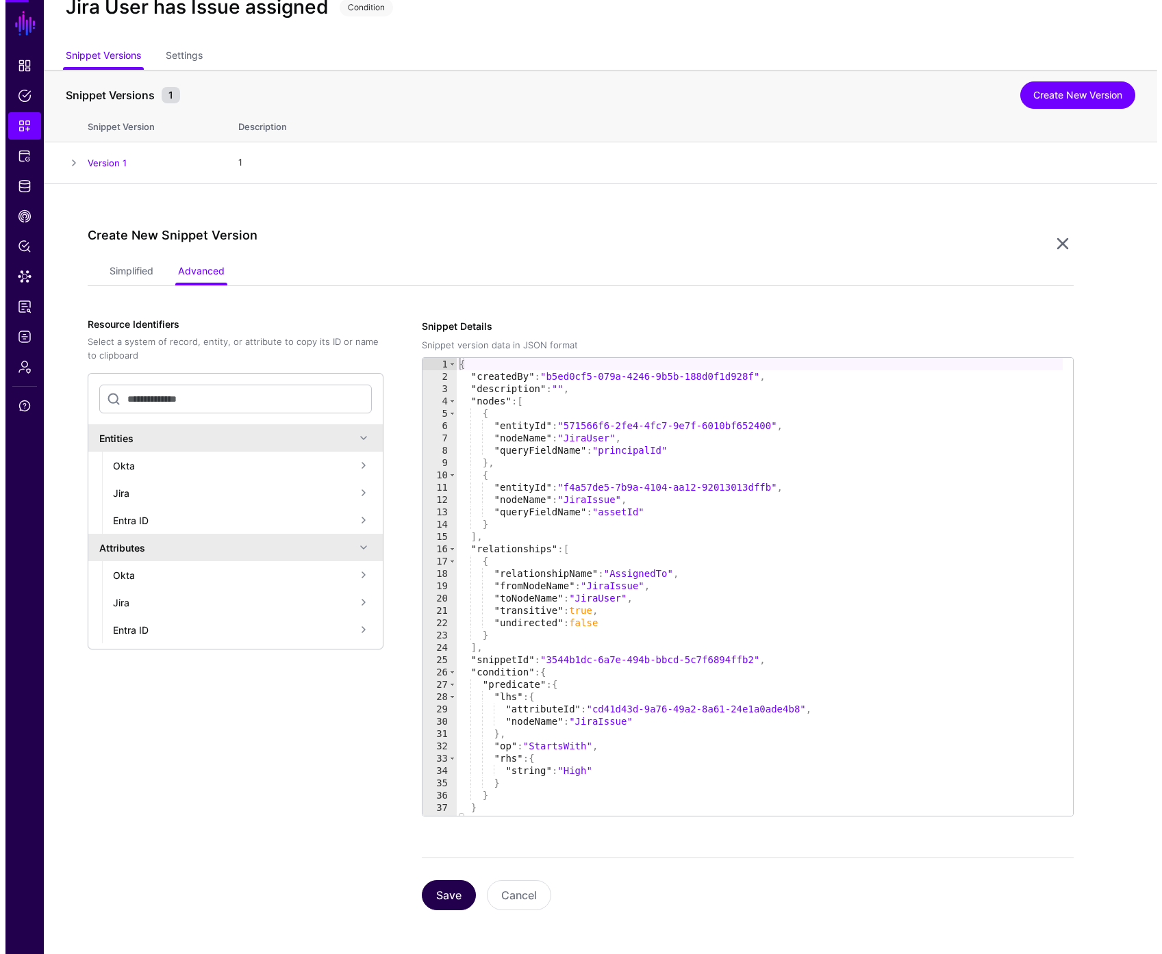
scroll to position [0, 0]
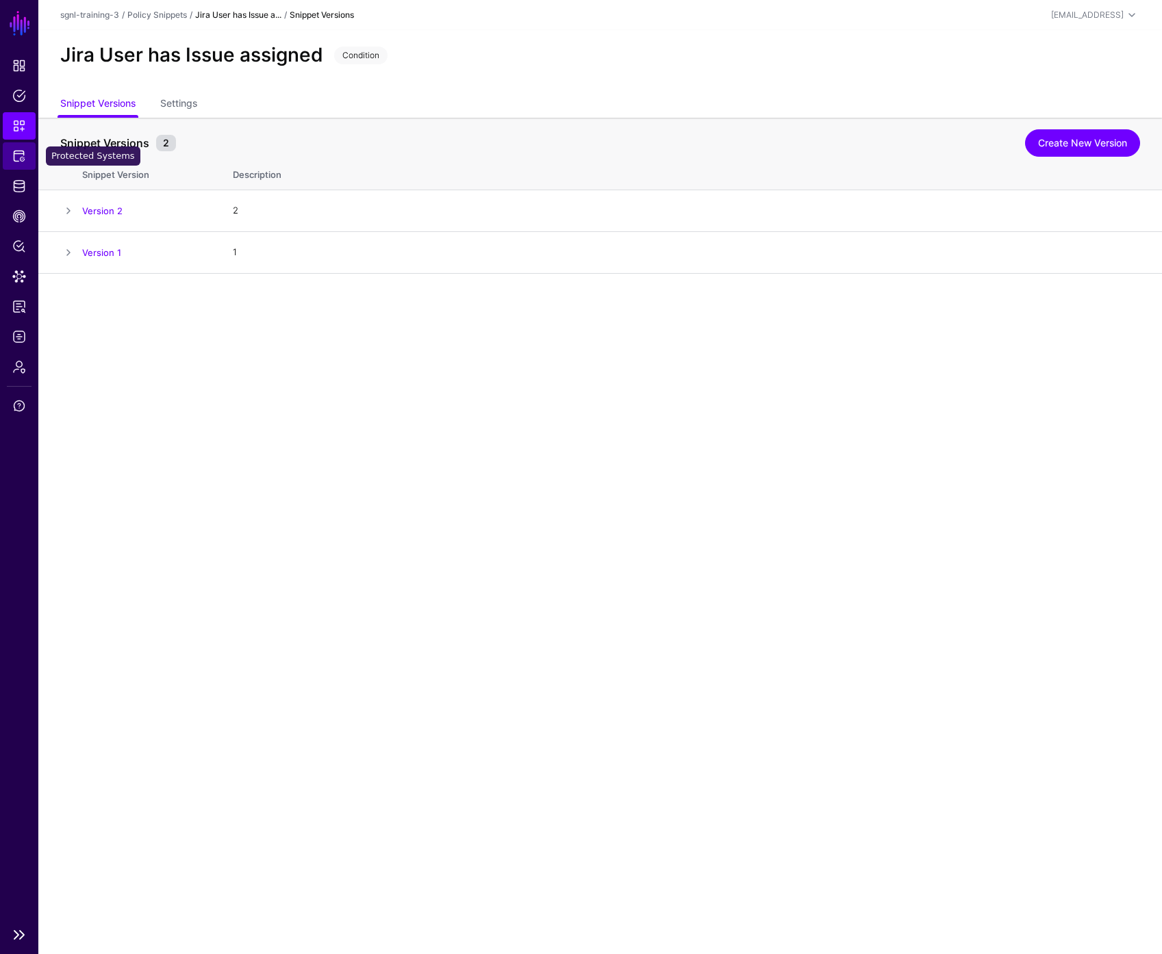
click at [21, 157] on span "Protected Systems" at bounding box center [19, 156] width 14 height 14
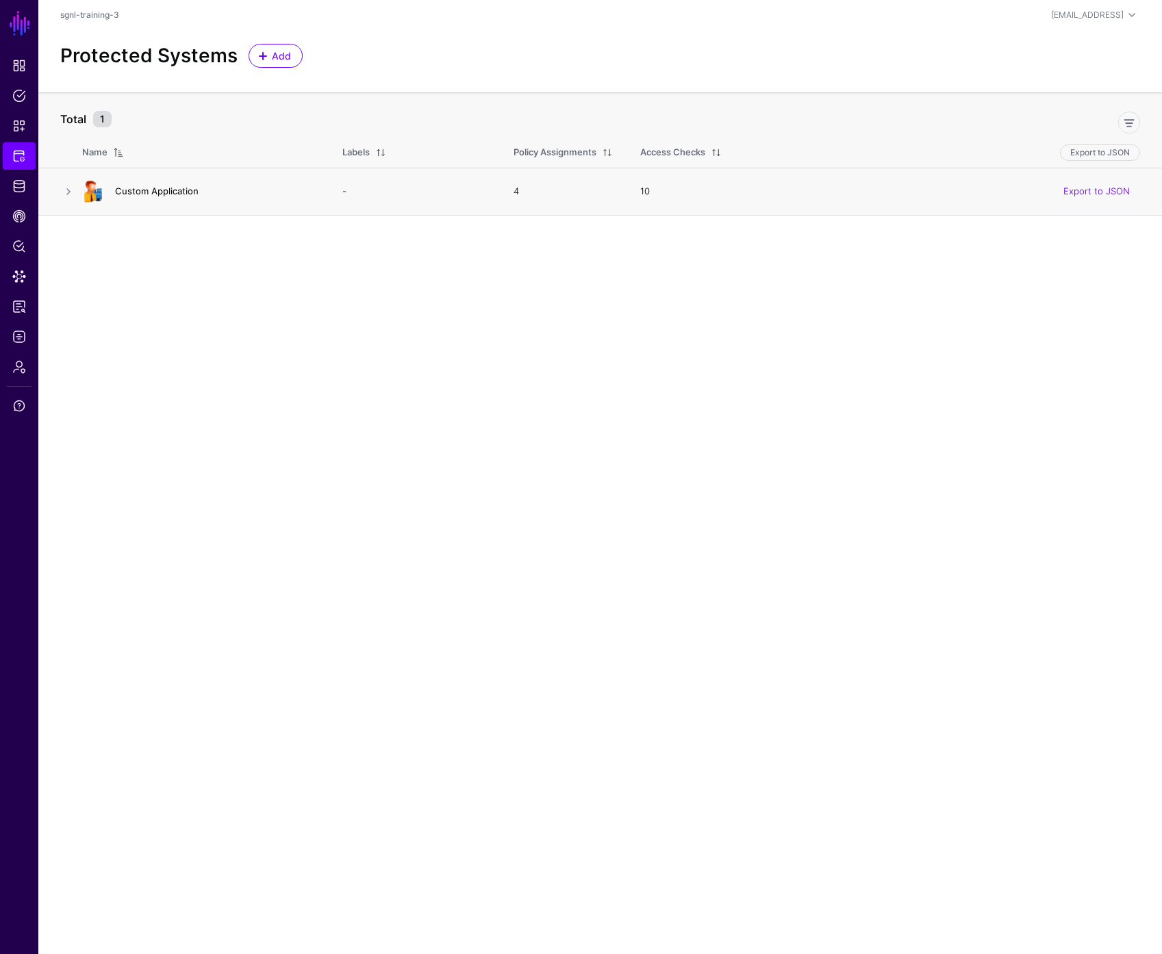
click at [173, 195] on link "Custom Application" at bounding box center [157, 191] width 84 height 11
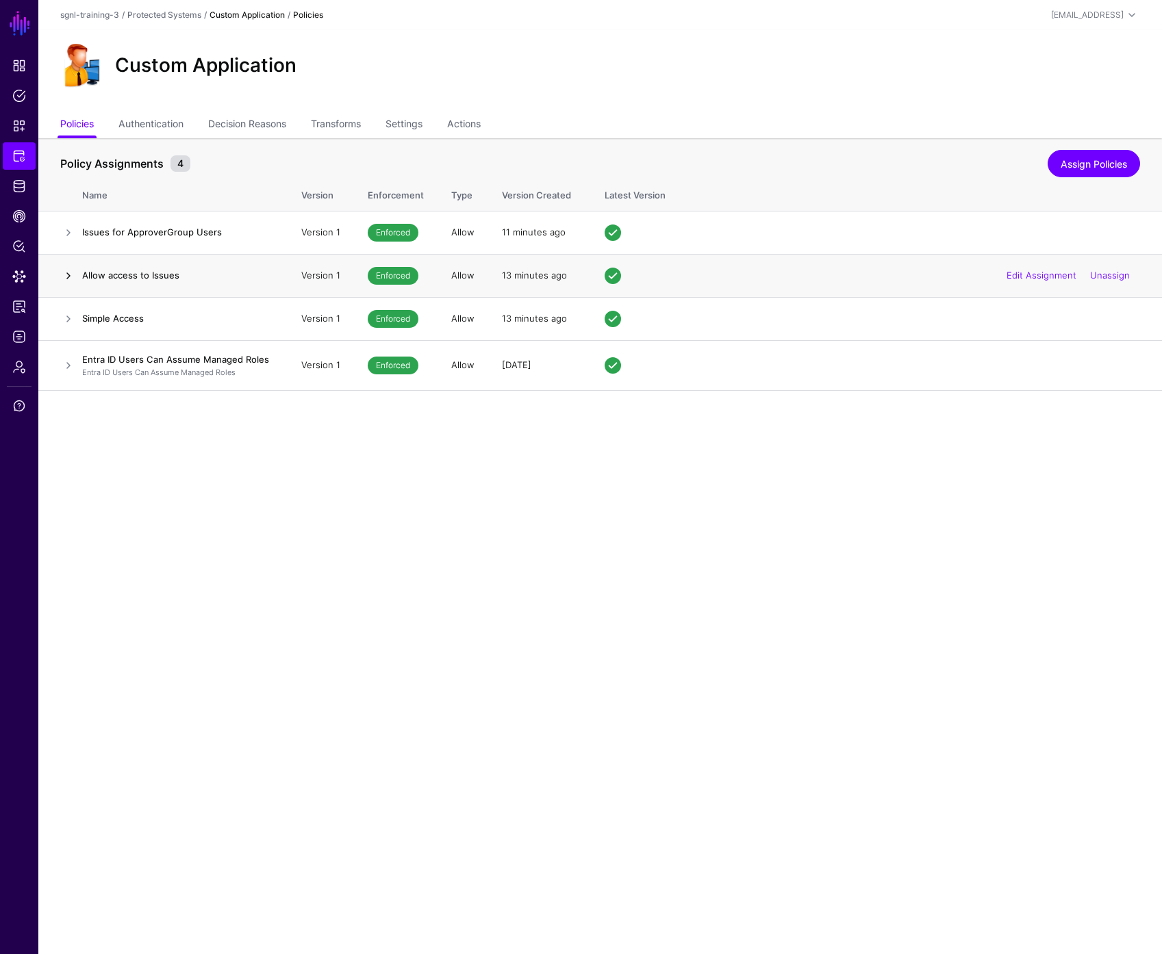
click at [63, 275] on link at bounding box center [68, 276] width 16 height 16
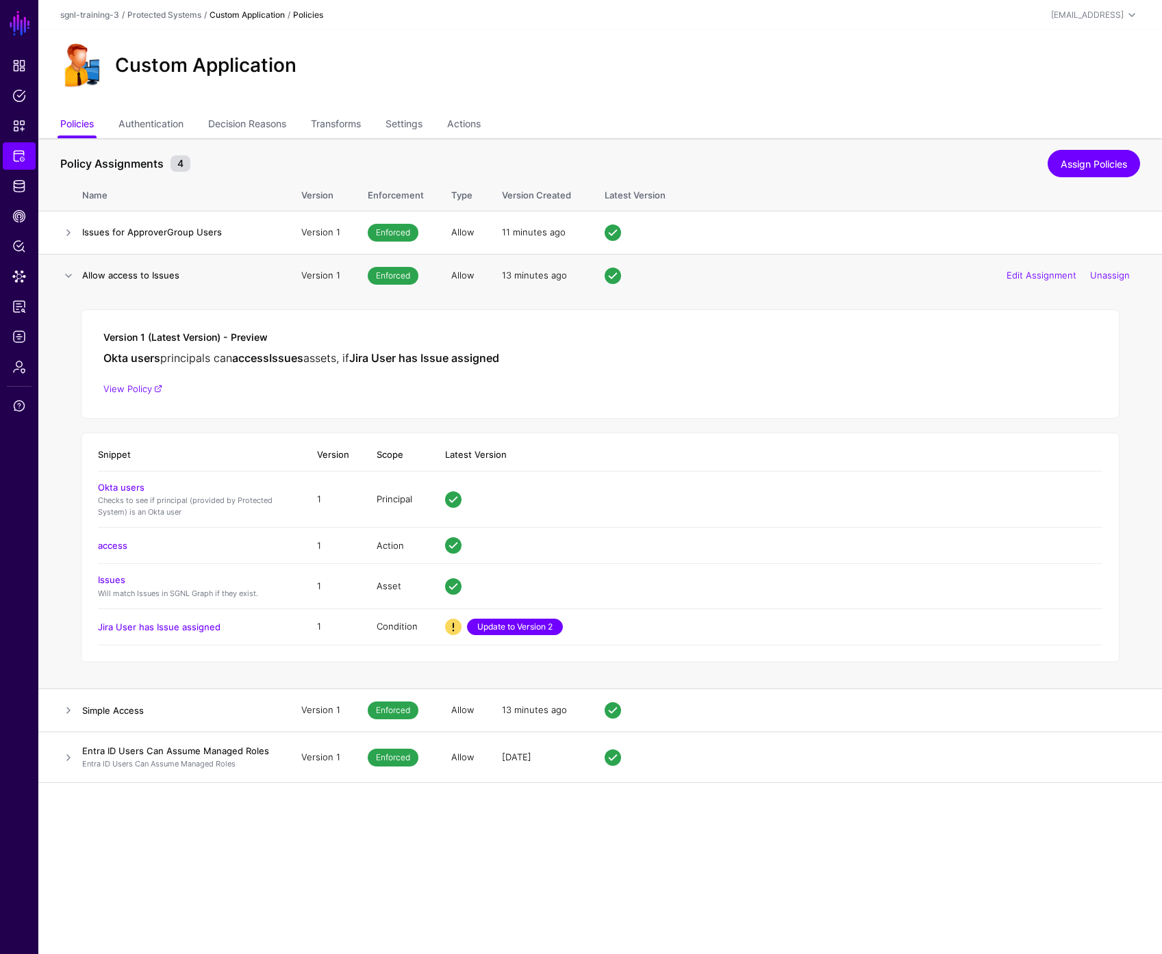
click at [505, 628] on link "Update to Version 2" at bounding box center [515, 627] width 96 height 16
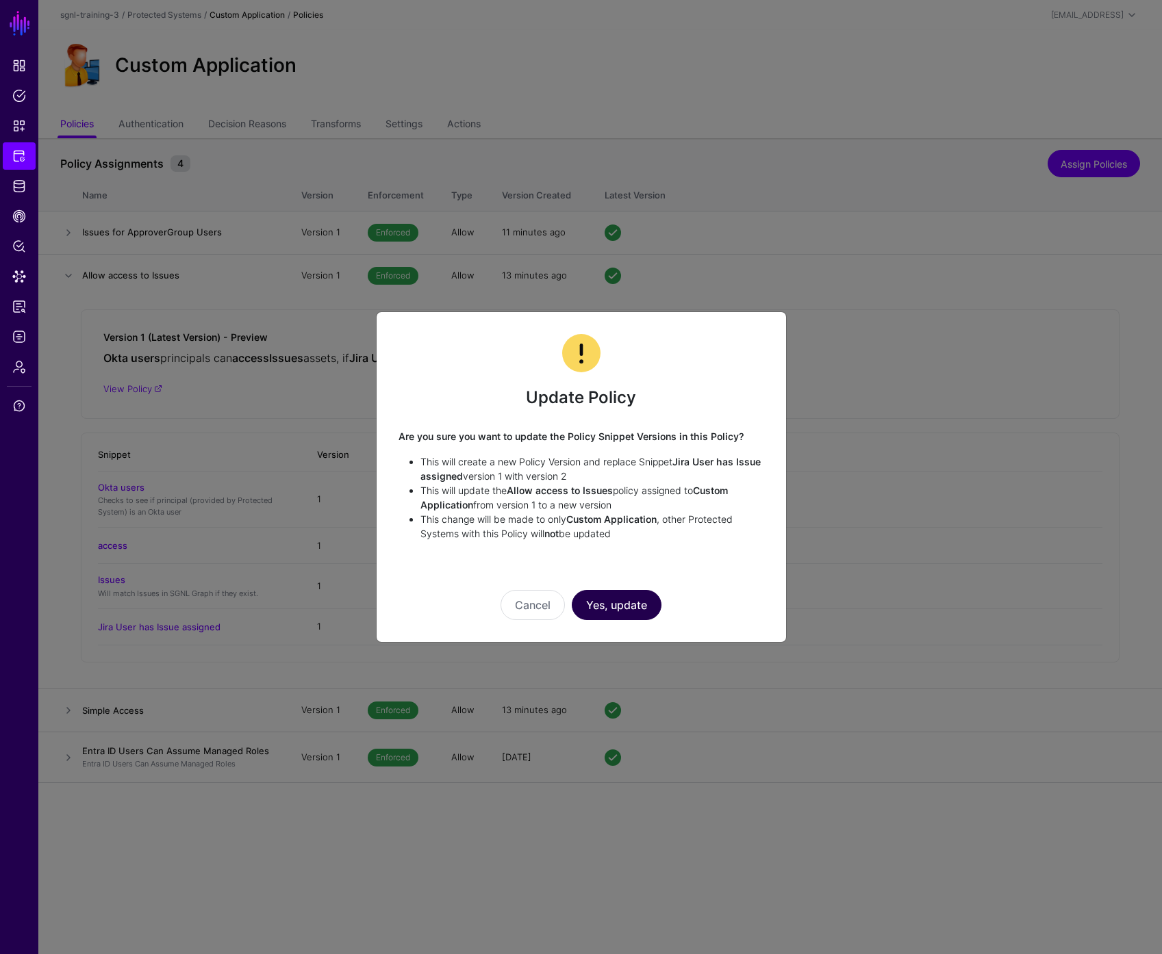
click at [615, 608] on button "Yes, update" at bounding box center [617, 605] width 90 height 30
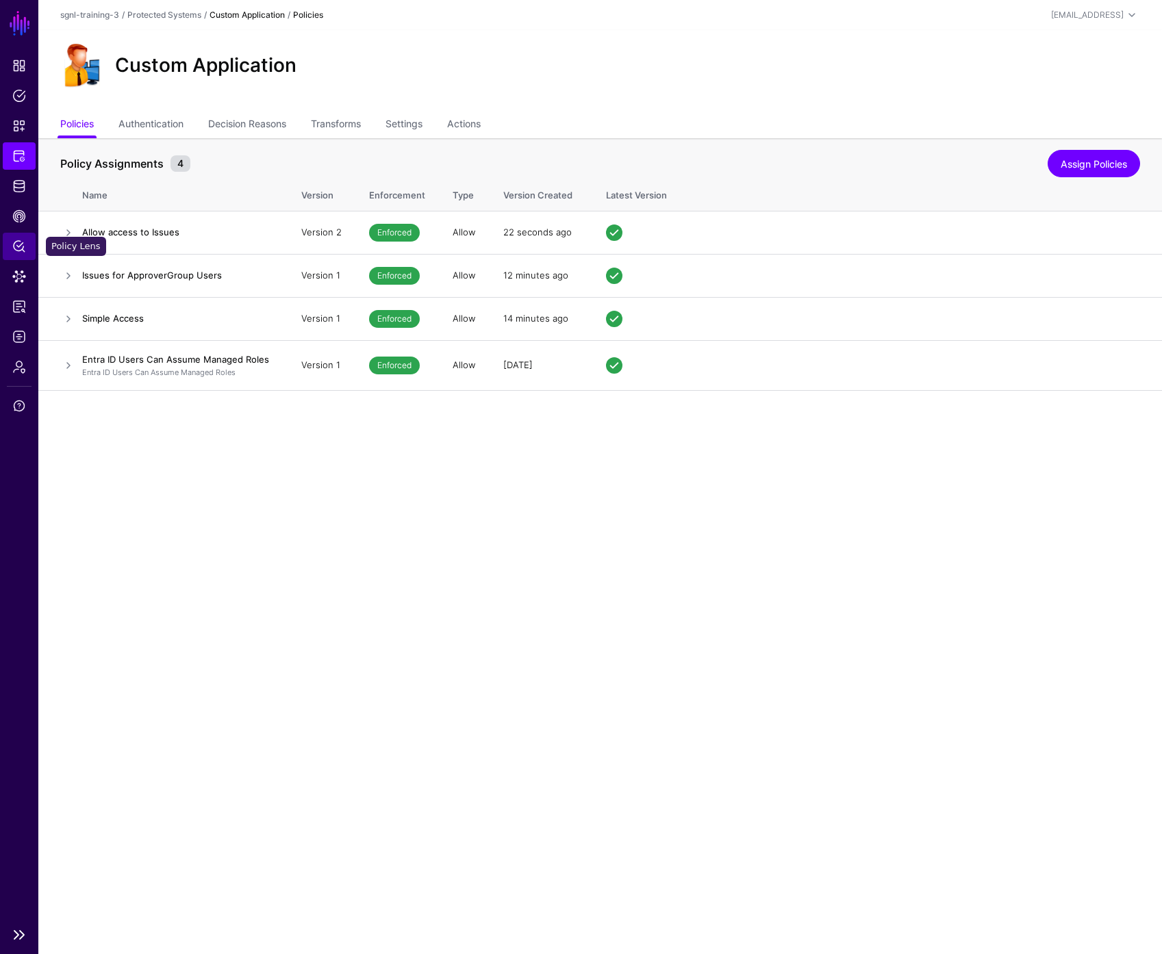
click at [20, 249] on span "Policy Lens" at bounding box center [19, 247] width 14 height 14
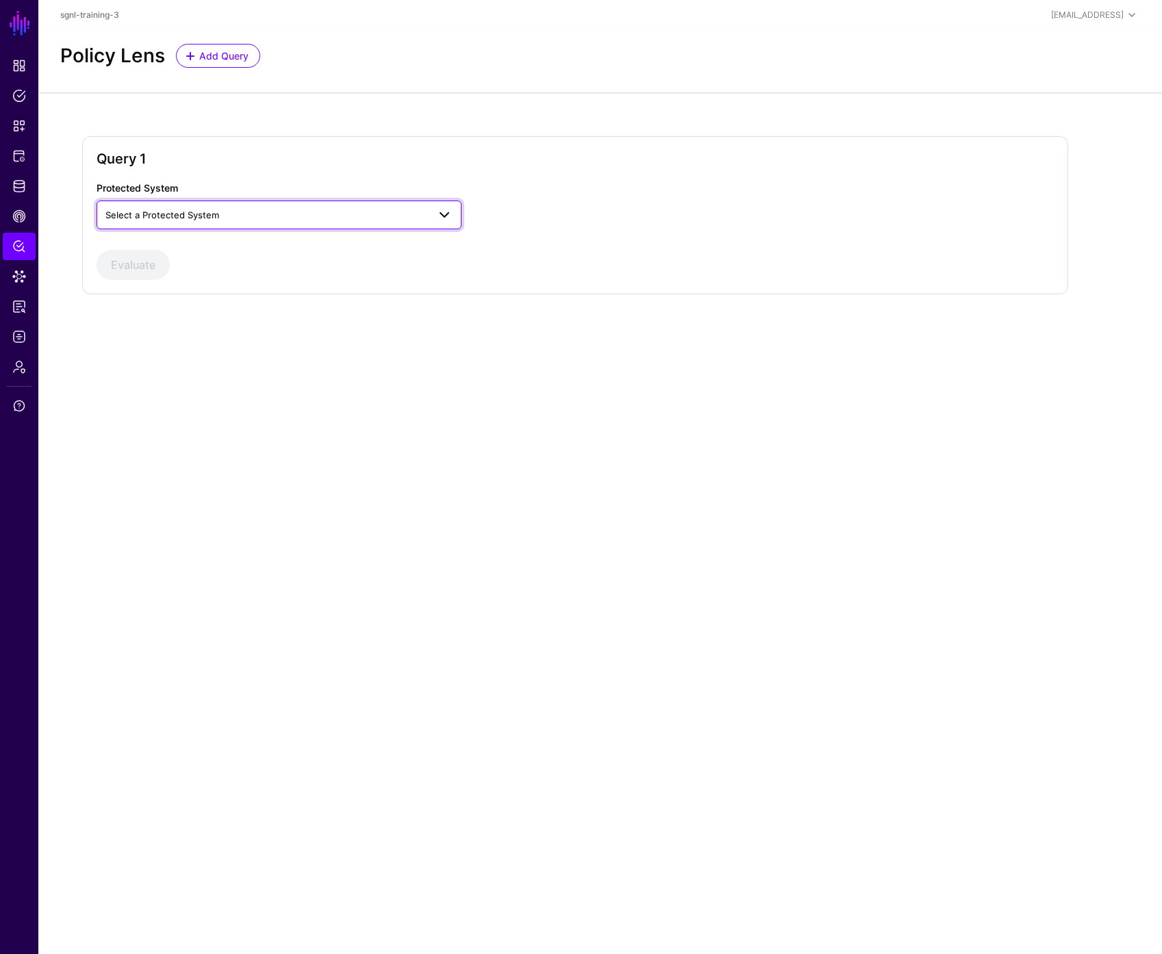
click at [272, 214] on span "Select a Protected System" at bounding box center [266, 214] width 322 height 15
click at [261, 241] on div "Custom Application" at bounding box center [278, 247] width 343 height 14
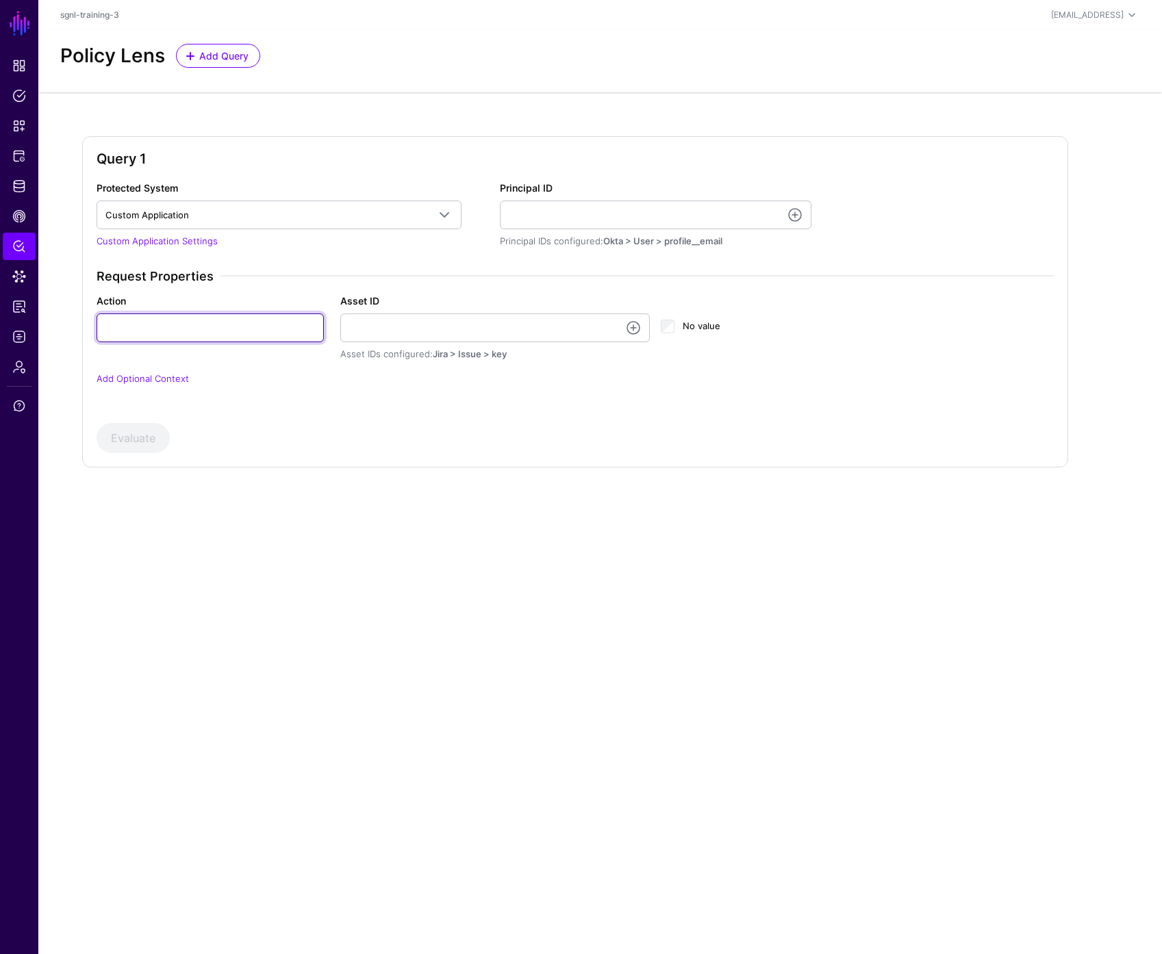
click at [202, 331] on input "Action" at bounding box center [210, 328] width 227 height 29
type input "*****"
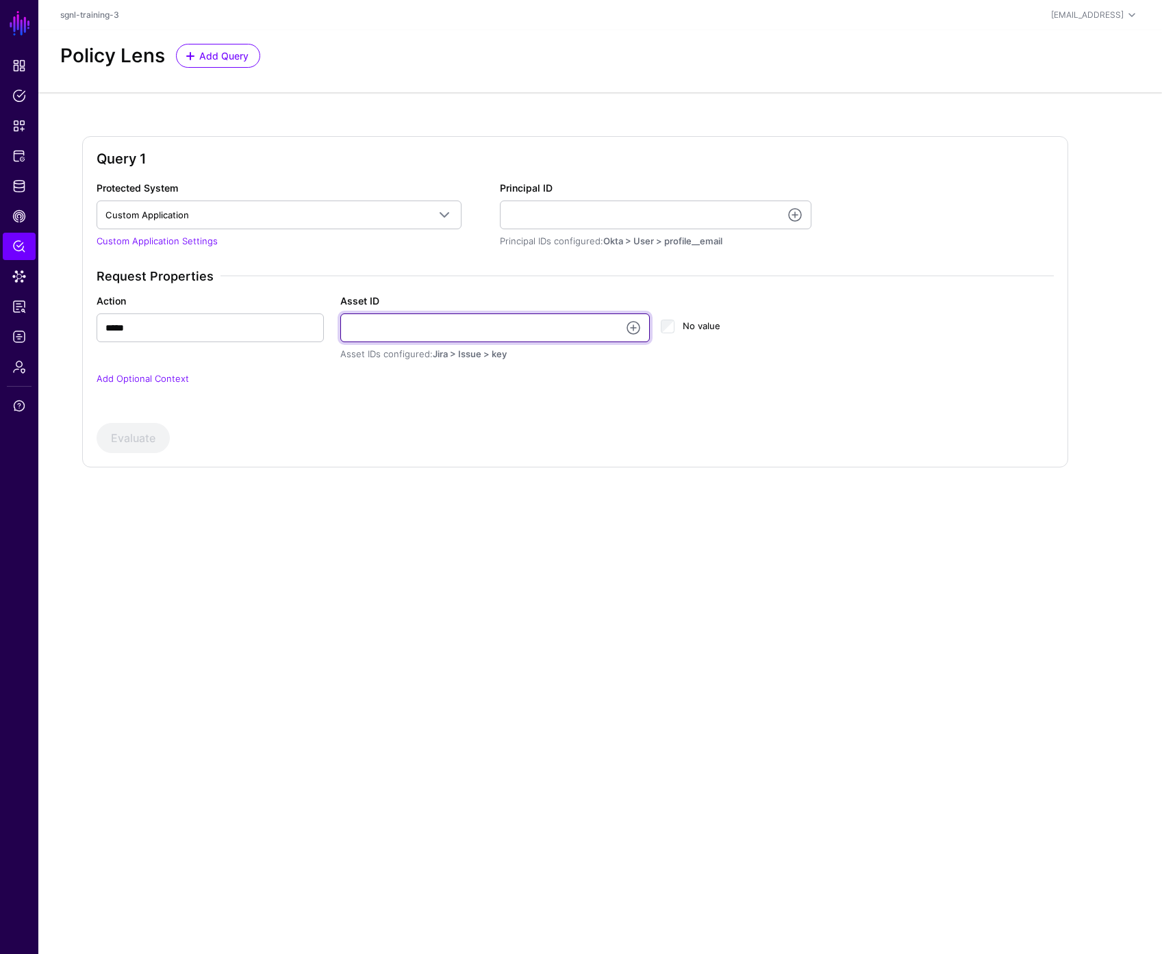
click at [393, 327] on input "Asset ID" at bounding box center [495, 328] width 310 height 29
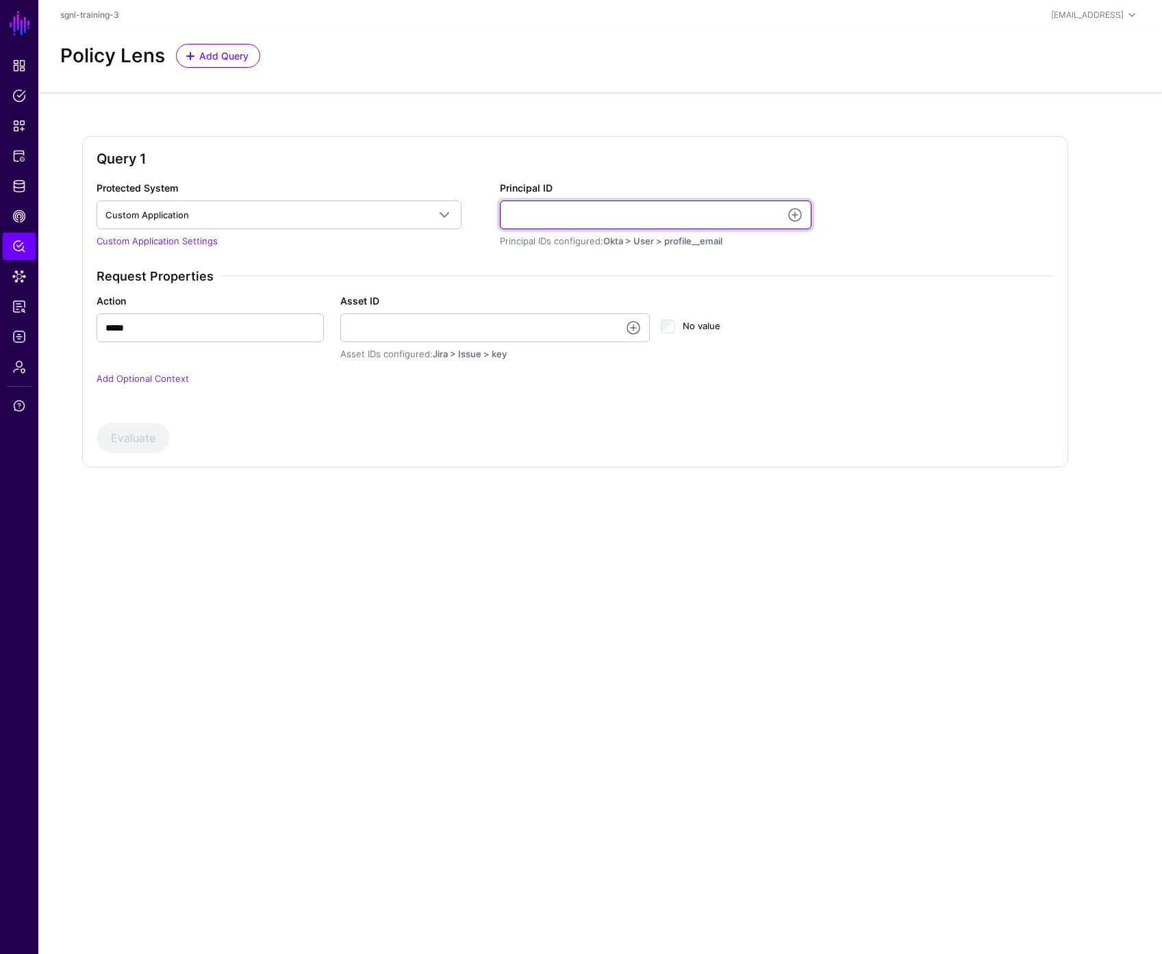
click at [676, 216] on input "Principal ID" at bounding box center [656, 215] width 312 height 29
type input "**********"
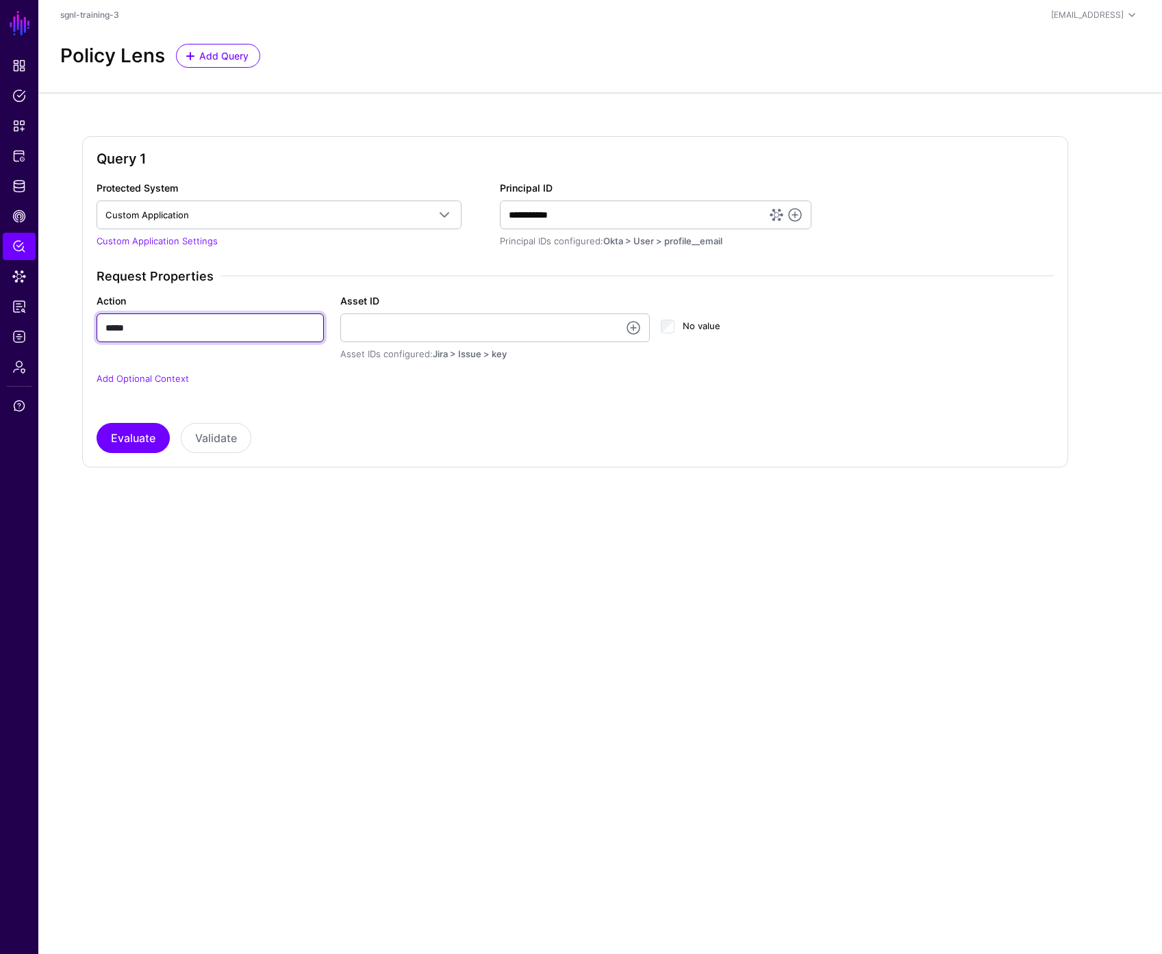
drag, startPoint x: 217, startPoint y: 326, endPoint x: 64, endPoint y: 326, distance: 152.7
click at [64, 326] on div "**********" at bounding box center [599, 312] width 1123 height 441
type input "******"
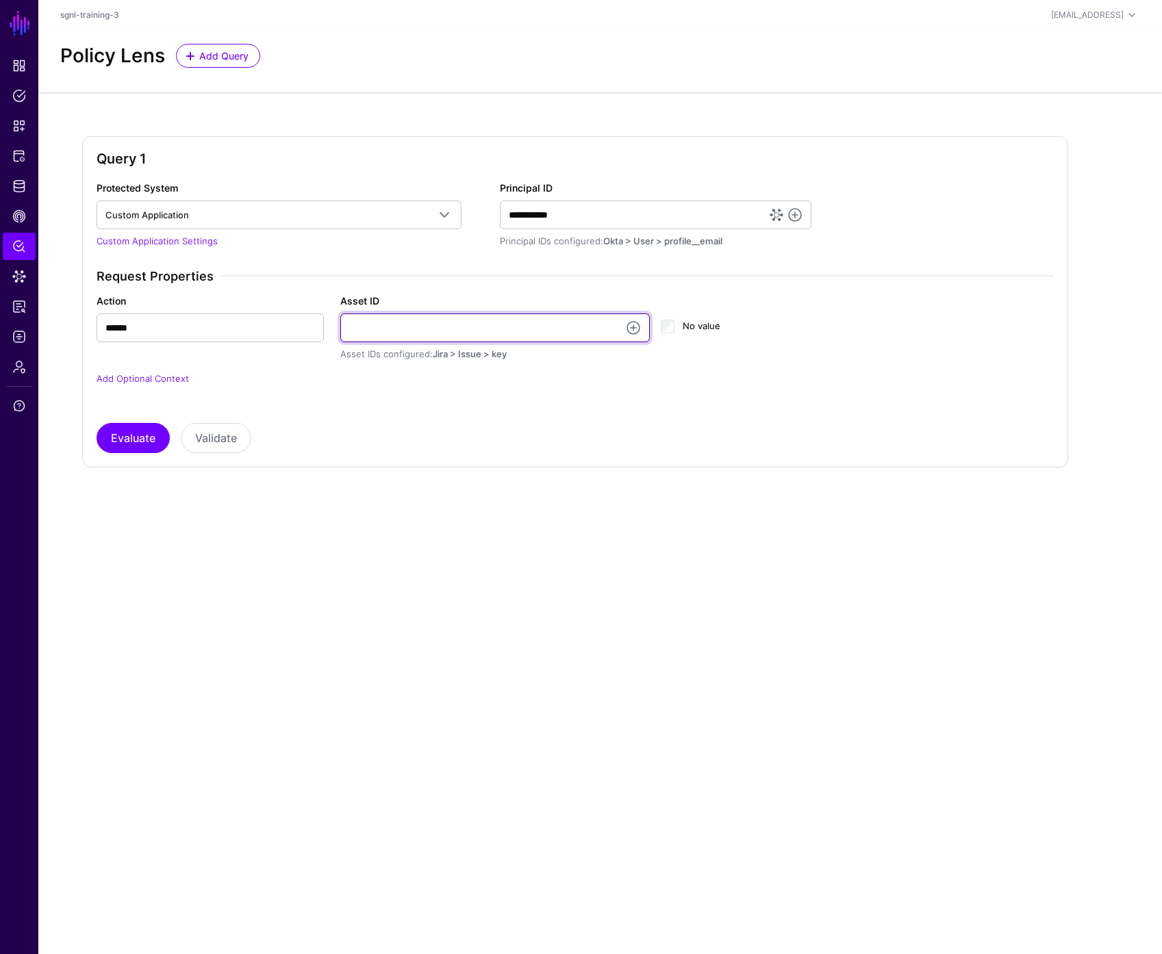
click at [397, 324] on input "Asset ID" at bounding box center [495, 328] width 310 height 29
type input "**********"
click at [142, 444] on button "Evaluate" at bounding box center [133, 438] width 73 height 30
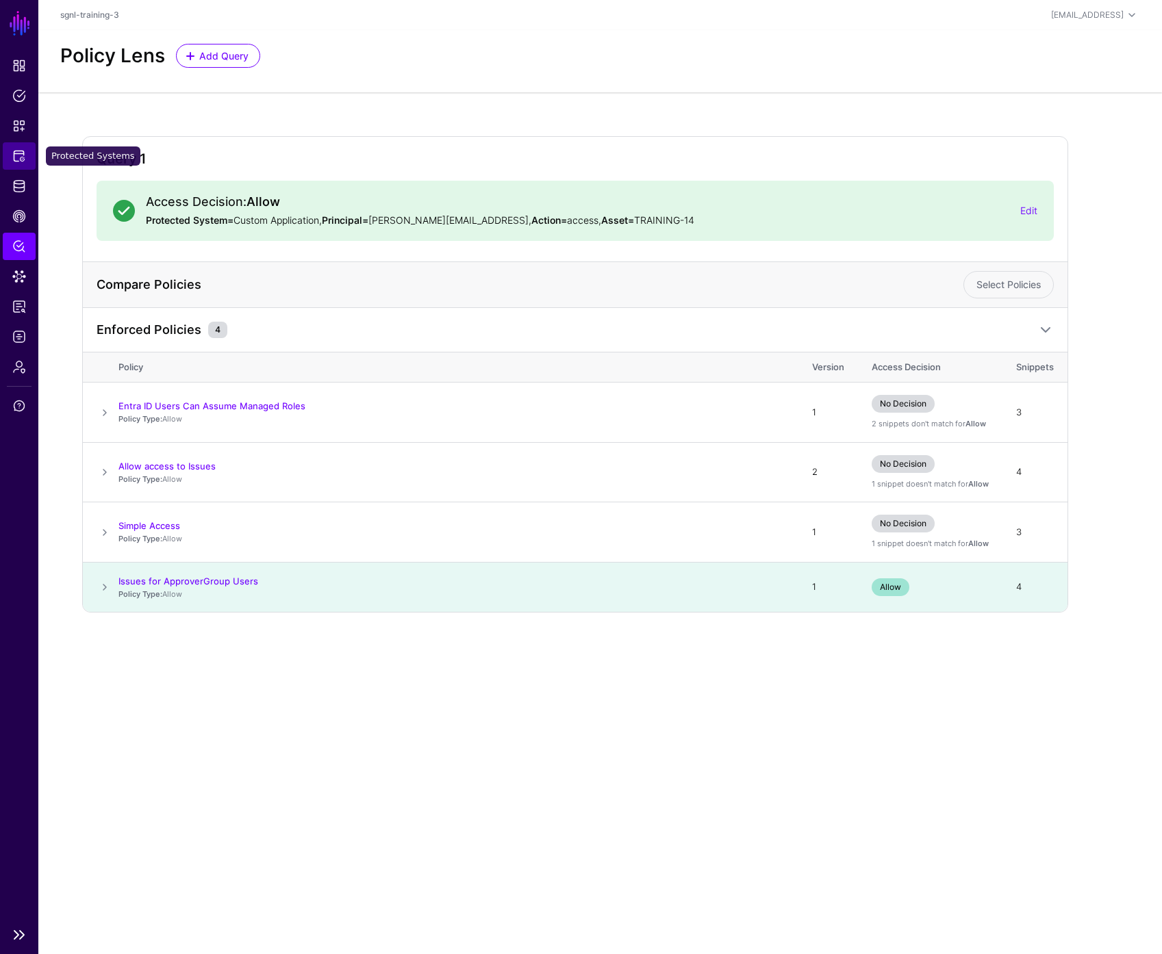
click at [23, 161] on span "Protected Systems" at bounding box center [19, 156] width 14 height 14
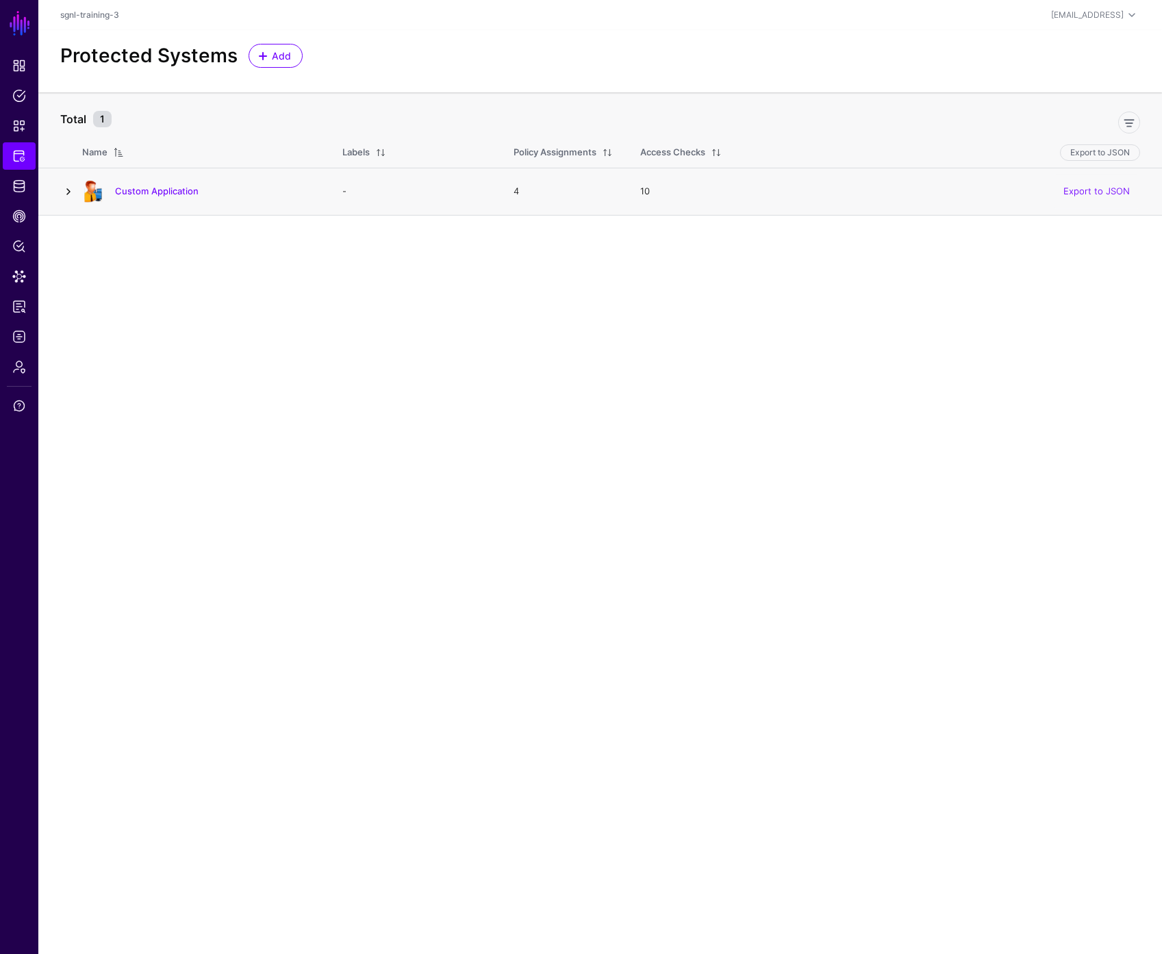
click at [68, 192] on link at bounding box center [68, 191] width 16 height 16
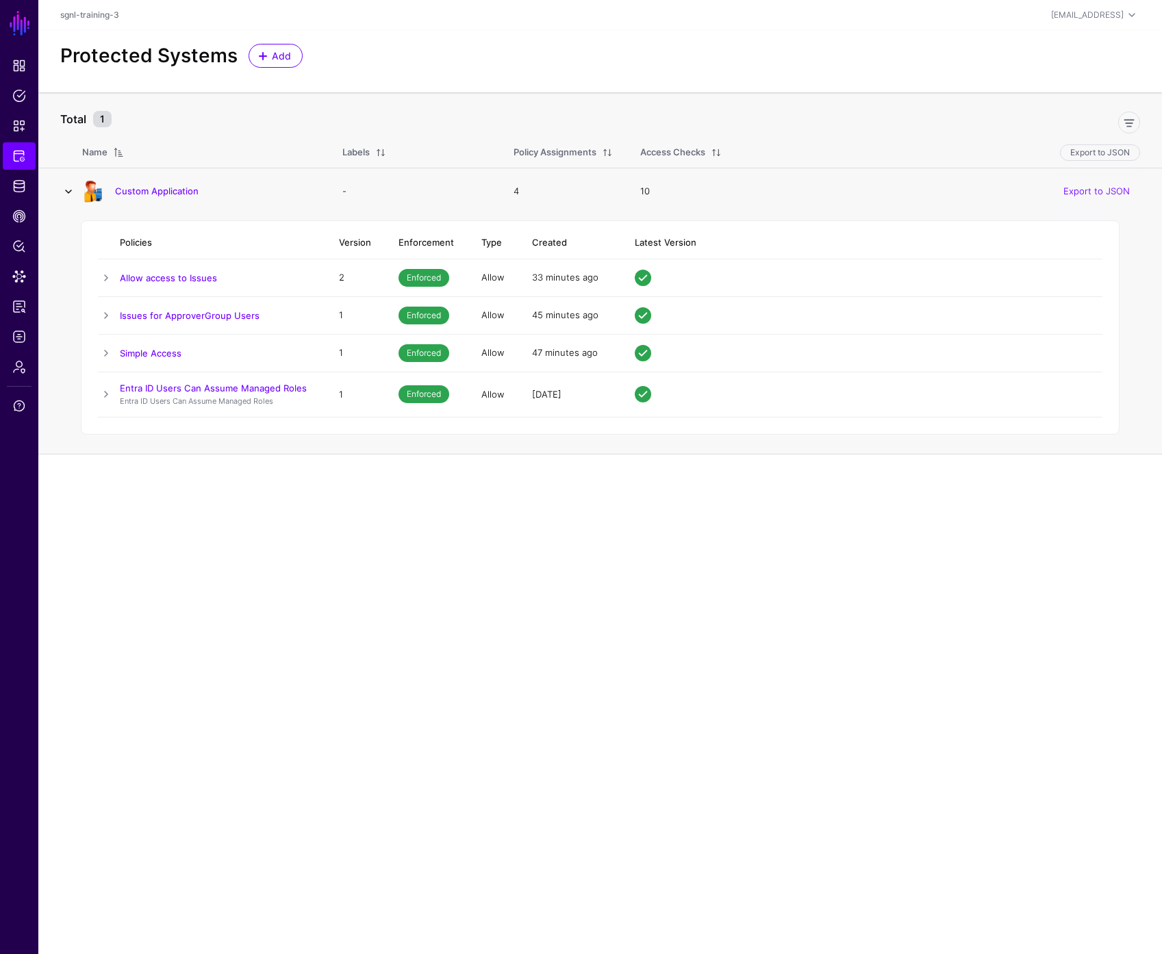
click at [68, 192] on link at bounding box center [68, 191] width 16 height 16
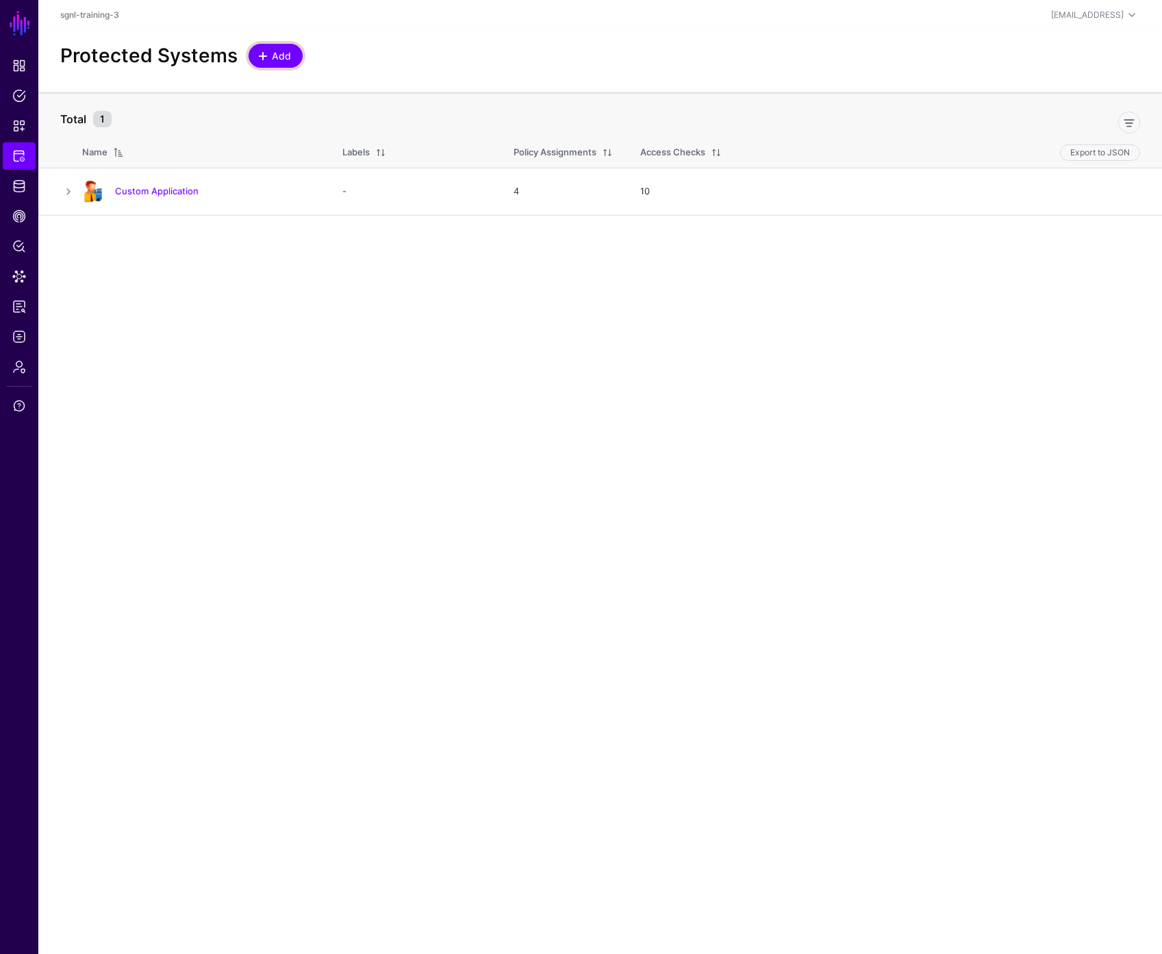
click at [270, 60] on span "Add" at bounding box center [281, 56] width 23 height 14
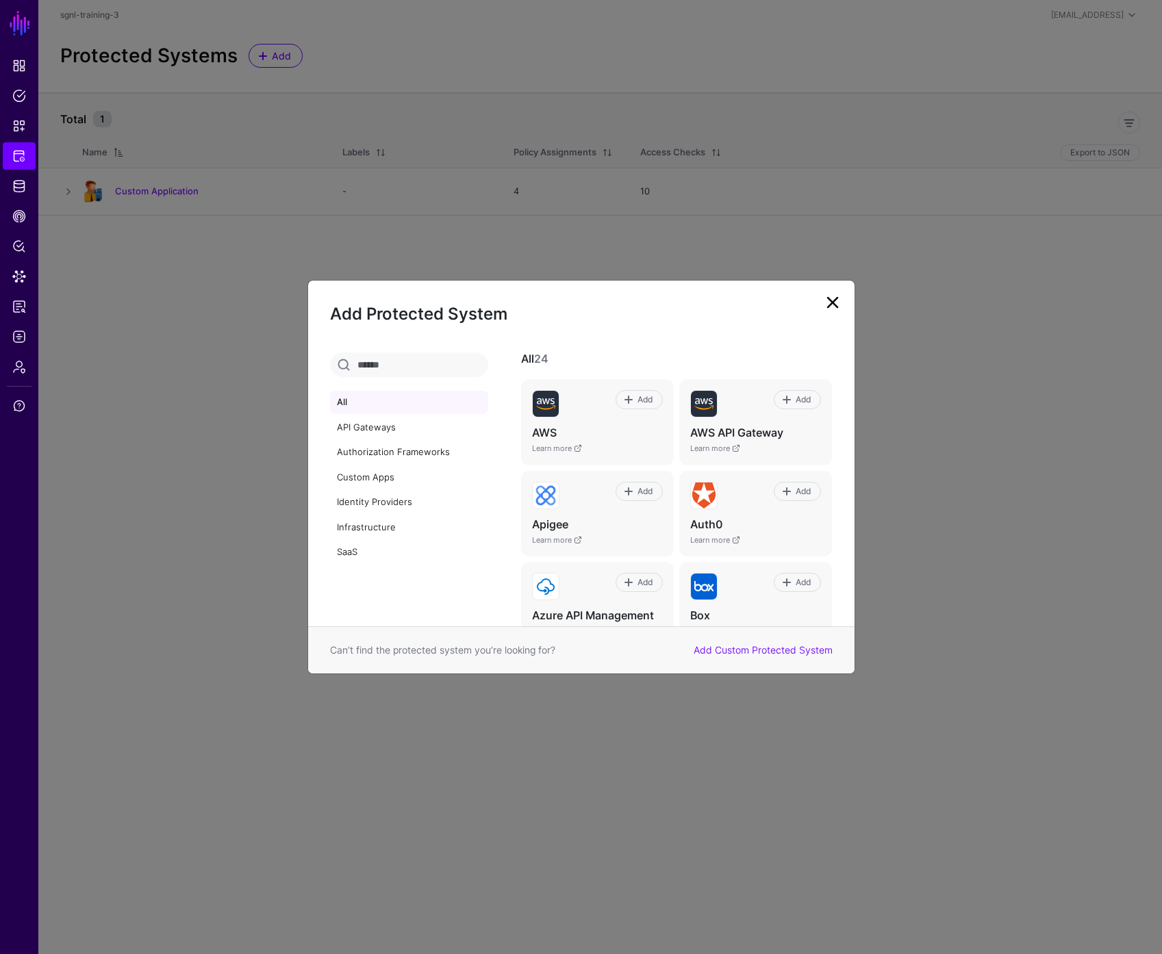
click at [841, 301] on link at bounding box center [833, 303] width 22 height 22
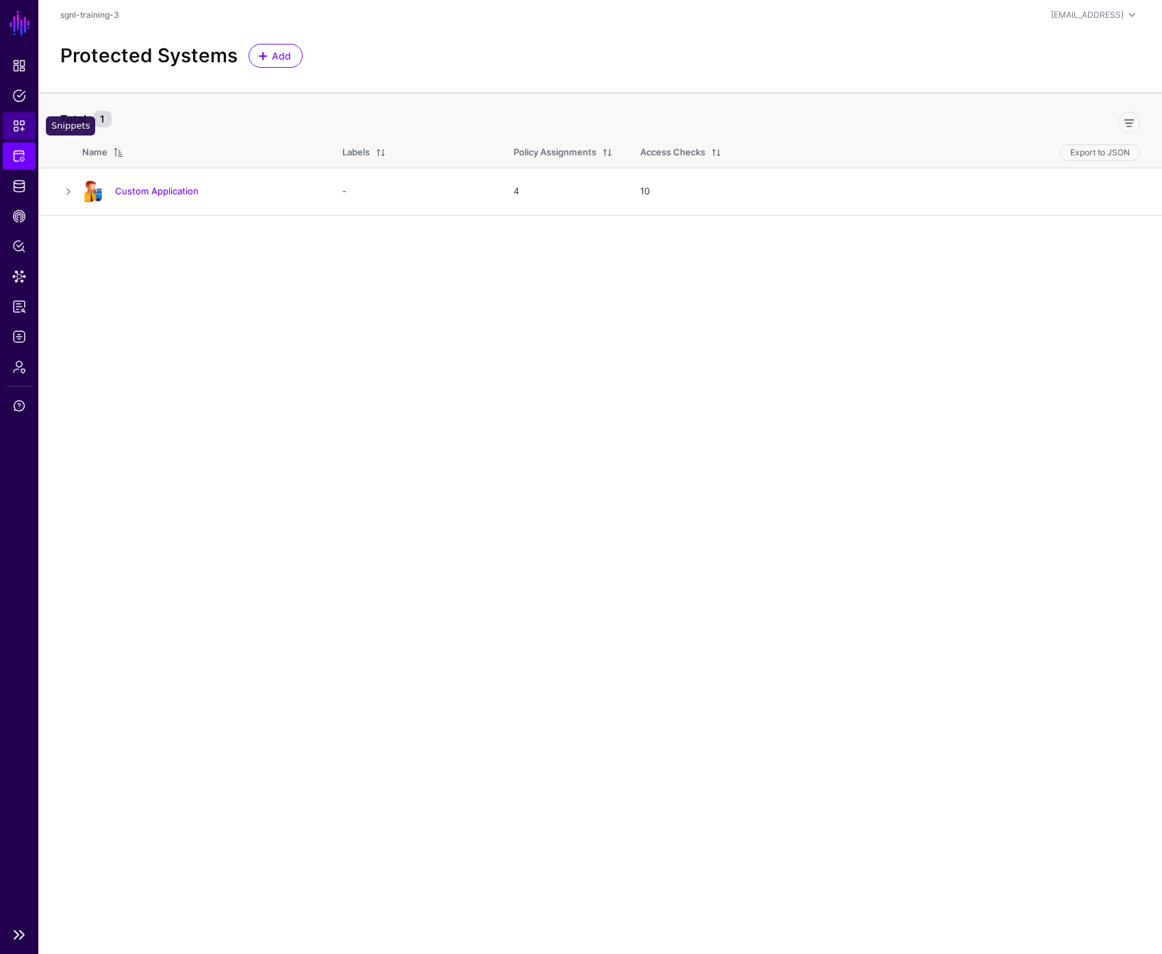
click at [24, 129] on span "Snippets" at bounding box center [19, 126] width 14 height 14
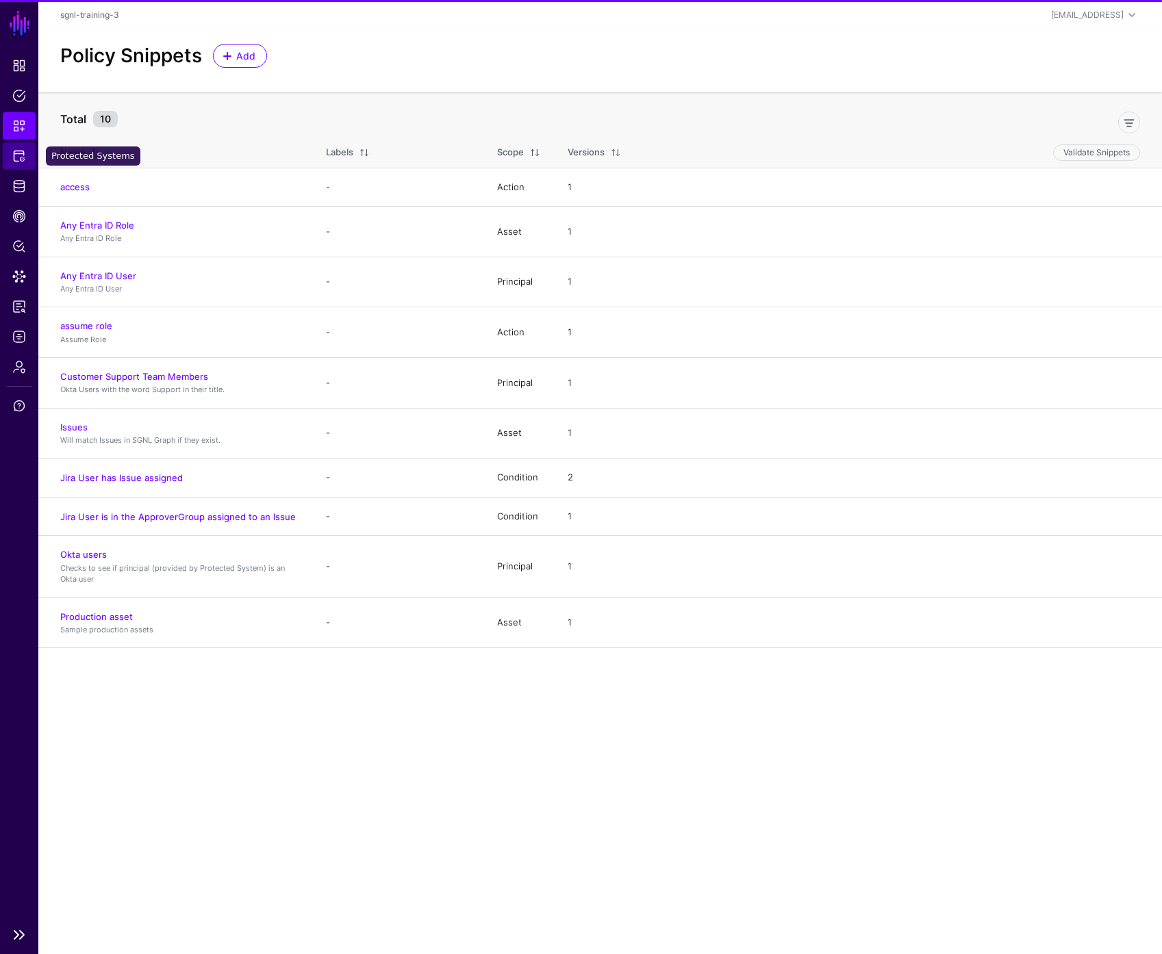
click at [23, 159] on span "Protected Systems" at bounding box center [19, 156] width 14 height 14
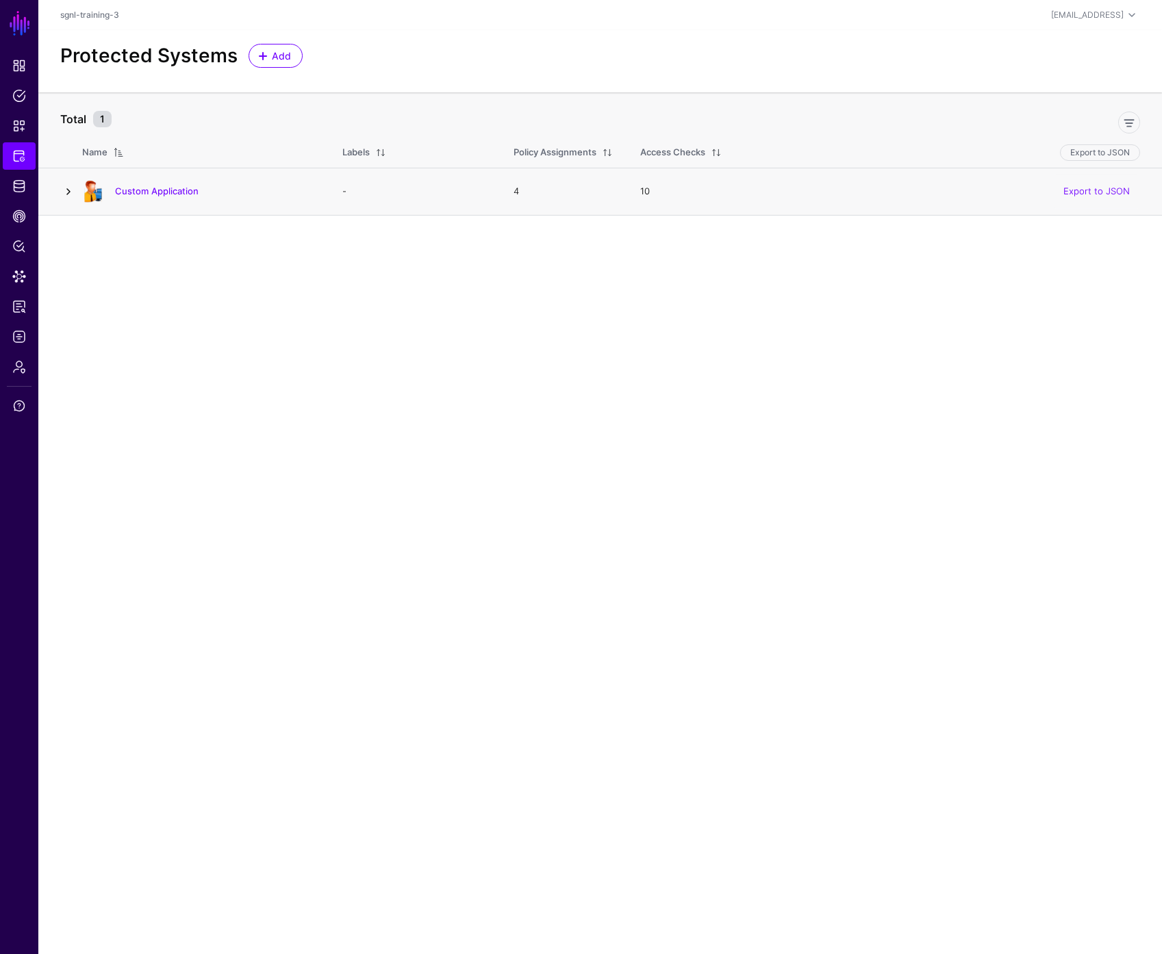
click at [71, 194] on link at bounding box center [68, 191] width 16 height 16
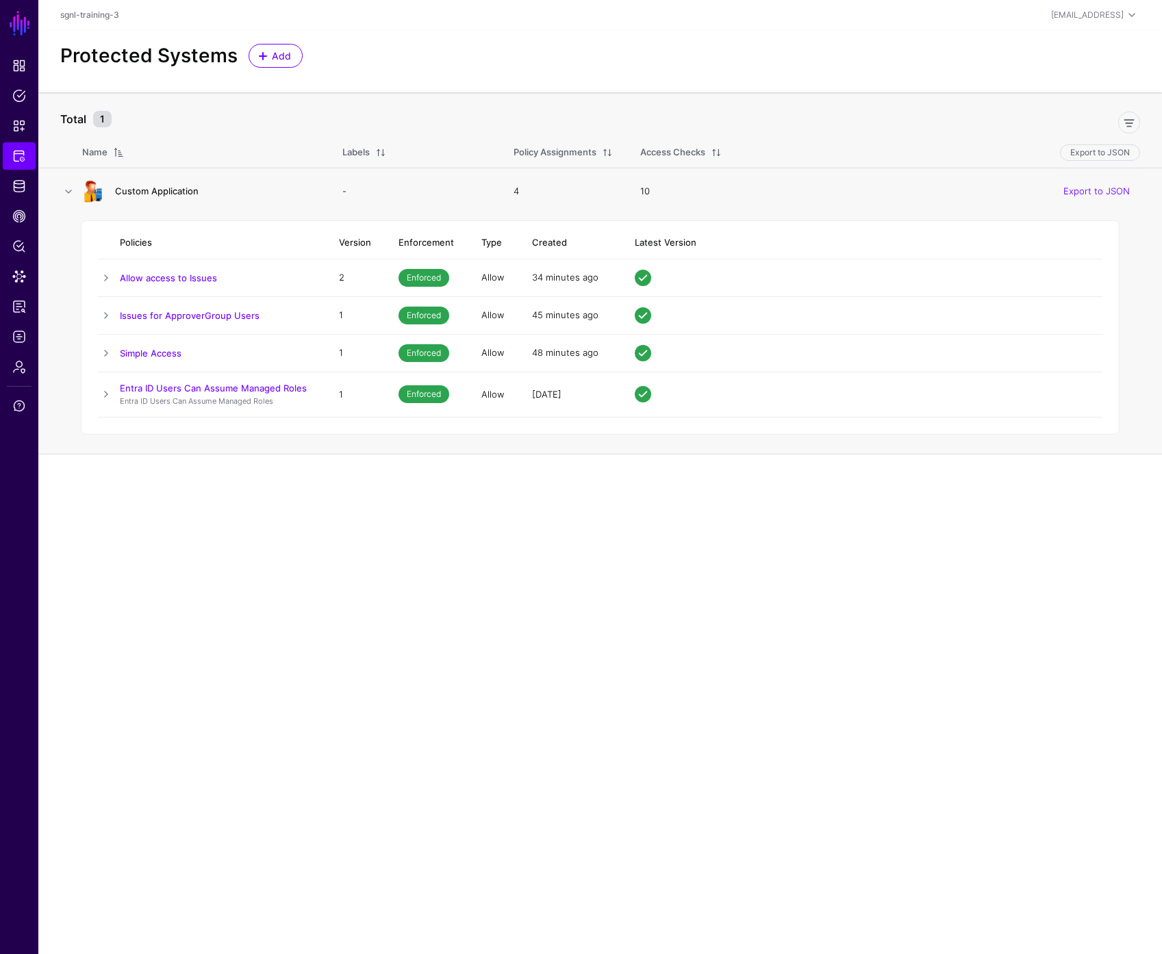
click at [168, 188] on link "Custom Application" at bounding box center [157, 191] width 84 height 11
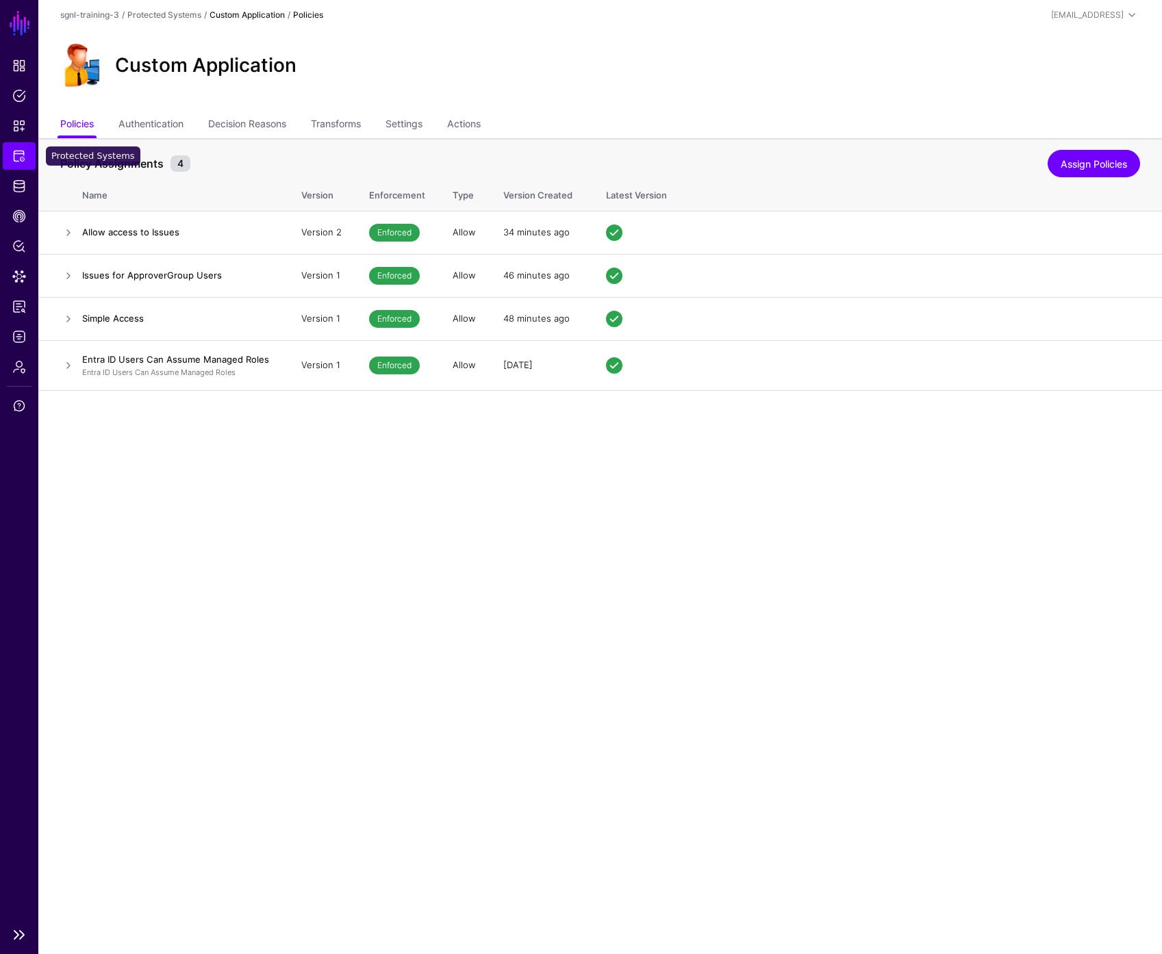
click at [24, 157] on span "Protected Systems" at bounding box center [19, 156] width 14 height 14
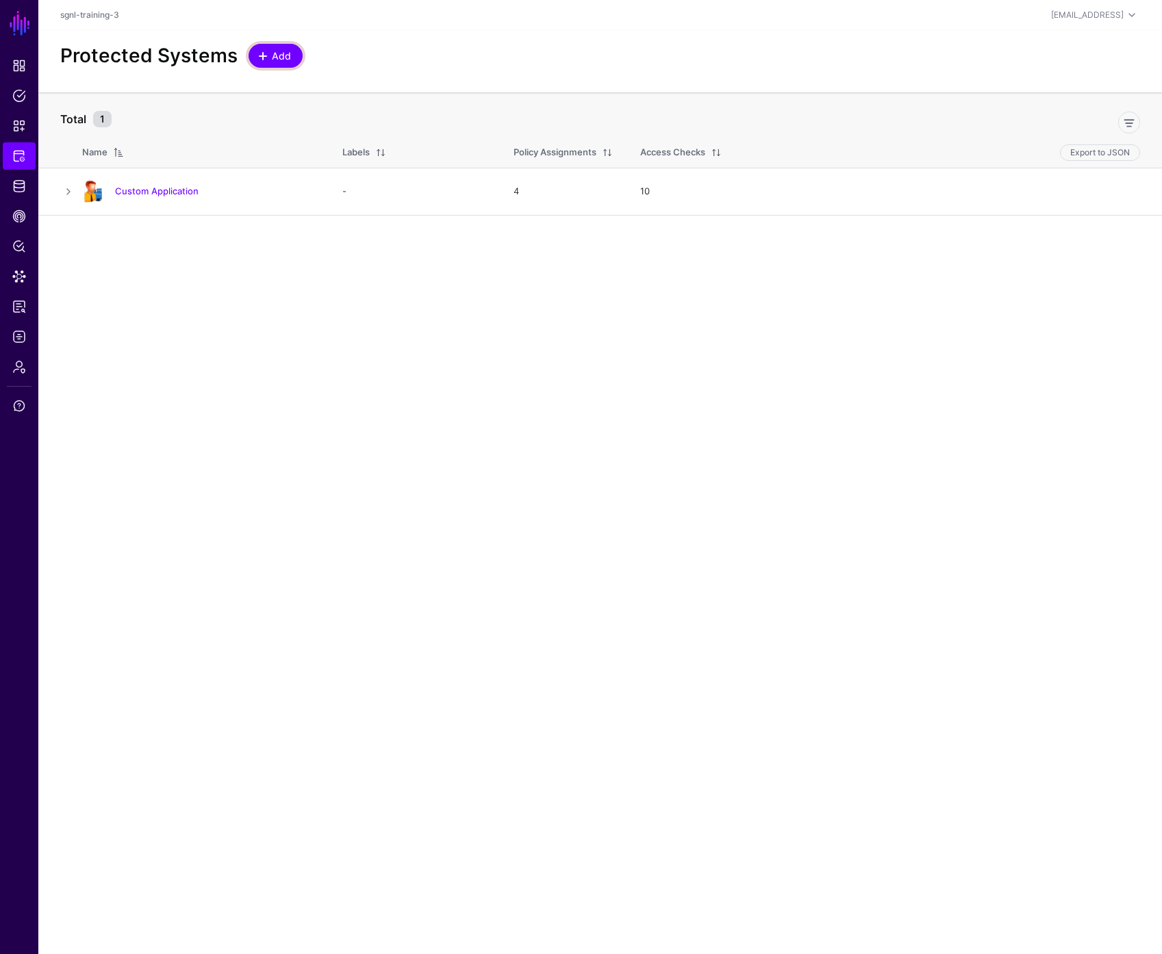
click at [279, 55] on span "Add" at bounding box center [281, 56] width 23 height 14
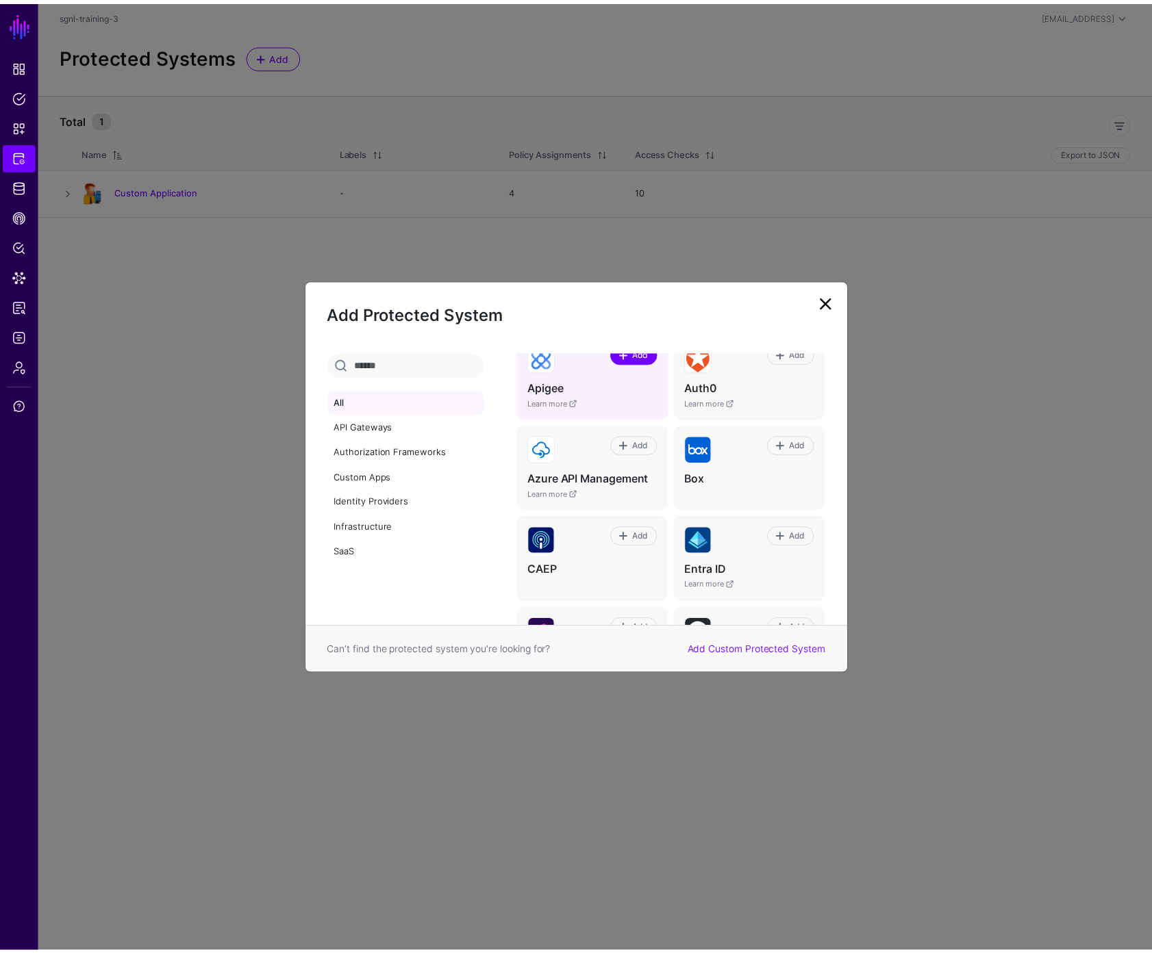
scroll to position [291, 0]
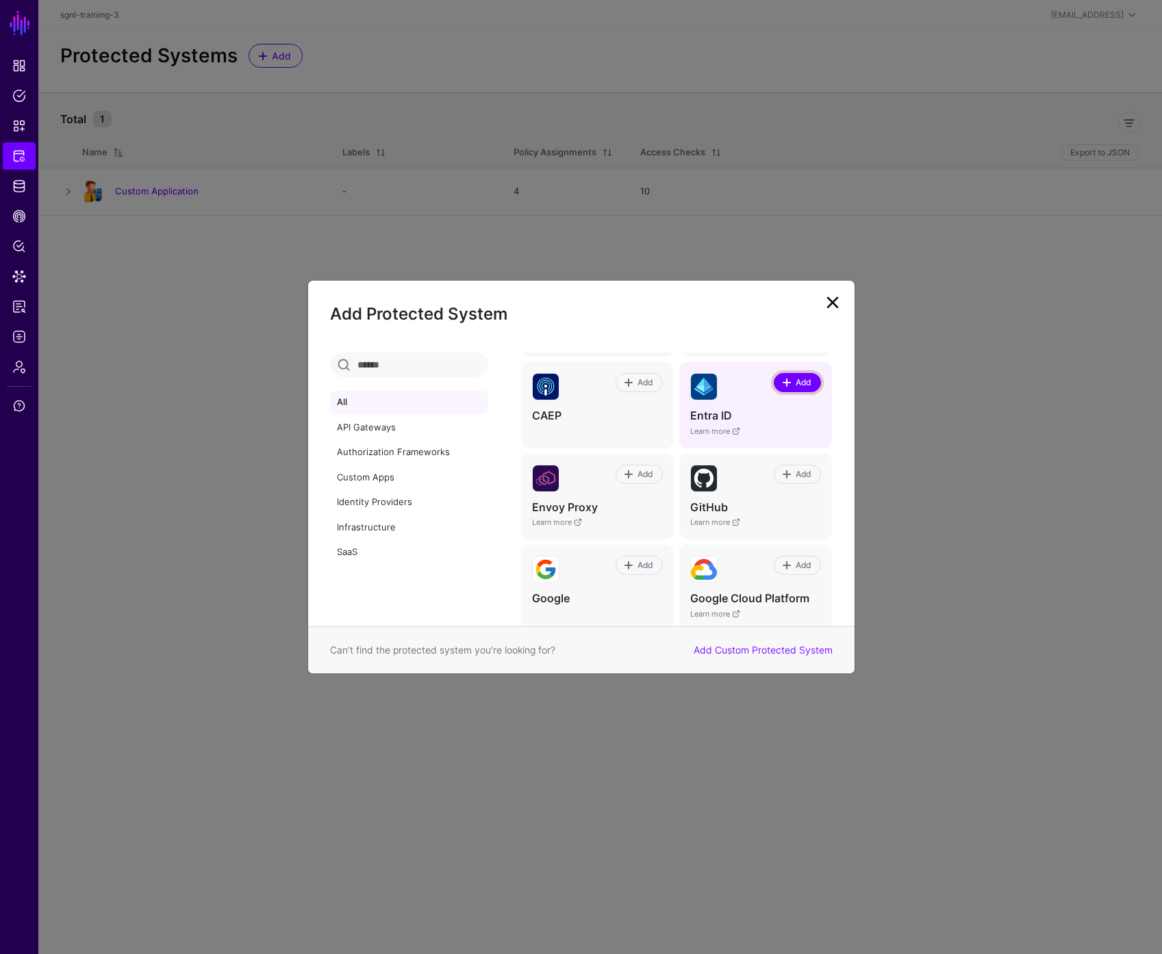
click at [794, 380] on span "Add" at bounding box center [803, 383] width 18 height 12
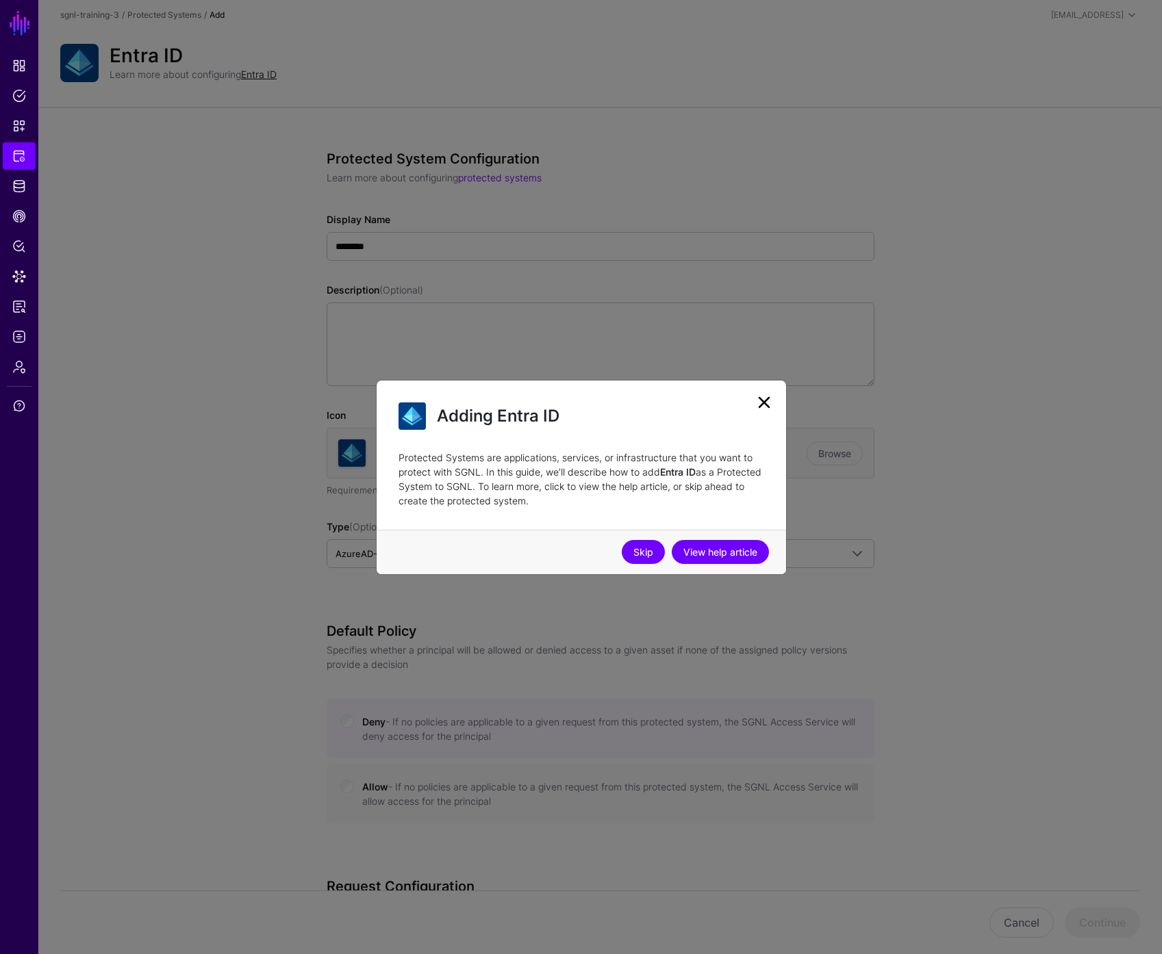
click at [640, 549] on link "Skip" at bounding box center [643, 552] width 43 height 24
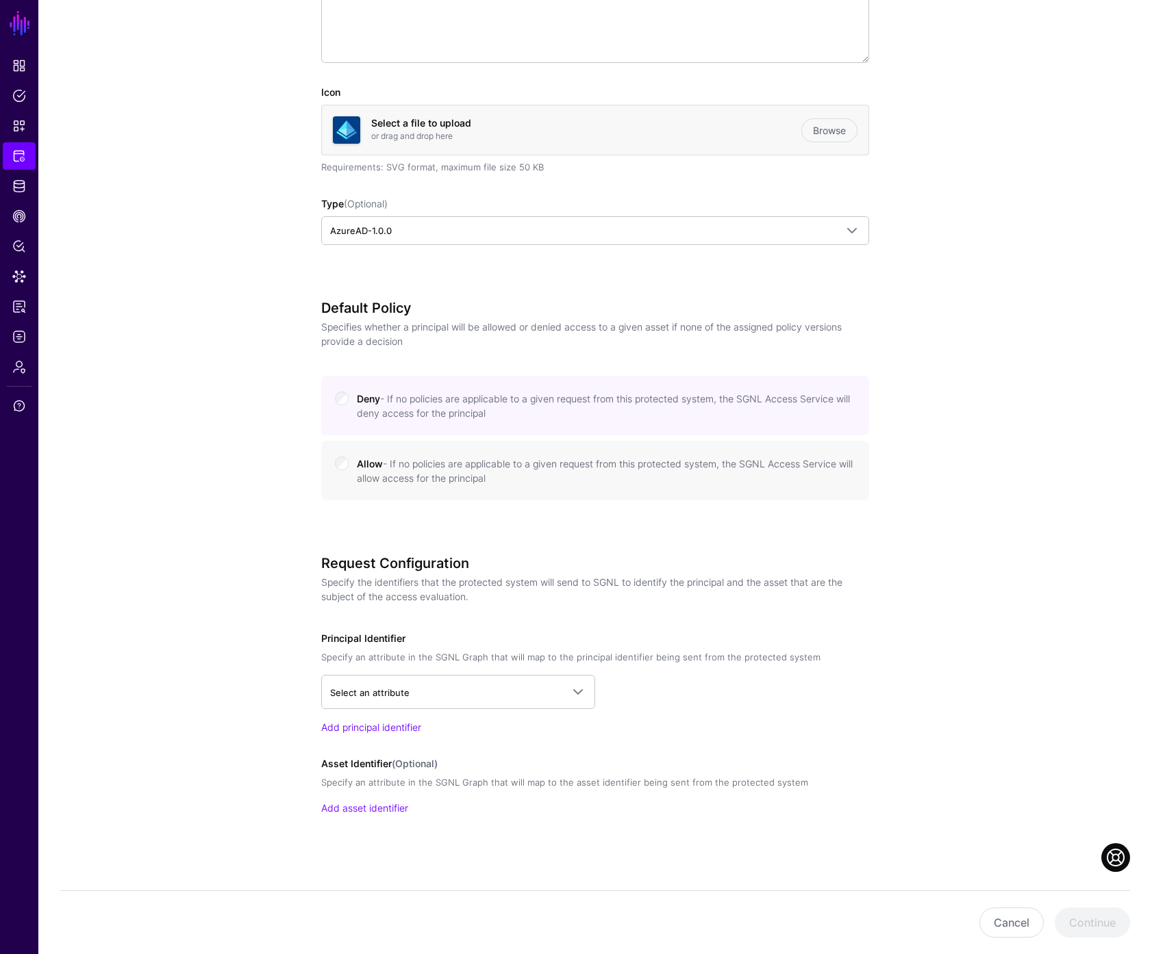
scroll to position [327, 0]
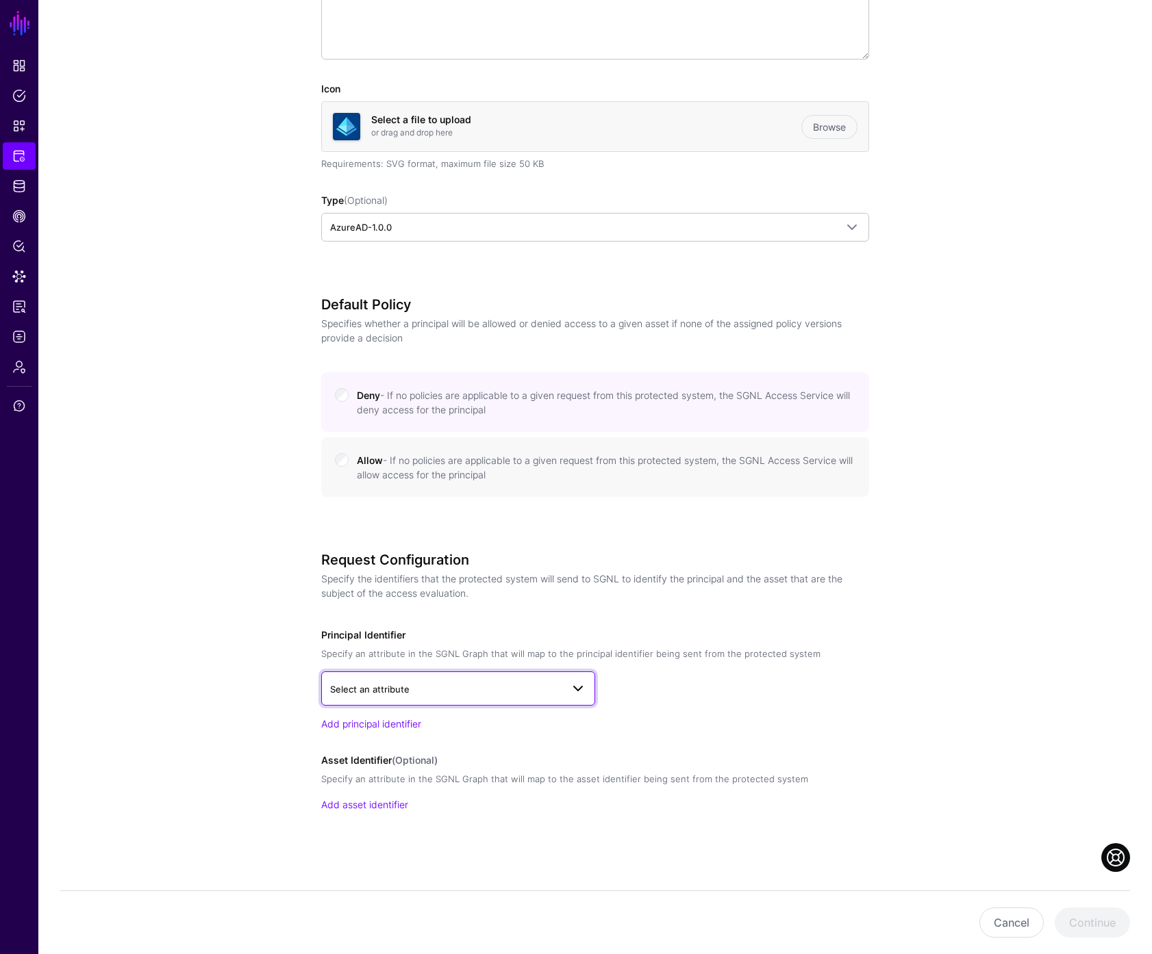
click at [495, 685] on span "Select an attribute" at bounding box center [445, 689] width 231 height 15
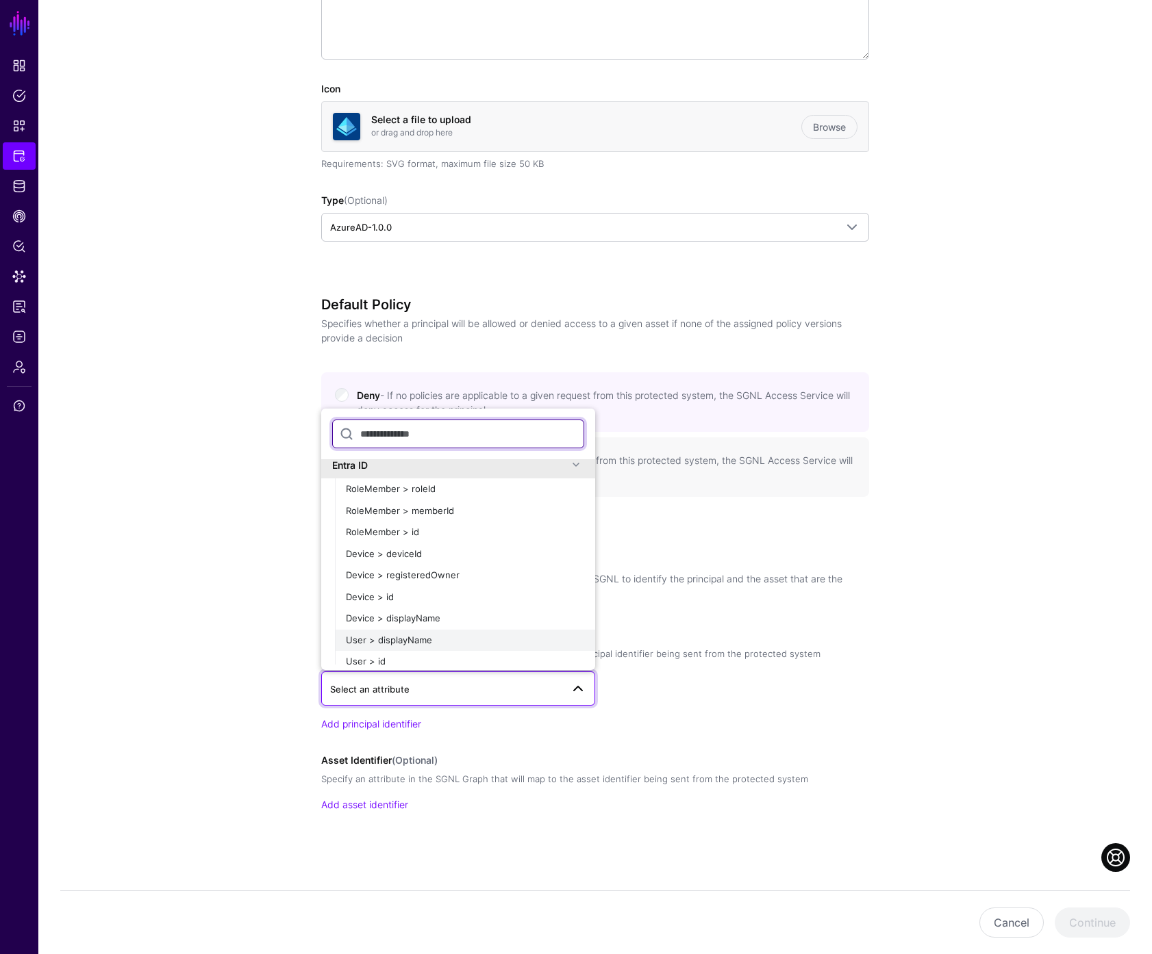
scroll to position [13, 0]
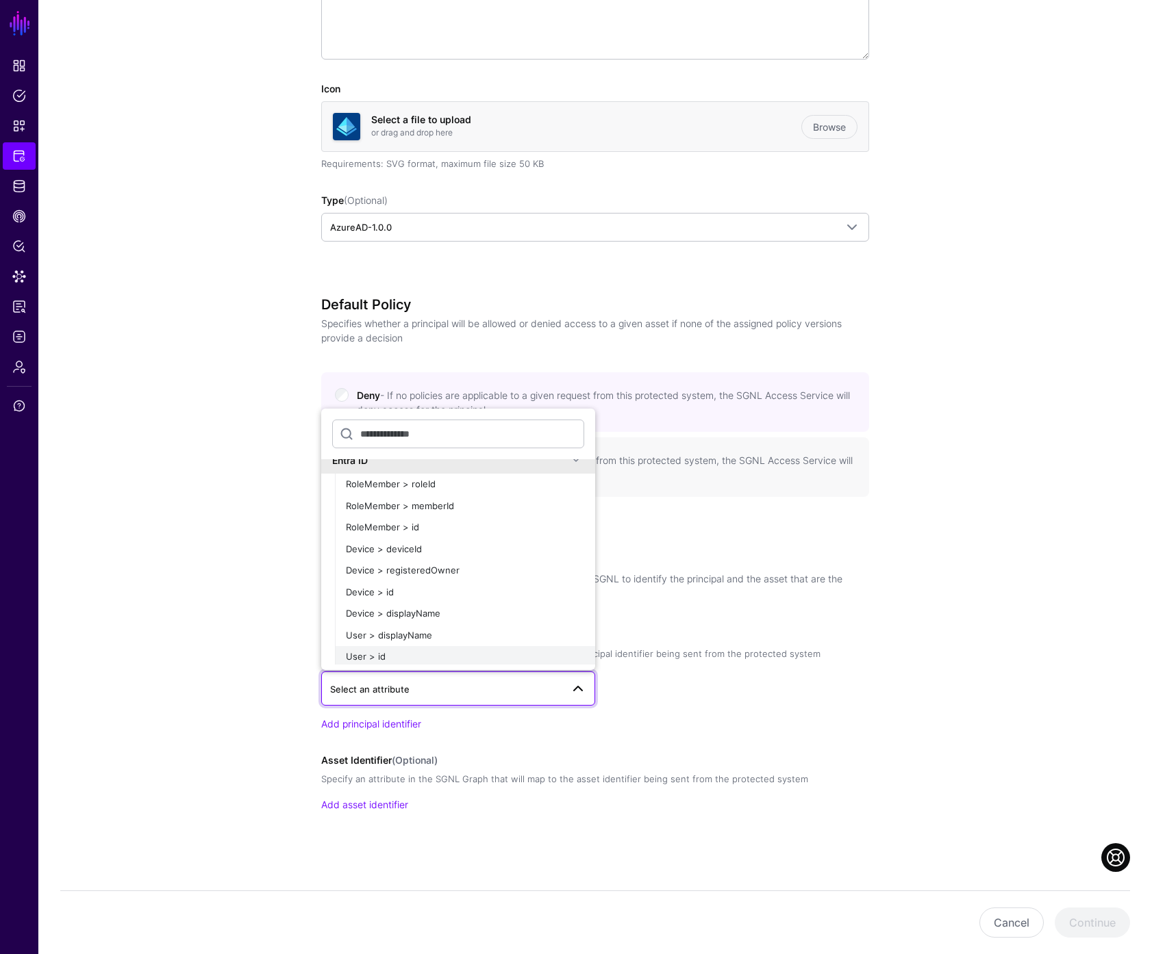
click at [440, 663] on div "User > id" at bounding box center [465, 657] width 238 height 14
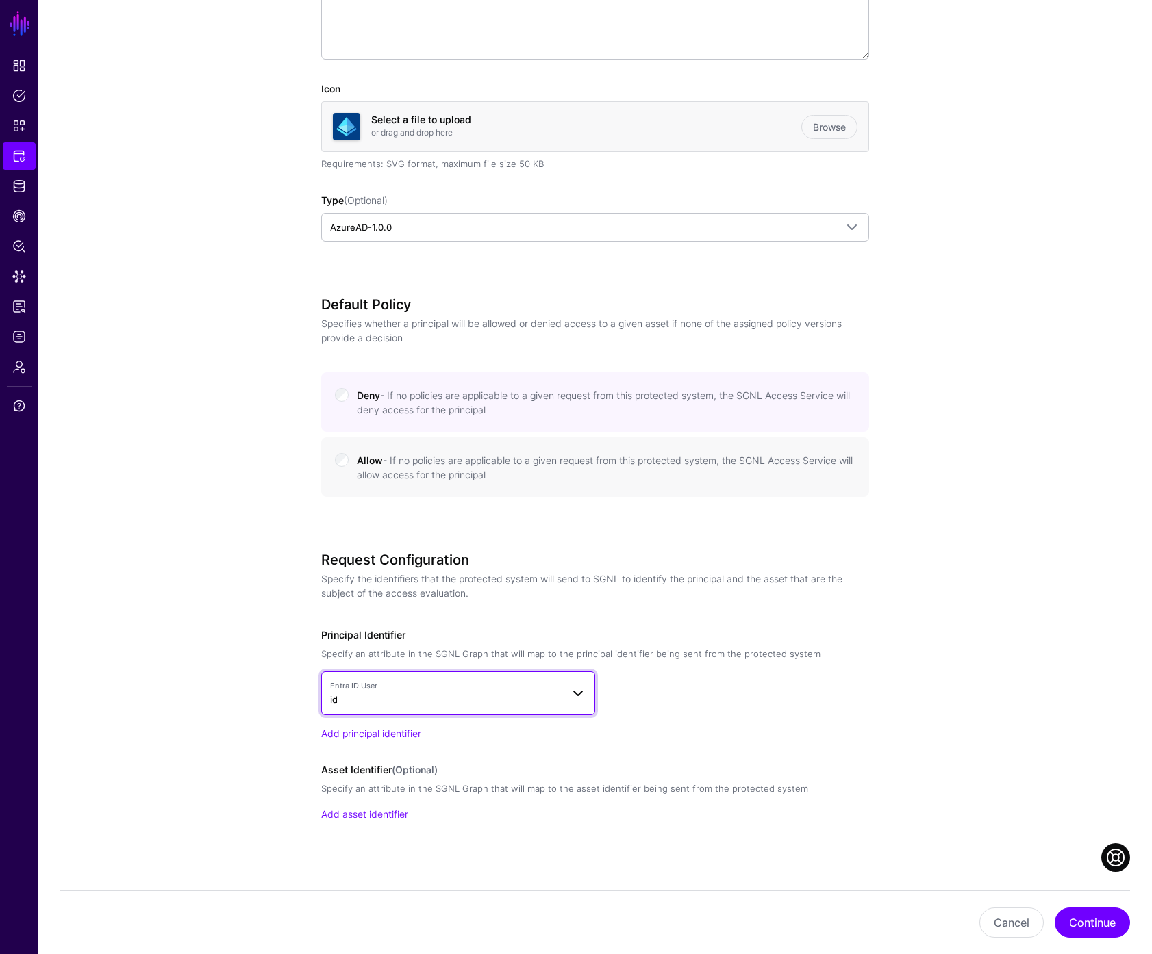
click at [457, 686] on span "Entra ID User" at bounding box center [445, 687] width 231 height 12
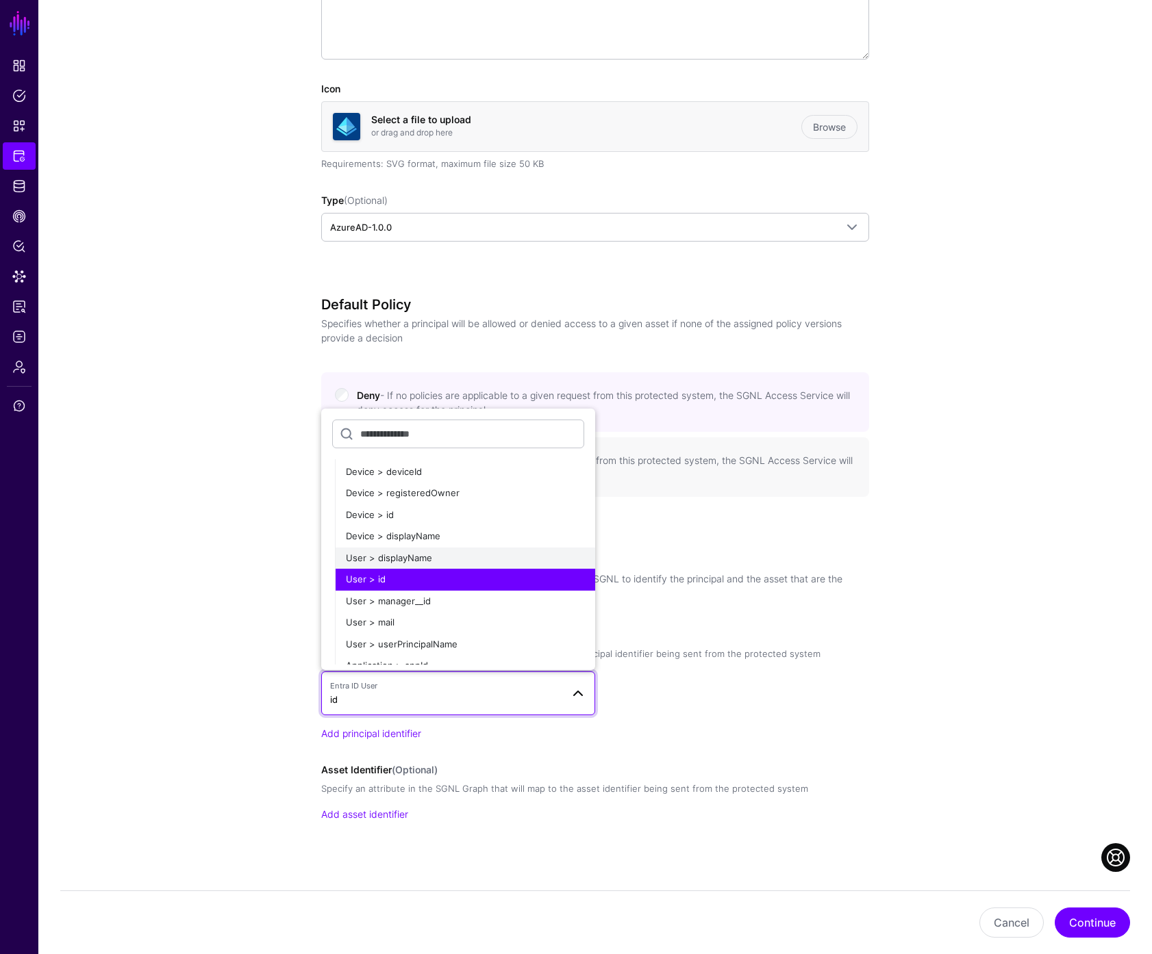
scroll to position [99, 0]
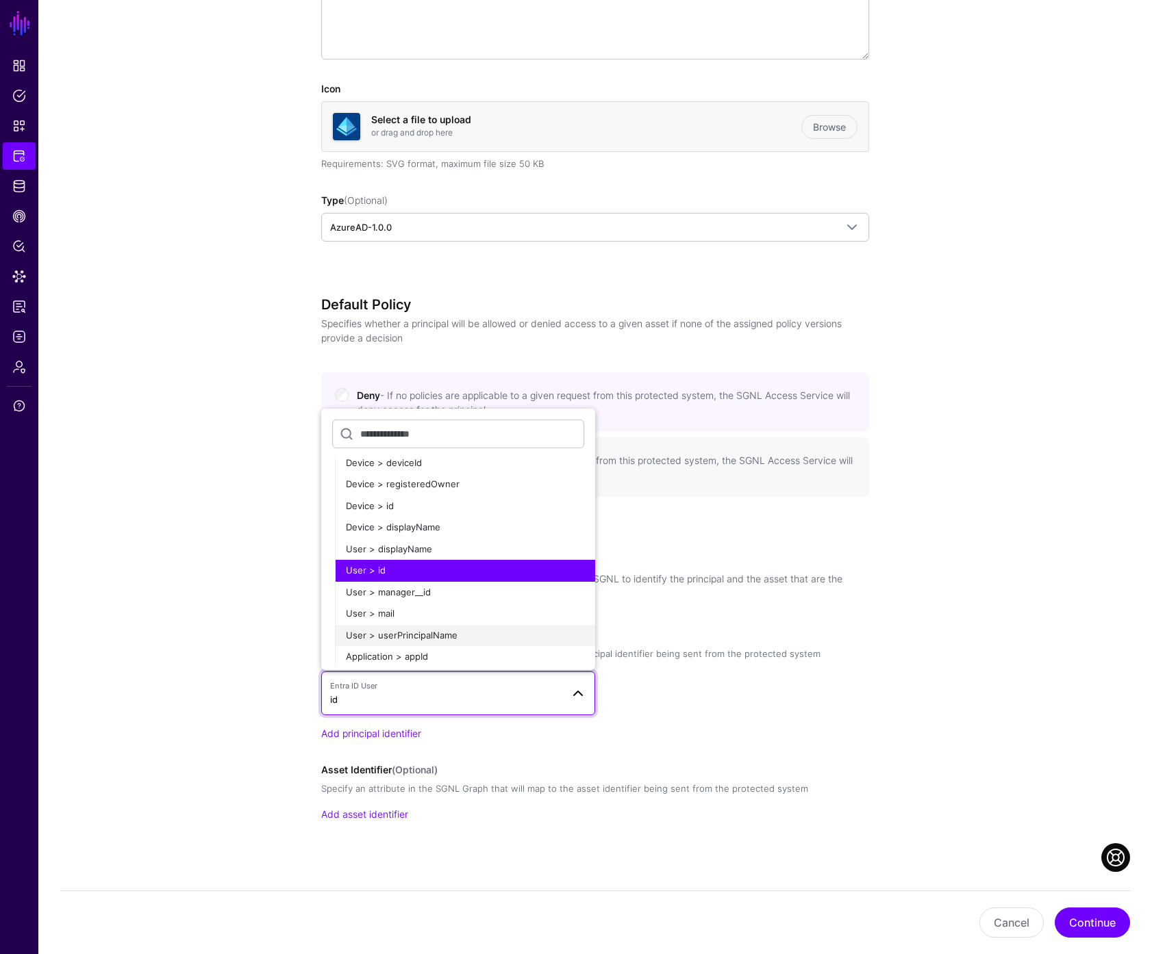
click at [462, 637] on div "User > userPrincipalName" at bounding box center [465, 636] width 238 height 14
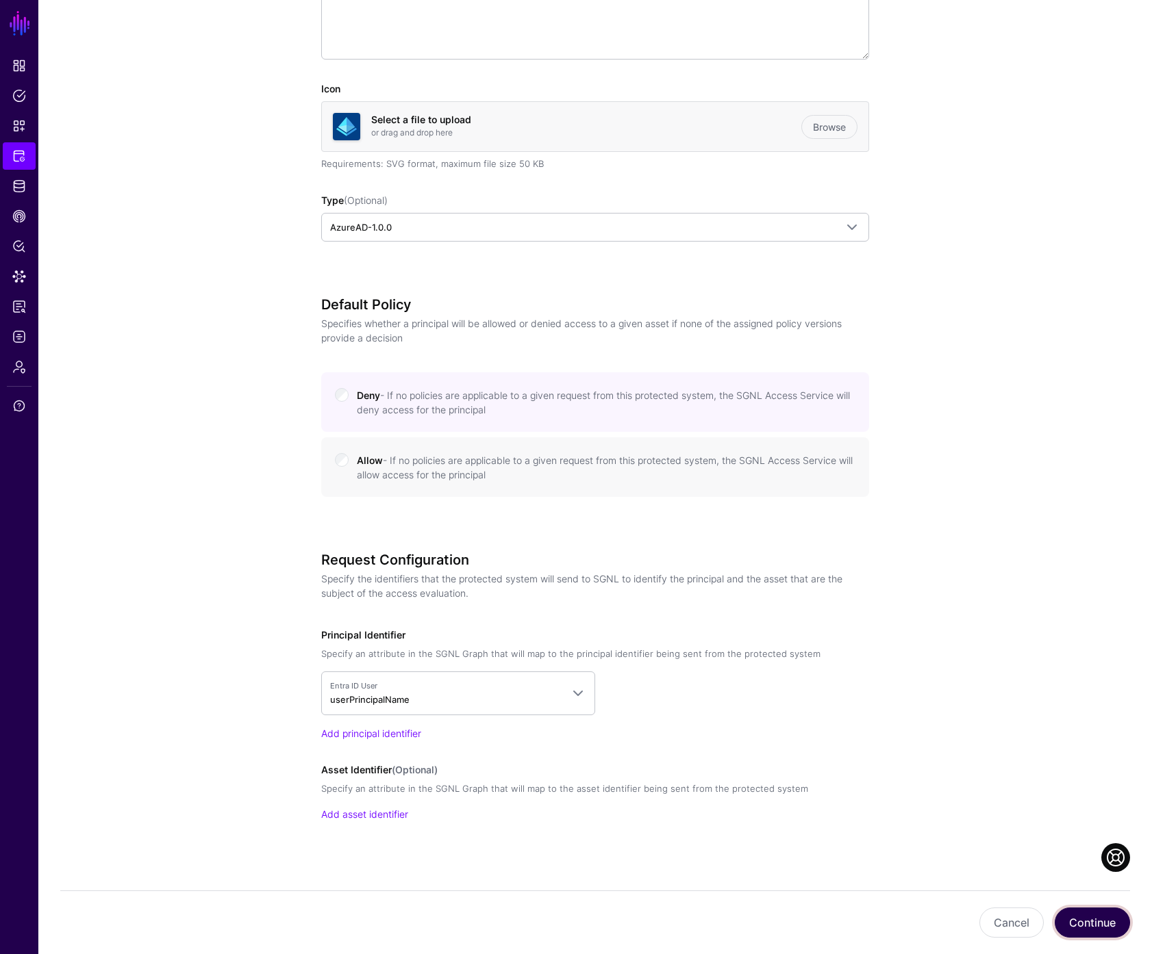
click at [1090, 926] on button "Continue" at bounding box center [1091, 923] width 75 height 30
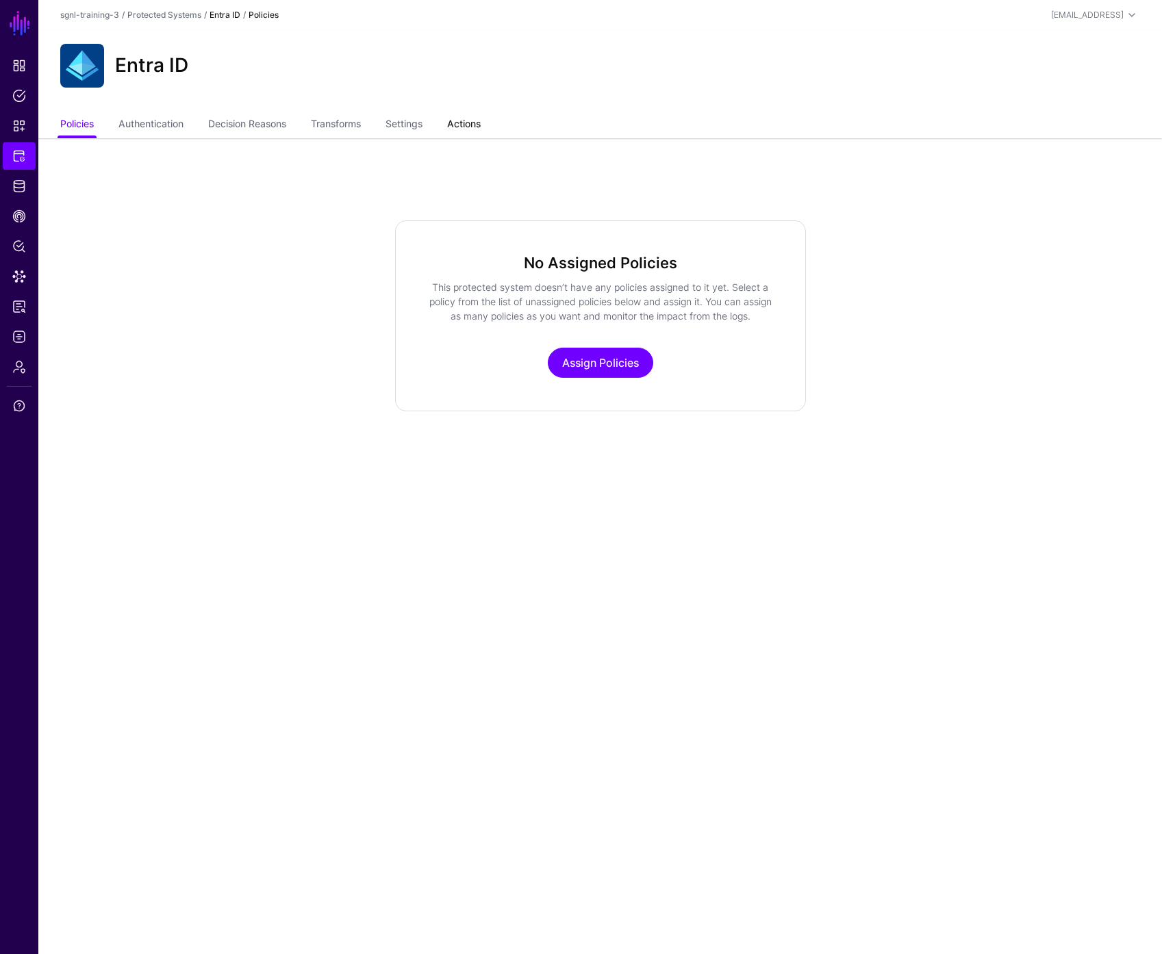
click at [474, 121] on link "Actions" at bounding box center [464, 125] width 34 height 26
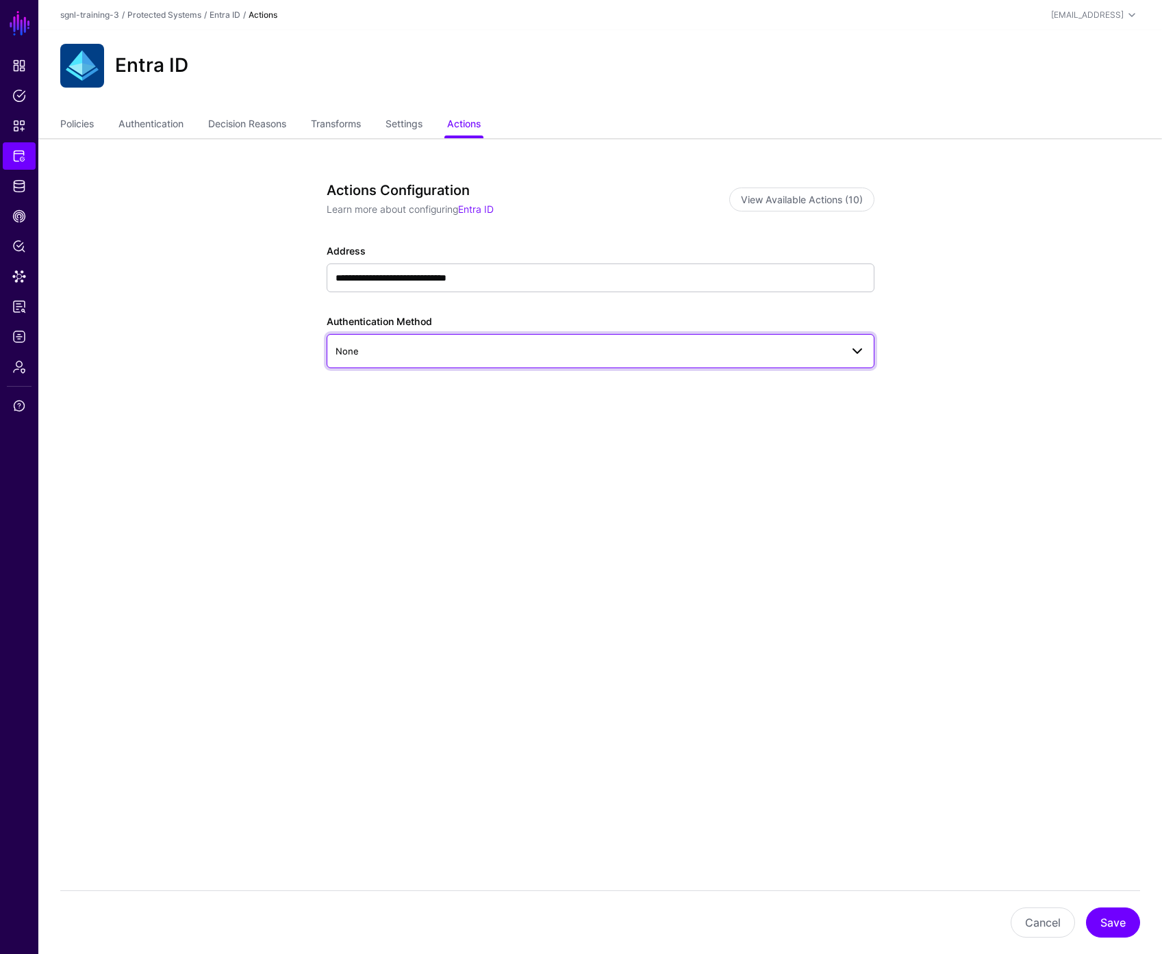
click at [580, 354] on span "None" at bounding box center [587, 351] width 505 height 15
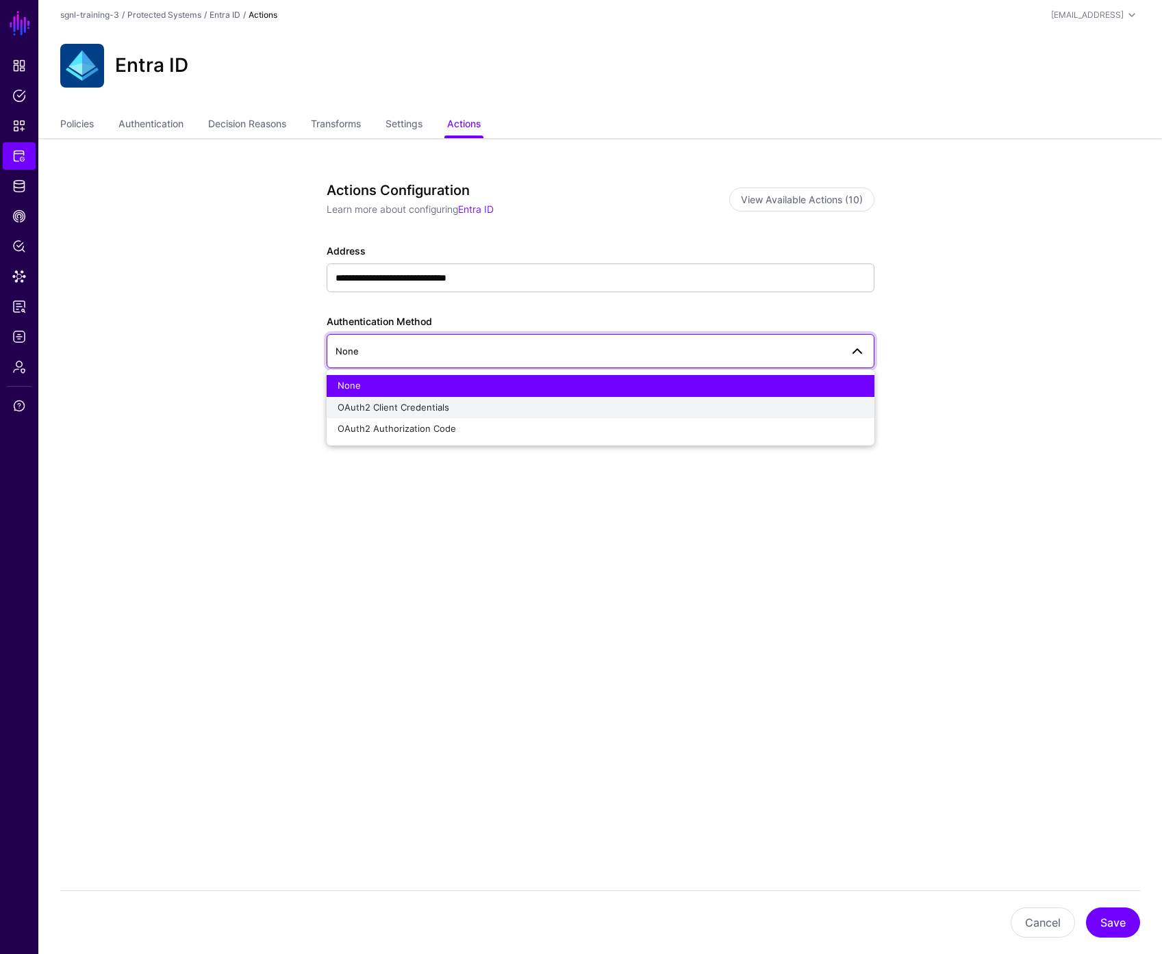
click at [528, 401] on div "OAuth2 Client Credentials" at bounding box center [601, 408] width 526 height 14
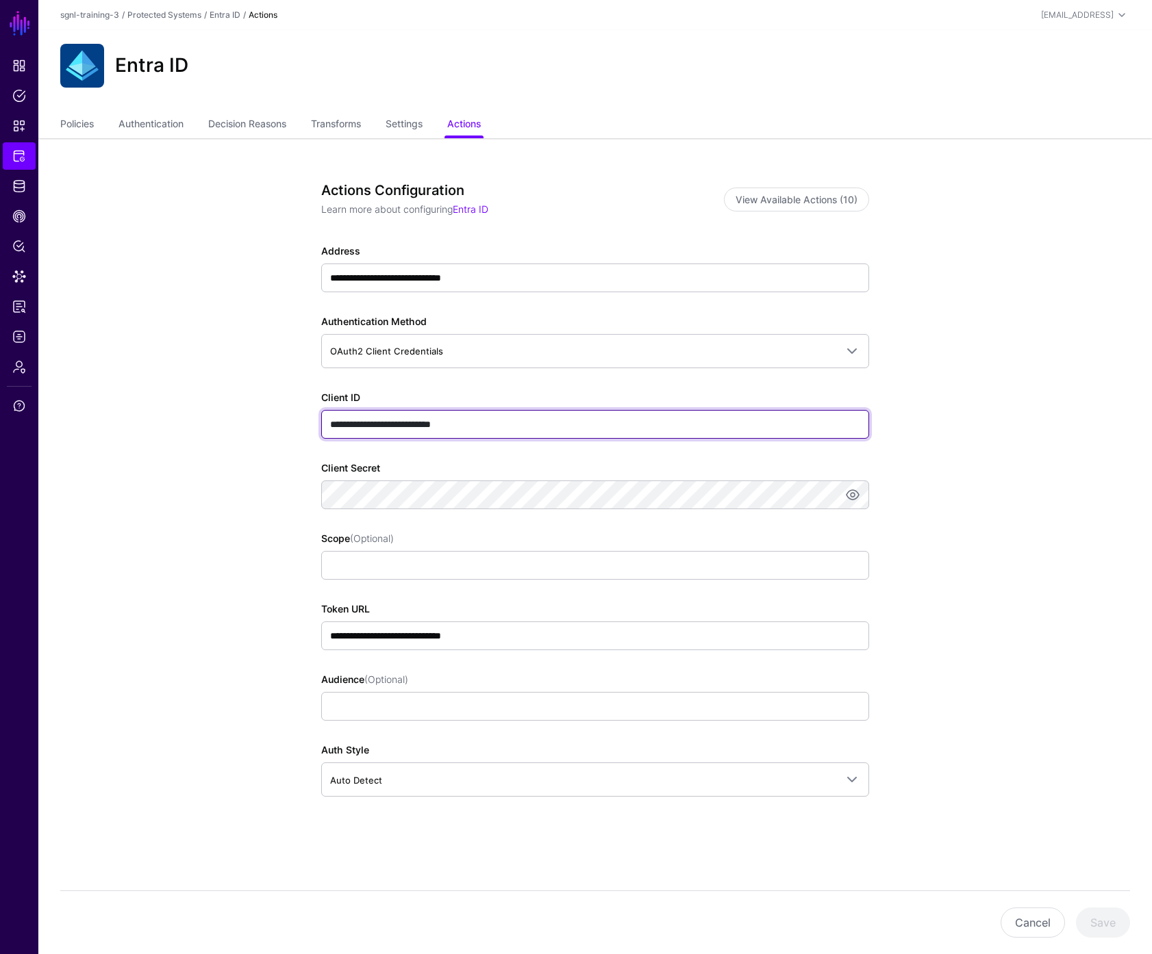
drag, startPoint x: 504, startPoint y: 426, endPoint x: 473, endPoint y: 426, distance: 30.8
click at [473, 426] on input "**********" at bounding box center [595, 424] width 548 height 29
paste input "*******"
type input "**********"
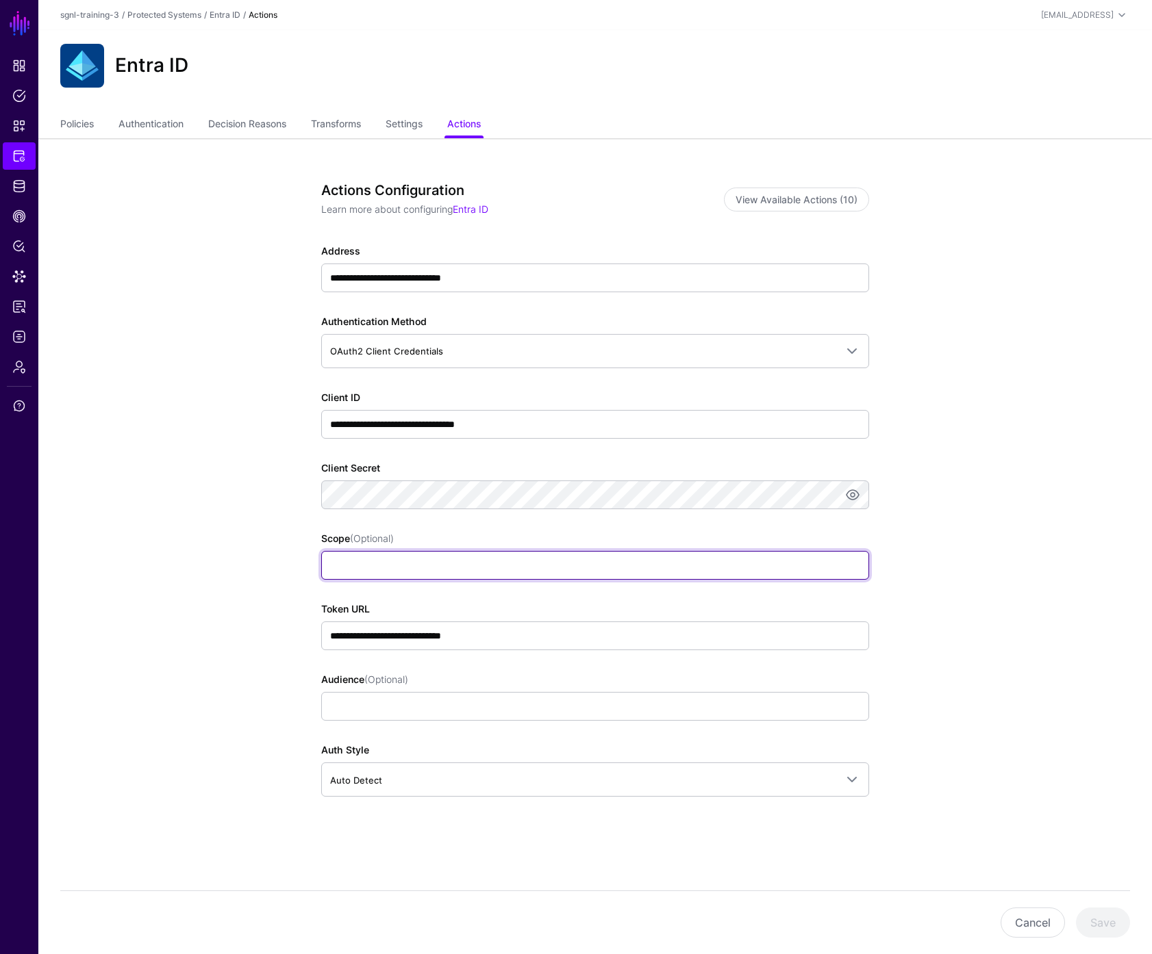
click at [492, 566] on input "Scope (Optional)" at bounding box center [595, 565] width 548 height 29
paste input "**********"
type input "**********"
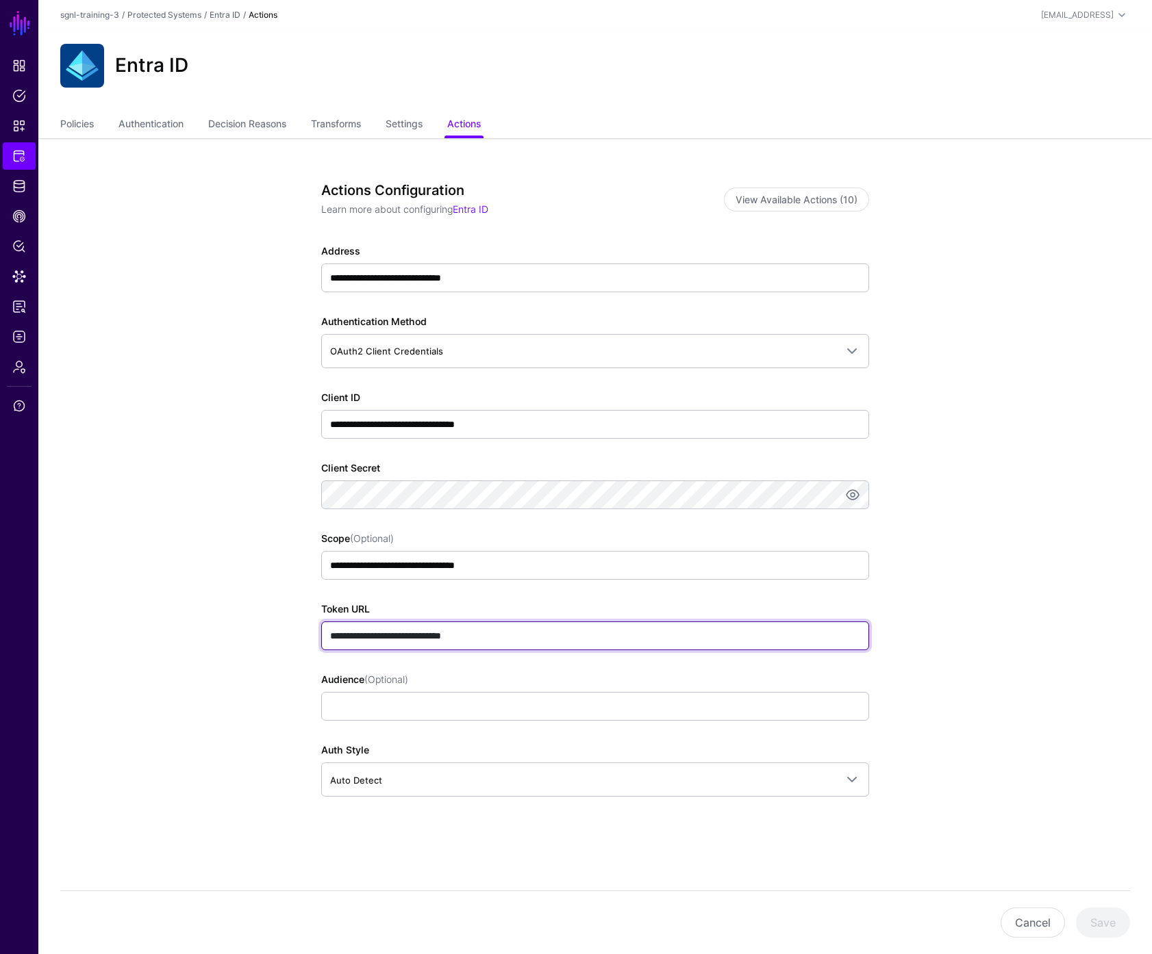
drag, startPoint x: 526, startPoint y: 637, endPoint x: 494, endPoint y: 644, distance: 32.8
click at [494, 644] on input "**********" at bounding box center [595, 636] width 548 height 29
paste input "**********"
type input "**********"
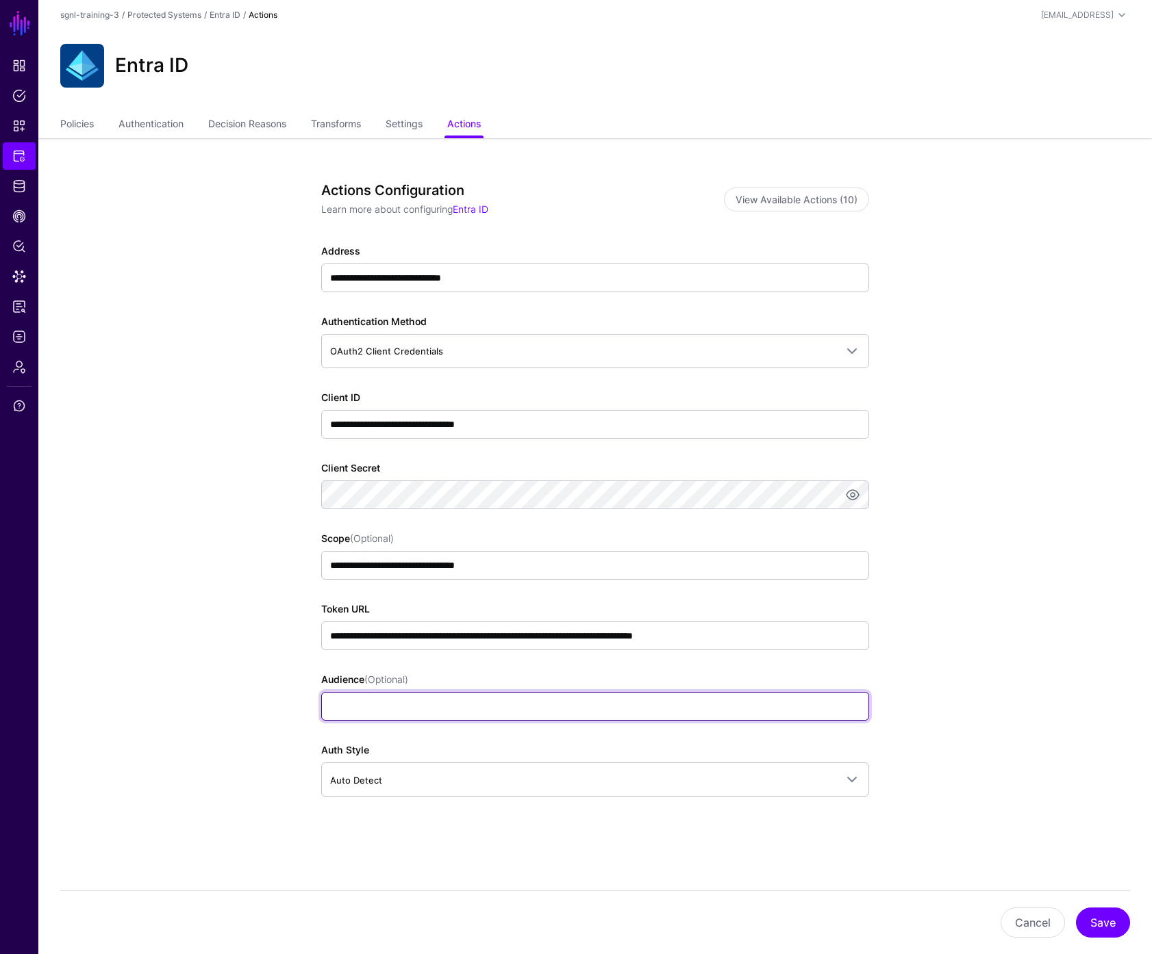
click at [451, 704] on input "Audience (Optional)" at bounding box center [595, 706] width 548 height 29
paste input "**********"
type input "**********"
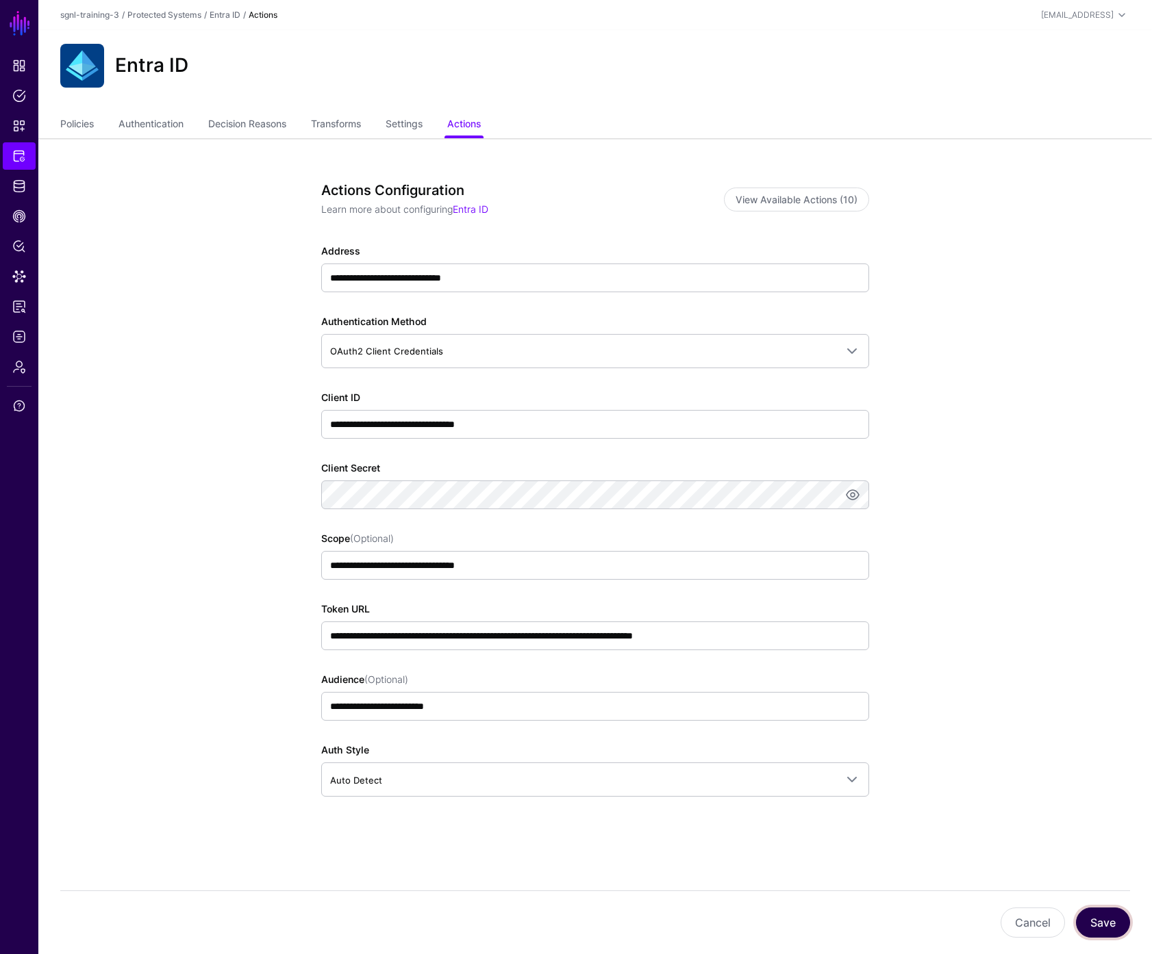
click at [1110, 929] on button "Save" at bounding box center [1103, 923] width 54 height 30
click at [791, 205] on button "View Available Actions (10)" at bounding box center [796, 200] width 145 height 24
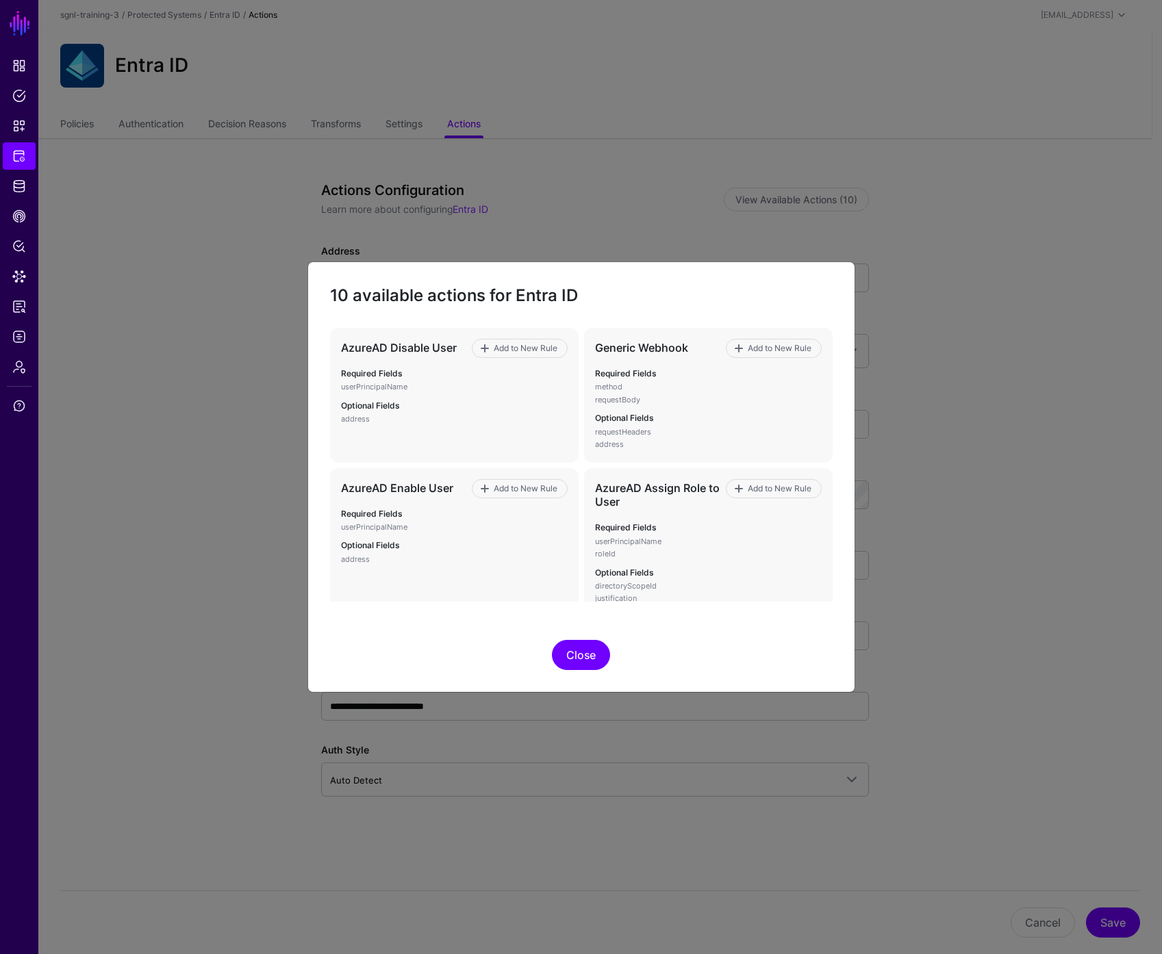
click at [578, 654] on button "Close" at bounding box center [581, 655] width 58 height 30
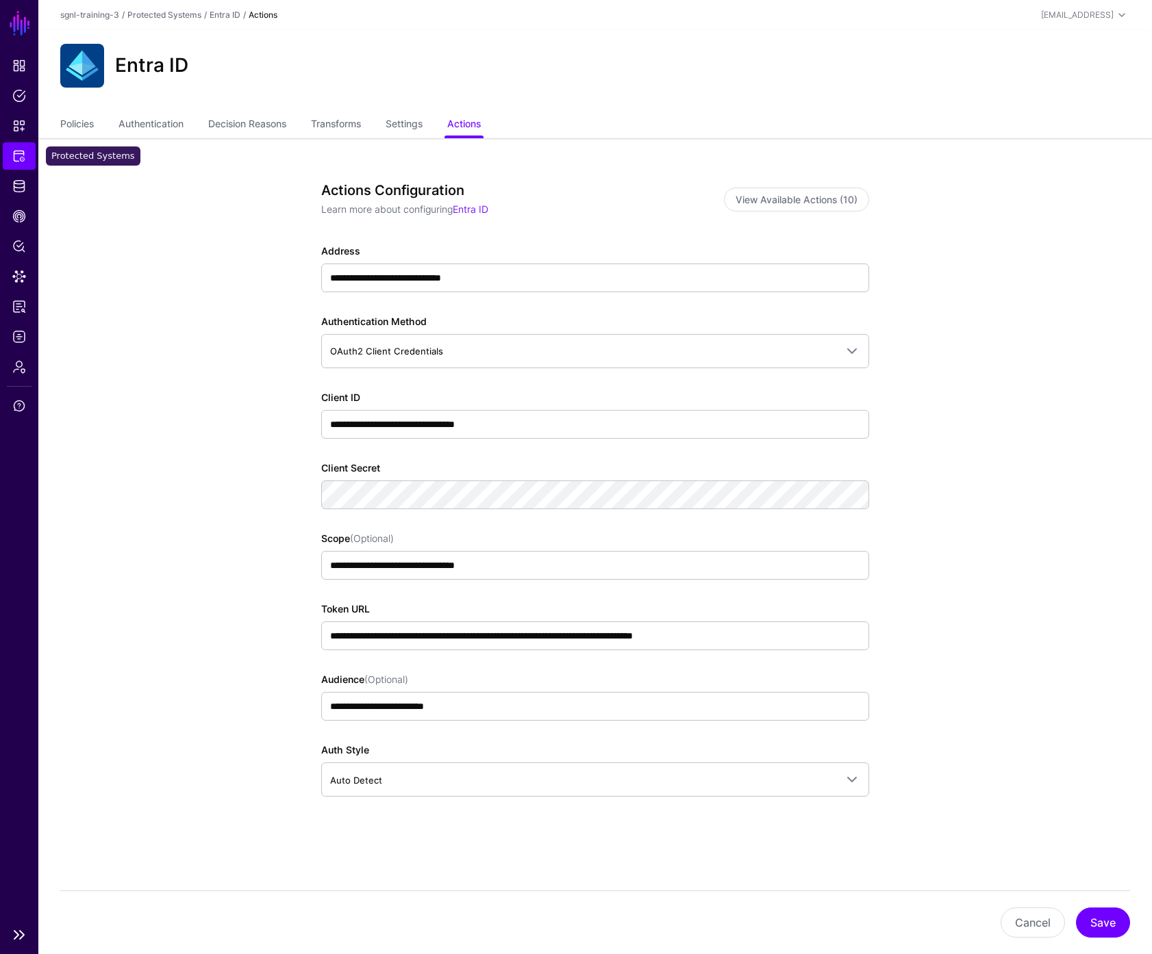
click at [20, 155] on span "Protected Systems" at bounding box center [19, 156] width 14 height 14
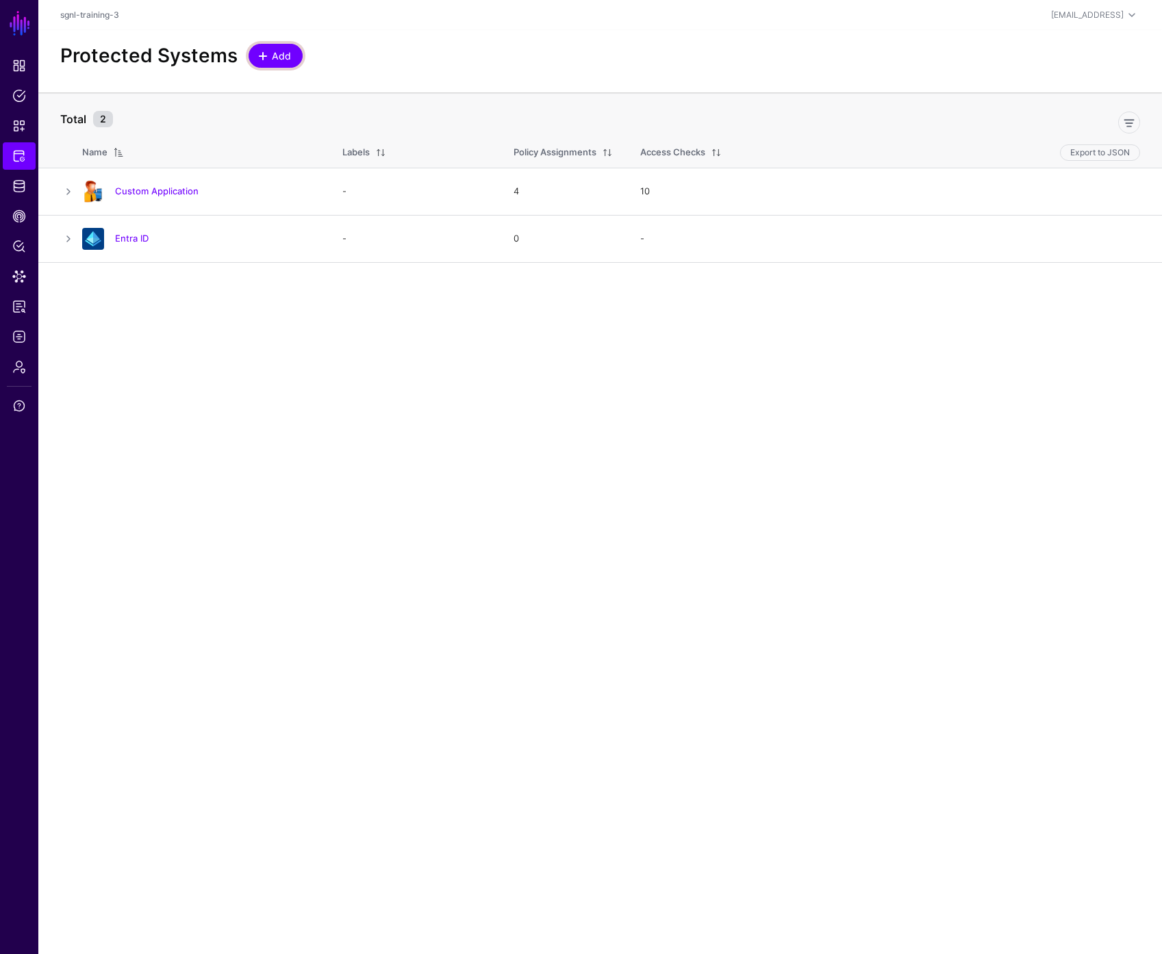
click at [270, 53] on span "Add" at bounding box center [281, 56] width 23 height 14
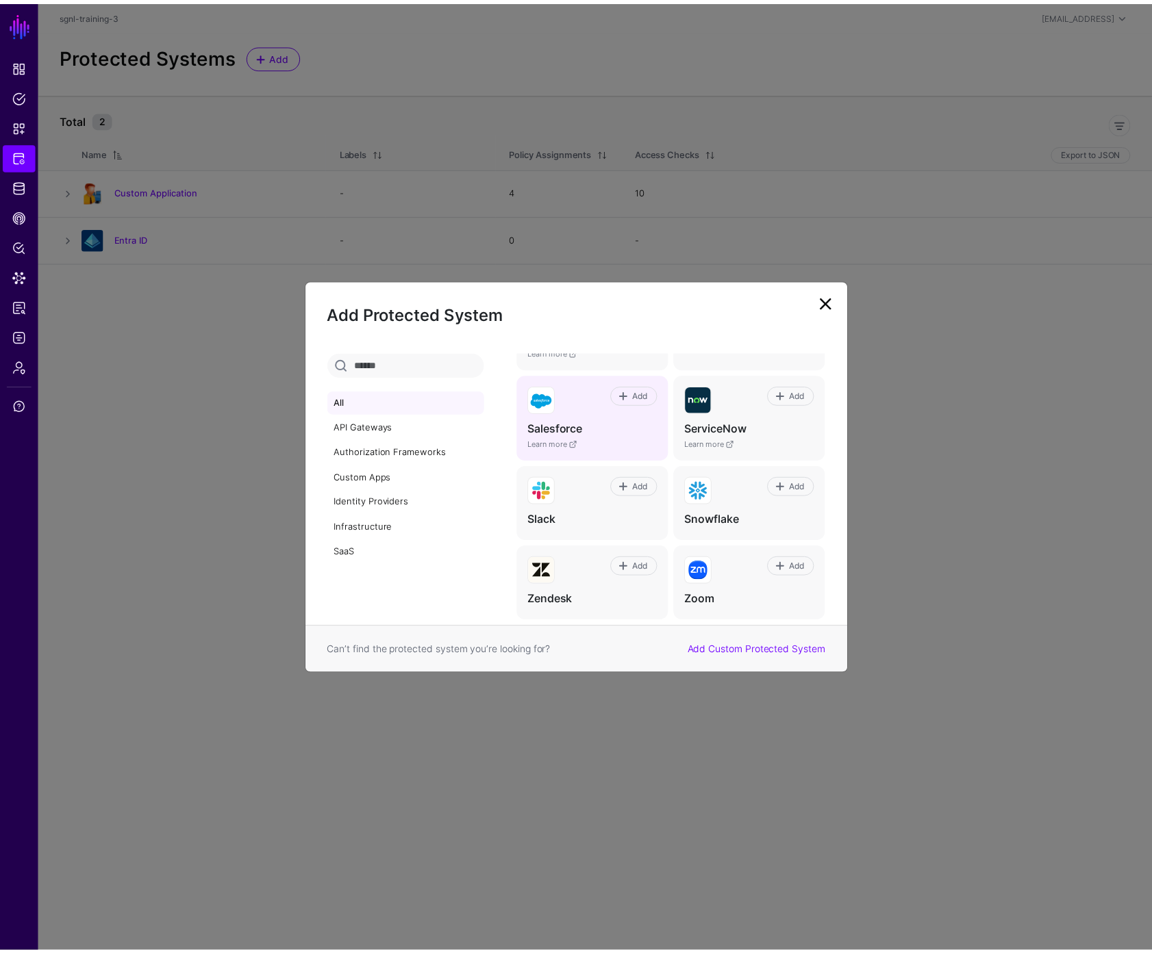
scroll to position [842, 0]
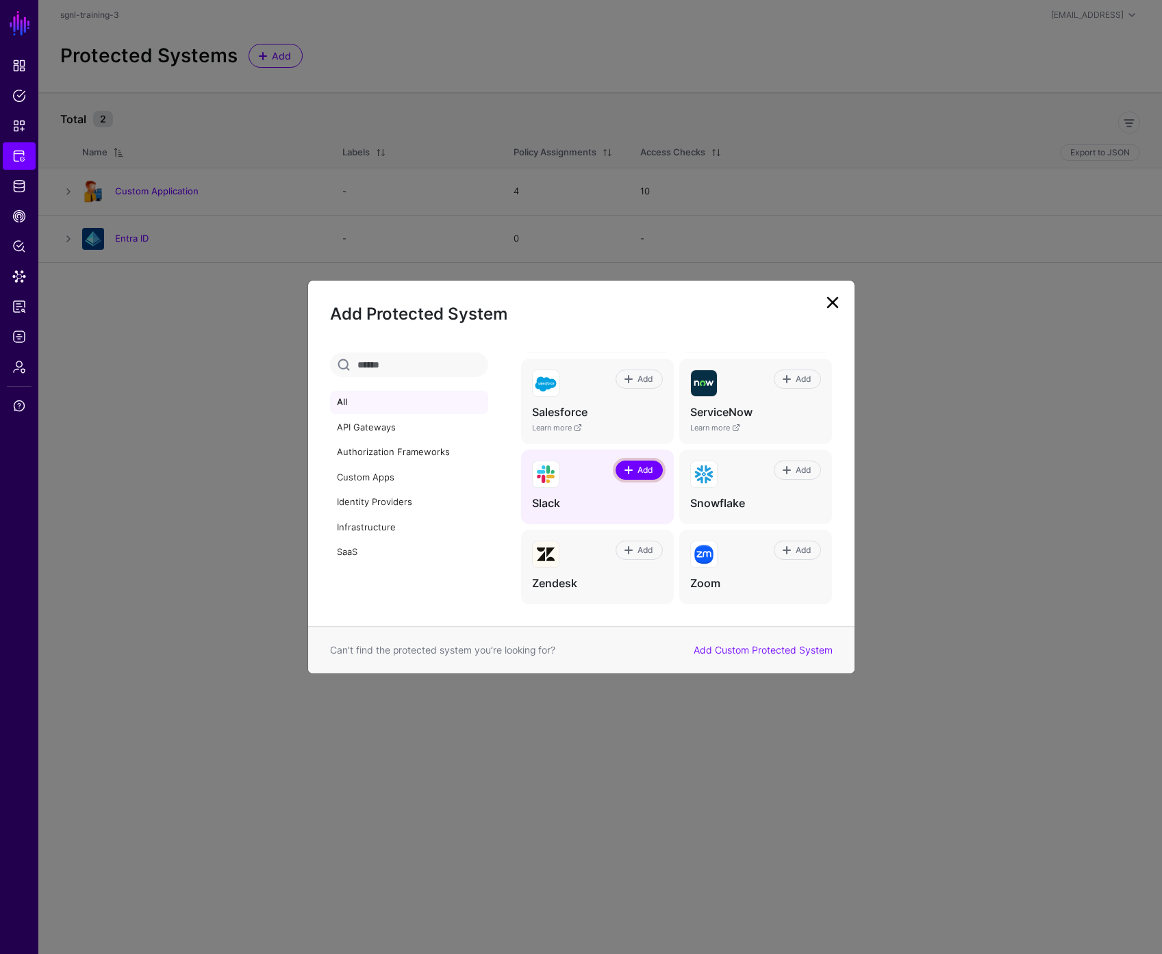
click at [636, 467] on span "Add" at bounding box center [645, 470] width 18 height 12
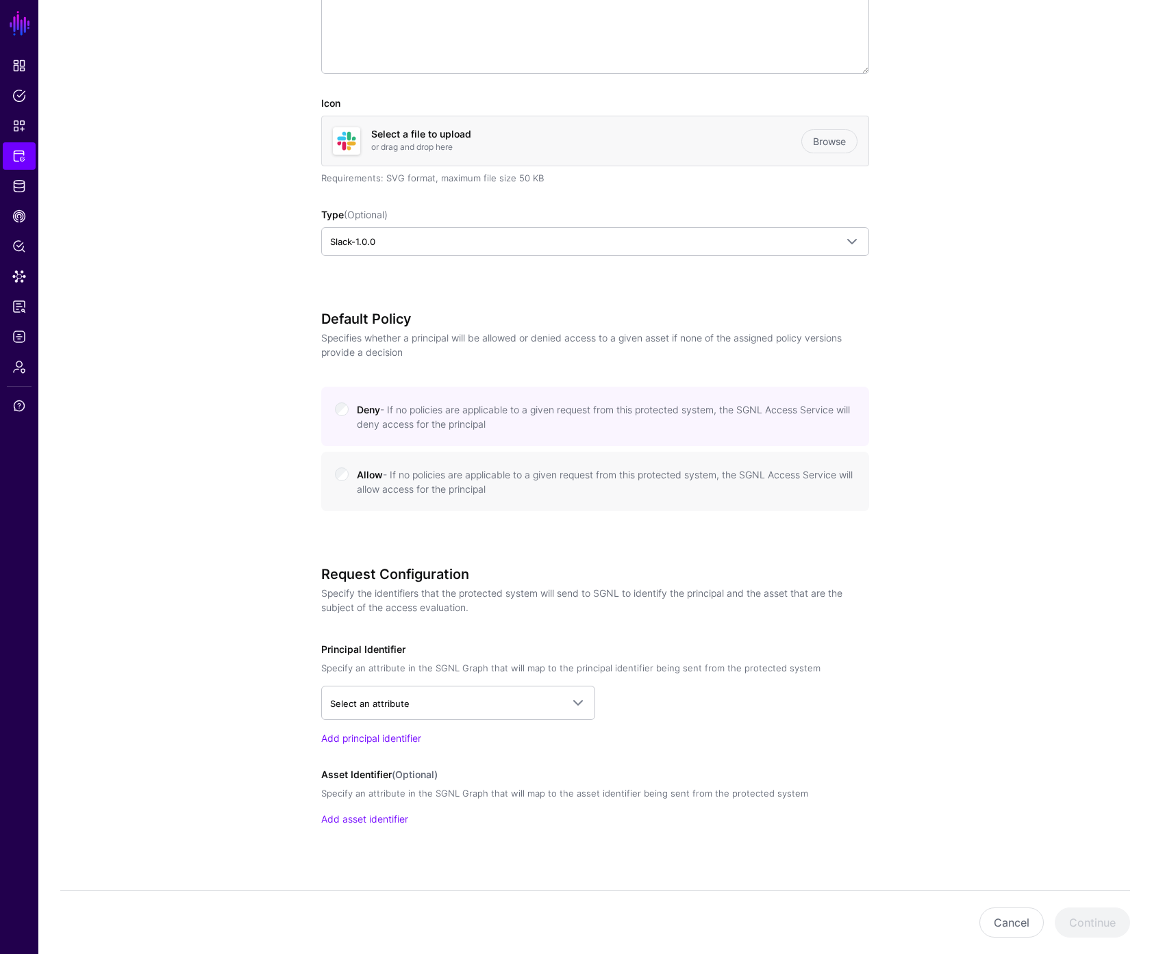
scroll to position [327, 0]
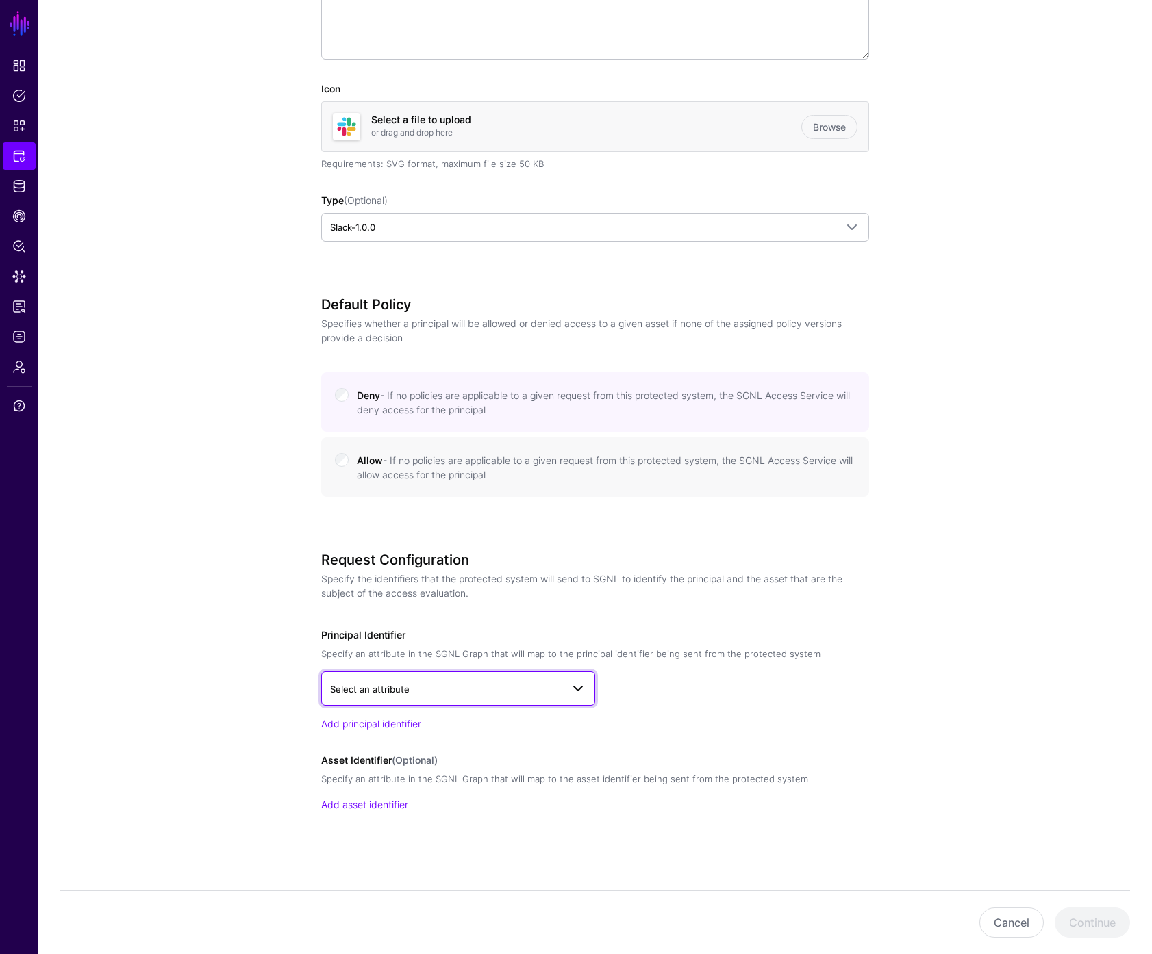
click at [516, 689] on span "Select an attribute" at bounding box center [445, 689] width 231 height 15
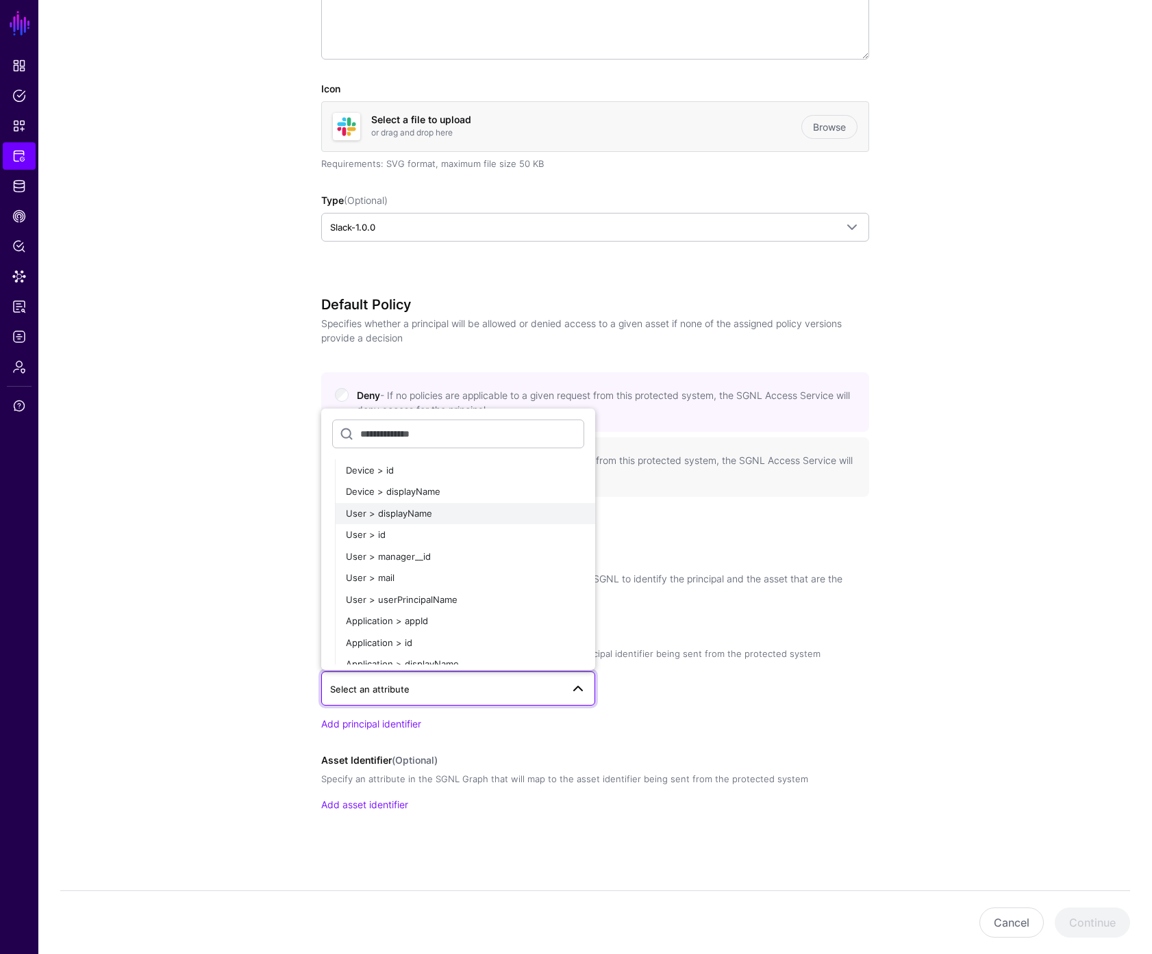
scroll to position [136, 0]
click at [440, 600] on span "User > userPrincipalName" at bounding box center [402, 599] width 112 height 11
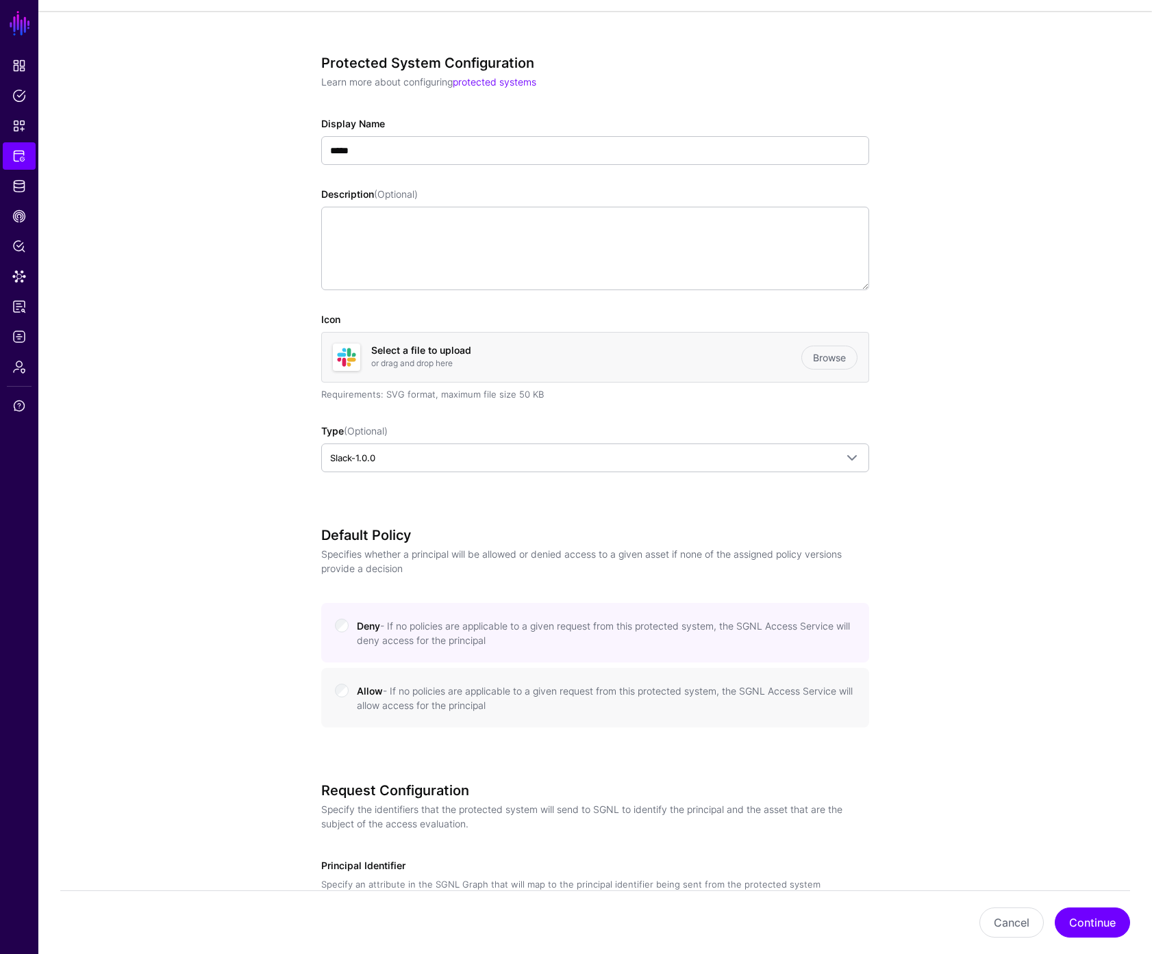
scroll to position [219, 0]
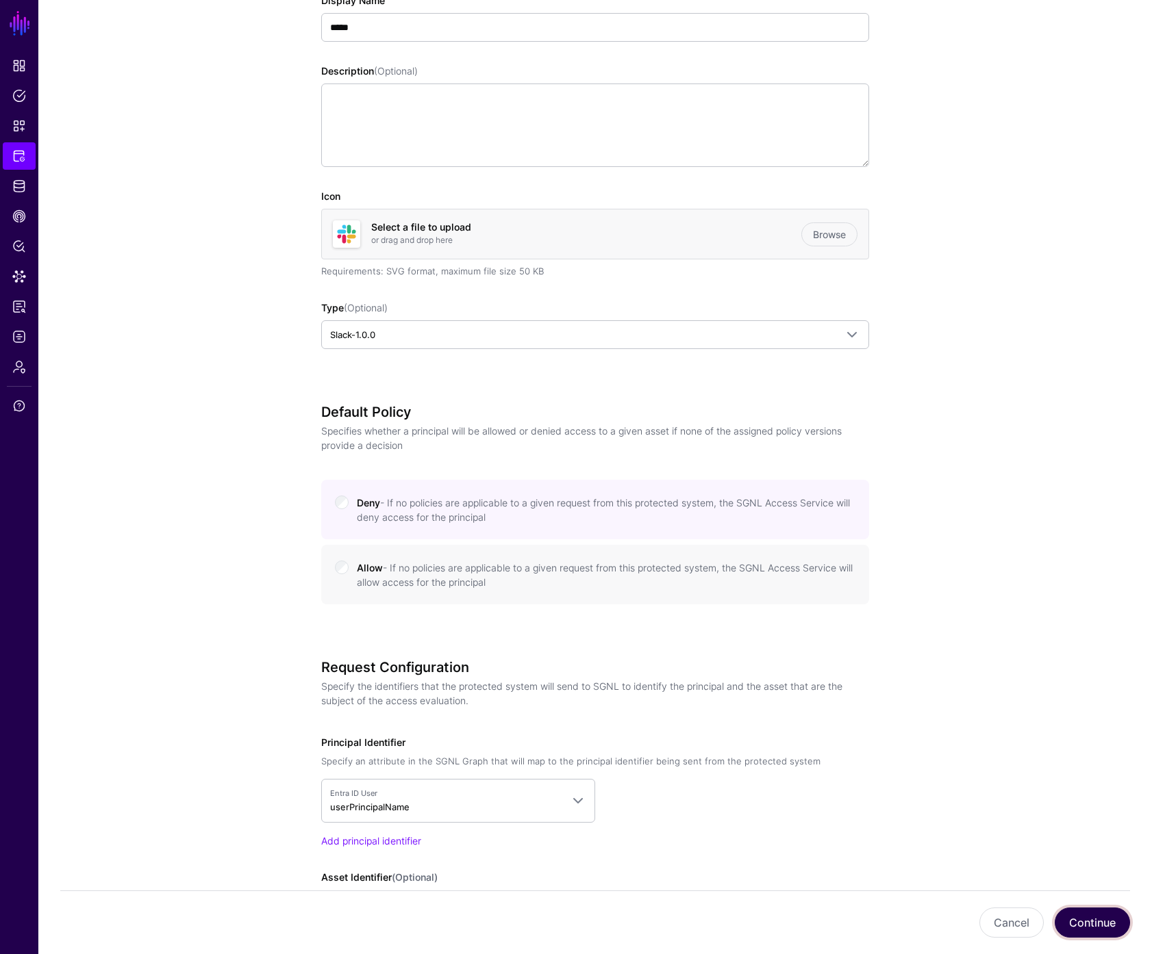
click at [1100, 926] on button "Continue" at bounding box center [1091, 923] width 75 height 30
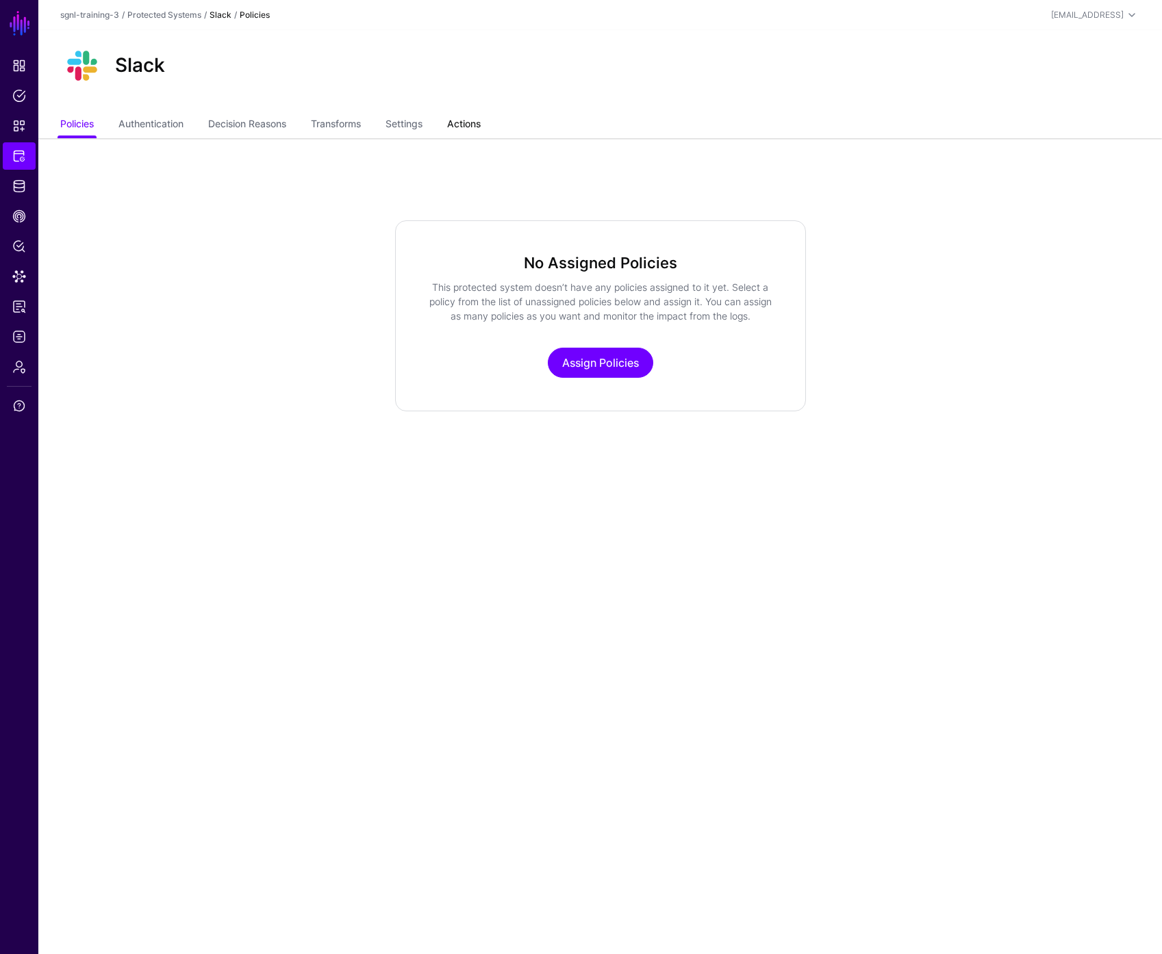
click at [474, 129] on link "Actions" at bounding box center [464, 125] width 34 height 26
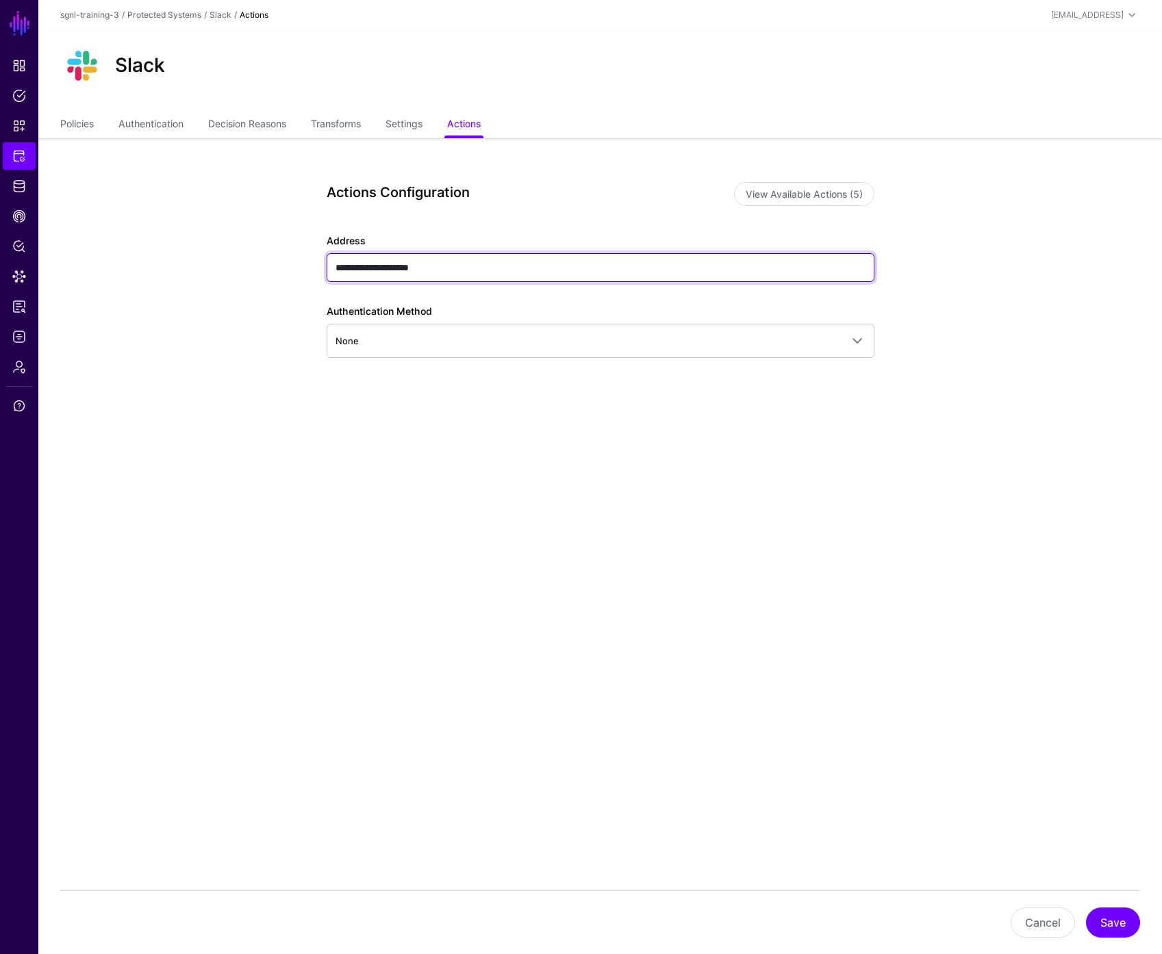
drag, startPoint x: 485, startPoint y: 261, endPoint x: 310, endPoint y: 262, distance: 175.3
click at [310, 262] on div "**********" at bounding box center [600, 335] width 635 height 395
paste input "**********"
type input "**********"
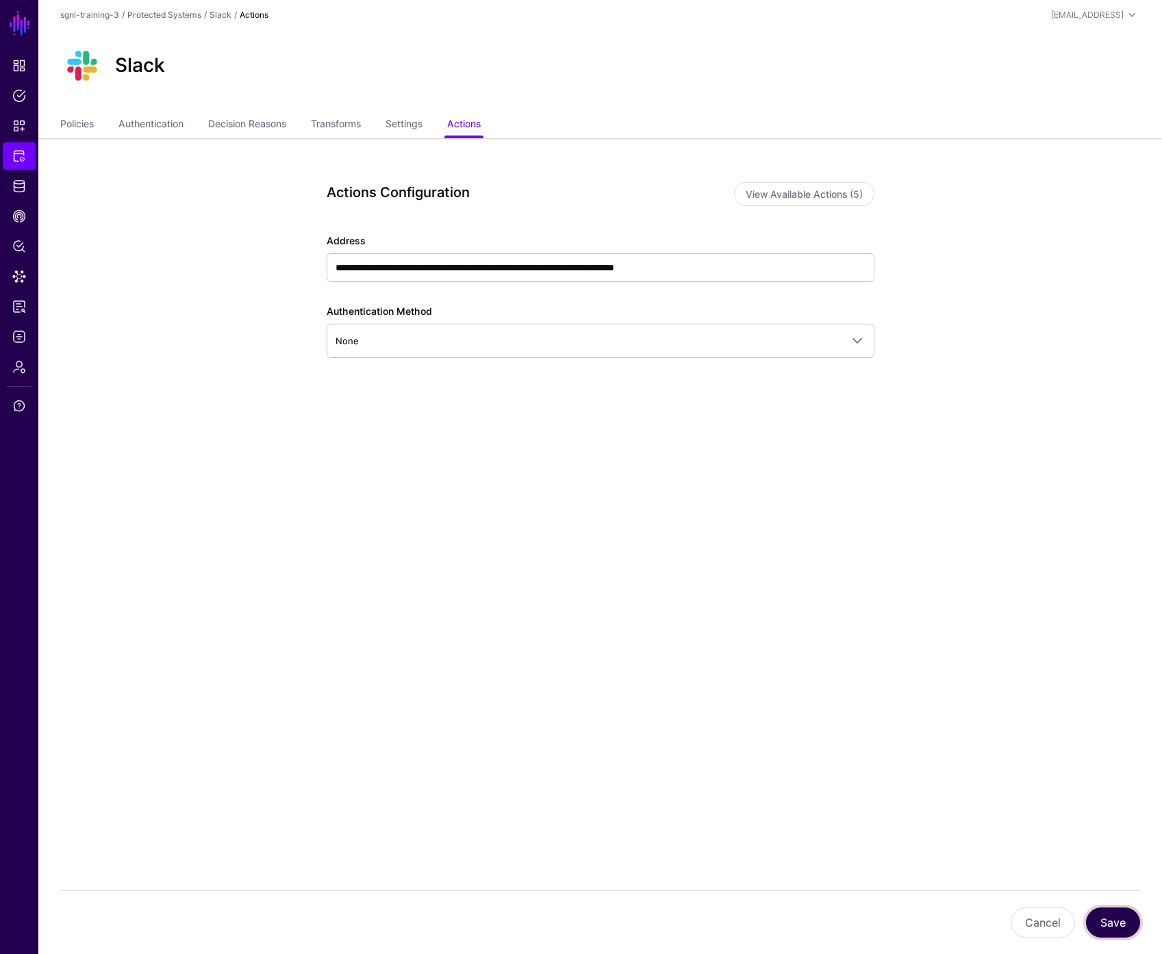
click at [1119, 923] on button "Save" at bounding box center [1113, 923] width 54 height 30
click at [16, 213] on span "CAEP Hub" at bounding box center [19, 216] width 14 height 14
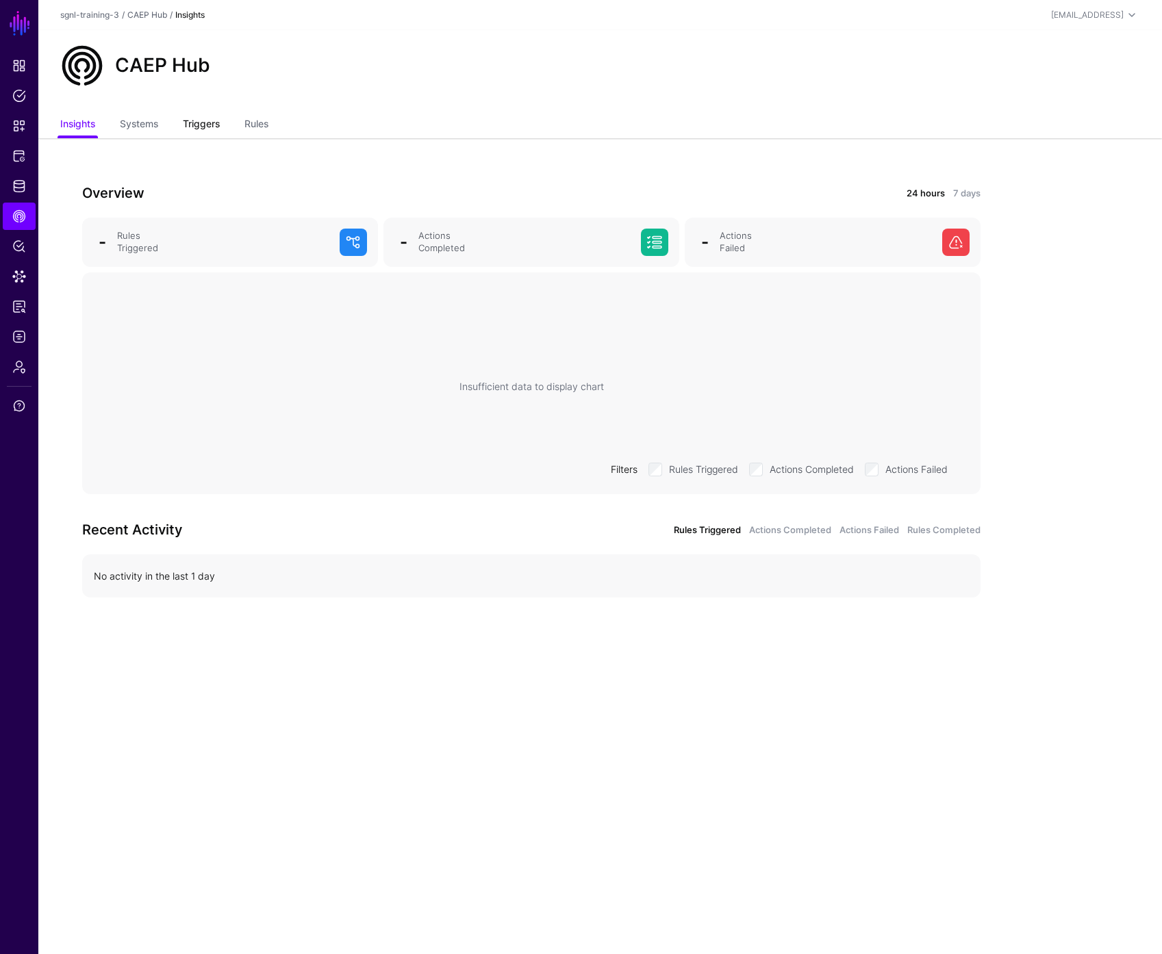
click at [205, 126] on link "Triggers" at bounding box center [201, 125] width 37 height 26
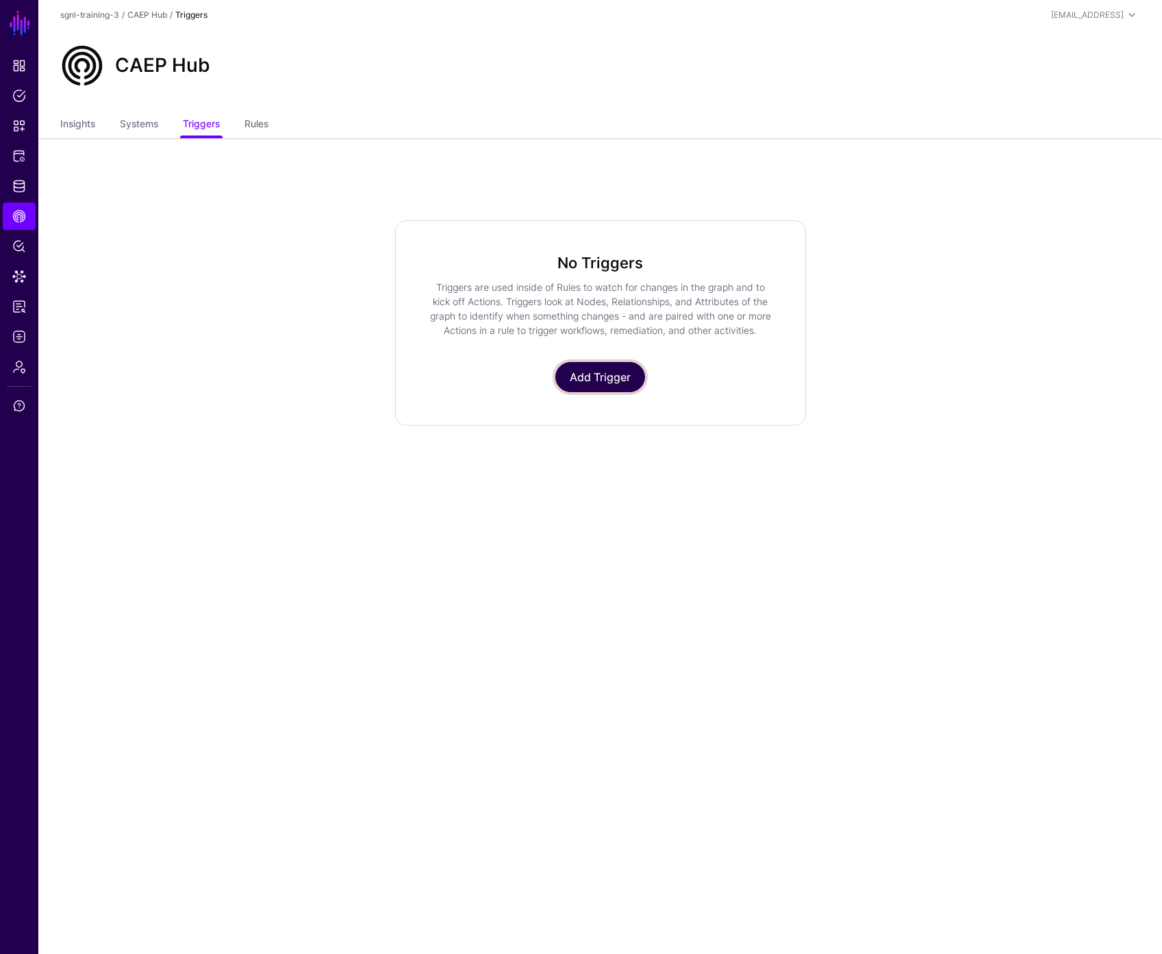
click at [622, 381] on link "Add Trigger" at bounding box center [600, 377] width 90 height 30
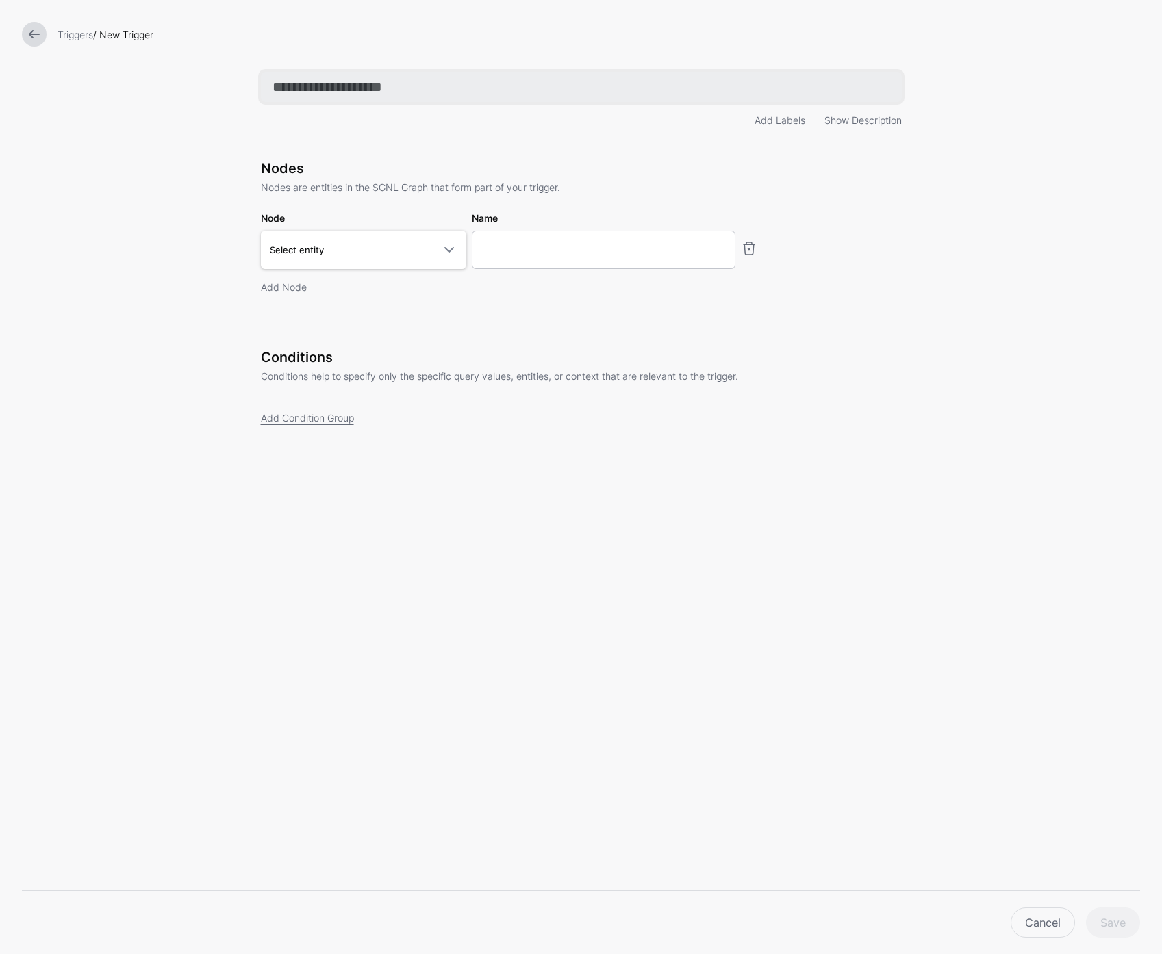
paste input "**********"
click at [273, 88] on input "**********" at bounding box center [581, 87] width 641 height 30
type input "**********"
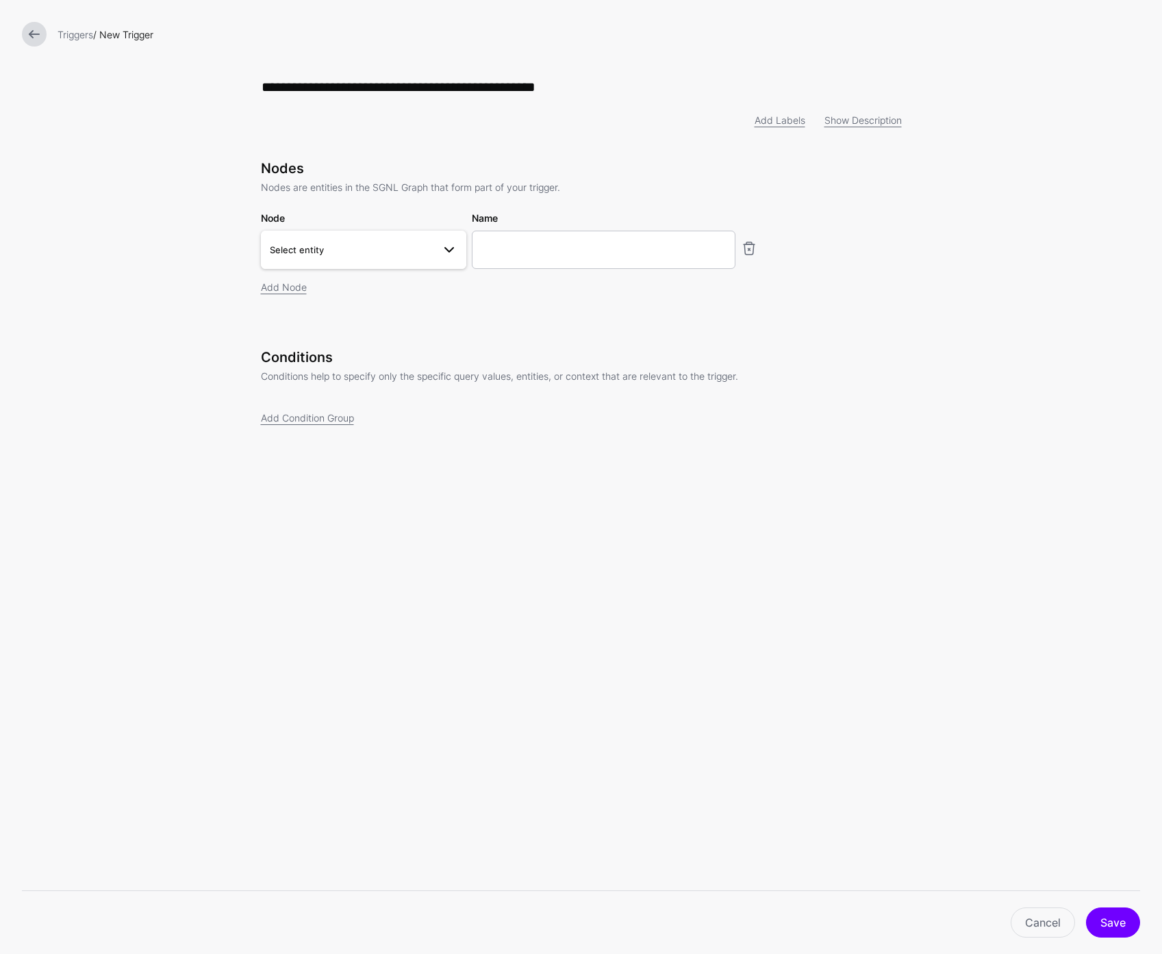
click at [374, 251] on span "Select entity" at bounding box center [351, 249] width 163 height 15
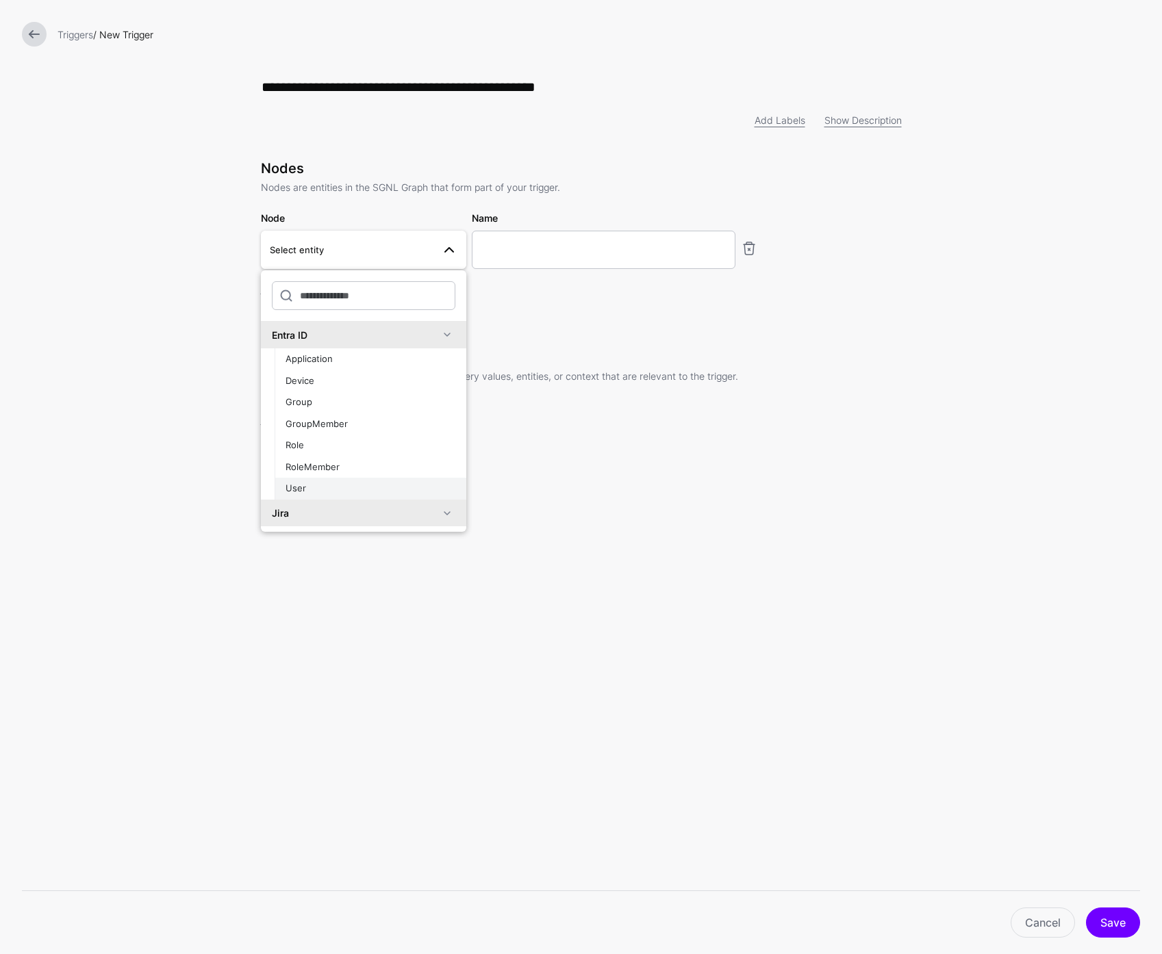
click at [343, 482] on button "User" at bounding box center [371, 489] width 192 height 22
type input "**********"
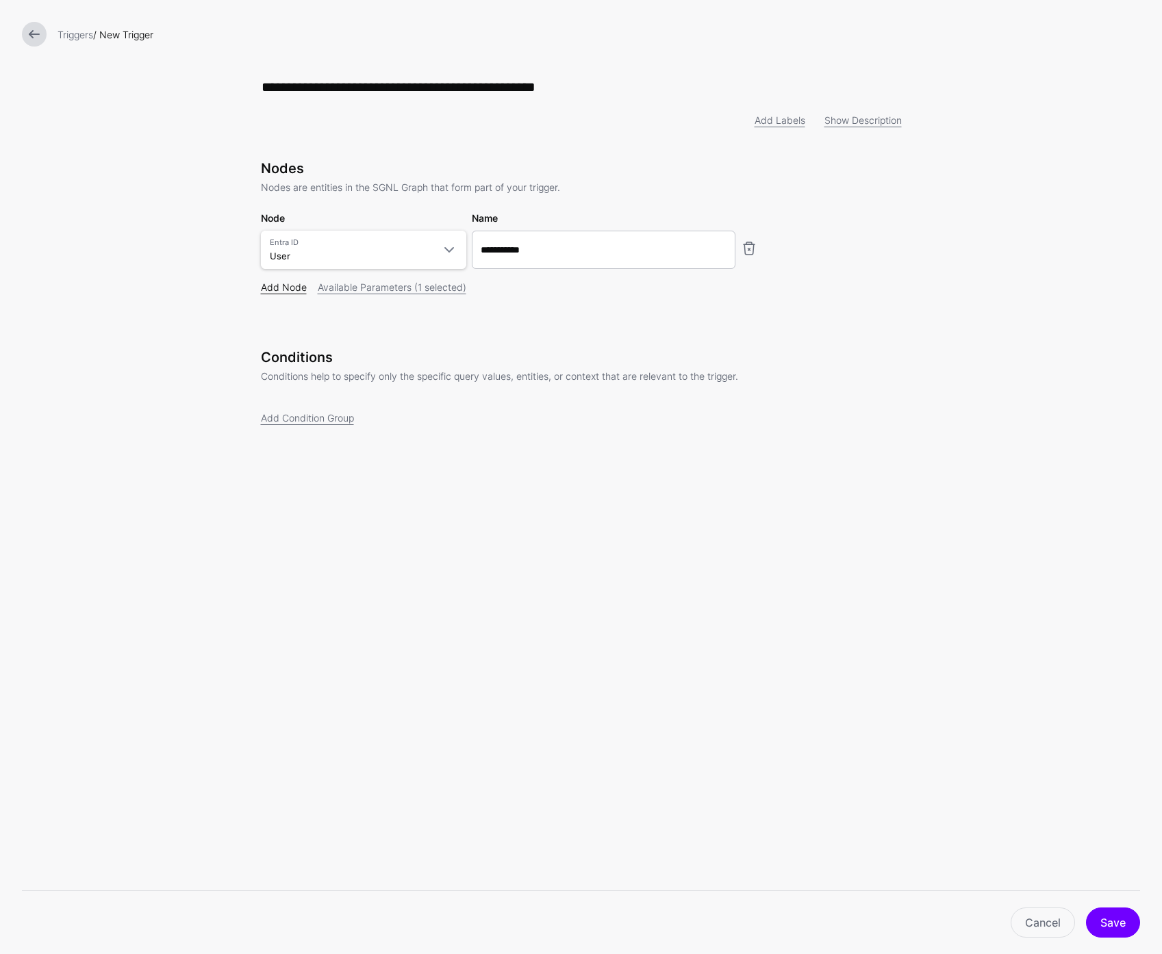
click at [279, 288] on link "Add Node" at bounding box center [284, 287] width 46 height 12
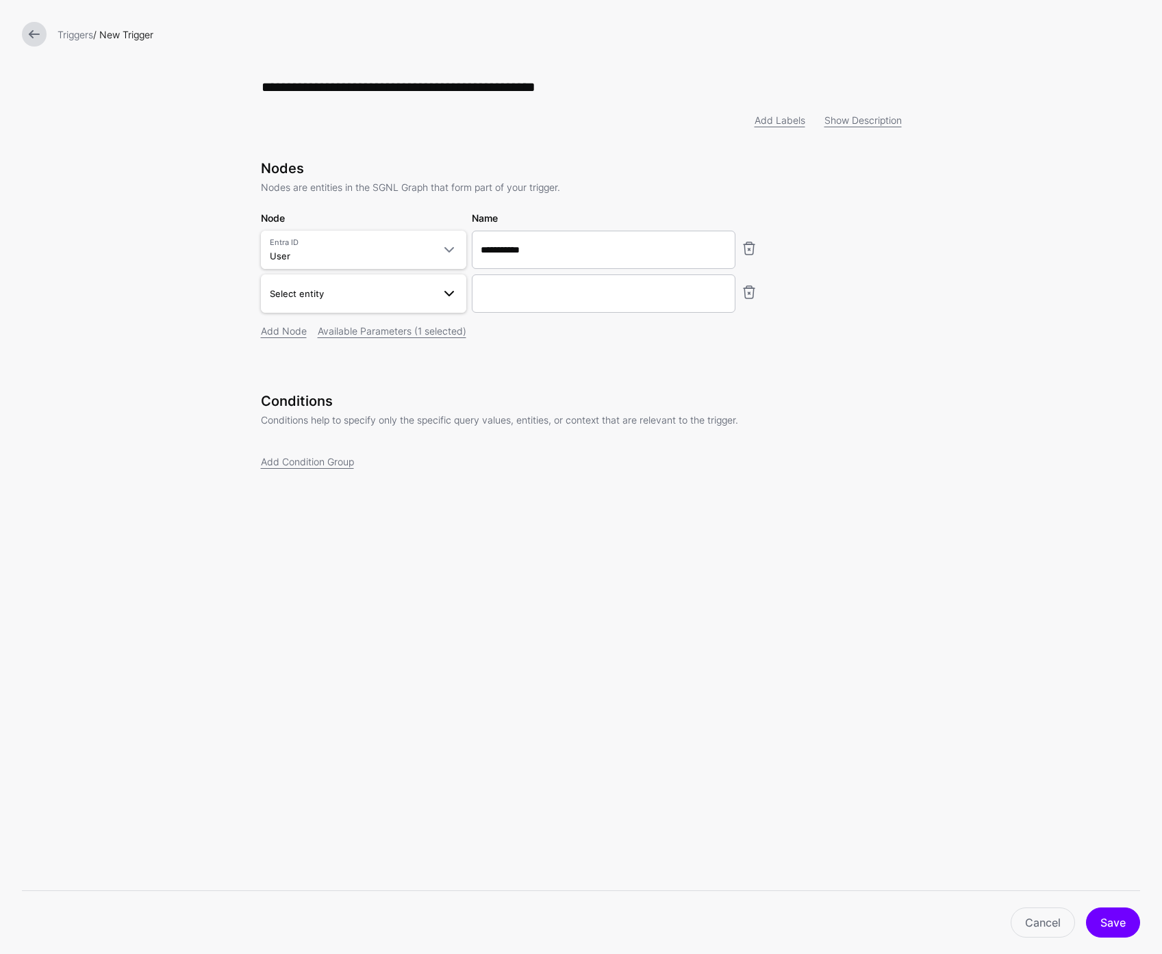
click at [353, 293] on span "Select entity" at bounding box center [351, 293] width 163 height 15
click at [351, 542] on div "User" at bounding box center [370, 545] width 170 height 14
type input "********"
click at [284, 332] on link "Add Node" at bounding box center [284, 331] width 46 height 12
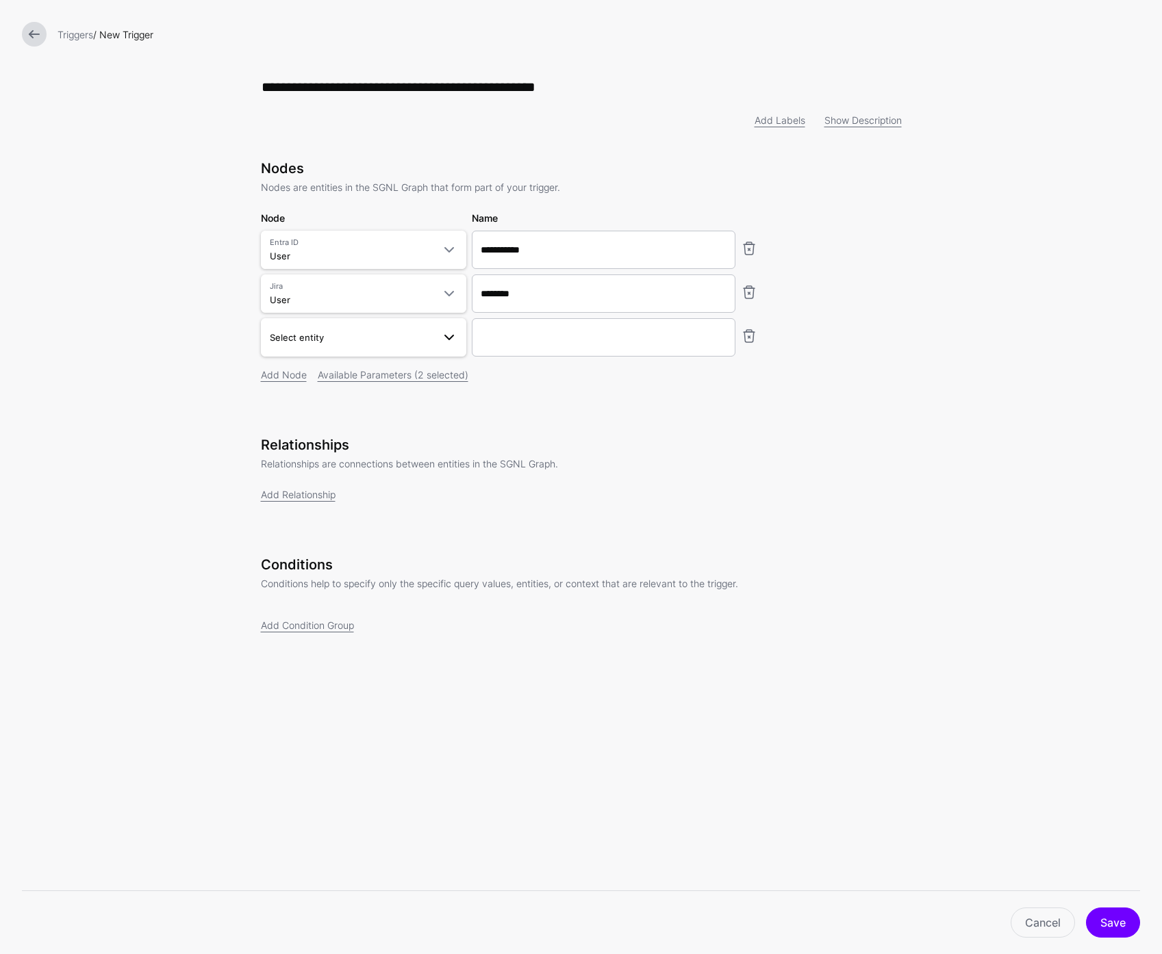
click at [340, 339] on span "Select entity" at bounding box center [351, 337] width 163 height 15
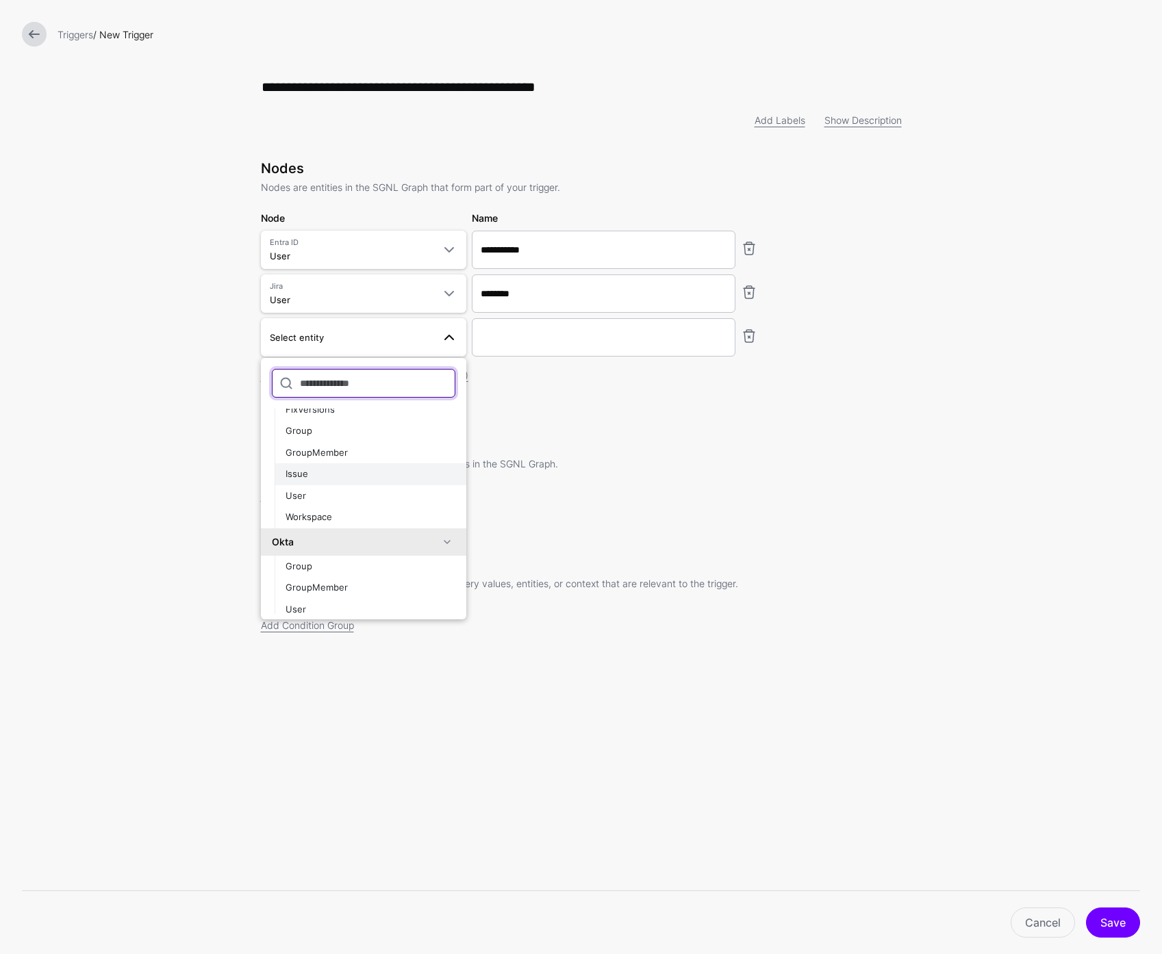
scroll to position [222, 0]
click at [340, 479] on button "Issue" at bounding box center [371, 468] width 192 height 22
type input "*********"
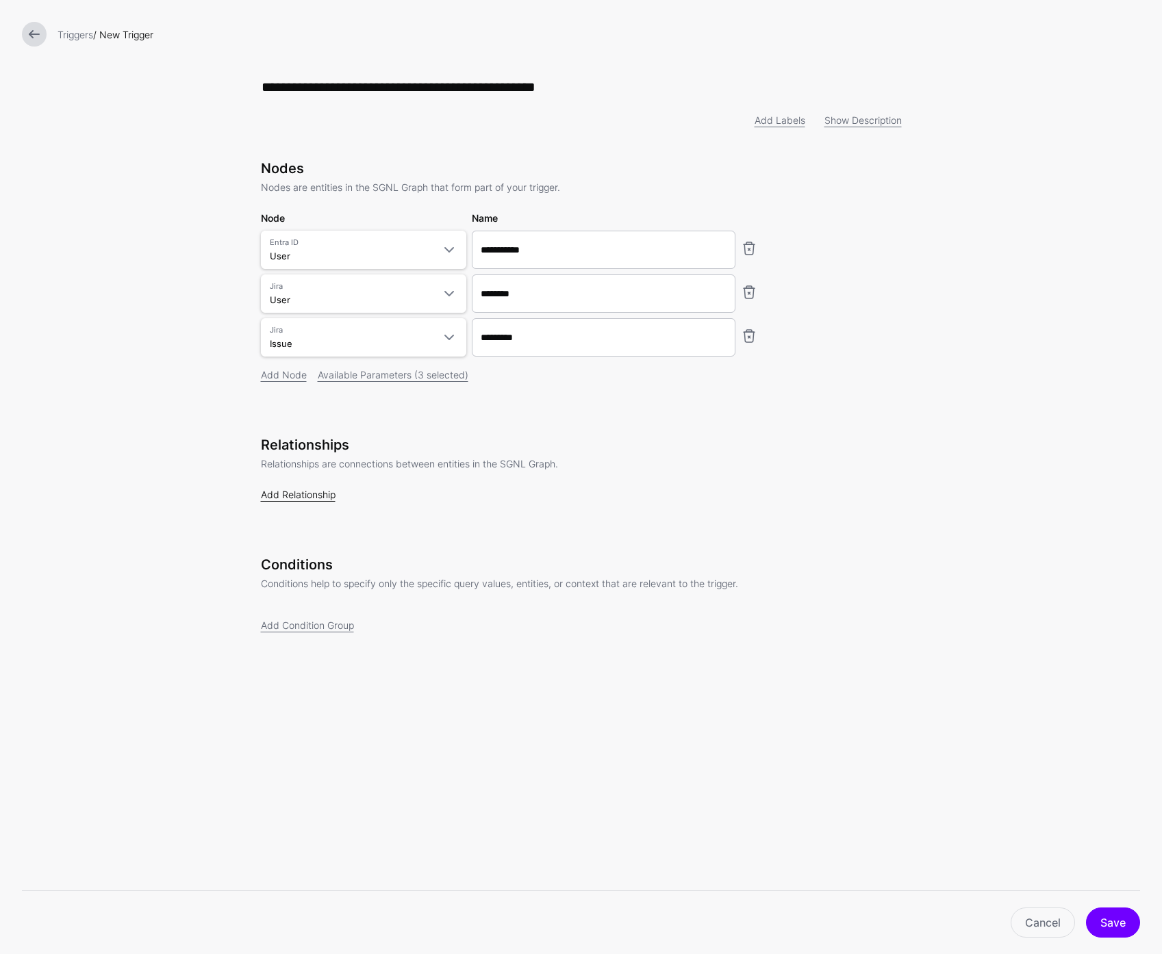
click at [317, 494] on link "Add Relationship" at bounding box center [298, 495] width 75 height 12
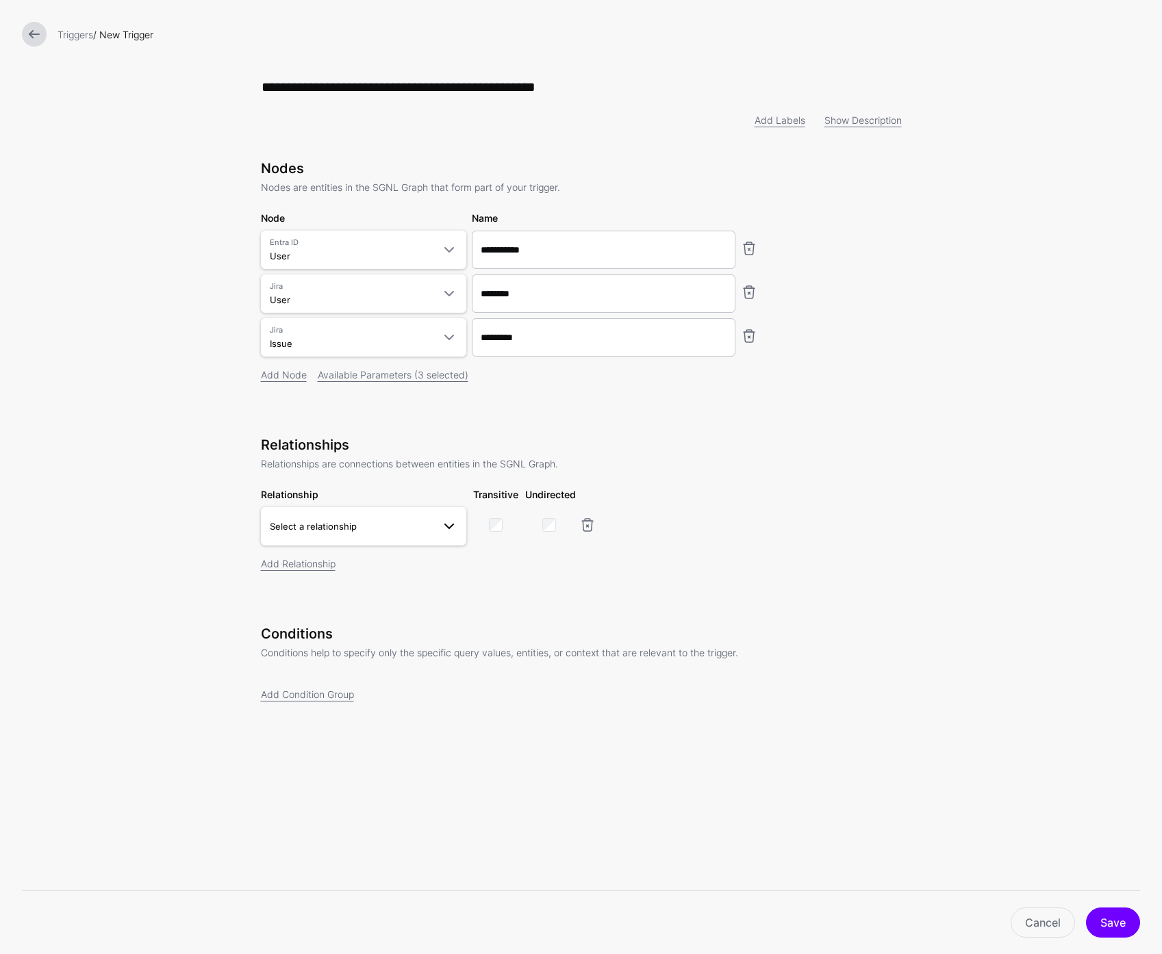
click at [392, 529] on span "Select a relationship" at bounding box center [351, 526] width 163 height 15
click at [375, 617] on span "Same As Jira User User.mail - User.emailAddress" at bounding box center [363, 618] width 183 height 33
click at [320, 566] on link "Add Relationship" at bounding box center [298, 564] width 75 height 12
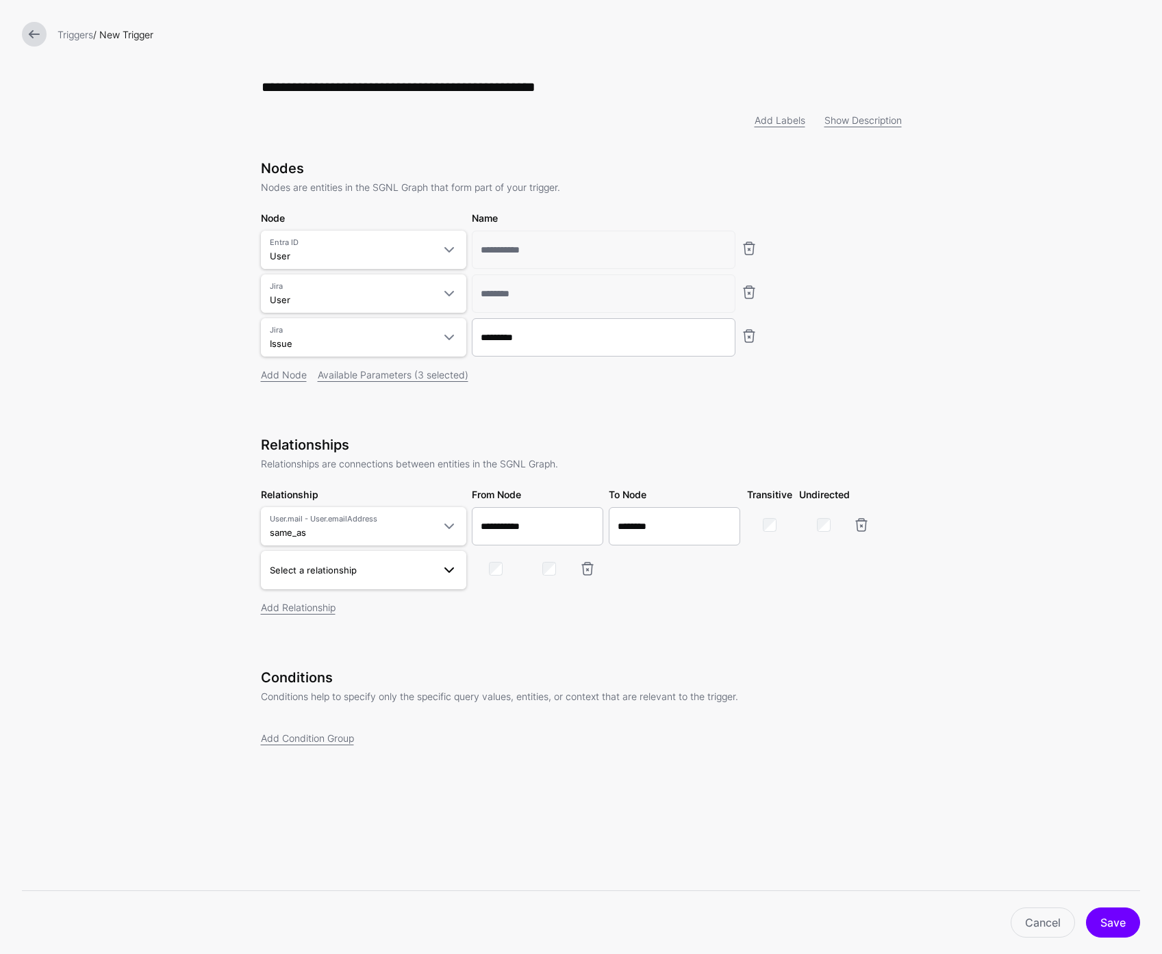
click at [394, 576] on span "Select a relationship" at bounding box center [351, 570] width 163 height 15
click at [392, 775] on span "Issue Assignee Issue.fields__assignee__accountId - User.accountId" at bounding box center [363, 785] width 183 height 33
click at [320, 741] on link "Add Condition Group" at bounding box center [307, 739] width 93 height 12
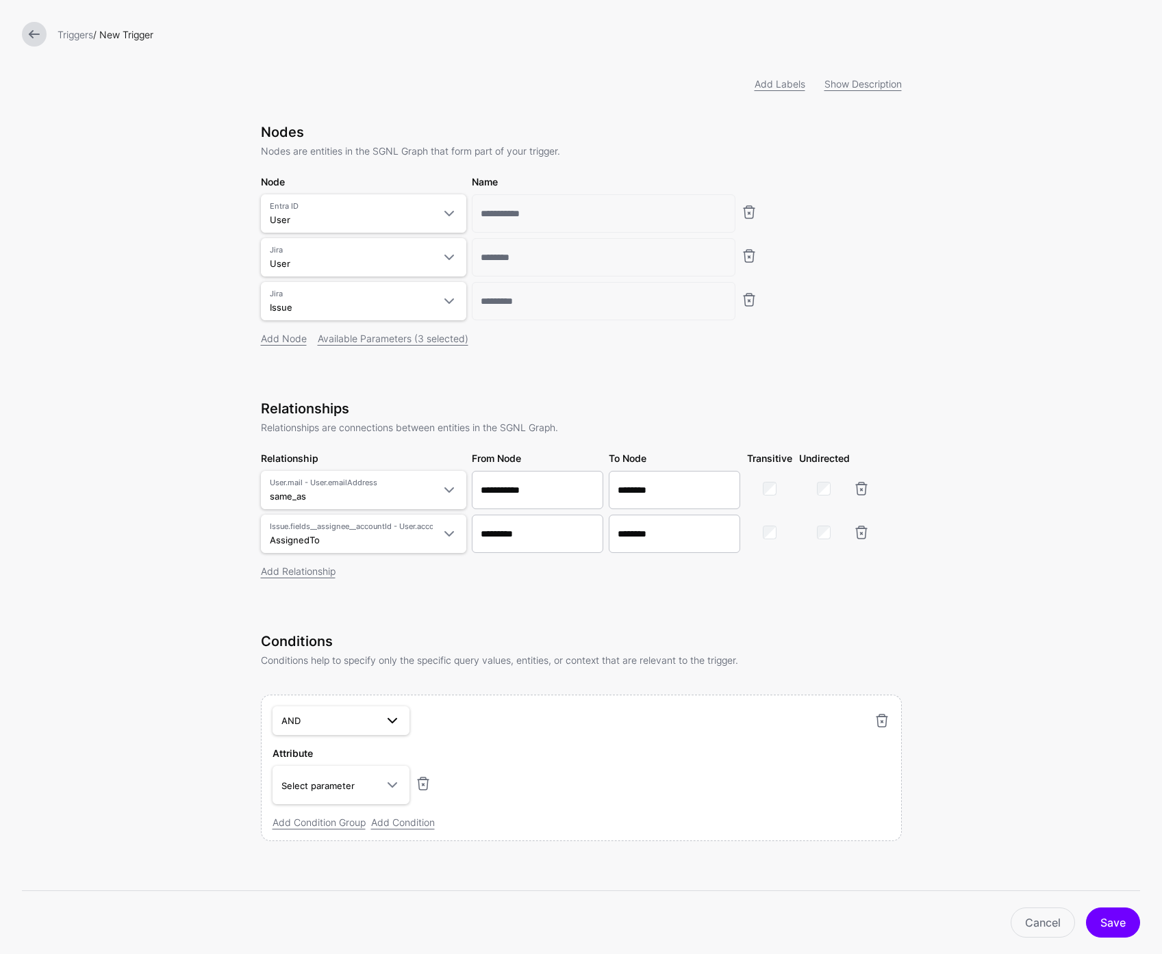
scroll to position [43, 0]
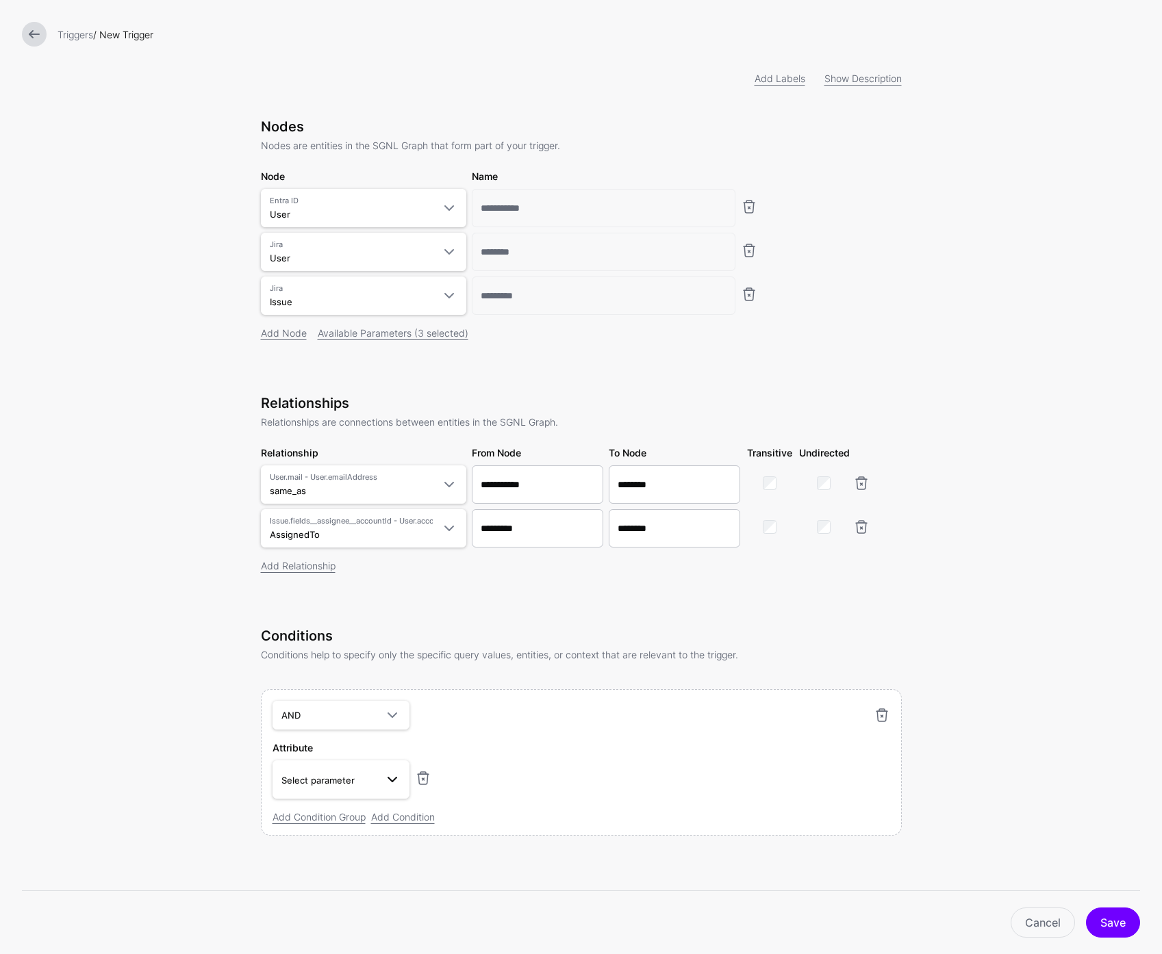
click at [362, 785] on span "Select parameter" at bounding box center [328, 780] width 94 height 15
click at [364, 652] on span "JiraUser" at bounding box center [382, 658] width 170 height 12
click at [656, 784] on span at bounding box center [664, 780] width 16 height 16
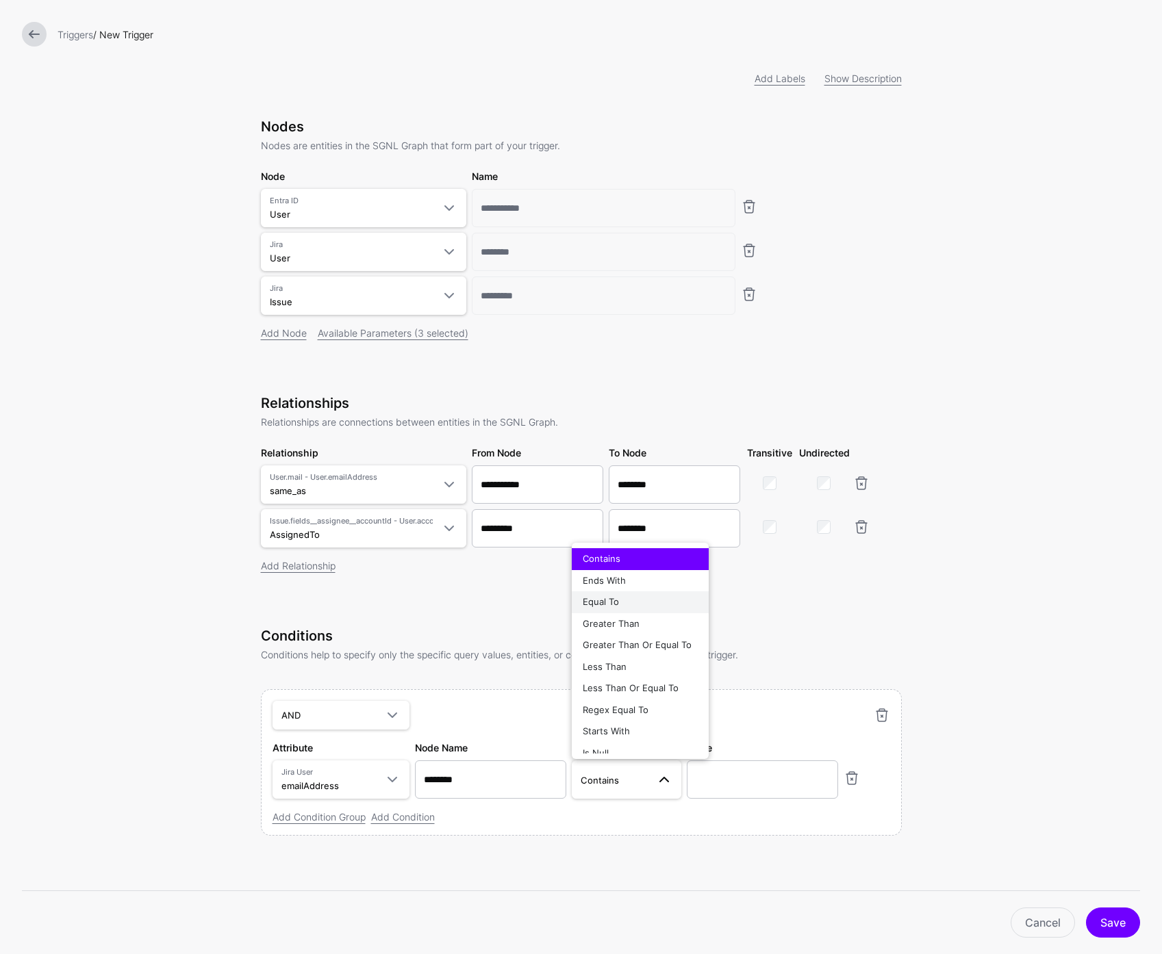
click at [637, 605] on div "Equal To" at bounding box center [640, 603] width 115 height 14
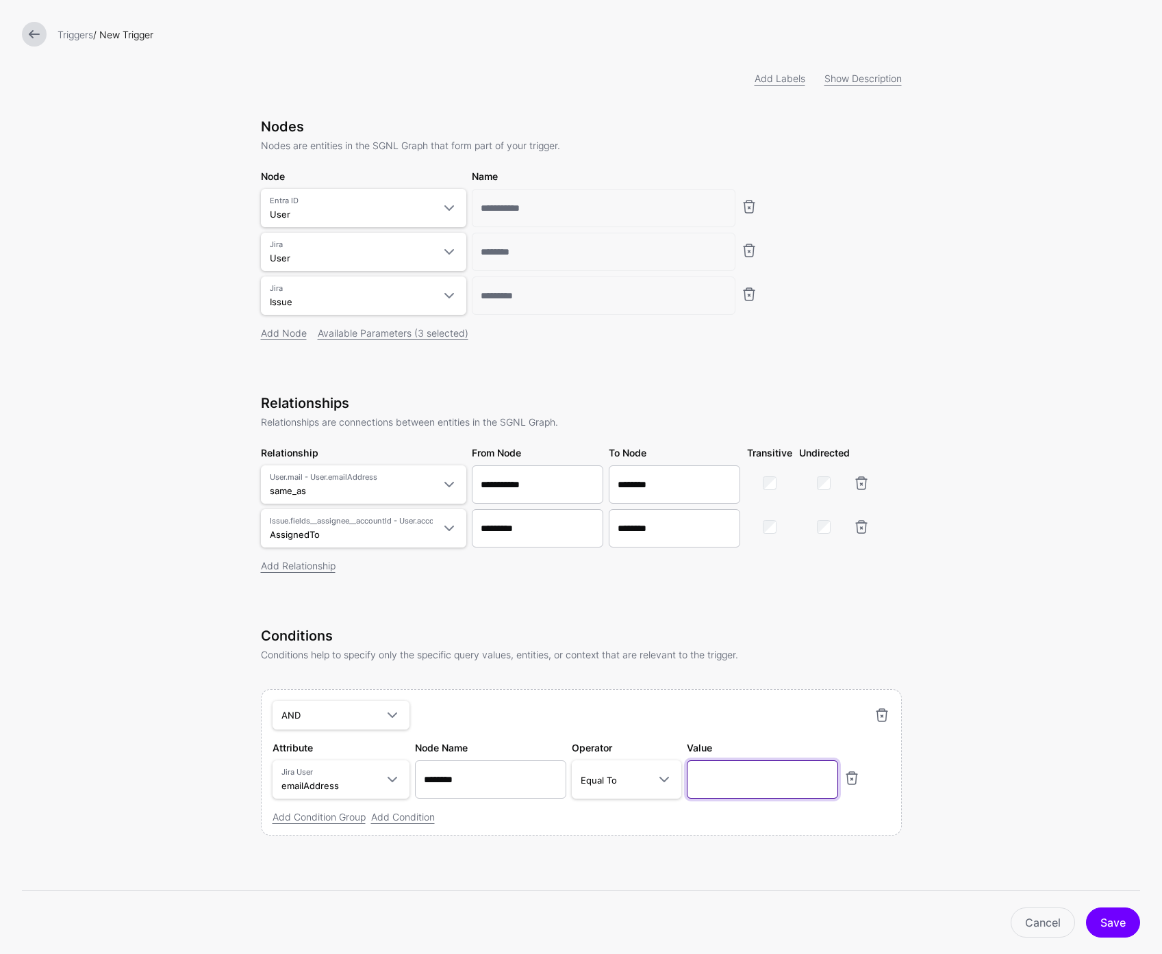
click at [758, 781] on input "text" at bounding box center [762, 780] width 151 height 38
paste input "**********"
type input "**********"
click at [1120, 923] on button "Save" at bounding box center [1113, 923] width 54 height 30
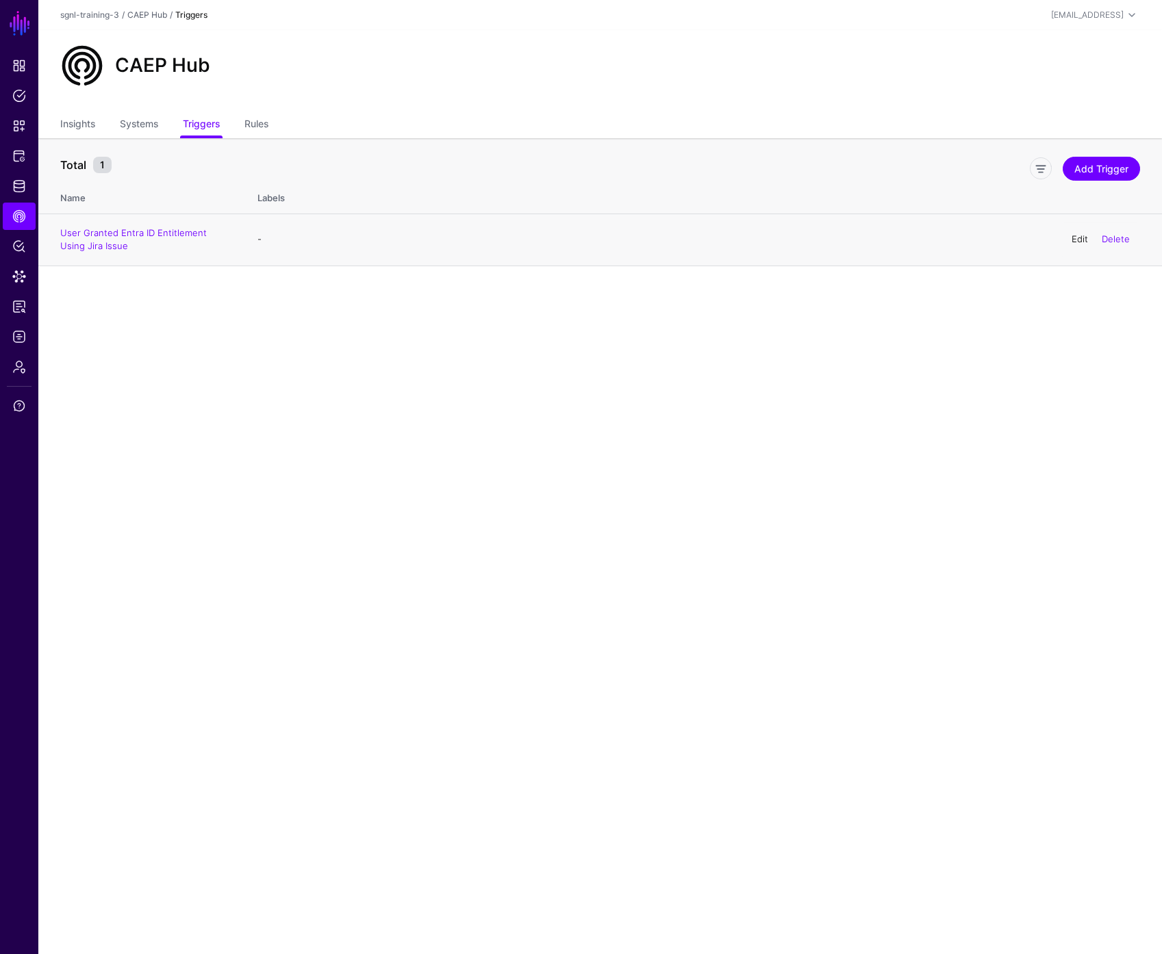
click at [1075, 237] on link "Edit" at bounding box center [1079, 238] width 16 height 11
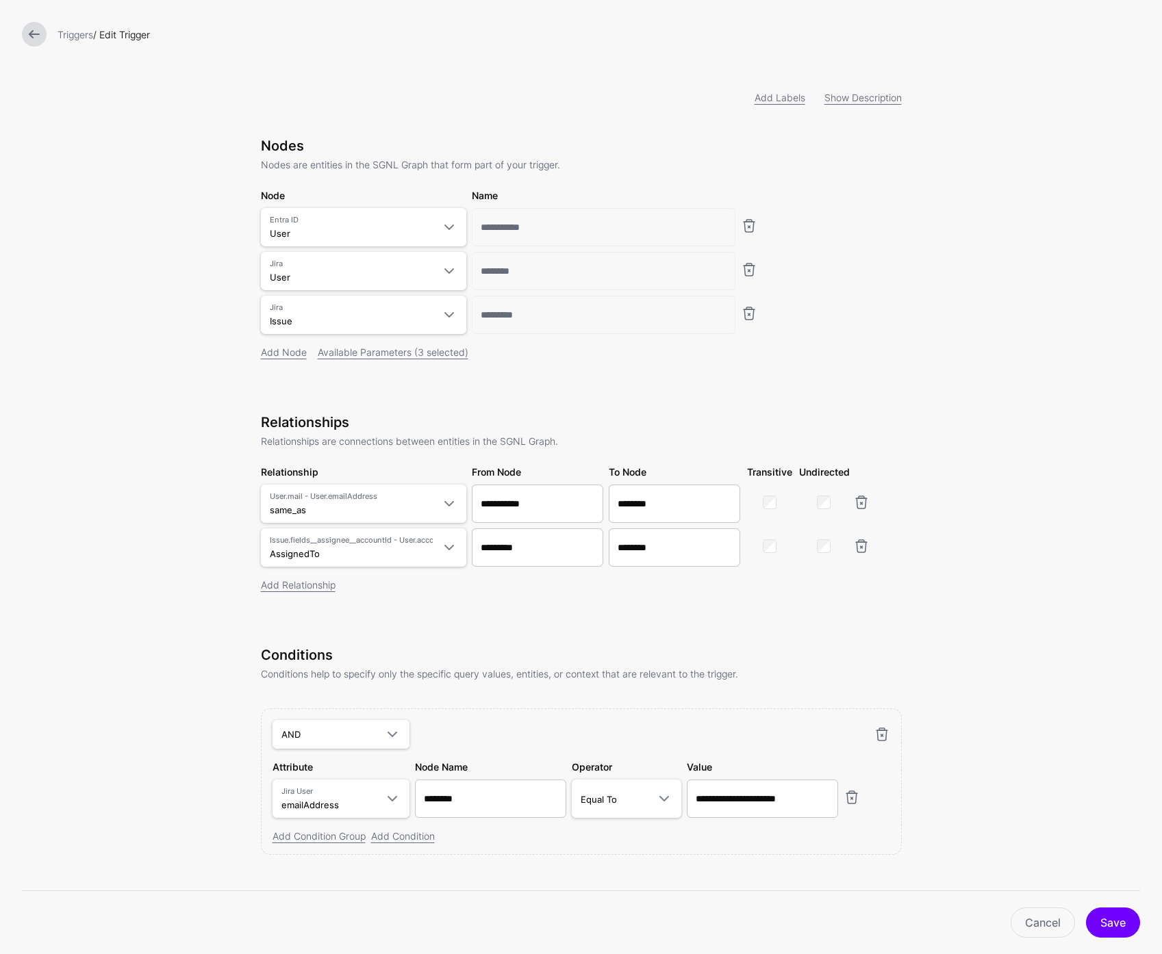
scroll to position [43, 0]
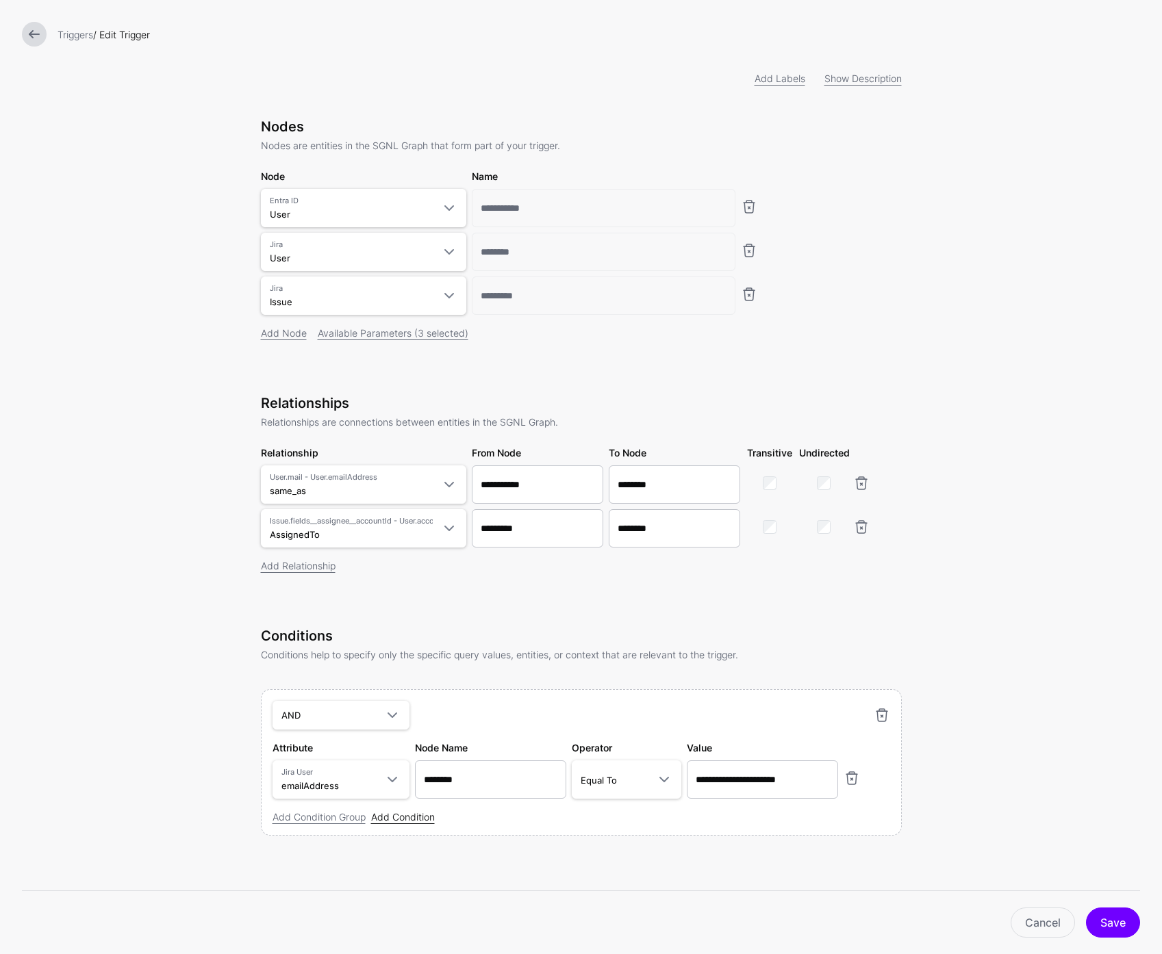
click at [411, 820] on link "Add Condition" at bounding box center [403, 817] width 64 height 12
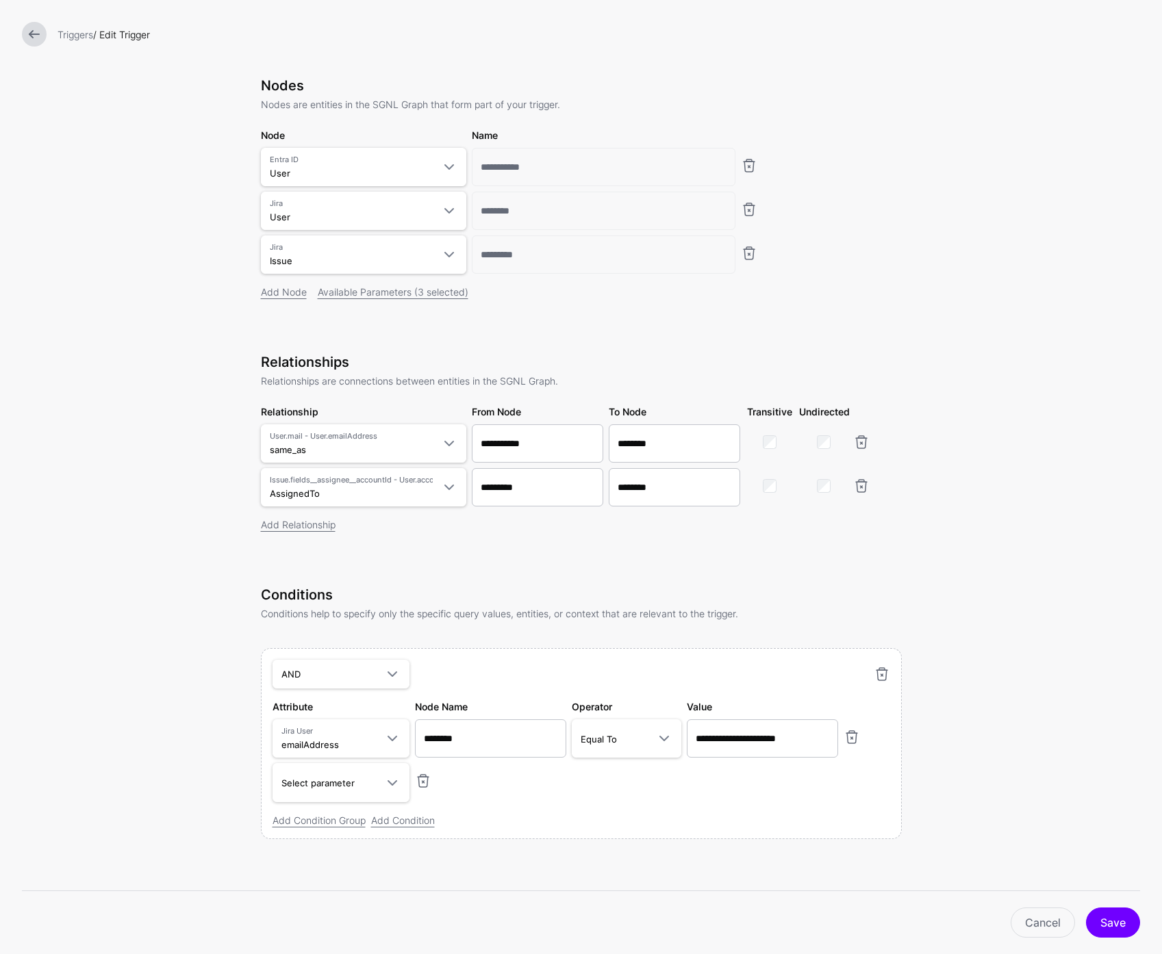
scroll to position [88, 0]
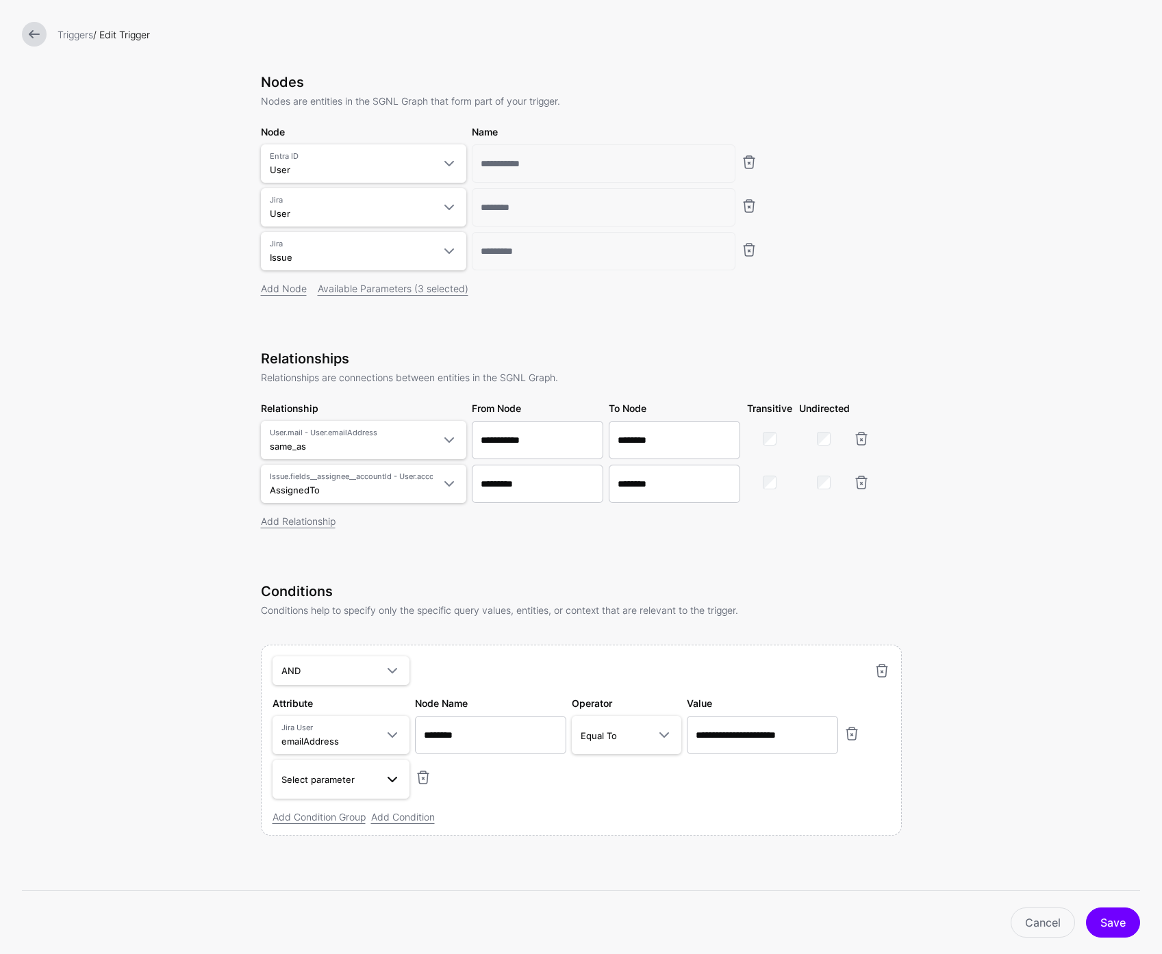
click at [342, 788] on link "Select parameter" at bounding box center [340, 779] width 137 height 38
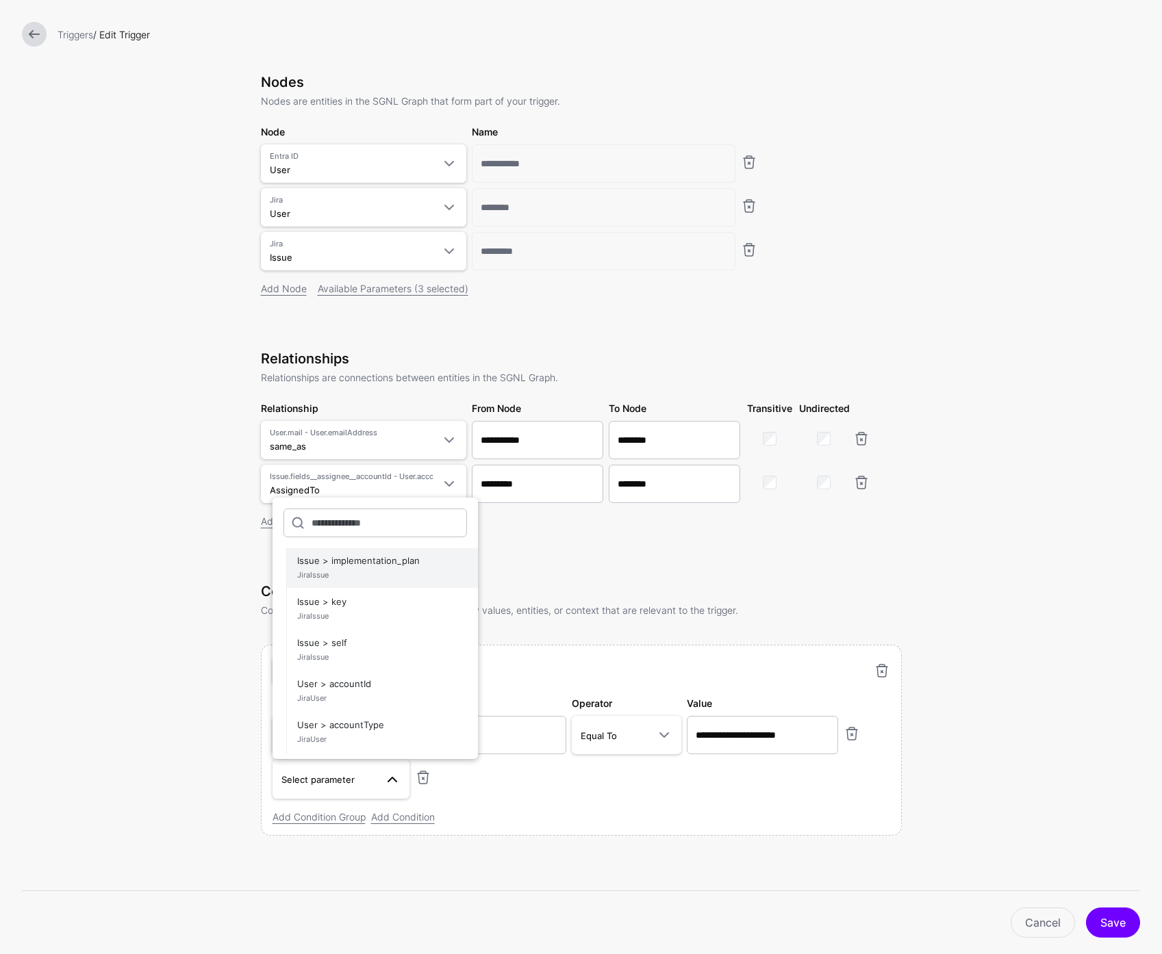
scroll to position [5853, 0]
click at [374, 563] on span "Issue > implementation_plan JiraIssue" at bounding box center [382, 570] width 170 height 33
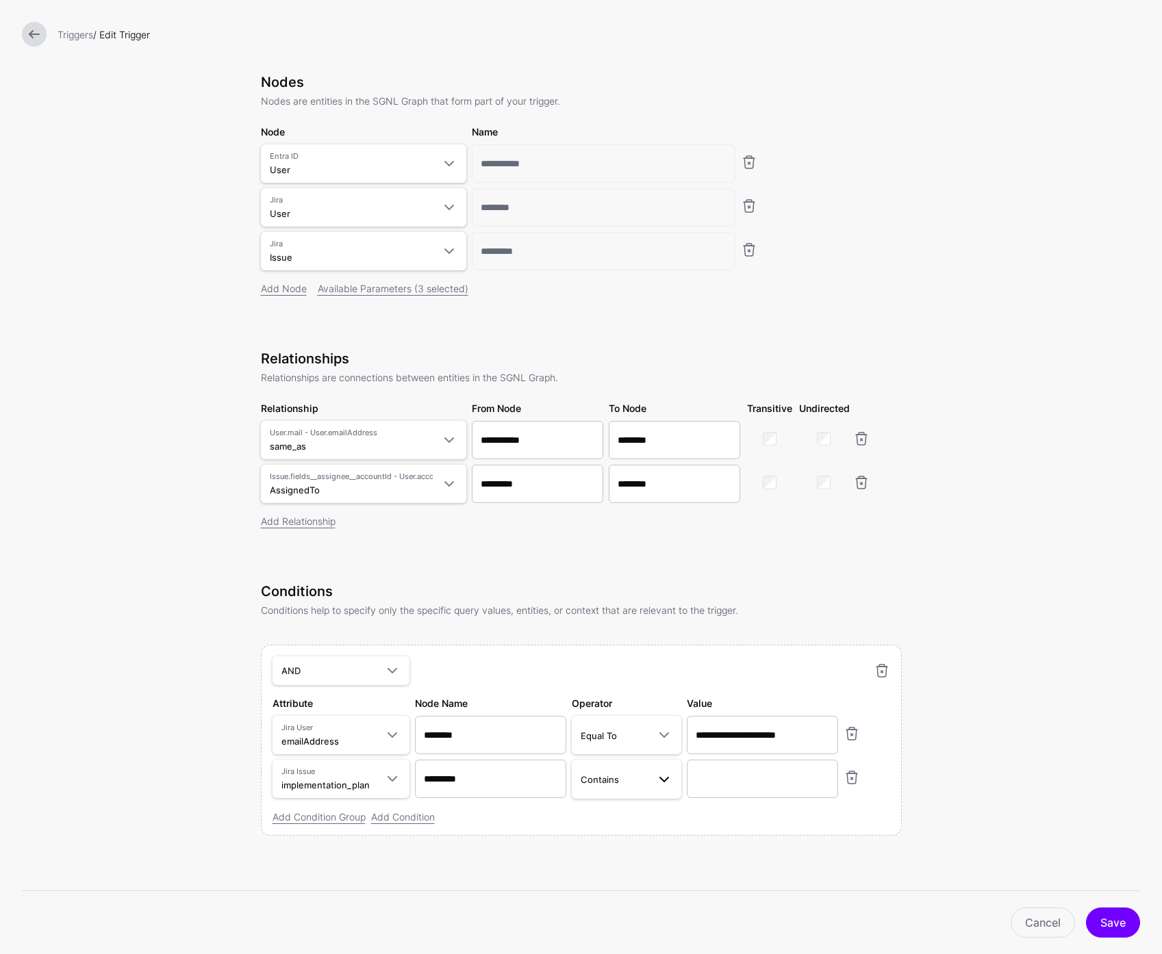
click at [633, 782] on span "Contains" at bounding box center [614, 779] width 67 height 15
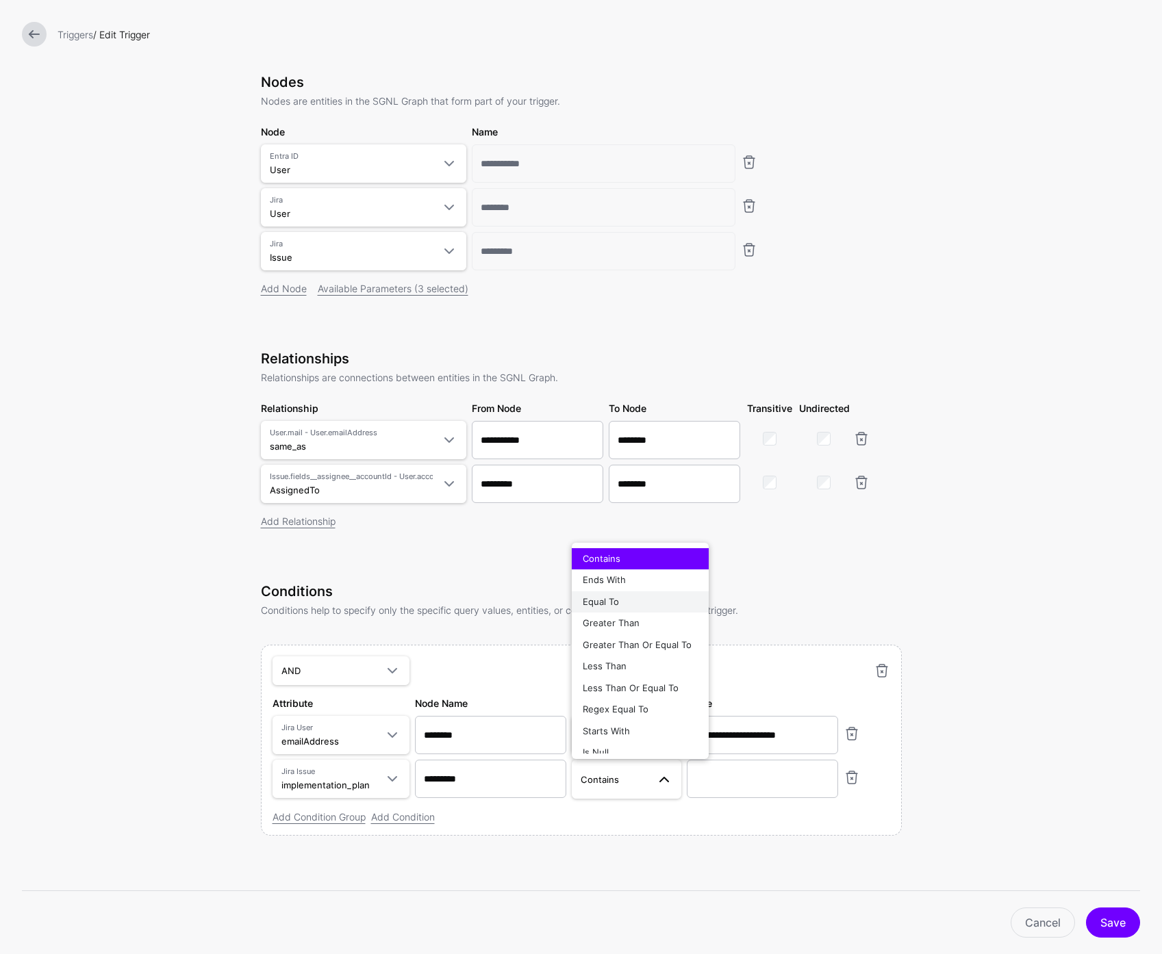
click at [611, 600] on span "Equal To" at bounding box center [601, 601] width 36 height 11
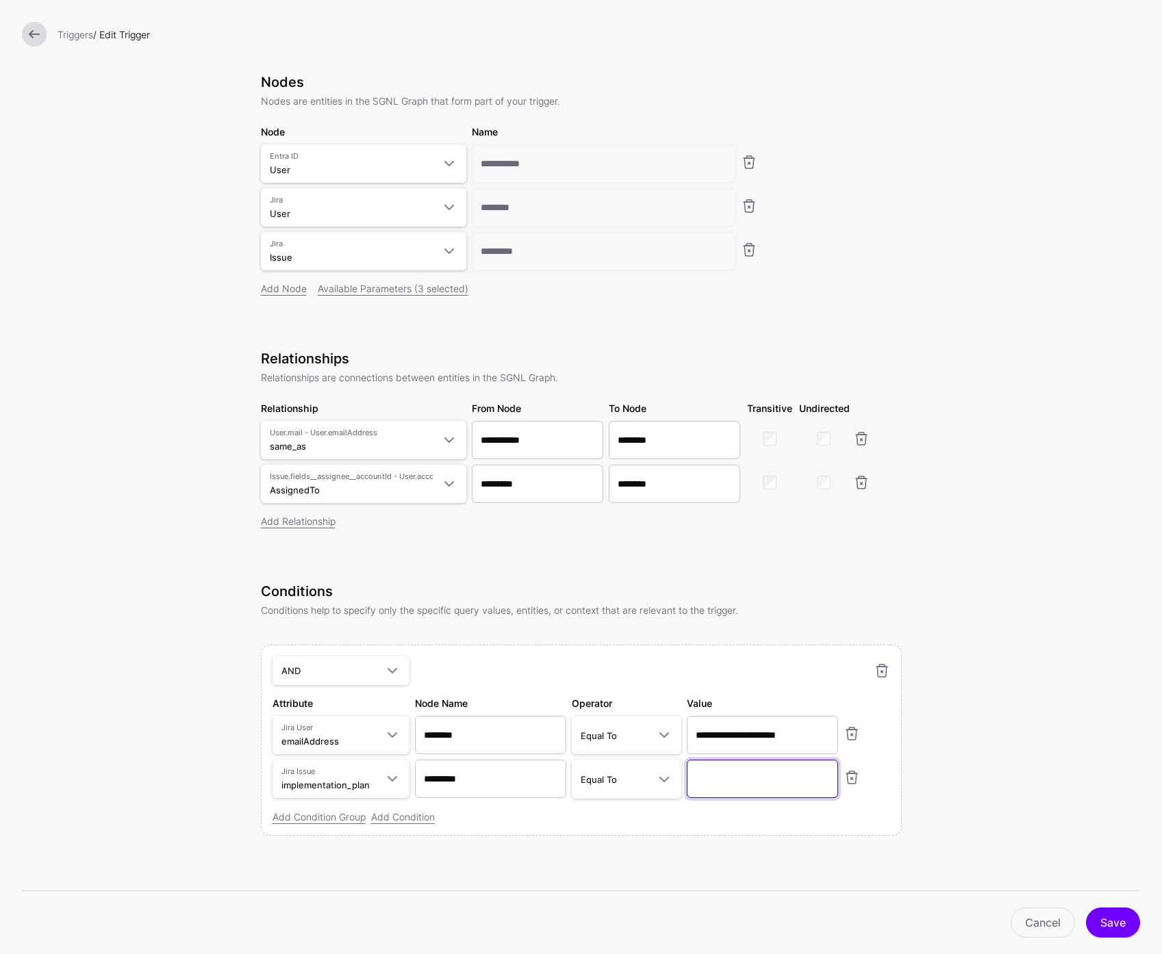
click at [734, 754] on input "text" at bounding box center [762, 735] width 151 height 38
paste input "**********"
type input "**********"
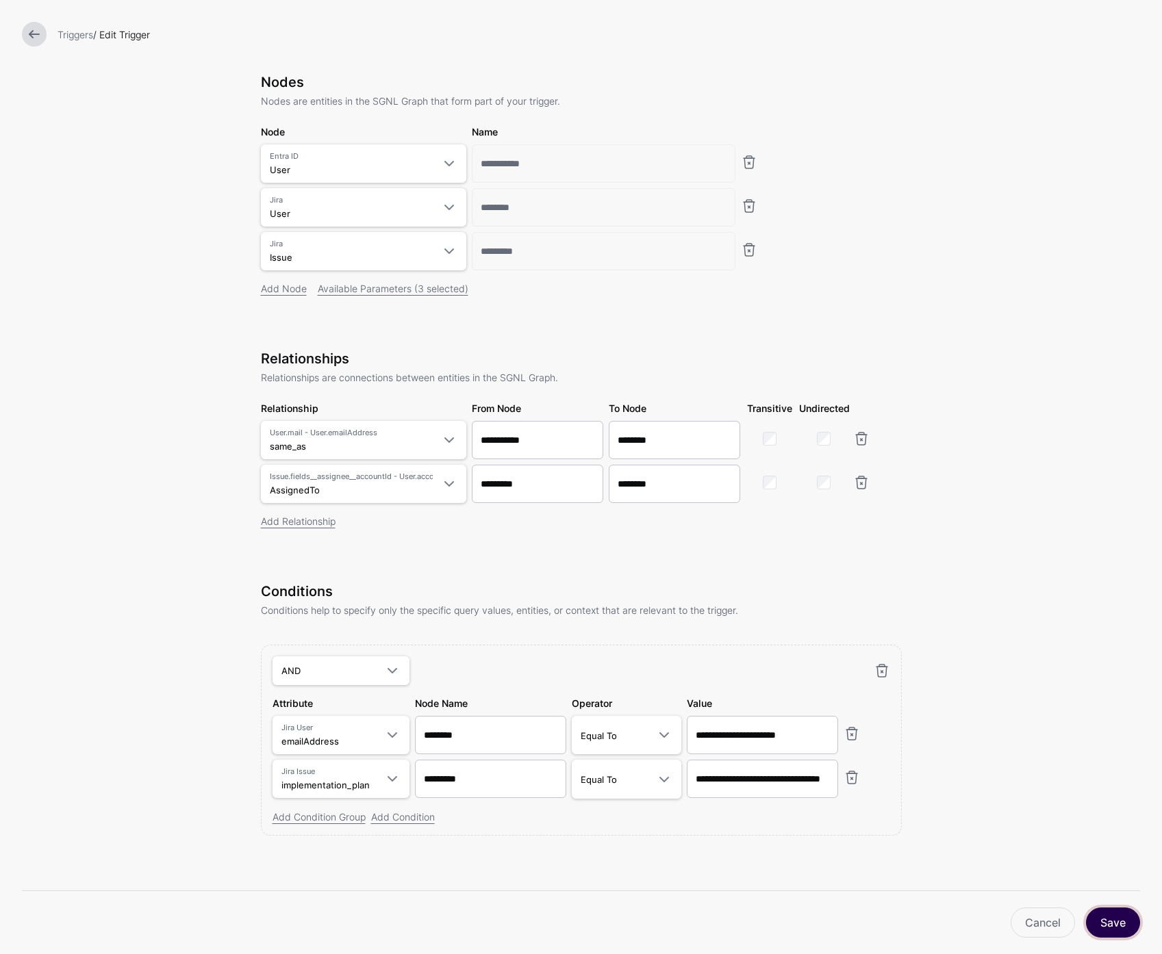
click at [1116, 926] on button "Save" at bounding box center [1113, 923] width 54 height 30
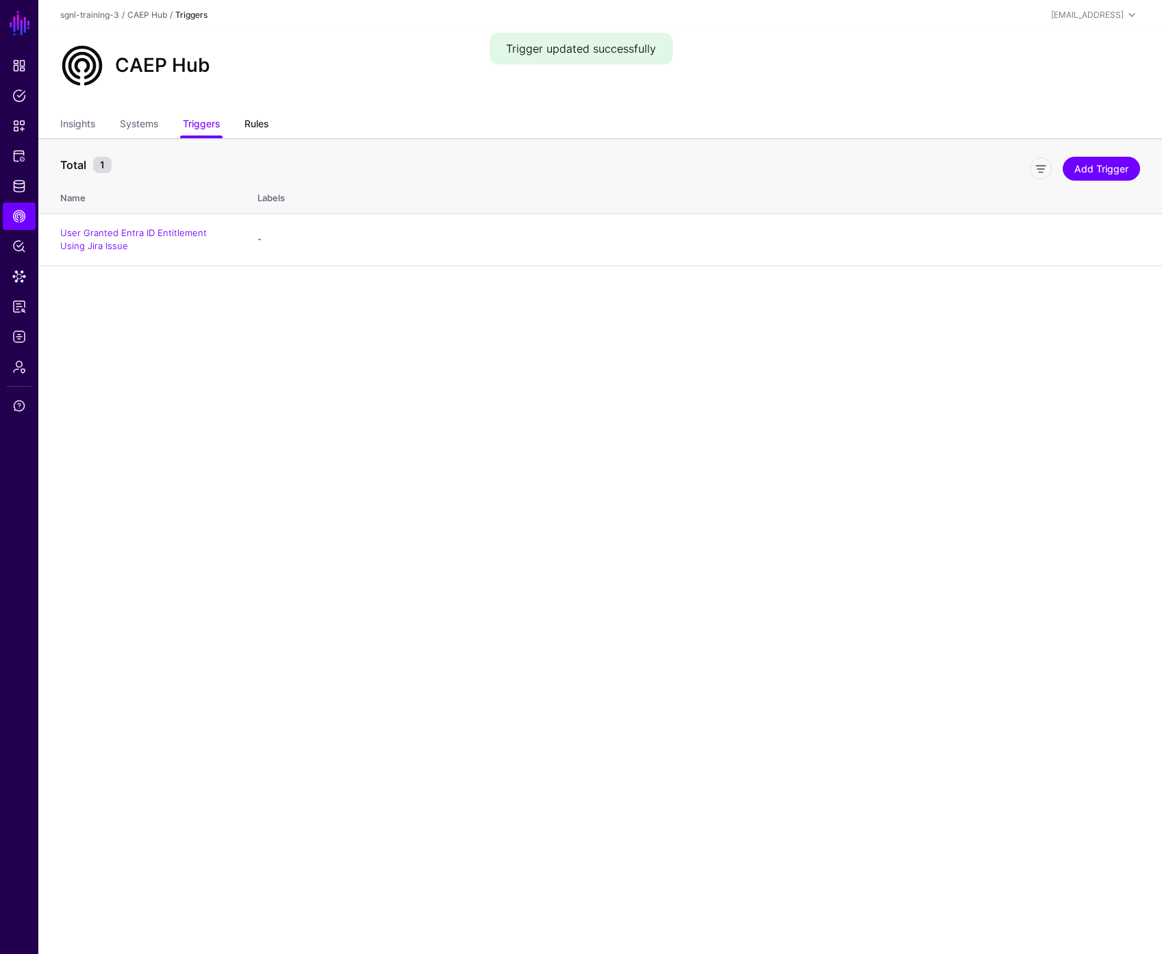
click at [266, 129] on link "Rules" at bounding box center [256, 125] width 24 height 26
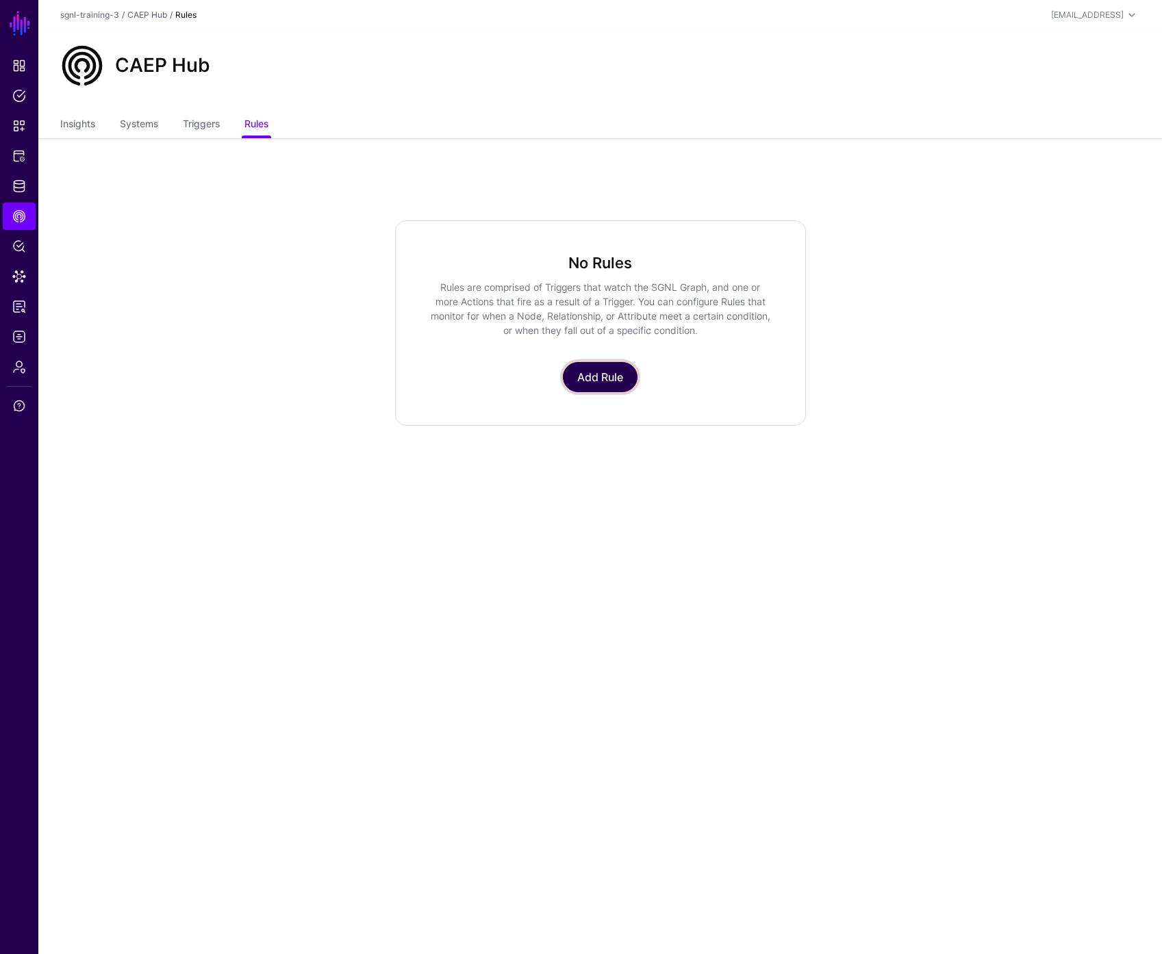
click at [595, 381] on link "Add Rule" at bounding box center [600, 377] width 75 height 30
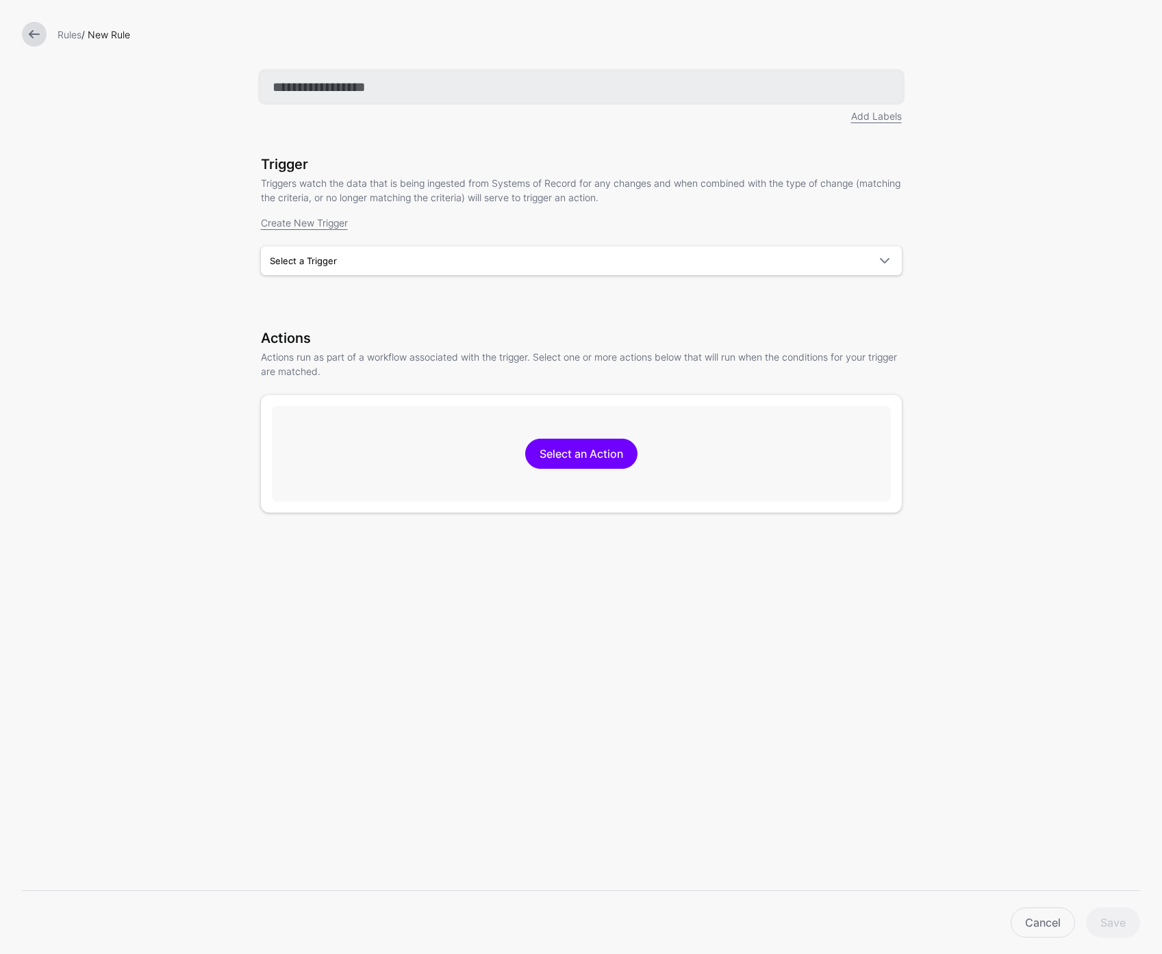
paste input "**********"
type input "**********"
click at [373, 259] on span "Select a Trigger" at bounding box center [569, 260] width 598 height 15
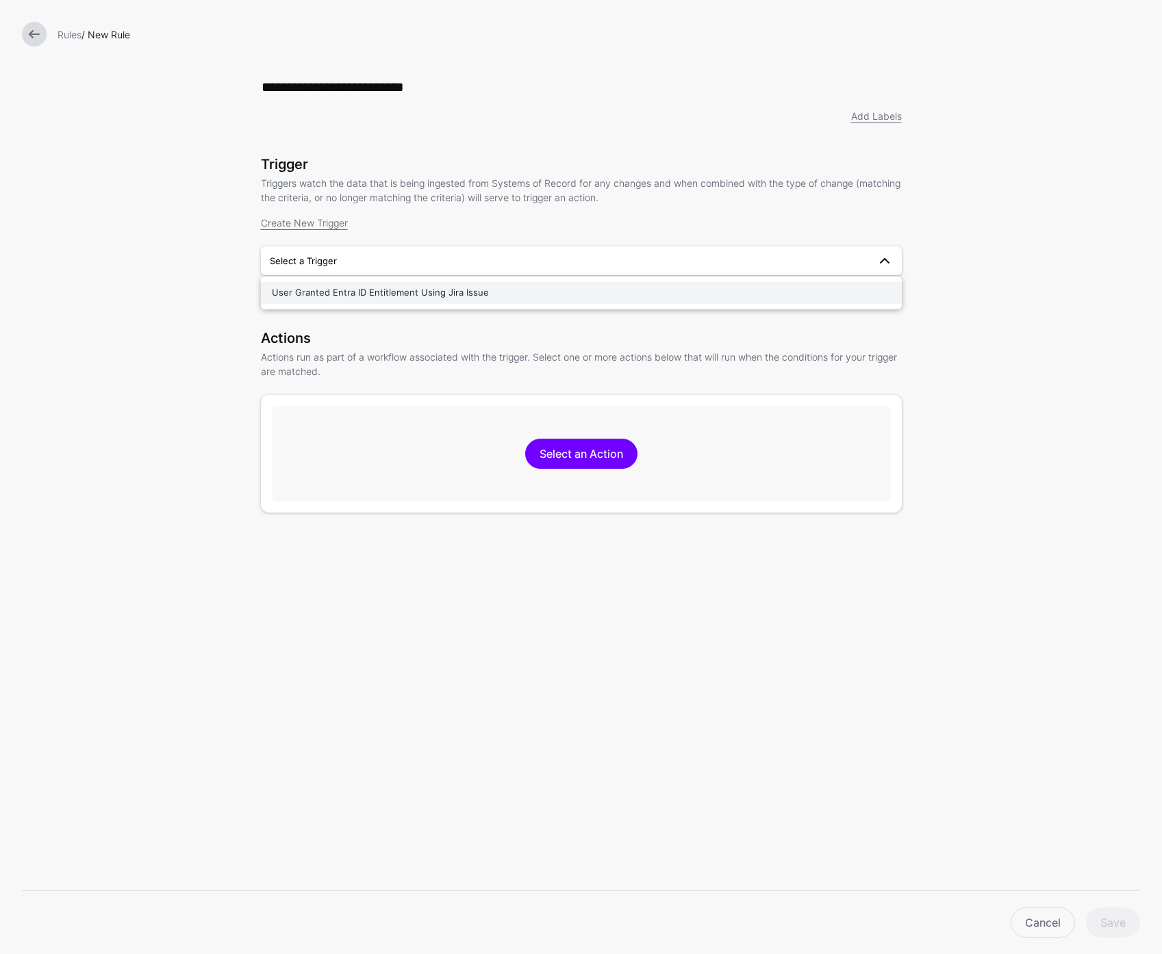
click at [376, 288] on span "User Granted Entra ID Entitlement Using Jira Issue" at bounding box center [380, 292] width 217 height 11
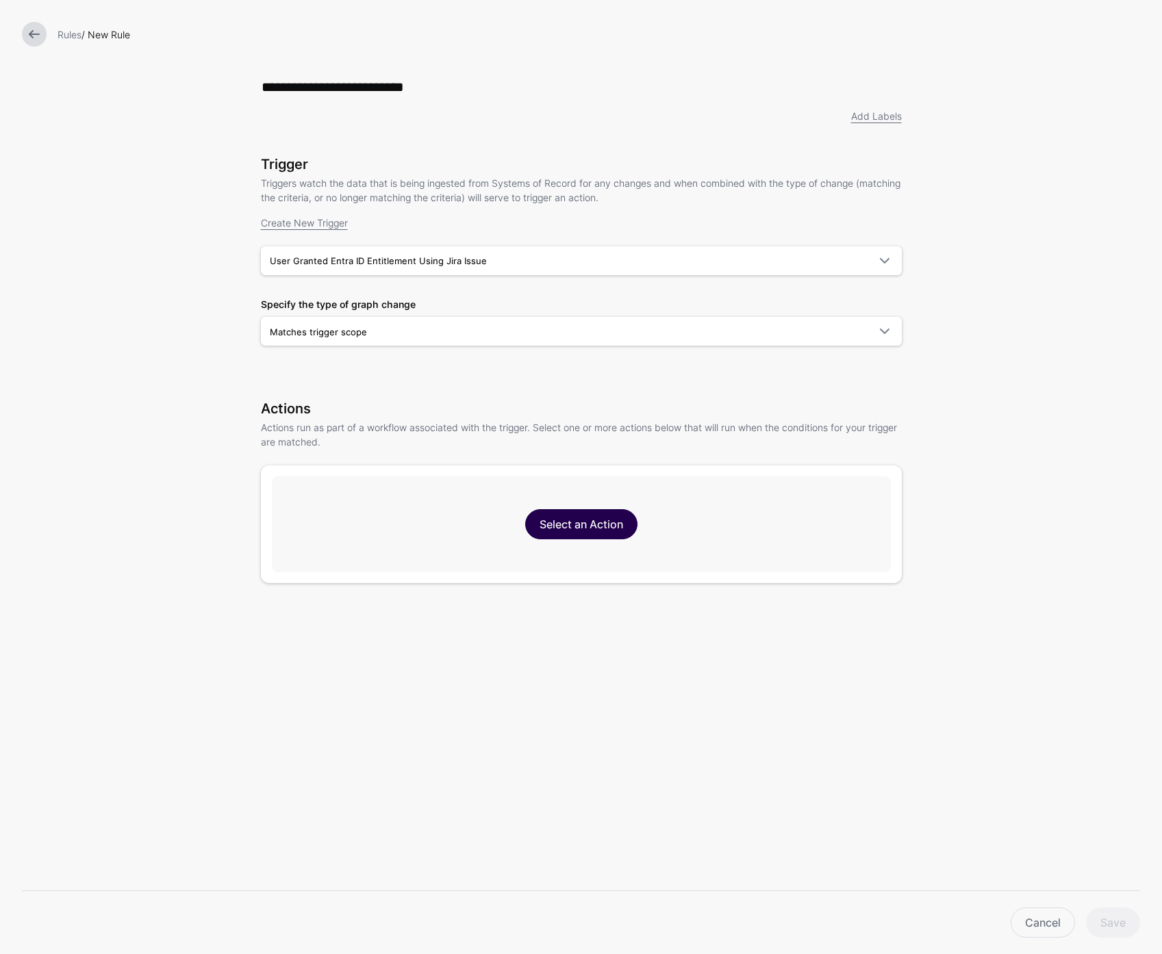
click at [589, 524] on link "Select an Action" at bounding box center [581, 524] width 112 height 30
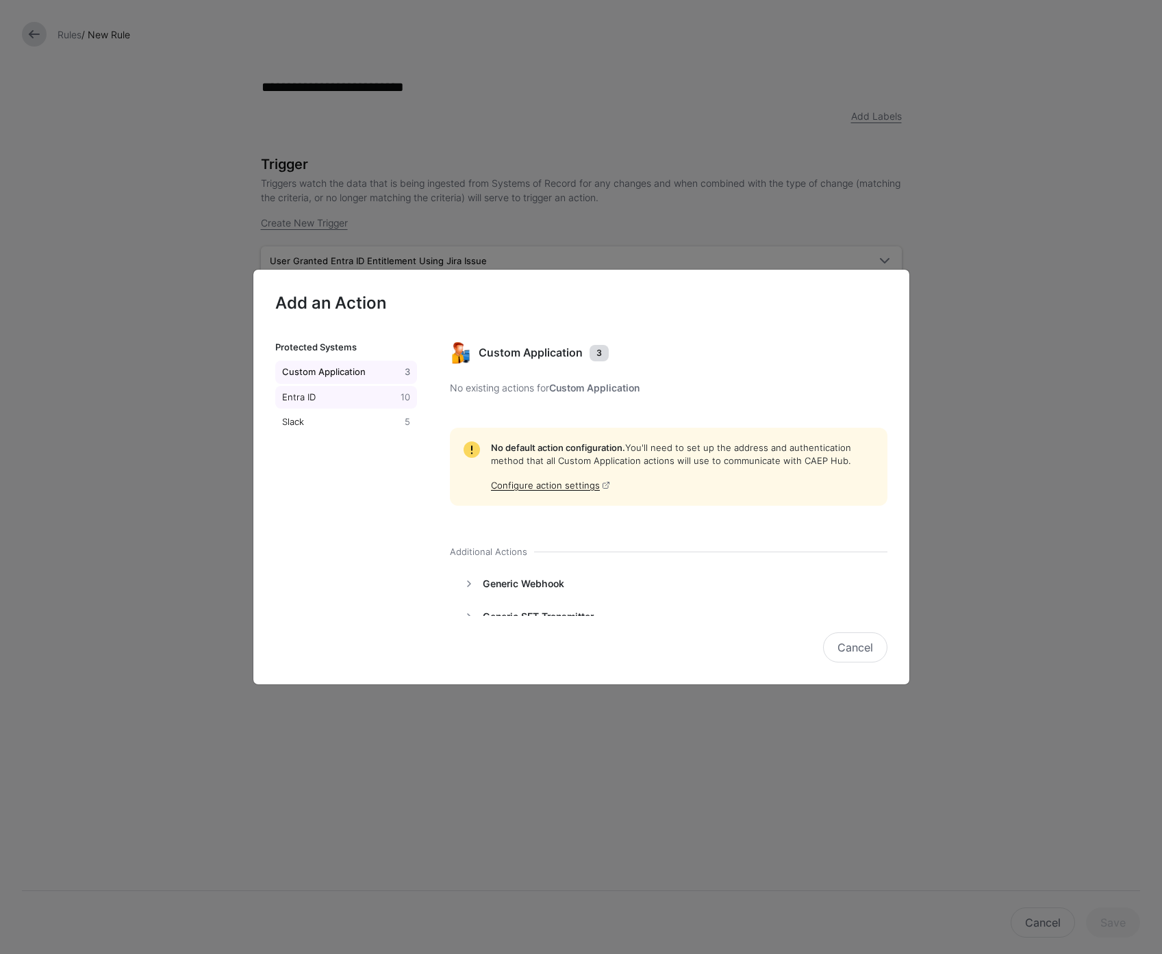
click at [309, 401] on div "Entra ID" at bounding box center [338, 398] width 119 height 14
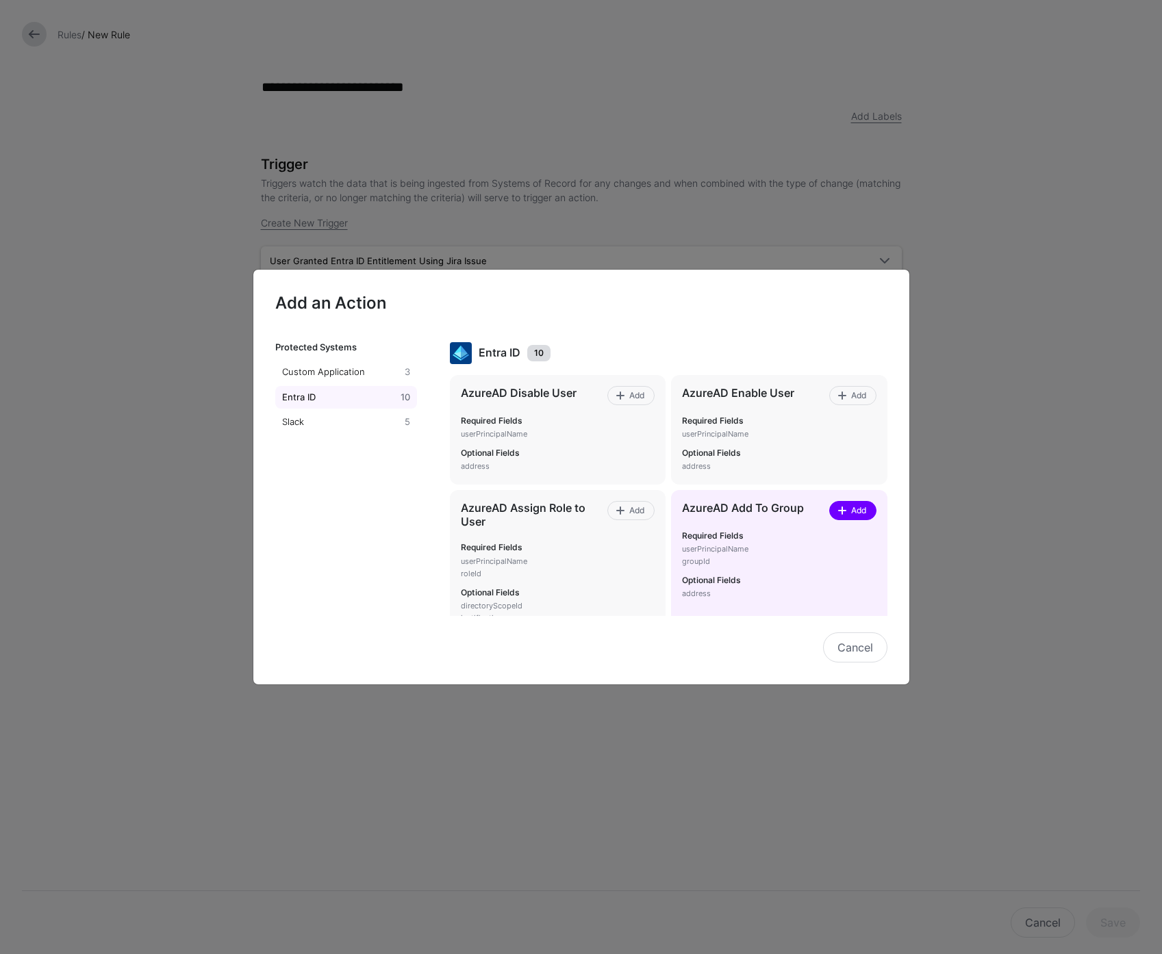
click at [849, 511] on span "Add" at bounding box center [858, 511] width 18 height 12
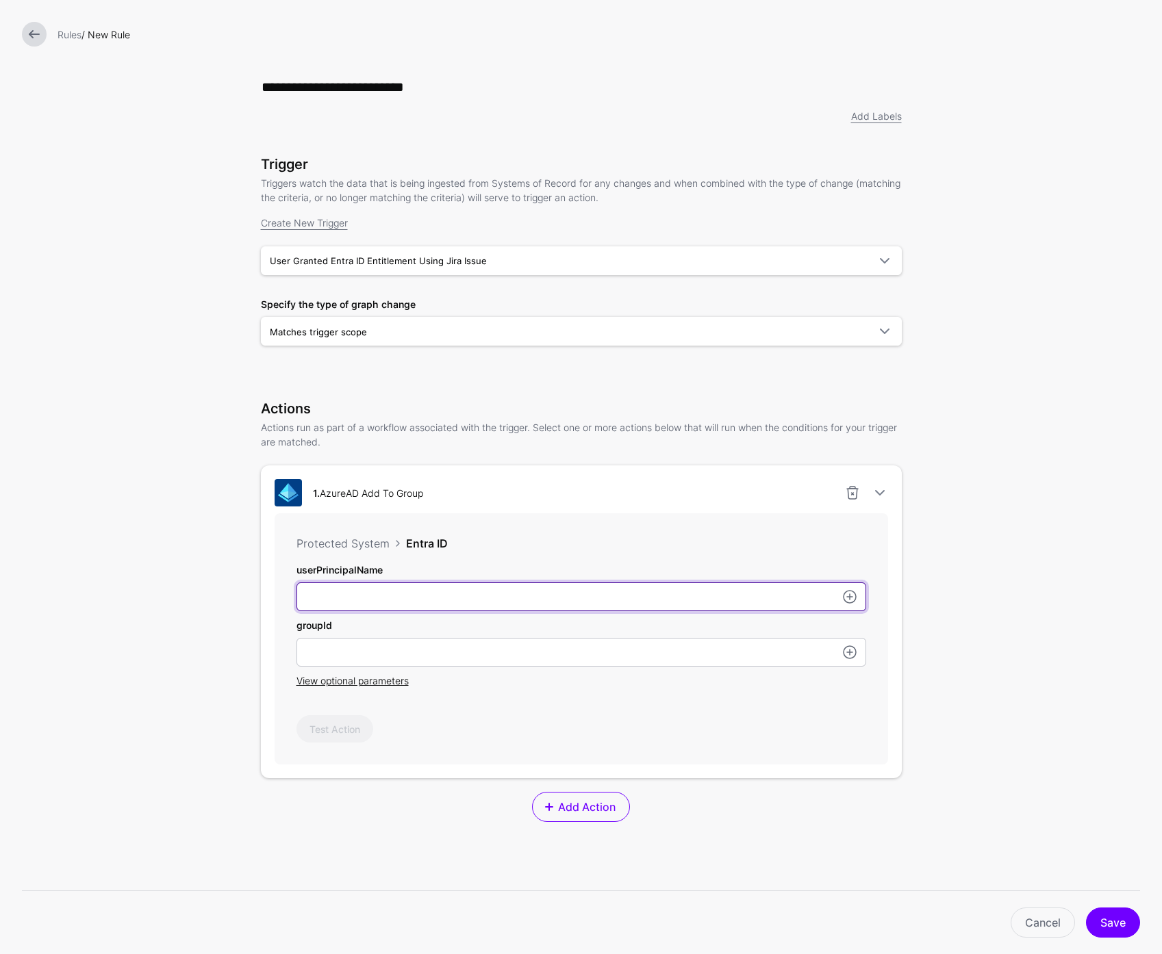
click at [504, 597] on input "userPrincipalName" at bounding box center [581, 597] width 570 height 29
paste input "**********"
type input "**********"
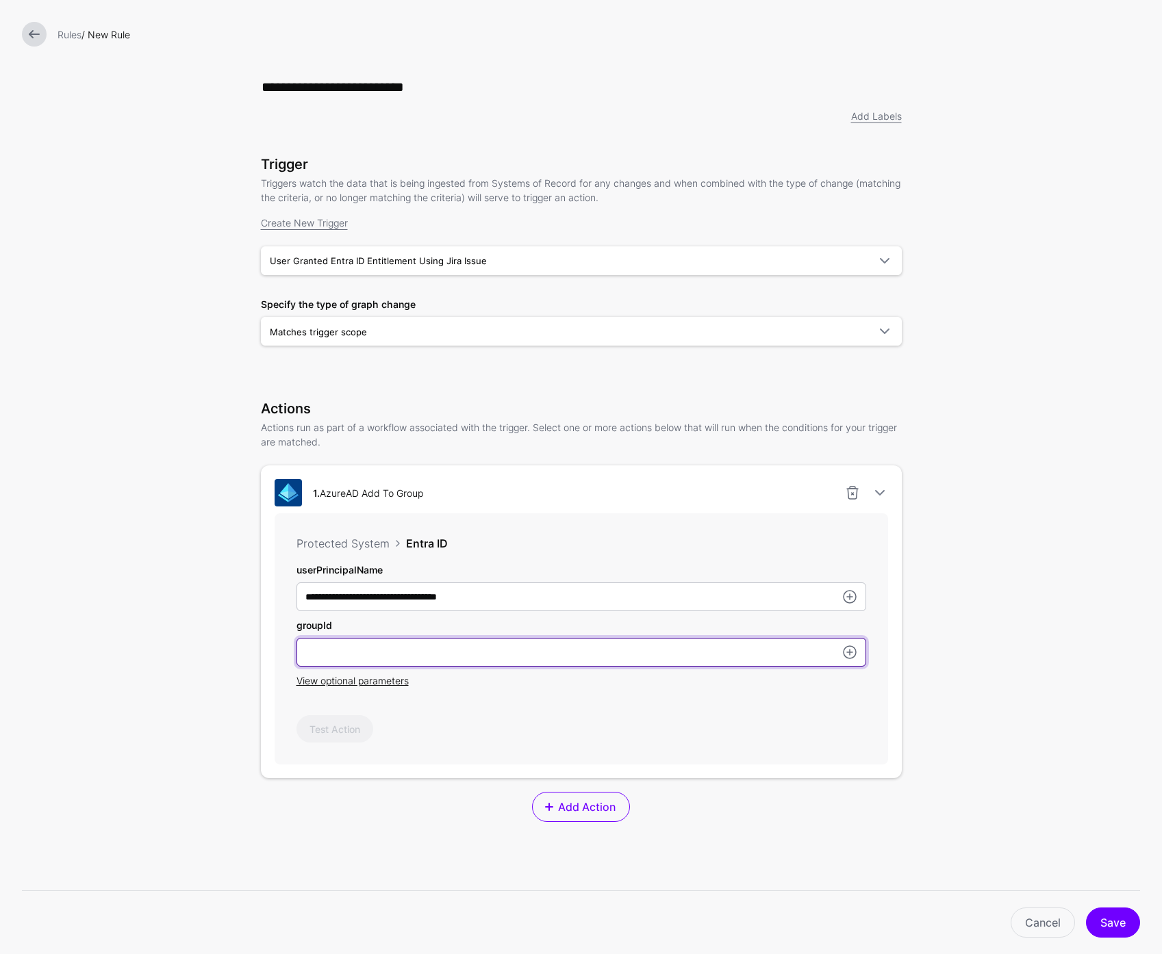
click at [762, 659] on input "userPrincipalName" at bounding box center [581, 652] width 570 height 29
click at [844, 655] on link at bounding box center [849, 652] width 16 height 16
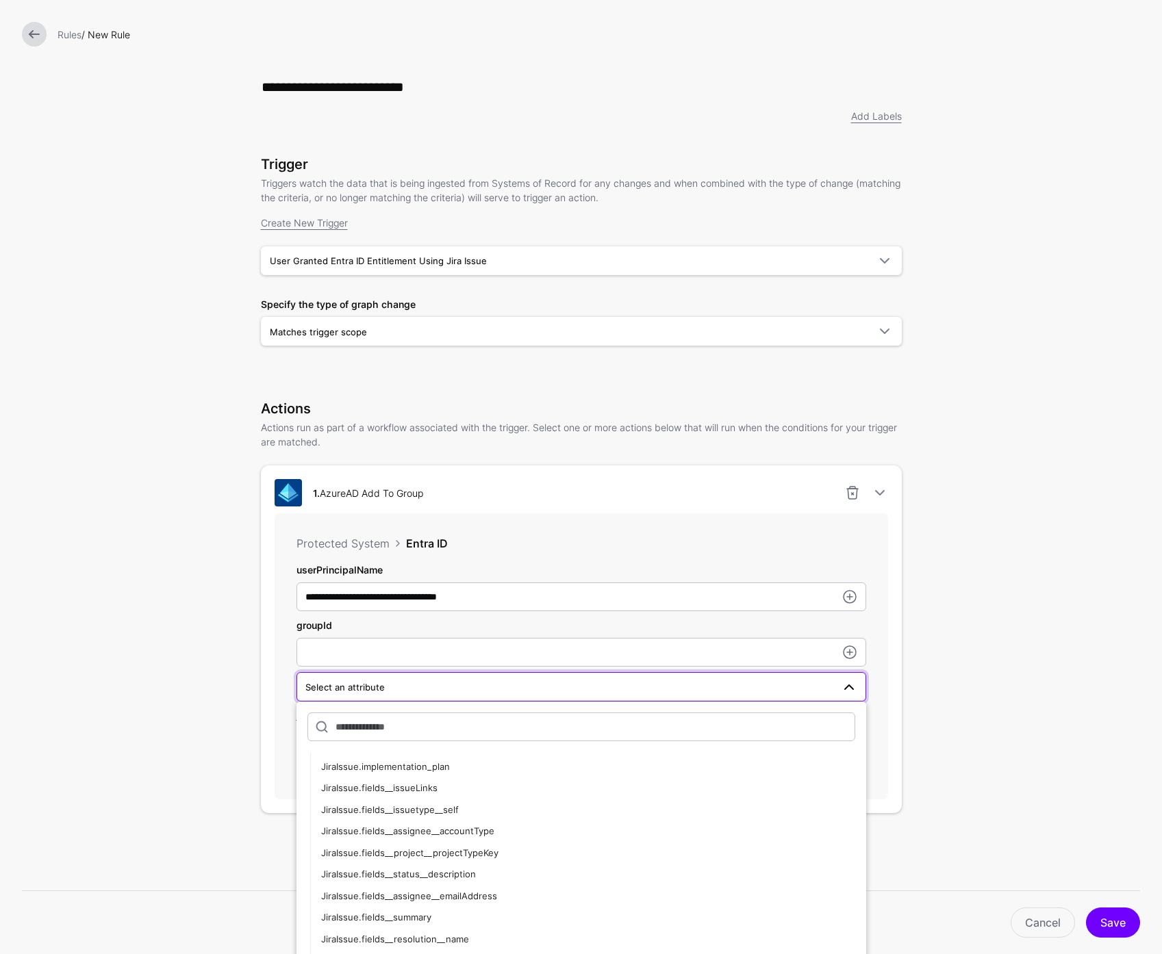
scroll to position [3062, 0]
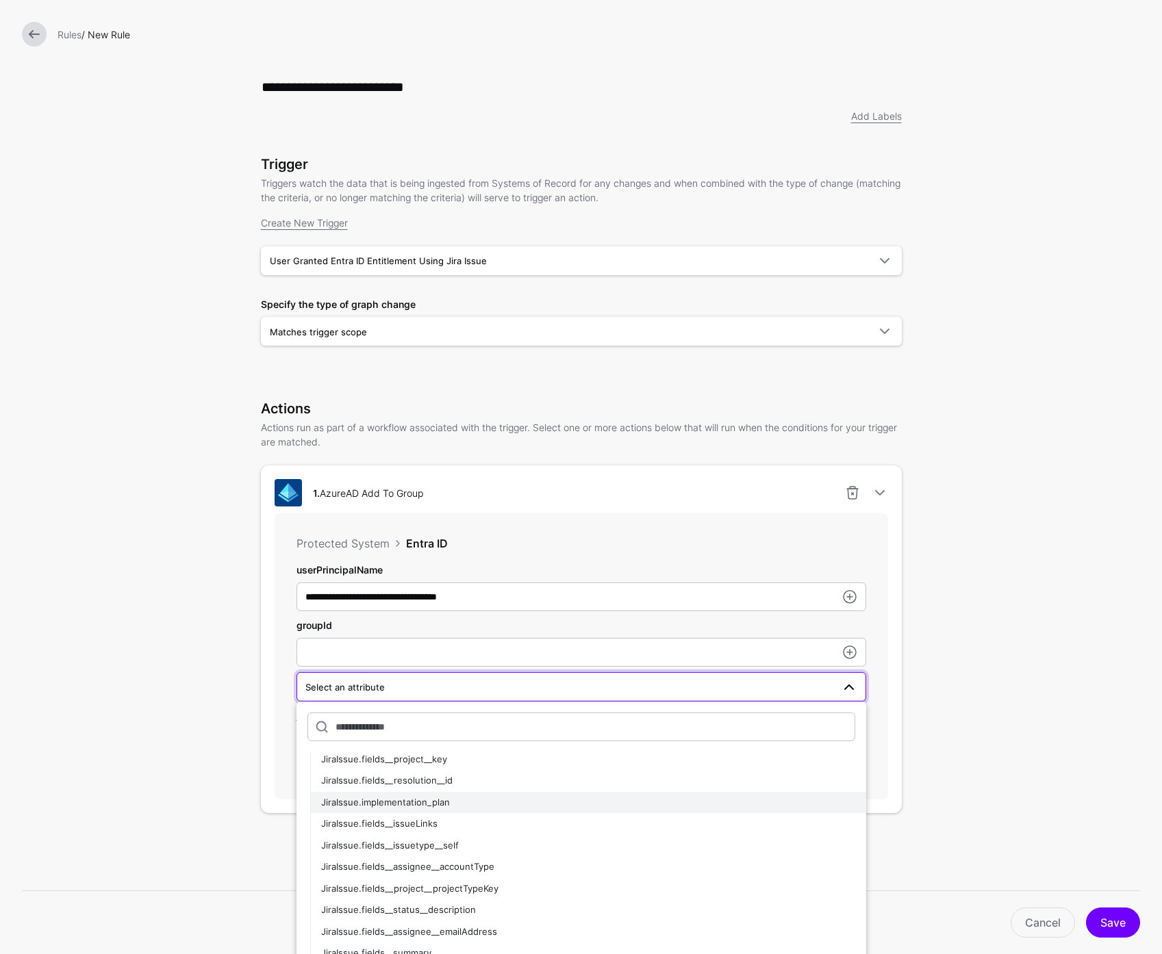
click at [433, 804] on span "JiraIssue.implementation_plan" at bounding box center [385, 802] width 129 height 11
type input "**********"
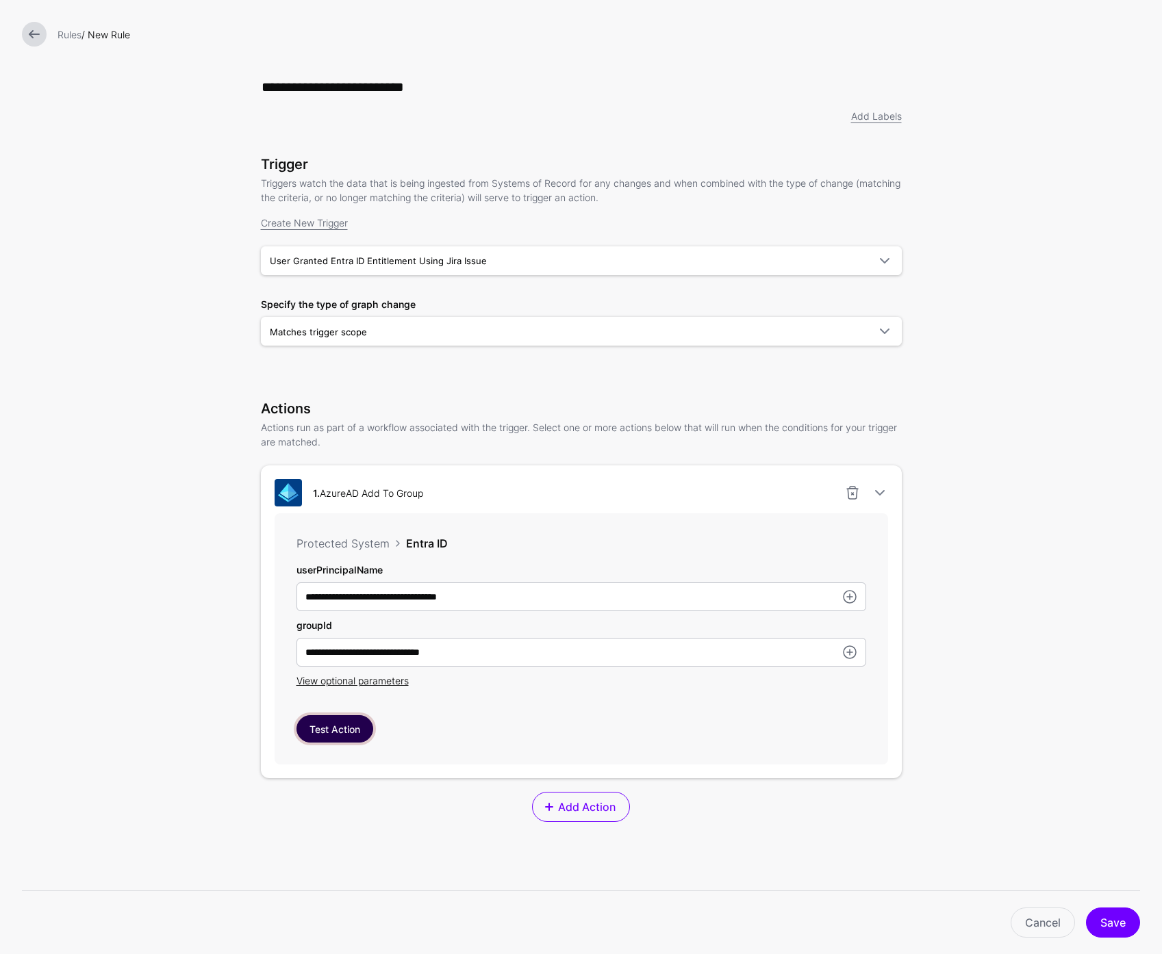
click at [337, 733] on button "Test Action" at bounding box center [334, 728] width 77 height 27
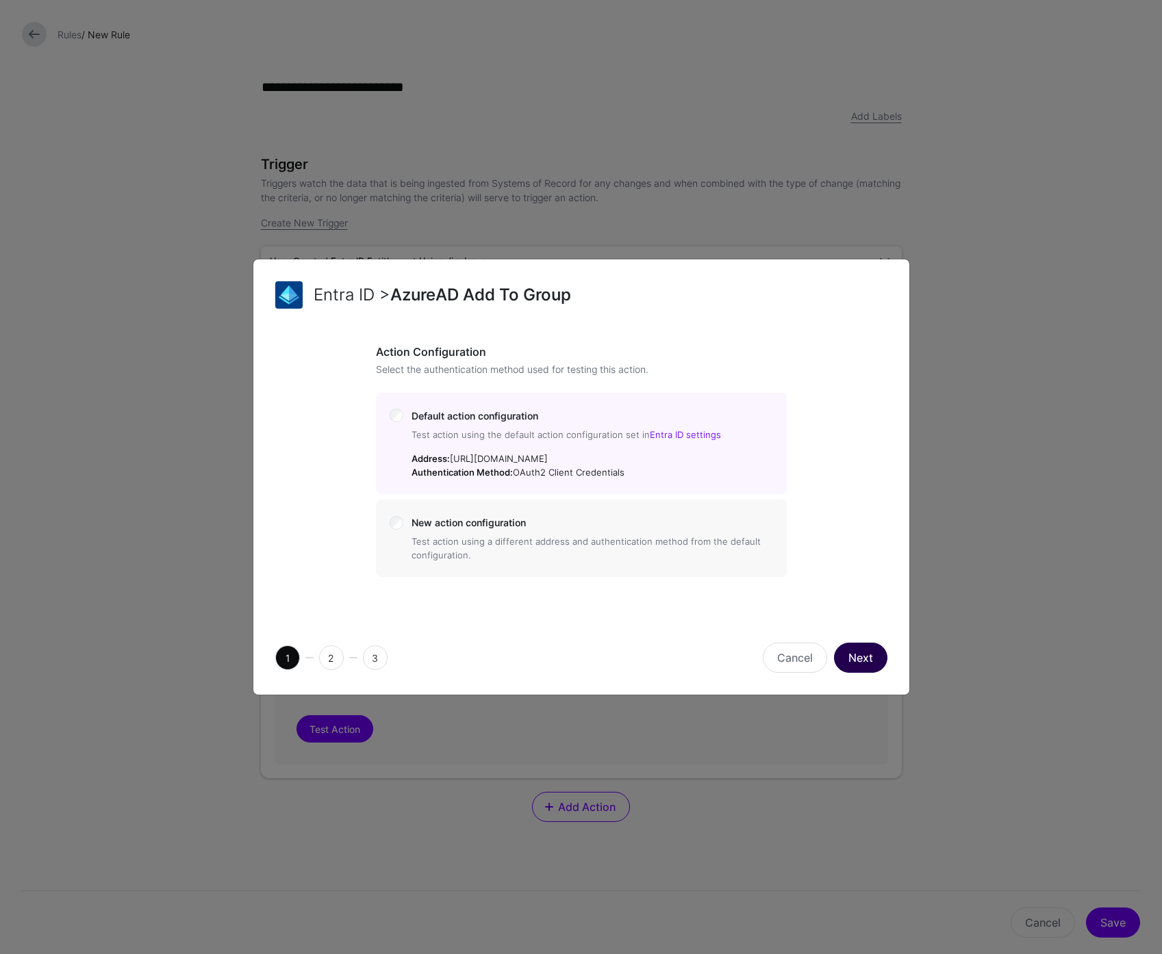
click at [861, 655] on button "Next" at bounding box center [860, 658] width 53 height 30
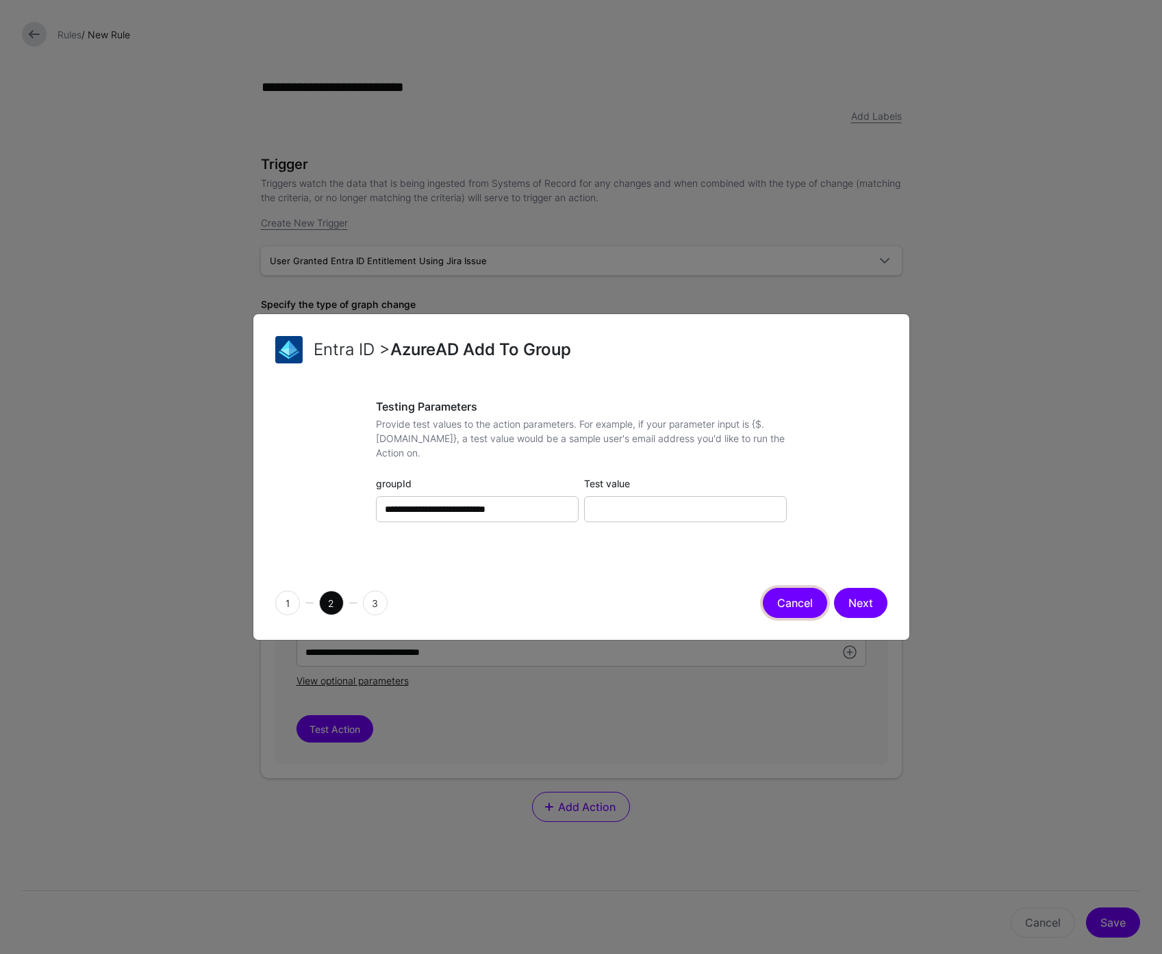
click at [791, 603] on button "Cancel" at bounding box center [795, 603] width 64 height 30
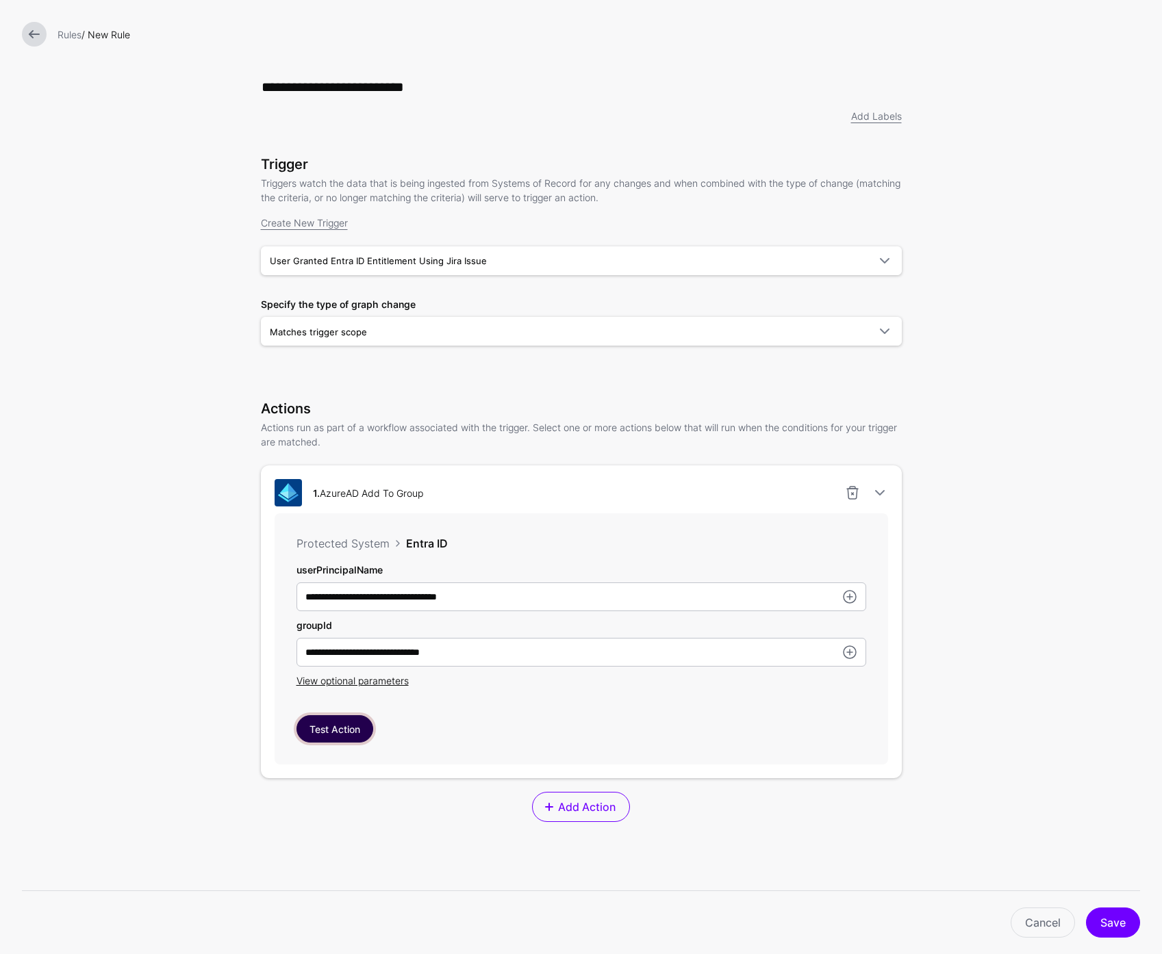
click at [344, 732] on button "Test Action" at bounding box center [334, 728] width 77 height 27
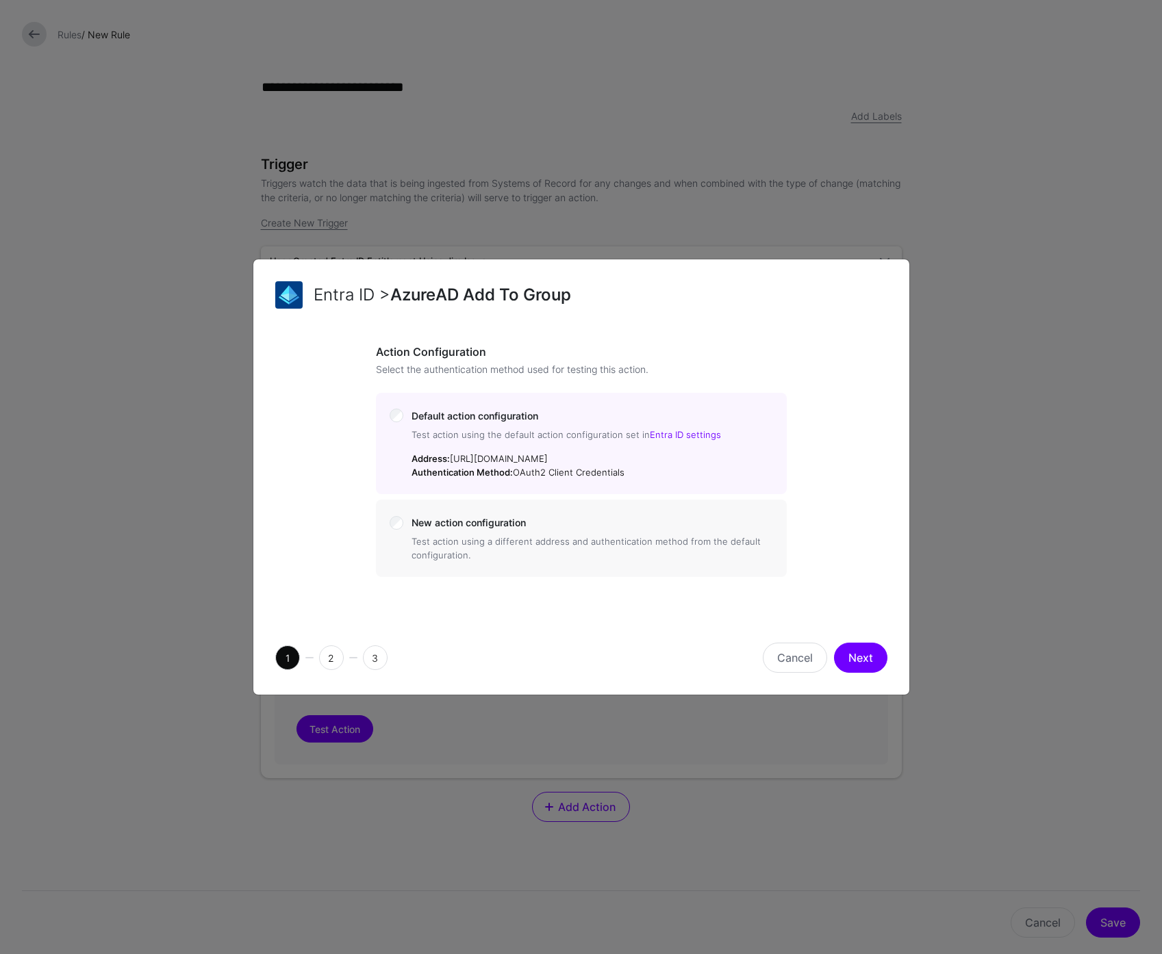
click at [574, 540] on div "Test action using a different address and authentication method from the defaul…" at bounding box center [591, 548] width 361 height 27
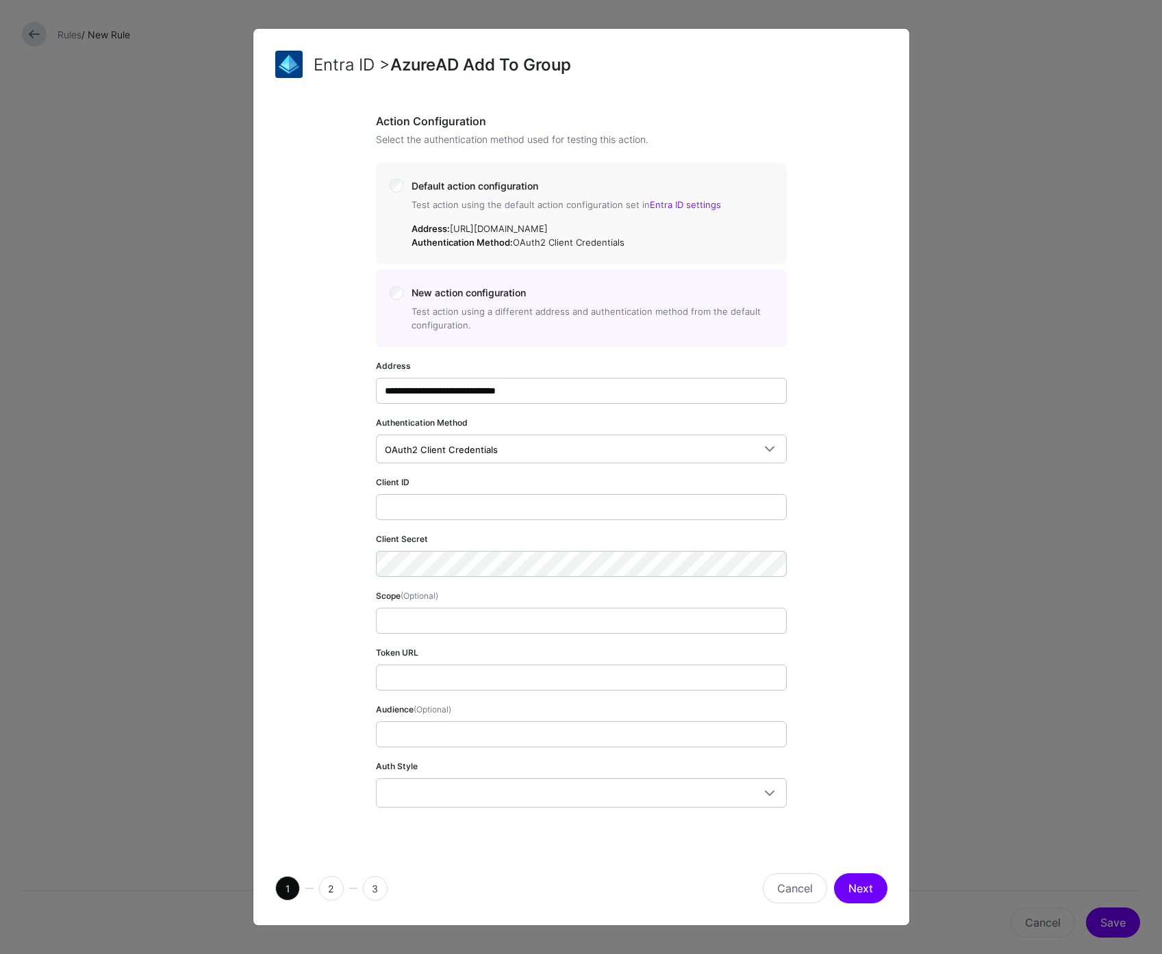
click at [461, 177] on label "Default action configuration Test action using the default action configuration…" at bounding box center [591, 213] width 361 height 73
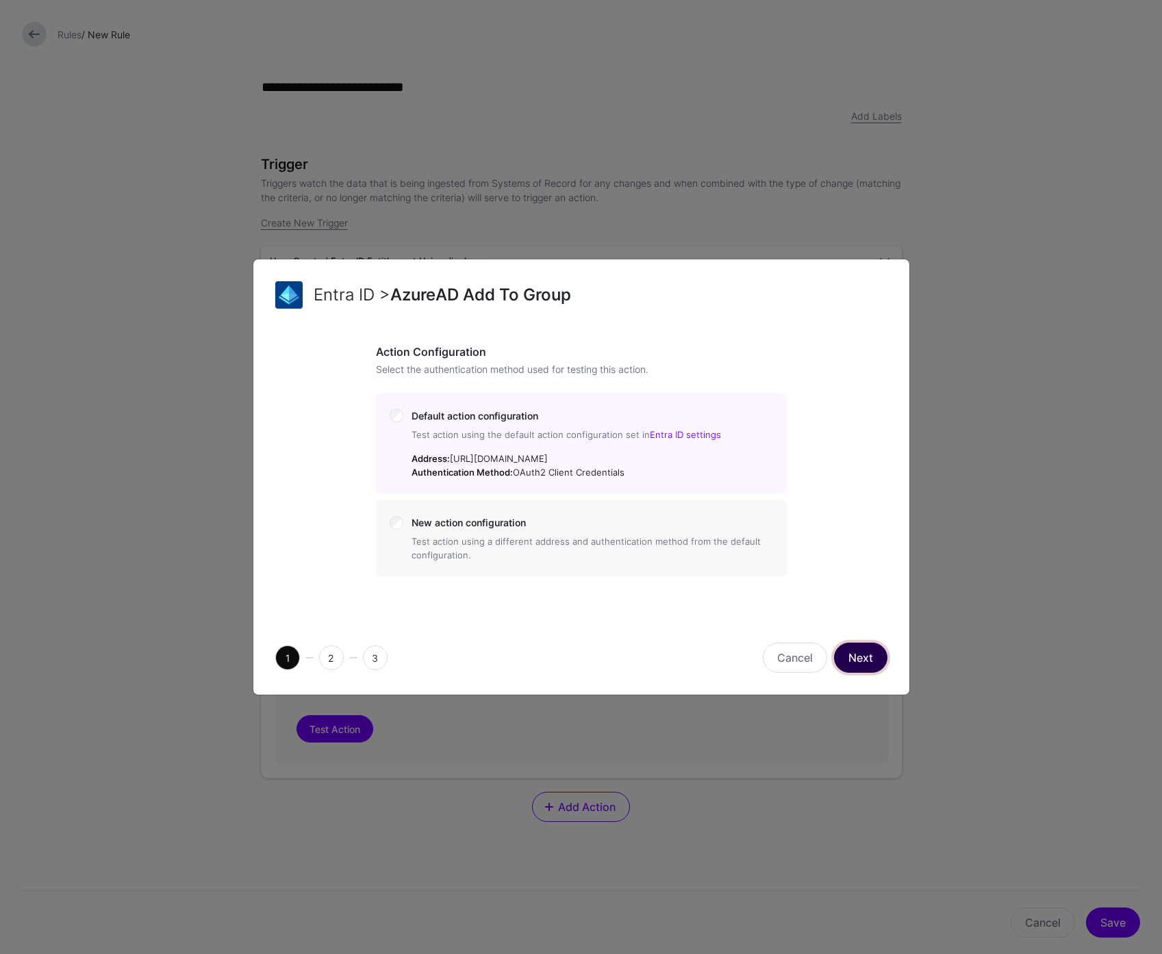
click at [865, 656] on button "Next" at bounding box center [860, 658] width 53 height 30
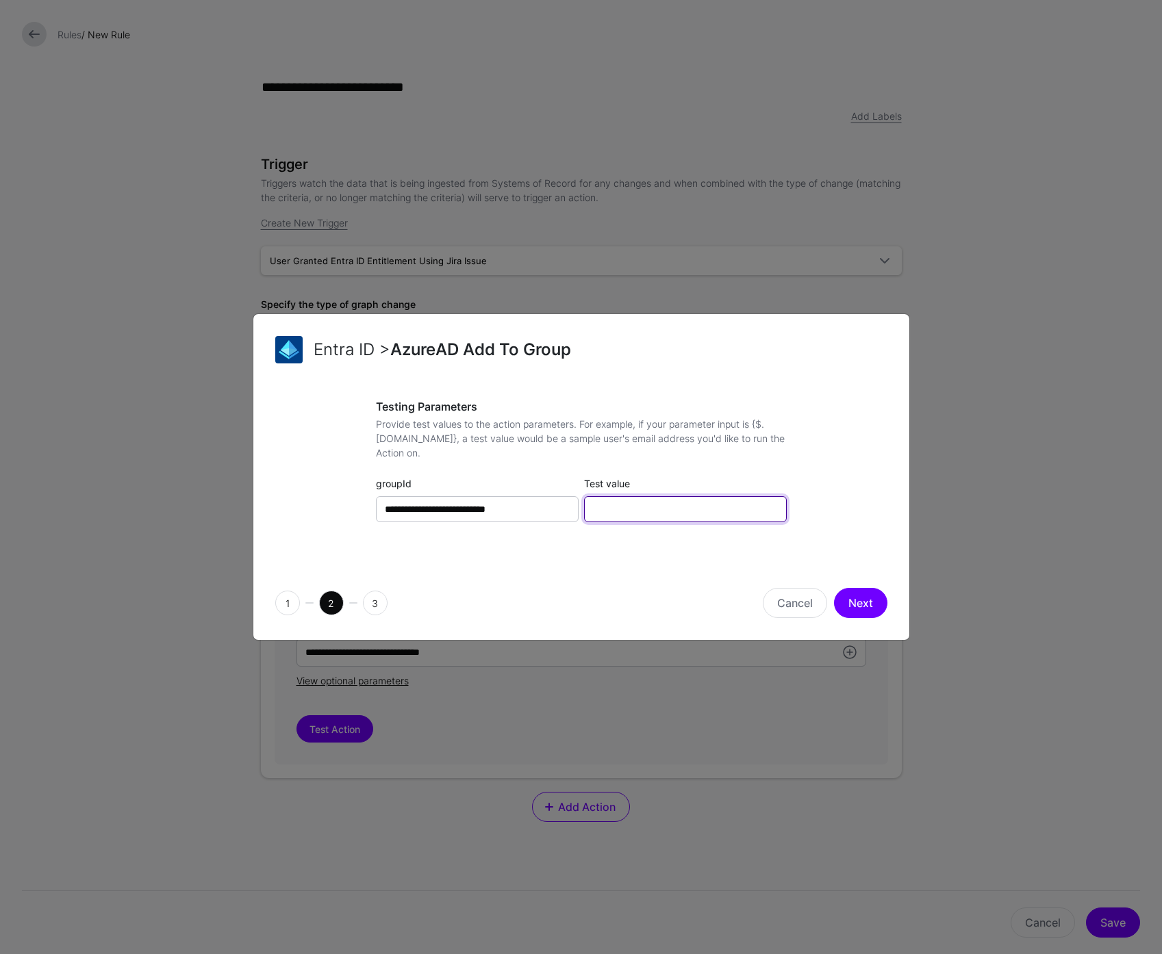
click at [655, 505] on input "Test value" at bounding box center [685, 509] width 203 height 26
paste input "**********"
type input "**********"
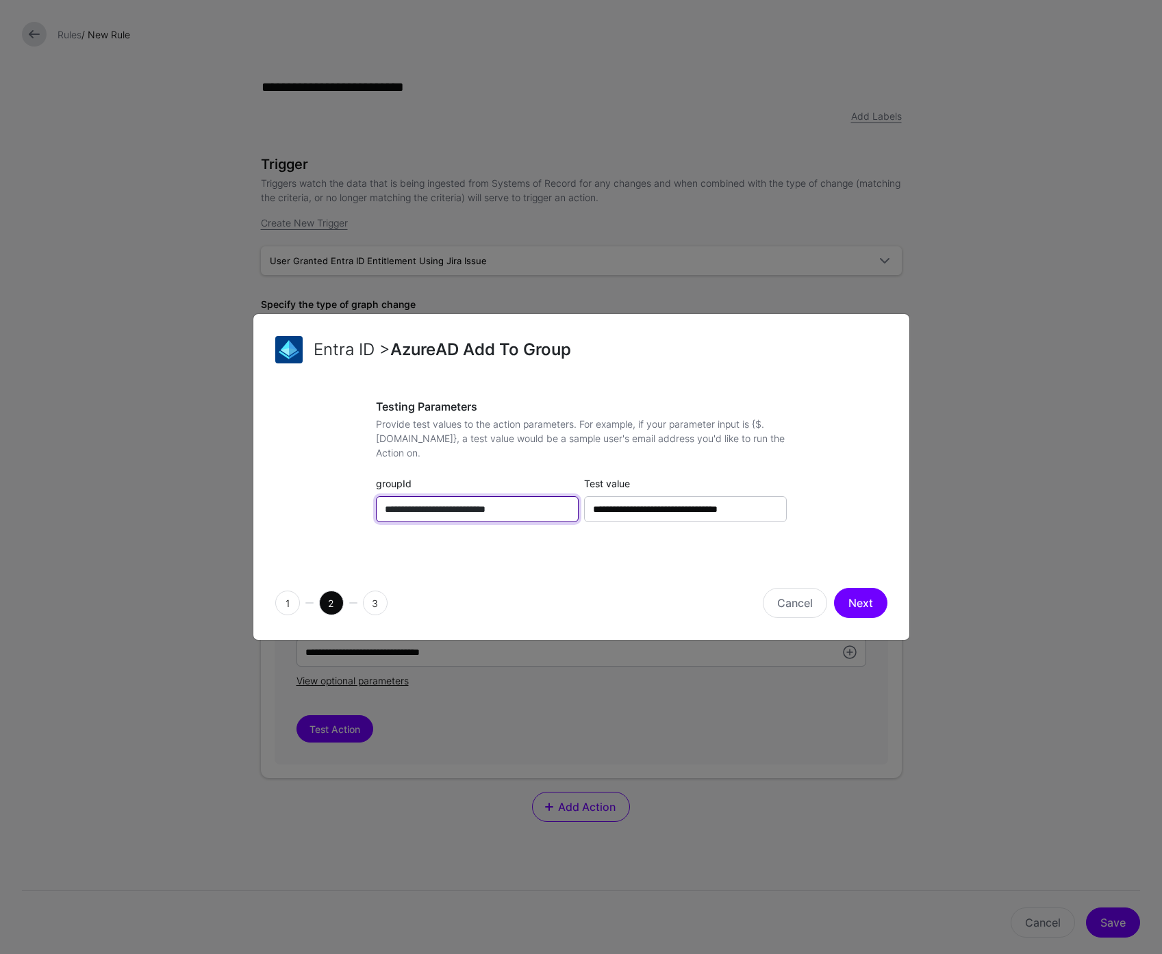
click at [527, 511] on input "**********" at bounding box center [477, 509] width 203 height 26
drag, startPoint x: 527, startPoint y: 511, endPoint x: 339, endPoint y: 511, distance: 188.3
click at [339, 511] on div "**********" at bounding box center [581, 475] width 612 height 149
paste input "text"
type input "**********"
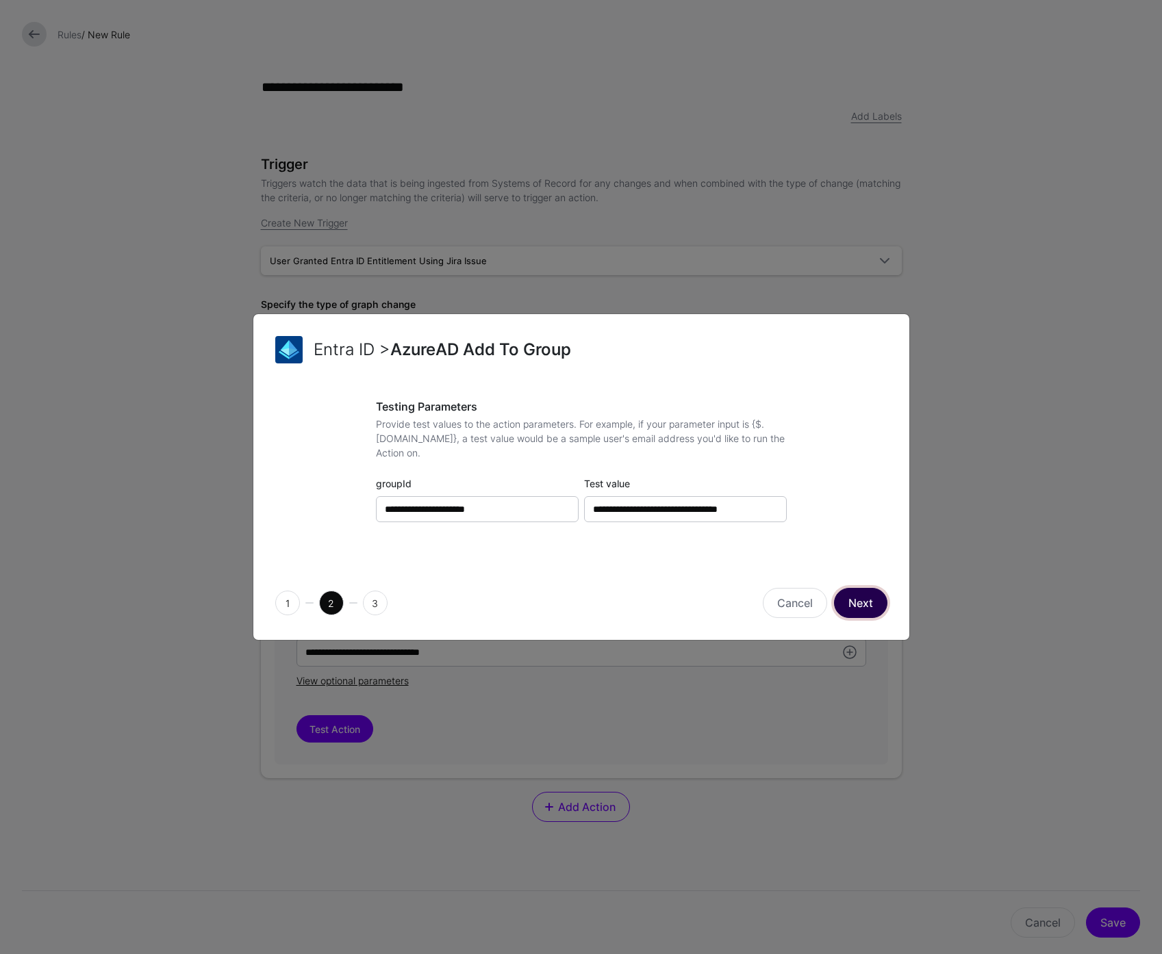
click at [859, 602] on button "Next" at bounding box center [860, 603] width 53 height 30
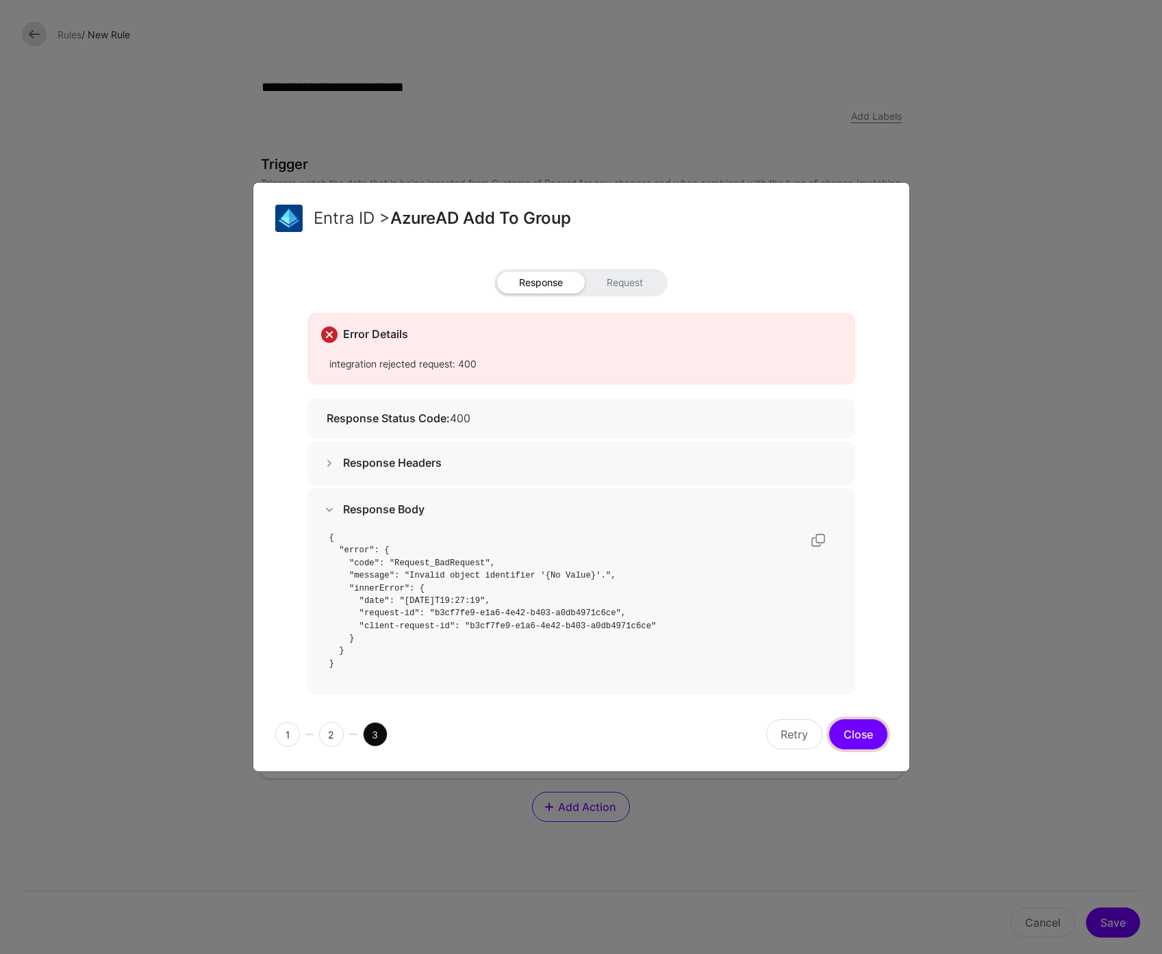
click at [859, 735] on button "Close" at bounding box center [858, 735] width 58 height 30
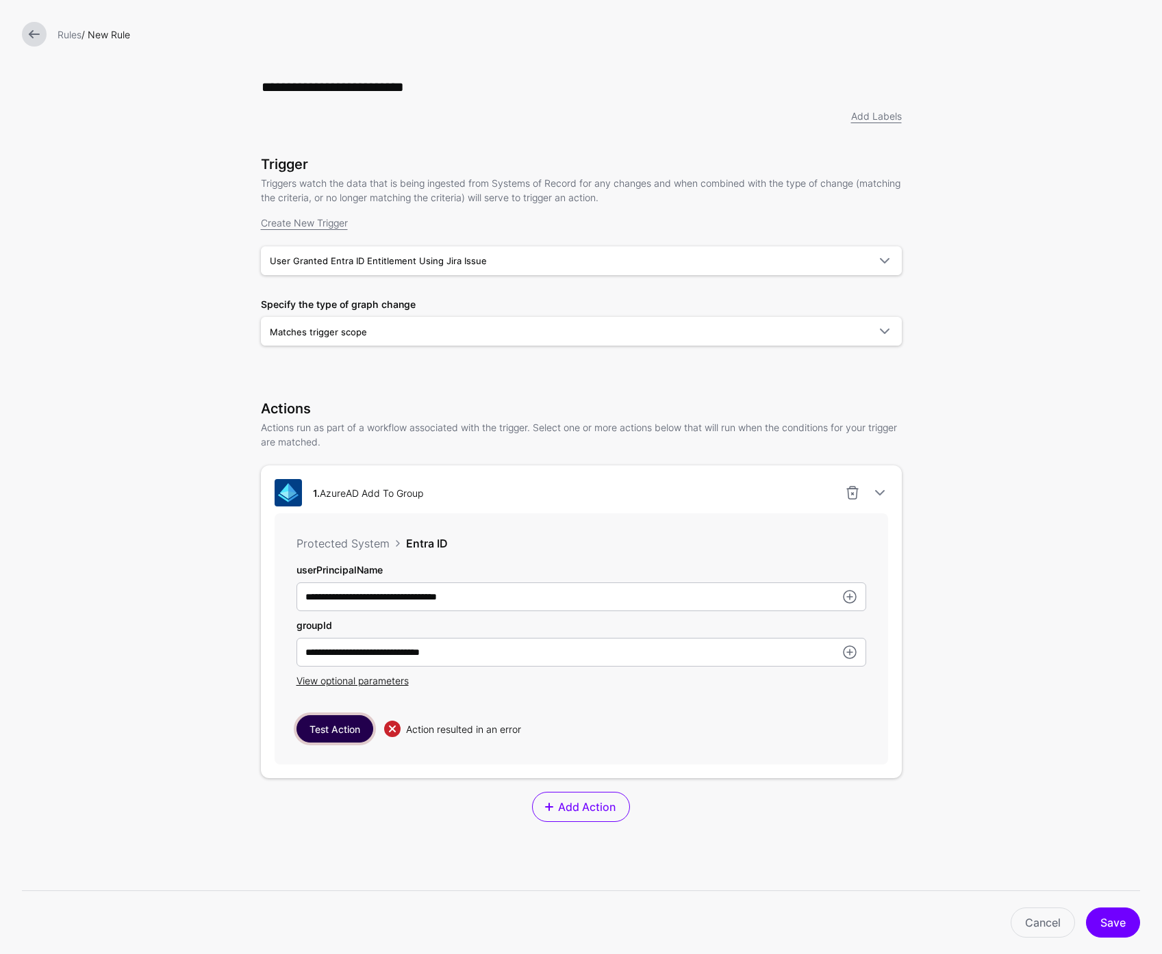
click at [320, 731] on button "Test Action" at bounding box center [334, 728] width 77 height 27
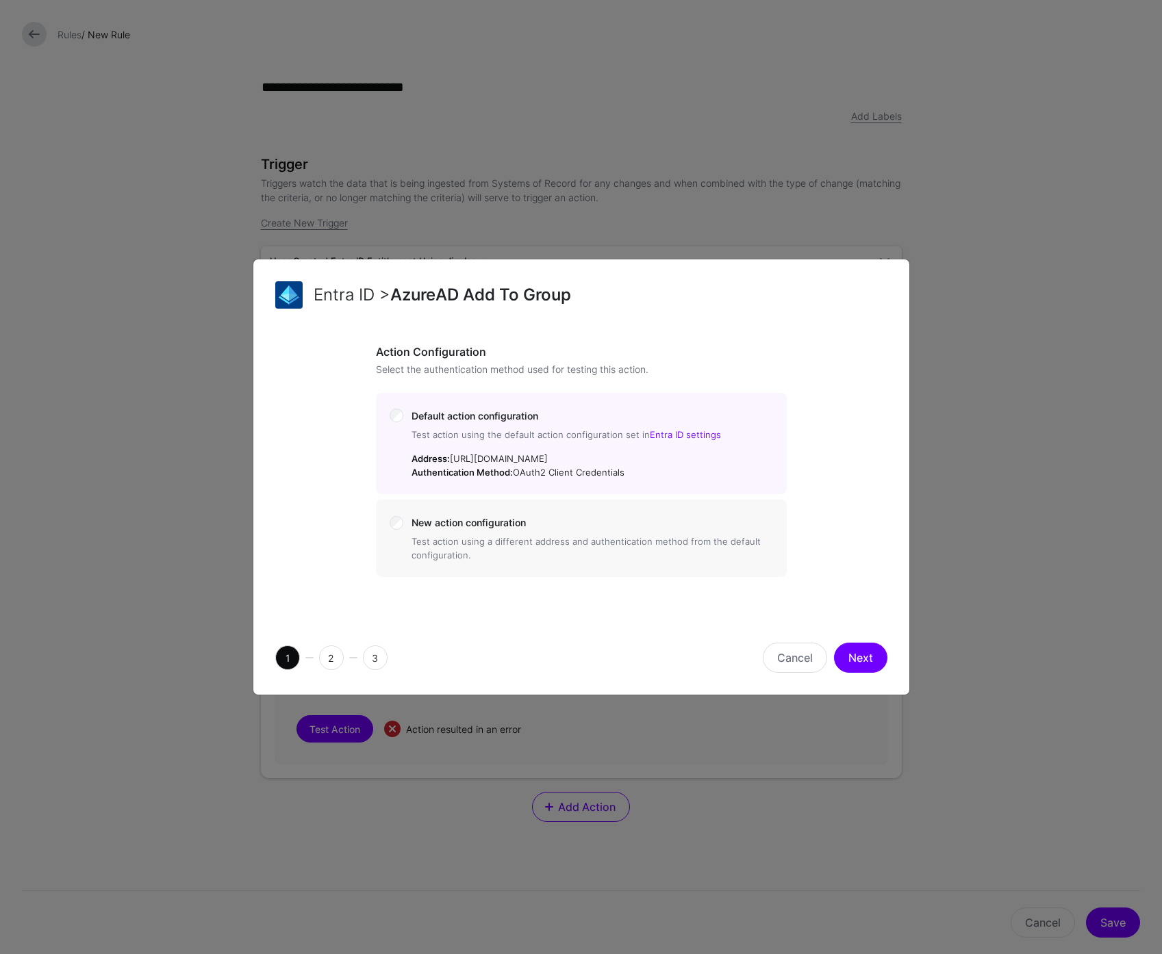
click at [470, 517] on span "New action configuration" at bounding box center [468, 523] width 114 height 12
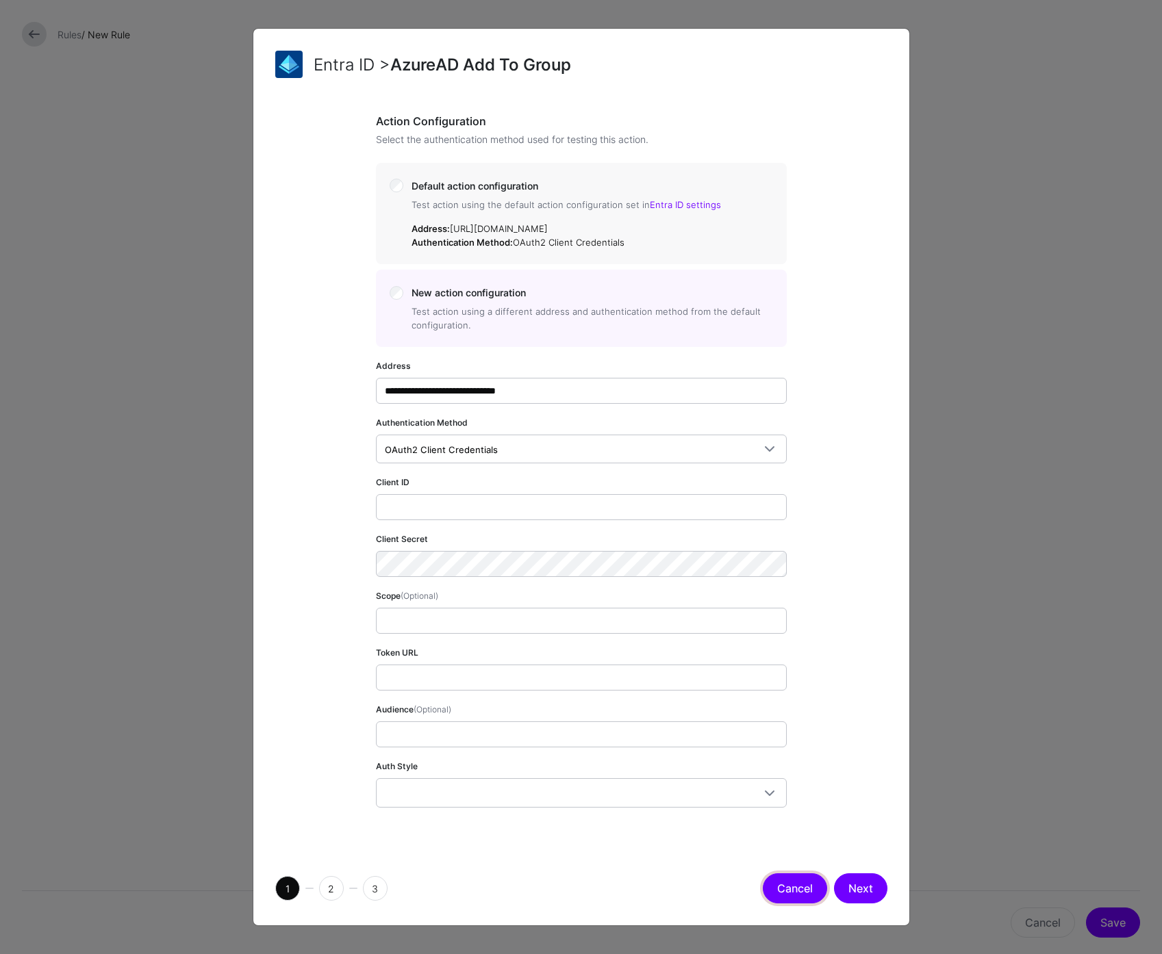
click at [796, 895] on button "Cancel" at bounding box center [795, 889] width 64 height 30
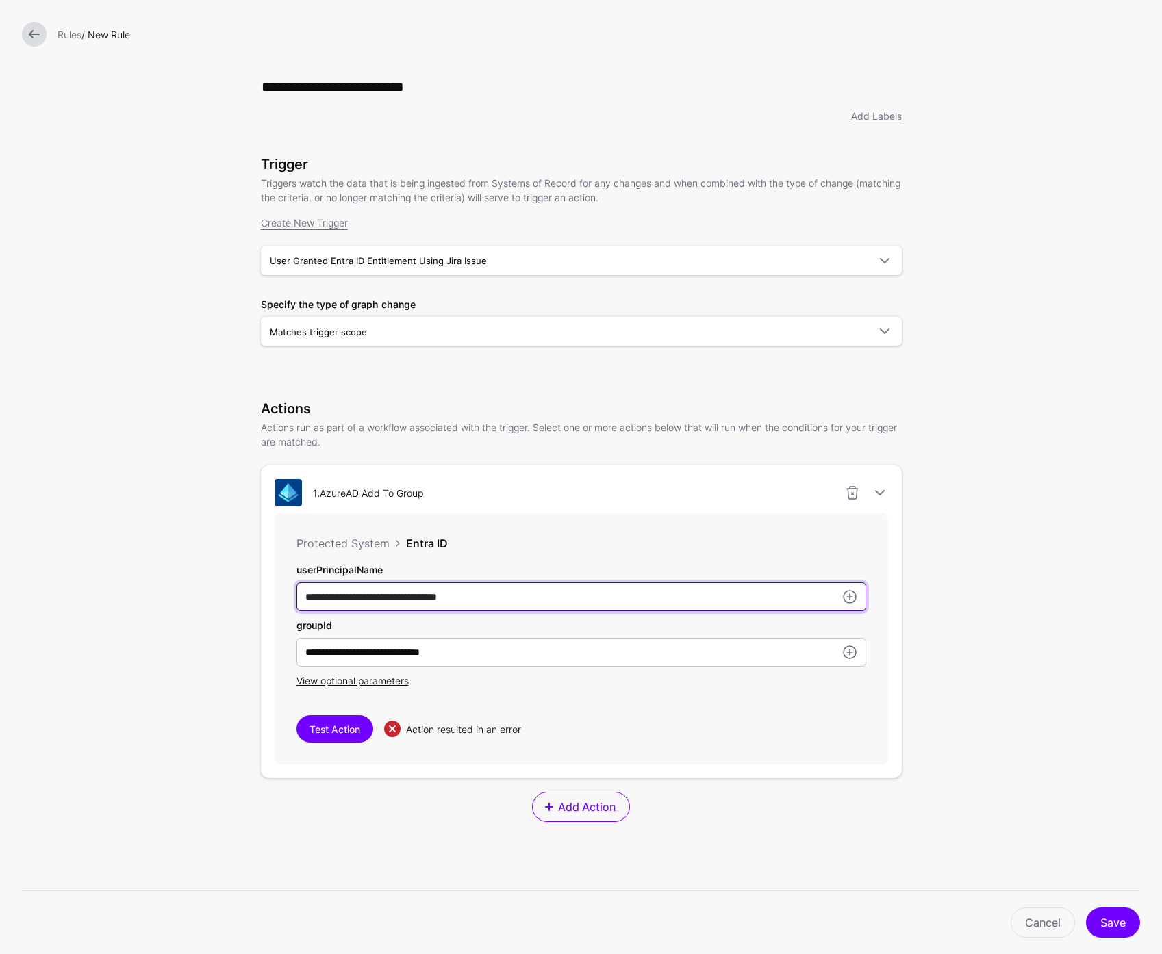
click at [529, 596] on input "**********" at bounding box center [581, 597] width 570 height 29
drag, startPoint x: 531, startPoint y: 596, endPoint x: 246, endPoint y: 593, distance: 284.8
click at [246, 593] on div "**********" at bounding box center [581, 561] width 685 height 1123
paste input "text"
type input "**********"
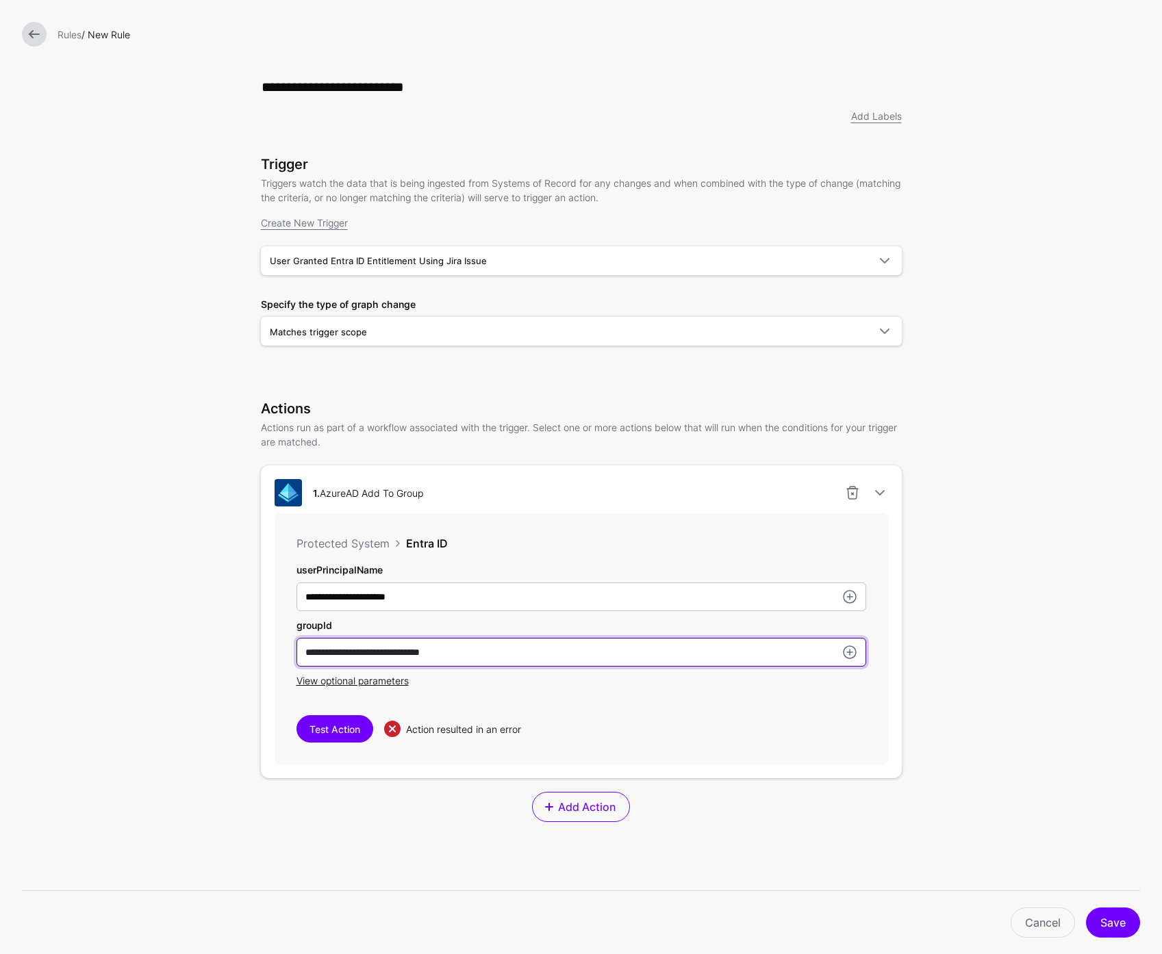
click at [494, 650] on input "**********" at bounding box center [581, 652] width 570 height 29
drag, startPoint x: 502, startPoint y: 653, endPoint x: 258, endPoint y: 659, distance: 243.8
click at [261, 659] on div "**********" at bounding box center [581, 622] width 641 height 313
paste input "***"
type input "**********"
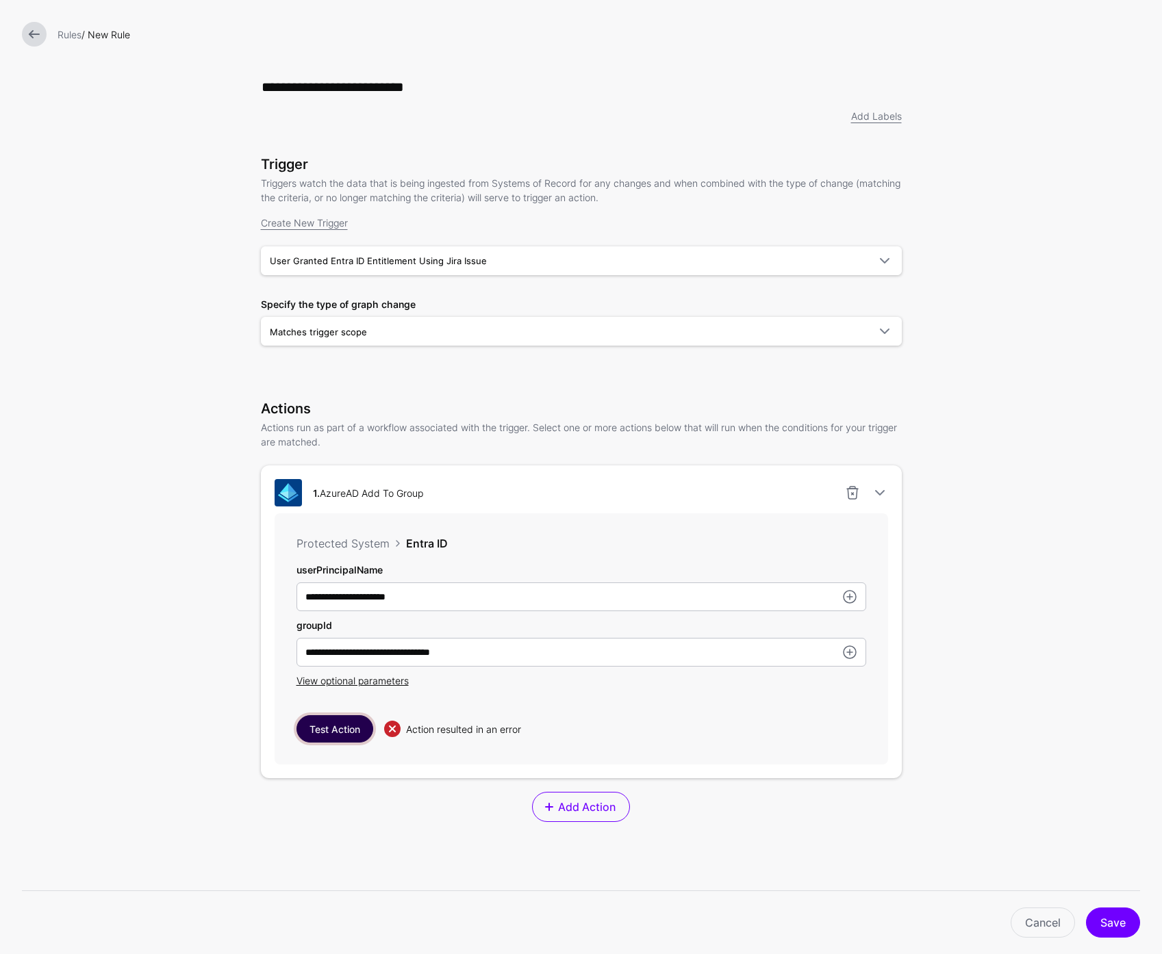
click at [329, 729] on button "Test Action" at bounding box center [334, 728] width 77 height 27
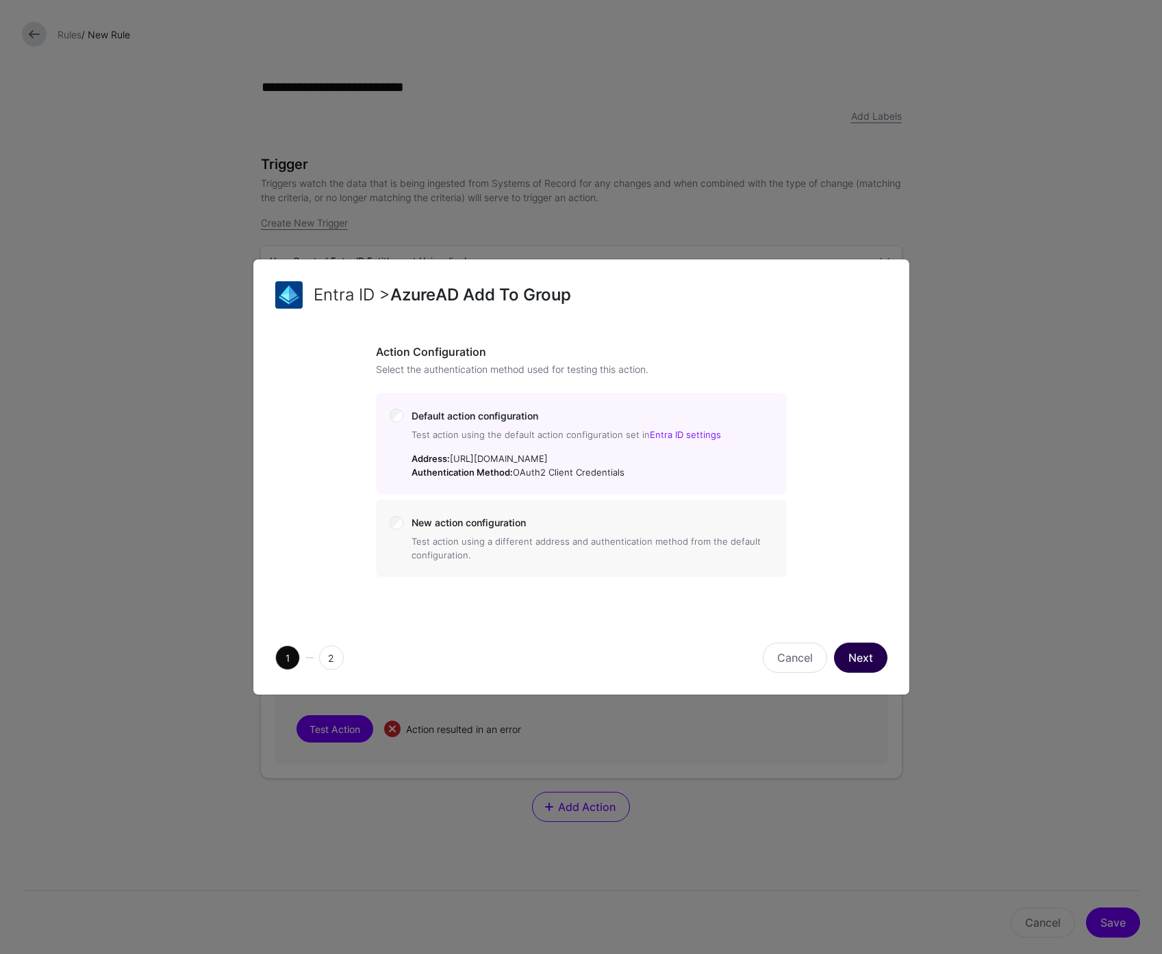
click at [876, 659] on button "Next" at bounding box center [860, 658] width 53 height 30
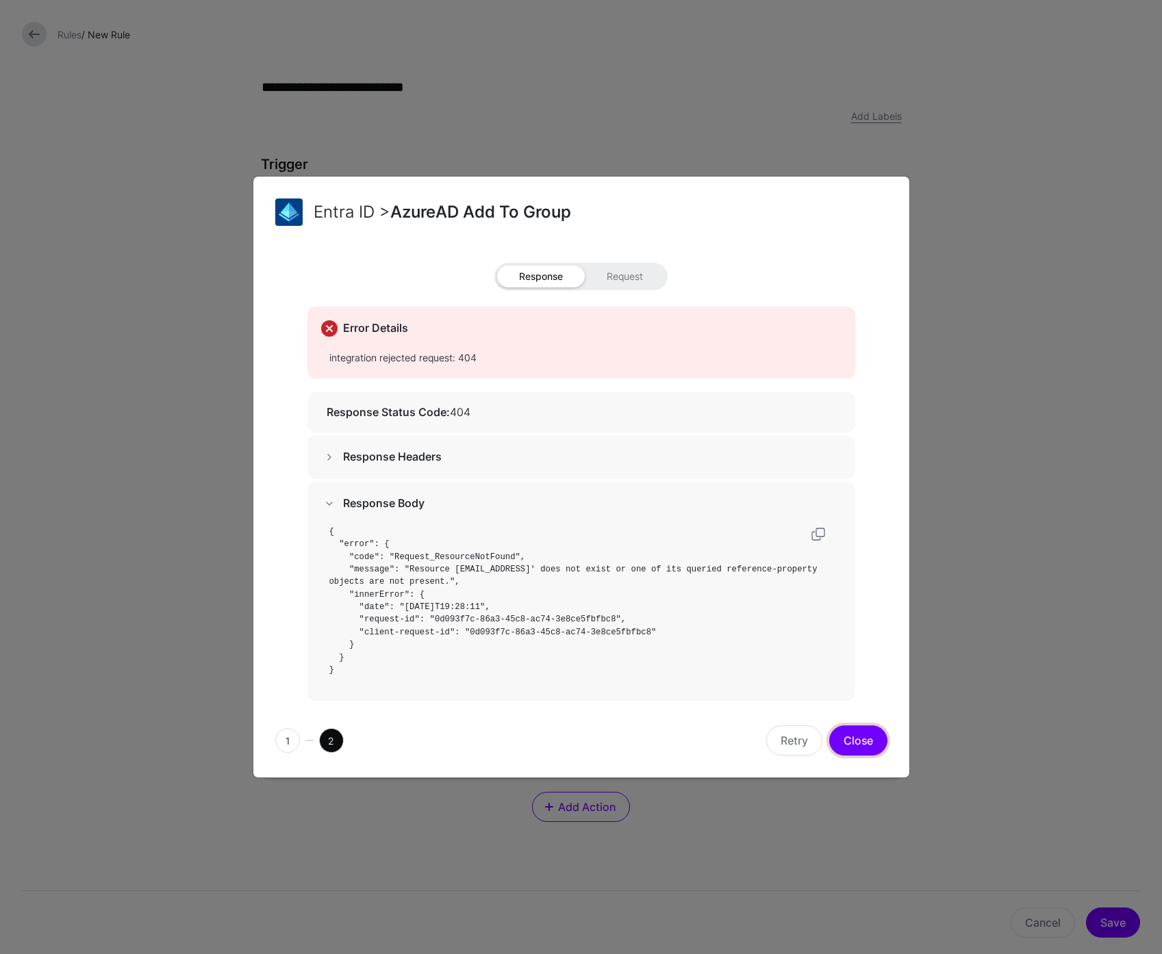
click at [860, 744] on button "Close" at bounding box center [858, 741] width 58 height 30
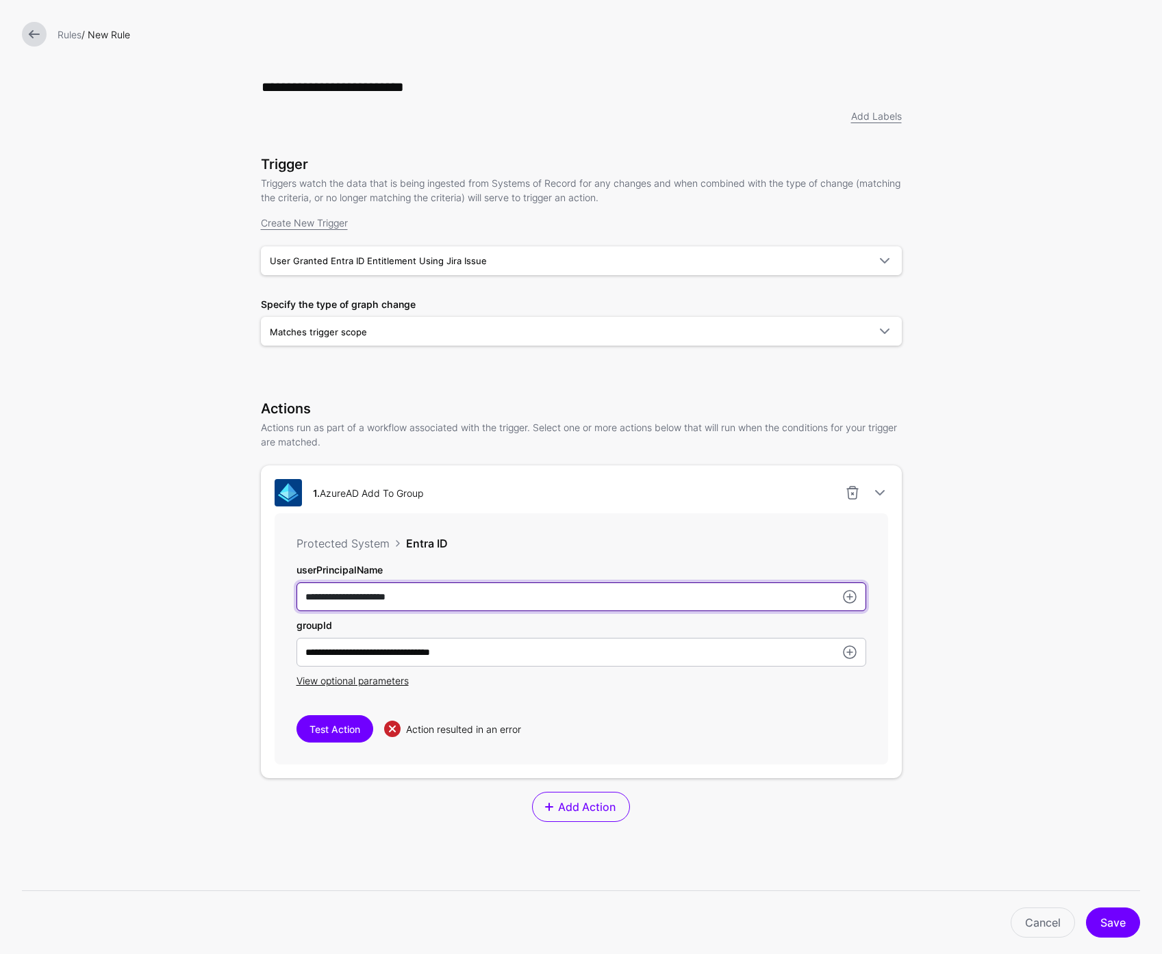
drag, startPoint x: 448, startPoint y: 602, endPoint x: 252, endPoint y: 587, distance: 197.1
click at [252, 587] on div "**********" at bounding box center [581, 561] width 685 height 1123
paste input "****"
type input "**********"
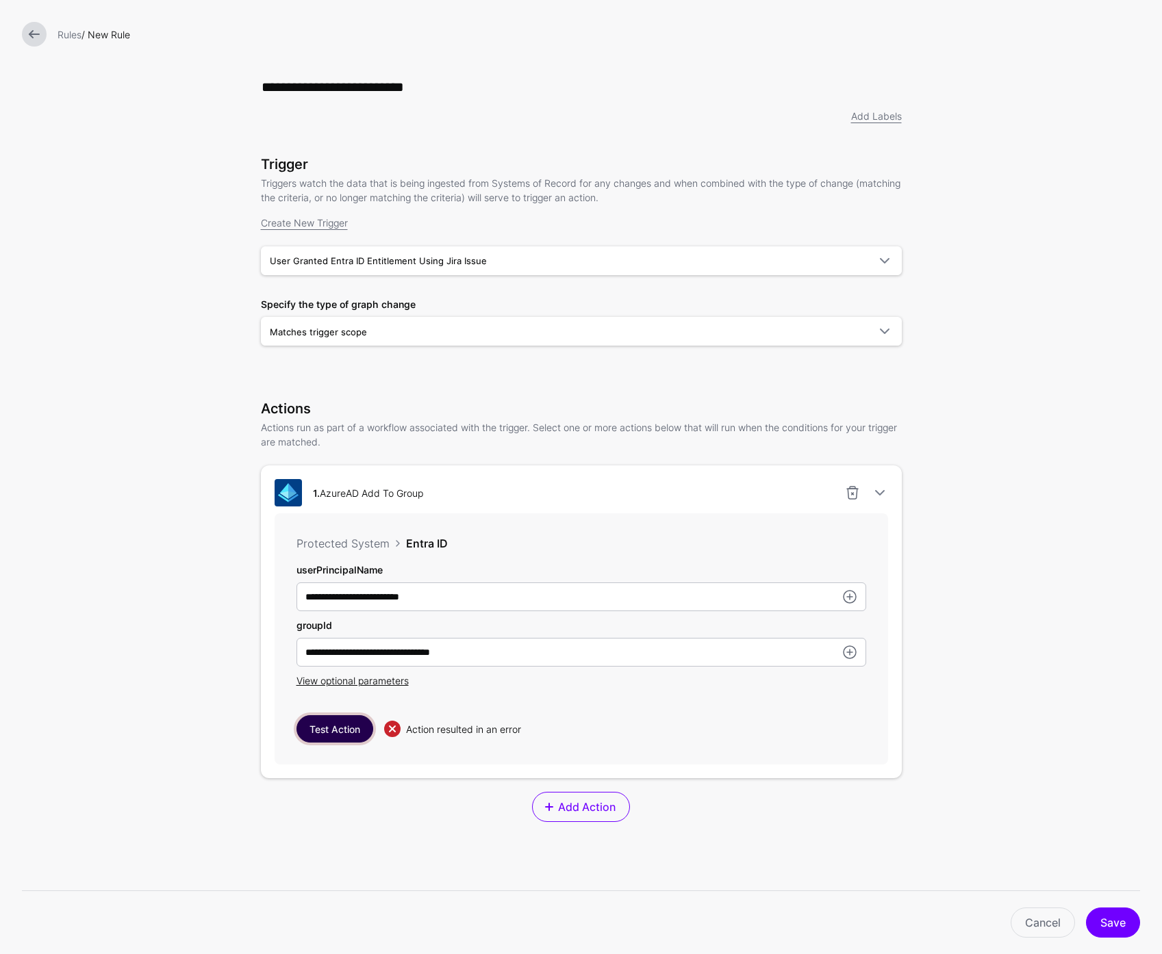
click at [346, 729] on button "Test Action" at bounding box center [334, 728] width 77 height 27
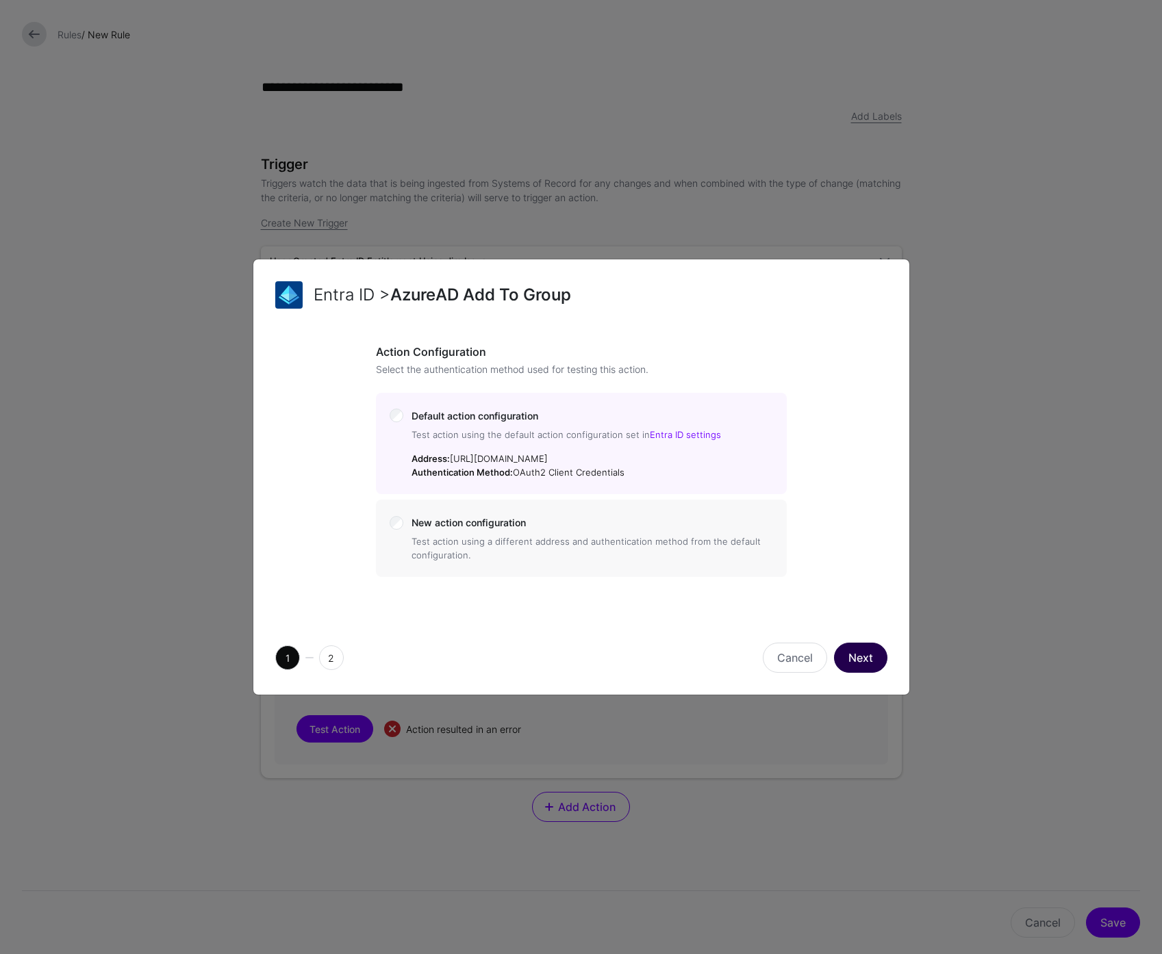
click at [856, 659] on button "Next" at bounding box center [860, 658] width 53 height 30
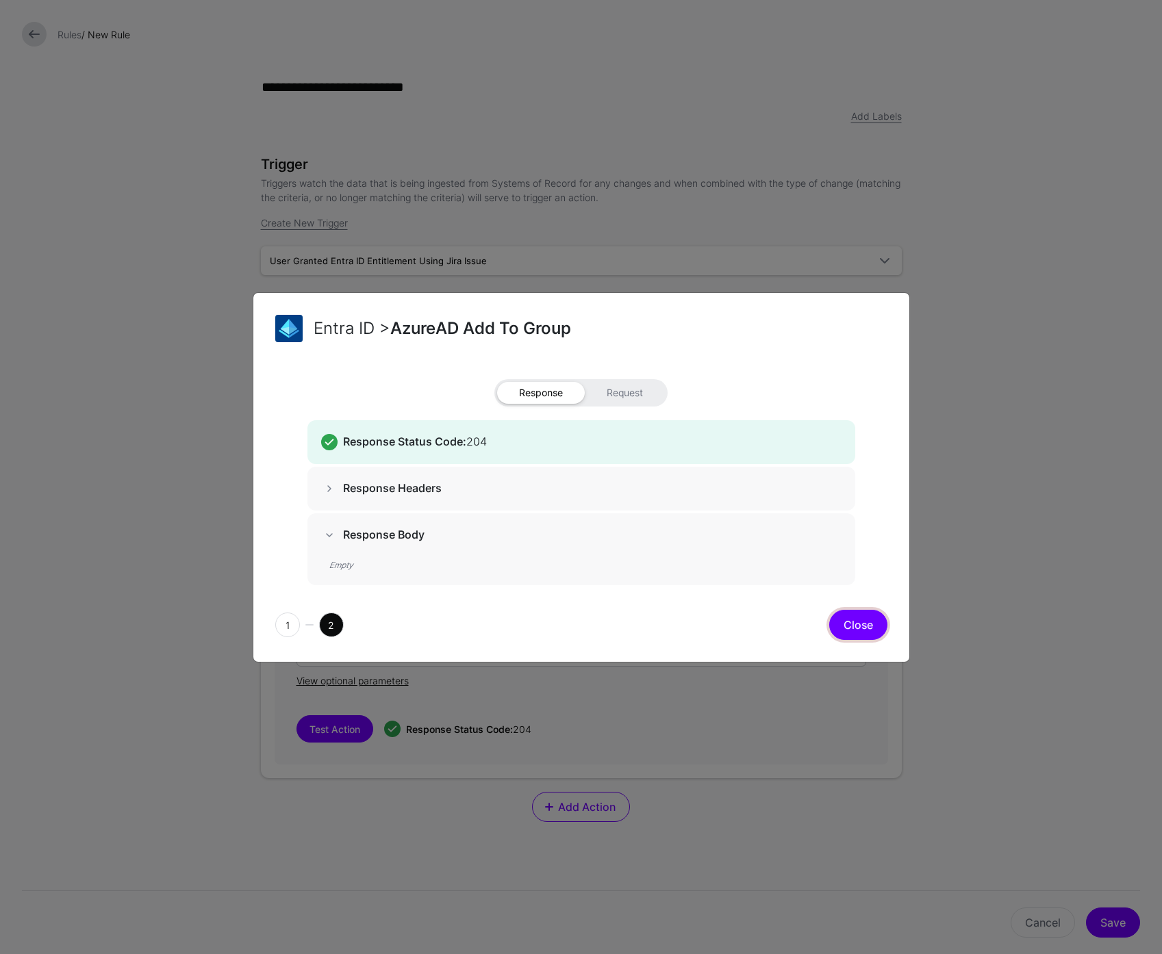
click at [854, 622] on button "Close" at bounding box center [858, 625] width 58 height 30
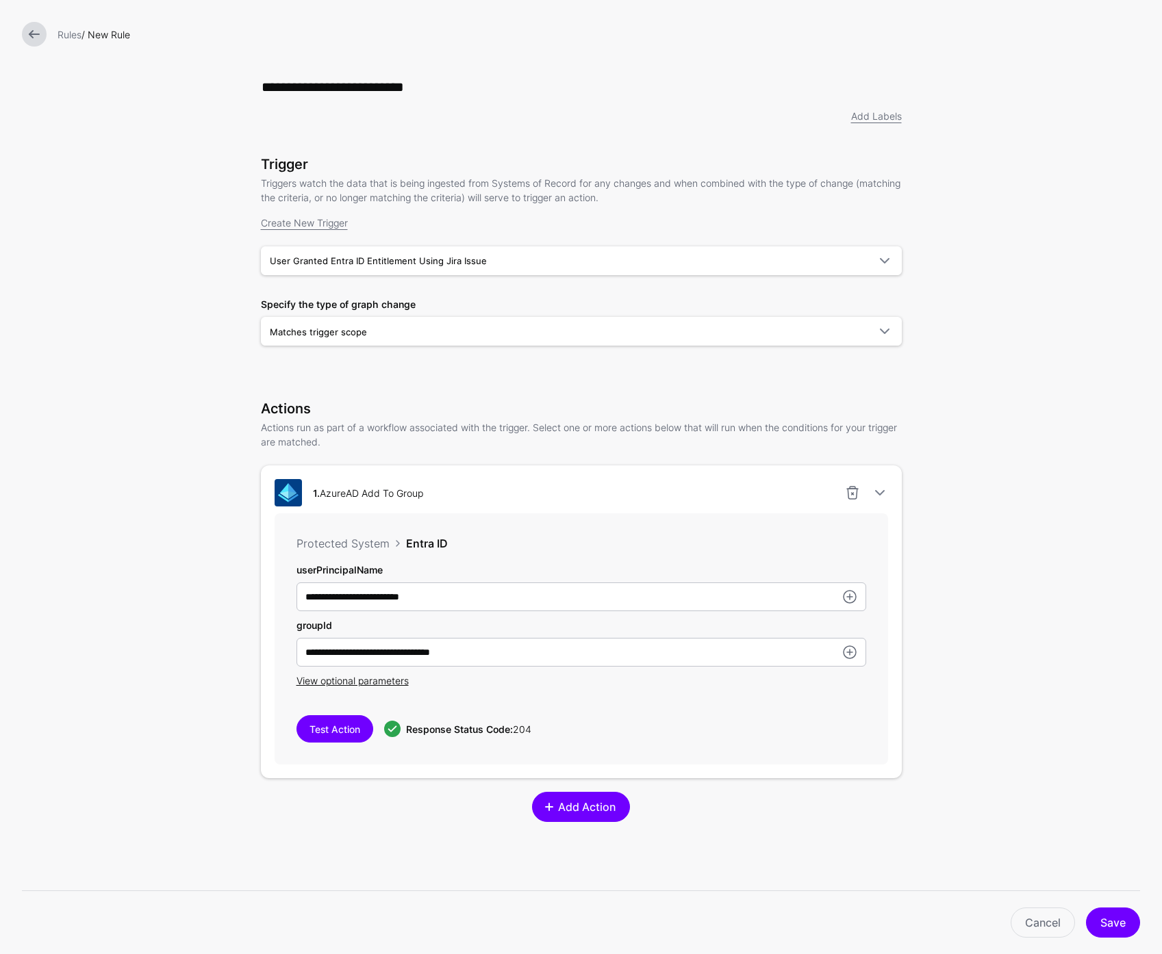
click at [592, 811] on span "Add Action" at bounding box center [587, 807] width 61 height 16
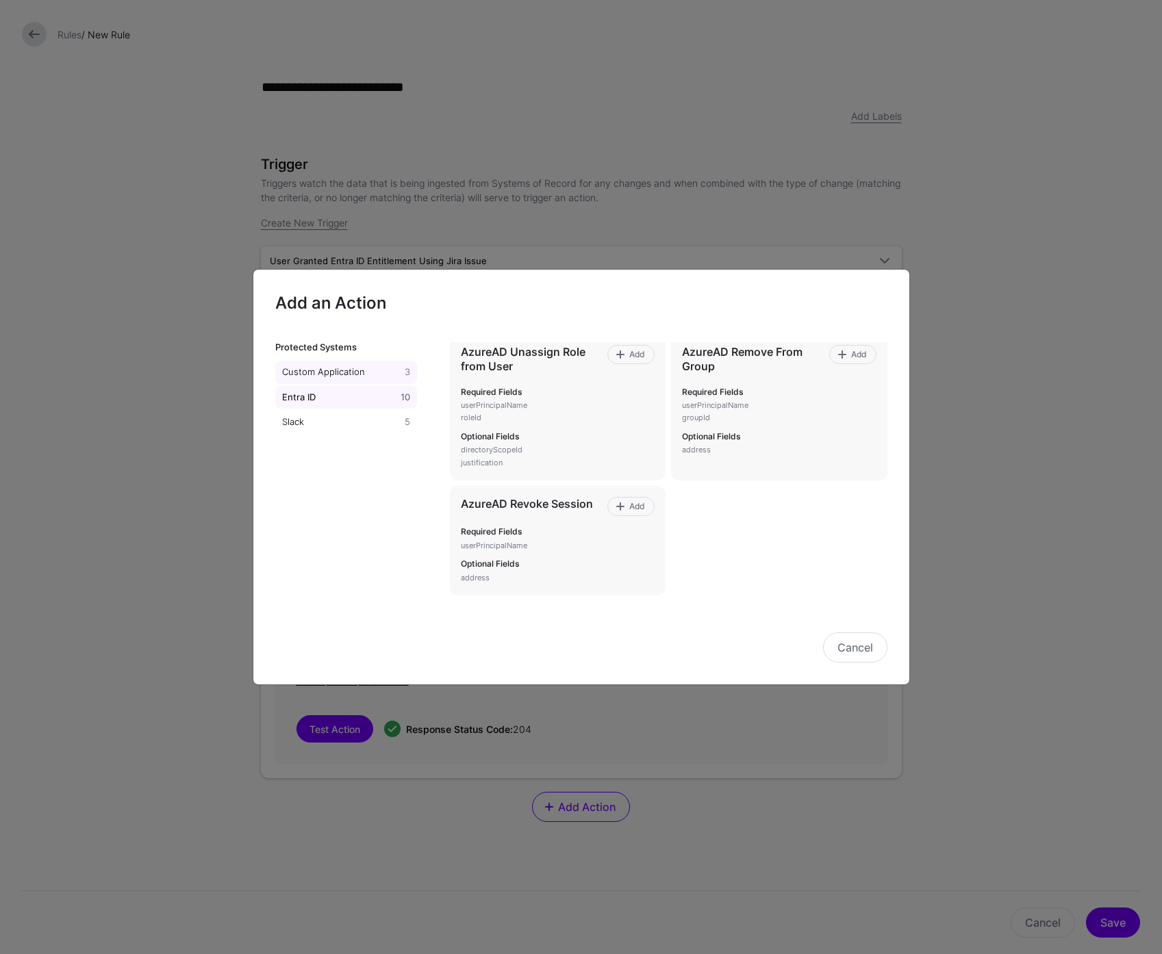
click at [320, 372] on div "Custom Application" at bounding box center [340, 373] width 123 height 14
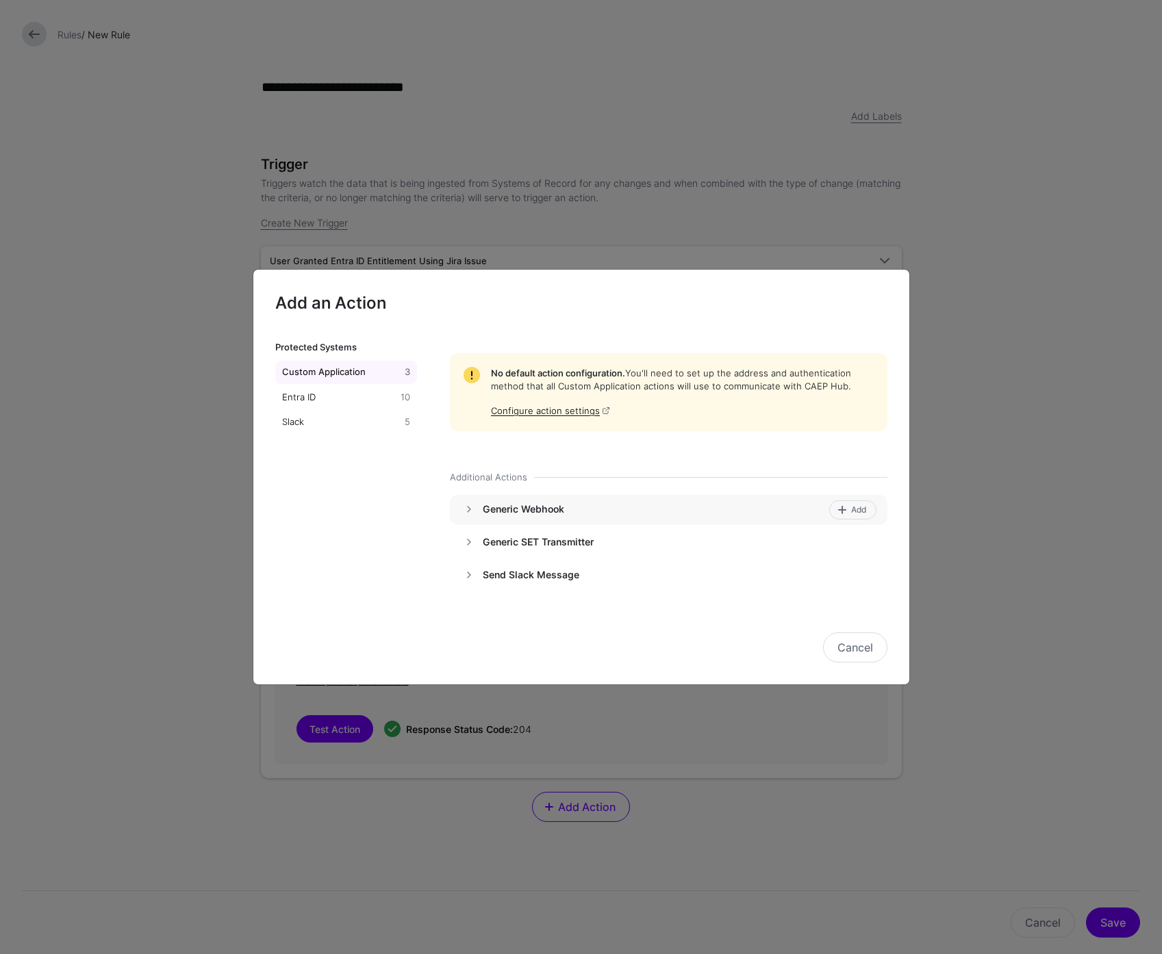
click at [493, 509] on h4 "Generic Webhook" at bounding box center [653, 509] width 341 height 12
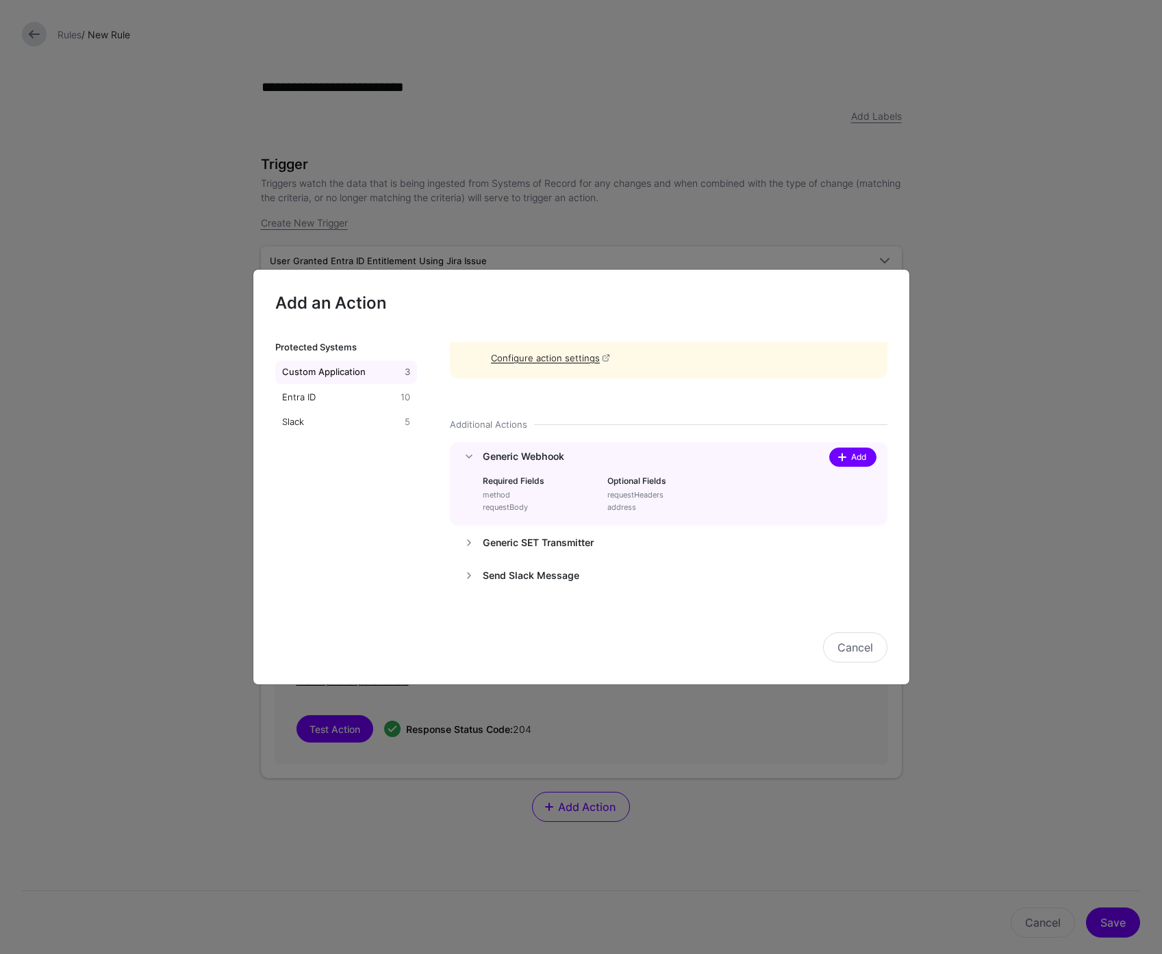
click at [852, 459] on span "Add" at bounding box center [858, 457] width 18 height 12
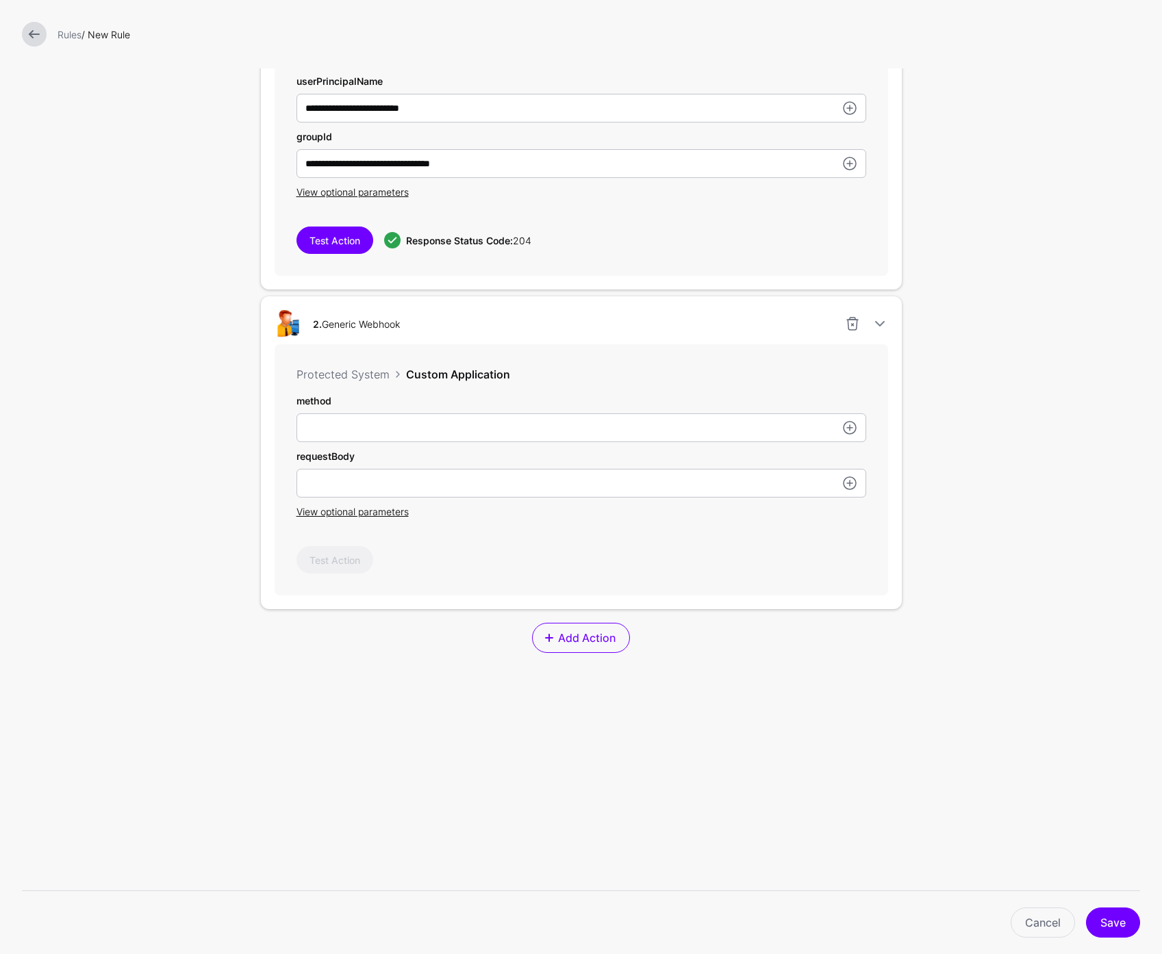
scroll to position [490, 0]
click at [436, 434] on input "userPrincipalName" at bounding box center [581, 428] width 570 height 29
type input "****"
click at [451, 490] on input "userPrincipalName" at bounding box center [581, 483] width 570 height 29
paste input "**********"
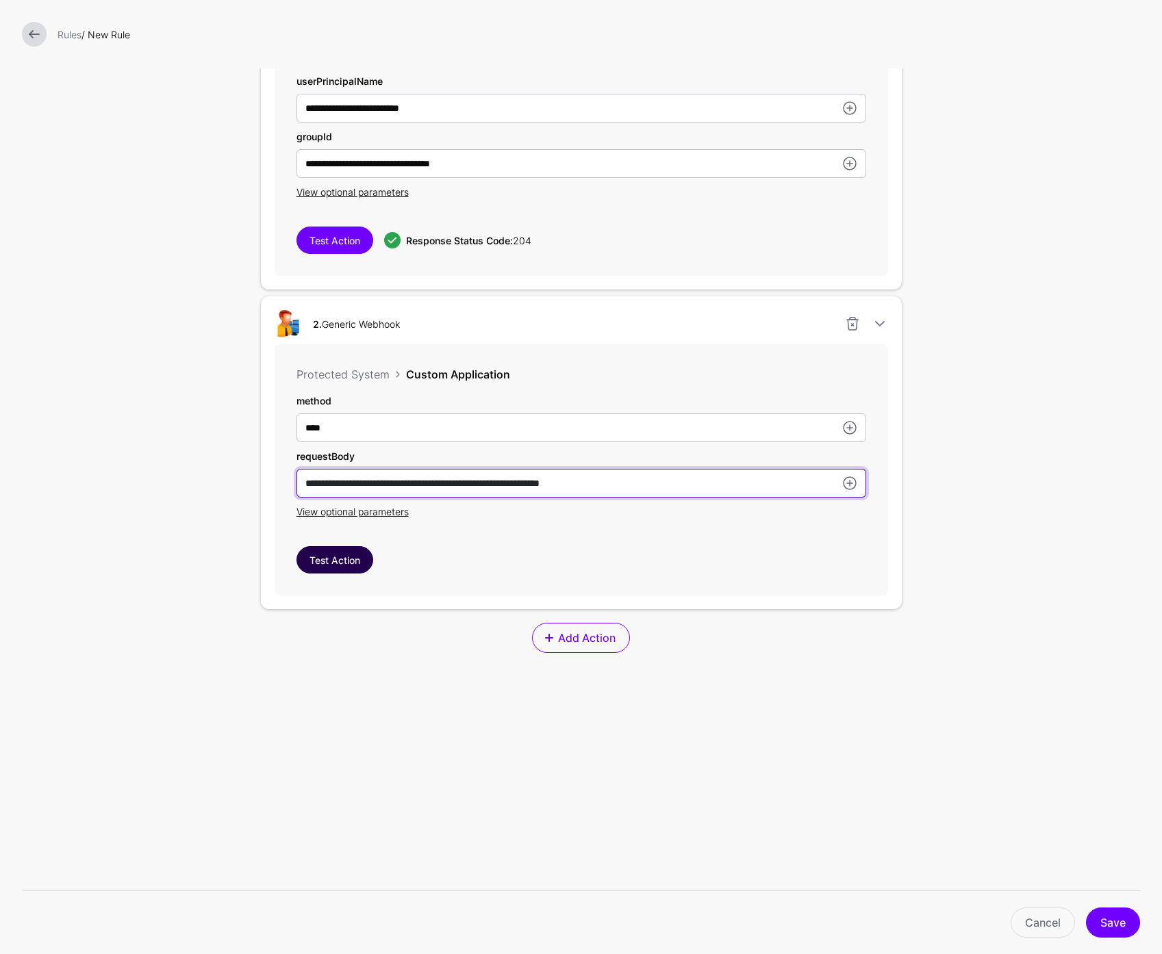
type input "**********"
click at [327, 566] on button "Test Action" at bounding box center [334, 559] width 77 height 27
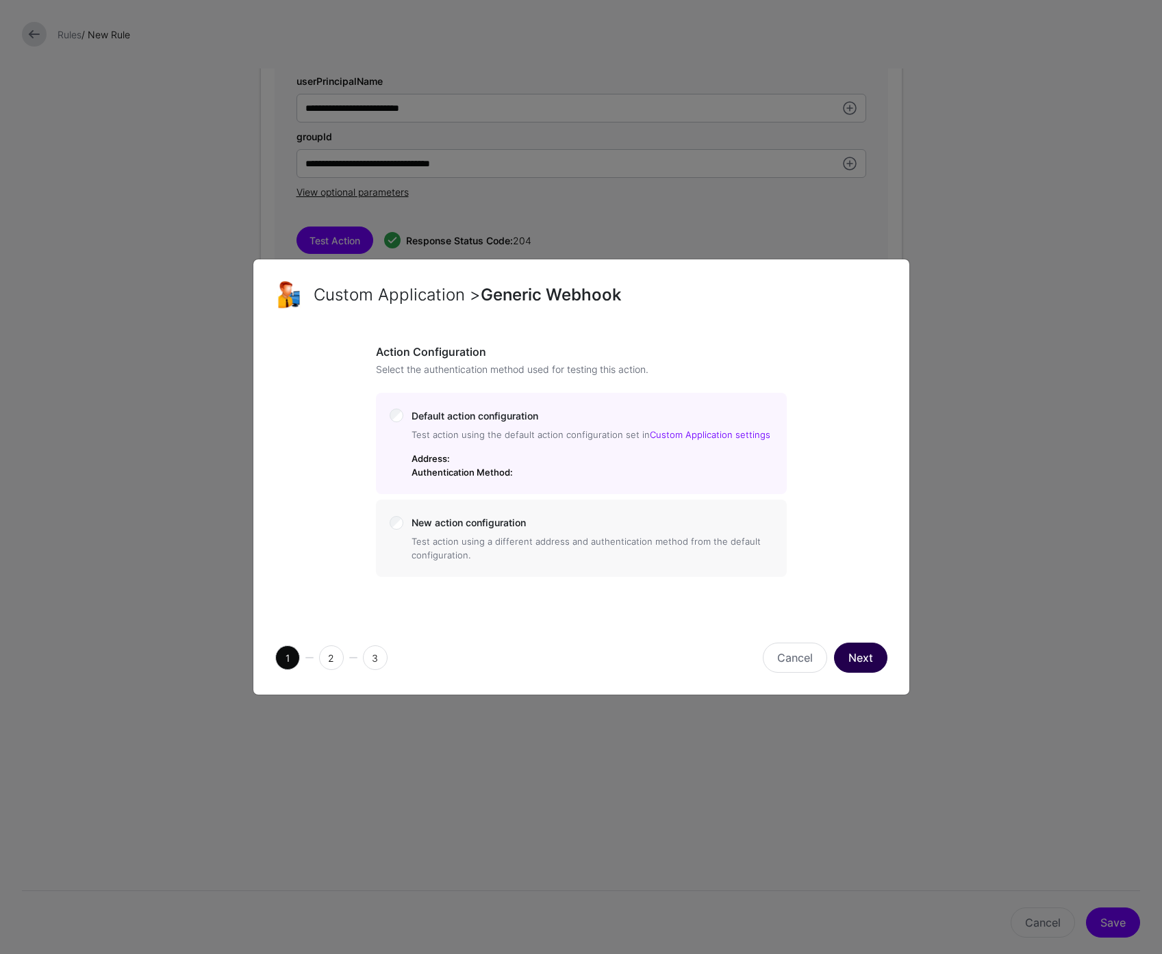
click at [863, 661] on button "Next" at bounding box center [860, 658] width 53 height 30
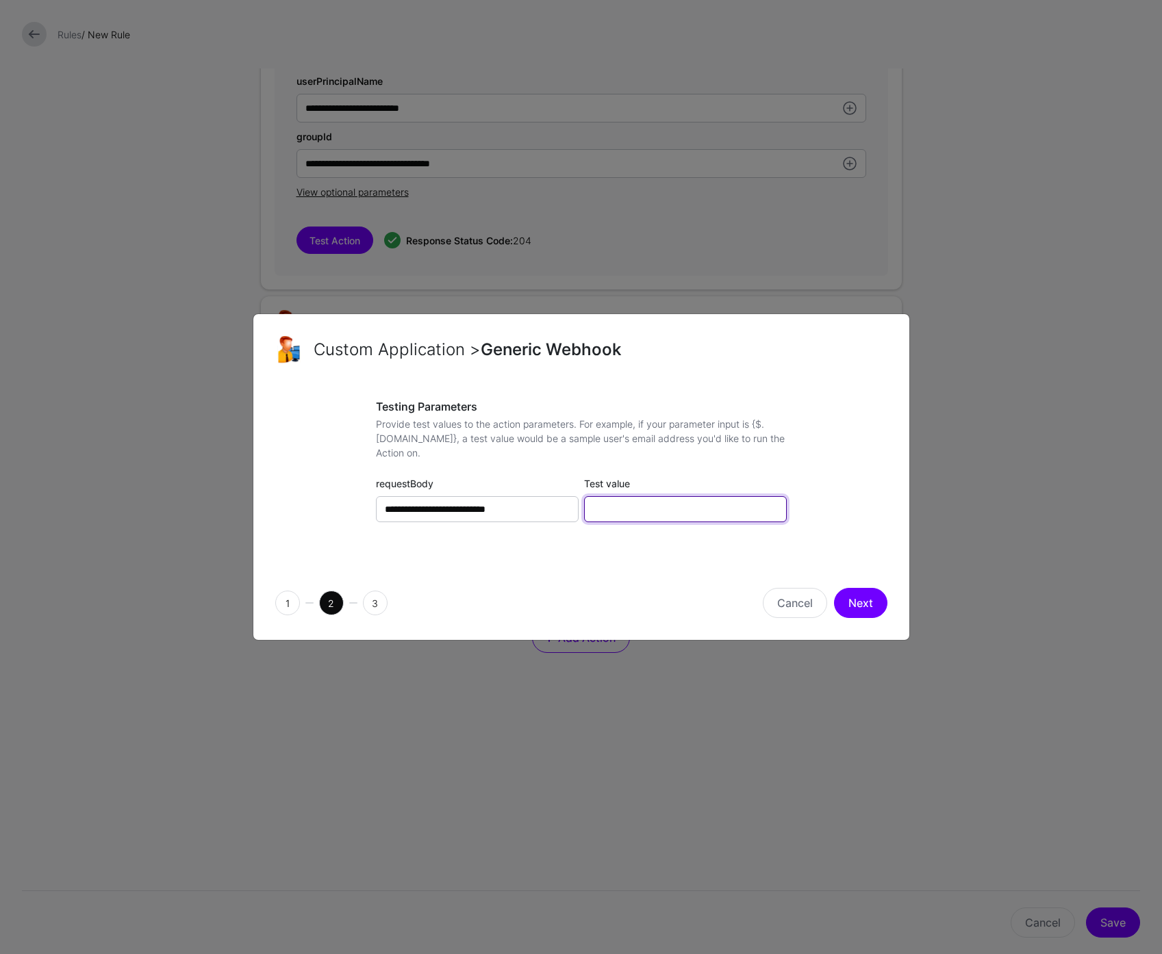
click at [637, 516] on input "Test value" at bounding box center [685, 509] width 203 height 26
paste input "**********"
type input "**********"
click at [858, 596] on button "Next" at bounding box center [860, 603] width 53 height 30
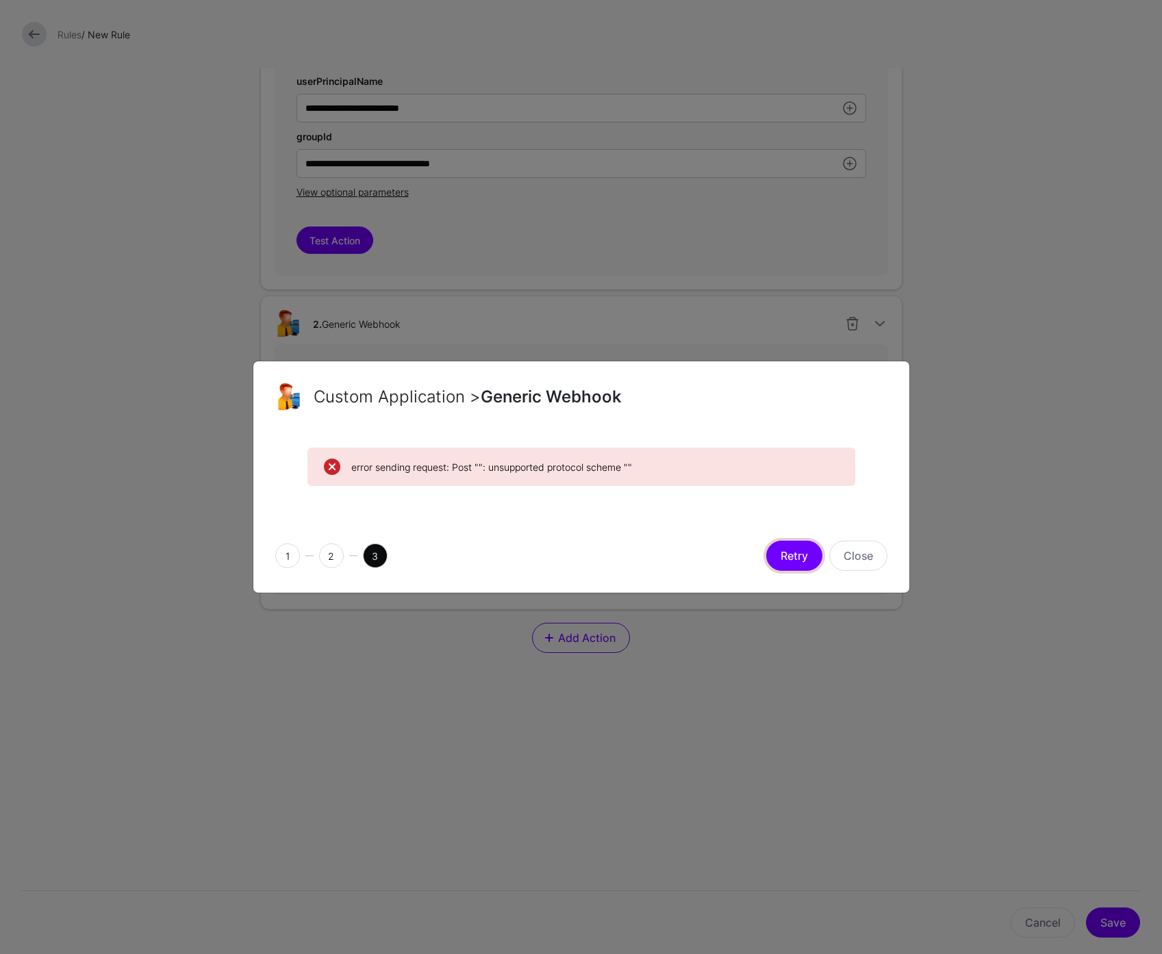
click at [791, 556] on button "Retry" at bounding box center [794, 556] width 56 height 30
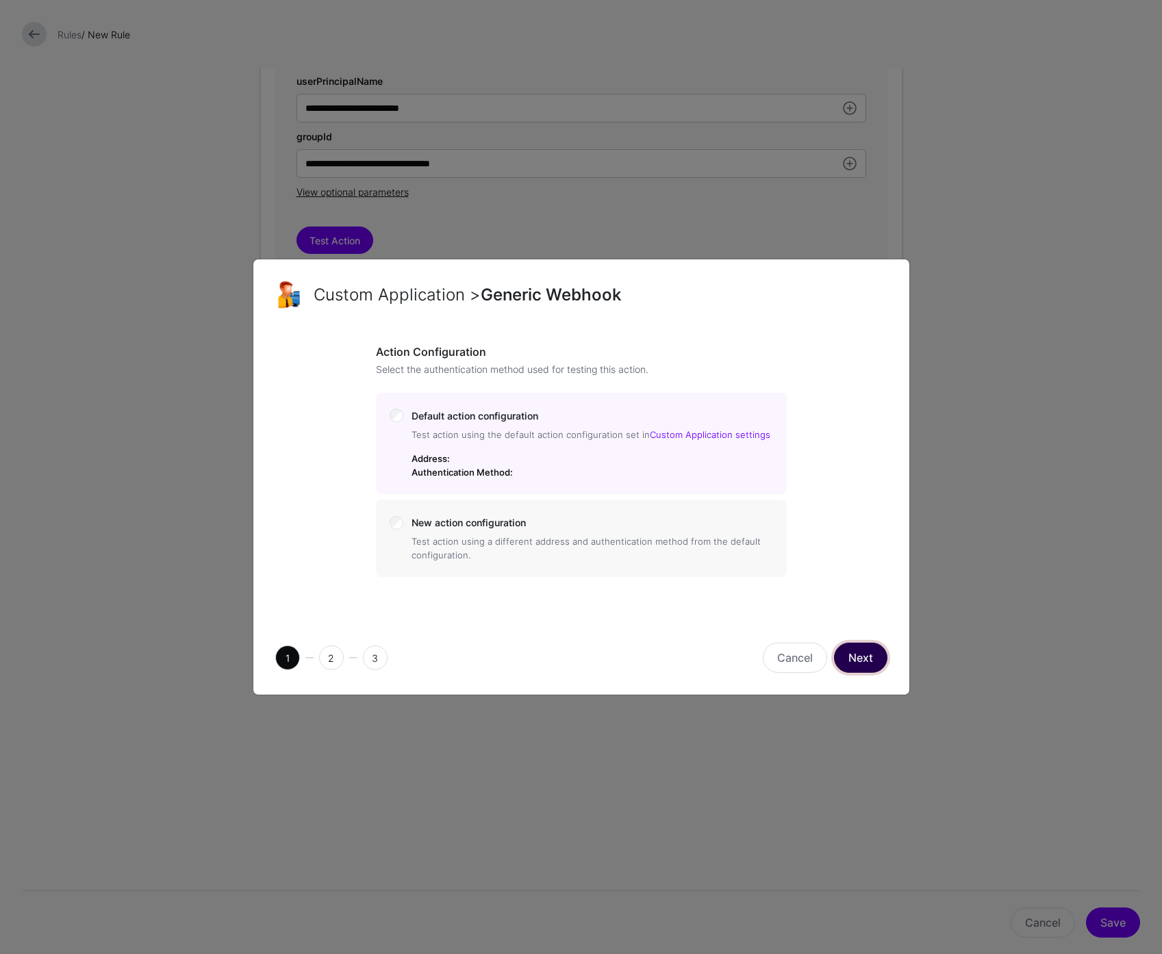
click at [858, 656] on button "Next" at bounding box center [860, 658] width 53 height 30
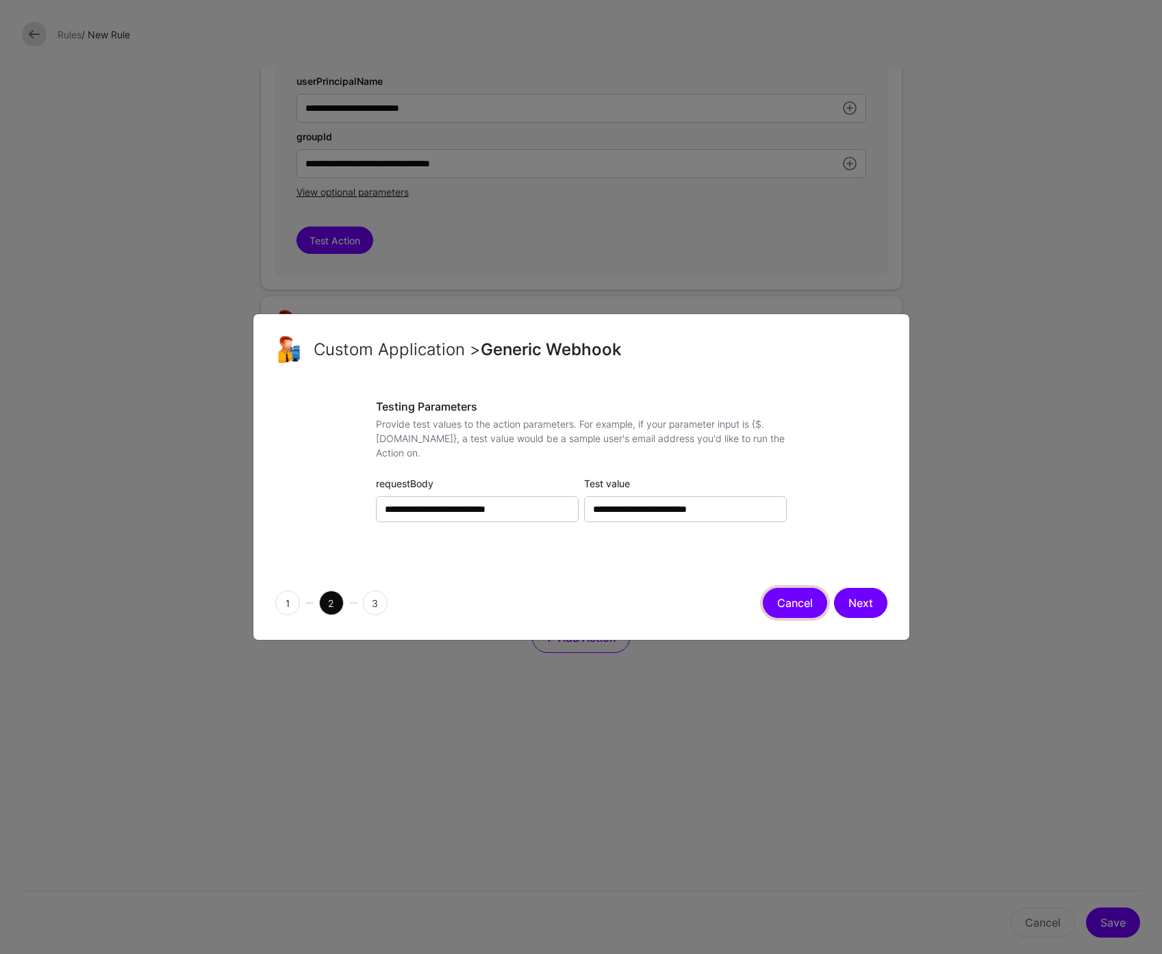
click at [801, 605] on button "Cancel" at bounding box center [795, 603] width 64 height 30
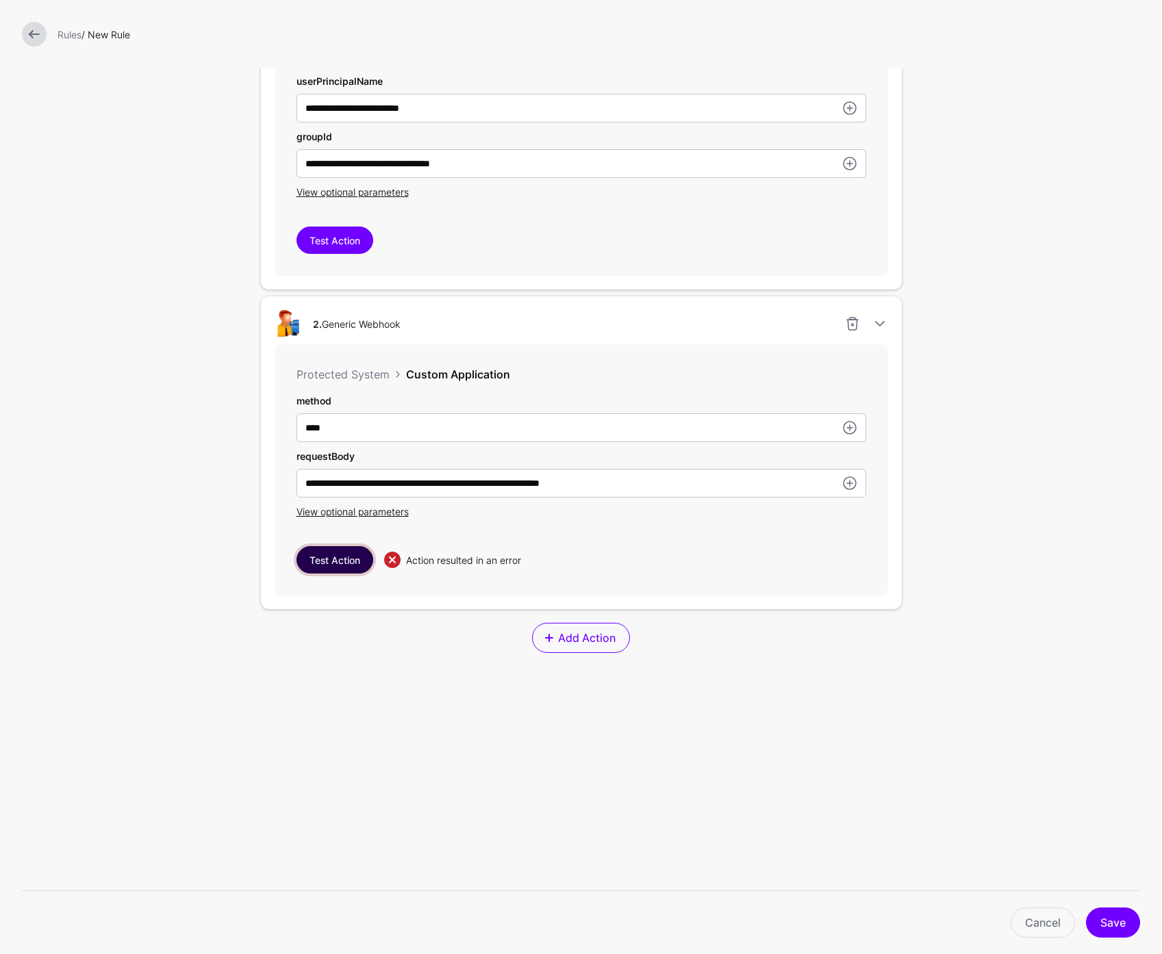
click at [331, 564] on button "Test Action" at bounding box center [334, 559] width 77 height 27
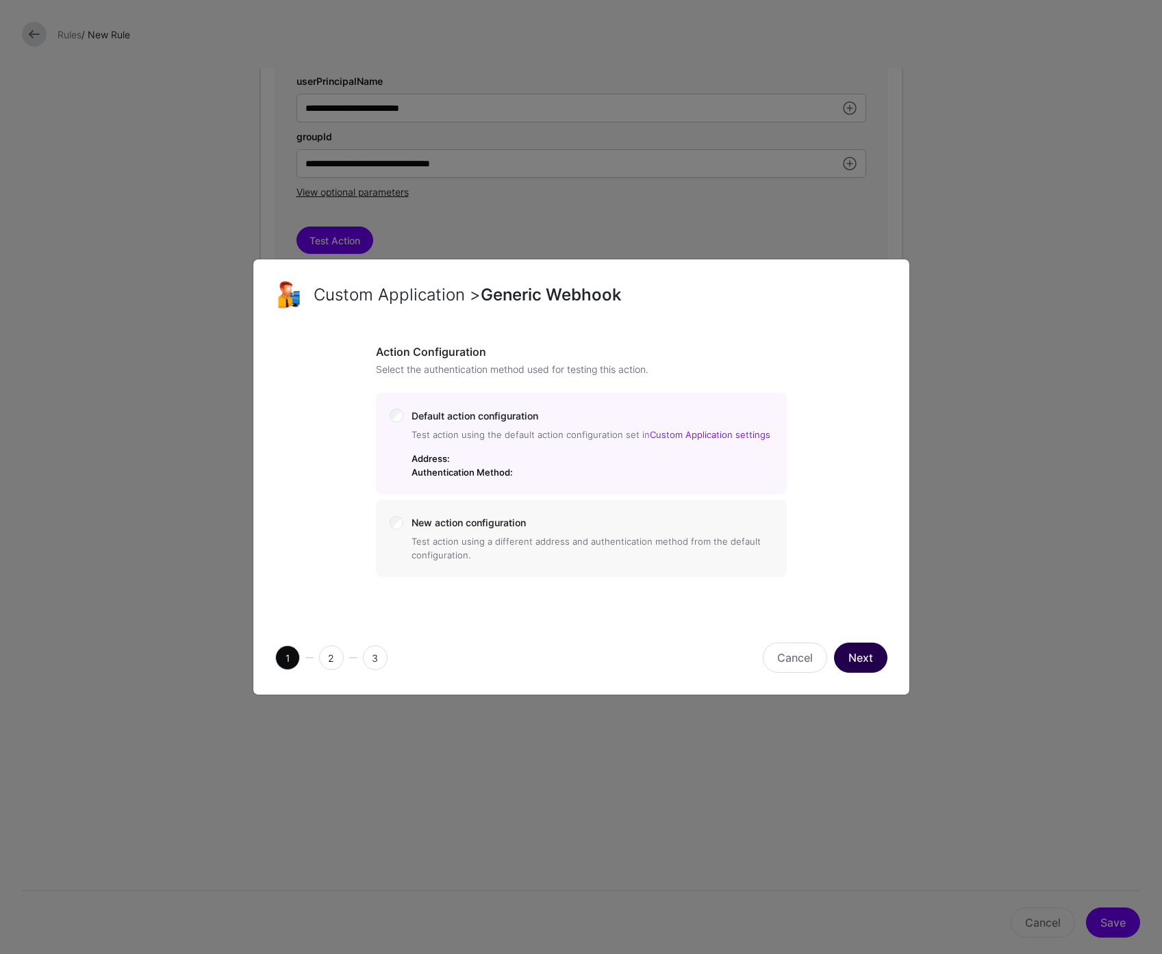
click at [861, 660] on button "Next" at bounding box center [860, 658] width 53 height 30
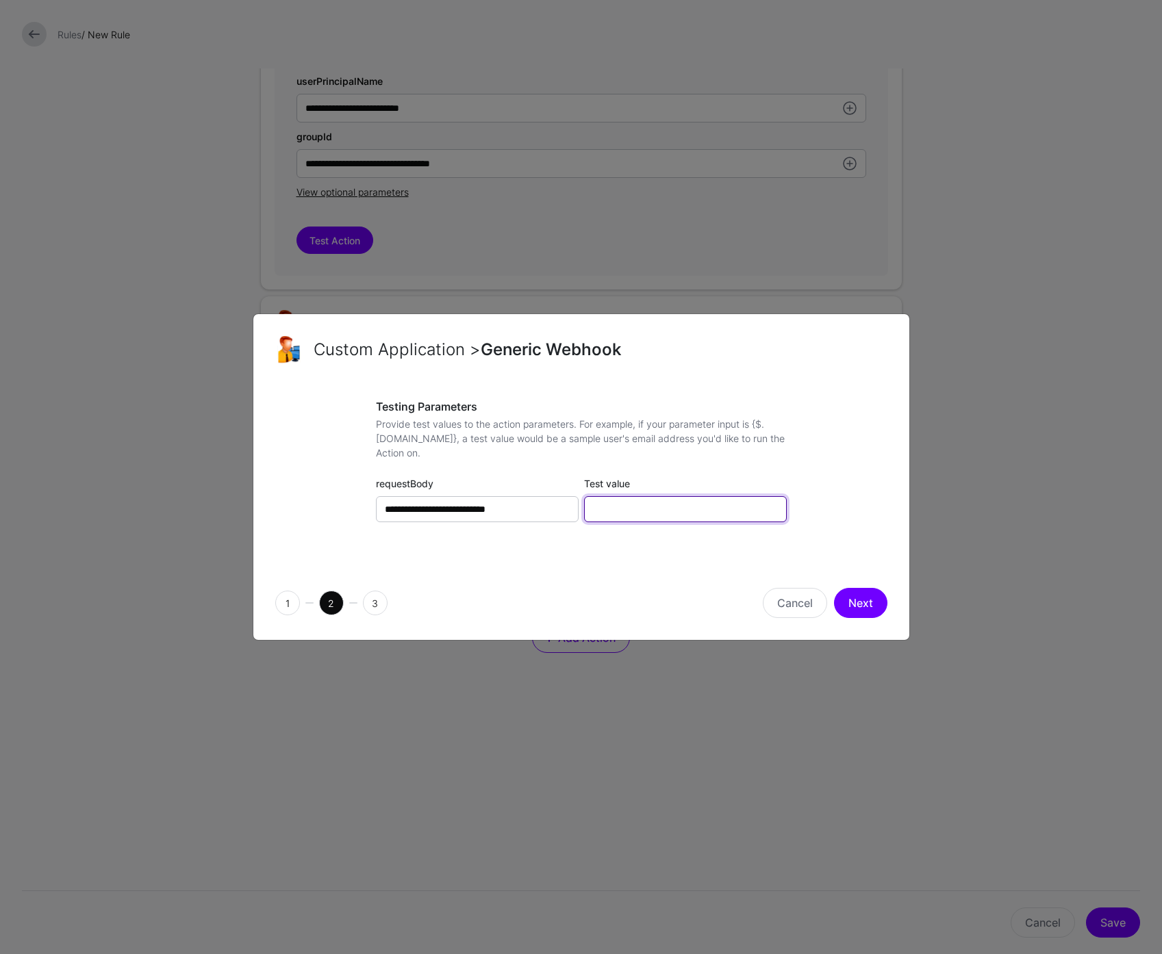
click at [659, 511] on input "Test value" at bounding box center [685, 509] width 203 height 26
paste input "**********"
type input "**********"
click at [865, 603] on button "Next" at bounding box center [860, 603] width 53 height 30
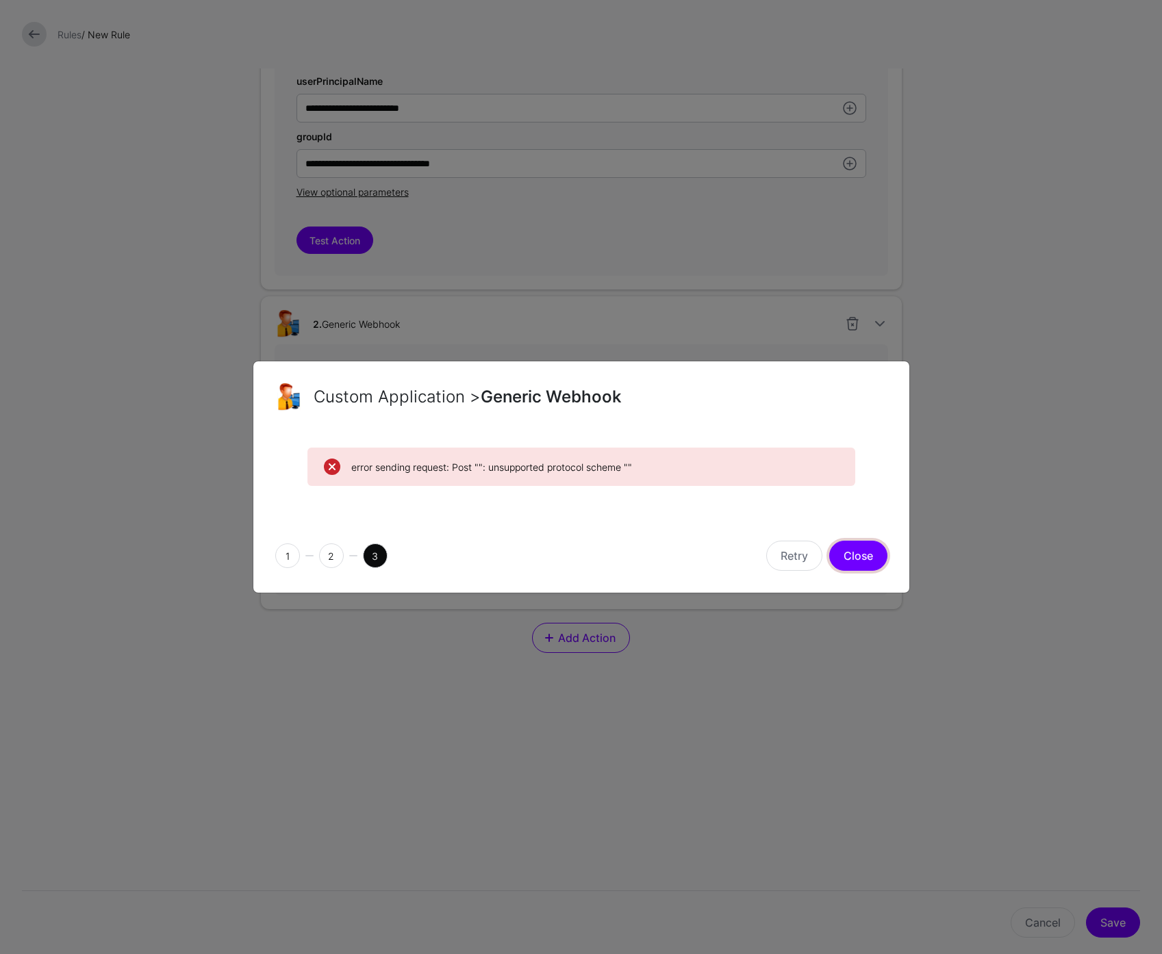
click at [852, 553] on button "Close" at bounding box center [858, 556] width 58 height 30
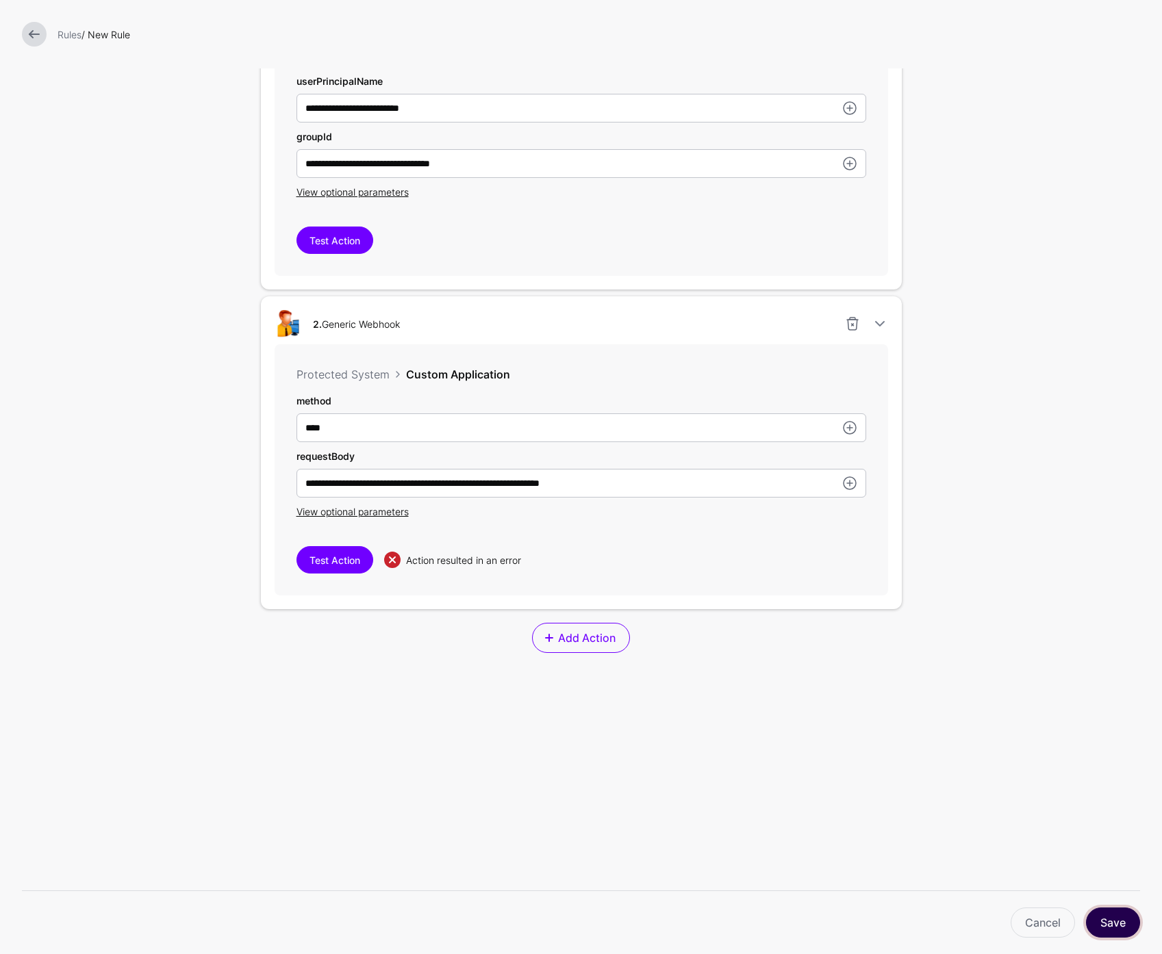
click at [1117, 919] on button "Save" at bounding box center [1113, 923] width 54 height 30
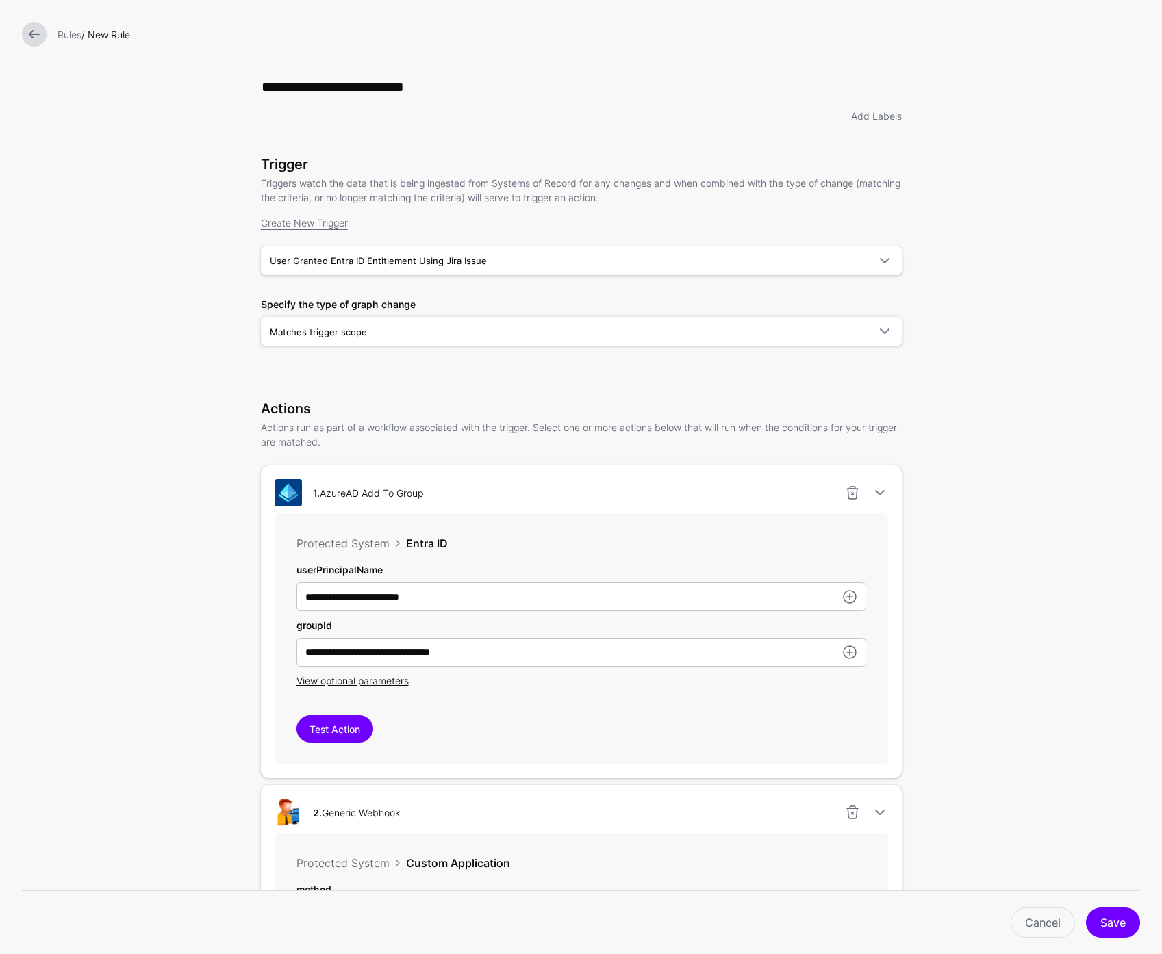
scroll to position [490, 0]
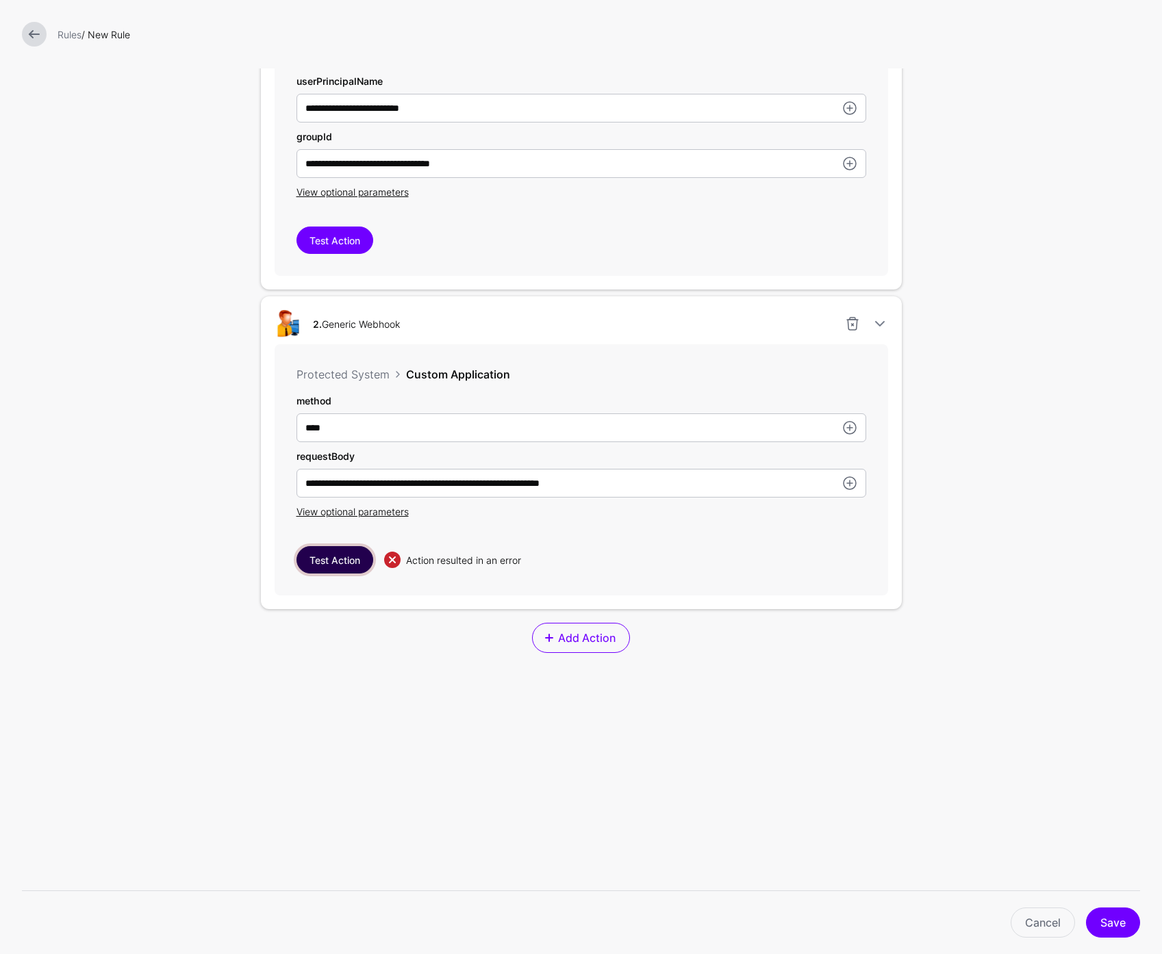
click at [331, 559] on button "Test Action" at bounding box center [334, 559] width 77 height 27
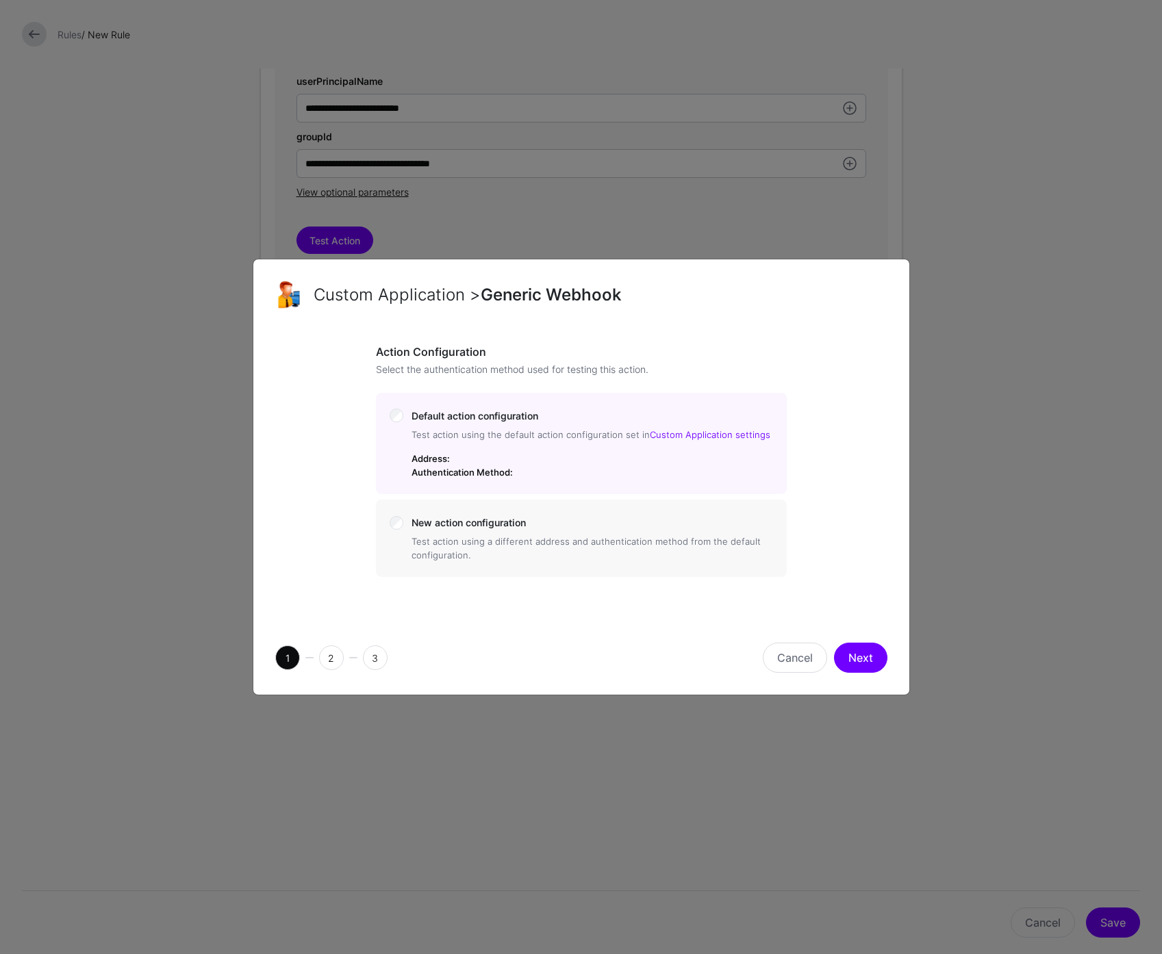
click at [887, 654] on div "Cancel Next" at bounding box center [737, 658] width 312 height 30
click at [865, 654] on button "Next" at bounding box center [860, 658] width 53 height 30
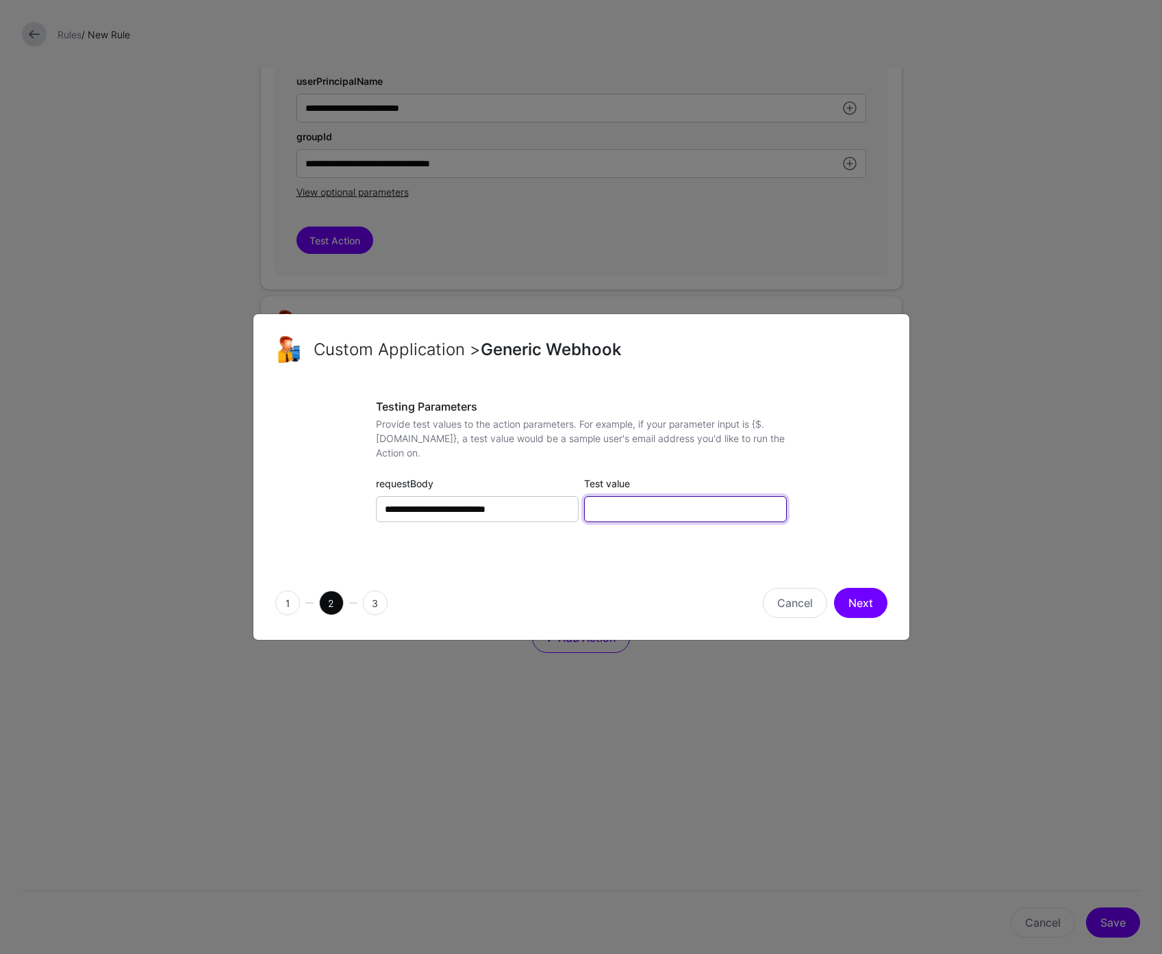
click at [627, 510] on input "Test value" at bounding box center [685, 509] width 203 height 26
type input "**********"
click at [867, 605] on button "Next" at bounding box center [860, 603] width 53 height 30
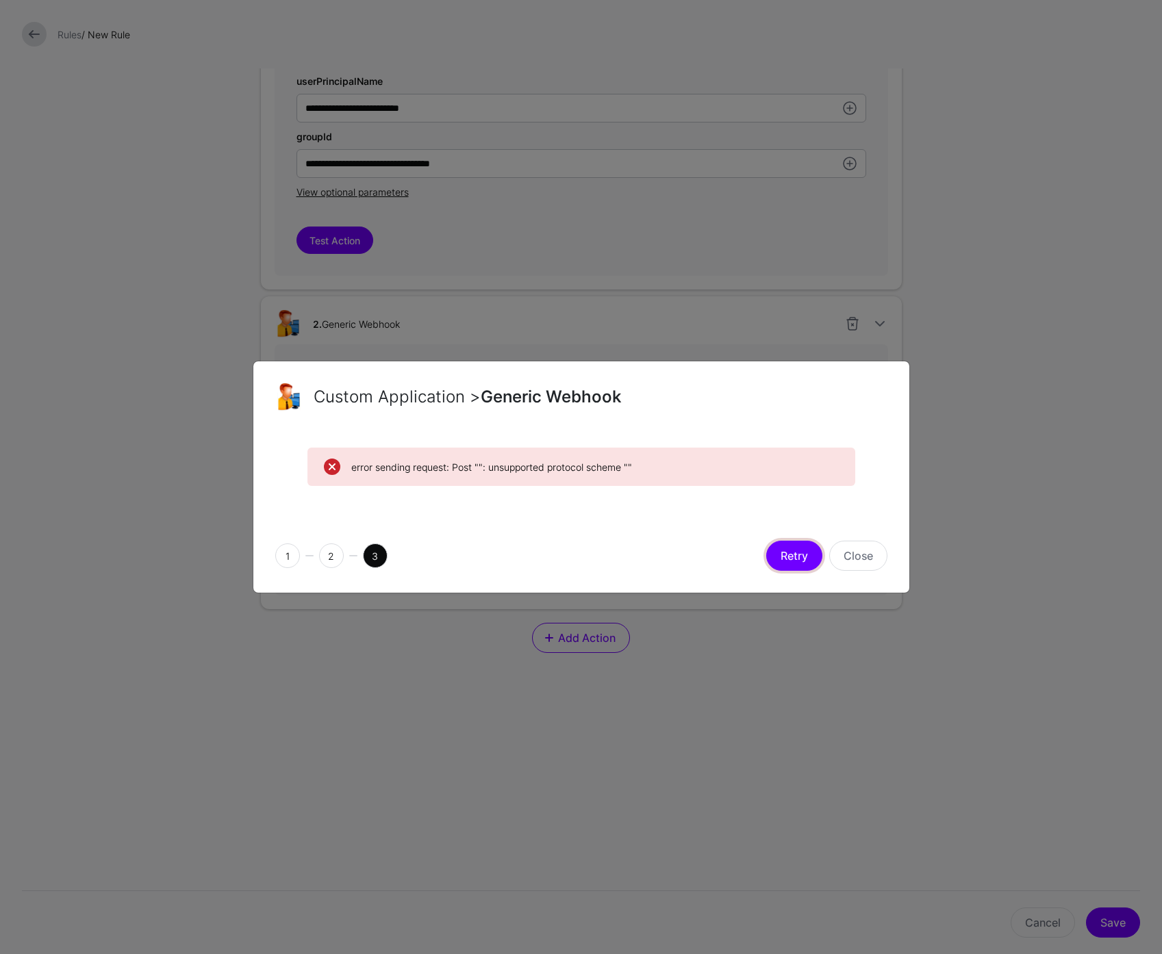
click at [791, 557] on button "Retry" at bounding box center [794, 556] width 56 height 30
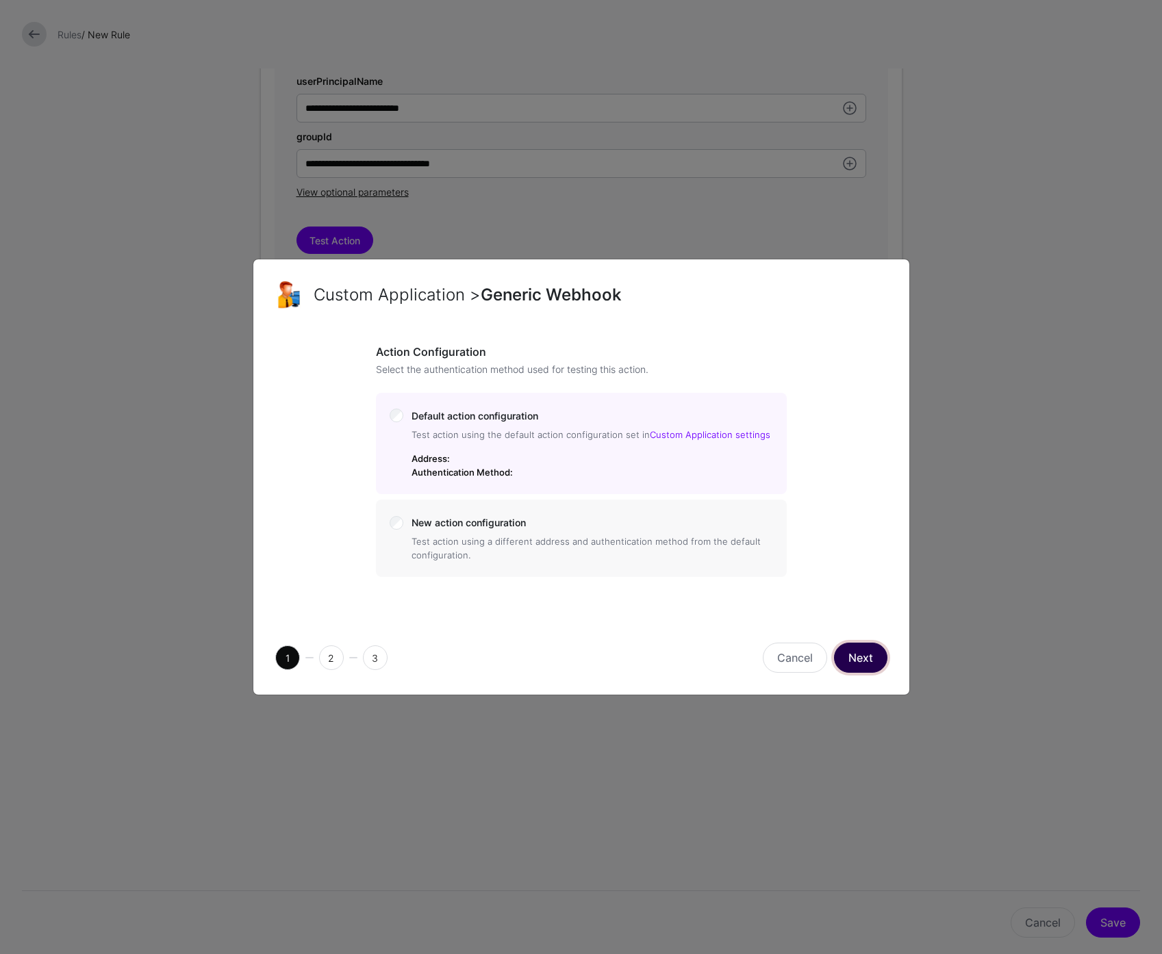
click at [868, 657] on button "Next" at bounding box center [860, 658] width 53 height 30
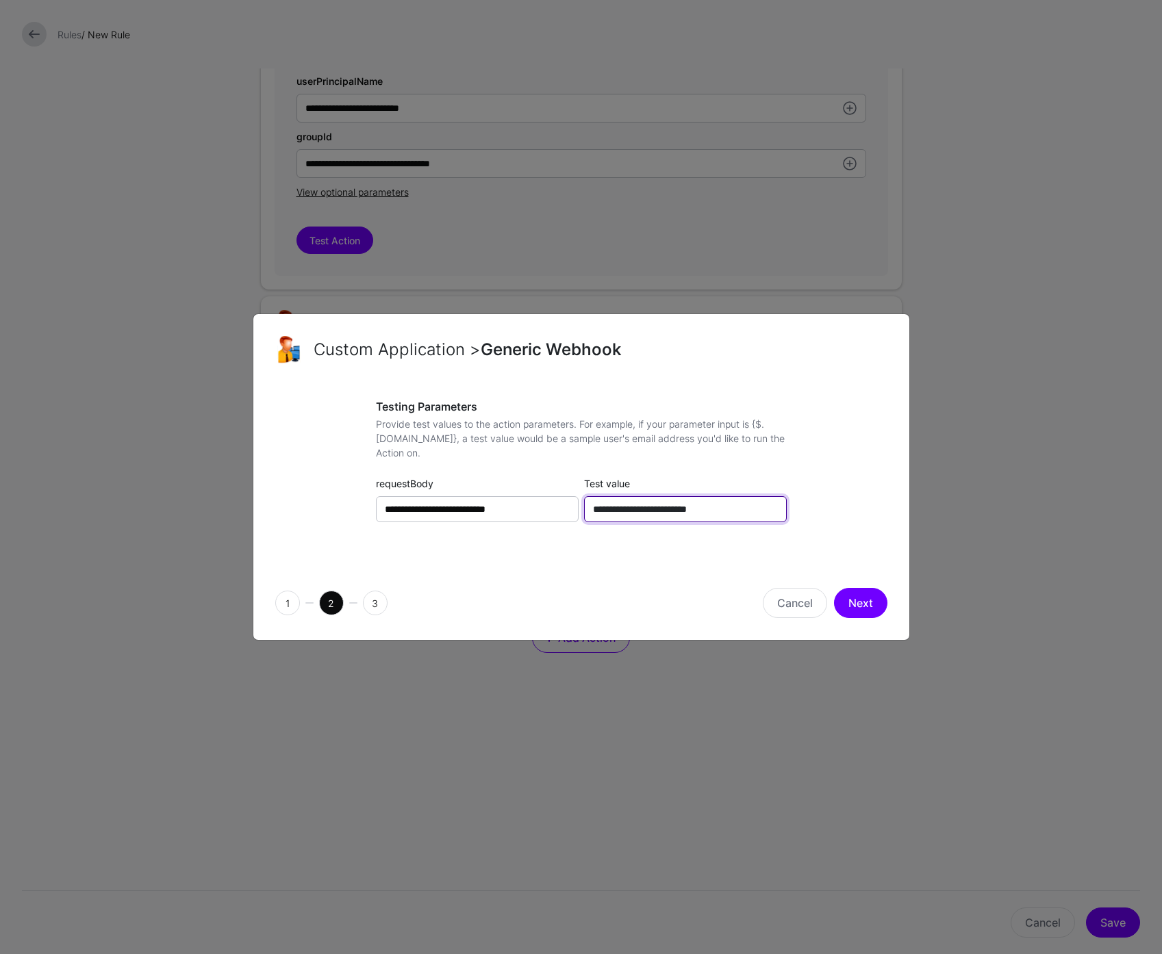
drag, startPoint x: 741, startPoint y: 511, endPoint x: 553, endPoint y: 500, distance: 189.3
click at [553, 500] on div "**********" at bounding box center [581, 500] width 416 height 46
type input "**********"
click at [875, 599] on button "Next" at bounding box center [860, 603] width 53 height 30
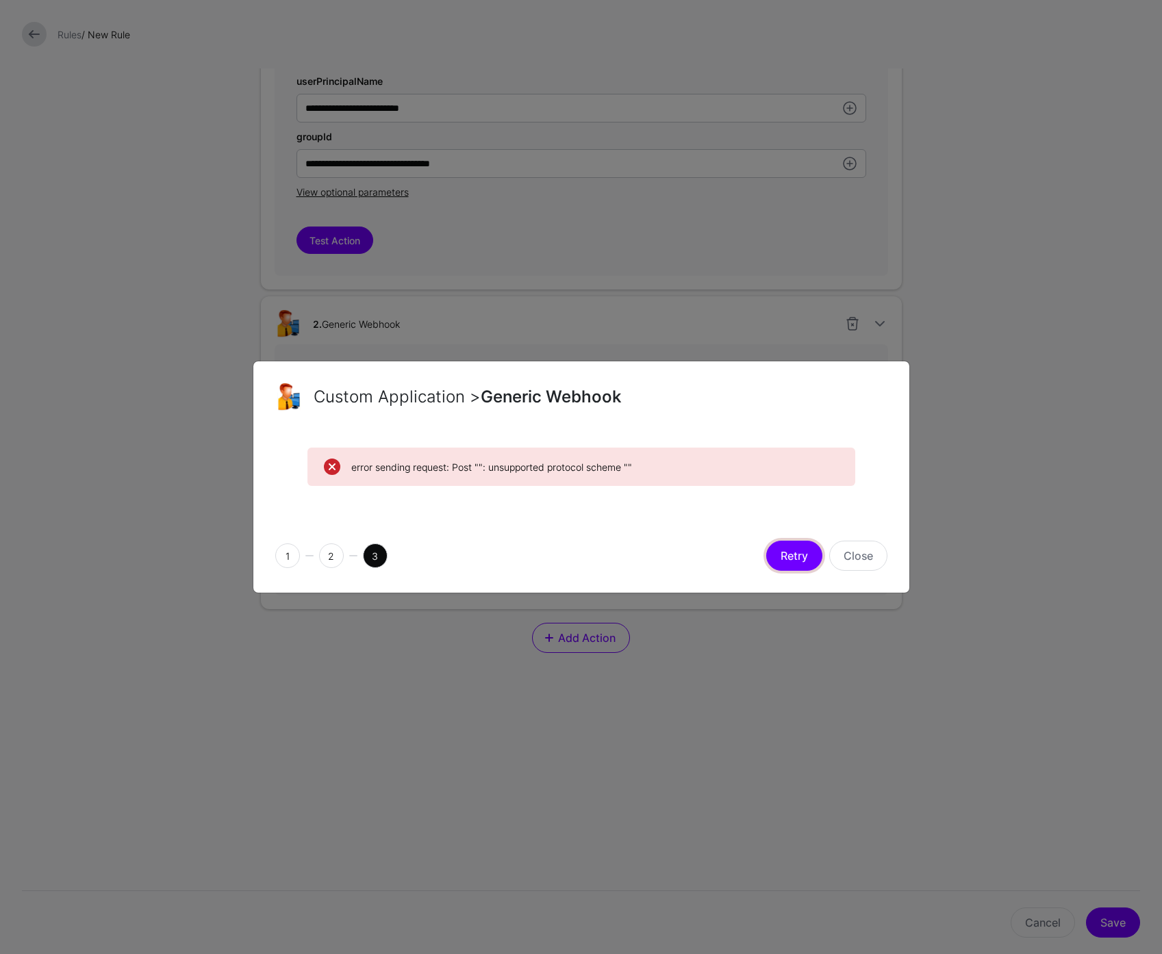
click at [794, 562] on button "Retry" at bounding box center [794, 556] width 56 height 30
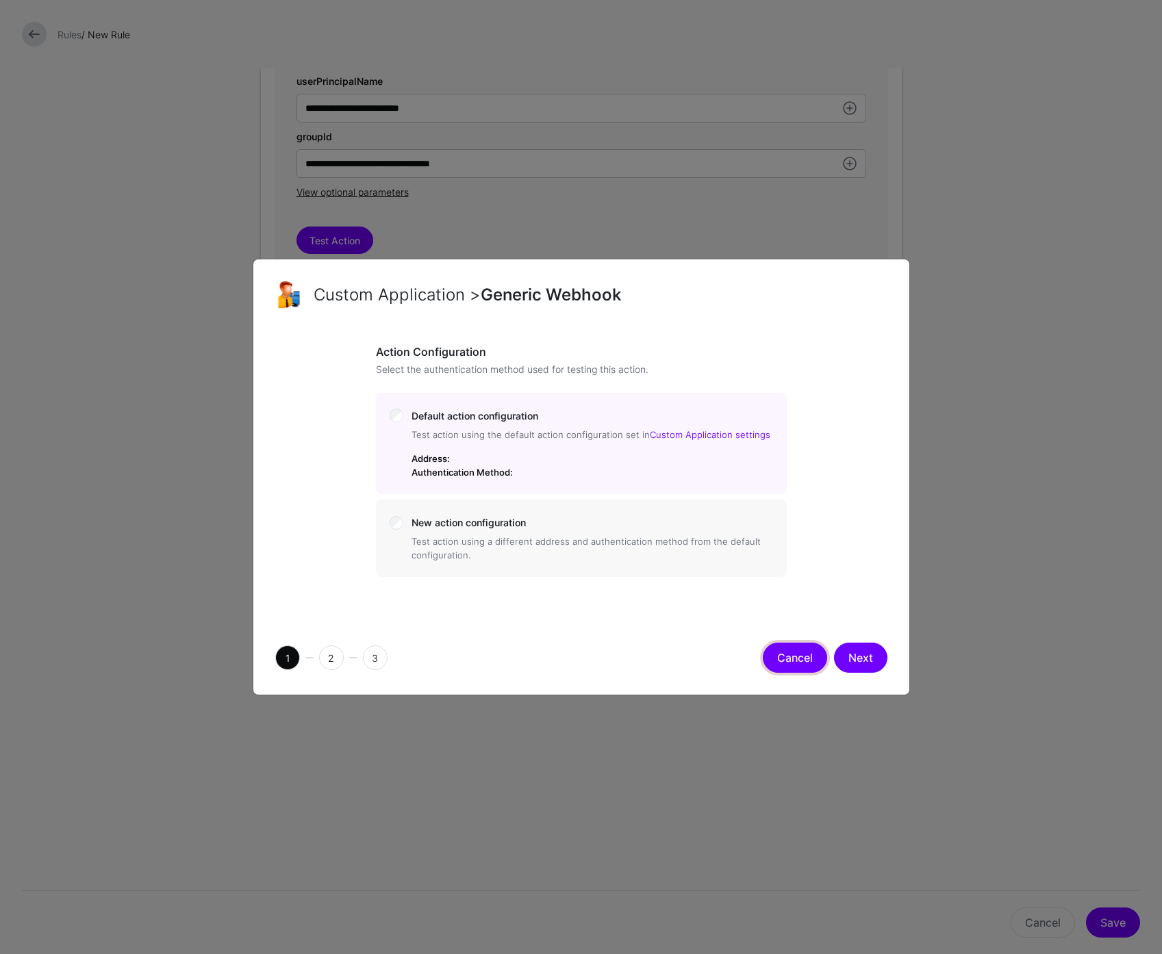
click at [779, 656] on button "Cancel" at bounding box center [795, 658] width 64 height 30
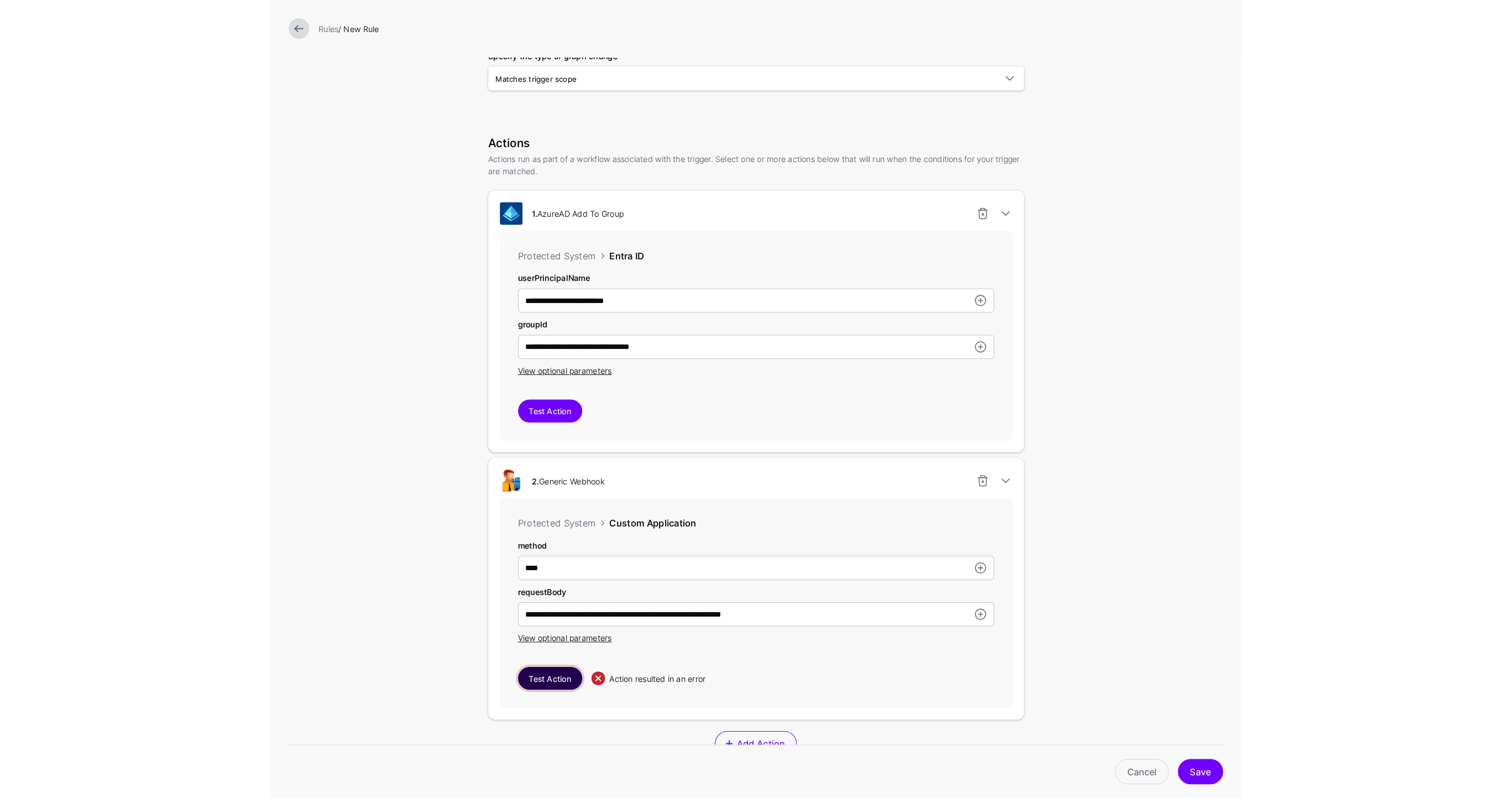
scroll to position [329, 0]
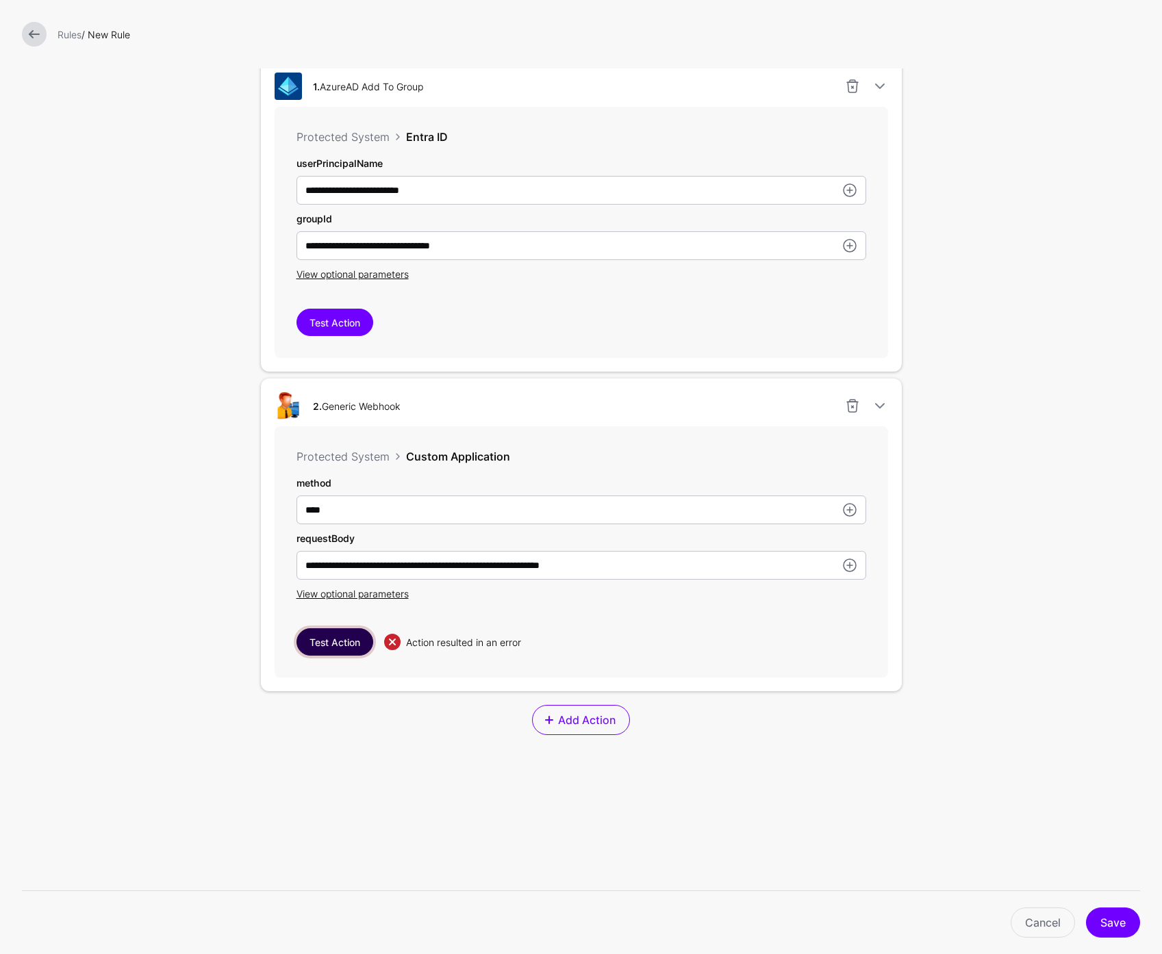
click at [311, 643] on button "Test Action" at bounding box center [334, 641] width 77 height 27
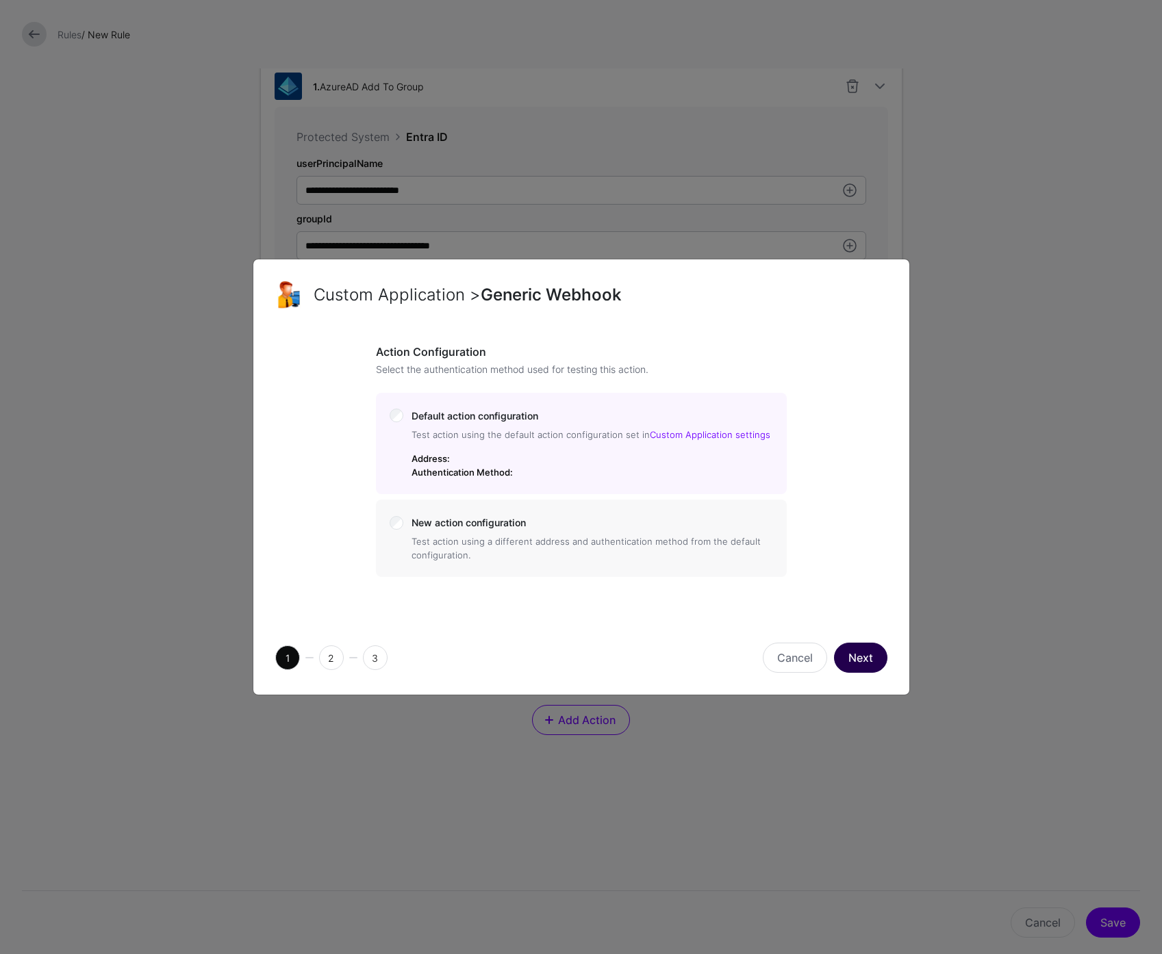
click at [865, 670] on button "Next" at bounding box center [860, 658] width 53 height 30
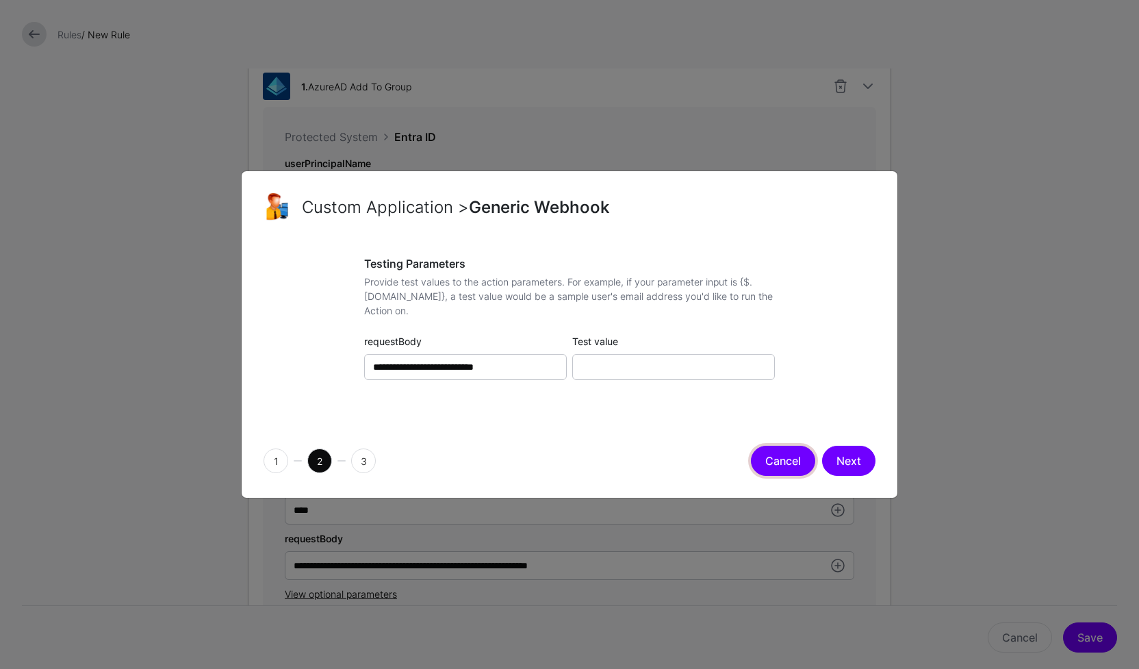
click at [766, 459] on button "Cancel" at bounding box center [783, 461] width 64 height 30
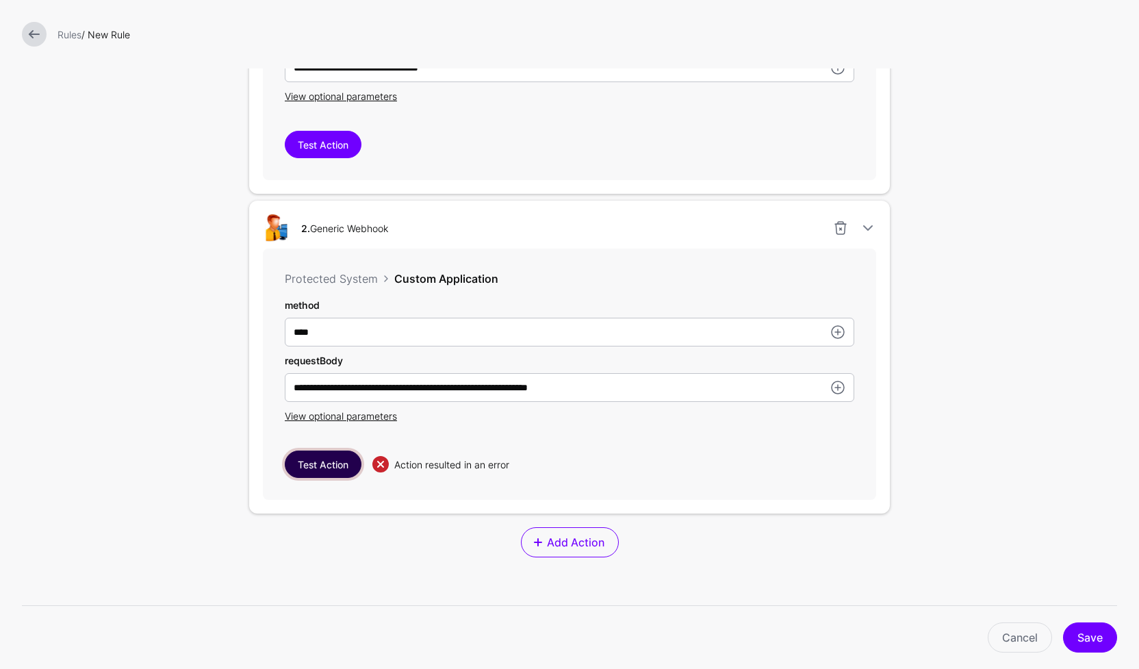
scroll to position [554, 0]
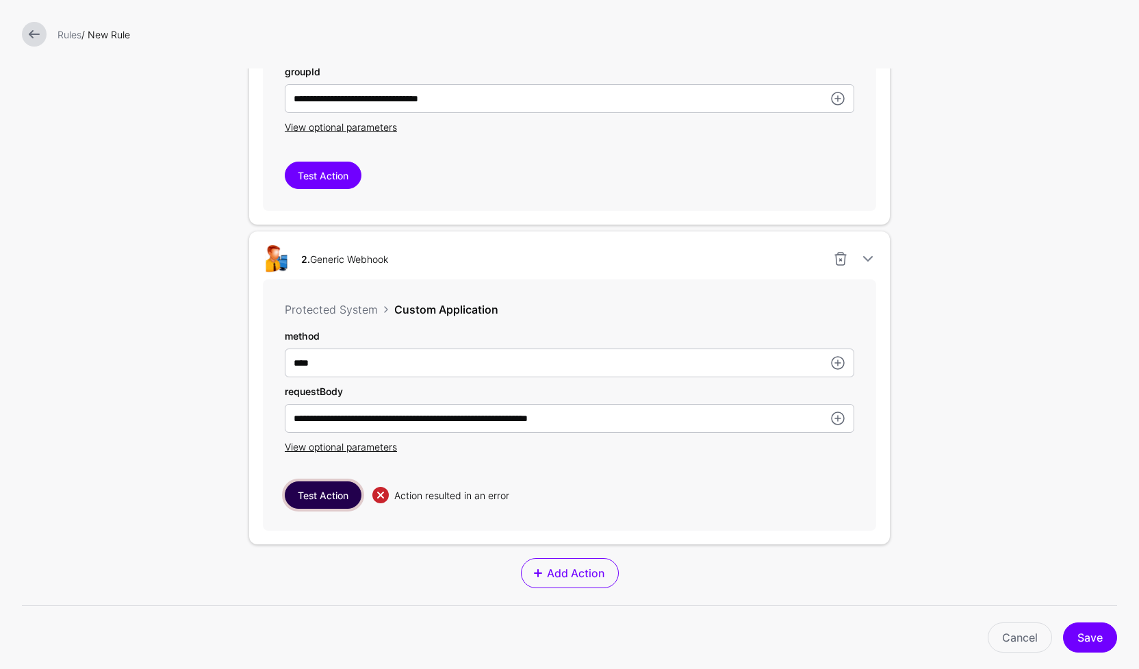
click at [326, 499] on button "Test Action" at bounding box center [323, 494] width 77 height 27
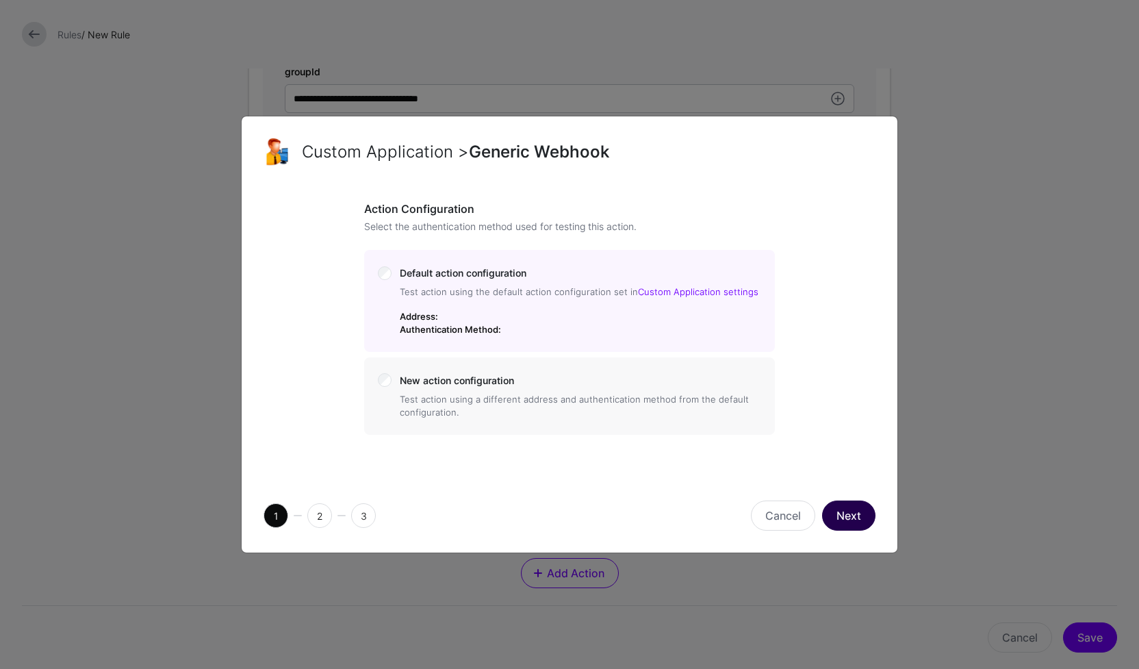
click at [860, 518] on button "Next" at bounding box center [848, 515] width 53 height 30
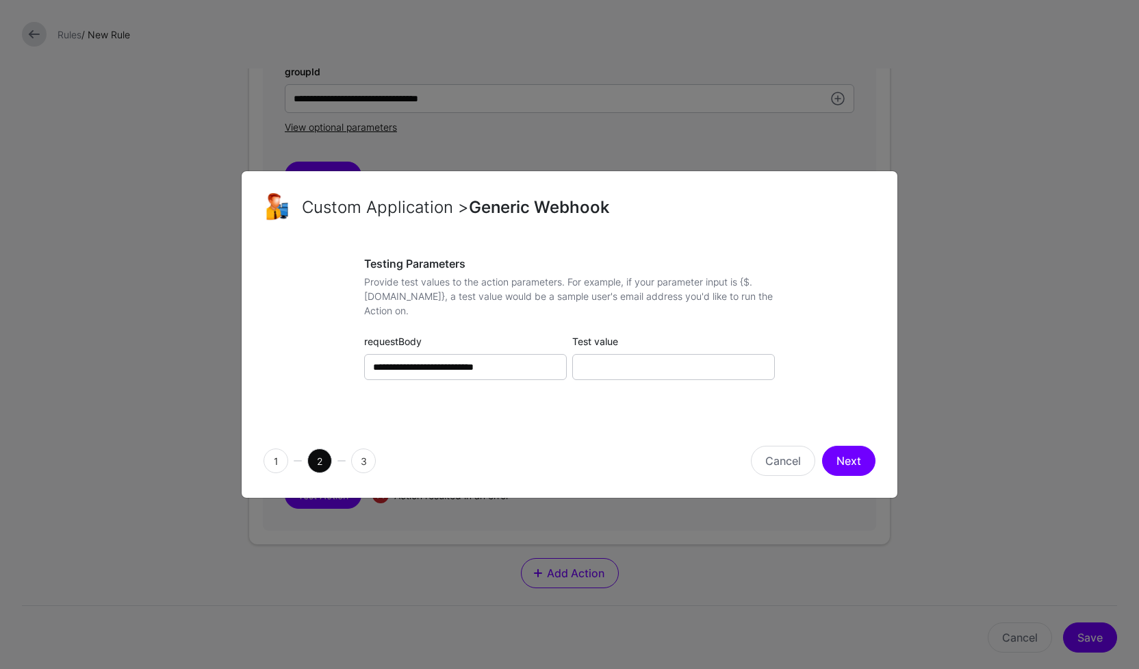
click at [618, 353] on div "Test value" at bounding box center [674, 357] width 208 height 46
click at [624, 364] on input "Test value" at bounding box center [673, 367] width 203 height 26
type input "**********"
click at [854, 472] on button "Next" at bounding box center [848, 461] width 53 height 30
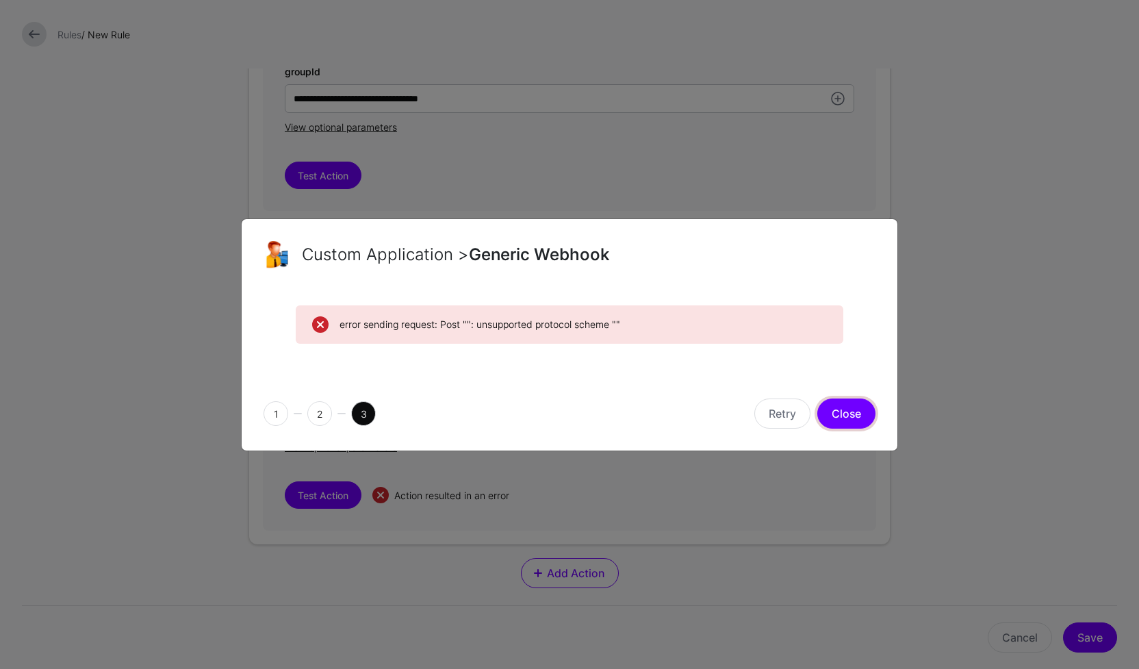
click at [843, 411] on button "Close" at bounding box center [846, 413] width 58 height 30
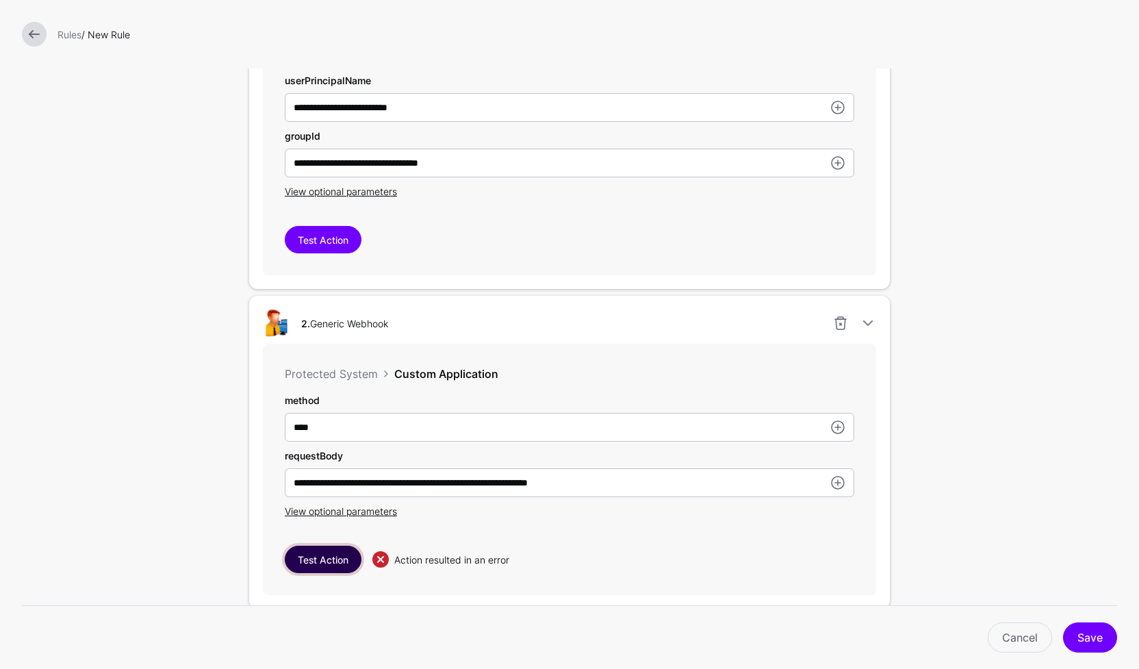
scroll to position [473, 0]
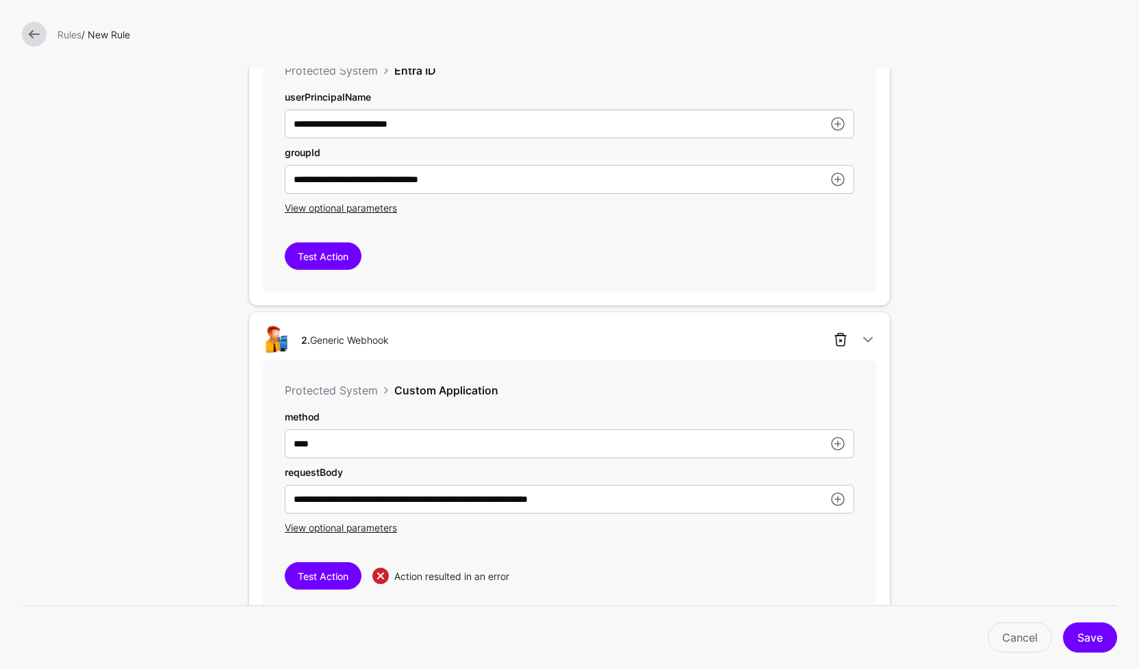
click at [835, 342] on link at bounding box center [841, 339] width 16 height 16
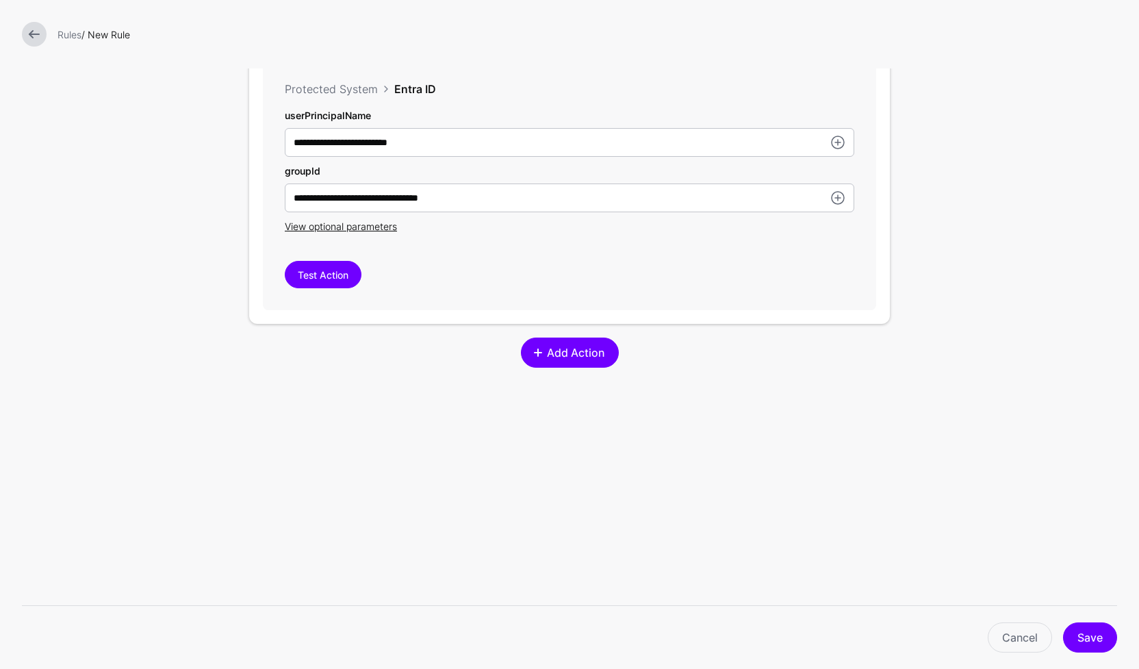
click at [557, 349] on span "Add Action" at bounding box center [575, 352] width 61 height 16
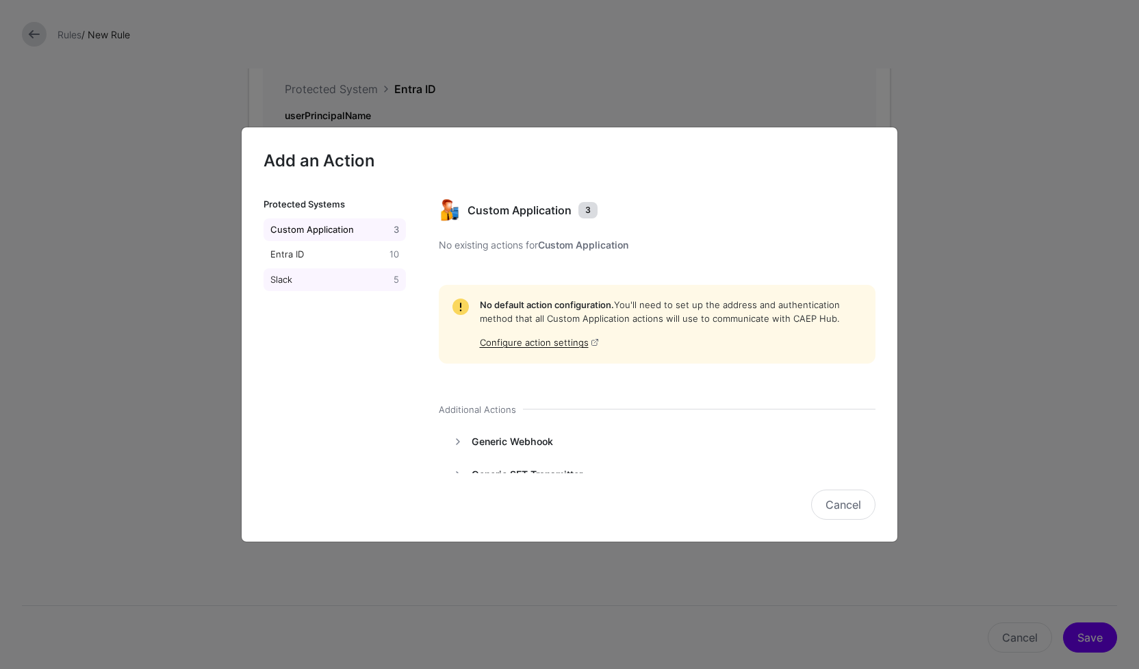
click at [312, 279] on div "Slack" at bounding box center [329, 280] width 123 height 14
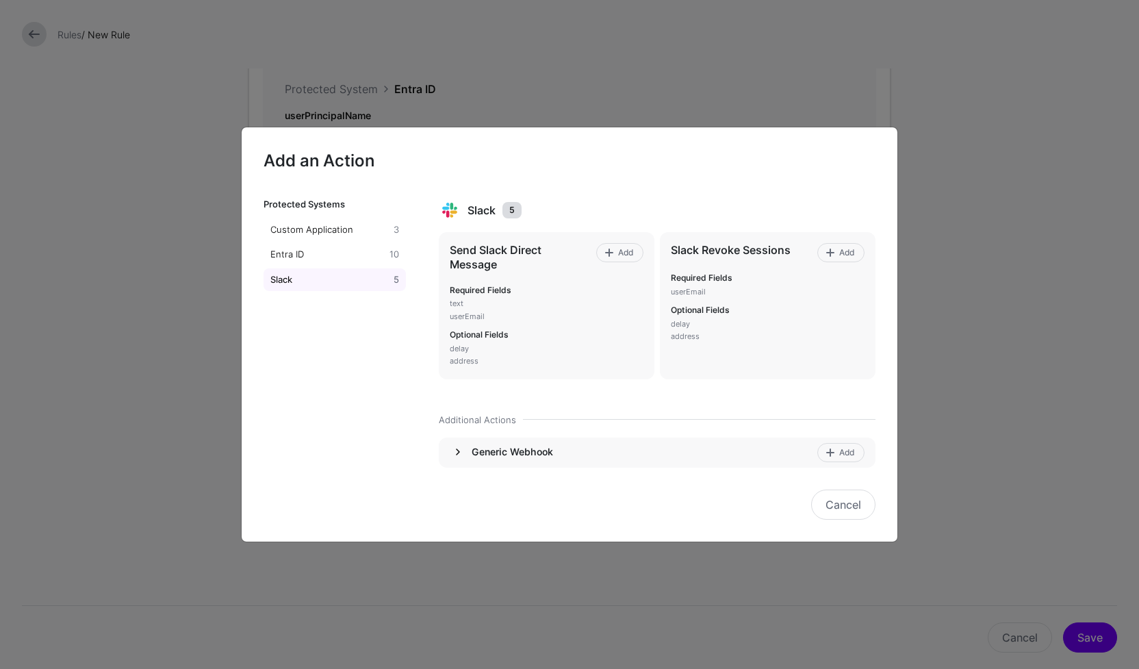
click at [458, 446] on link at bounding box center [458, 452] width 16 height 16
click at [838, 450] on span "Add" at bounding box center [847, 452] width 18 height 12
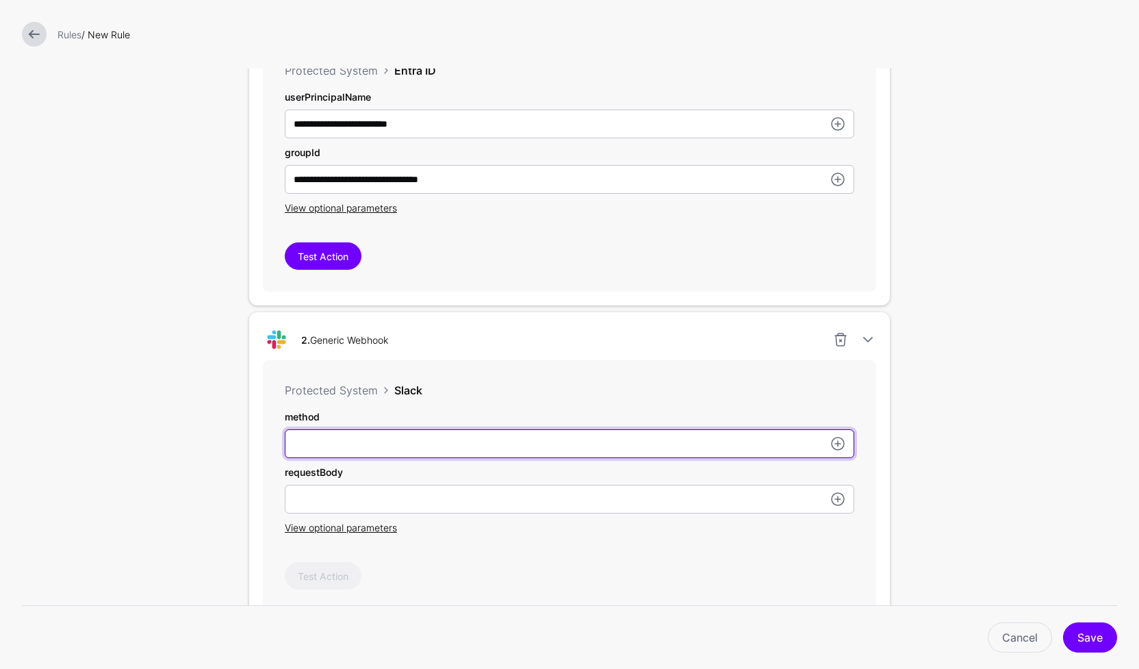
click at [344, 450] on input "userPrincipalName" at bounding box center [570, 443] width 570 height 29
type input "****"
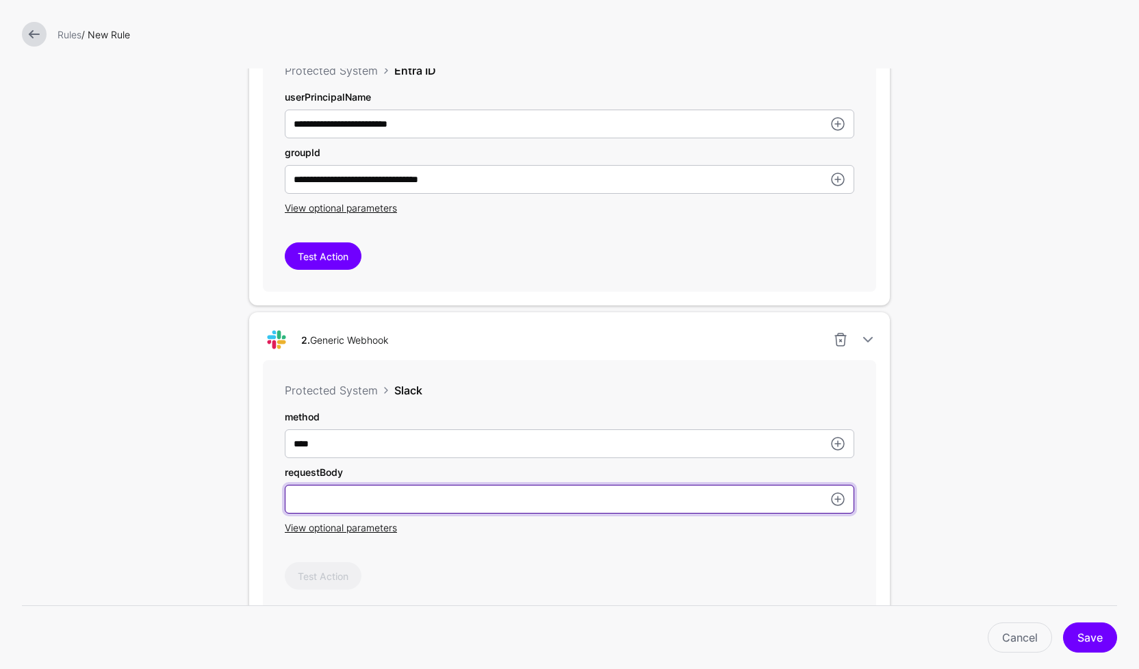
click at [327, 500] on input "userPrincipalName" at bounding box center [570, 499] width 570 height 29
paste input "**********"
type input "**********"
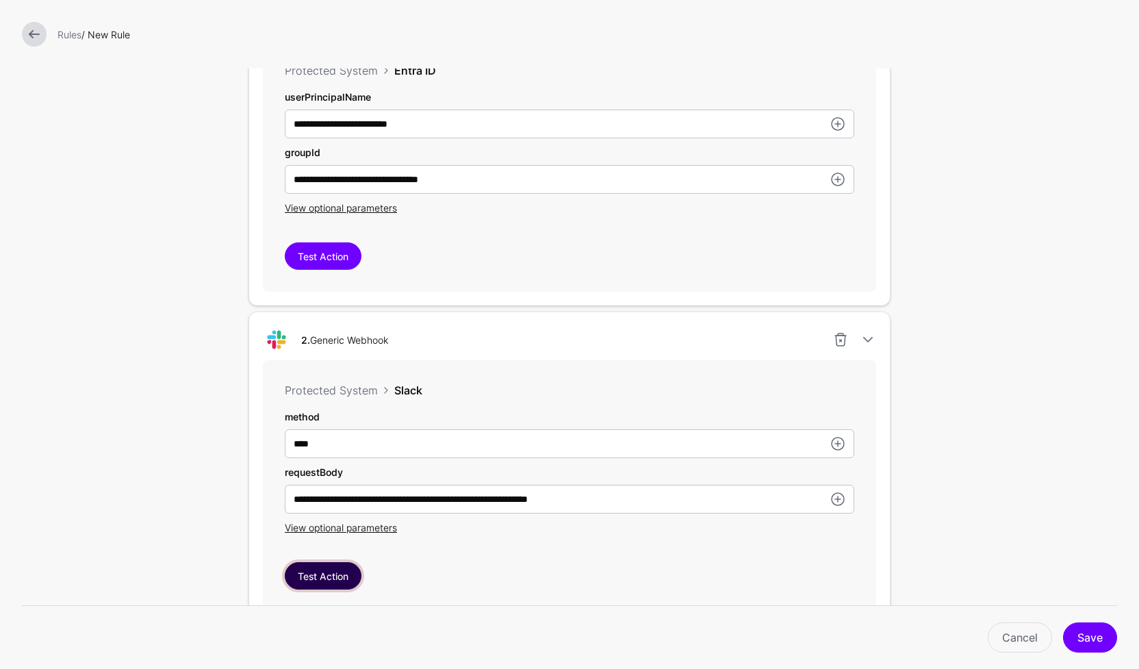
click at [325, 581] on button "Test Action" at bounding box center [323, 575] width 77 height 27
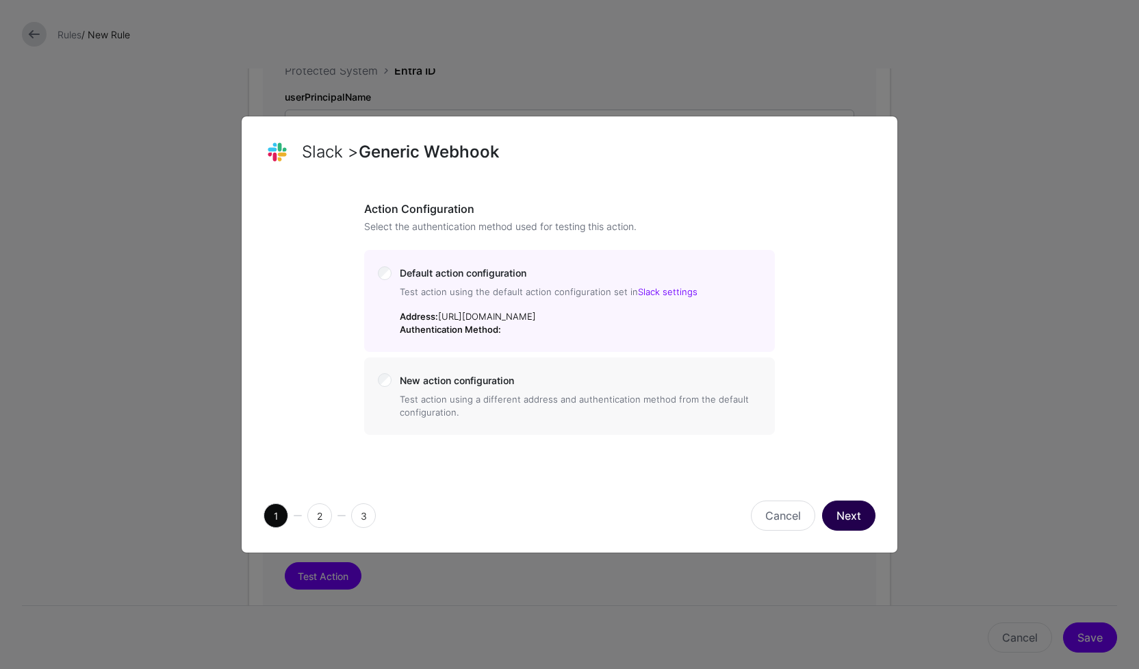
click at [846, 527] on button "Next" at bounding box center [848, 515] width 53 height 30
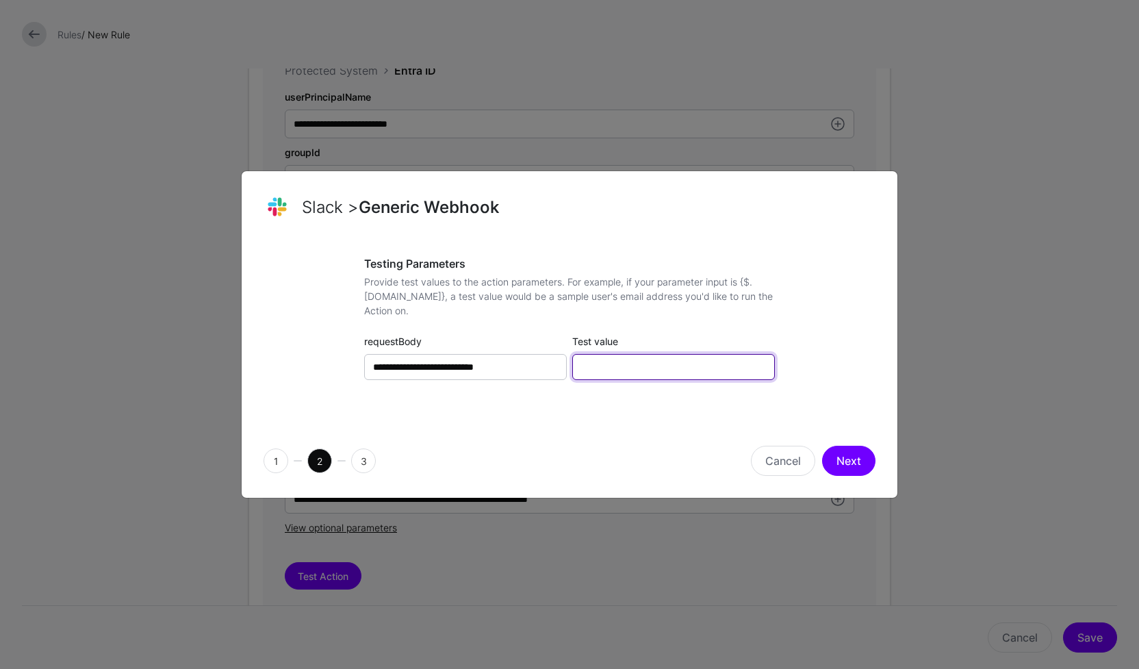
click at [620, 368] on input "Test value" at bounding box center [673, 367] width 203 height 26
type input "**********"
click at [855, 464] on button "Next" at bounding box center [848, 461] width 53 height 30
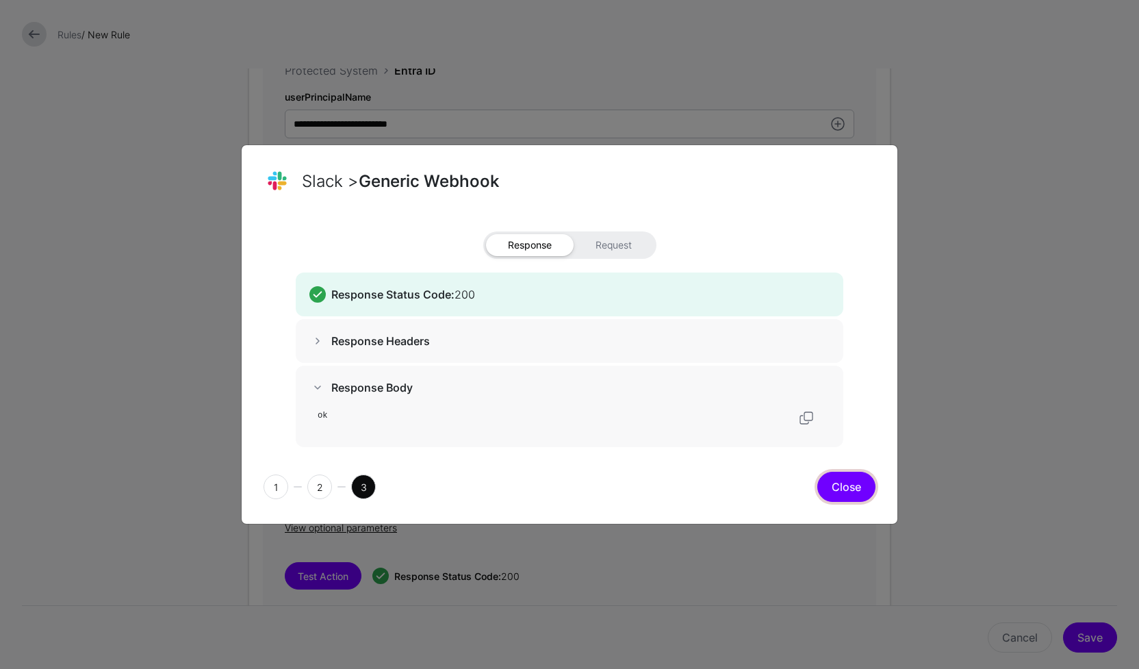
click at [861, 488] on button "Close" at bounding box center [846, 487] width 58 height 30
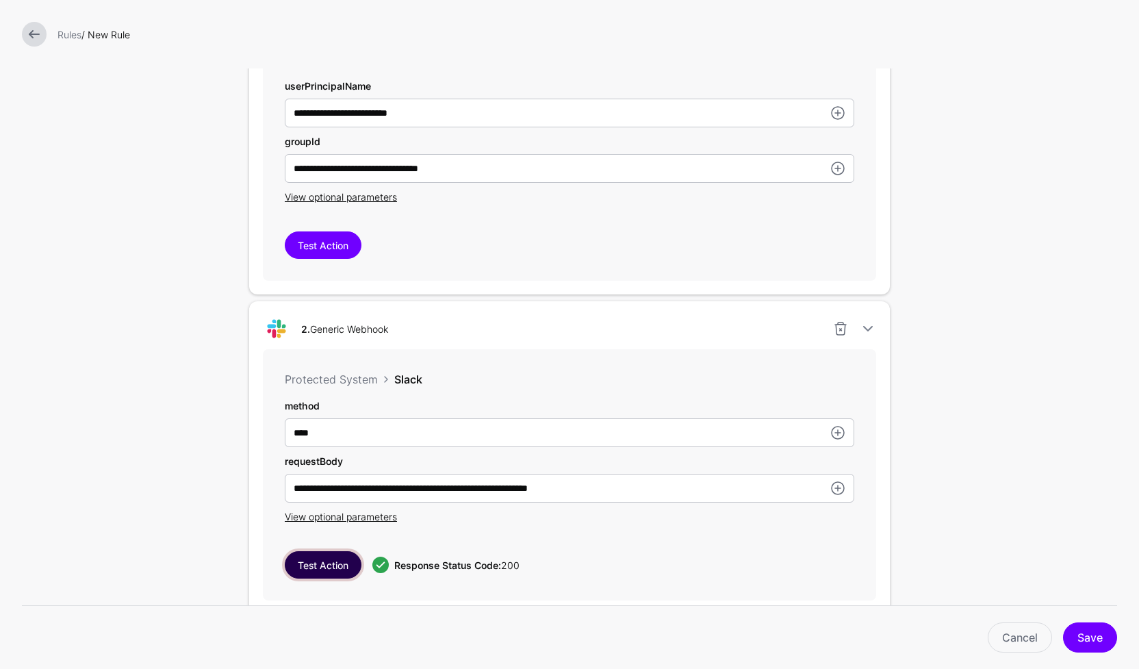
scroll to position [490, 0]
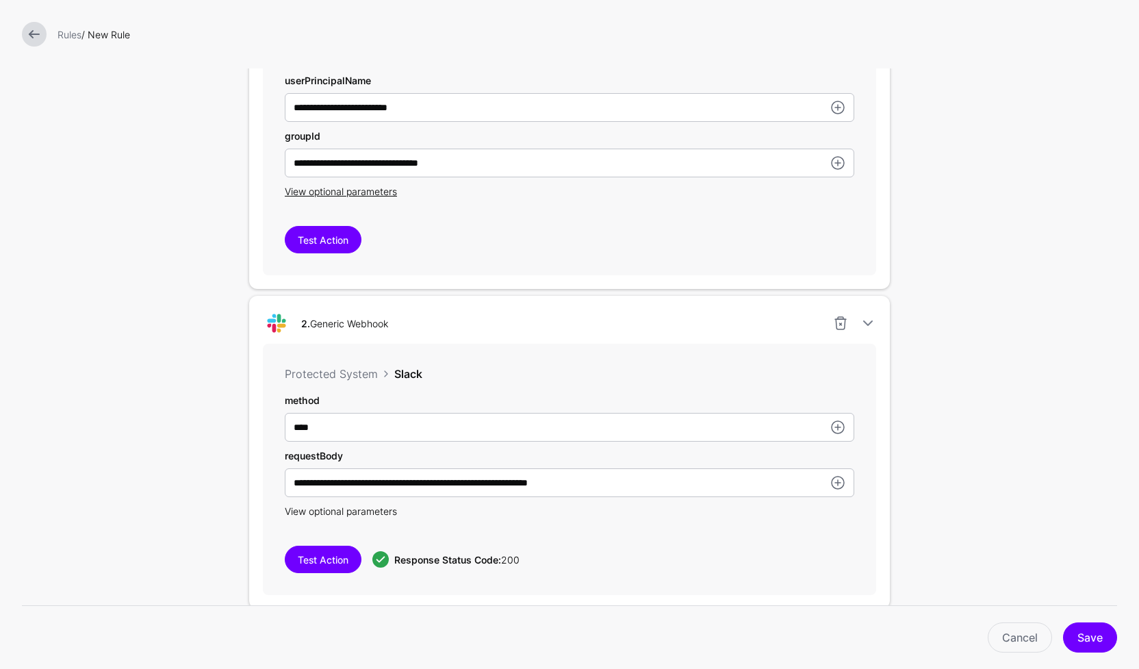
click at [359, 509] on span "View optional parameters" at bounding box center [341, 511] width 112 height 12
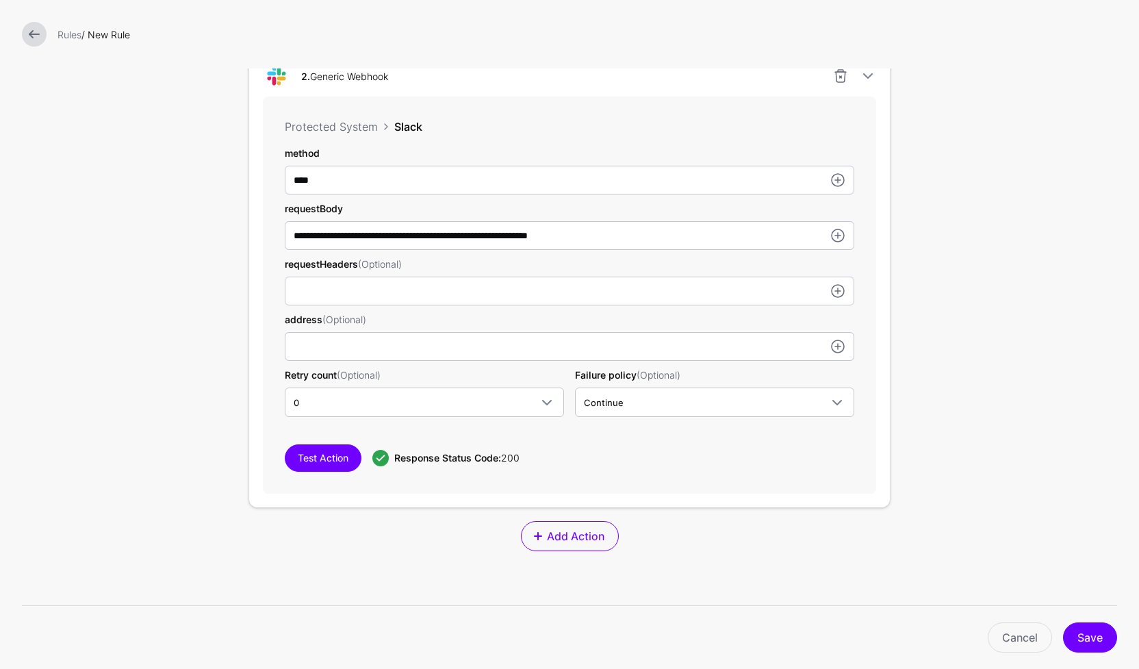
scroll to position [750, 0]
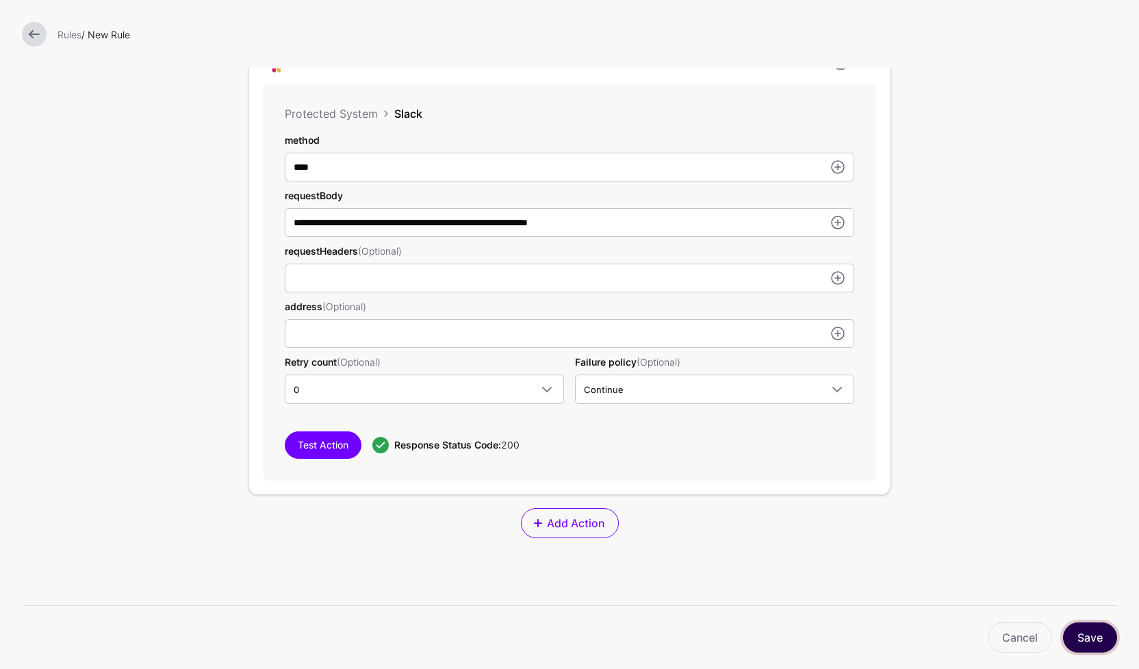
click at [1100, 634] on button "Save" at bounding box center [1090, 637] width 54 height 30
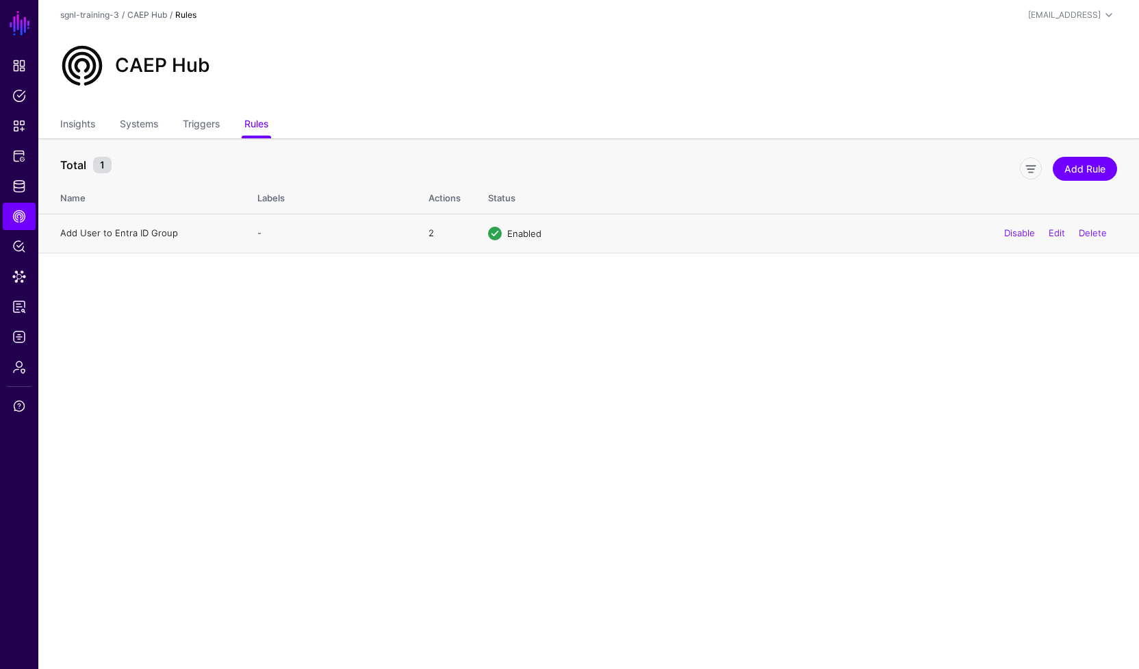
click at [147, 233] on link "Add User to Entra ID Group" at bounding box center [119, 232] width 118 height 11
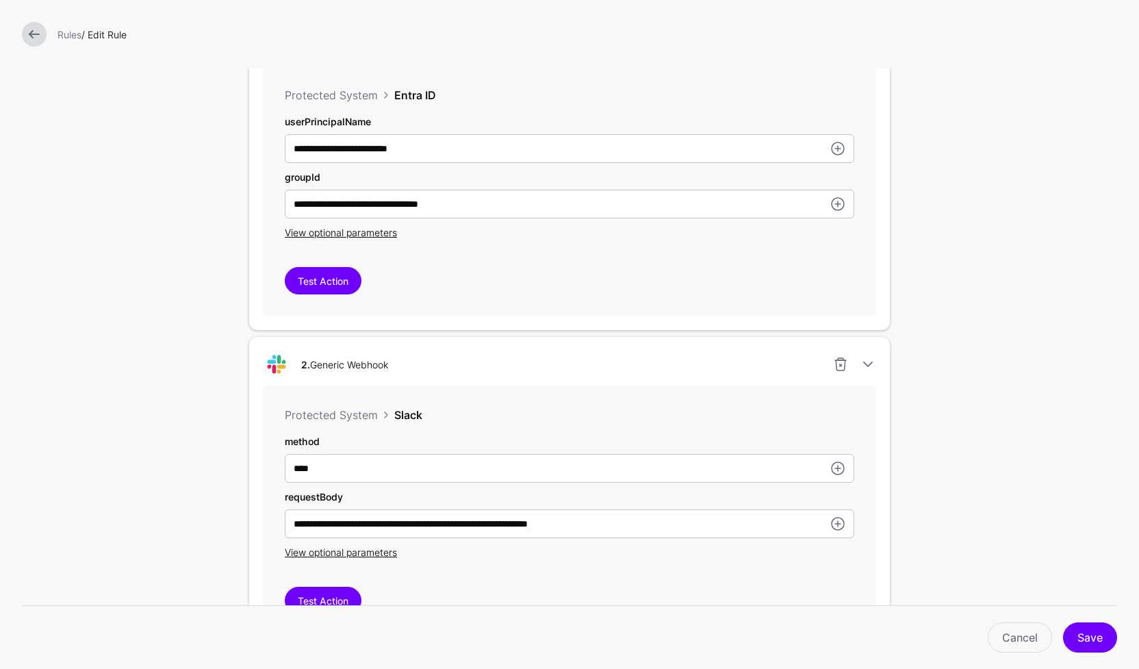
scroll to position [452, 0]
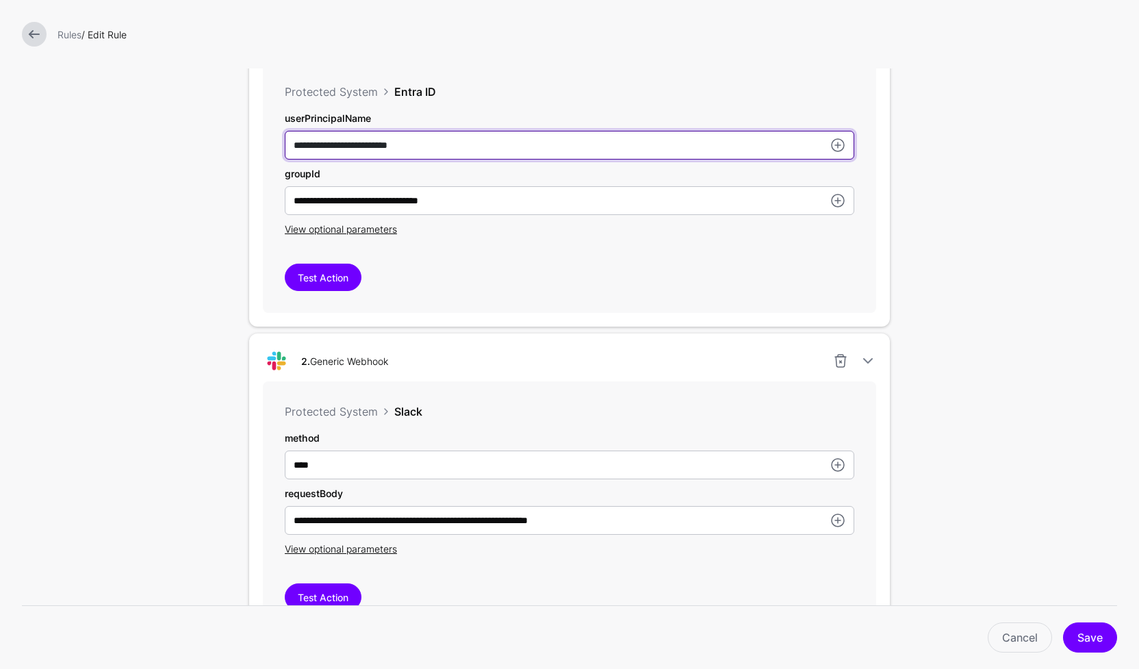
drag, startPoint x: 446, startPoint y: 143, endPoint x: 149, endPoint y: 146, distance: 296.5
click at [149, 146] on form "**********" at bounding box center [569, 269] width 1139 height 1443
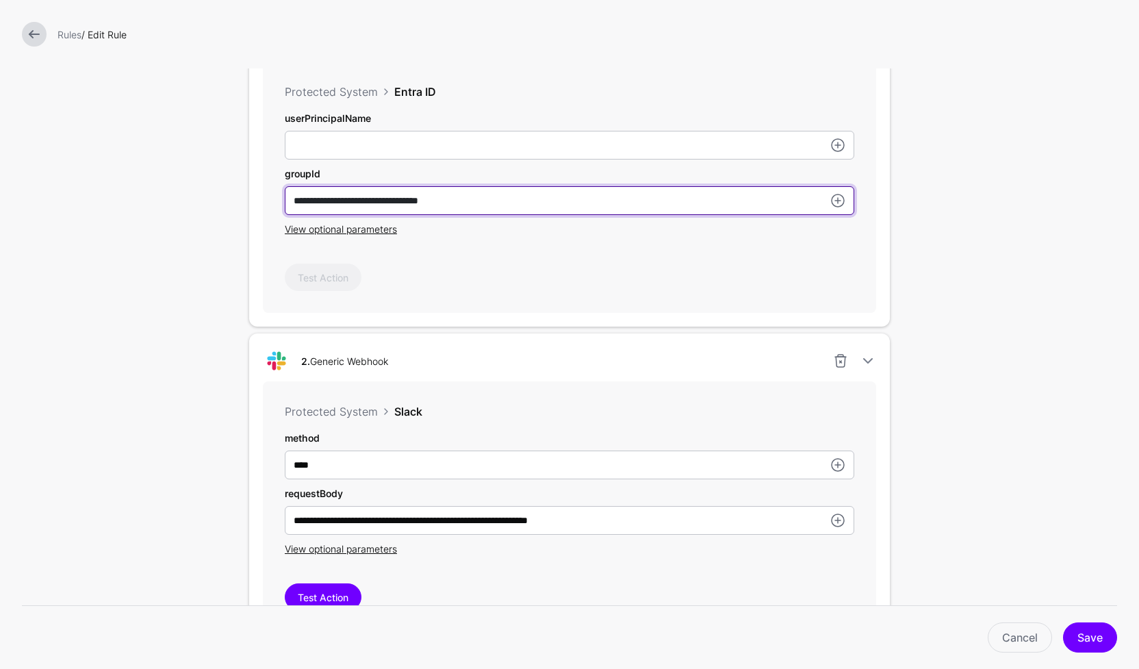
drag, startPoint x: 490, startPoint y: 203, endPoint x: 218, endPoint y: 196, distance: 271.2
click at [218, 196] on form "**********" at bounding box center [569, 269] width 1139 height 1443
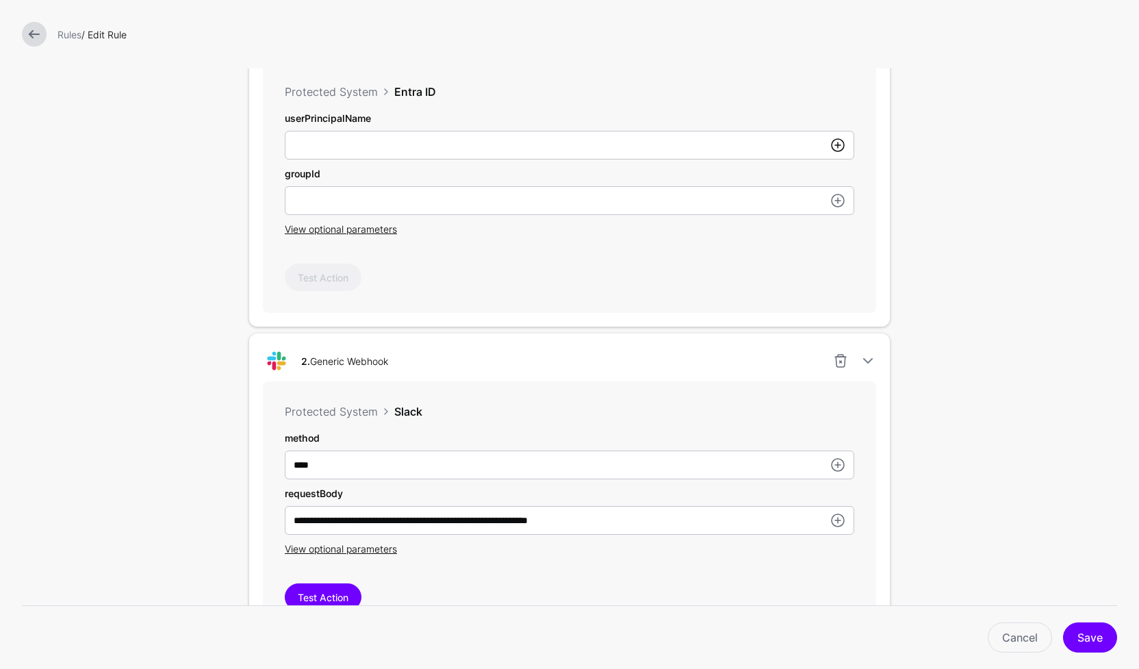
click at [833, 145] on link at bounding box center [838, 145] width 16 height 16
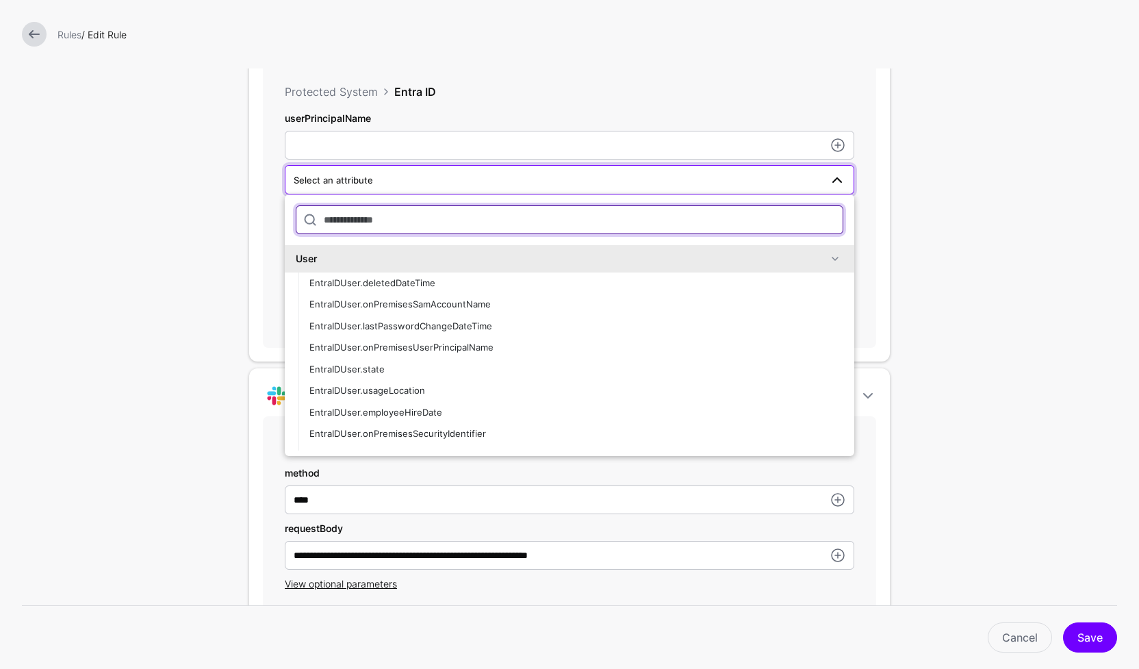
click at [457, 226] on input "text" at bounding box center [570, 219] width 548 height 29
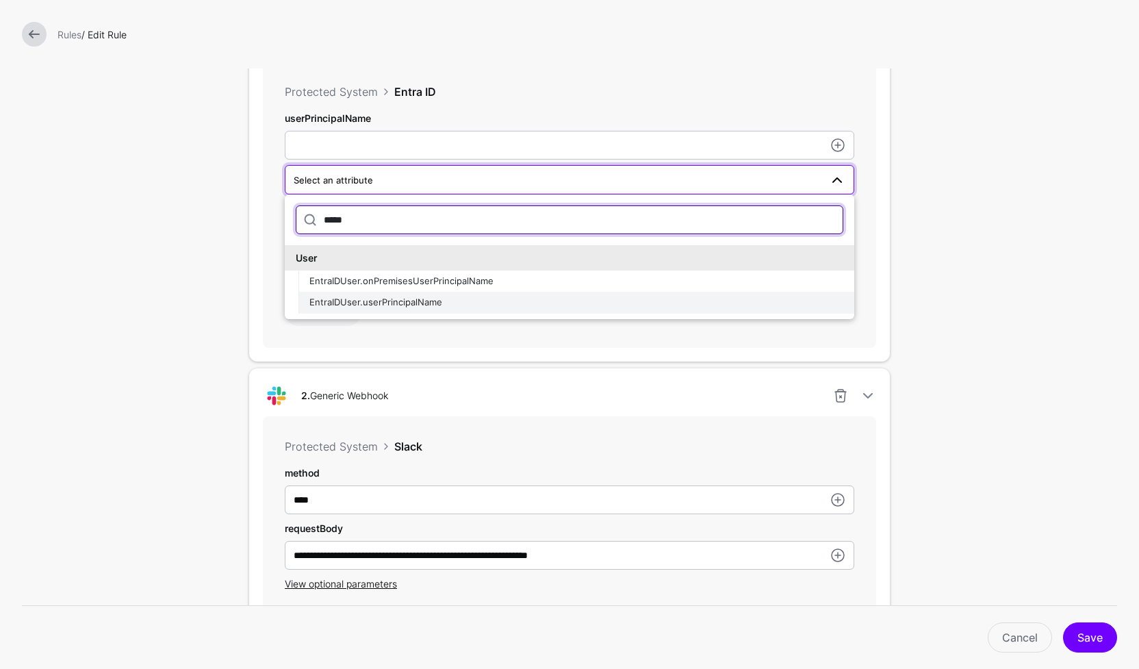
type input "*****"
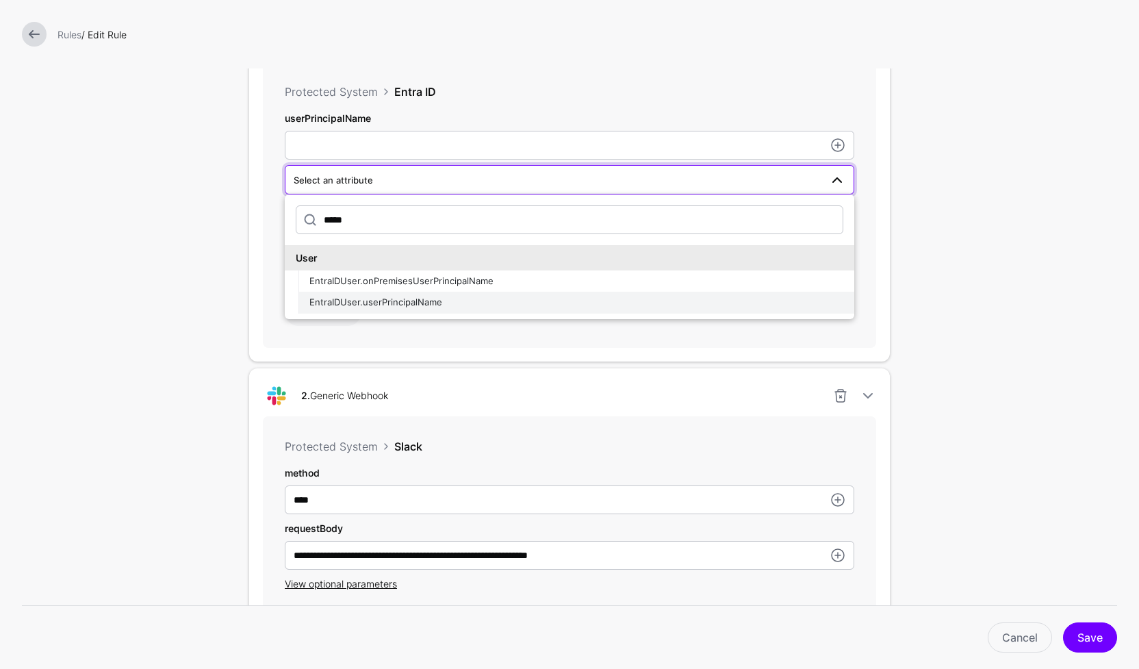
click at [442, 302] on div "EntraIDUser.userPrincipalName" at bounding box center [576, 303] width 534 height 14
type input "**********"
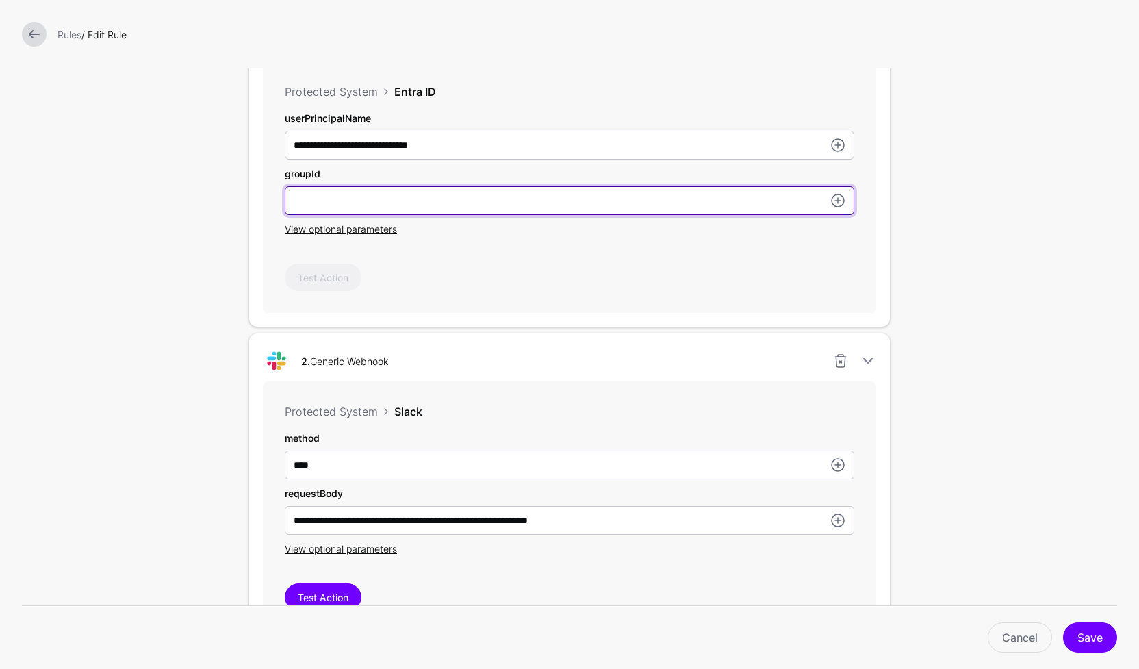
click at [409, 160] on input "userPrincipalName" at bounding box center [570, 145] width 570 height 29
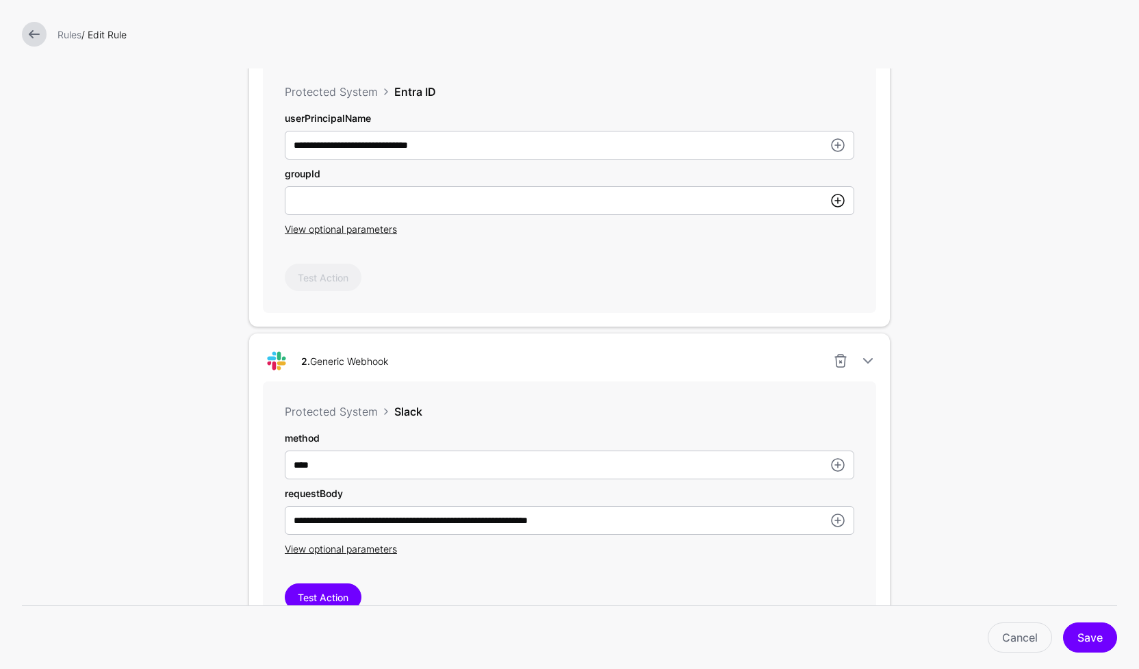
click at [832, 203] on link at bounding box center [838, 200] width 16 height 16
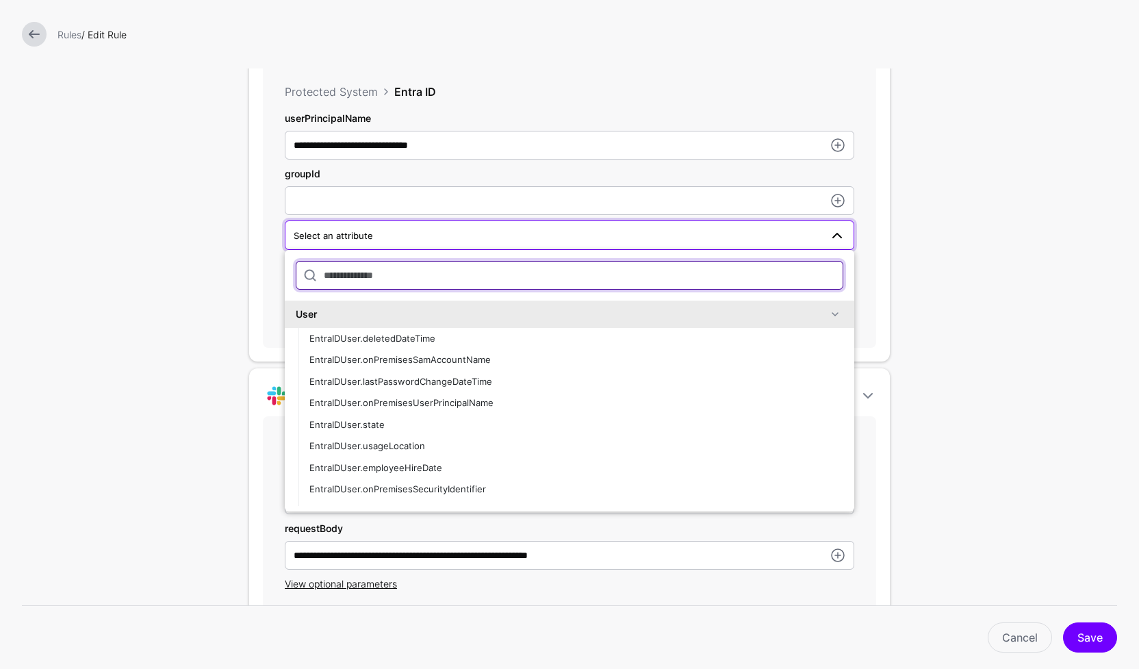
click at [507, 283] on input "text" at bounding box center [570, 275] width 548 height 29
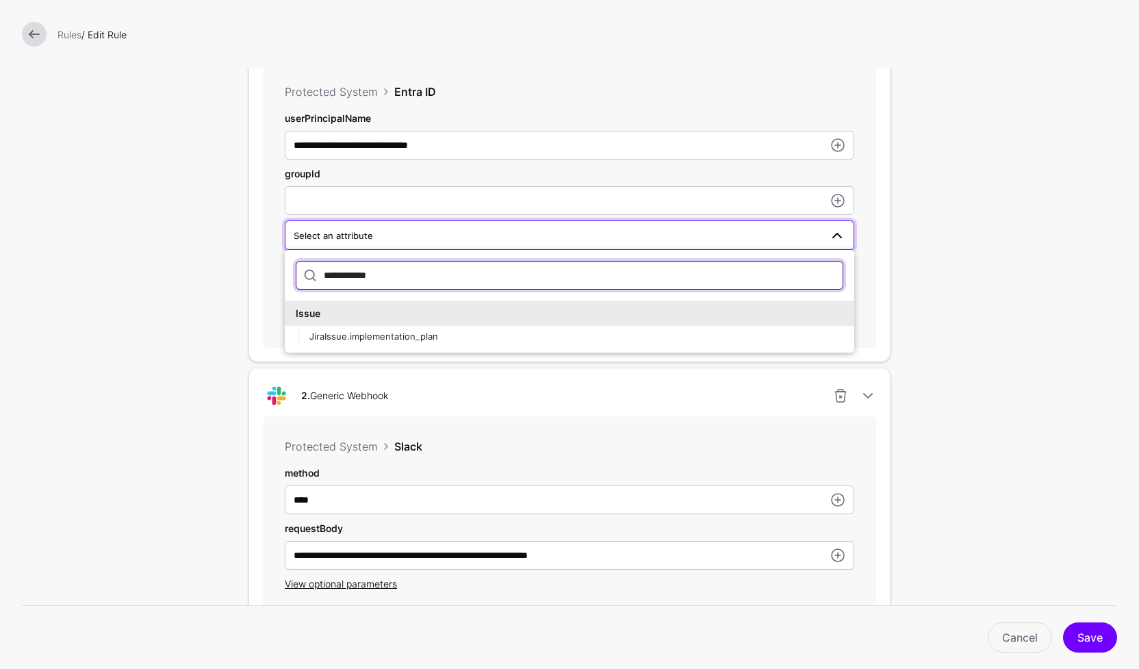
scroll to position [0, 0]
type input "**********"
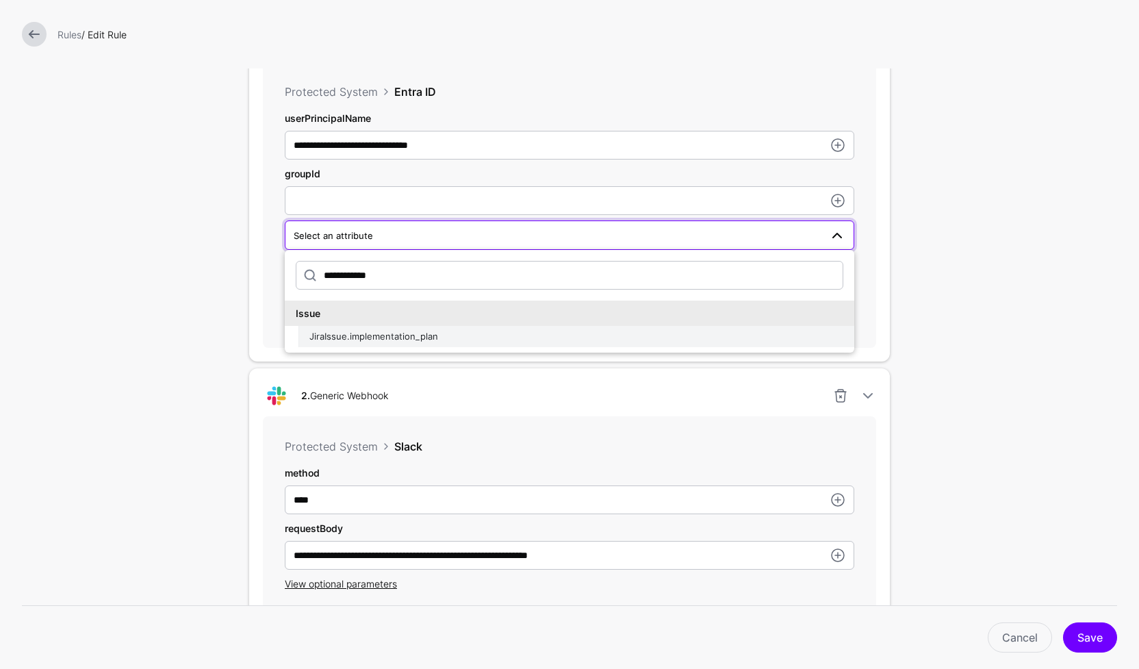
click at [416, 340] on span "JiraIssue.implementation_plan" at bounding box center [373, 336] width 129 height 11
type input "**********"
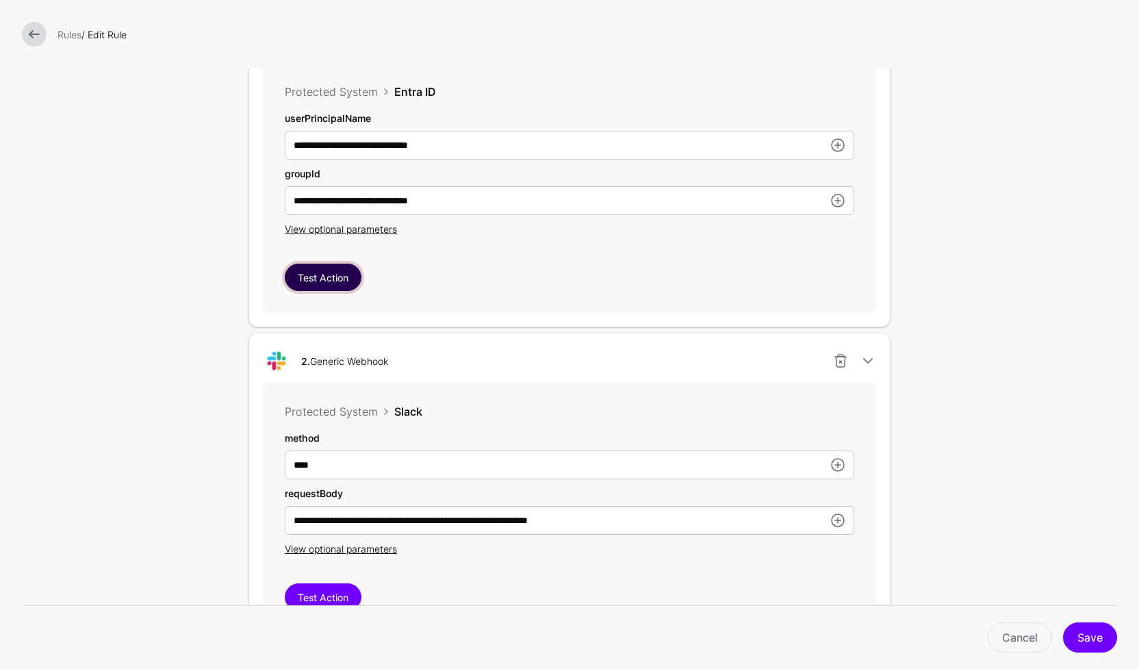
click at [321, 280] on button "Test Action" at bounding box center [323, 277] width 77 height 27
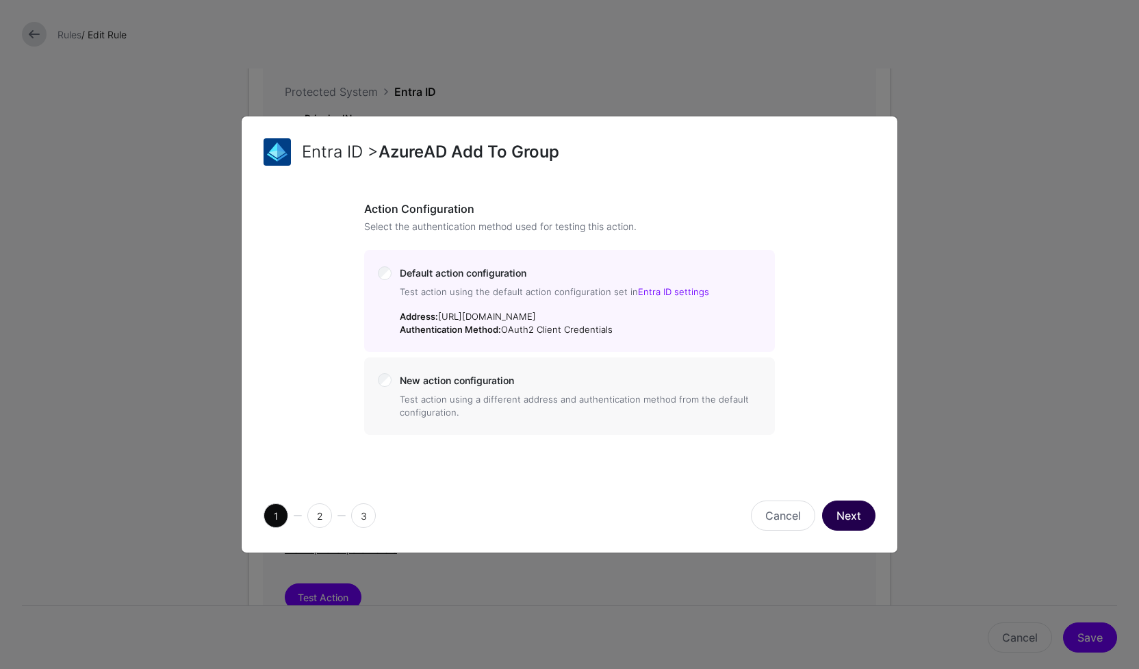
click at [850, 520] on button "Next" at bounding box center [848, 515] width 53 height 30
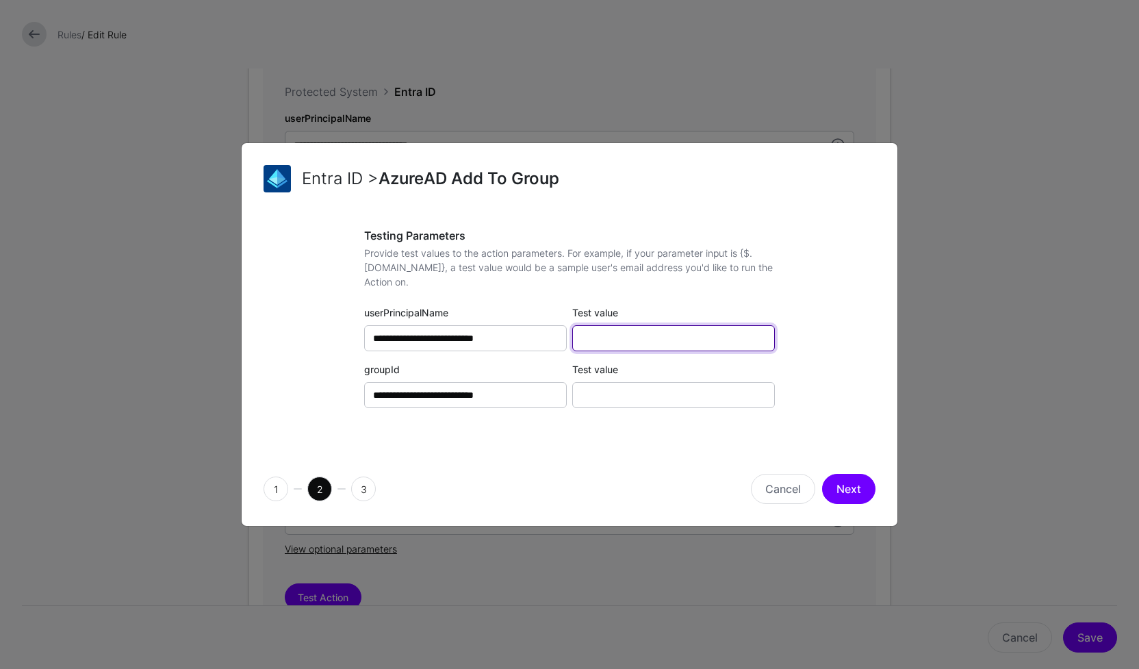
click at [620, 338] on input "Test value" at bounding box center [673, 338] width 203 height 26
paste input "**********"
type input "**********"
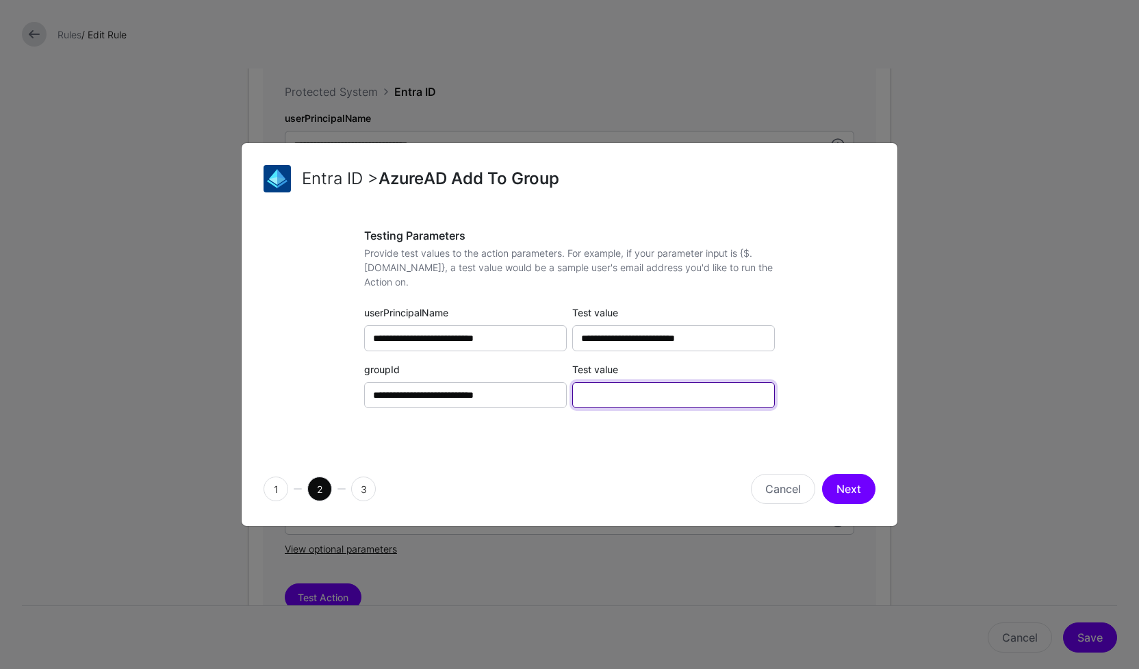
click at [642, 398] on input "Test value" at bounding box center [673, 395] width 203 height 26
paste input "**********"
type input "**********"
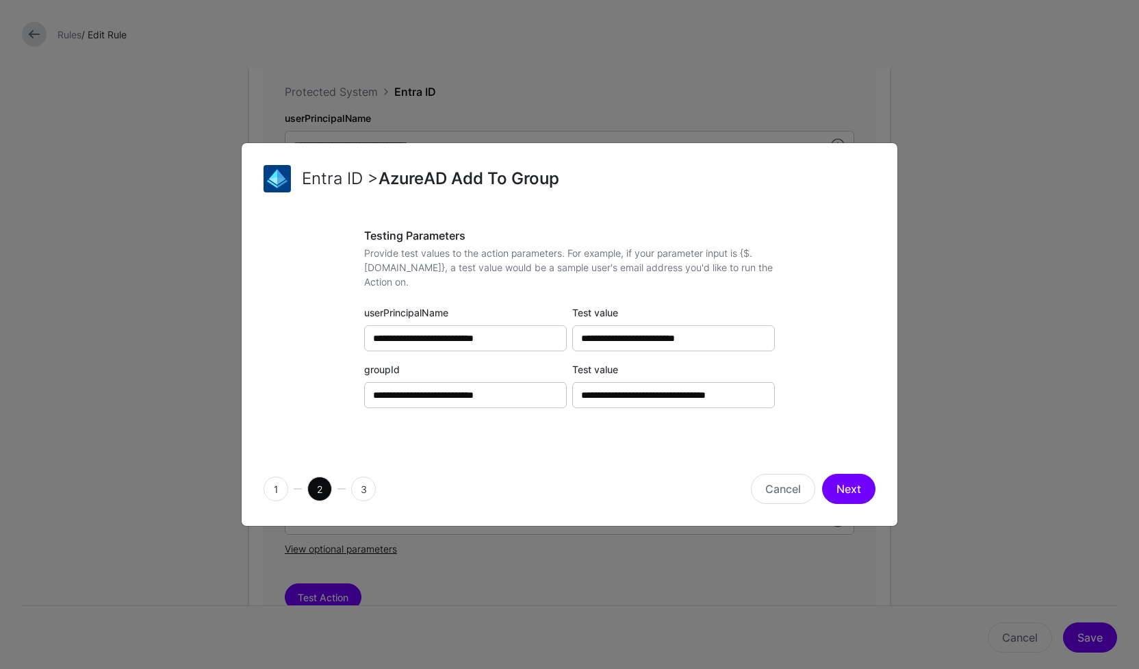
click at [635, 437] on div "**********" at bounding box center [570, 332] width 656 height 239
click at [851, 489] on button "Next" at bounding box center [848, 489] width 53 height 30
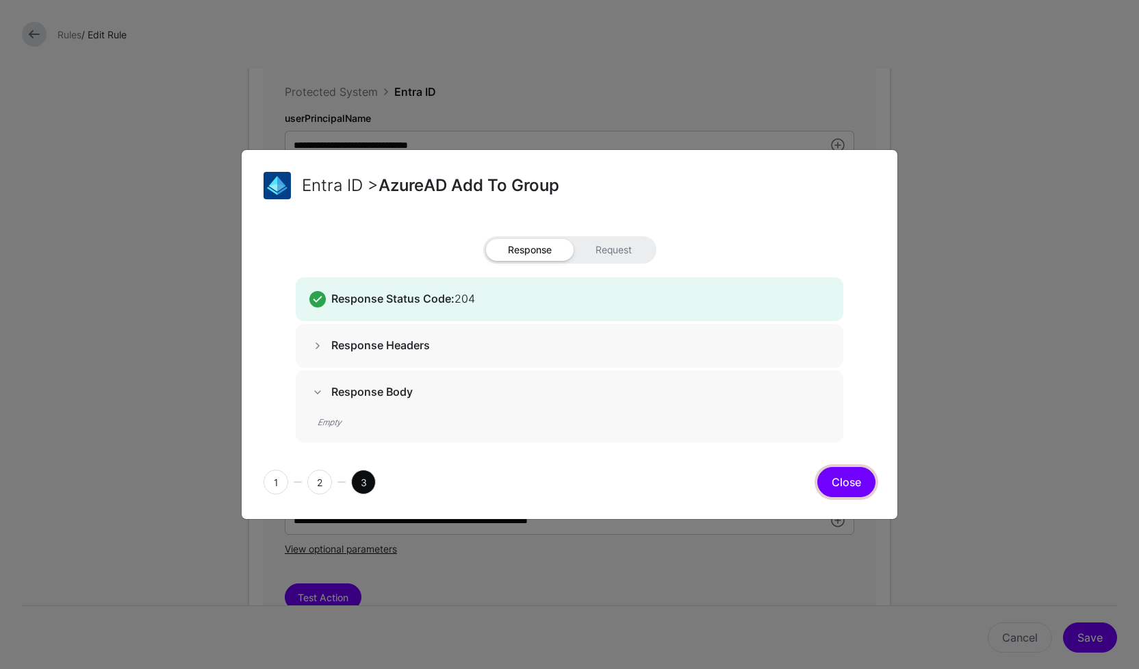
click at [865, 484] on button "Close" at bounding box center [846, 482] width 58 height 30
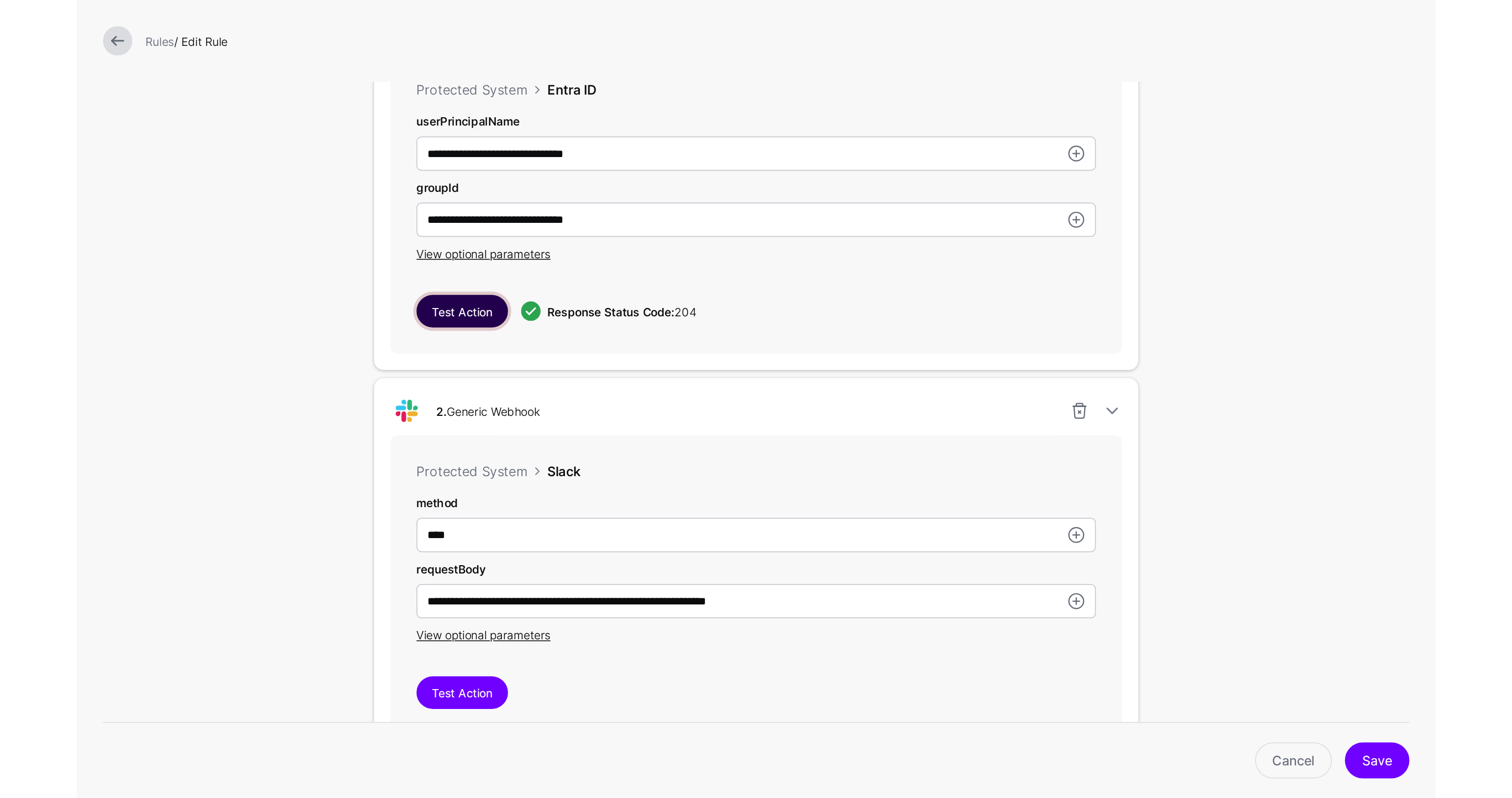
scroll to position [383, 0]
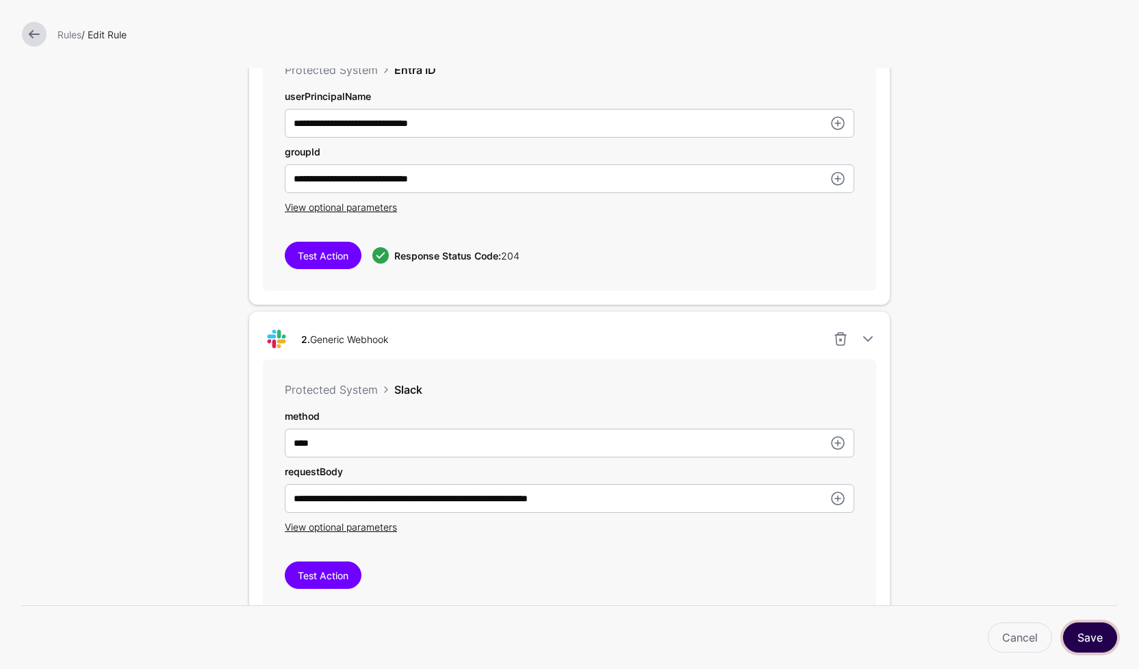
click at [1089, 635] on button "Save" at bounding box center [1090, 637] width 54 height 30
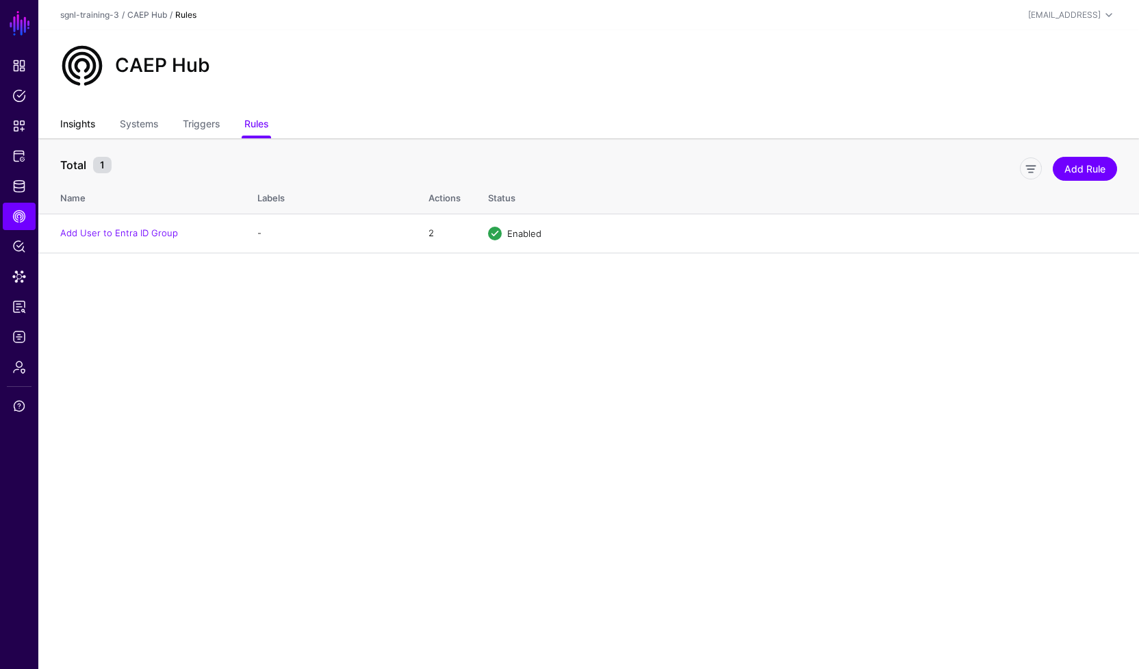
click at [82, 127] on link "Insights" at bounding box center [77, 125] width 35 height 26
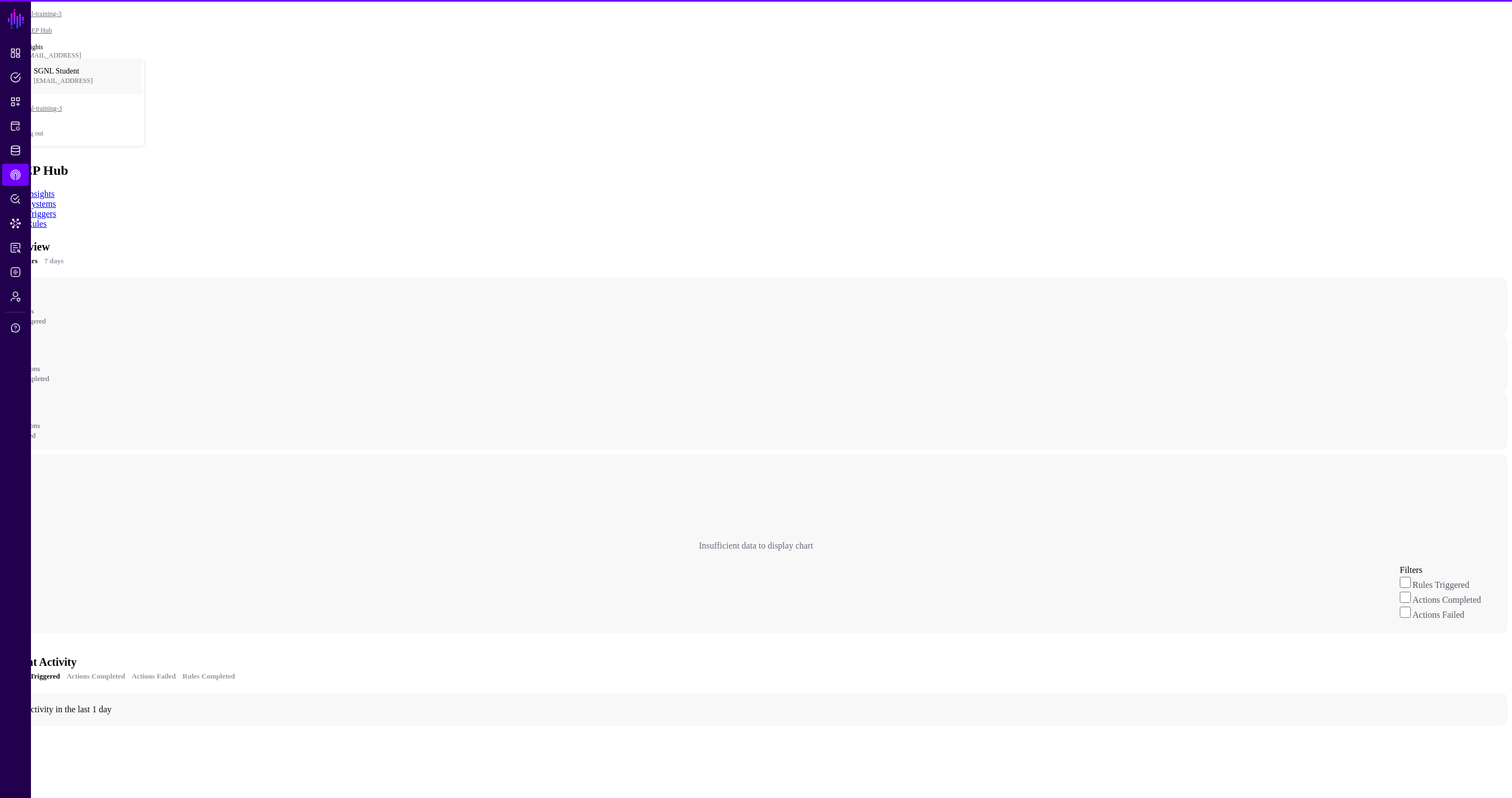
click at [57, 209] on link "Triggers" at bounding box center [41, 214] width 30 height 10
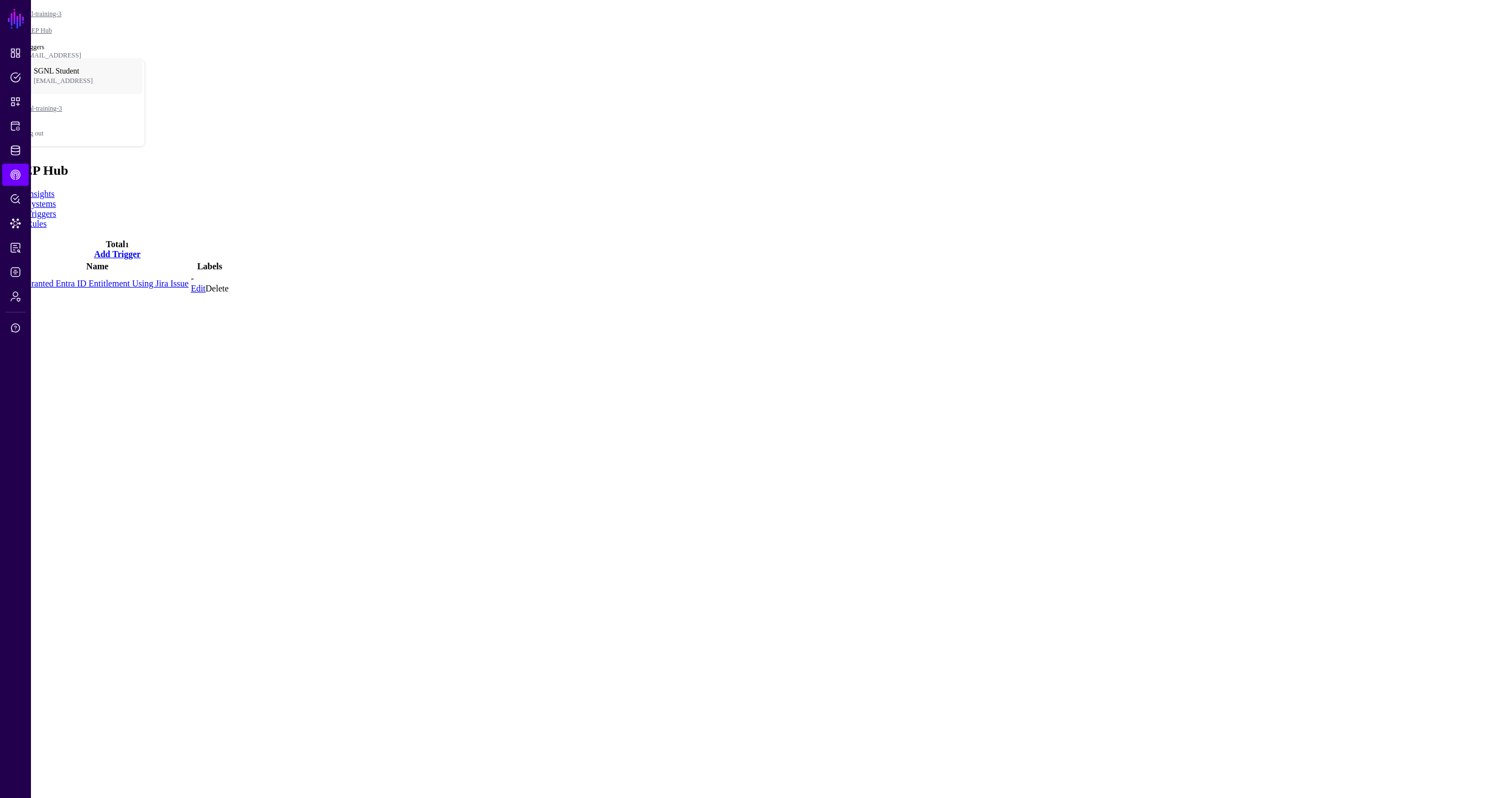
click at [137, 279] on link "User Granted Entra ID Entitlement Using Jira Issue" at bounding box center [98, 284] width 183 height 10
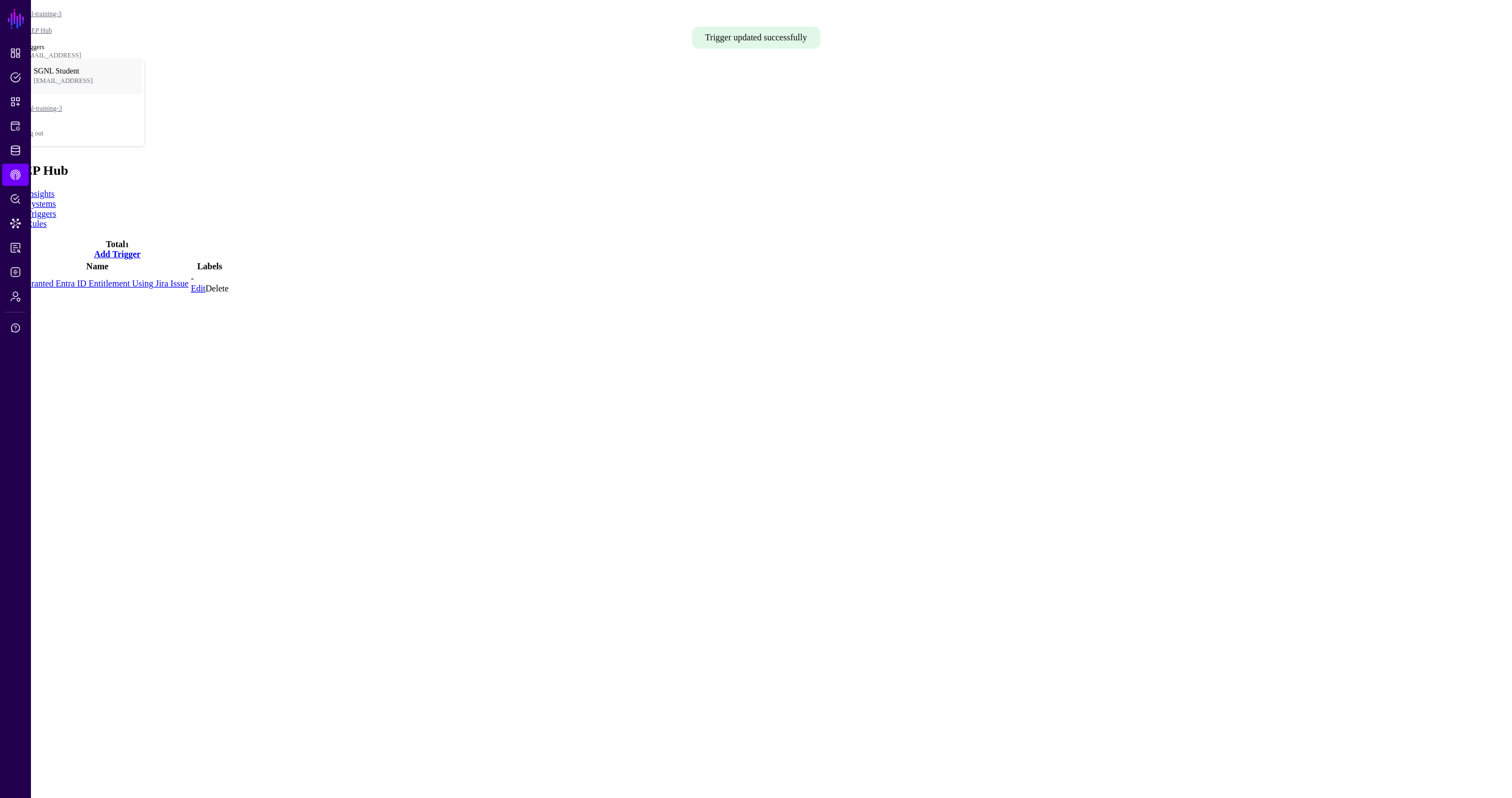
click at [55, 189] on link "Insights" at bounding box center [40, 194] width 28 height 10
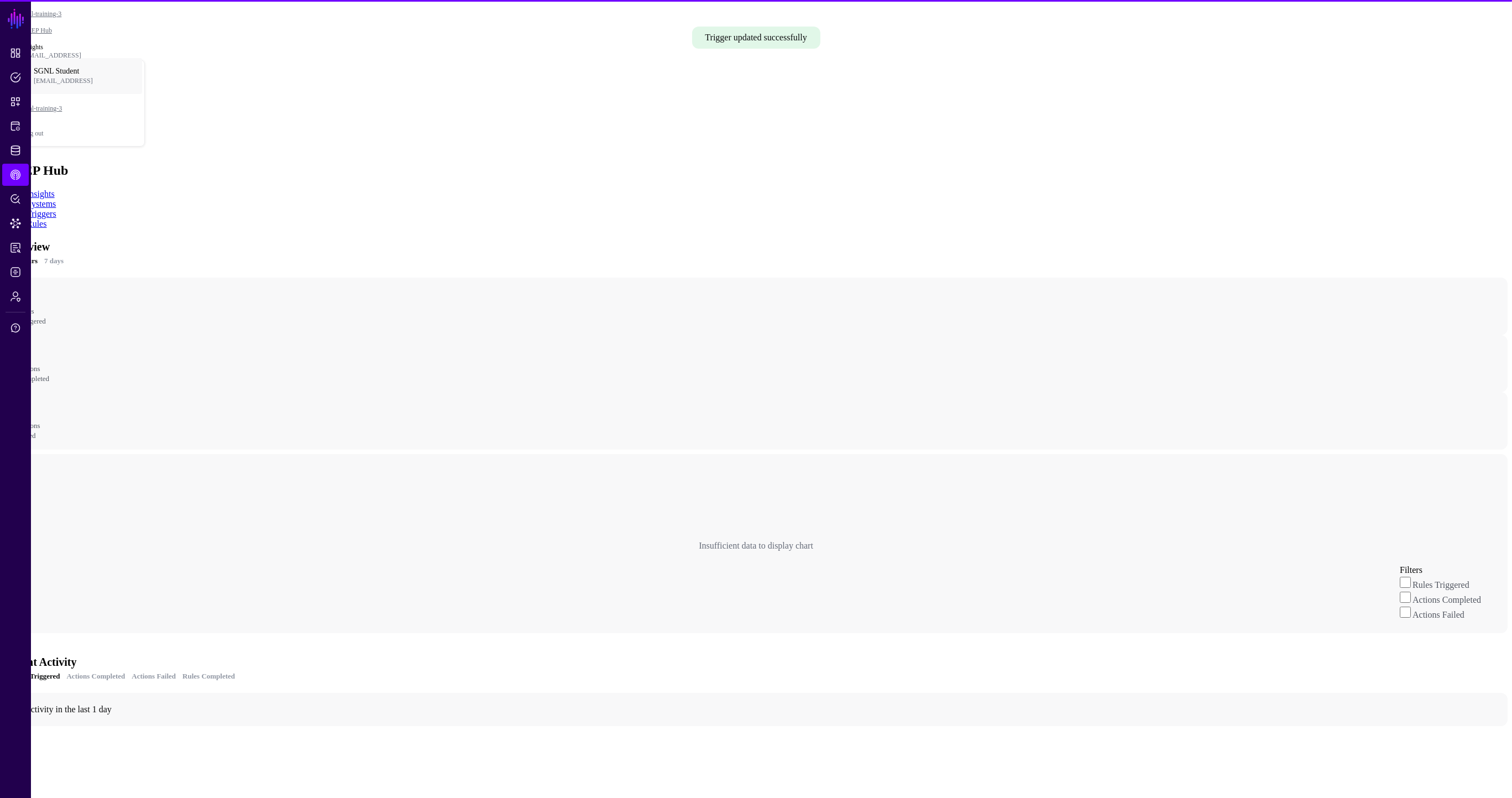
click at [56, 199] on link "Systems" at bounding box center [41, 204] width 29 height 10
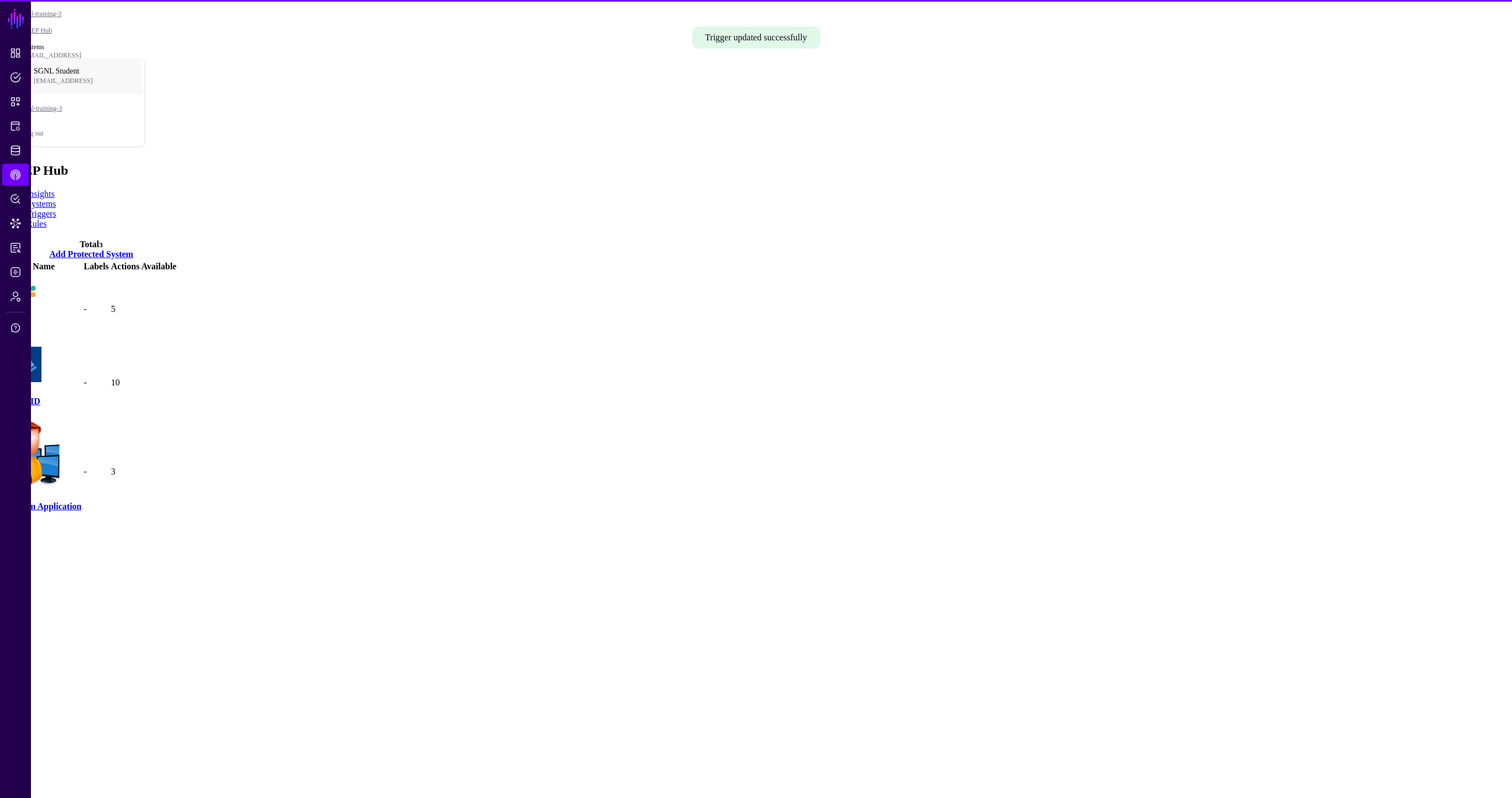
click at [47, 219] on link "Rules" at bounding box center [36, 224] width 20 height 10
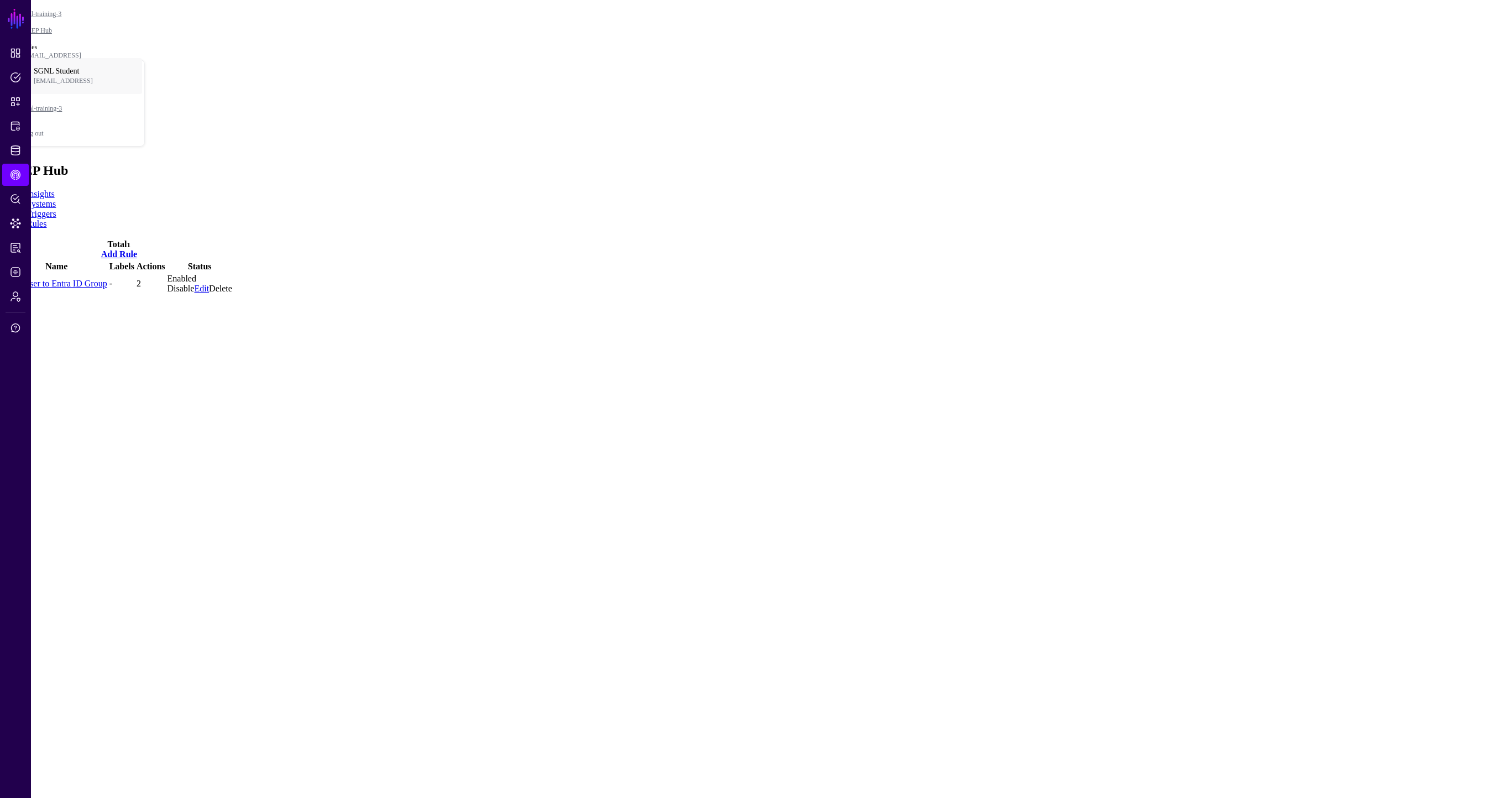
click at [57, 209] on link "Triggers" at bounding box center [41, 214] width 30 height 10
click at [47, 219] on link "Rules" at bounding box center [36, 224] width 20 height 10
click at [57, 209] on link "Triggers" at bounding box center [41, 214] width 30 height 10
click at [152, 279] on link "User Granted Entra ID Entitlement Using Jira Issue" at bounding box center [98, 284] width 183 height 10
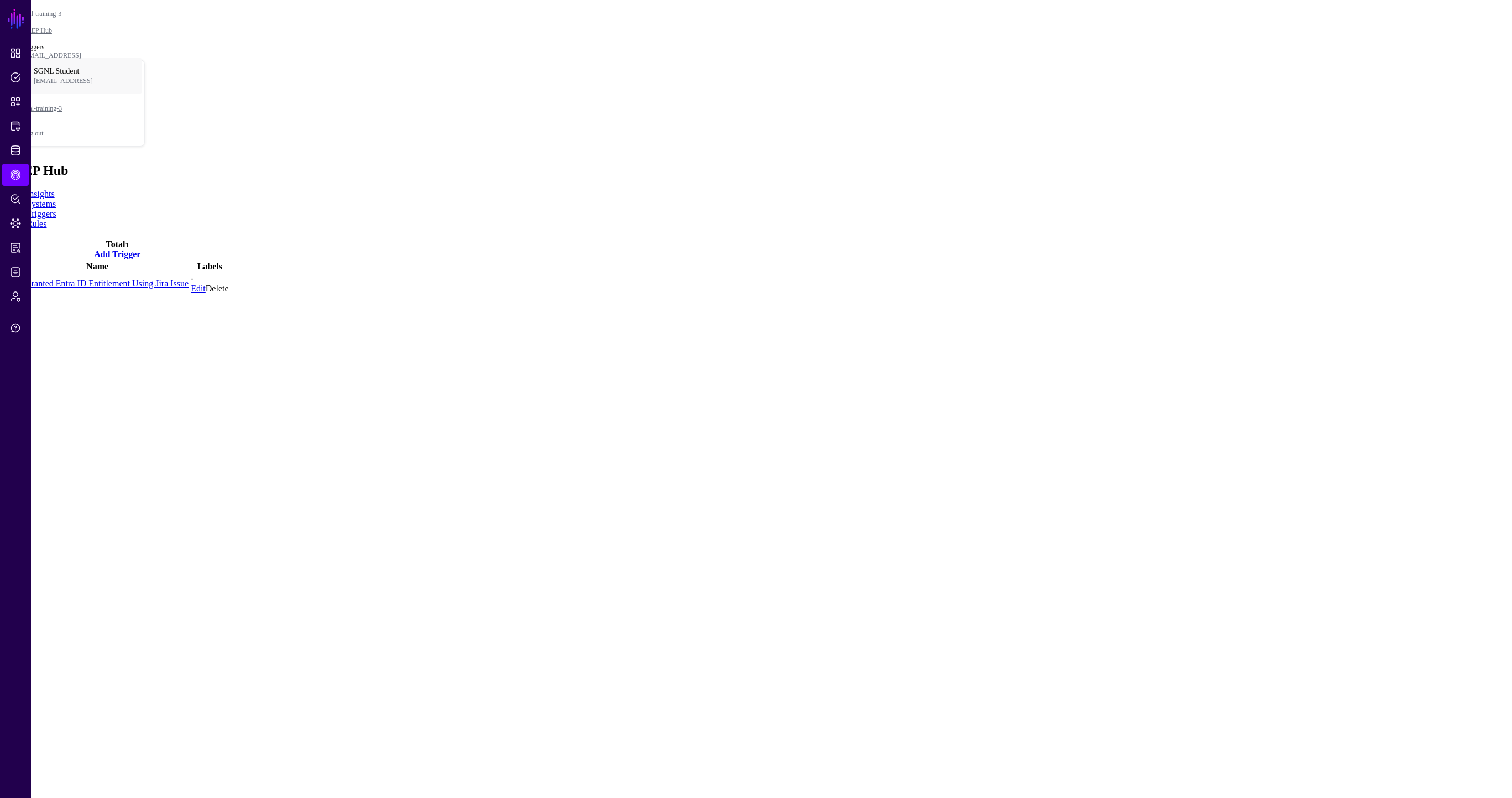
click at [55, 189] on link "Insights" at bounding box center [40, 194] width 28 height 10
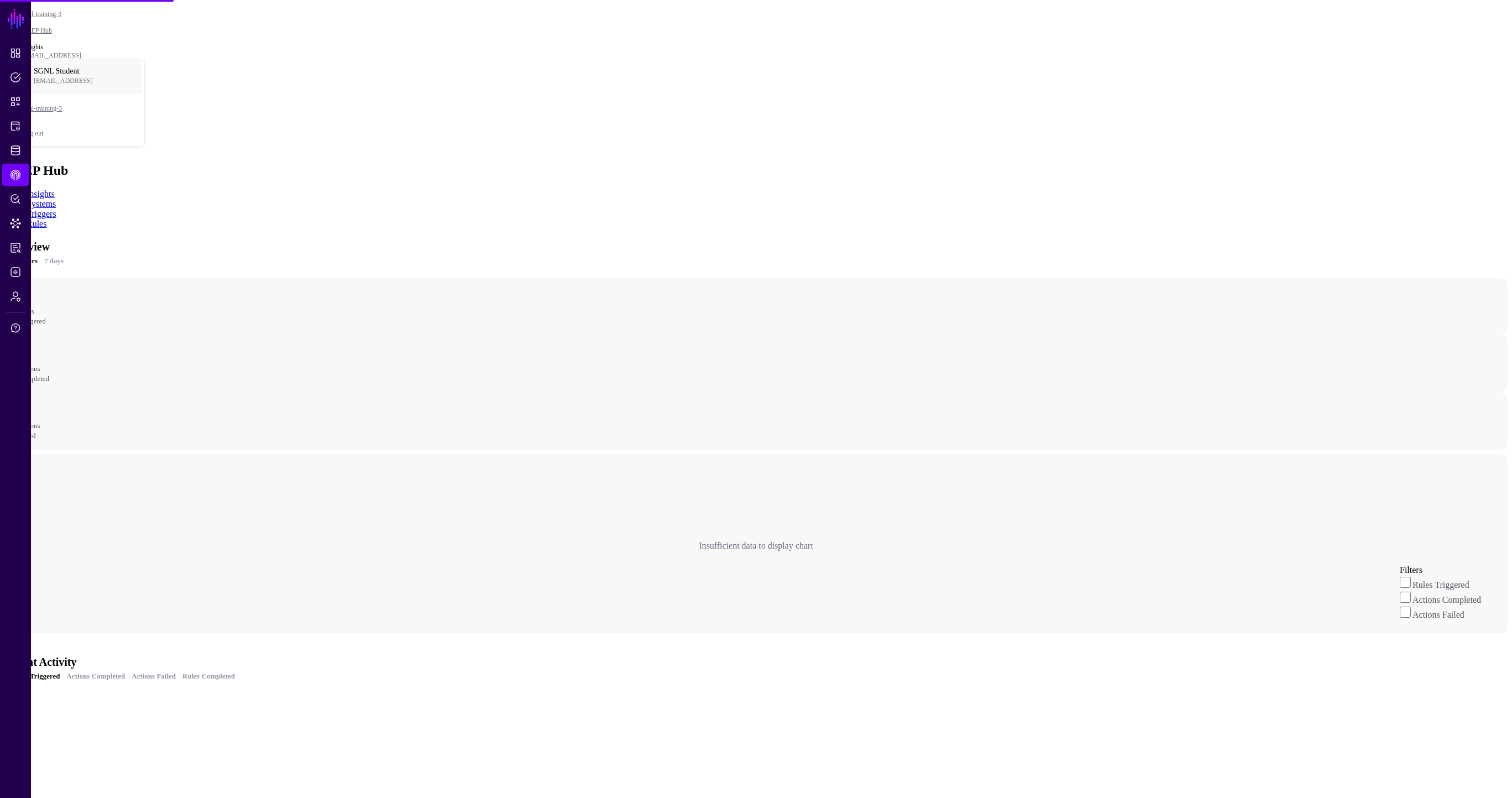
click at [56, 199] on link "Systems" at bounding box center [41, 204] width 29 height 10
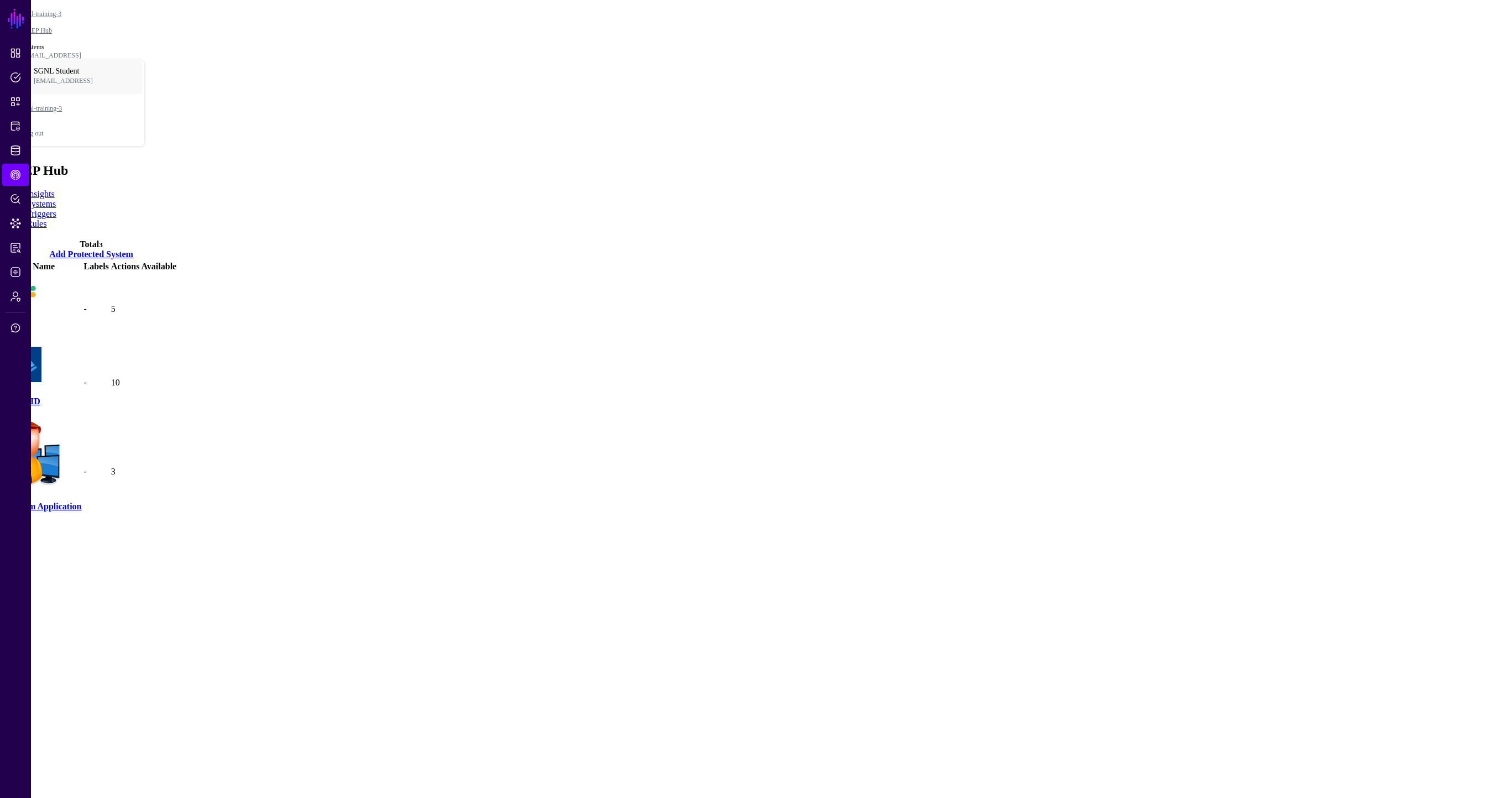
click at [57, 209] on link "Triggers" at bounding box center [41, 214] width 30 height 10
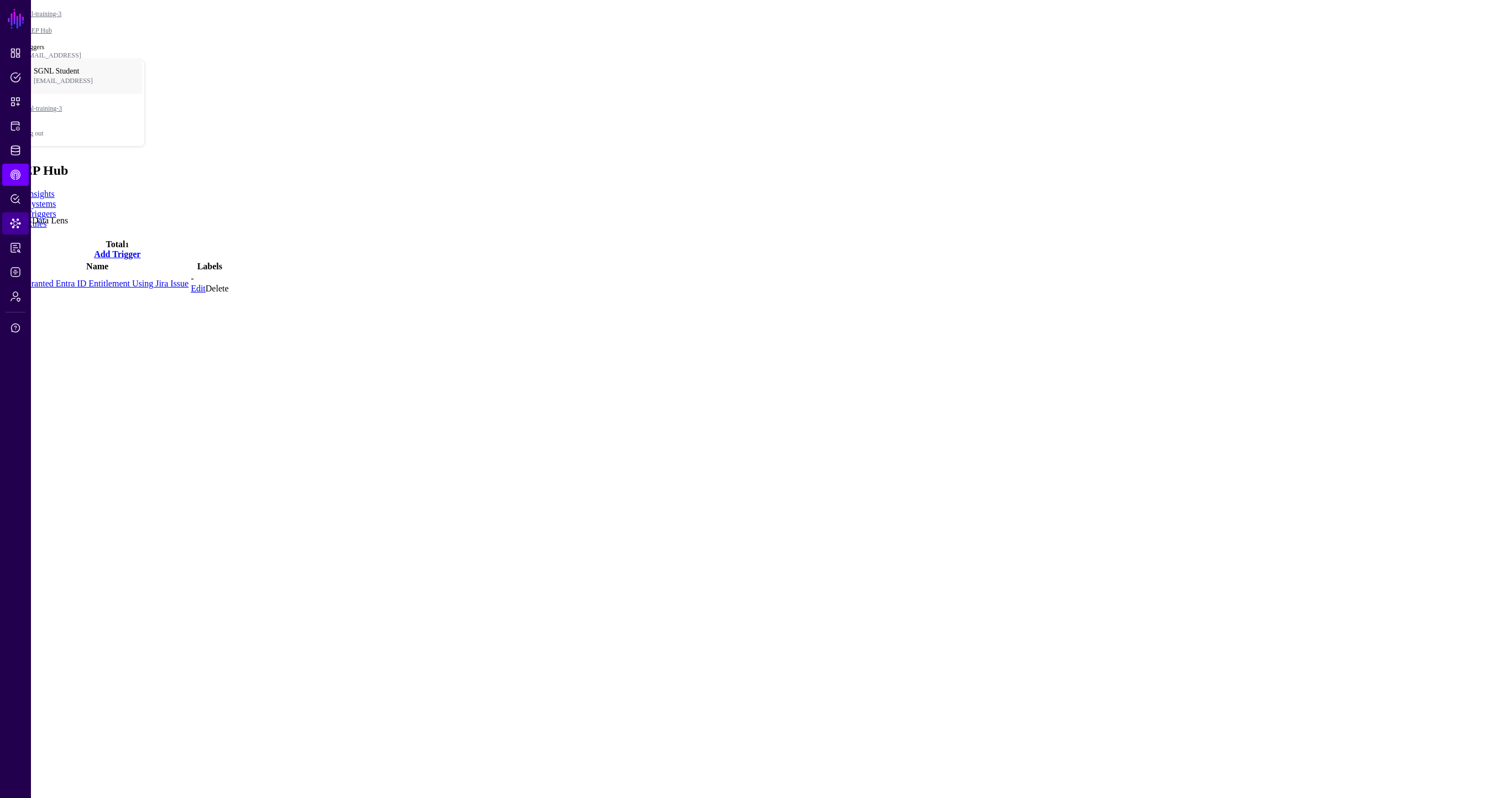
click at [16, 224] on span "Data Lens" at bounding box center [15, 224] width 11 height 11
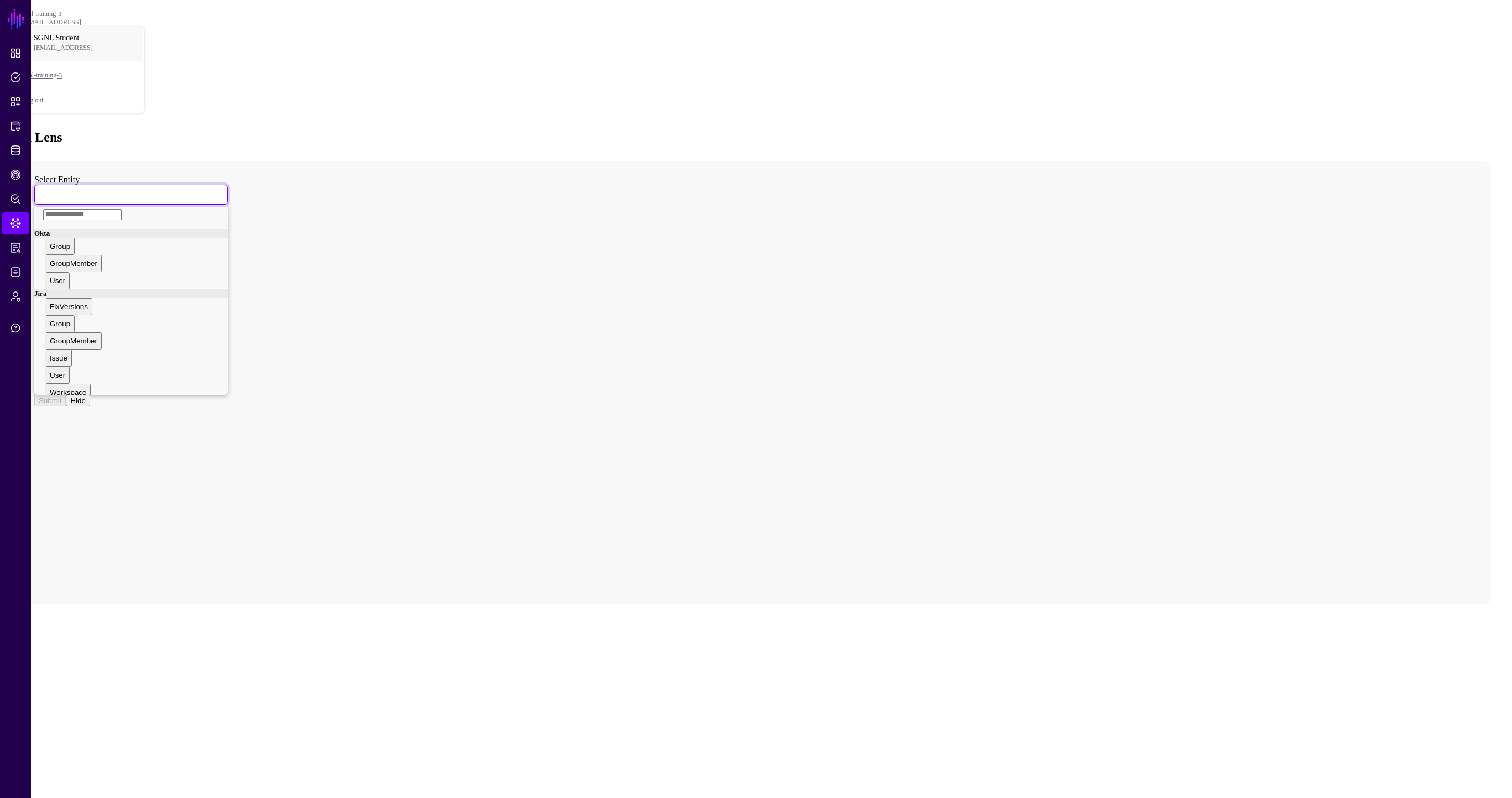
click at [48, 190] on span at bounding box center [44, 195] width 6 height 10
click at [12, 173] on span "CAEP Hub" at bounding box center [15, 174] width 11 height 11
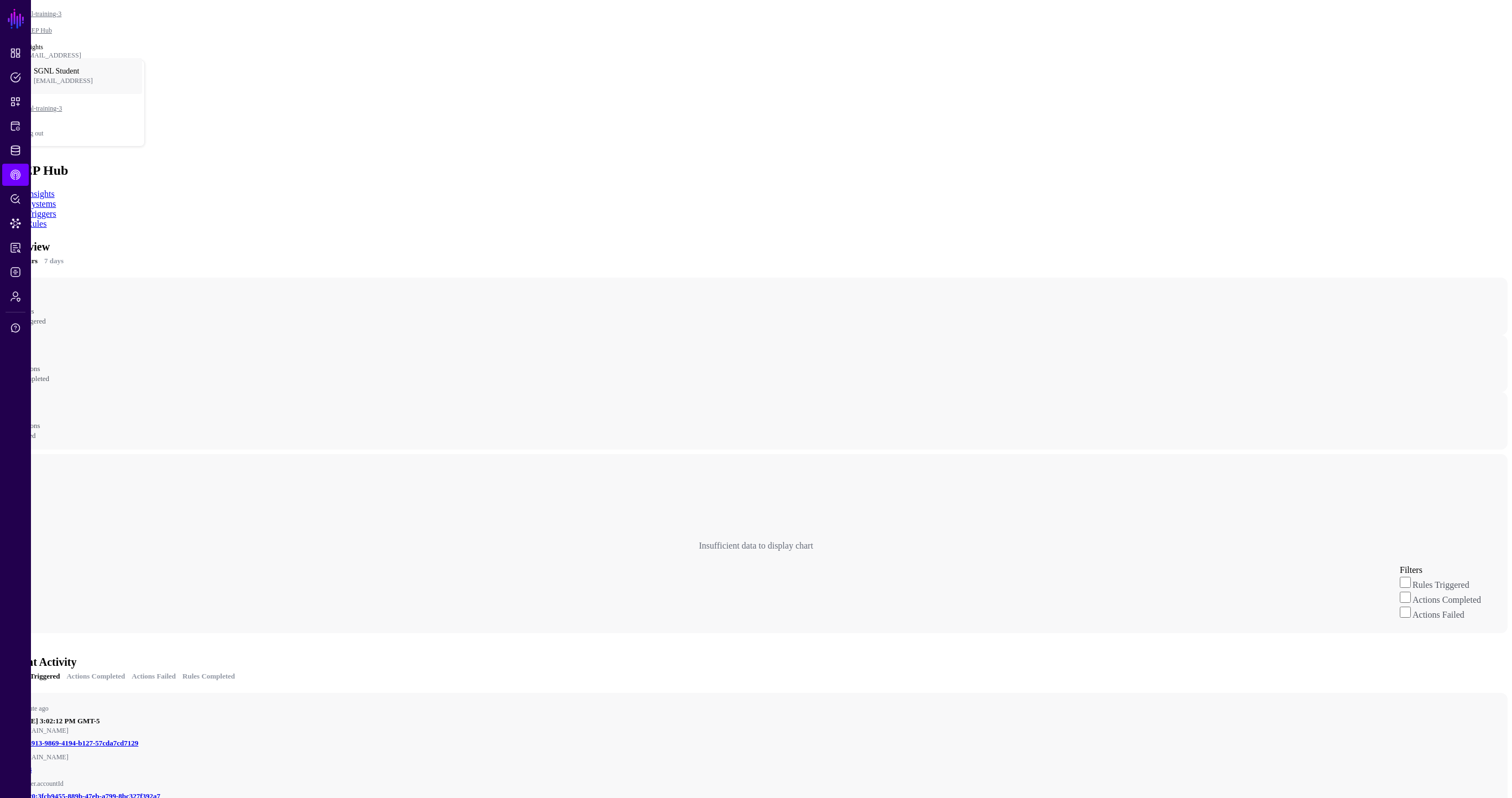
click at [47, 219] on link "Rules" at bounding box center [36, 224] width 20 height 10
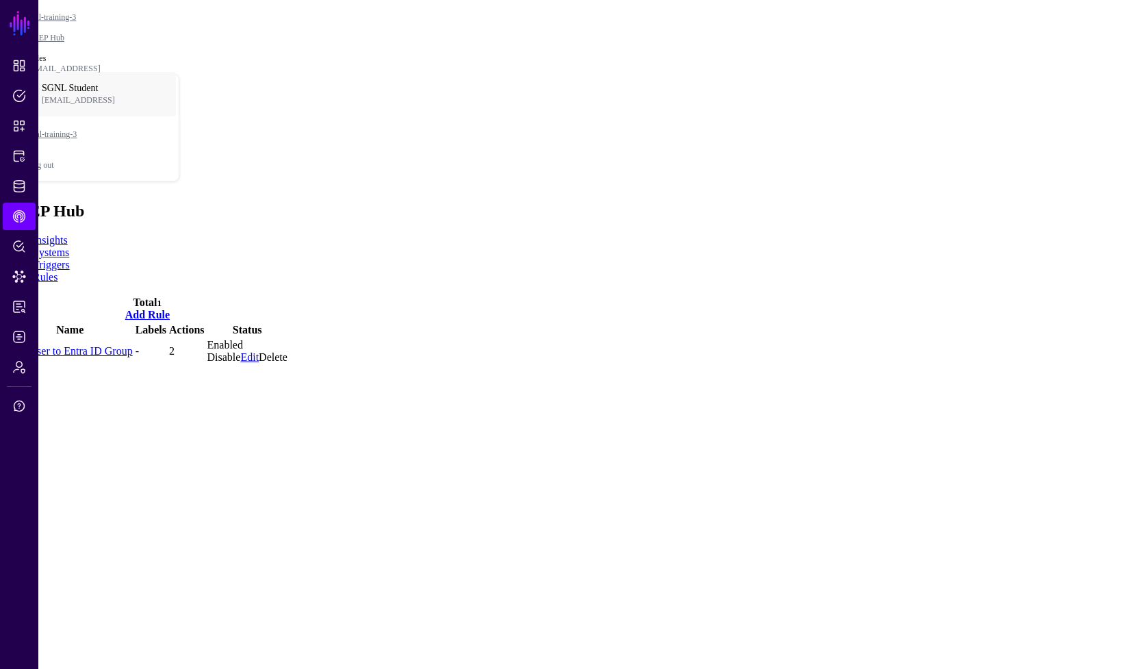
click at [170, 309] on link "Add Rule" at bounding box center [147, 315] width 45 height 12
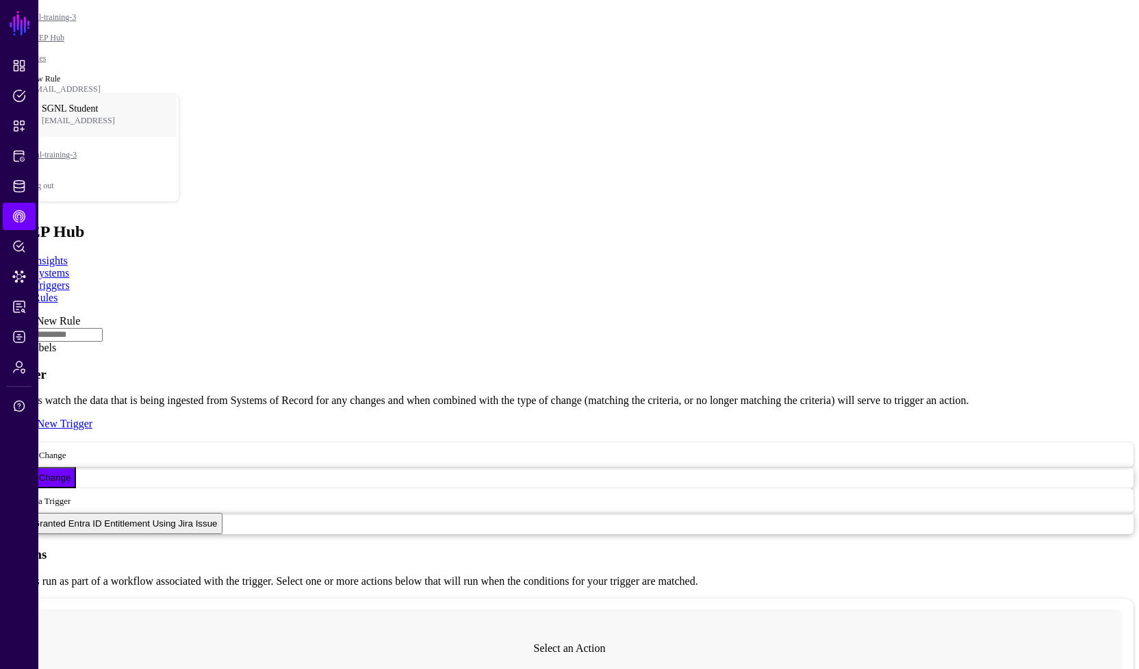
paste input "**********"
type input "**********"
drag, startPoint x: 404, startPoint y: 263, endPoint x: 413, endPoint y: 264, distance: 9.0
click at [71, 494] on span "Select a Trigger" at bounding box center [42, 500] width 56 height 12
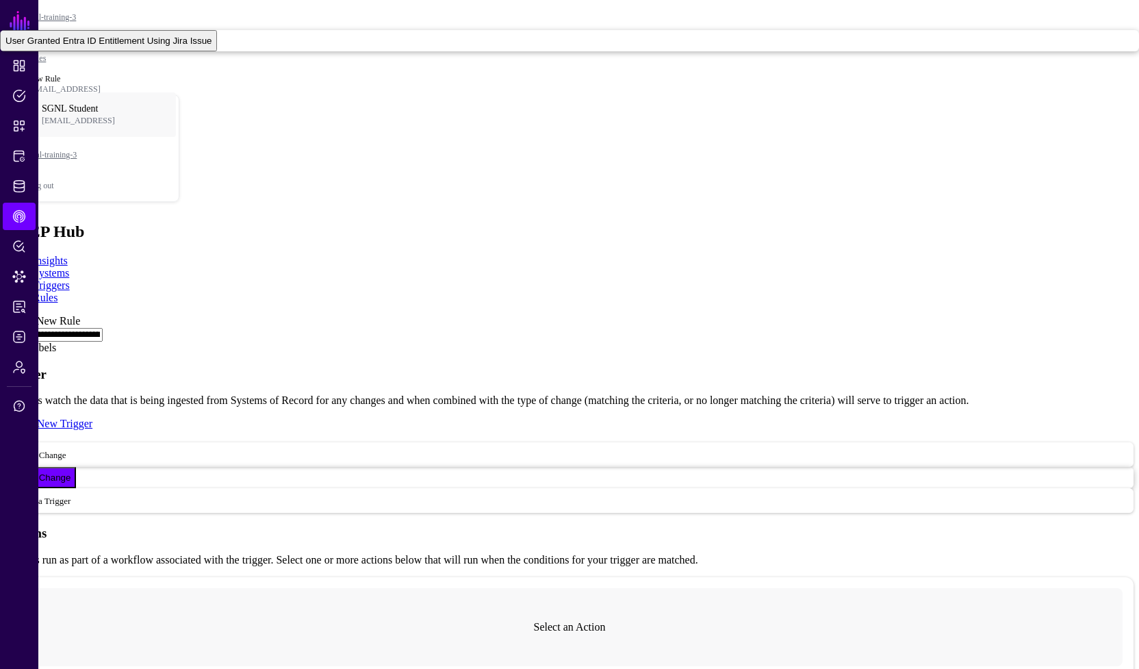
click at [427, 418] on div "Create New Trigger" at bounding box center [569, 424] width 1128 height 12
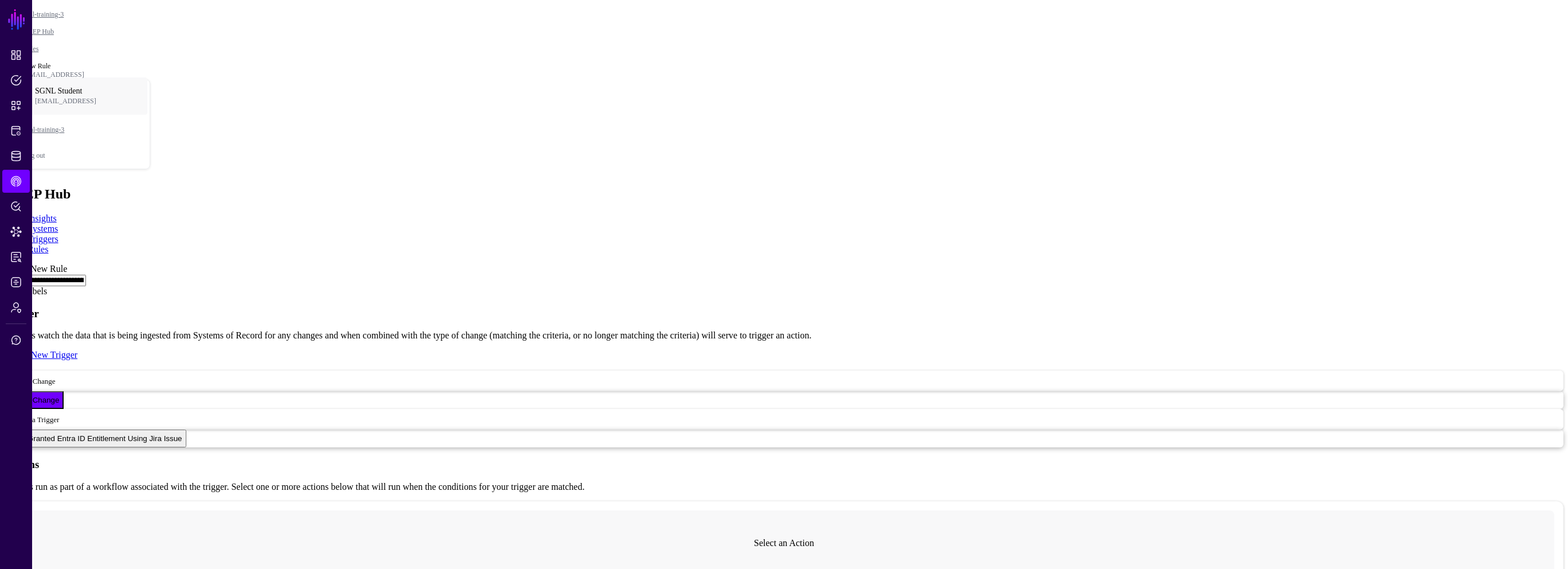
click at [59, 414] on span "Select a Trigger" at bounding box center [35, 419] width 47 height 10
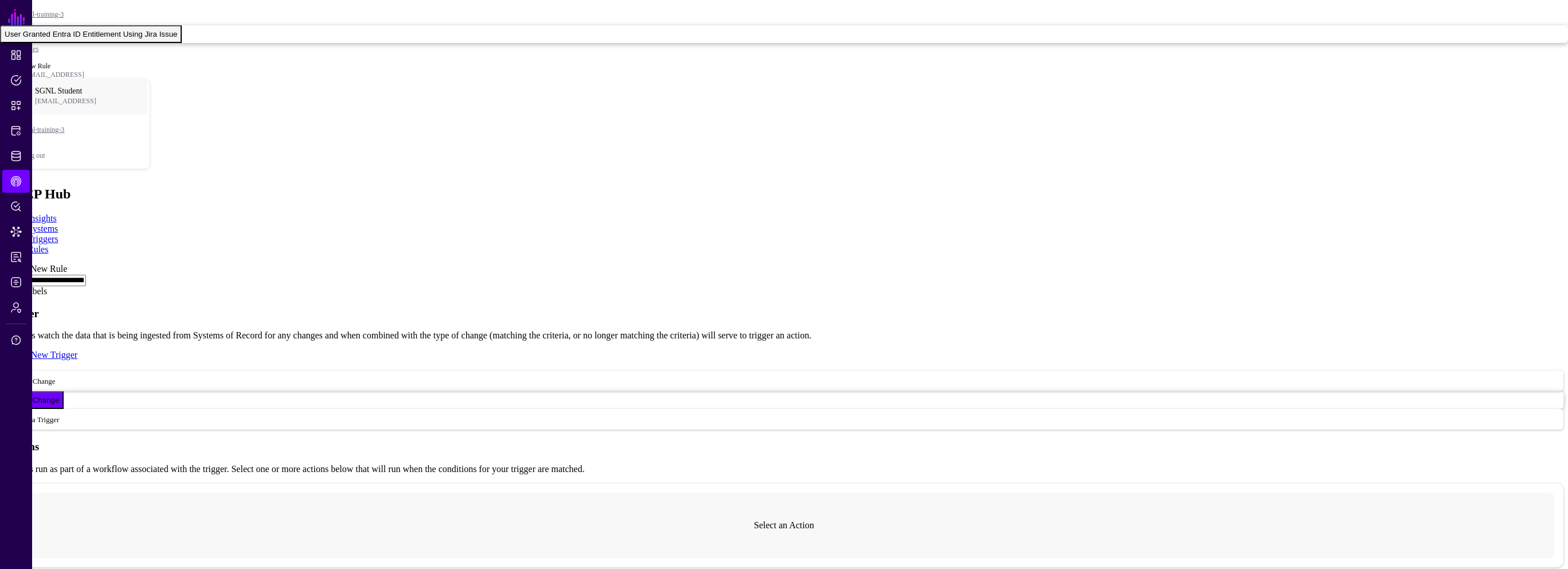
click at [178, 39] on span "User Granted Entra ID Entitlement Using Jira Issue" at bounding box center [90, 34] width 173 height 8
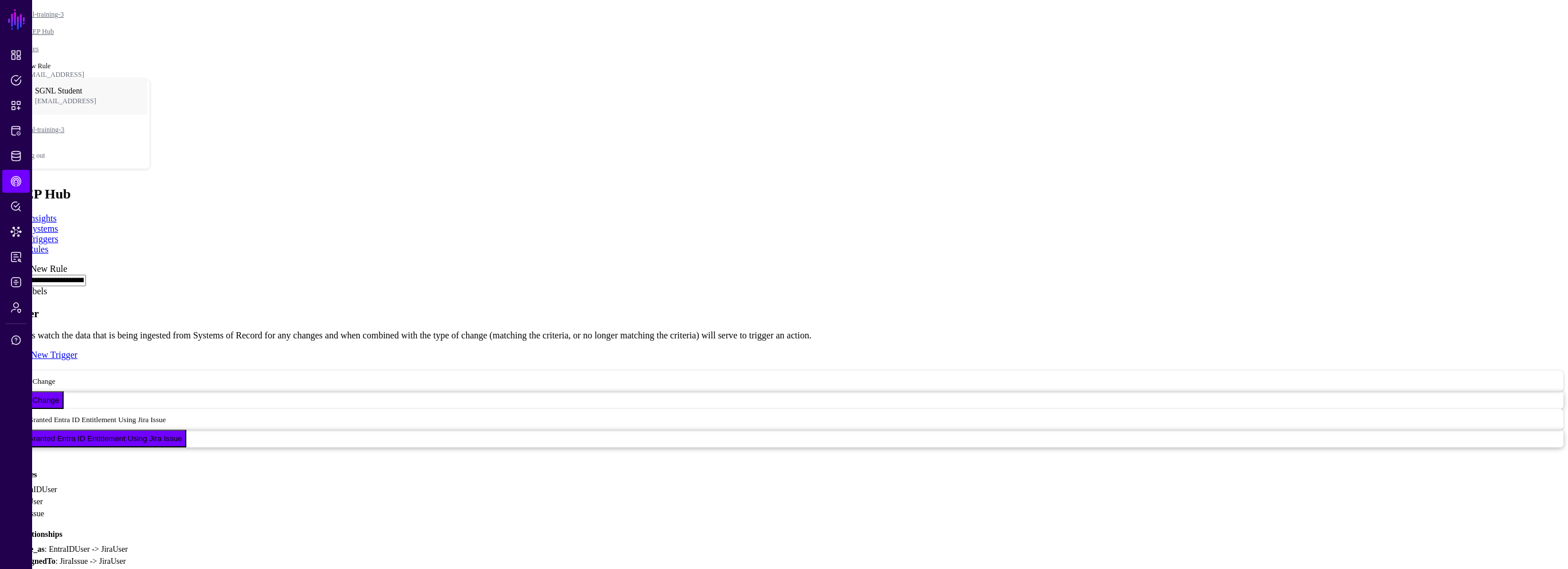
click at [116, 74] on span "No longer matches trigger scope" at bounding box center [59, 70] width 111 height 8
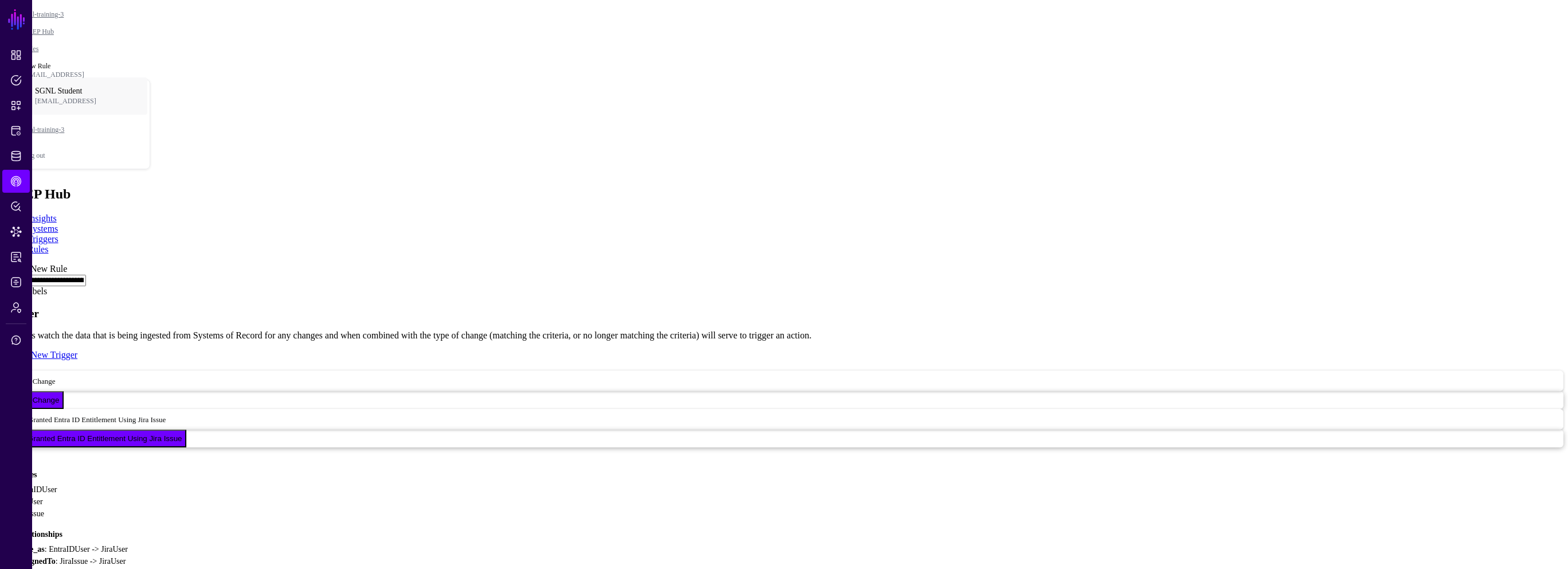
scroll to position [207, 0]
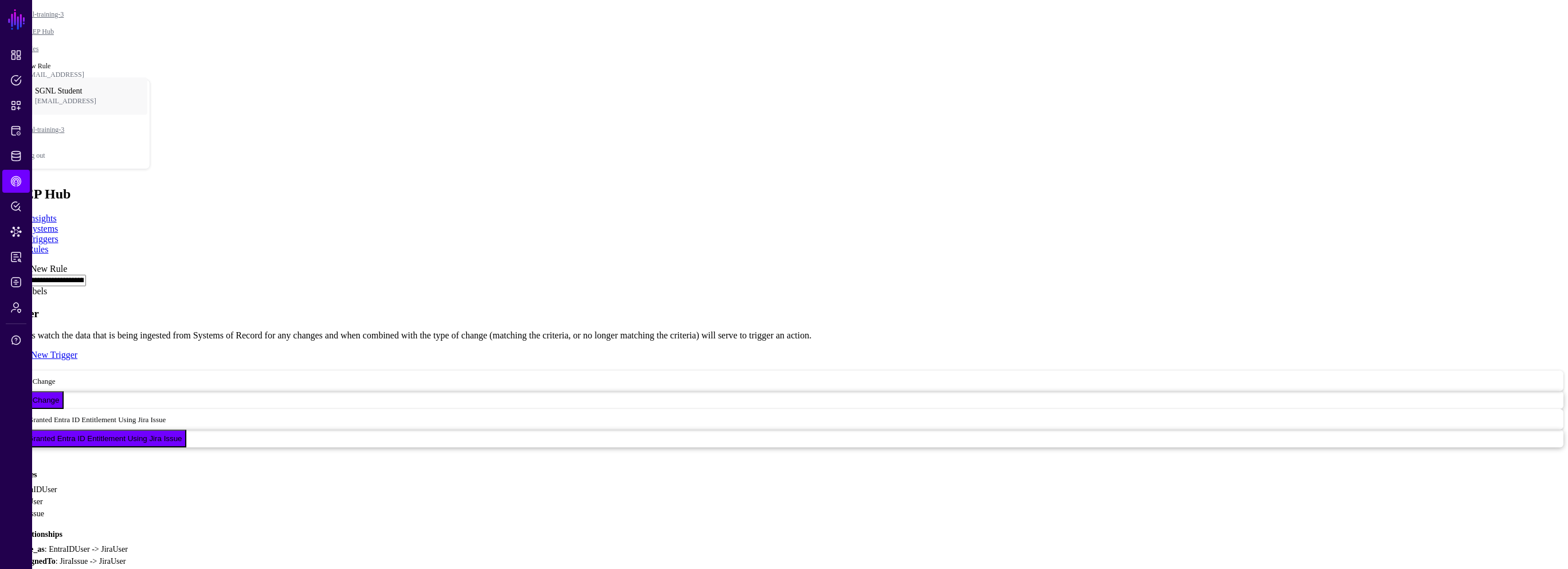
type input "**********"
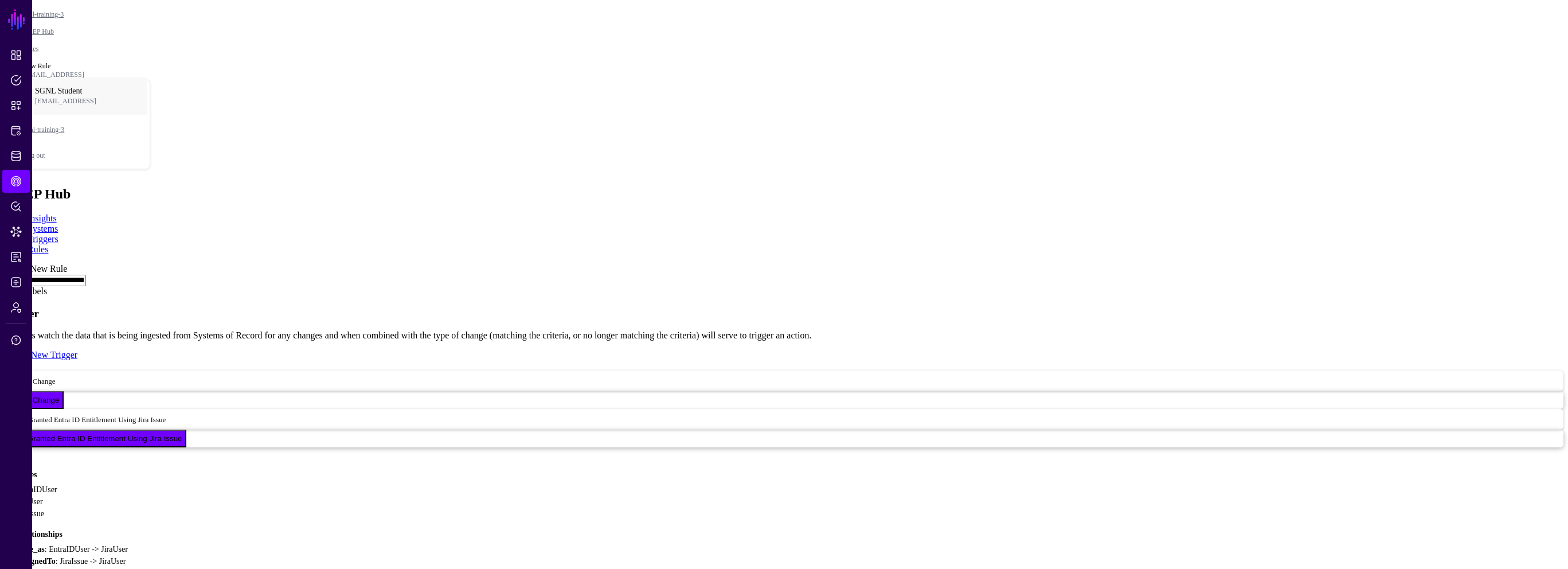
type input "**********"
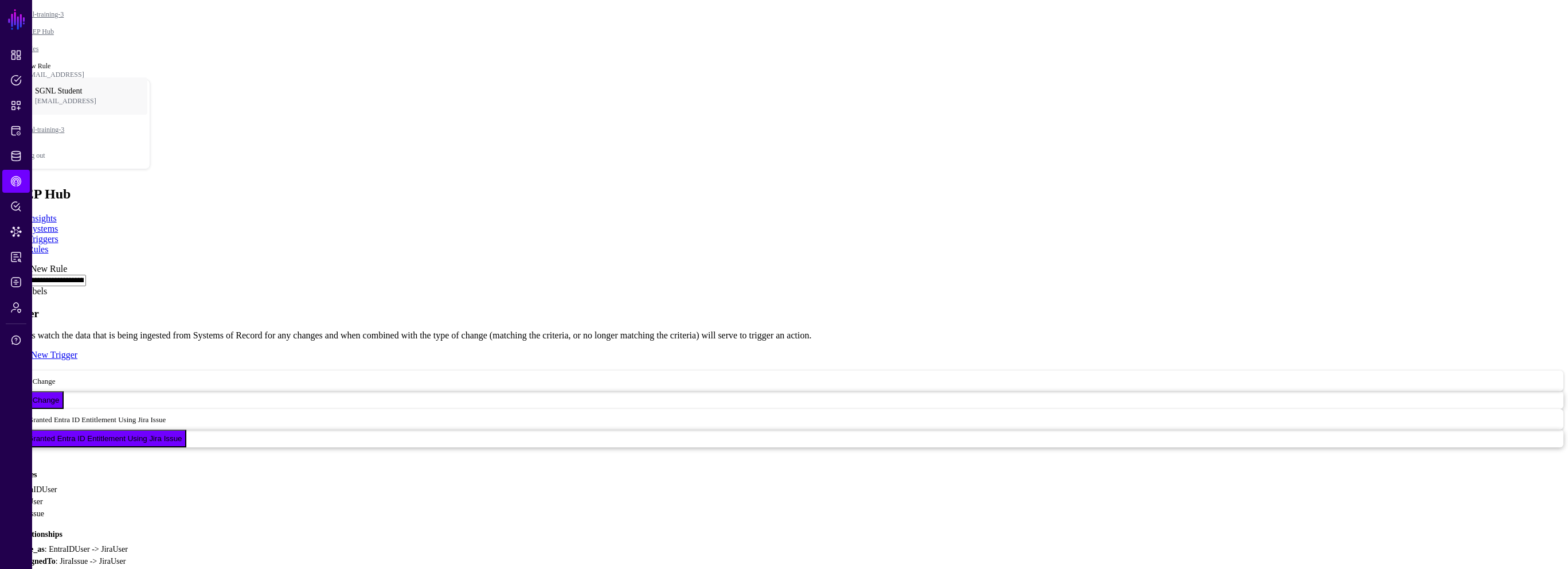
type input "**********"
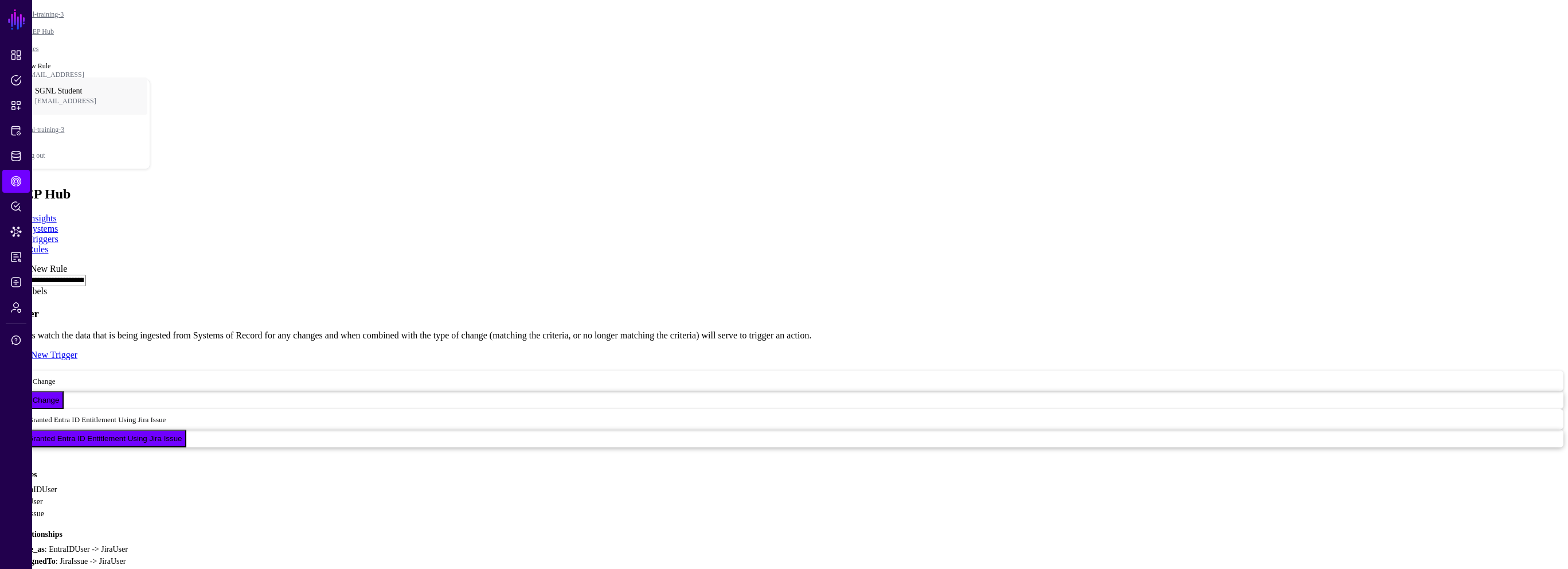
type input "****"
paste input "**********"
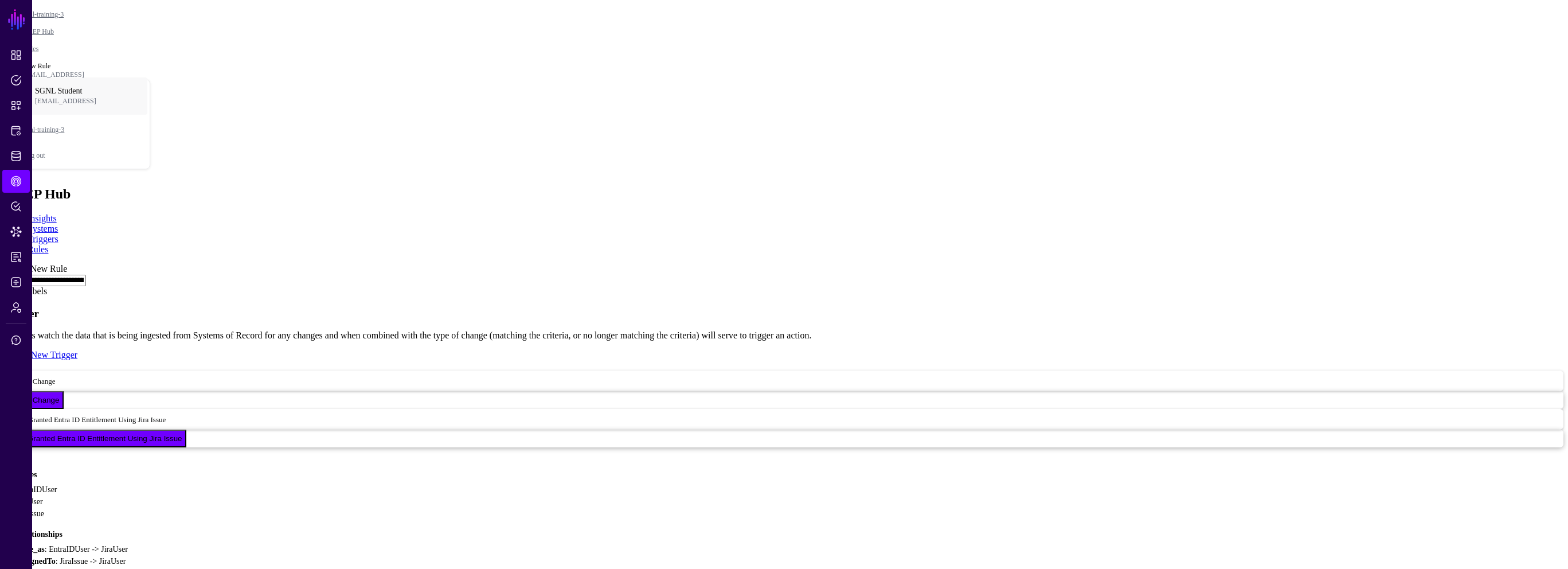
type input "**********"
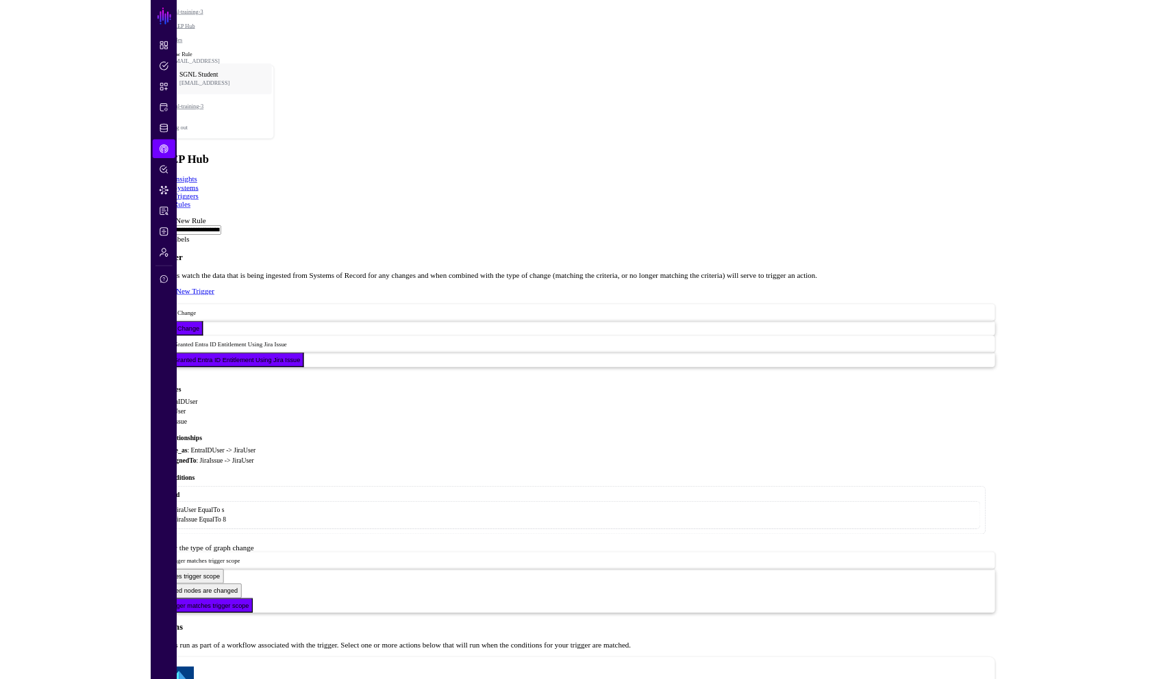
scroll to position [721, 0]
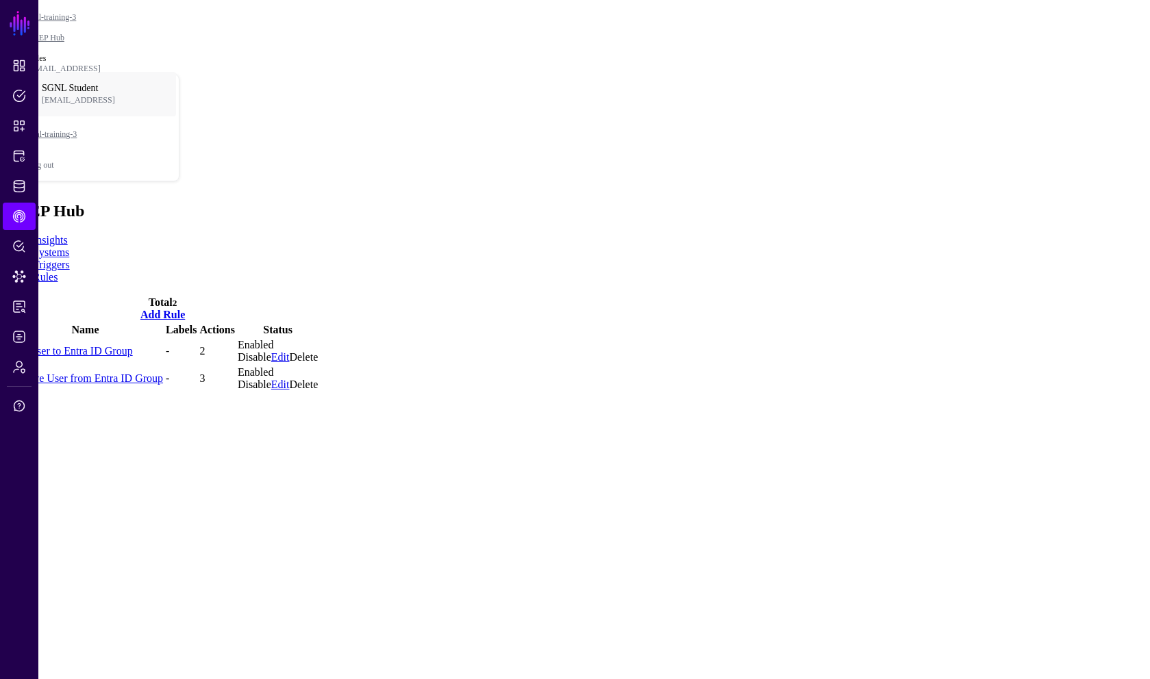
click at [58, 271] on link "Rules" at bounding box center [45, 277] width 25 height 12
click at [153, 372] on link "Remove User from Entra ID Group" at bounding box center [85, 378] width 155 height 12
